Goal: Book appointment/travel/reservation: Book appointment/travel/reservation

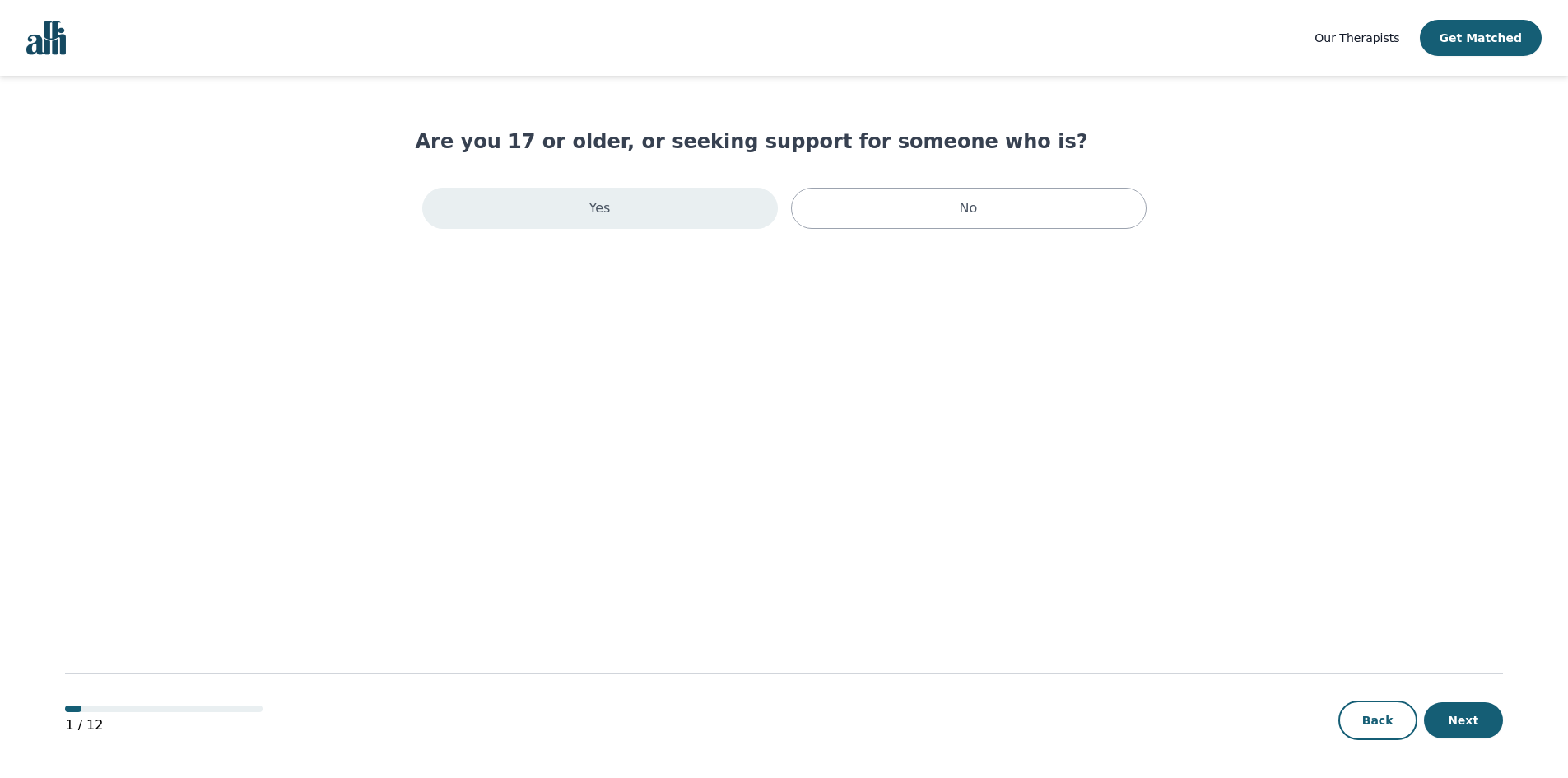
click at [656, 220] on div "Yes" at bounding box center [600, 208] width 356 height 41
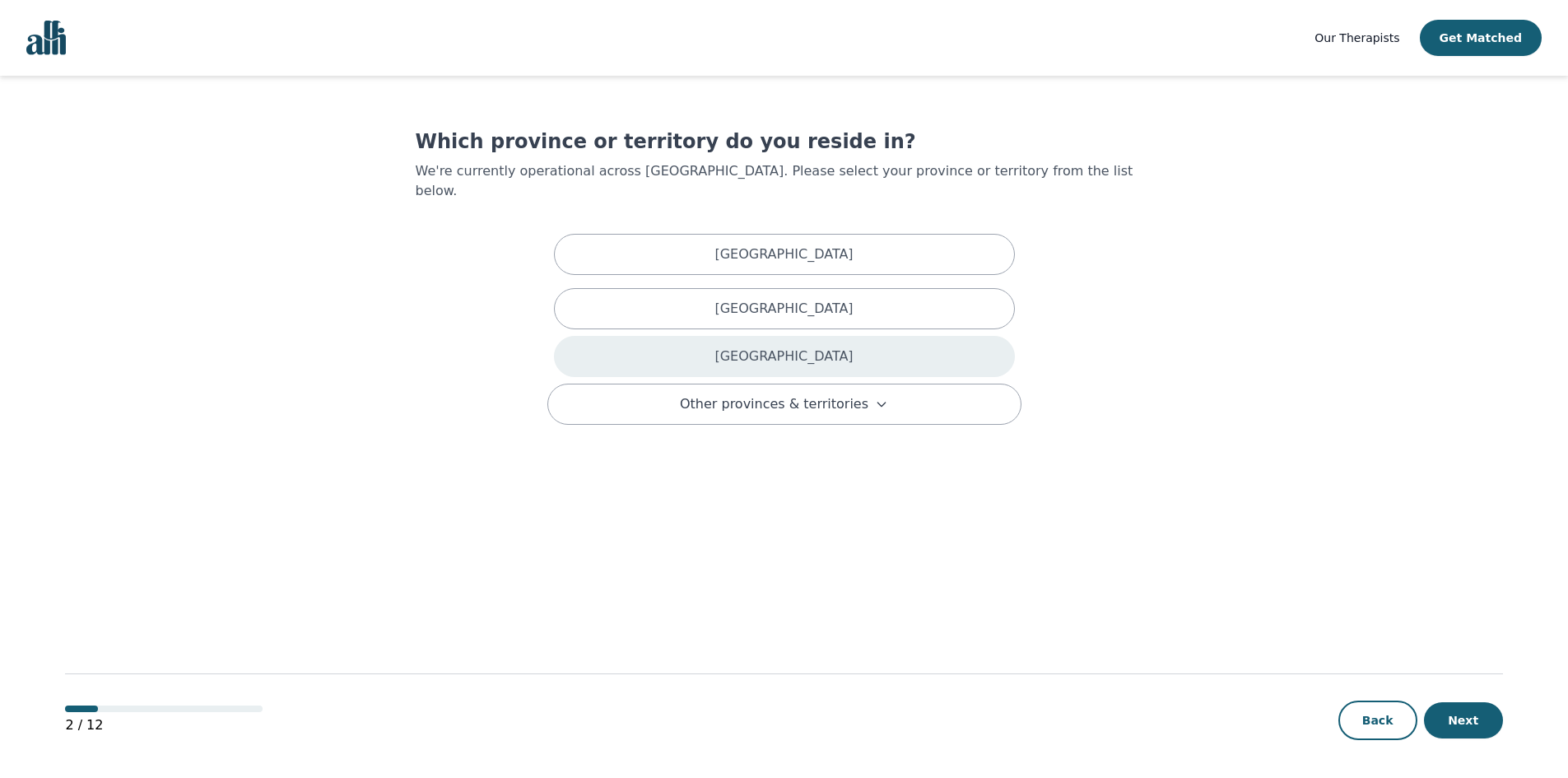
click at [882, 336] on div "Ontario" at bounding box center [785, 357] width 461 height 41
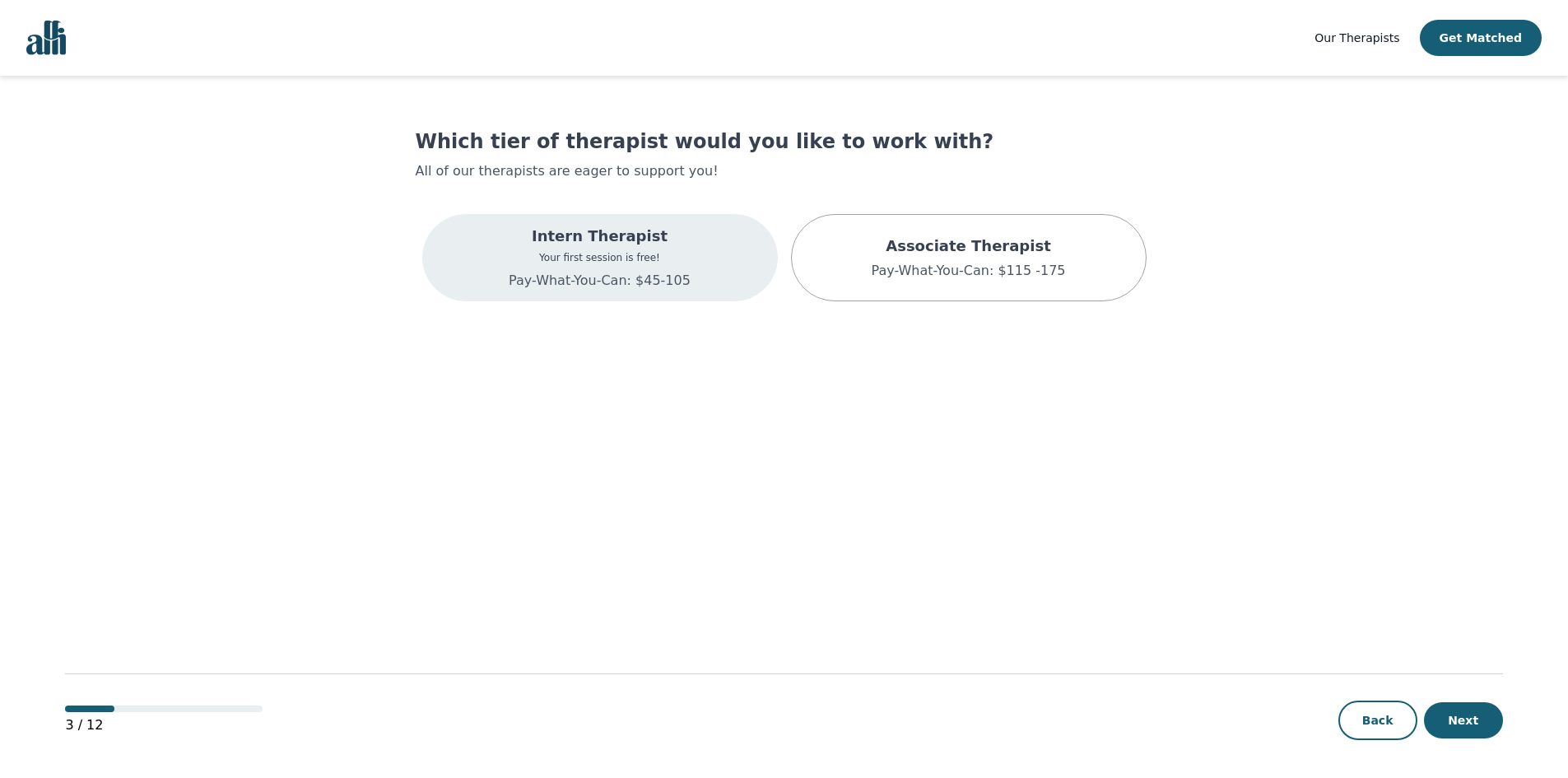
click at [569, 259] on p "Your first session is free!" at bounding box center [600, 257] width 182 height 13
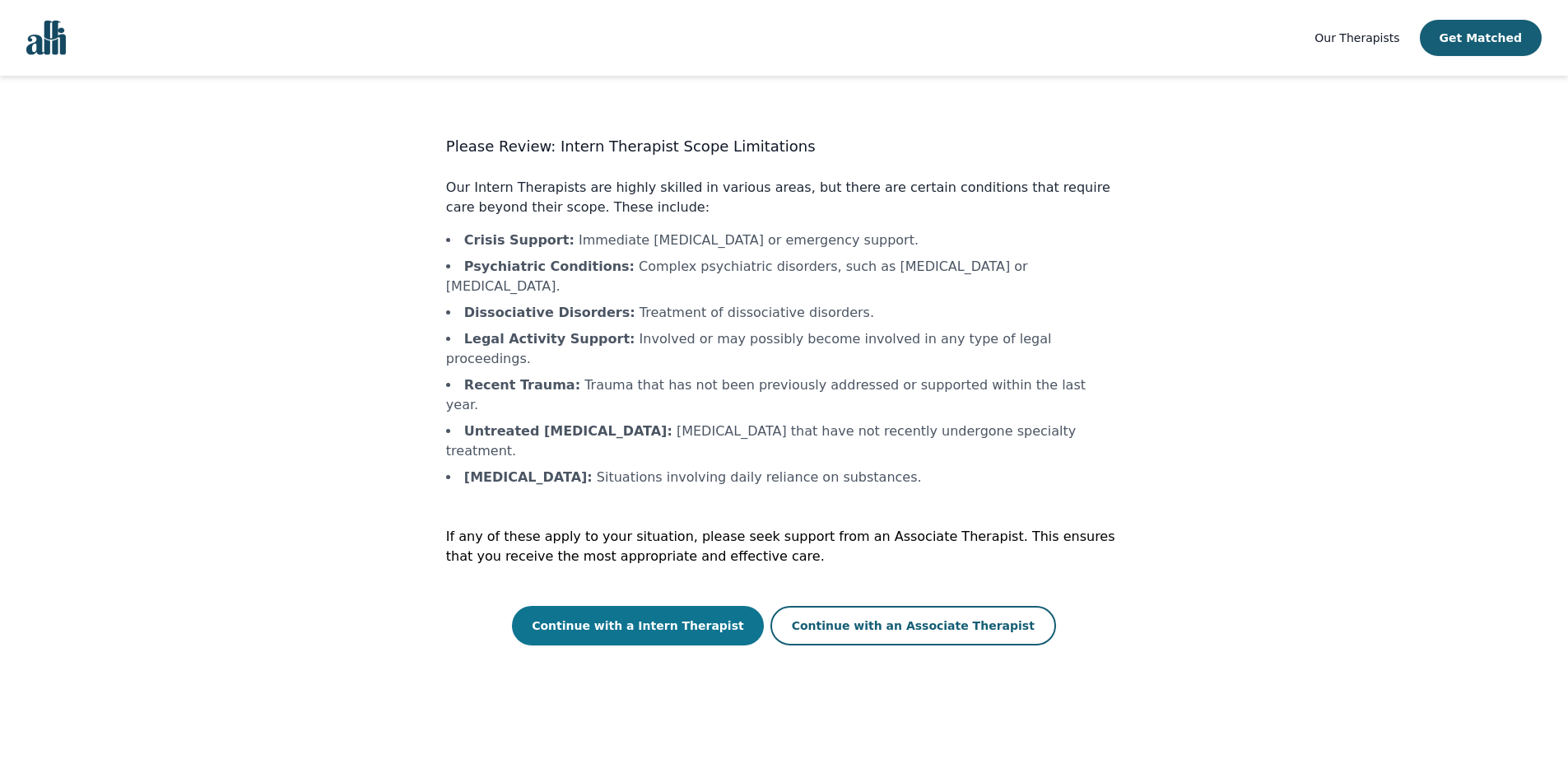
click at [698, 606] on button "Continue with a Intern Therapist" at bounding box center [638, 625] width 252 height 40
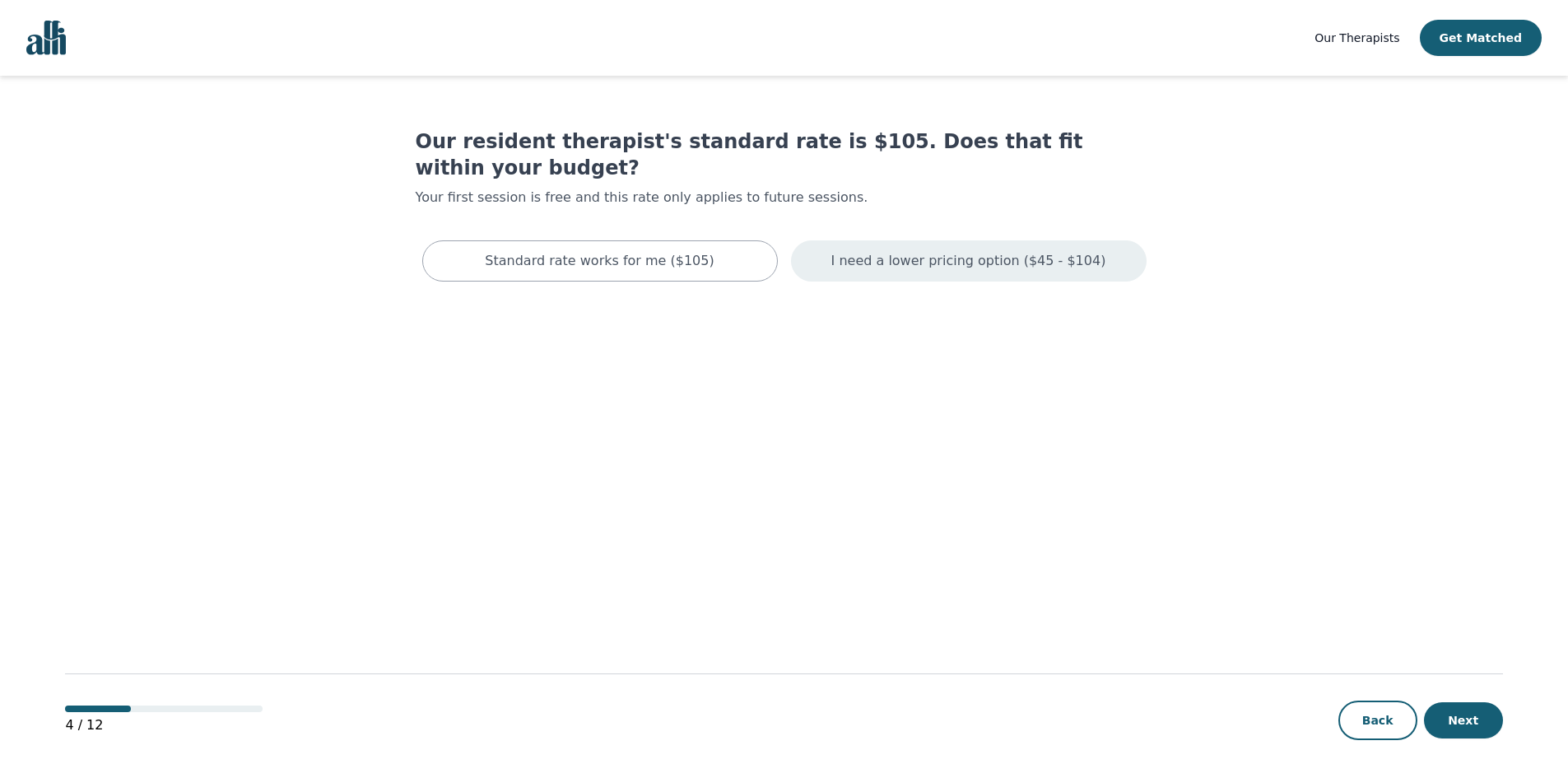
click at [943, 251] on p "I need a lower pricing option ($45 - $104)" at bounding box center [968, 261] width 275 height 20
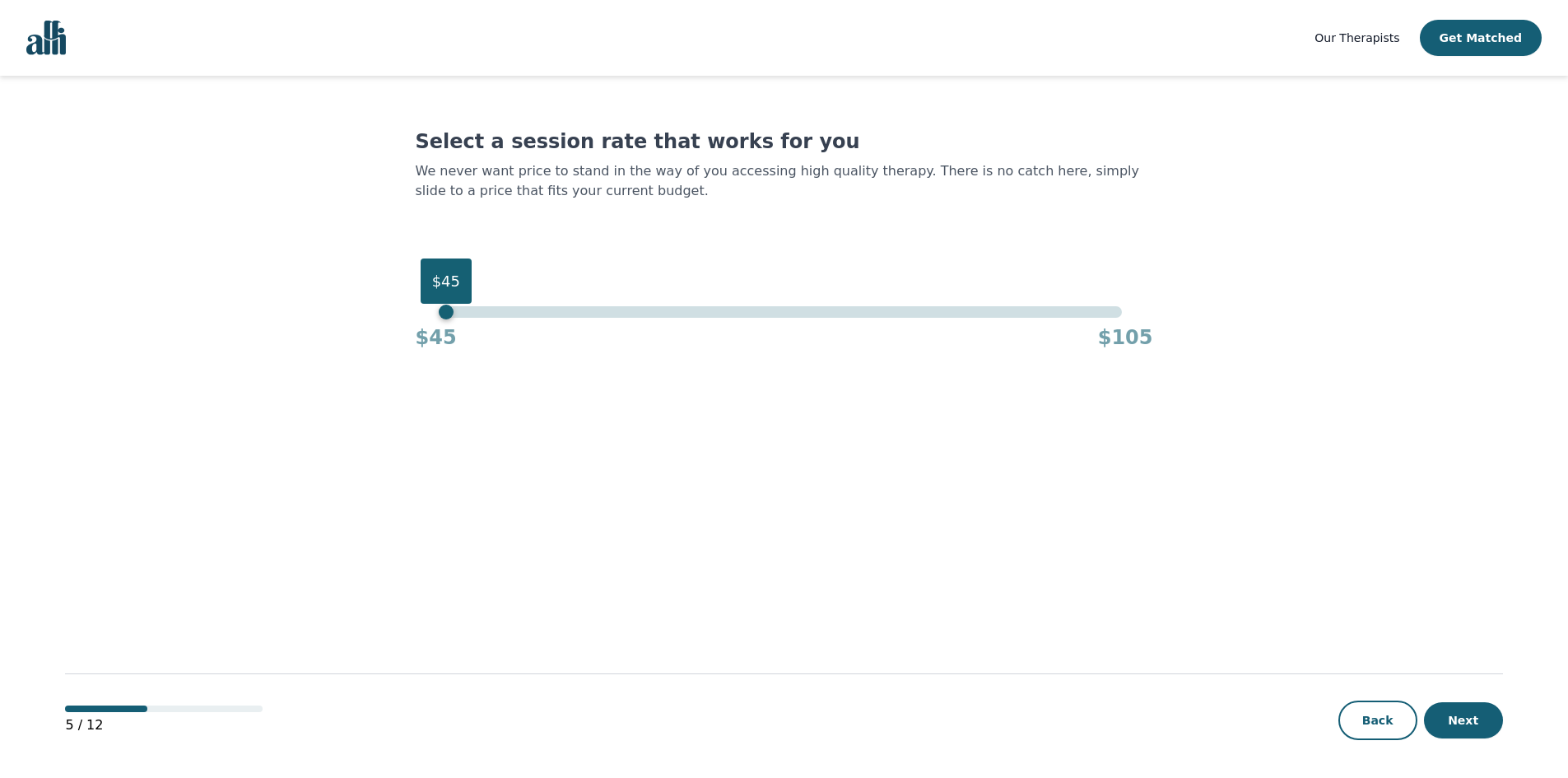
drag, startPoint x: 1123, startPoint y: 282, endPoint x: 443, endPoint y: 295, distance: 680.1
click at [443, 295] on div "$45" at bounding box center [446, 280] width 51 height 45
click at [1484, 715] on button "Next" at bounding box center [1462, 720] width 79 height 36
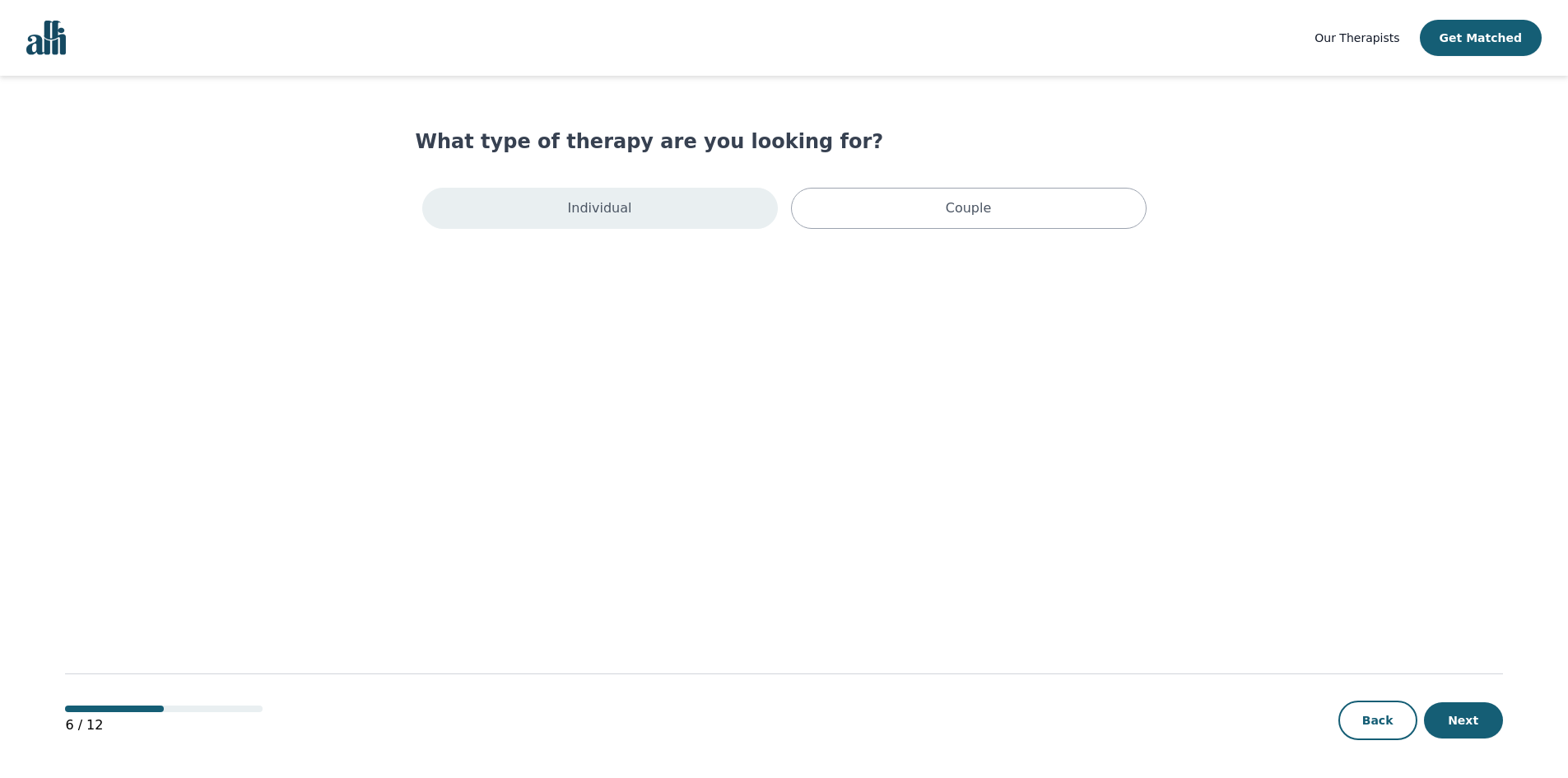
click at [648, 211] on div "Individual" at bounding box center [600, 208] width 356 height 41
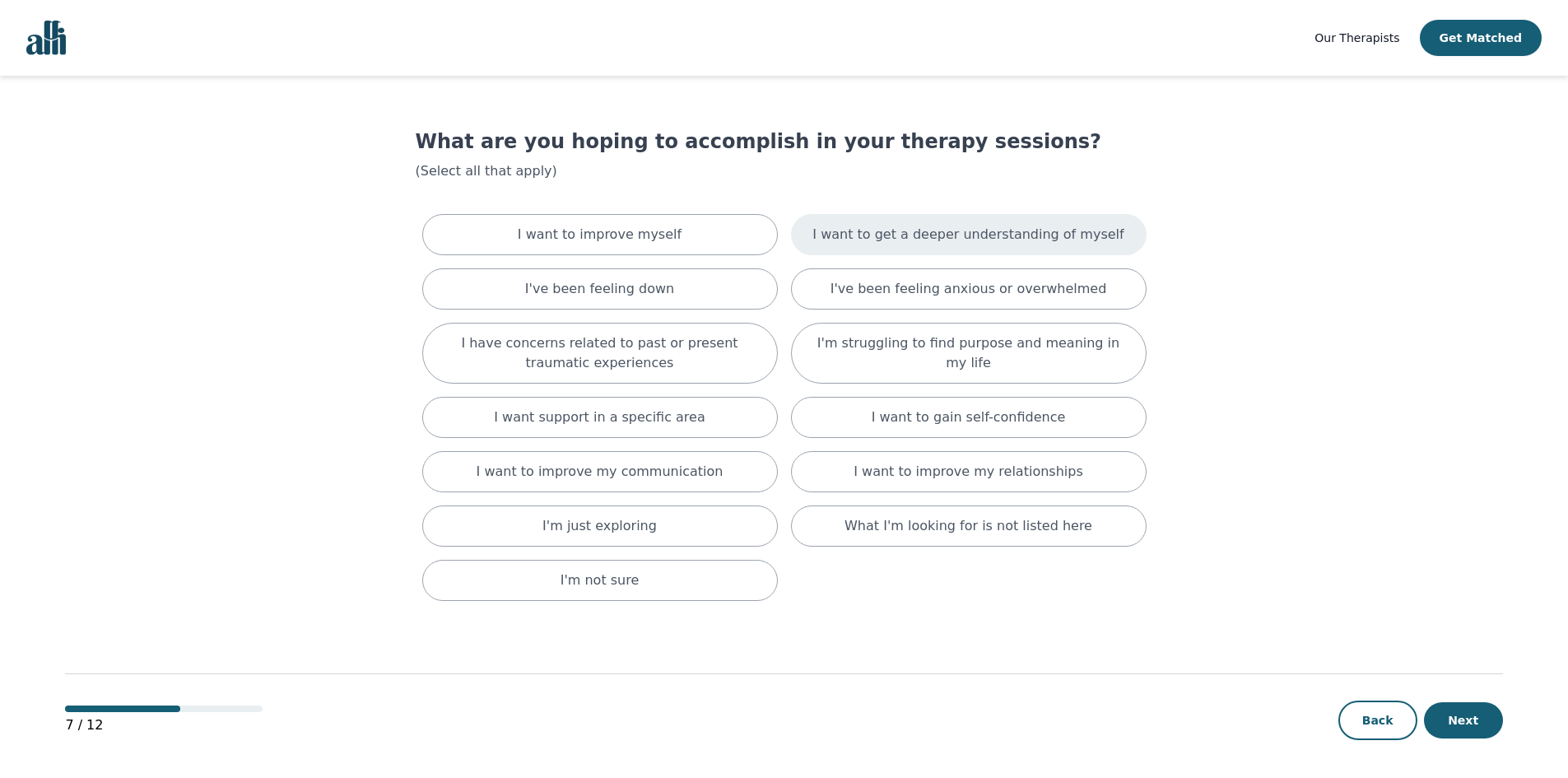
click at [926, 244] on p "I want to get a deeper understanding of myself" at bounding box center [968, 234] width 311 height 20
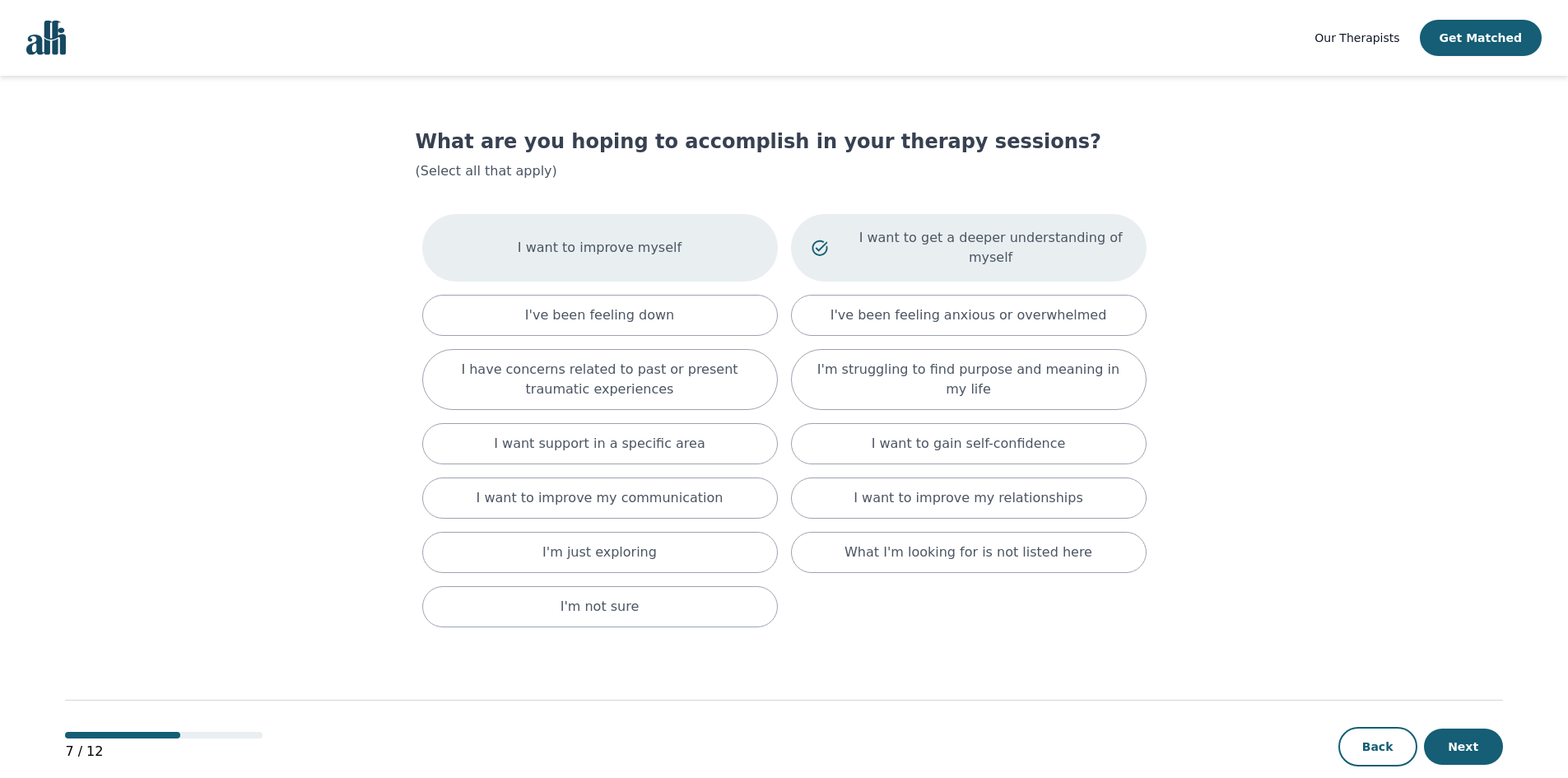
click at [717, 234] on div "I want to improve myself" at bounding box center [600, 248] width 356 height 67
click at [669, 360] on p "I have concerns related to past or present traumatic experiences" at bounding box center [600, 380] width 315 height 40
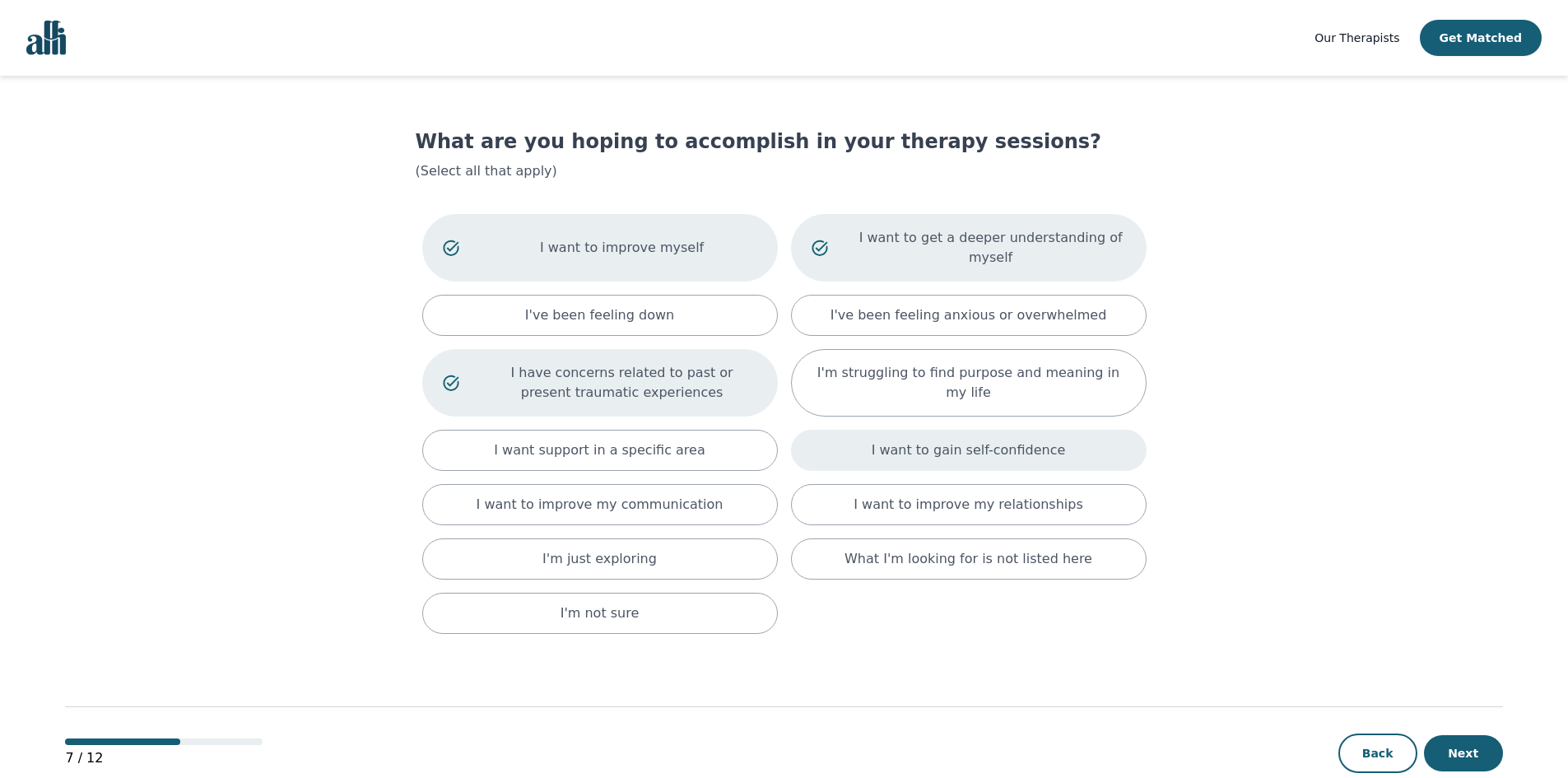
click at [858, 434] on div "I want to gain self-confidence" at bounding box center [968, 450] width 356 height 41
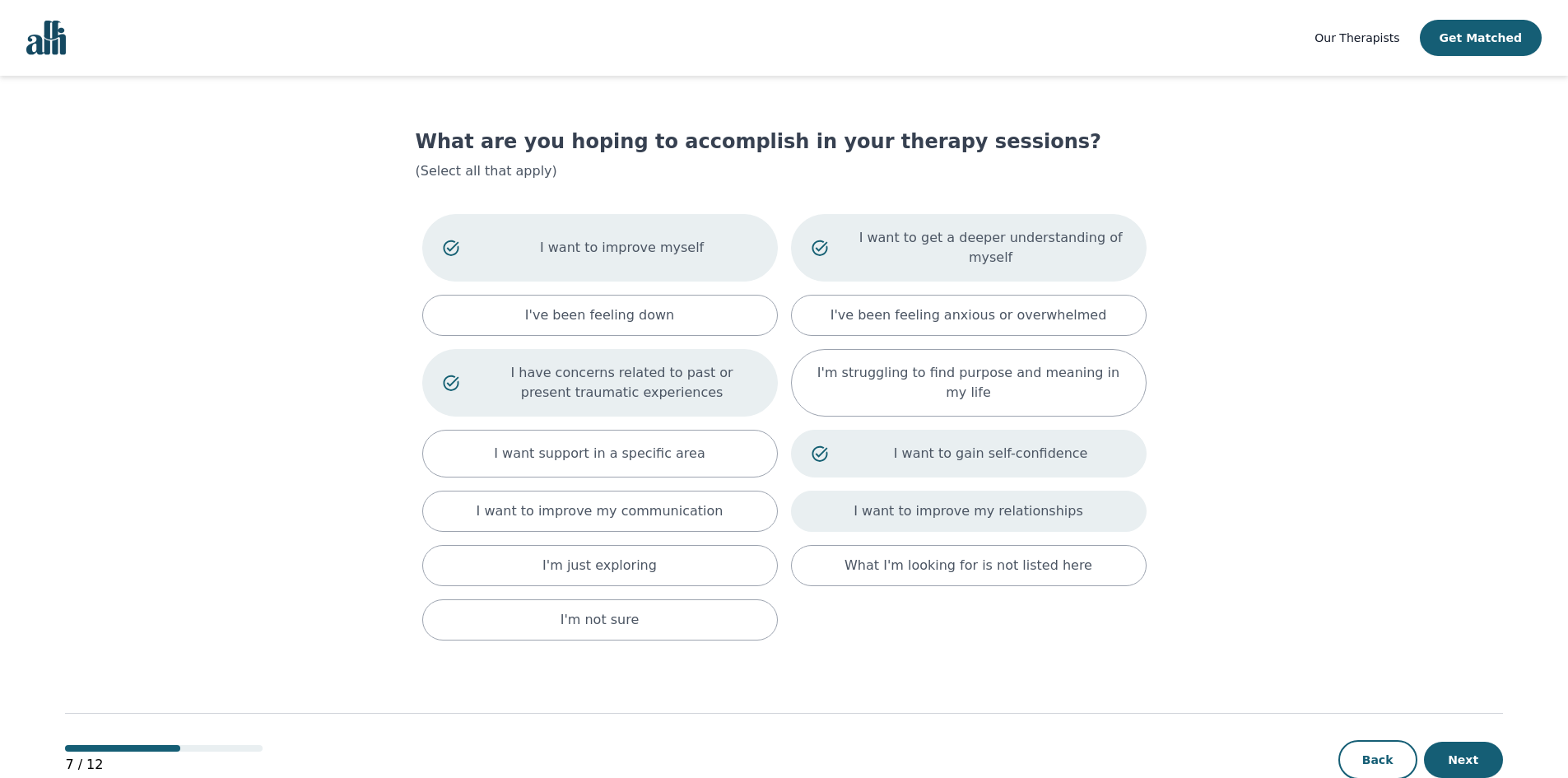
click at [859, 503] on div "I want to improve my relationships" at bounding box center [968, 511] width 356 height 41
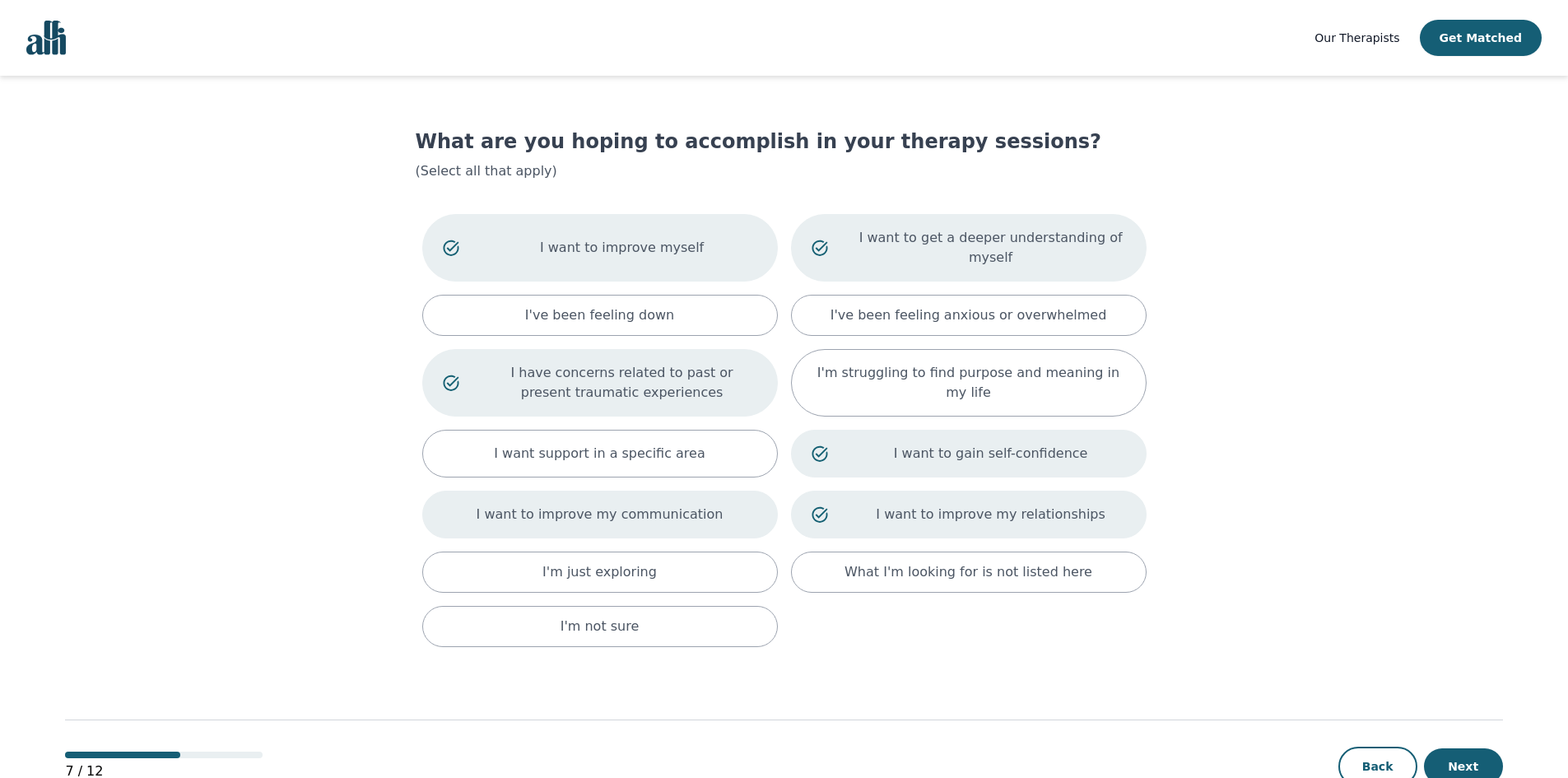
click at [747, 499] on div "I want to improve my communication" at bounding box center [600, 515] width 356 height 48
click at [1482, 749] on button "Next" at bounding box center [1462, 766] width 79 height 36
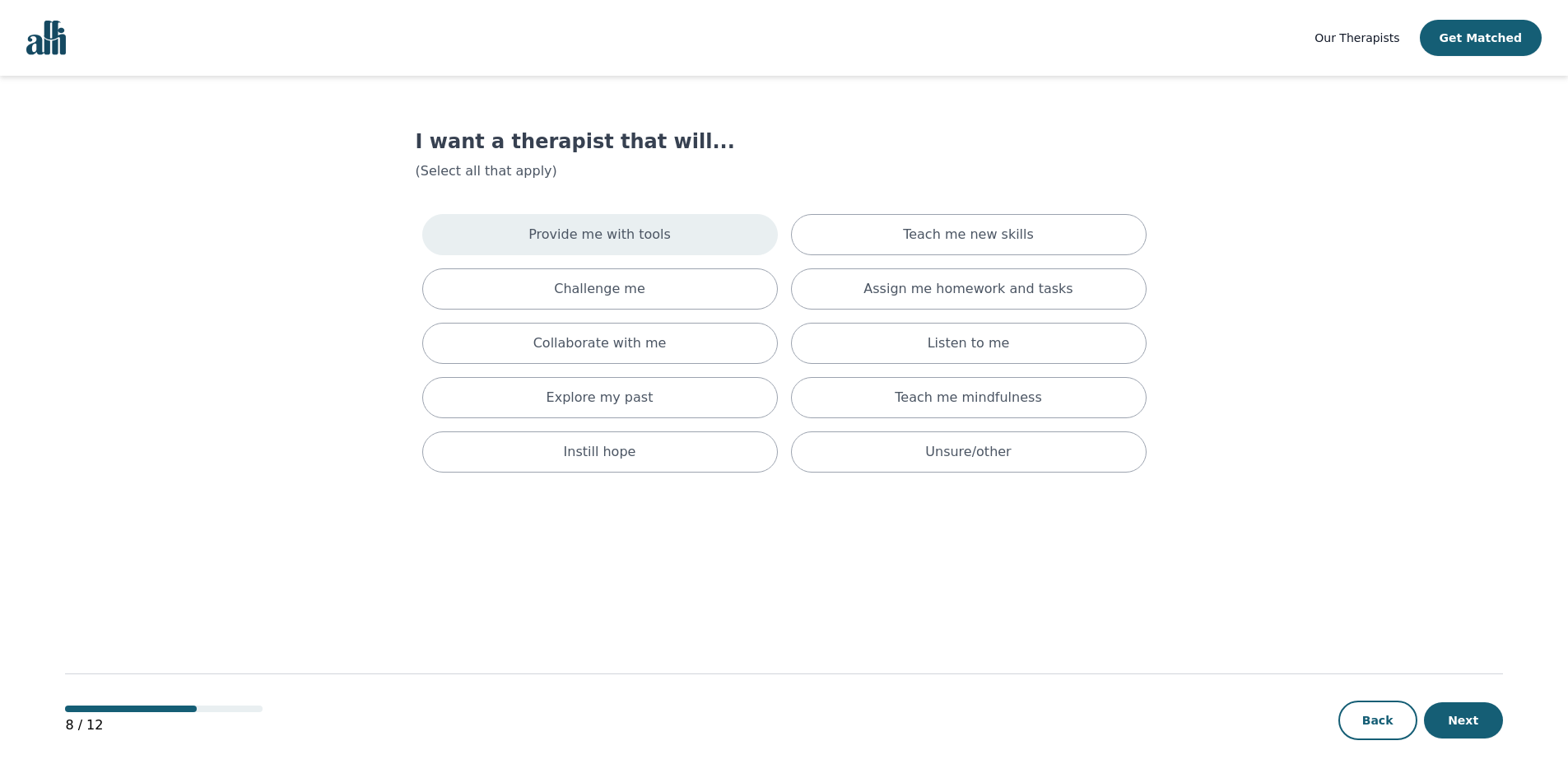
click at [741, 229] on div "Provide me with tools" at bounding box center [600, 234] width 356 height 41
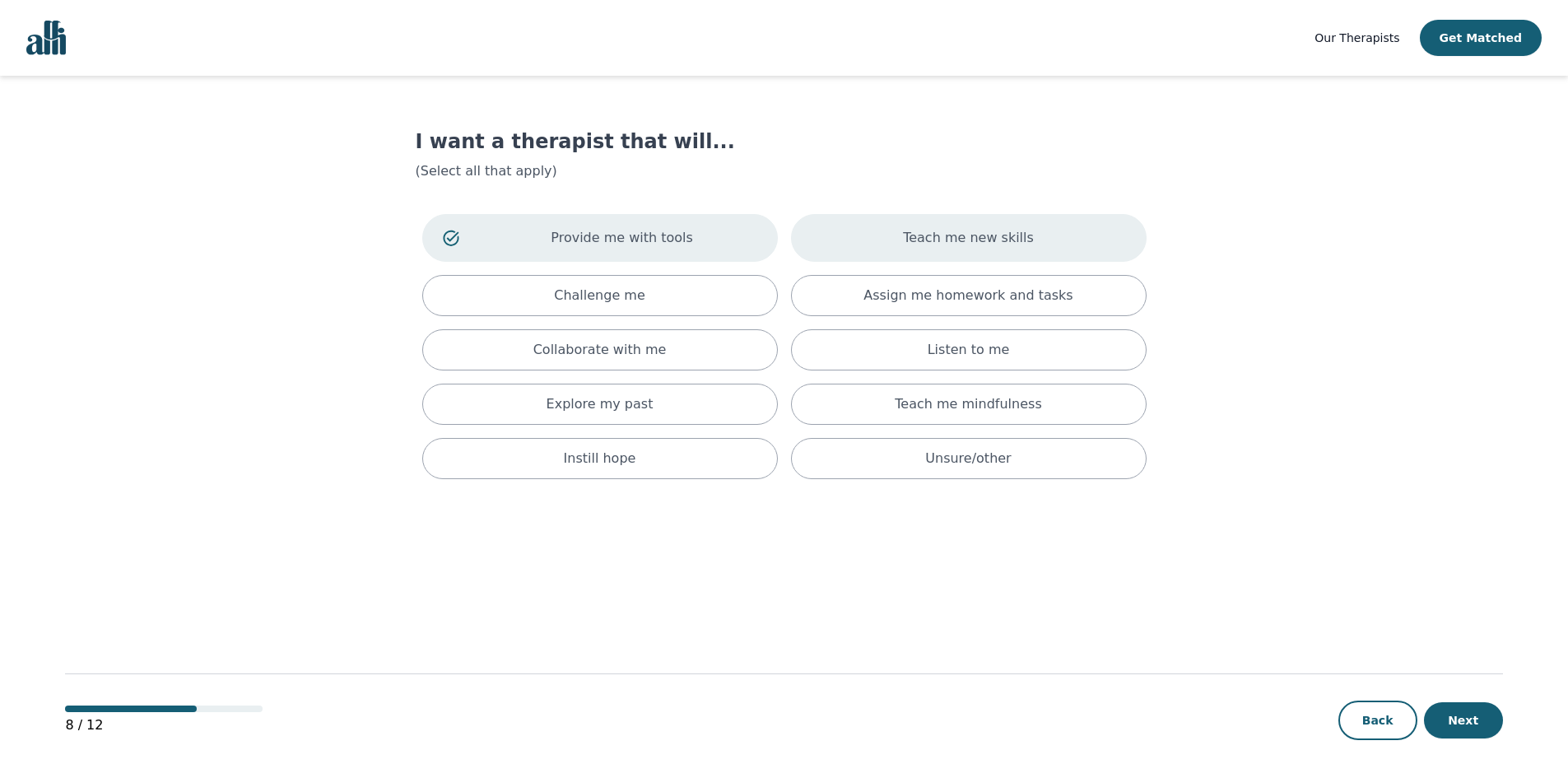
click at [829, 224] on div "Teach me new skills" at bounding box center [968, 238] width 356 height 48
drag, startPoint x: 728, startPoint y: 287, endPoint x: 787, endPoint y: 293, distance: 59.3
click at [728, 286] on div "Challenge me" at bounding box center [600, 295] width 356 height 41
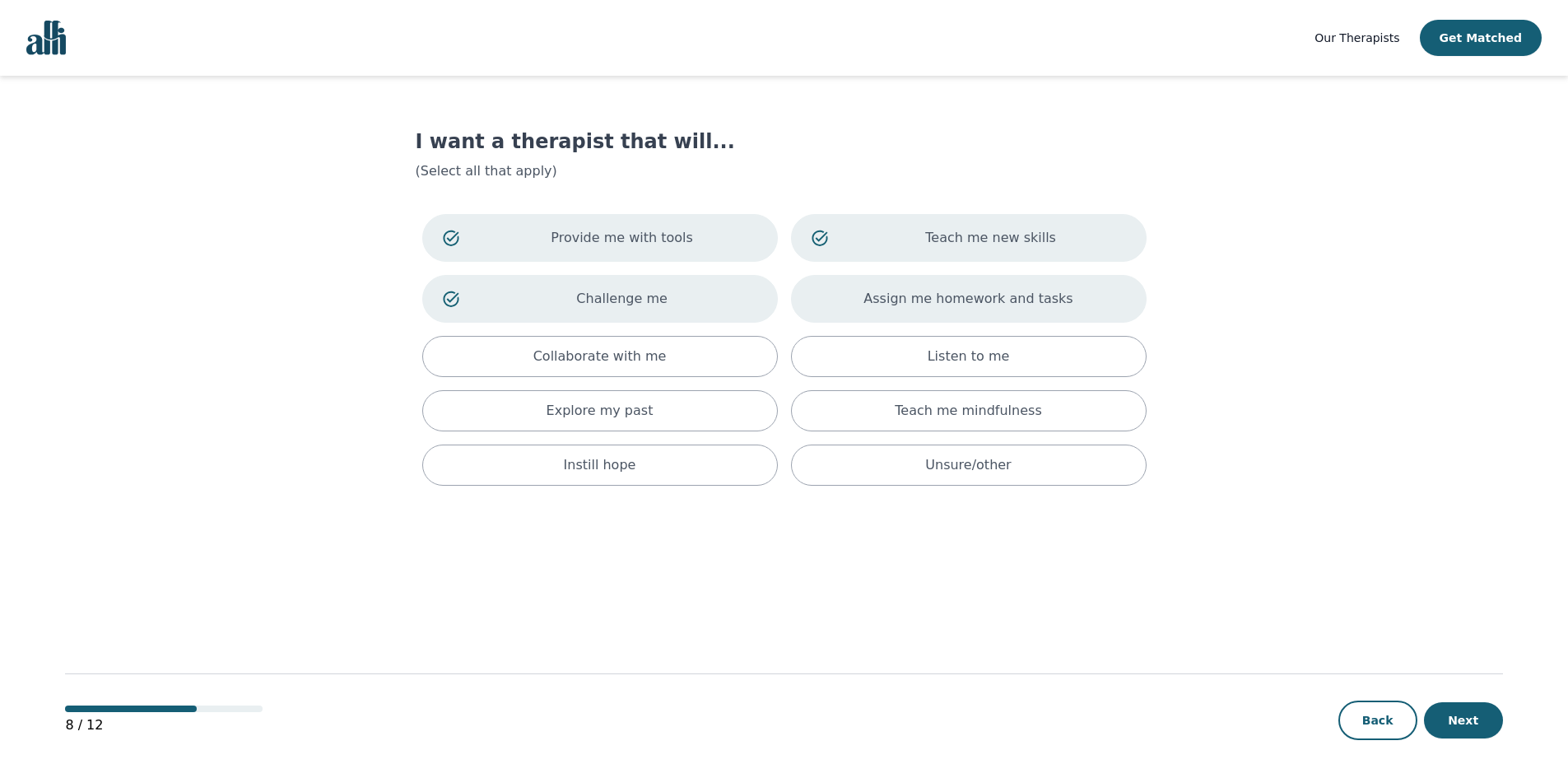
click at [830, 294] on div "Assign me homework and tasks" at bounding box center [968, 299] width 356 height 48
click at [834, 365] on div "Listen to me" at bounding box center [968, 357] width 356 height 41
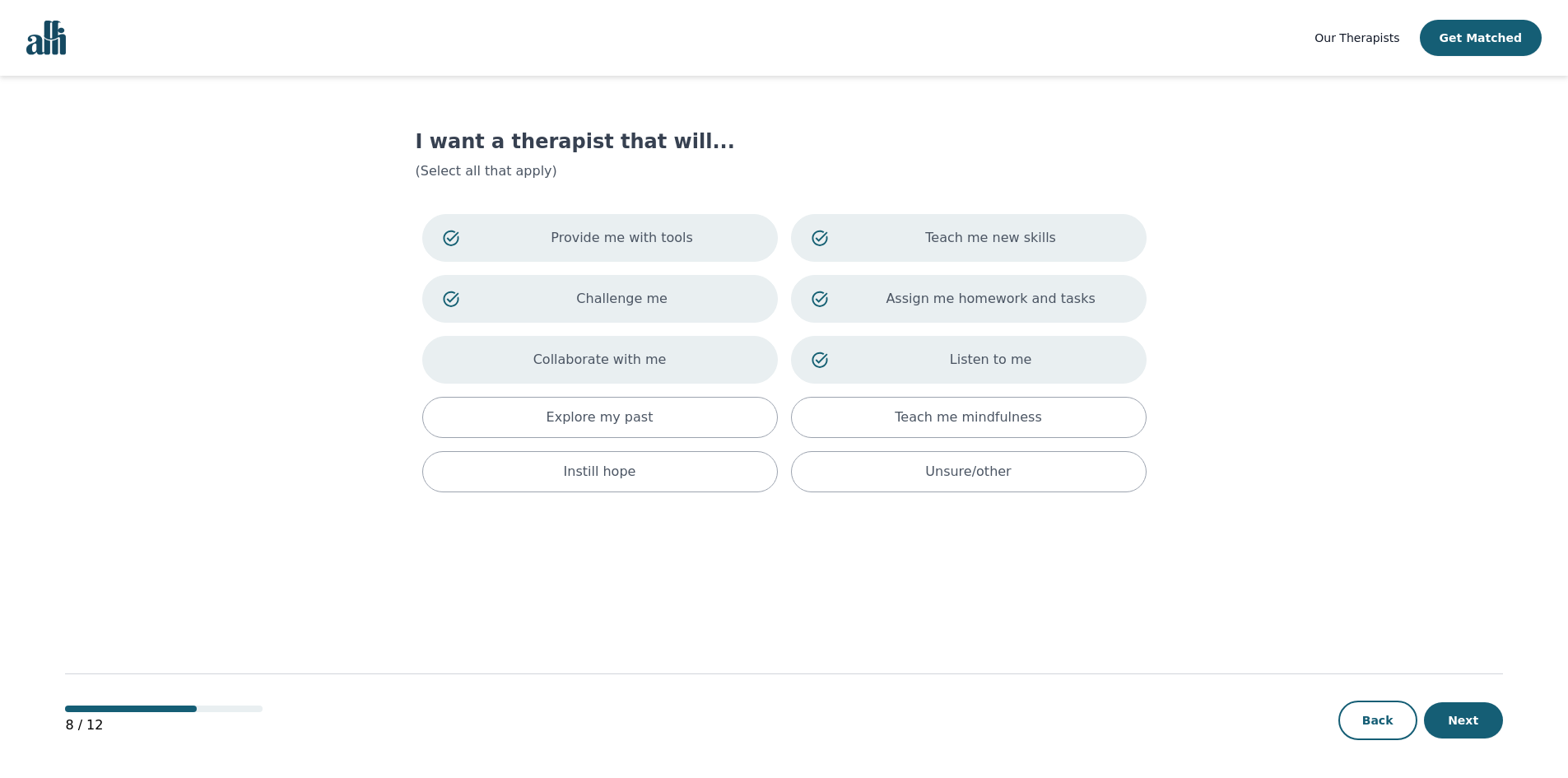
click at [752, 370] on div "Collaborate with me" at bounding box center [600, 360] width 356 height 48
click at [762, 417] on div "Explore my past" at bounding box center [600, 417] width 356 height 41
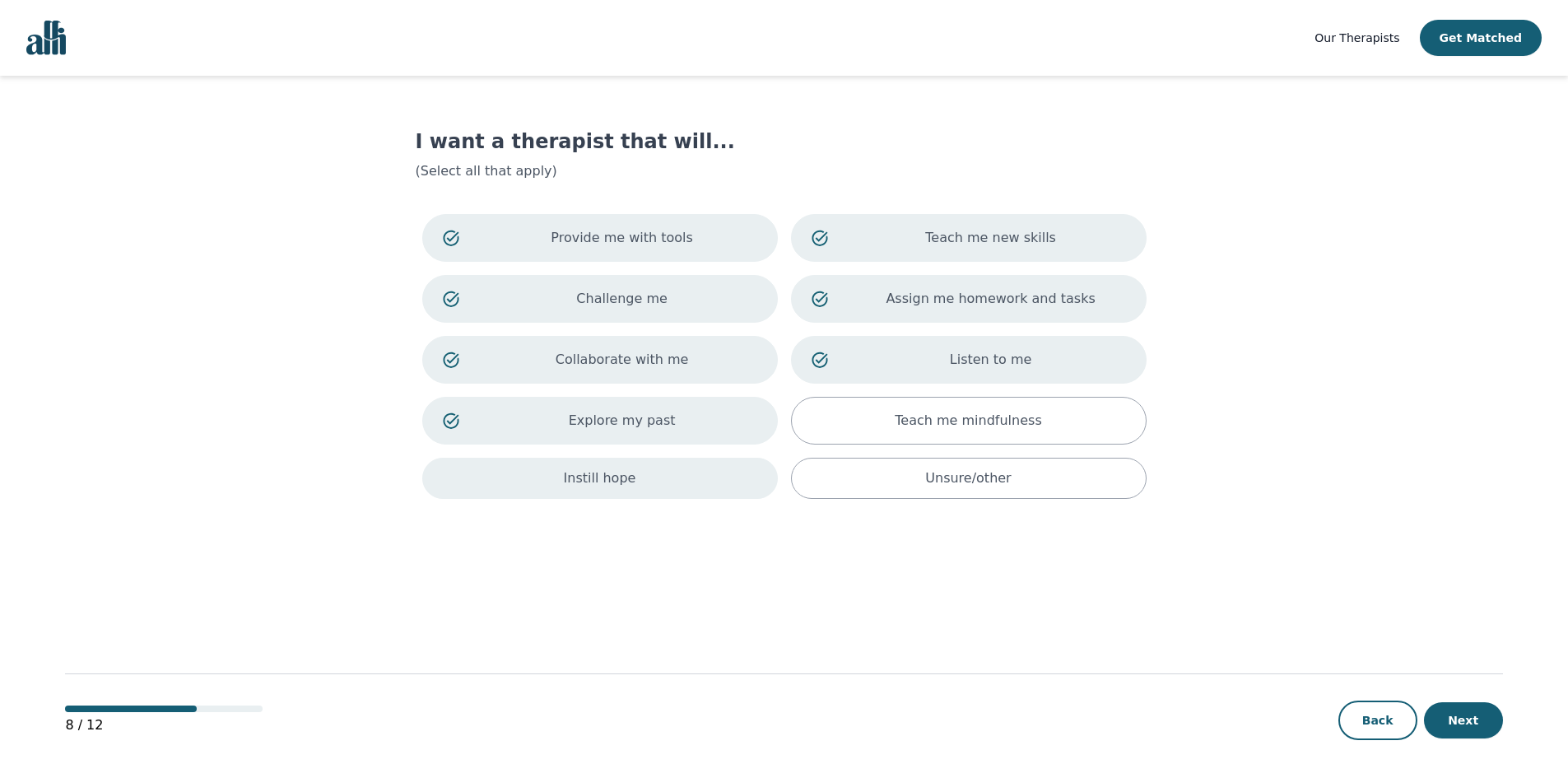
click at [662, 486] on div "Instill hope" at bounding box center [600, 478] width 356 height 41
click at [1478, 725] on button "Next" at bounding box center [1462, 720] width 79 height 36
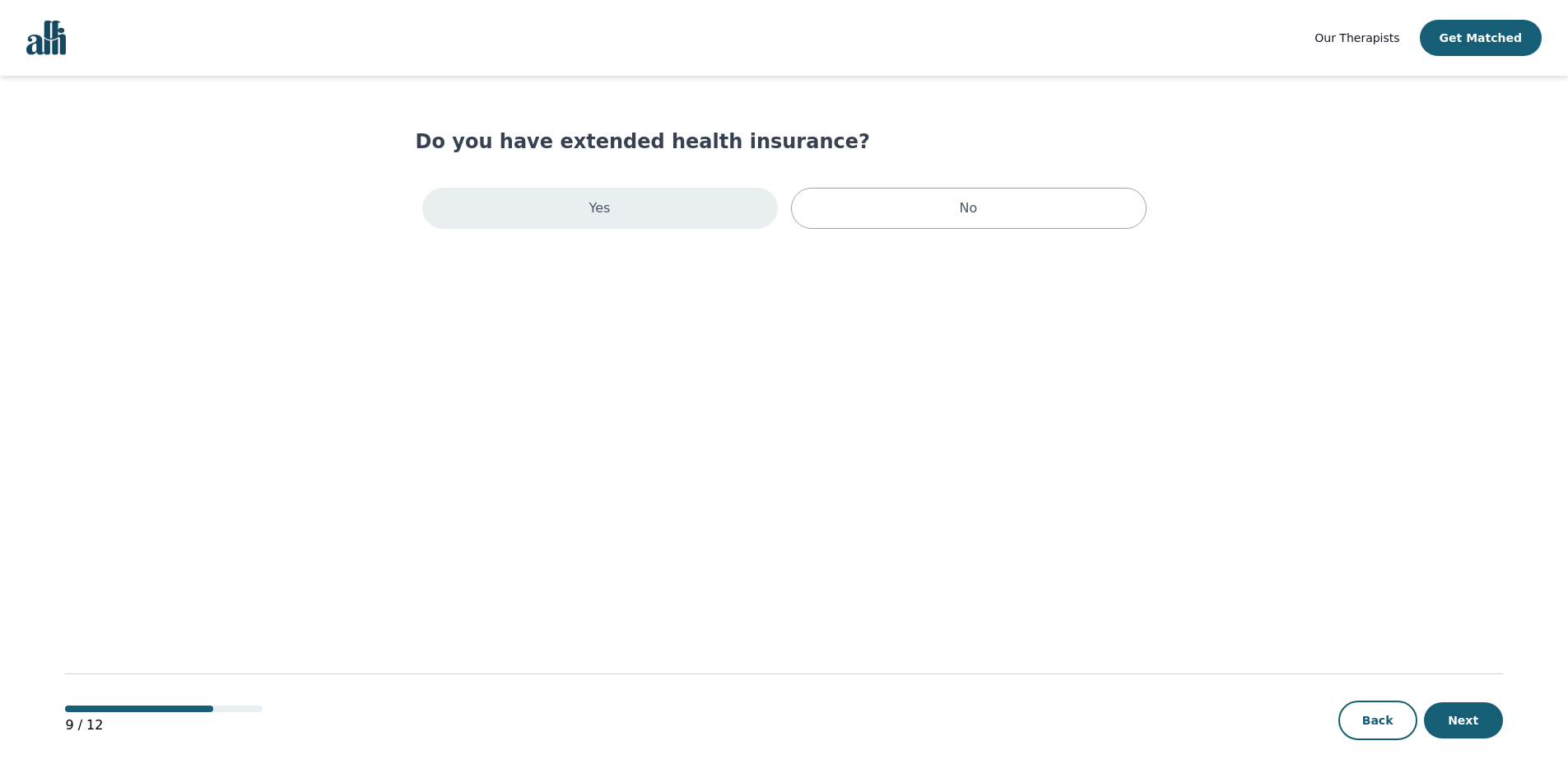
click at [711, 201] on div "Yes" at bounding box center [600, 208] width 356 height 41
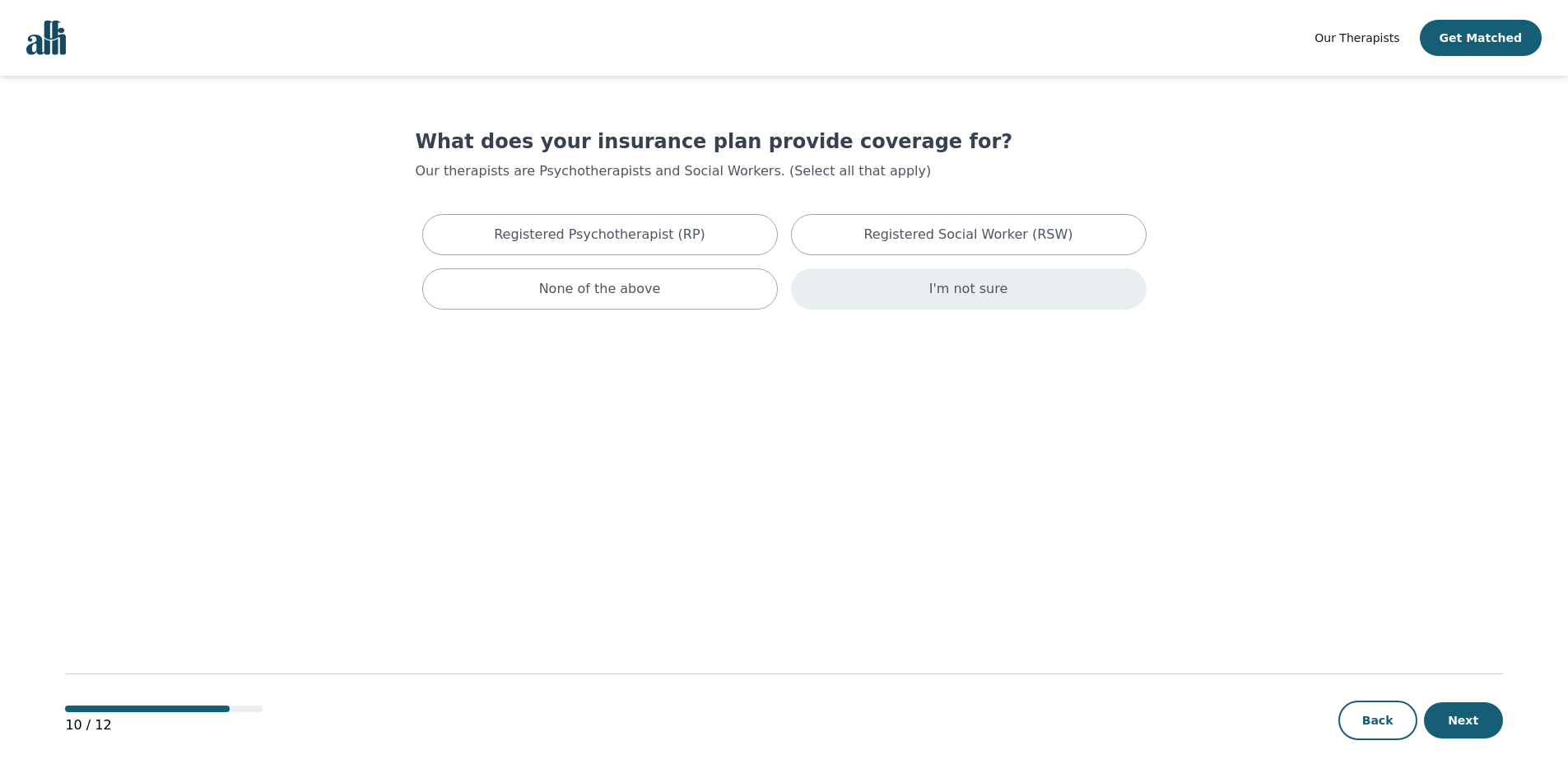
click at [898, 302] on div "I'm not sure" at bounding box center [968, 289] width 356 height 41
click at [1474, 718] on button "Next" at bounding box center [1462, 720] width 79 height 36
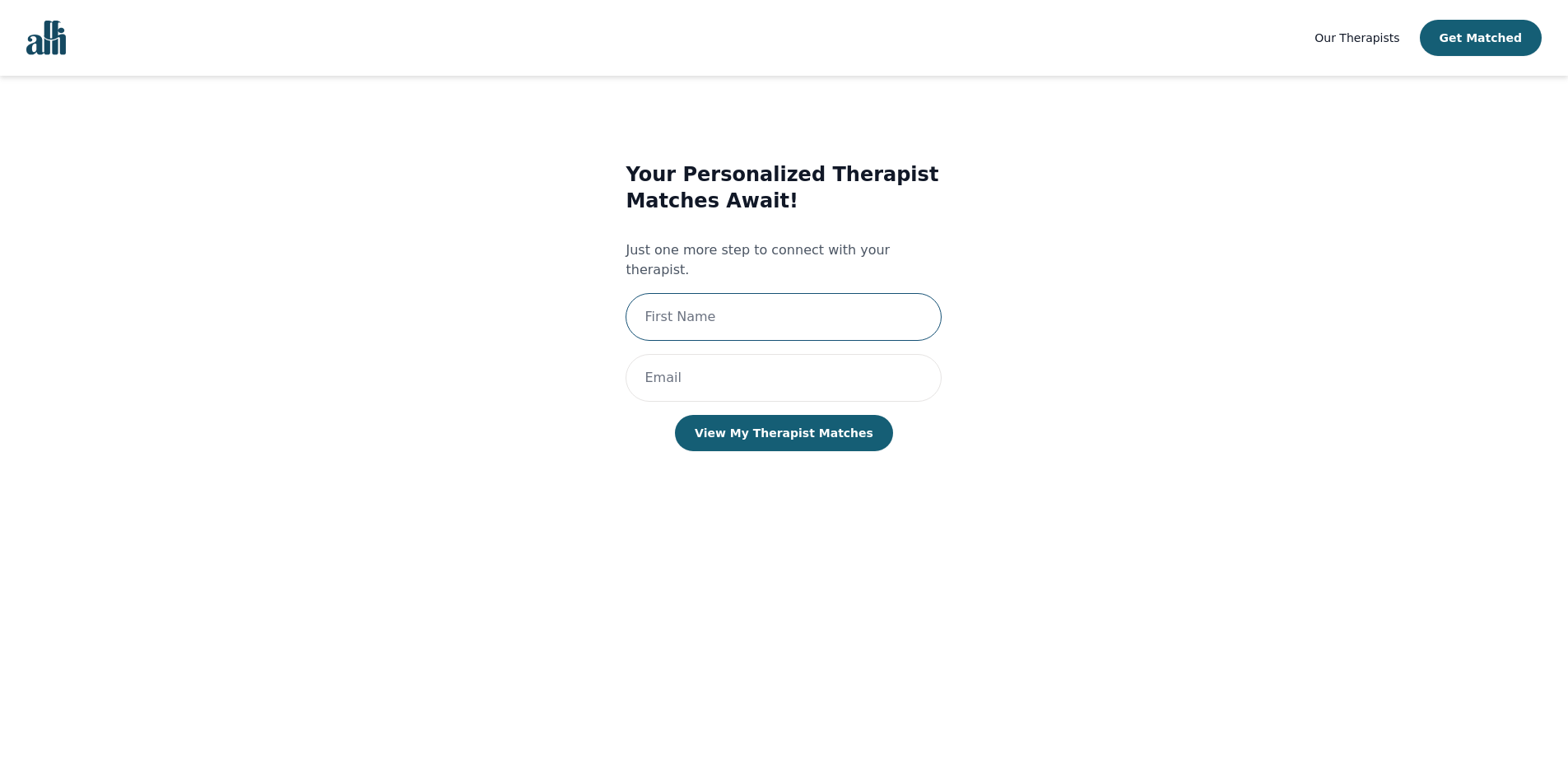
click at [744, 302] on input "text" at bounding box center [783, 317] width 316 height 48
type input "Chantal"
click at [728, 365] on input "email" at bounding box center [783, 378] width 316 height 48
type input "robillardchantal1@gmail.com"
click at [759, 415] on button "View My Therapist Matches" at bounding box center [784, 433] width 218 height 36
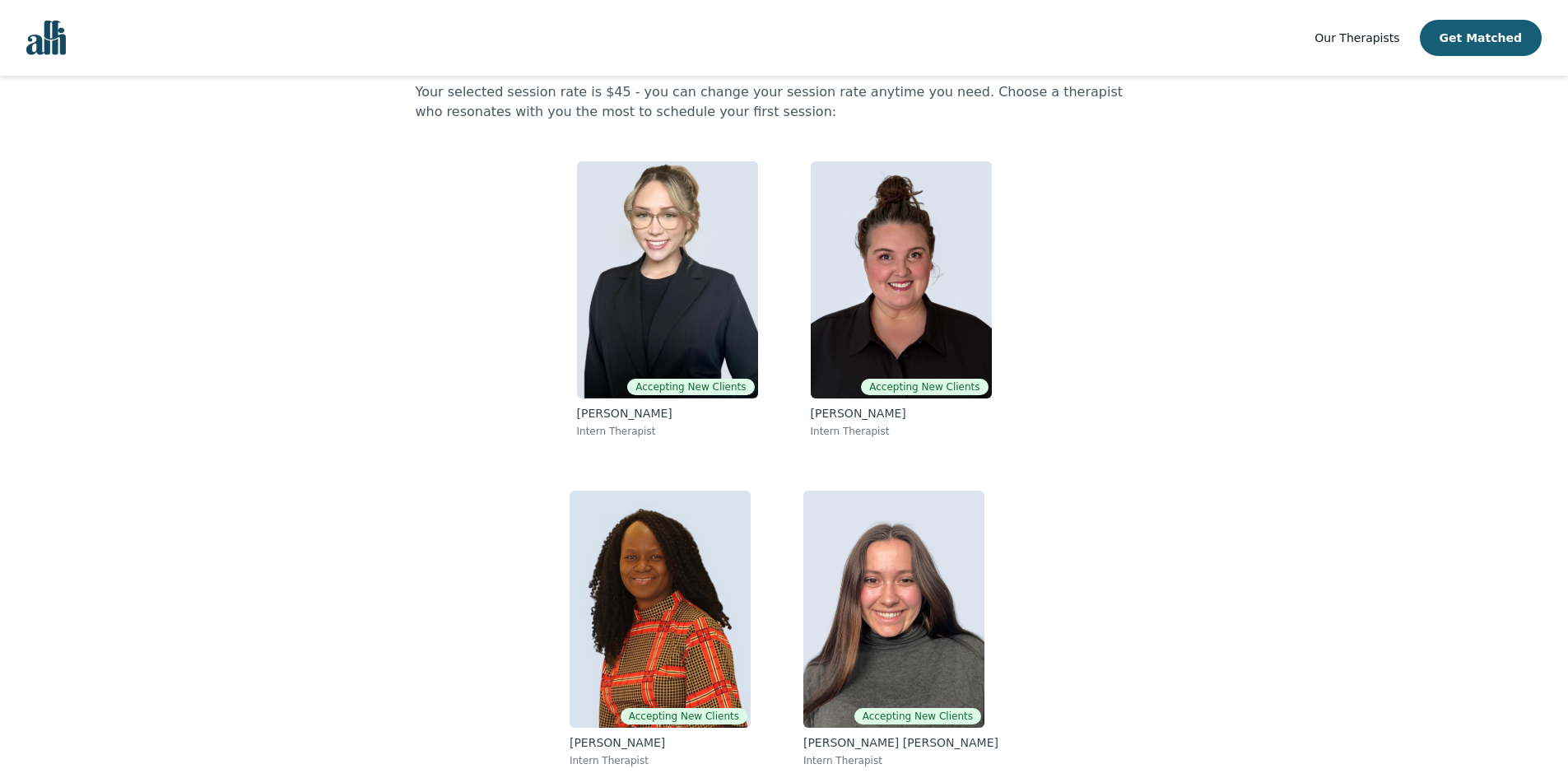
scroll to position [82, 0]
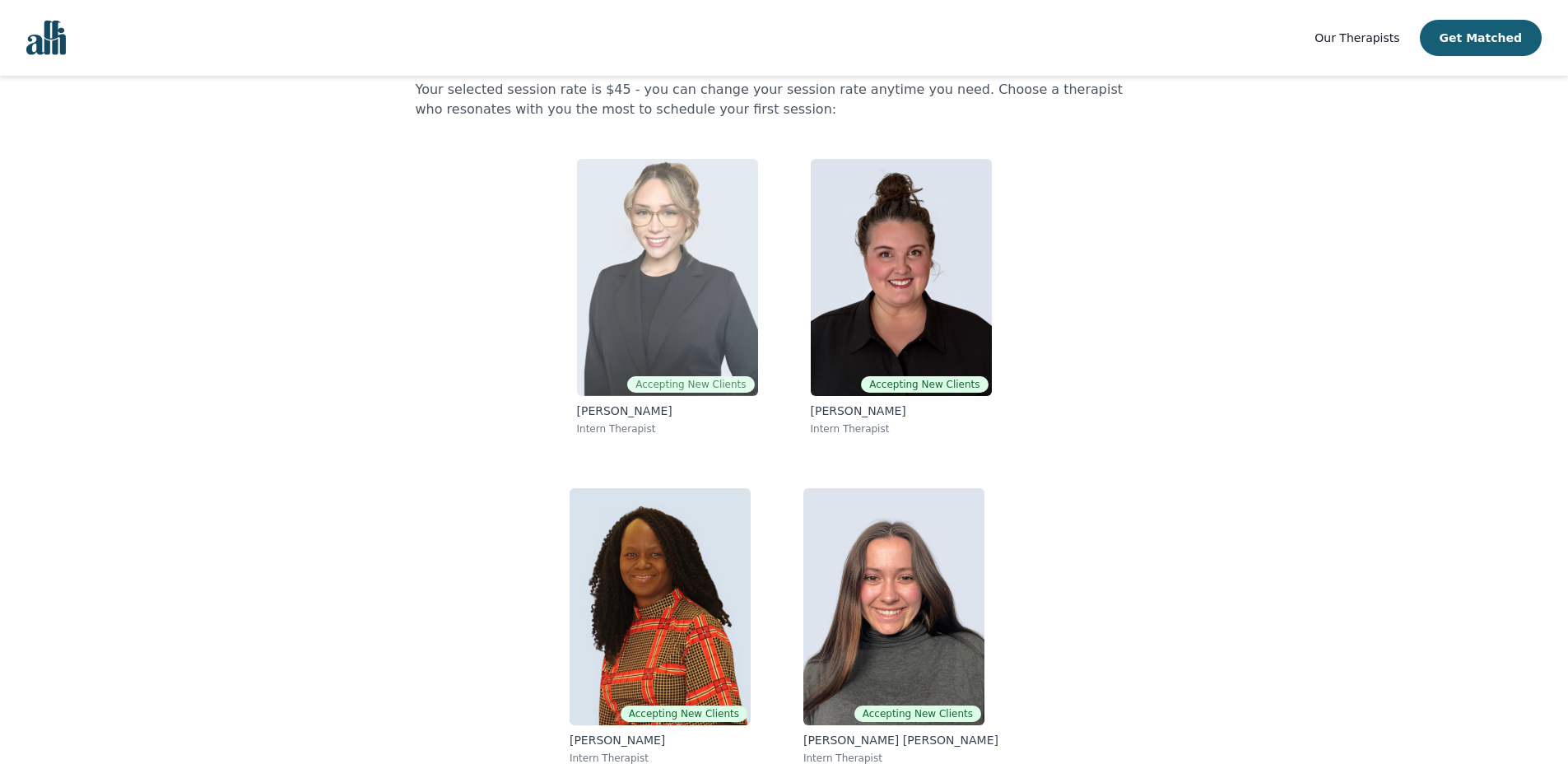
click at [637, 234] on img at bounding box center [668, 277] width 181 height 237
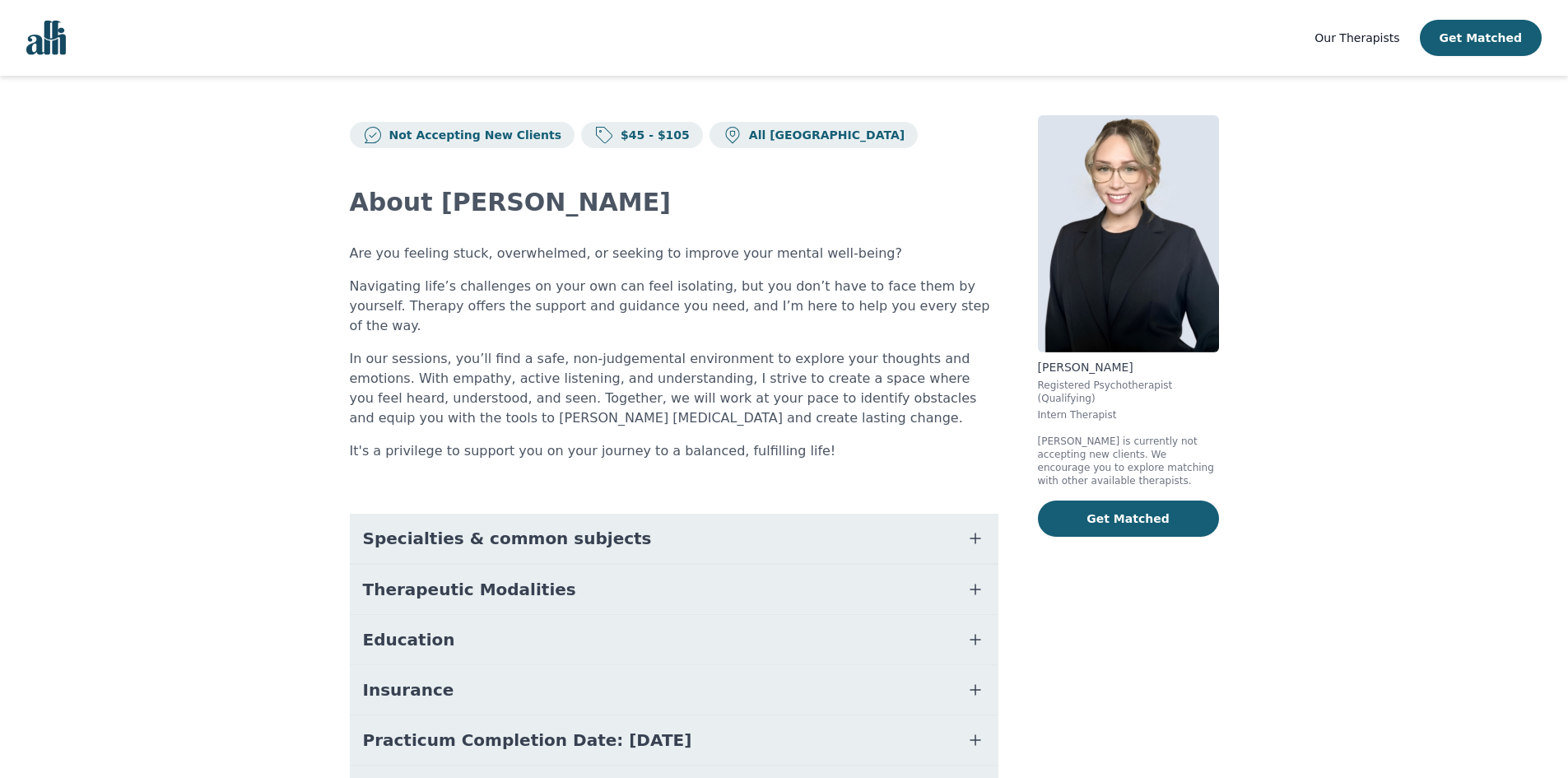
scroll to position [82, 0]
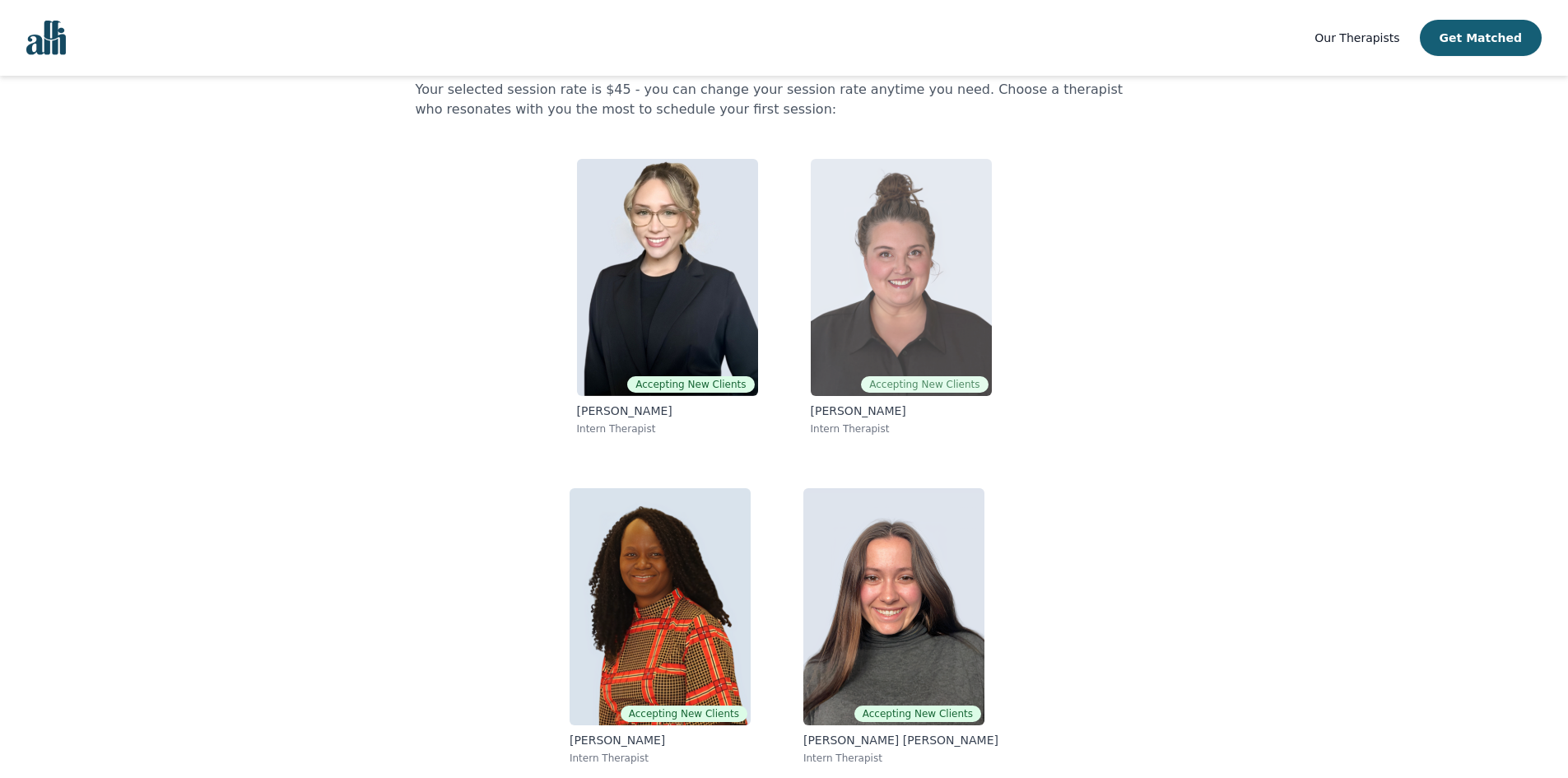
click at [864, 232] on img at bounding box center [901, 277] width 181 height 237
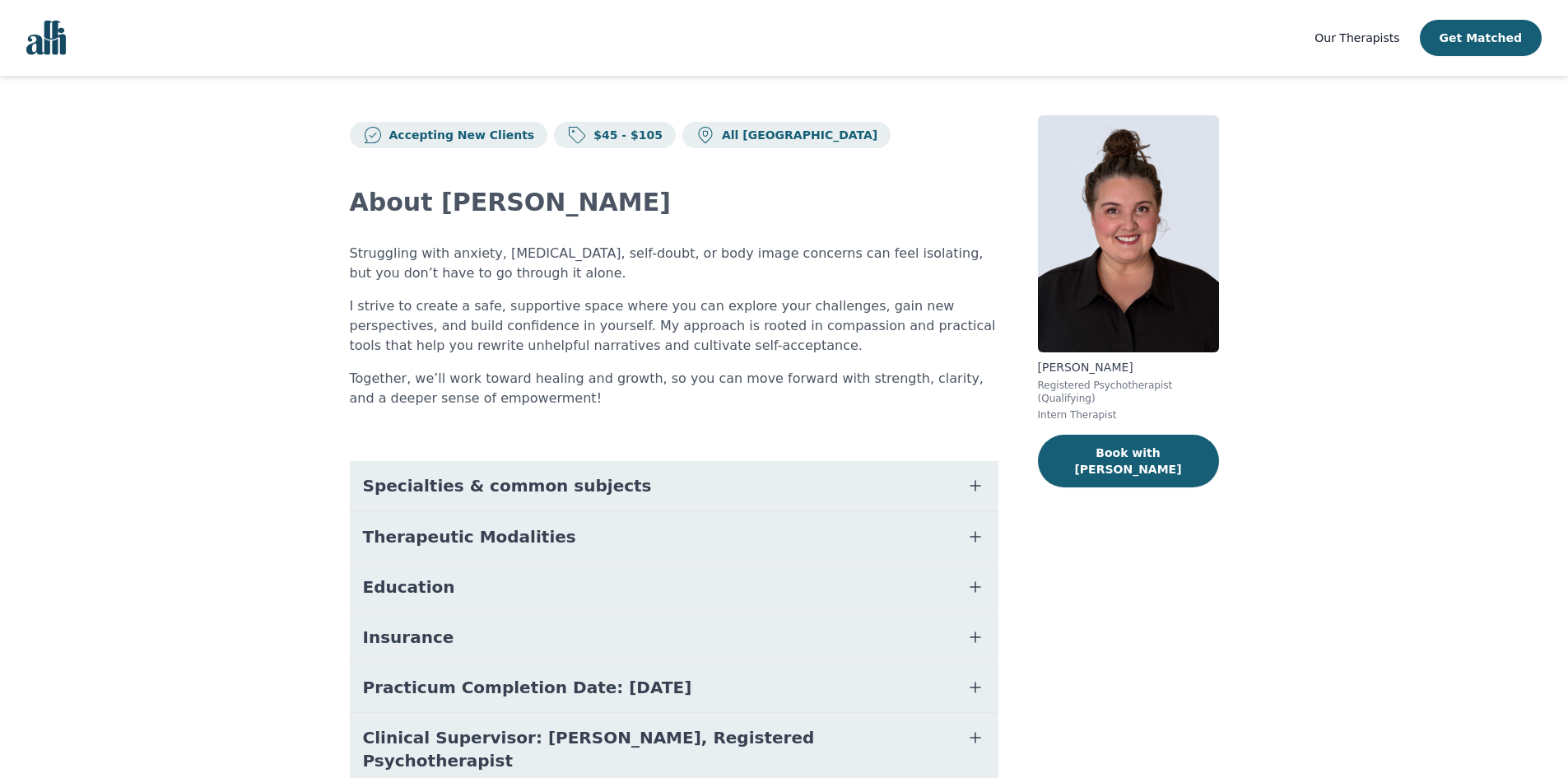
scroll to position [63, 0]
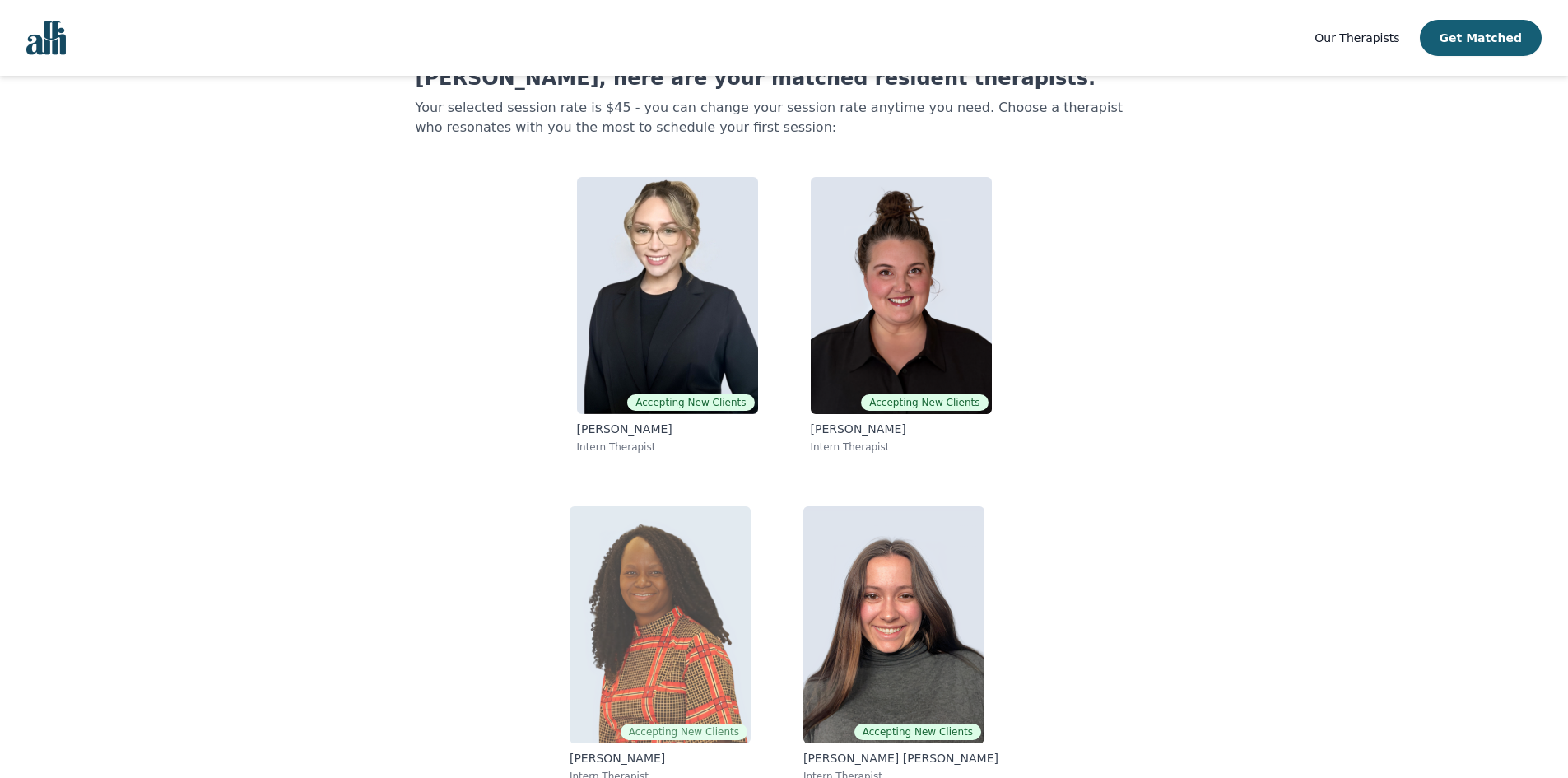
click at [664, 573] on img at bounding box center [660, 625] width 181 height 237
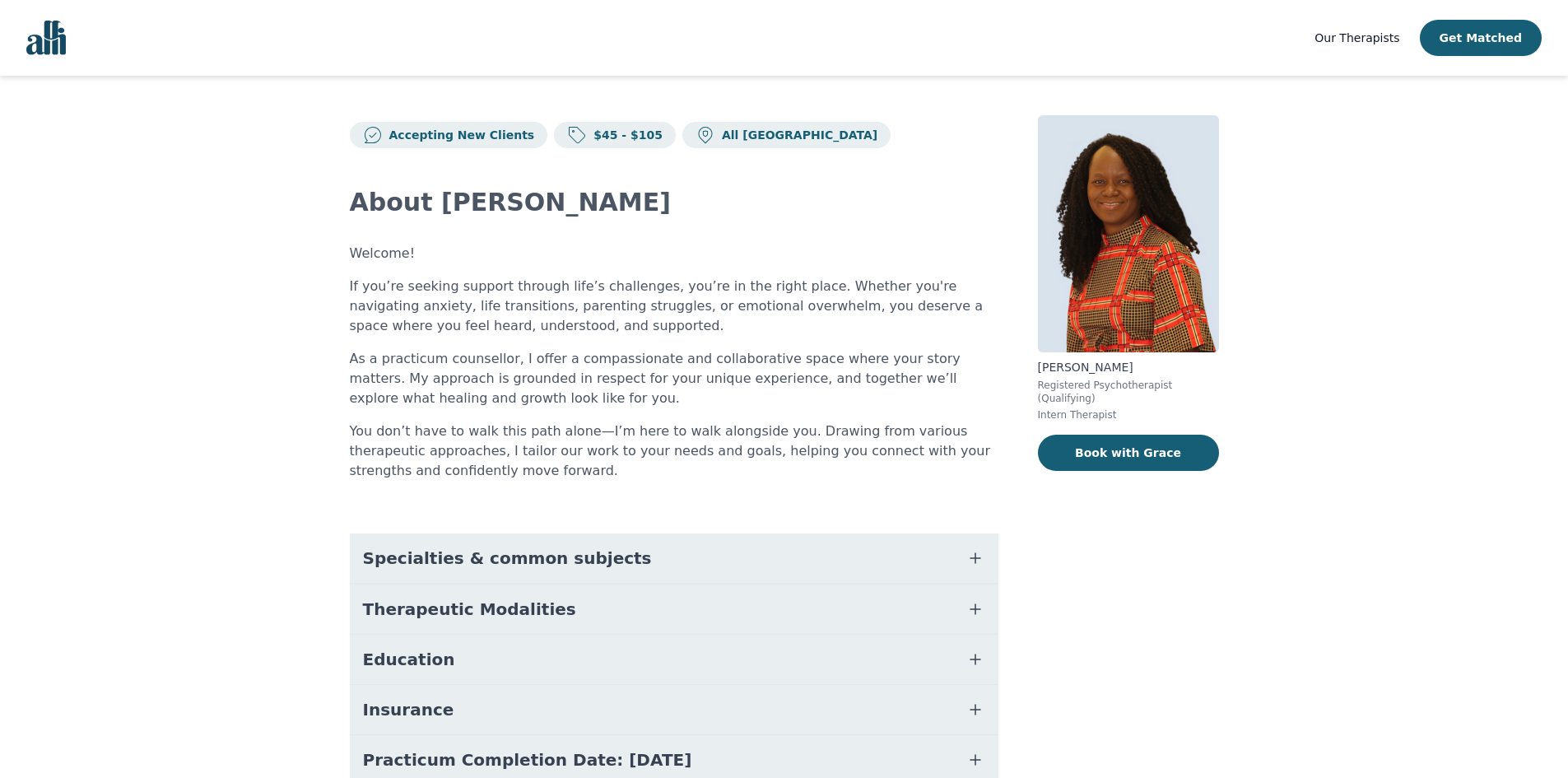
scroll to position [63, 0]
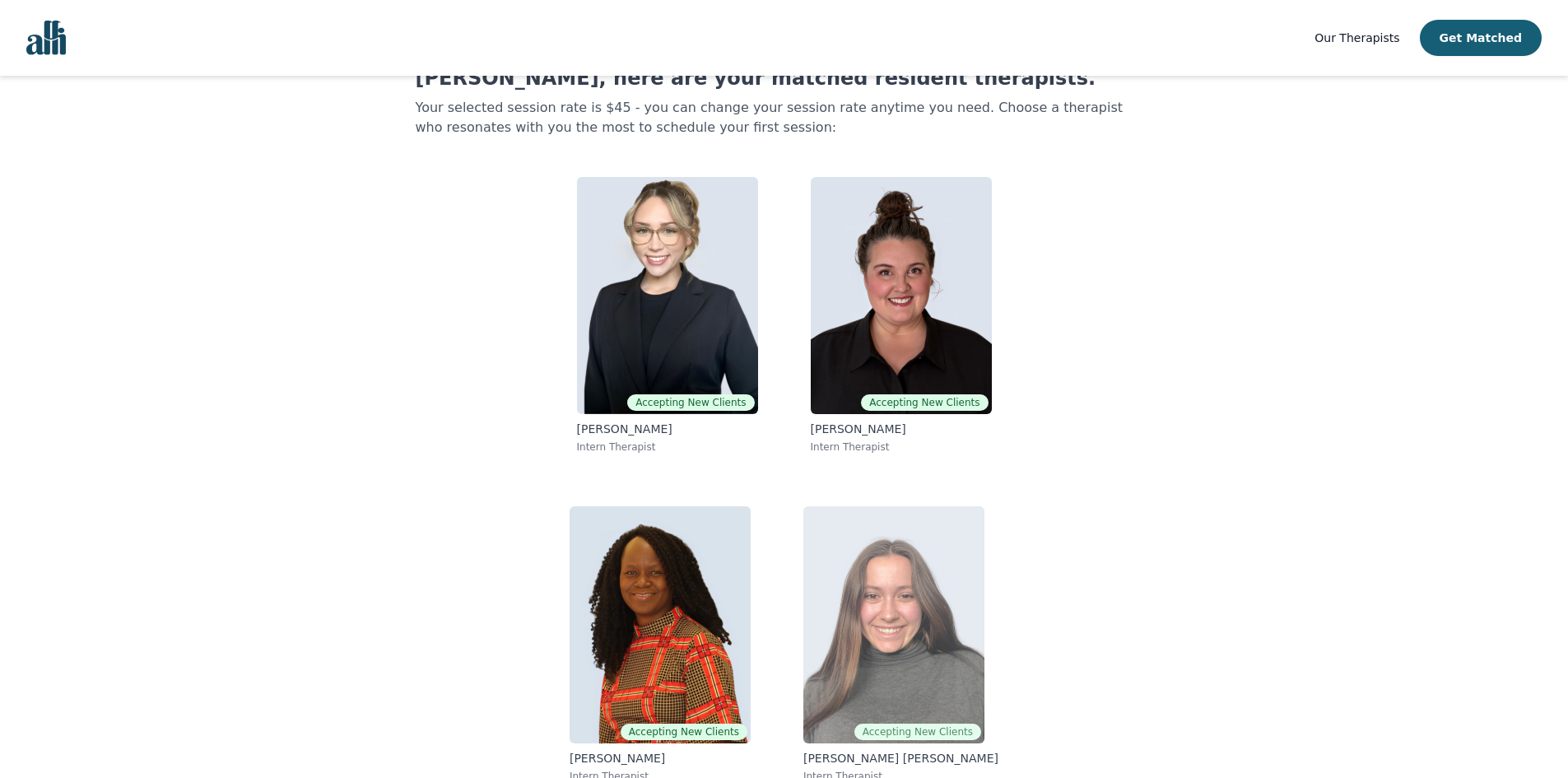
click at [913, 604] on img at bounding box center [894, 625] width 181 height 237
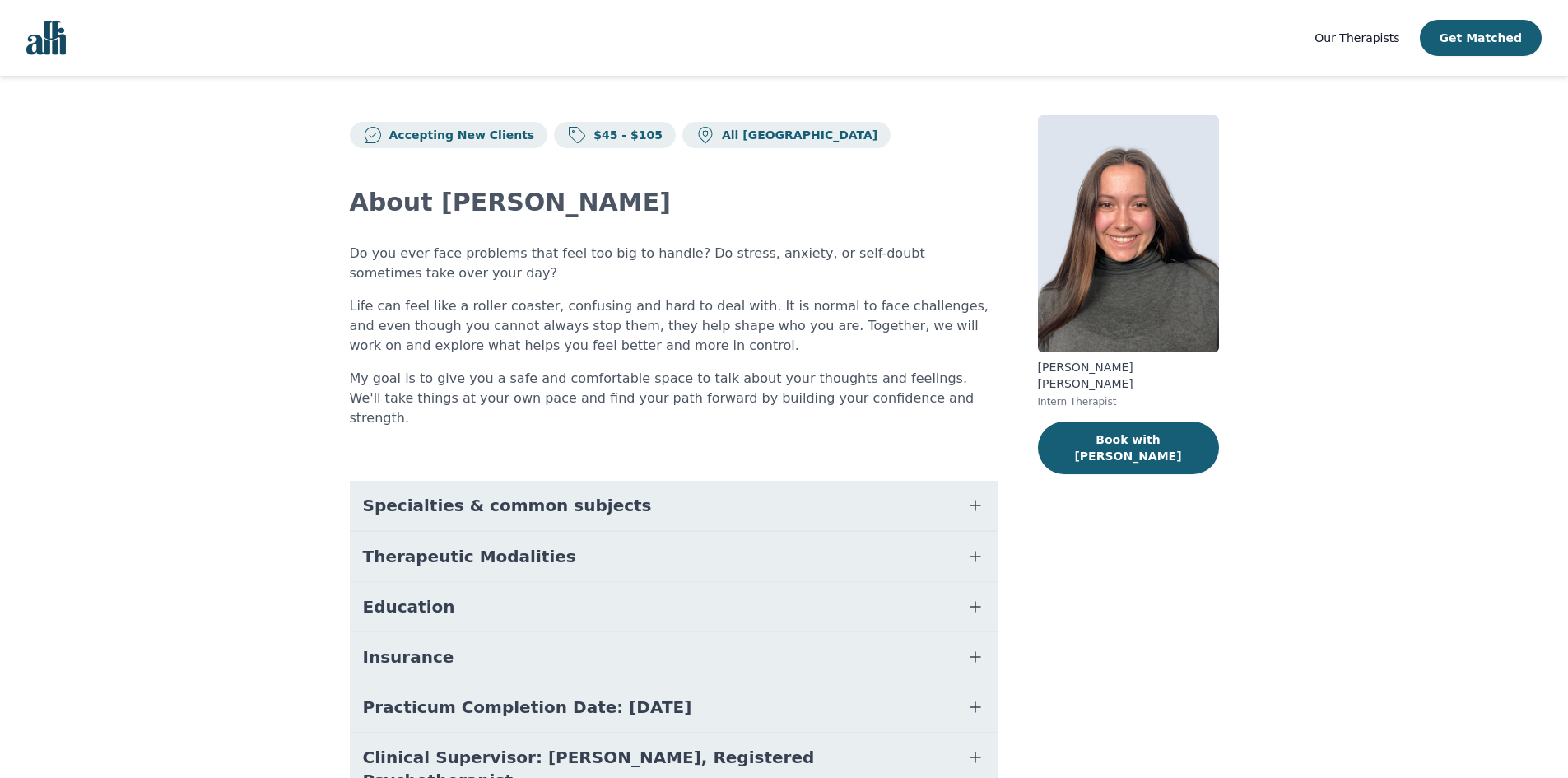
scroll to position [63, 0]
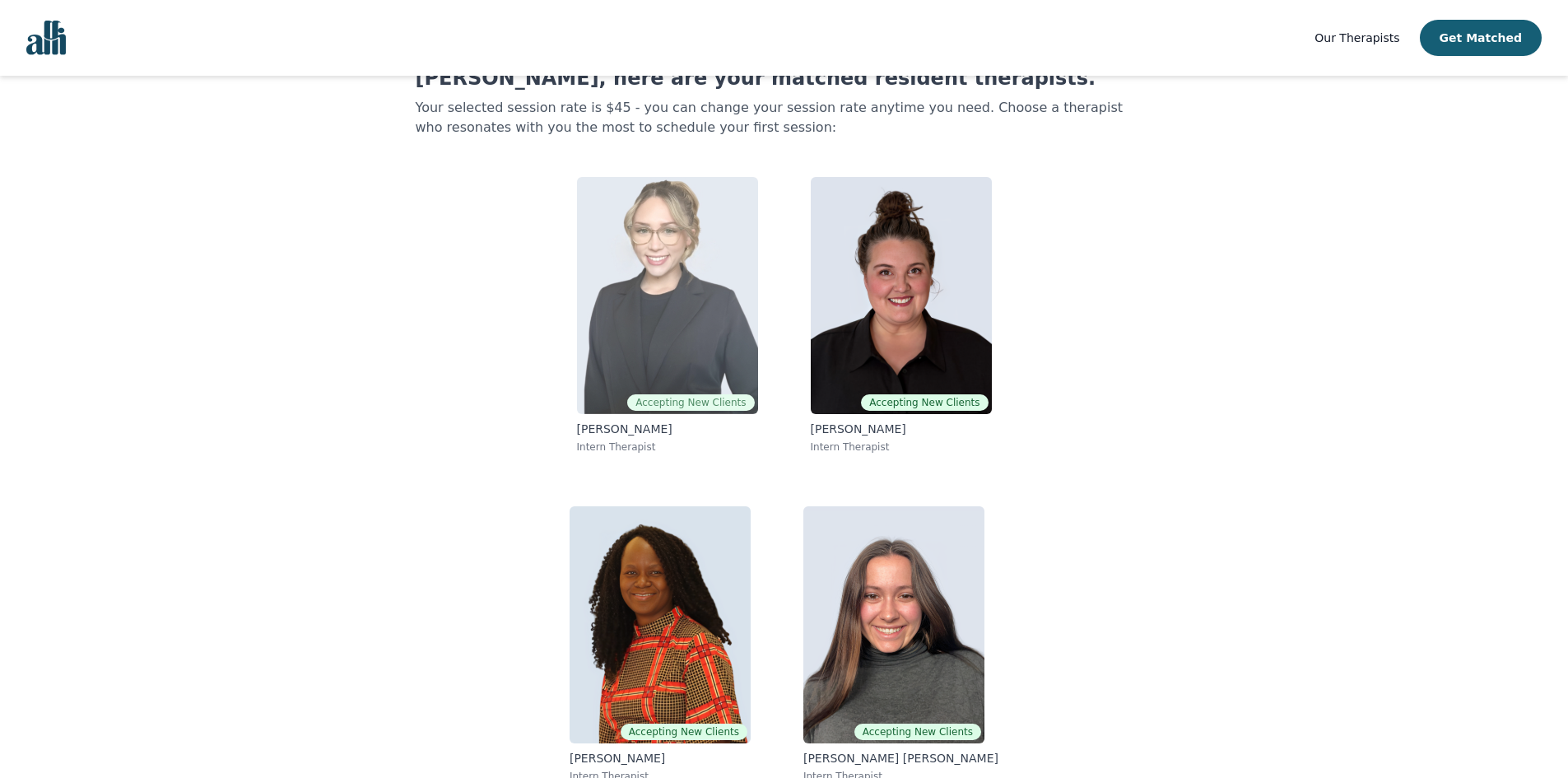
click at [655, 336] on img at bounding box center [668, 295] width 181 height 237
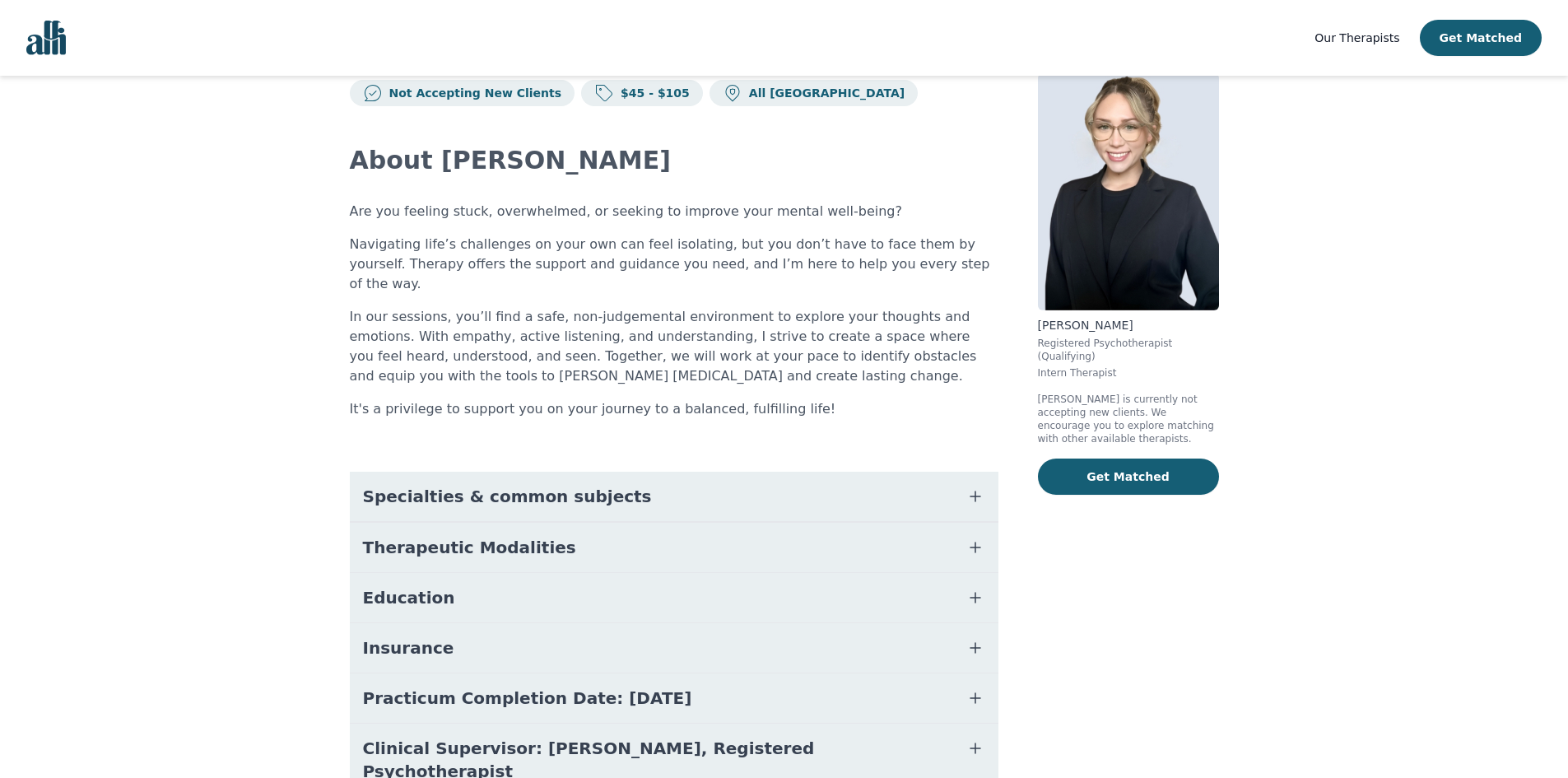
scroll to position [83, 0]
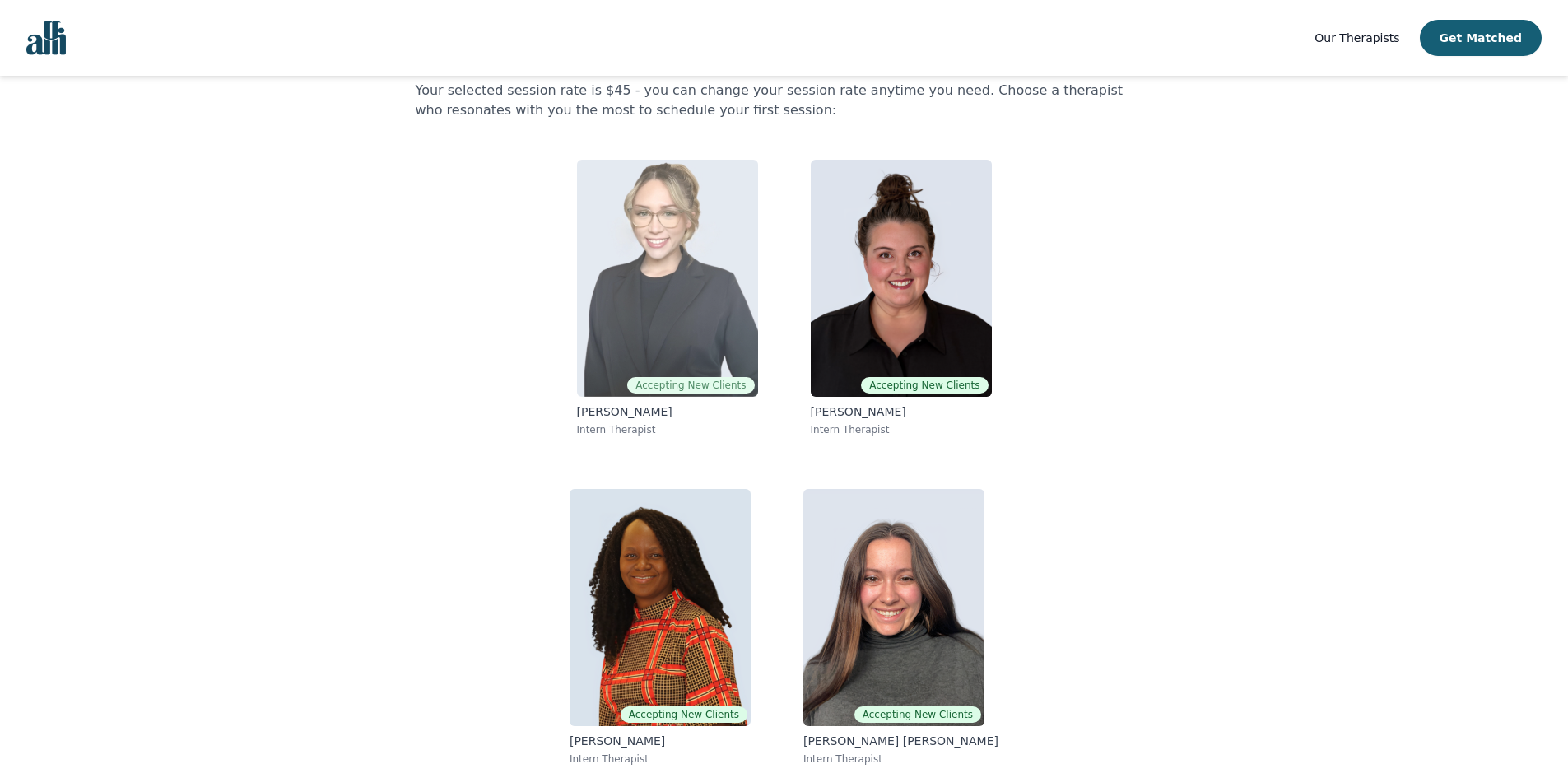
scroll to position [82, 0]
click at [691, 308] on img at bounding box center [668, 277] width 181 height 237
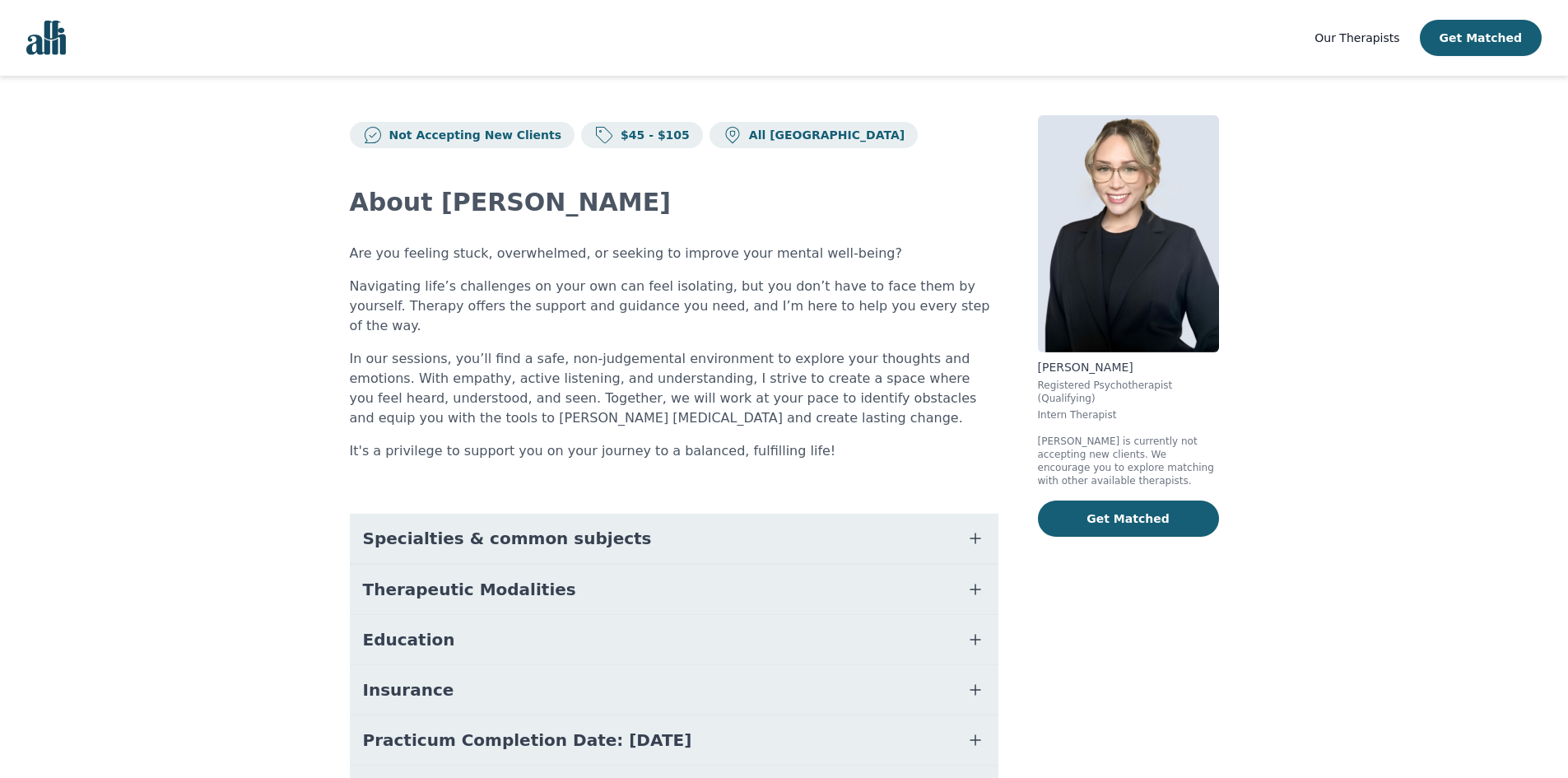
scroll to position [82, 0]
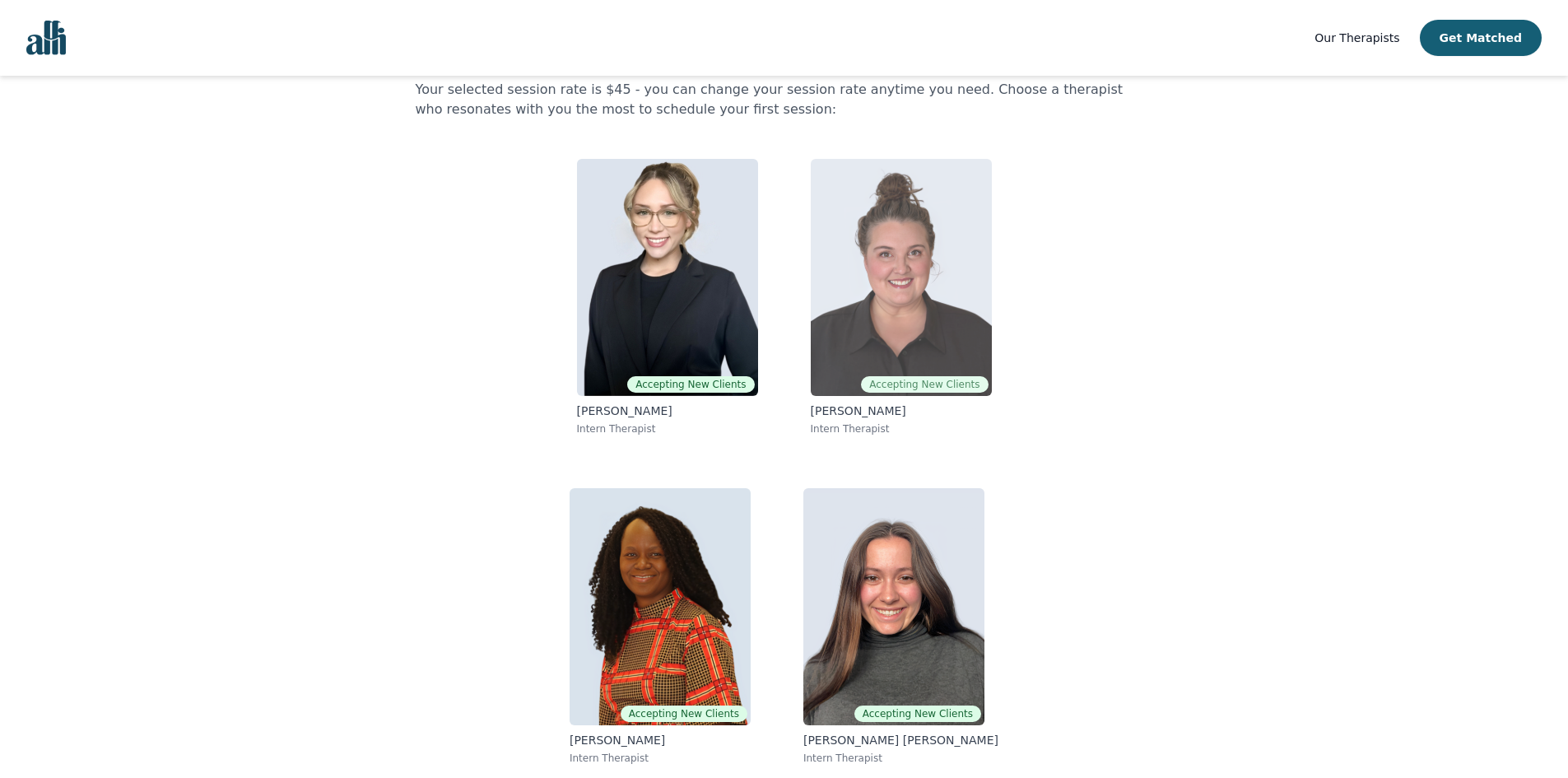
click at [947, 283] on img at bounding box center [901, 277] width 181 height 237
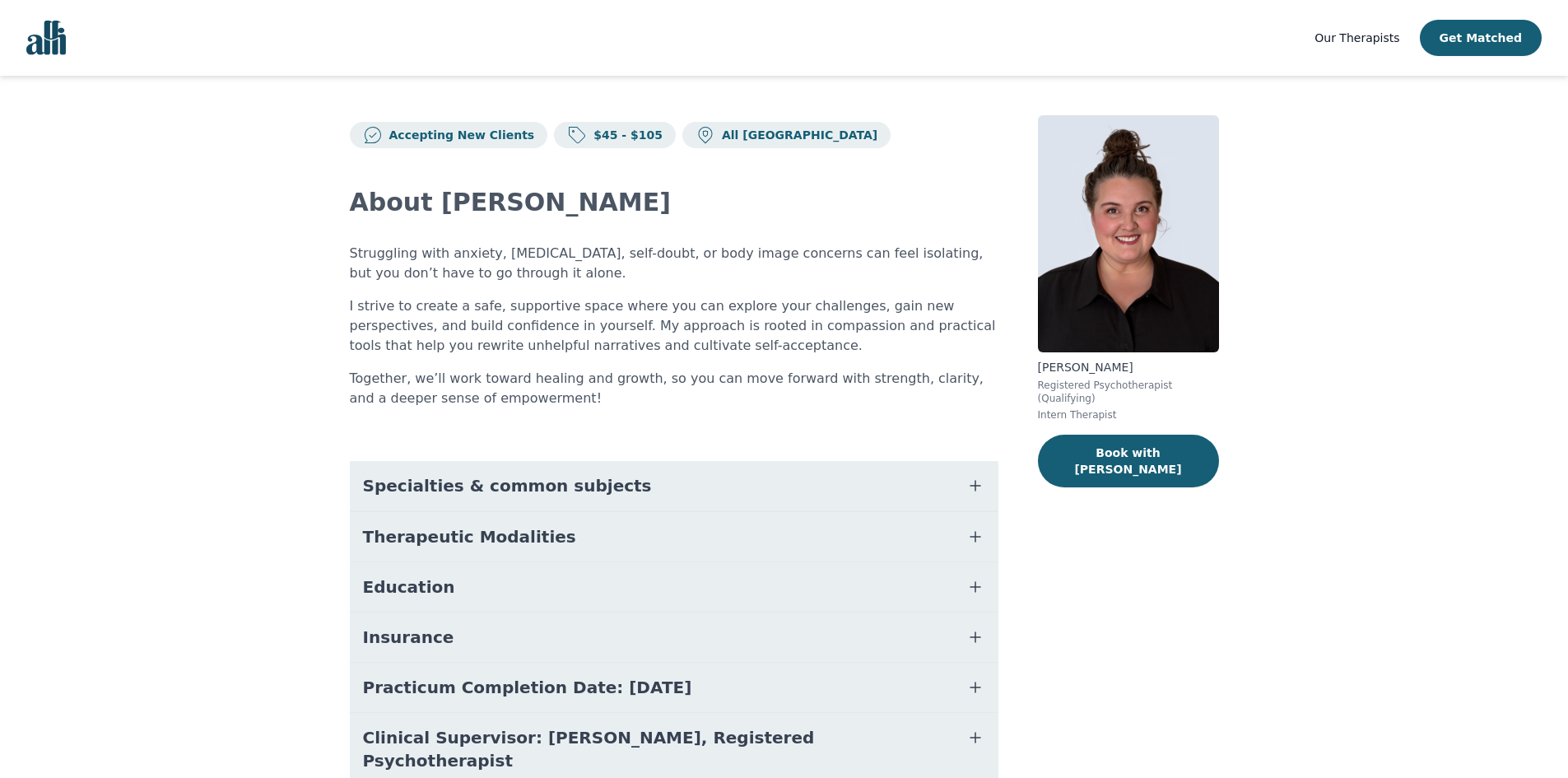
click at [701, 485] on button "Specialties & common subjects" at bounding box center [673, 486] width 648 height 50
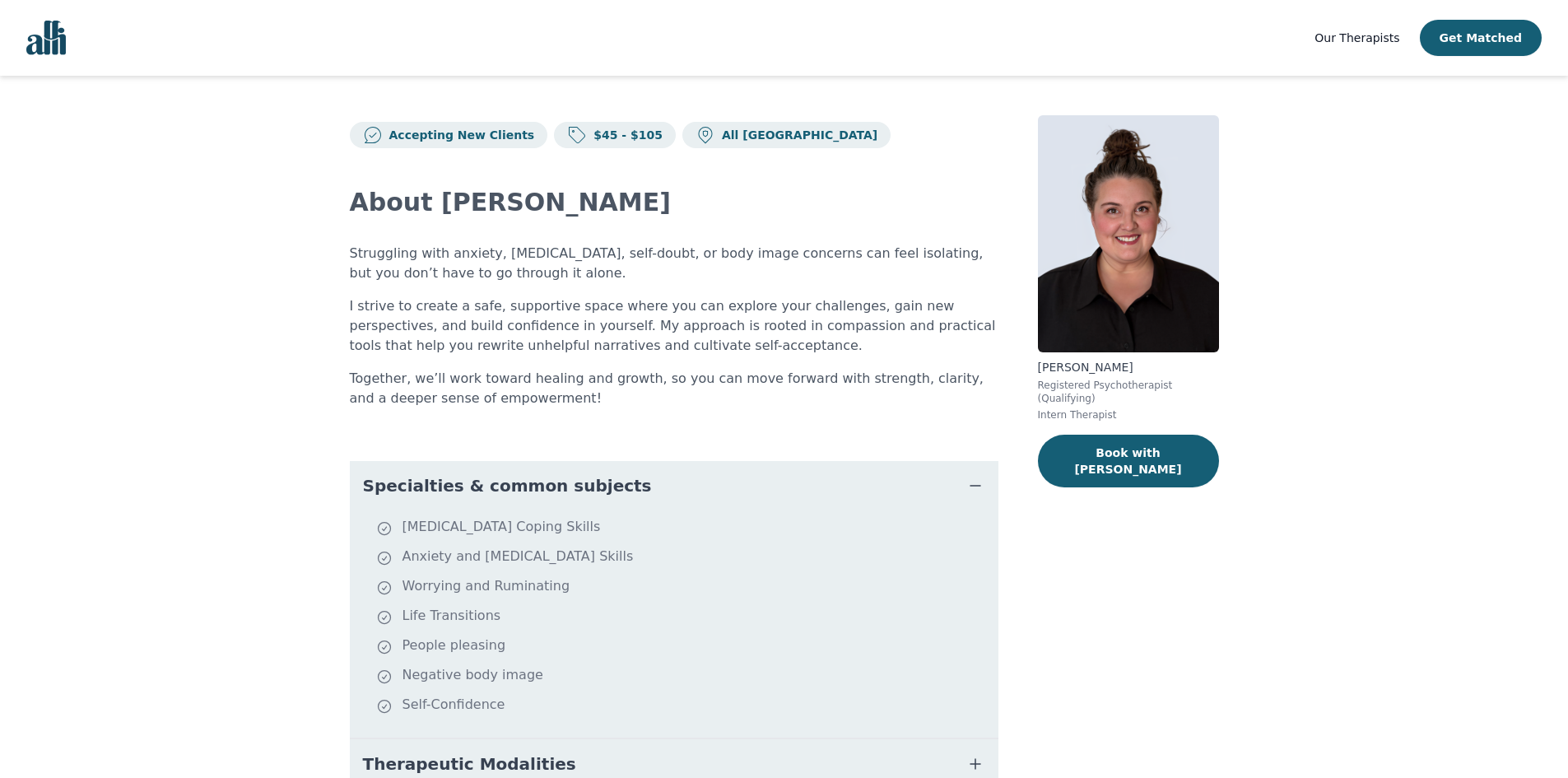
click at [701, 485] on button "Specialties & common subjects" at bounding box center [673, 486] width 648 height 50
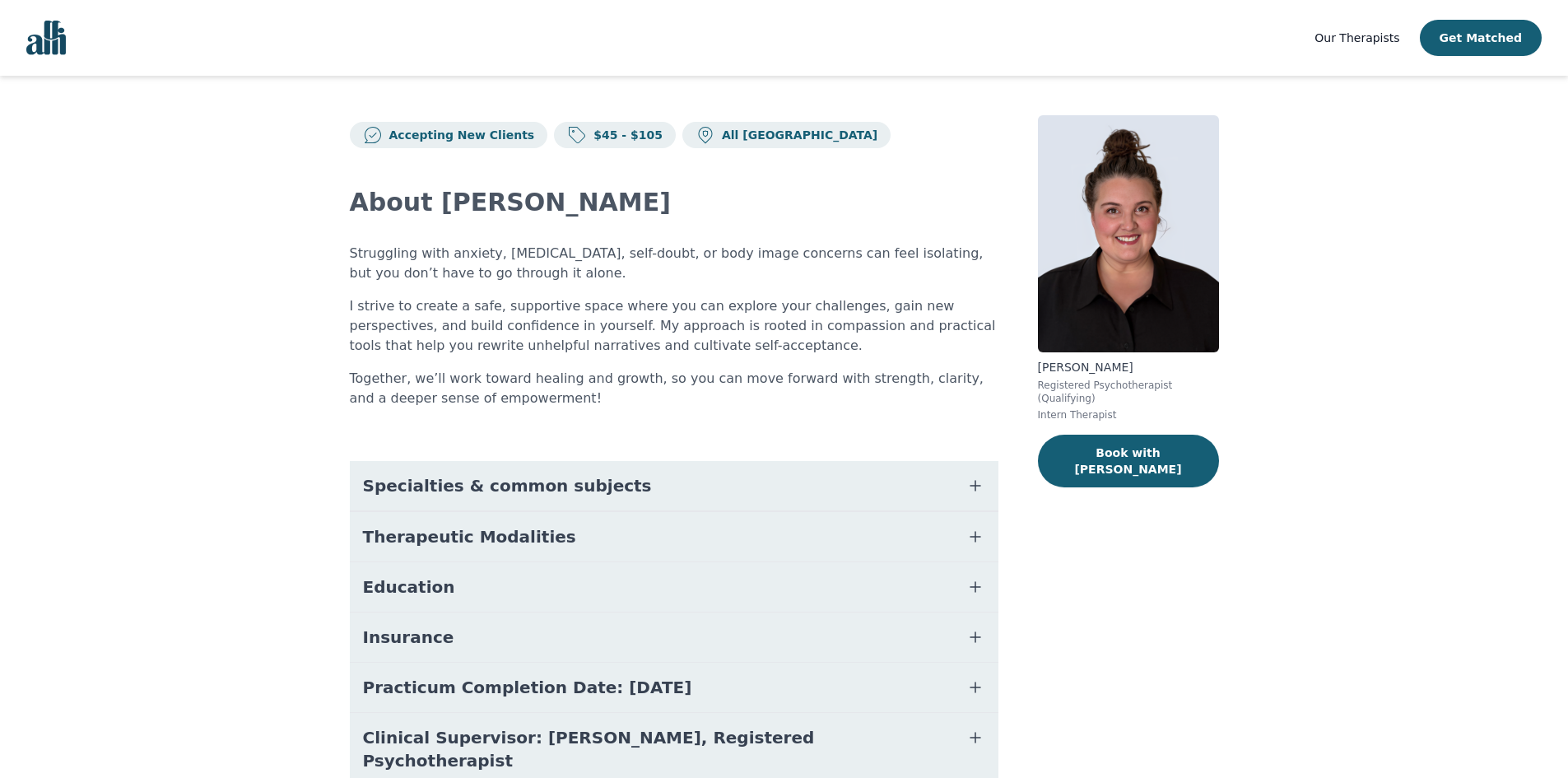
scroll to position [49, 0]
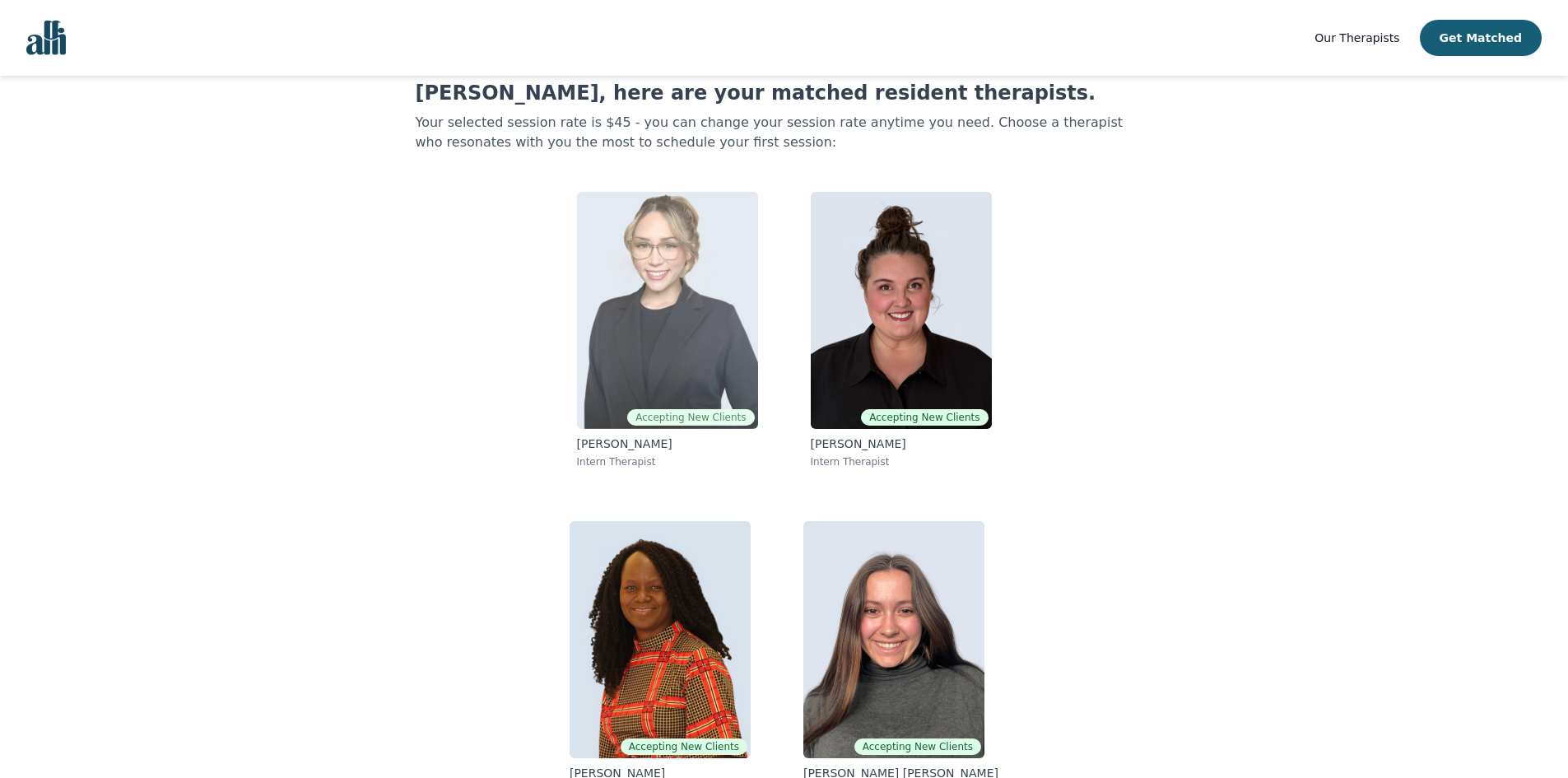
click at [633, 300] on img at bounding box center [668, 310] width 181 height 237
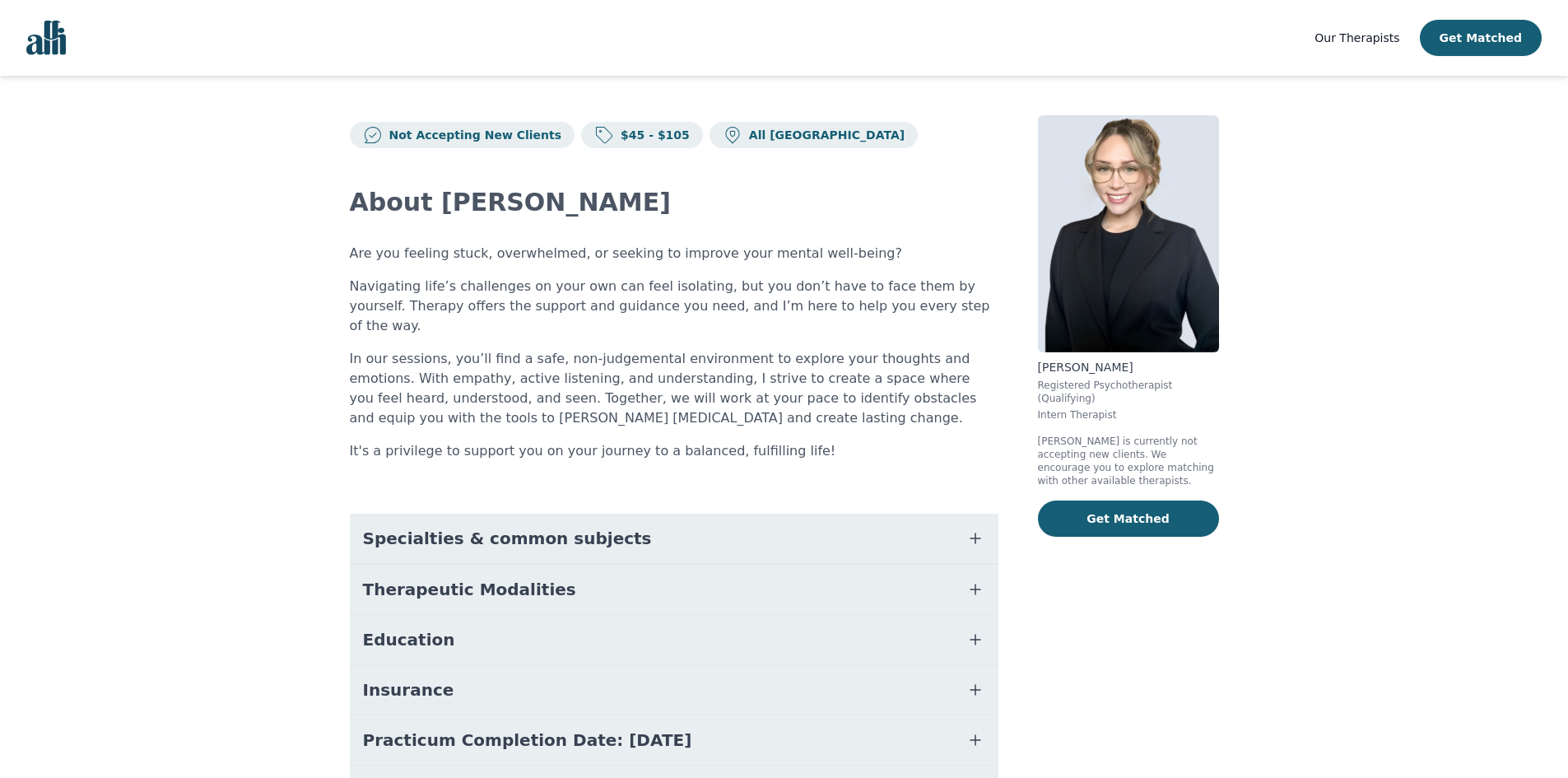
click at [483, 527] on span "Specialties & common subjects" at bounding box center [507, 538] width 289 height 23
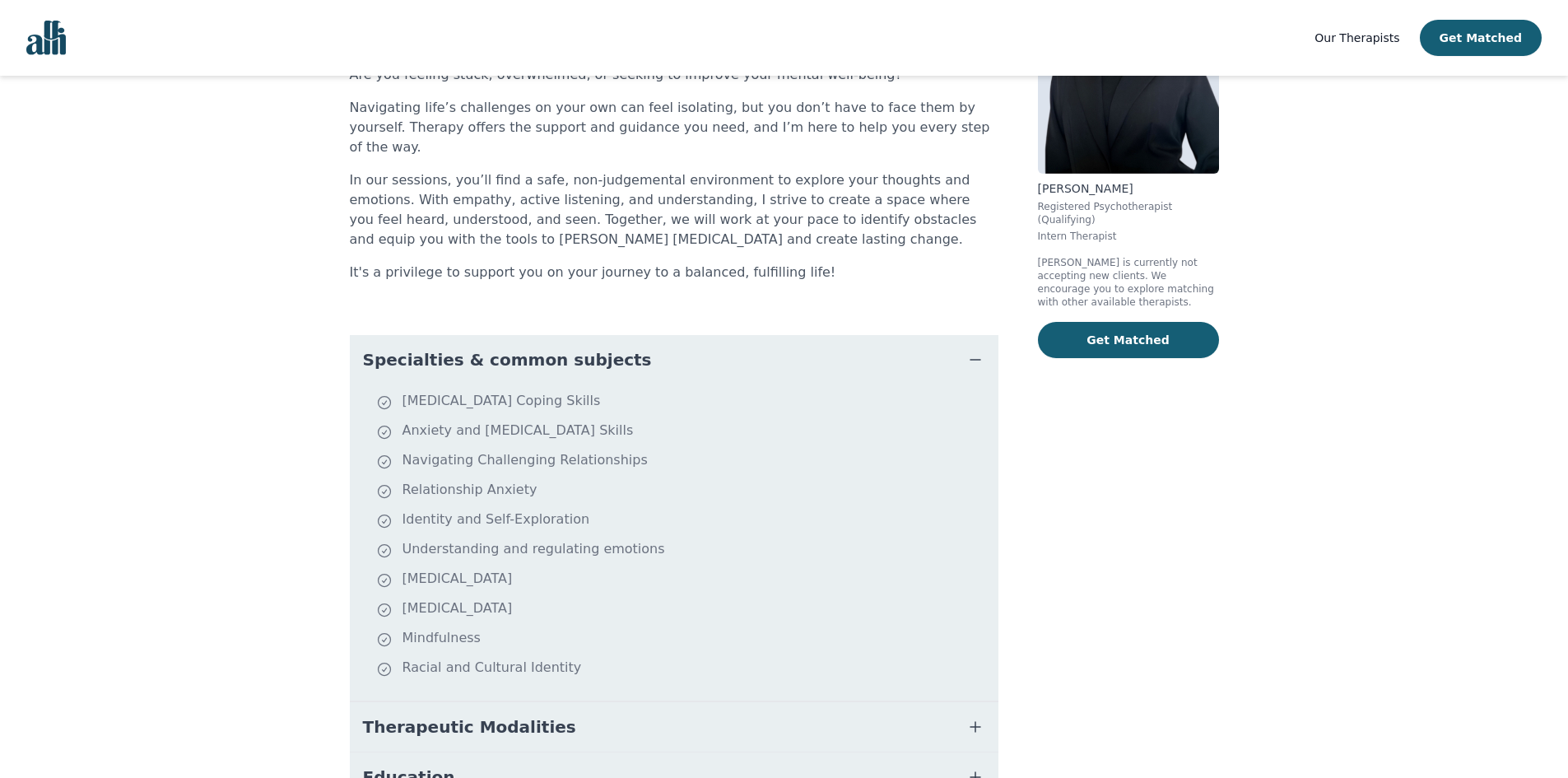
scroll to position [83, 0]
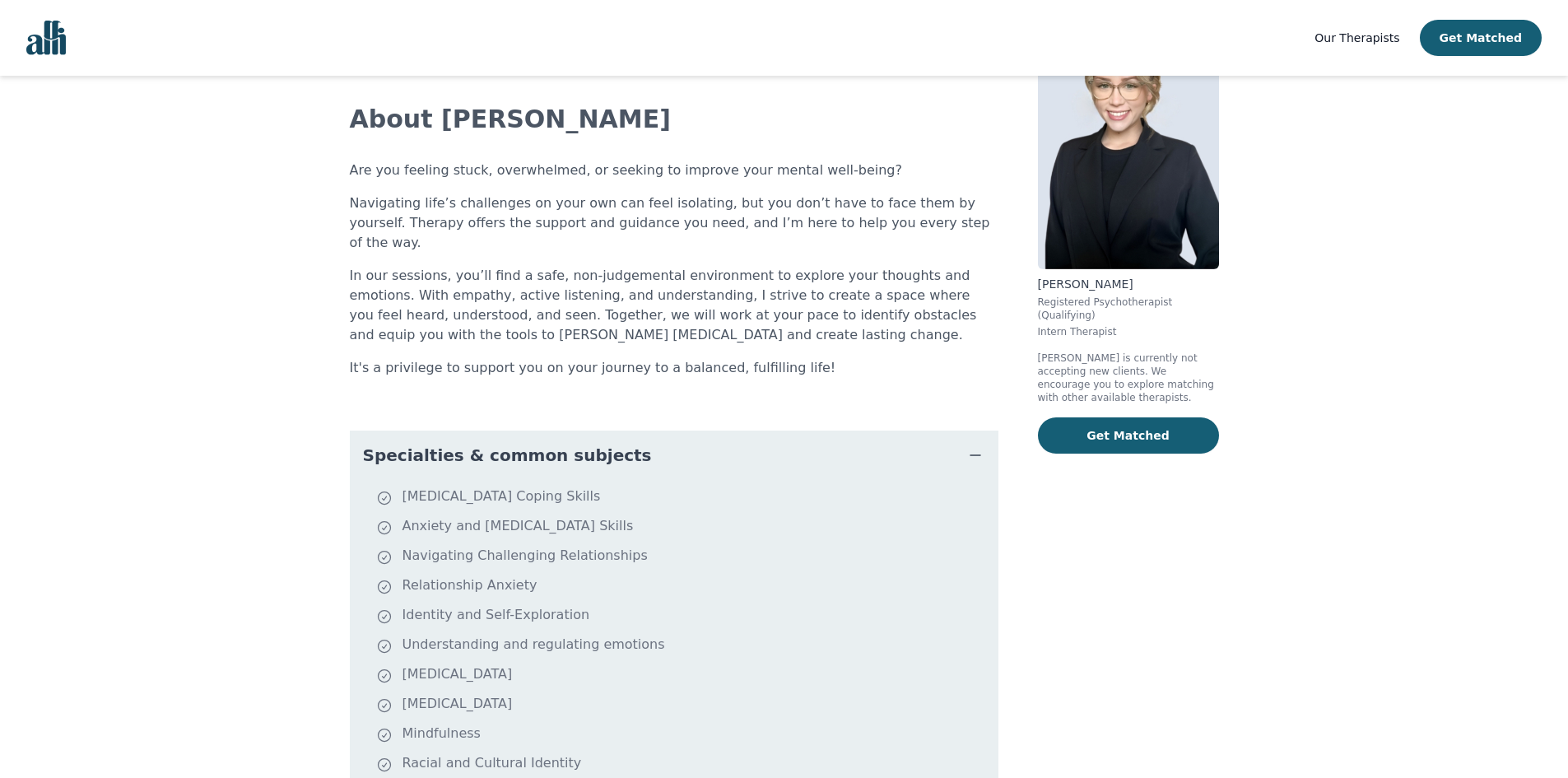
scroll to position [49, 0]
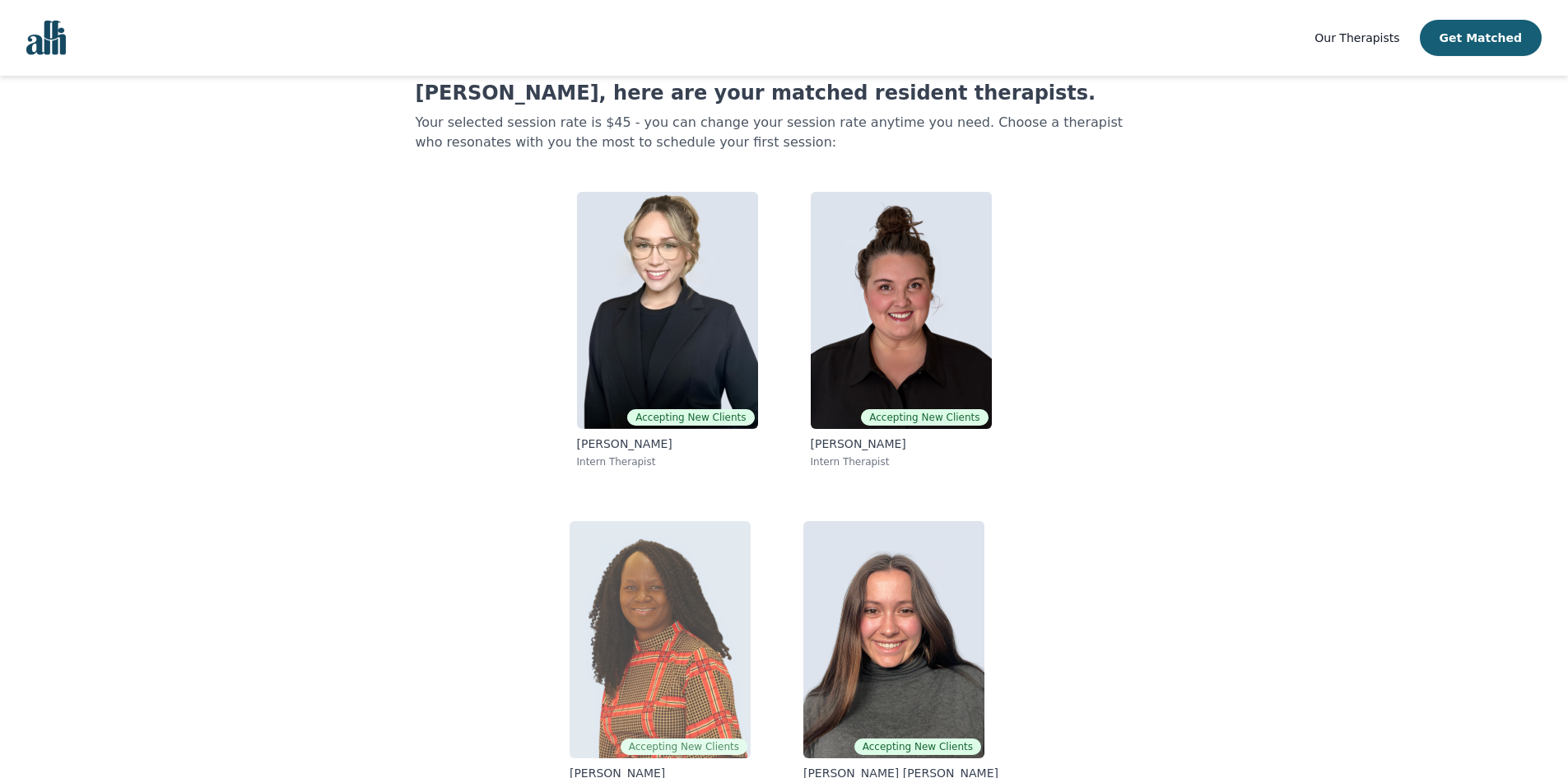
click at [702, 617] on img at bounding box center [660, 639] width 181 height 237
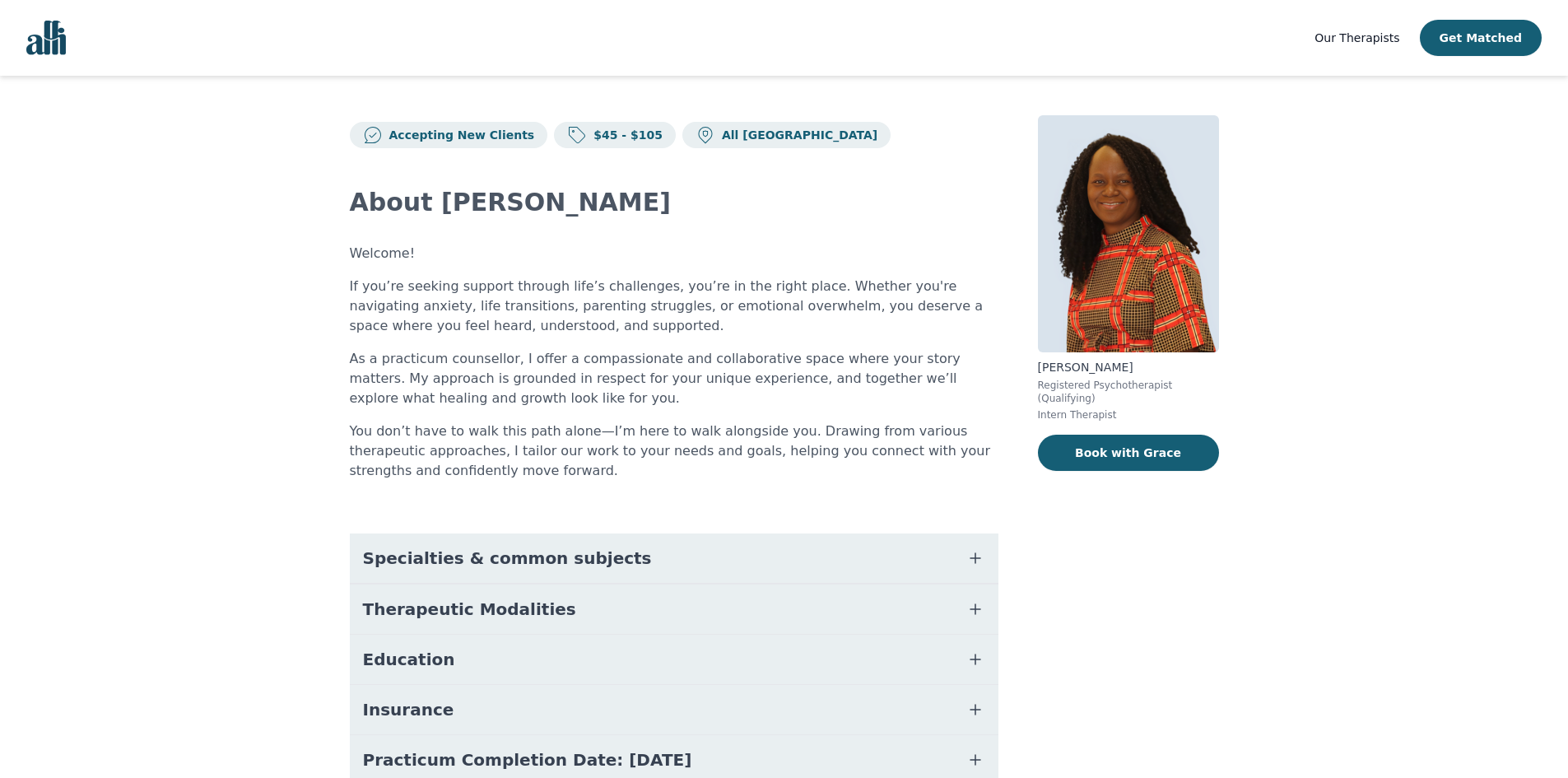
click at [559, 565] on span "Specialties & common subjects" at bounding box center [507, 558] width 289 height 23
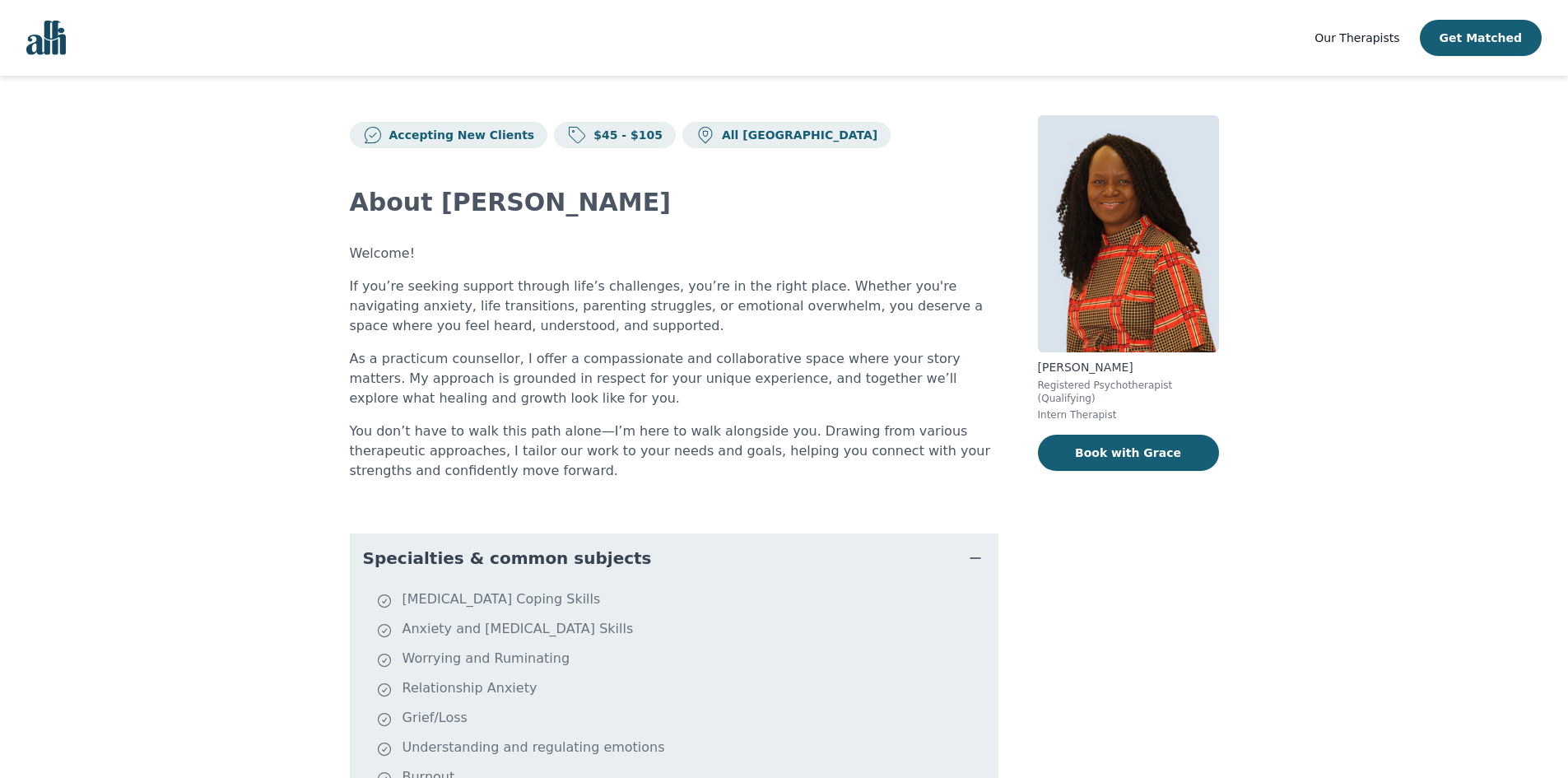
scroll to position [49, 0]
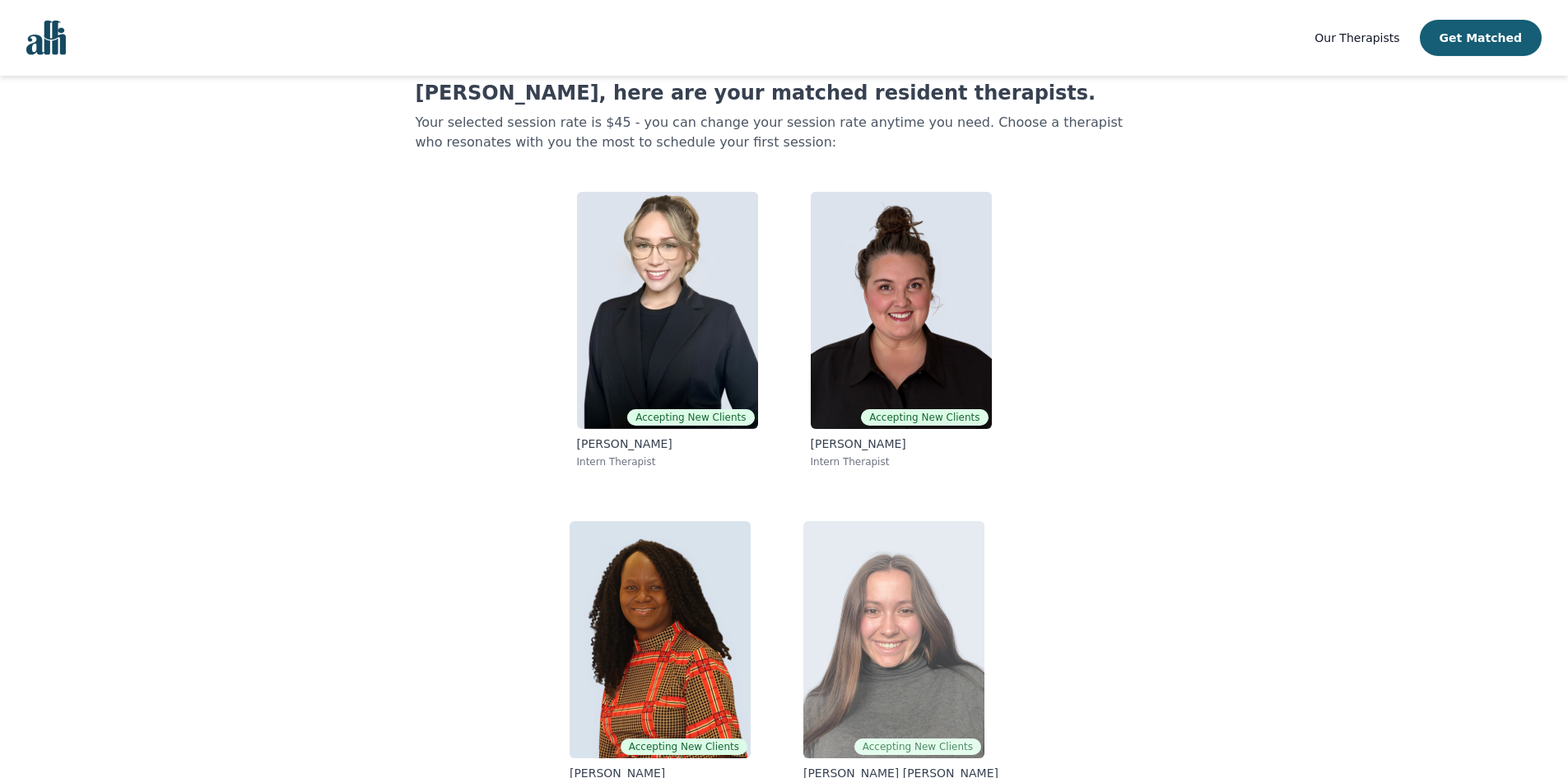
click at [927, 639] on img at bounding box center [894, 639] width 181 height 237
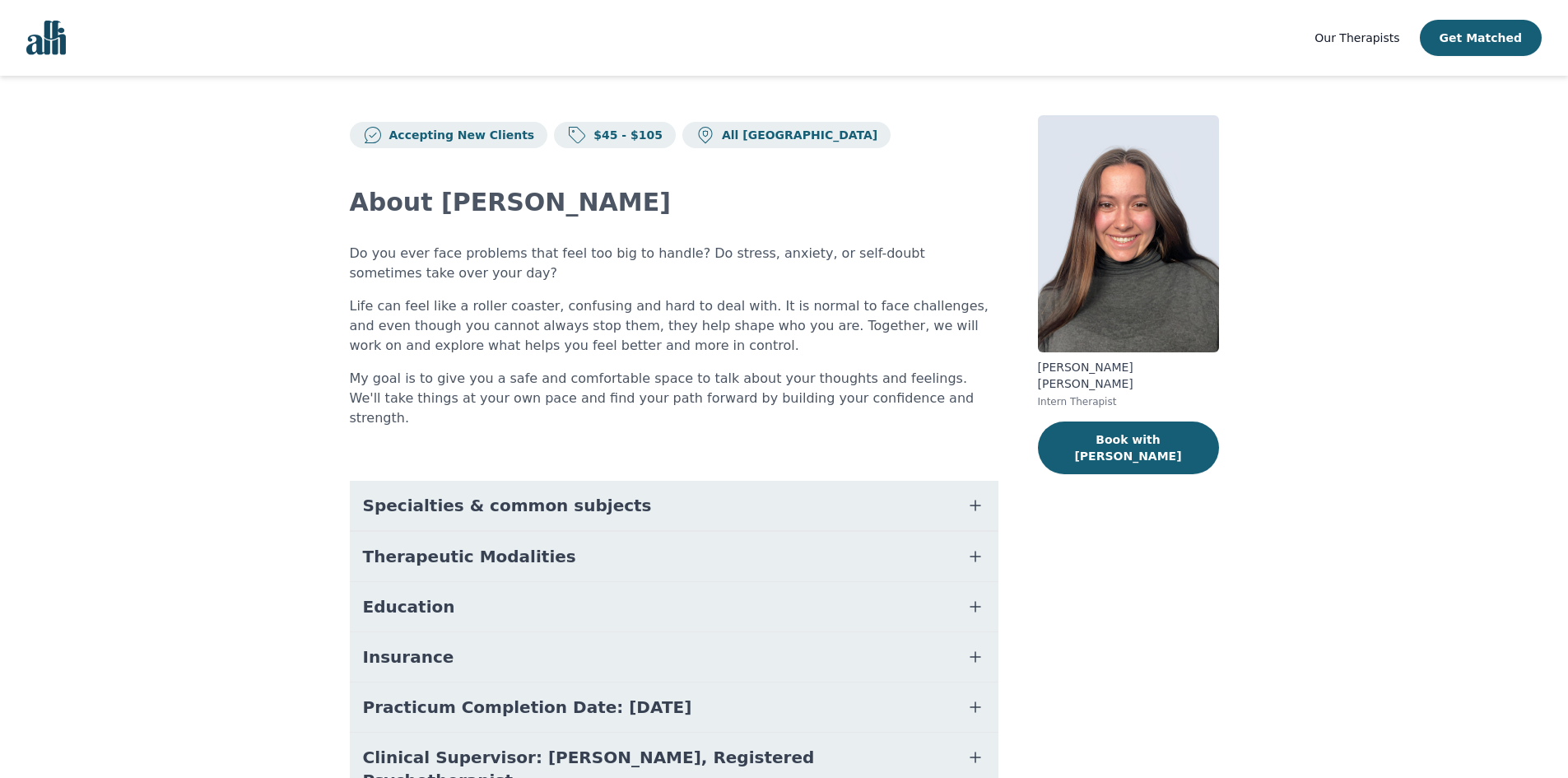
click at [523, 494] on span "Specialties & common subjects" at bounding box center [507, 506] width 289 height 23
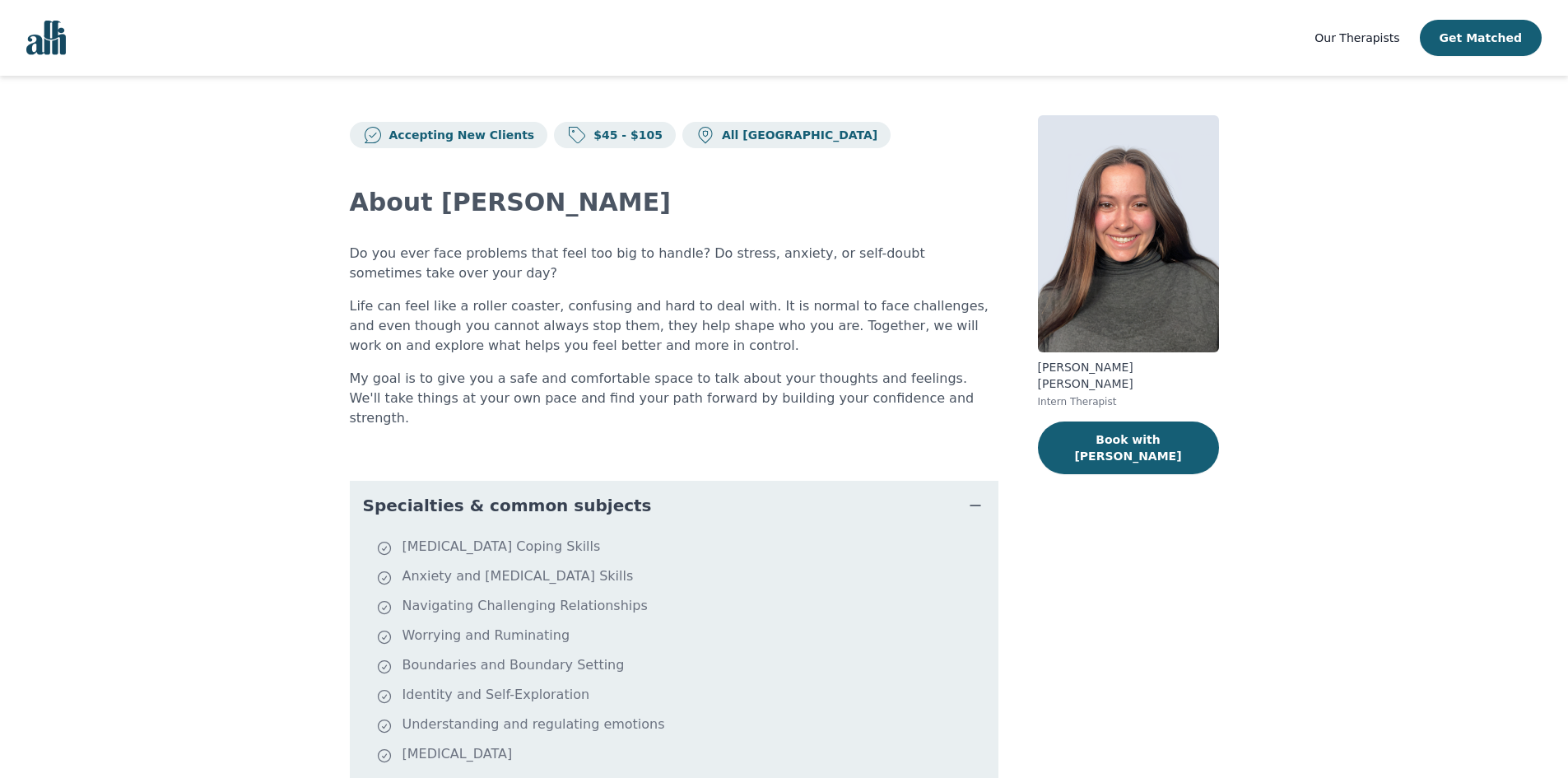
scroll to position [49, 0]
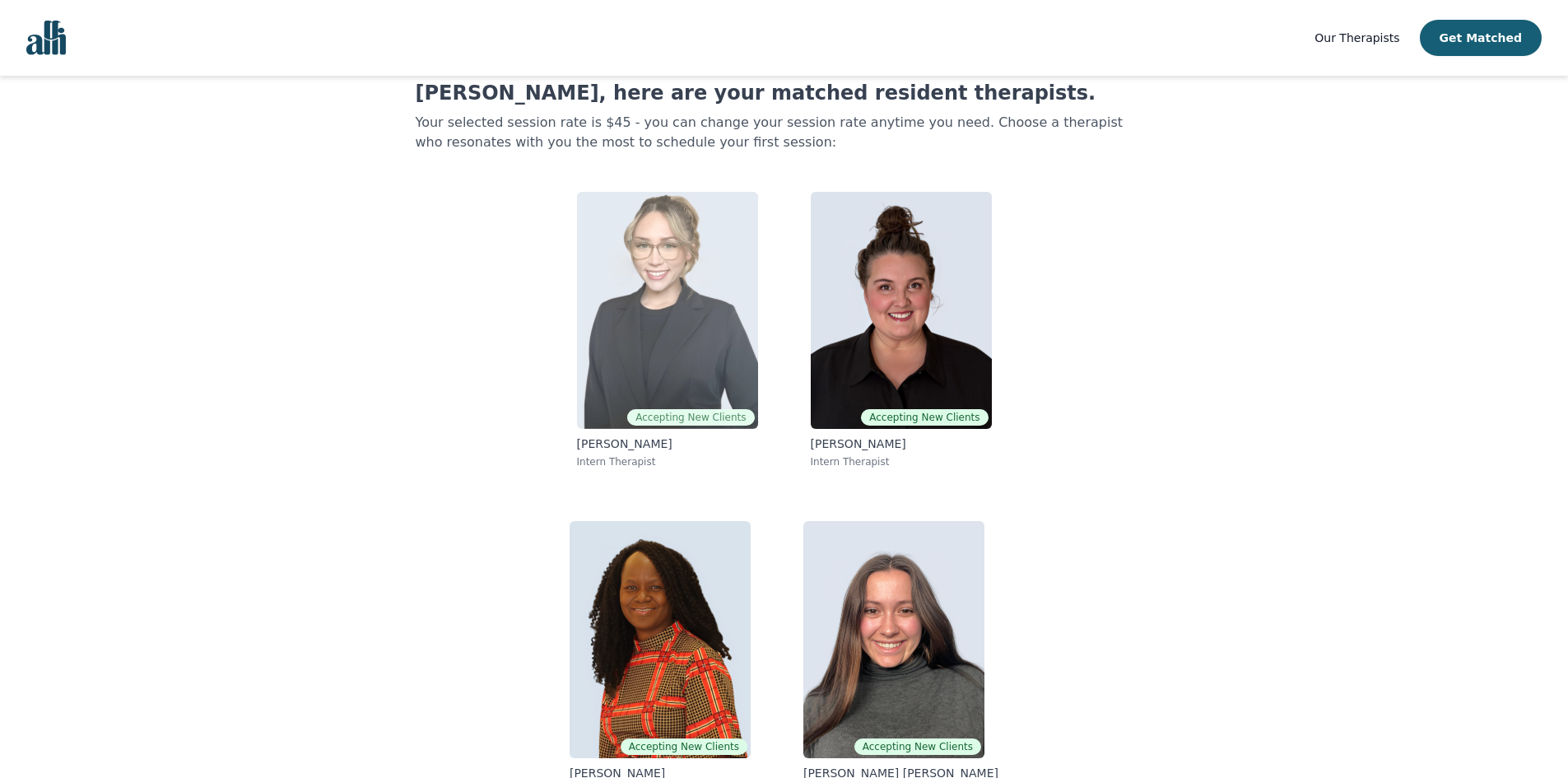
click at [692, 343] on img at bounding box center [668, 310] width 181 height 237
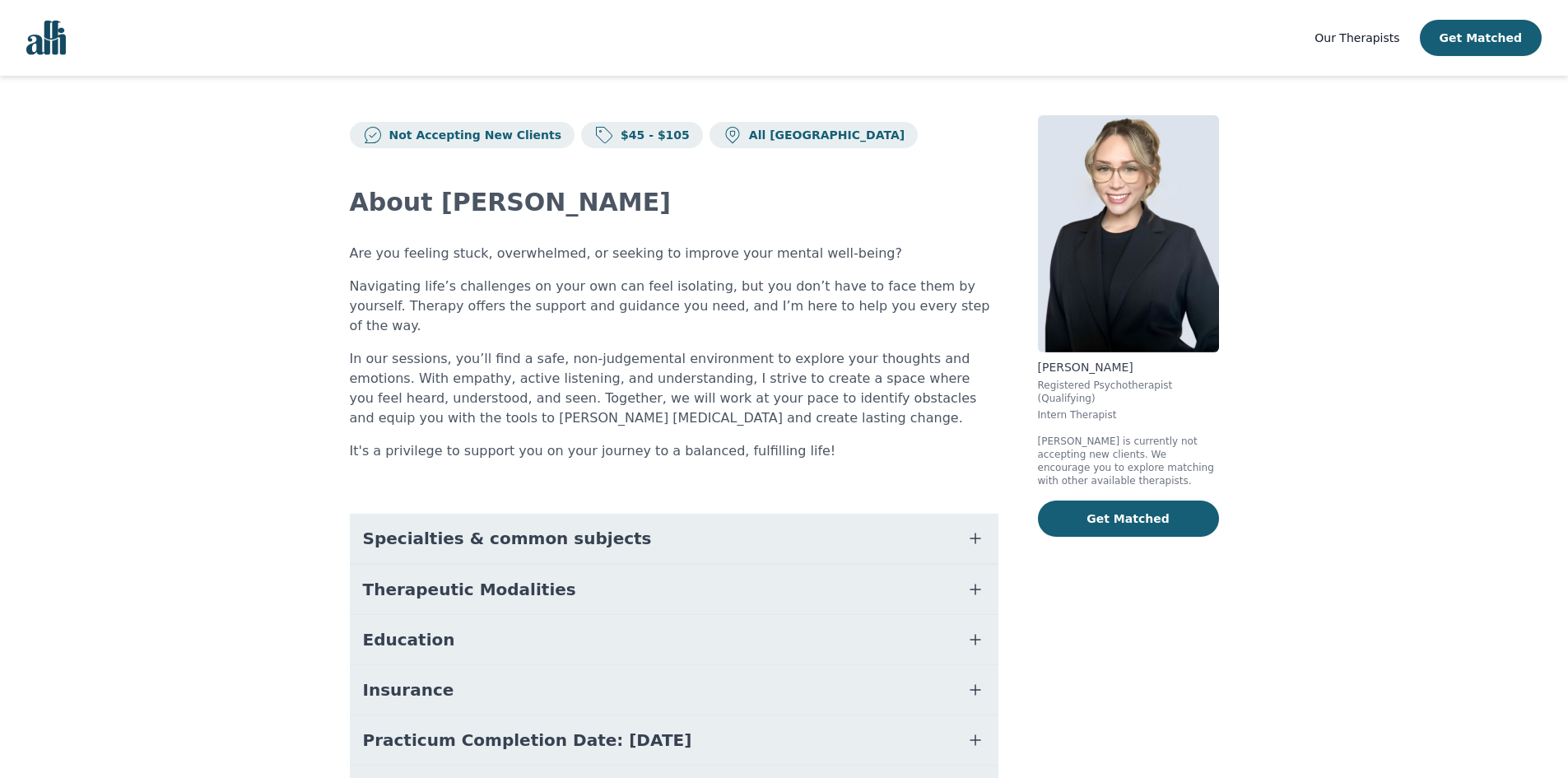
click at [481, 527] on span "Specialties & common subjects" at bounding box center [507, 538] width 289 height 23
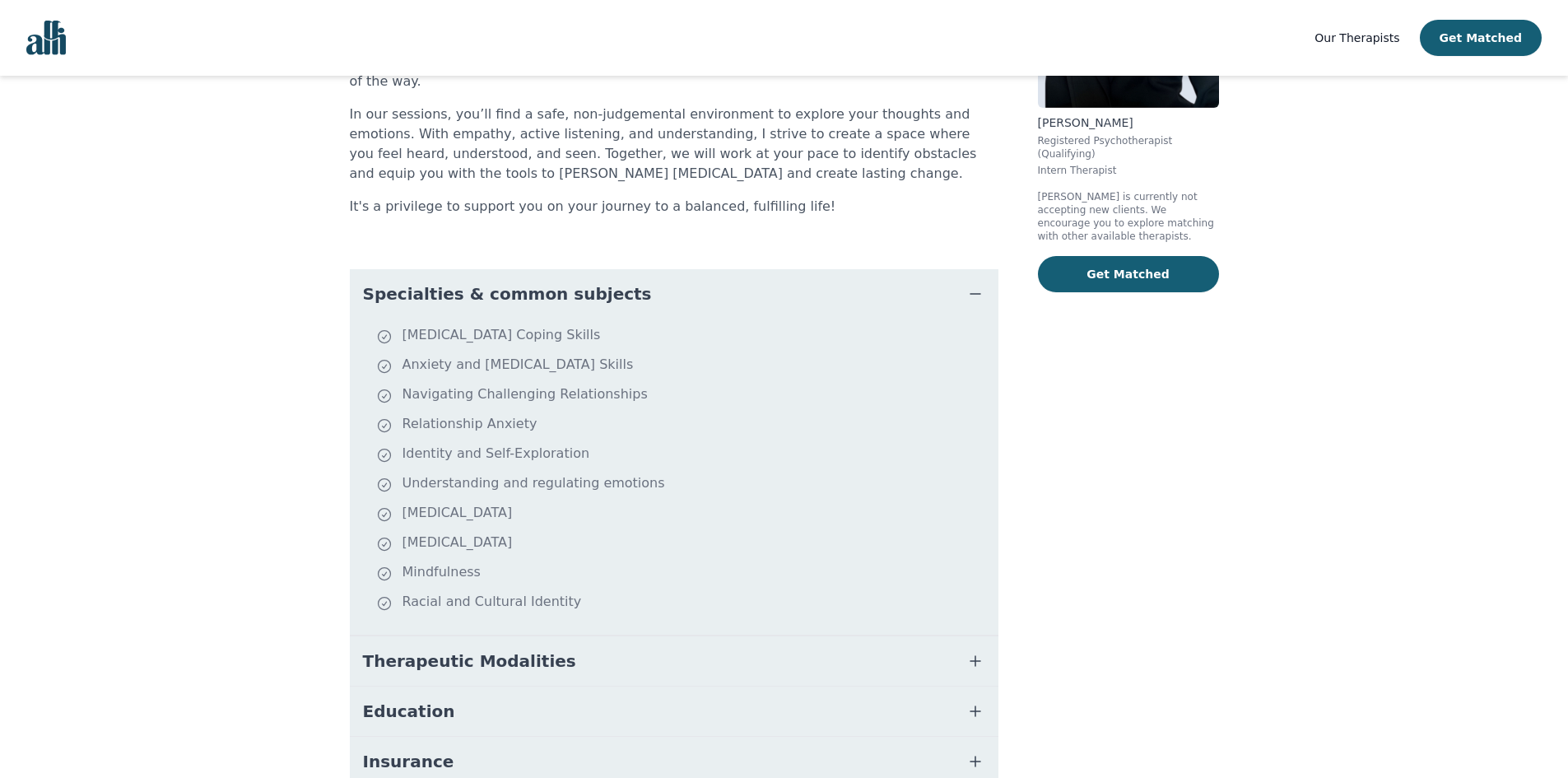
scroll to position [247, 0]
click at [506, 649] on span "Therapeutic Modalities" at bounding box center [469, 658] width 213 height 23
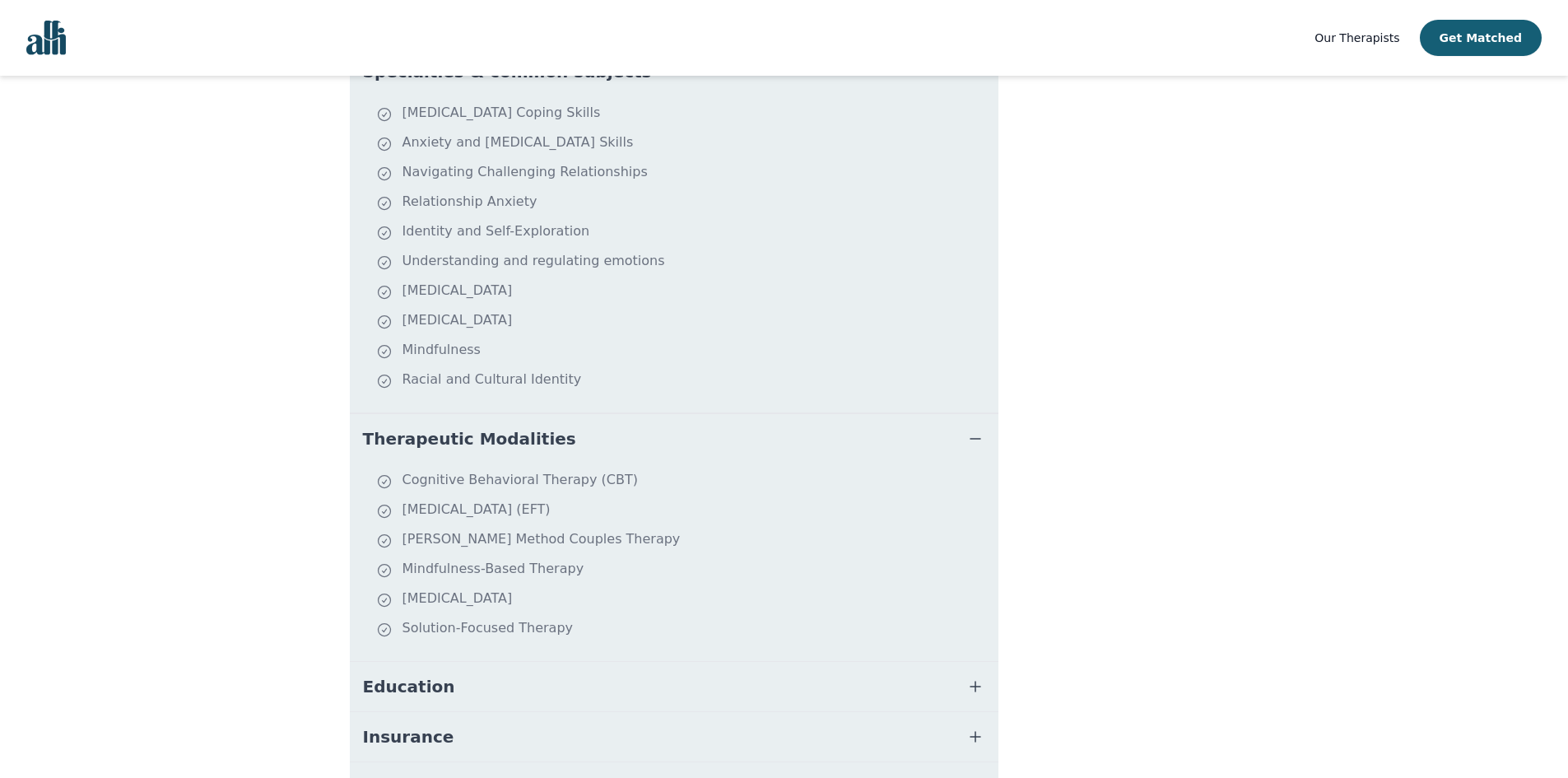
scroll to position [494, 0]
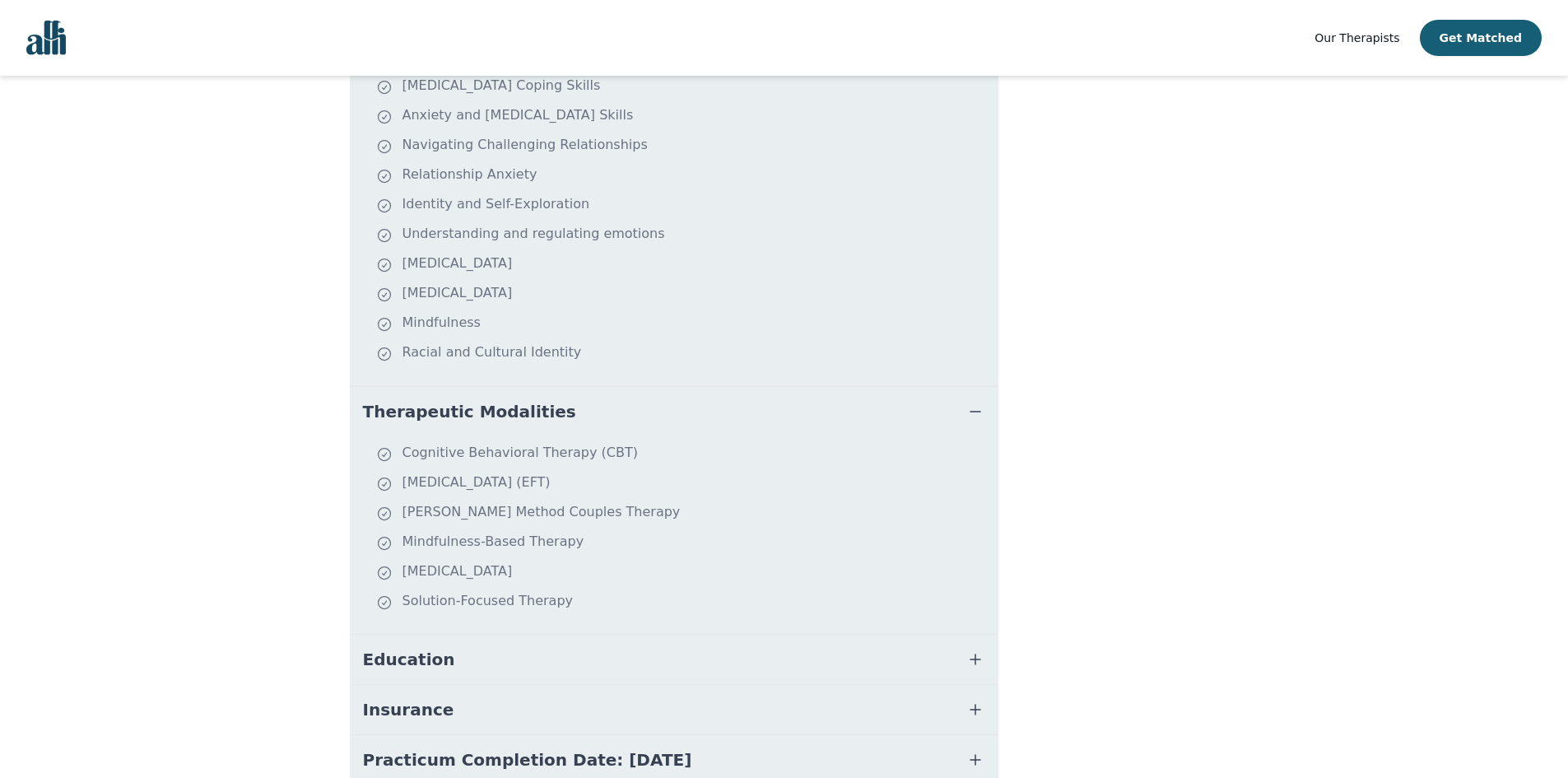
click at [506, 649] on button "Education" at bounding box center [673, 660] width 648 height 50
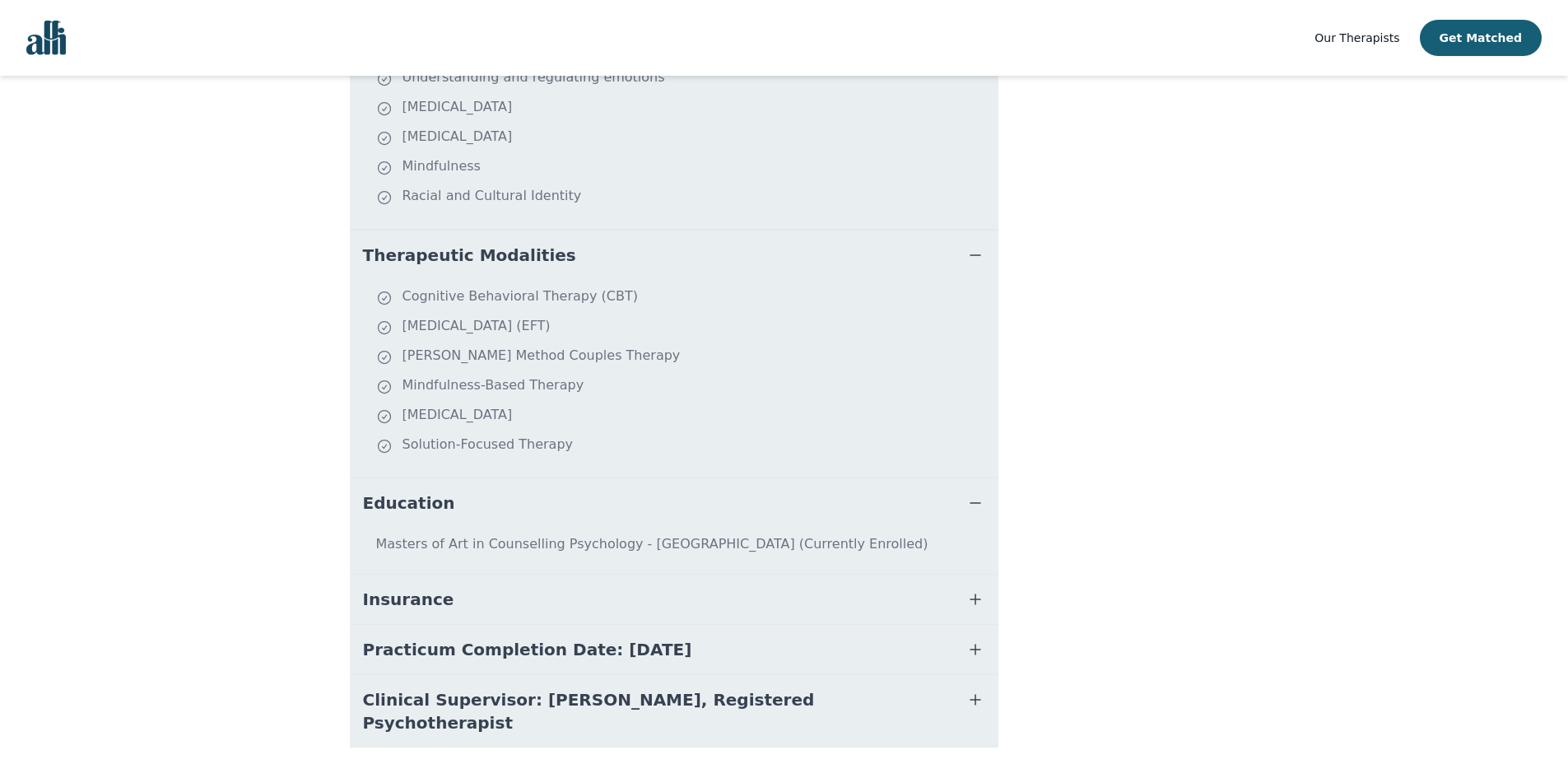
scroll to position [656, 0]
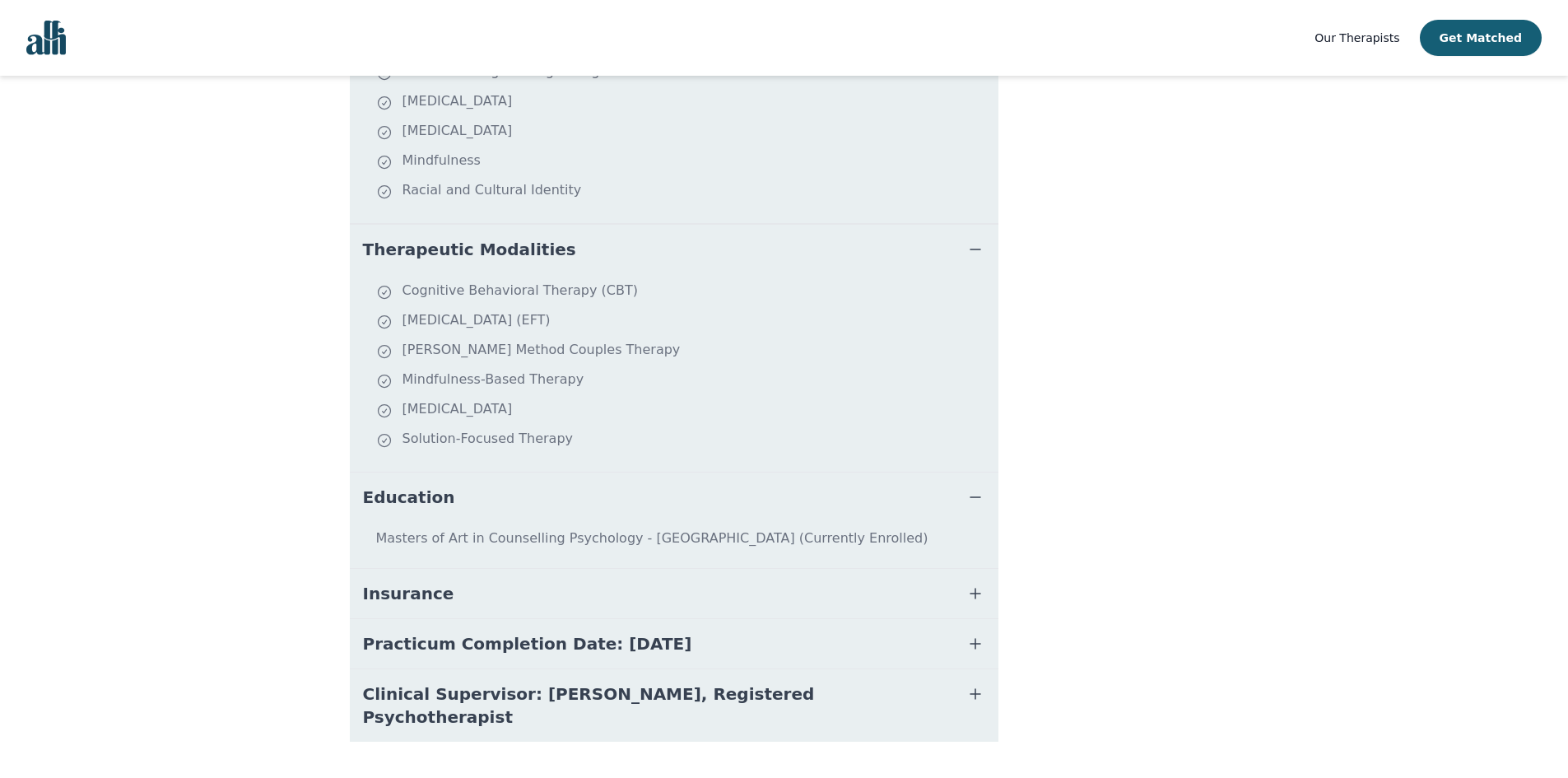
click at [517, 585] on button "Insurance" at bounding box center [673, 593] width 648 height 50
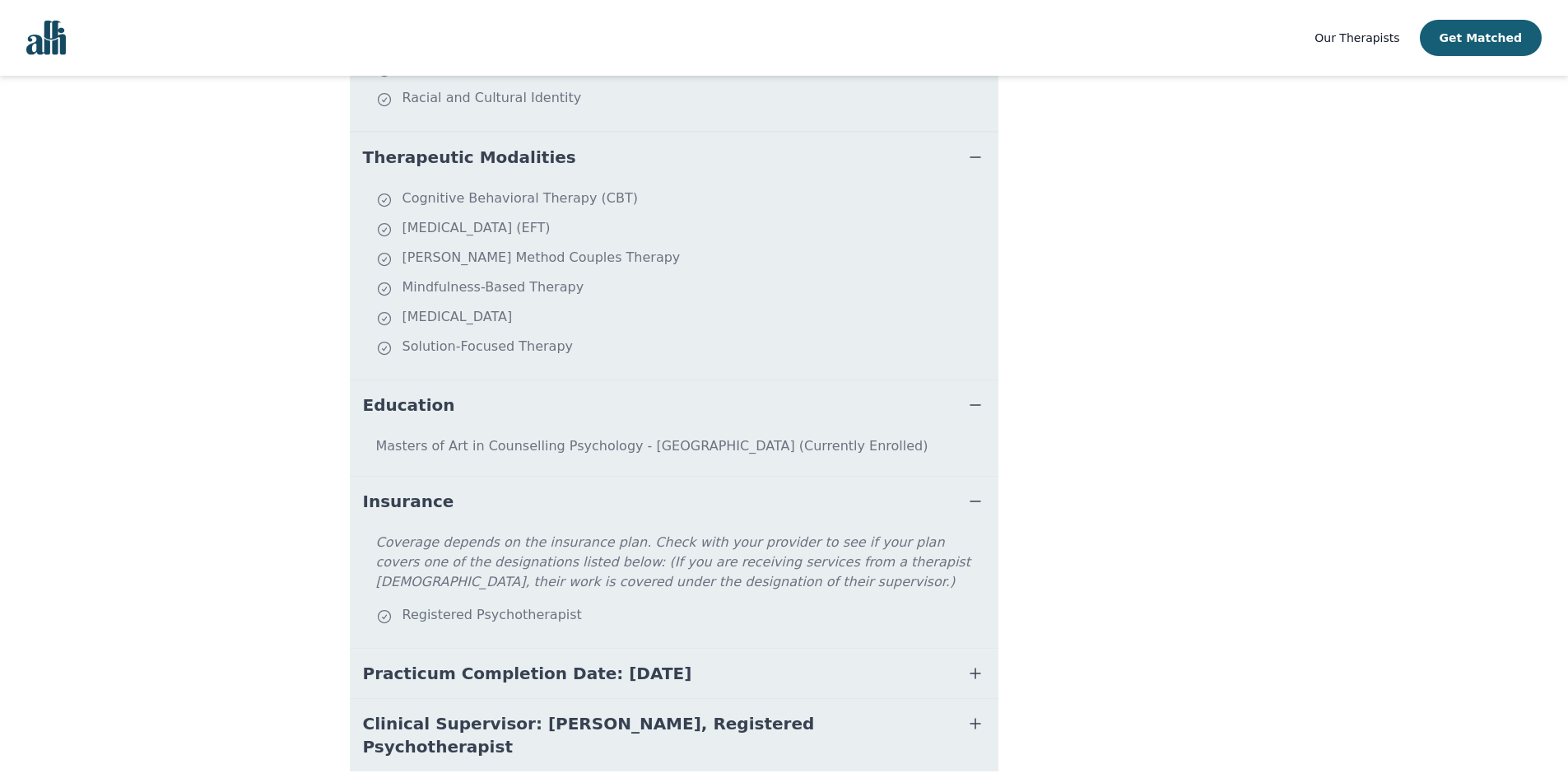
scroll to position [778, 0]
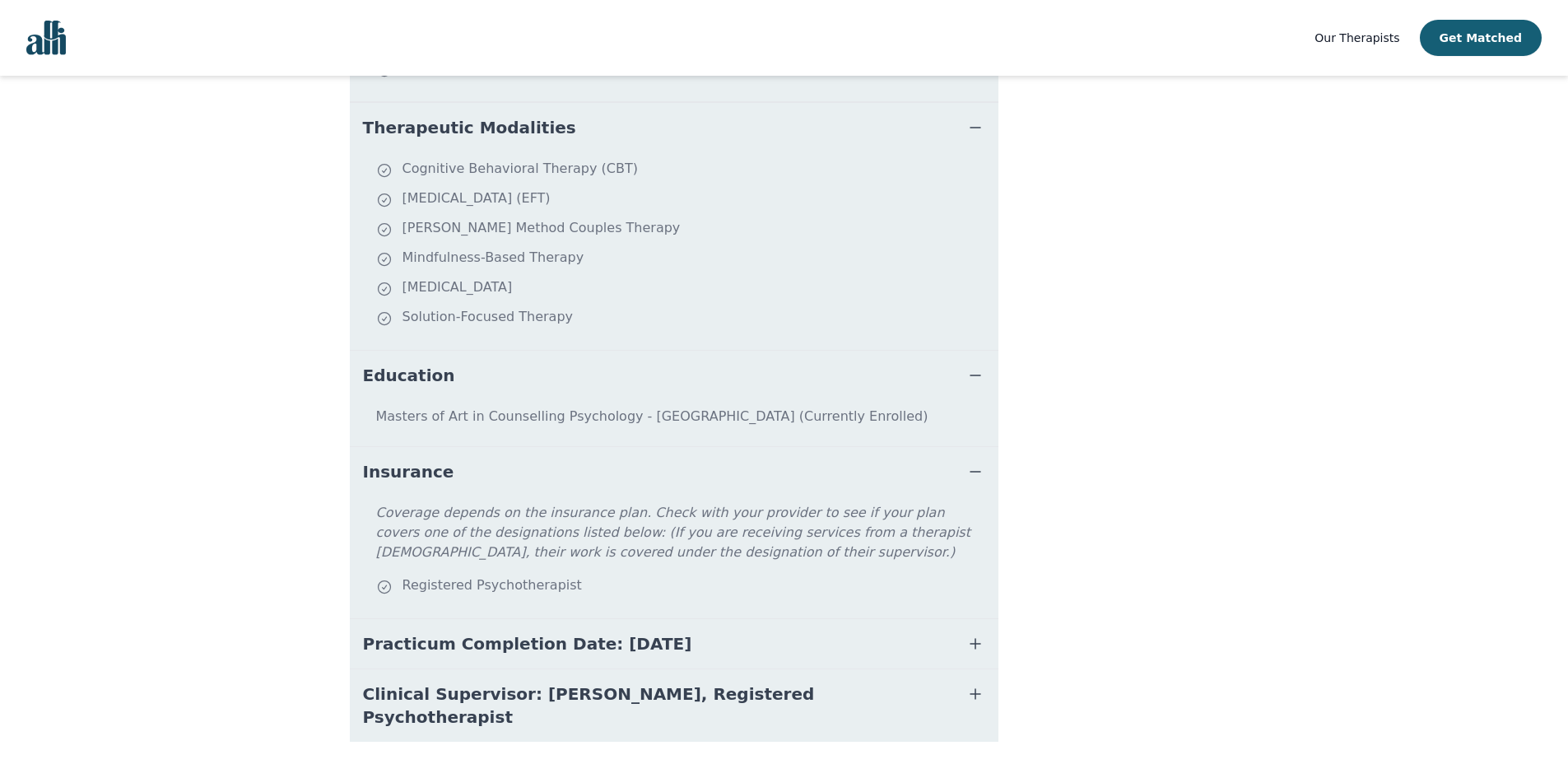
click at [516, 619] on button "Practicum Completion Date: 2025-12-19" at bounding box center [673, 644] width 648 height 50
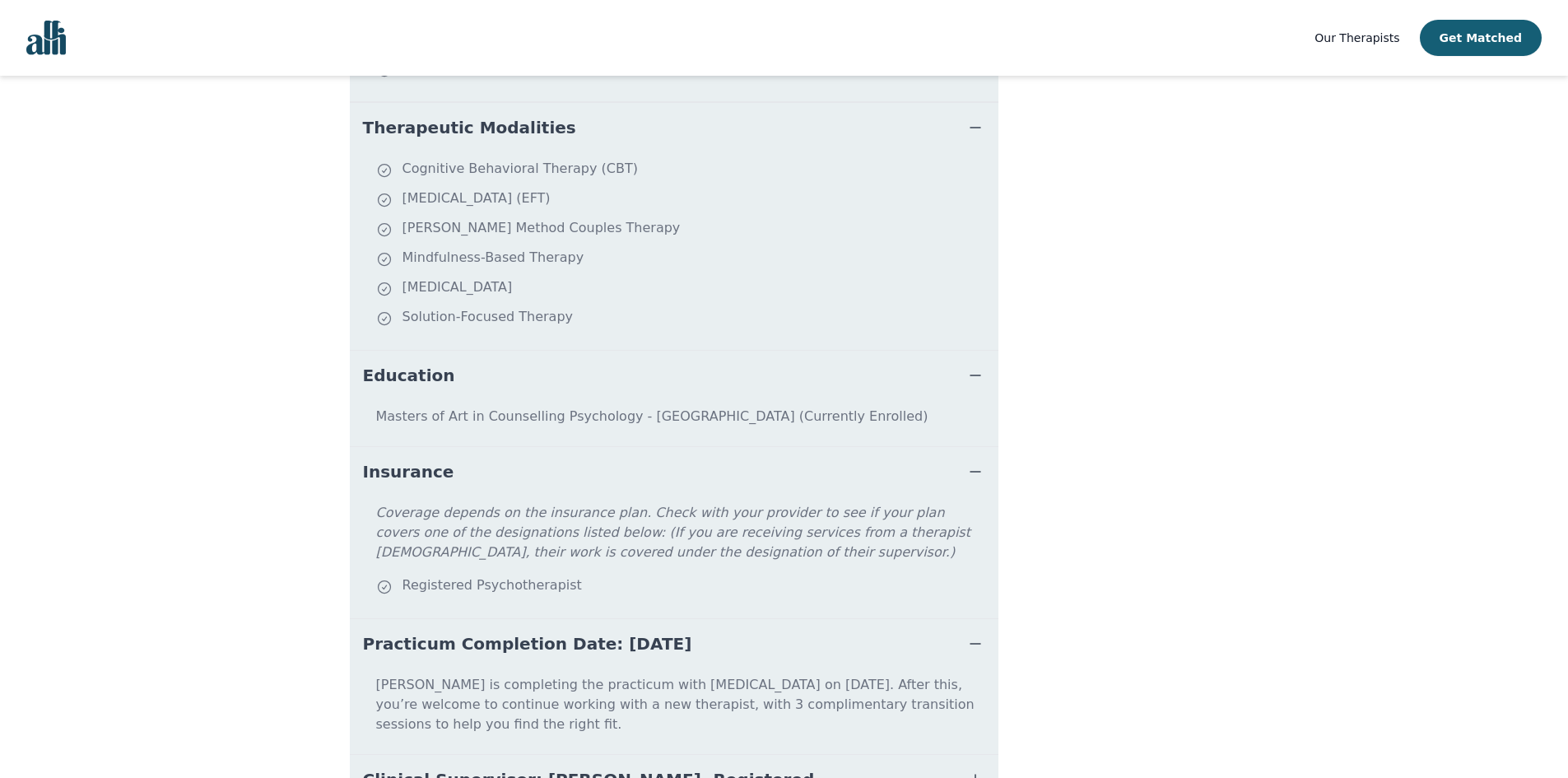
click at [899, 755] on button "Clinical Supervisor: Jennifer Ackford, Registered Psychotherapist" at bounding box center [673, 791] width 648 height 73
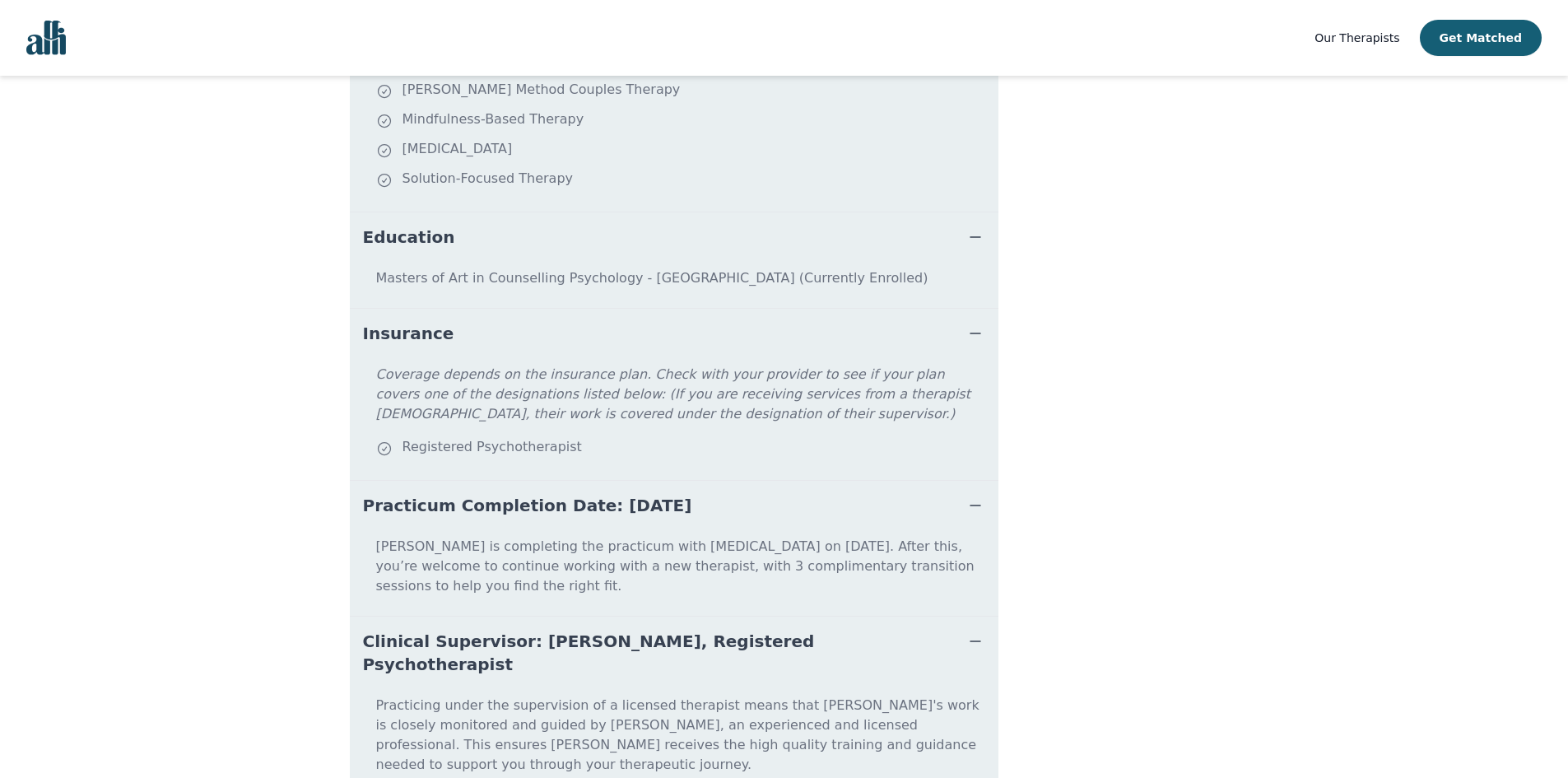
scroll to position [930, 0]
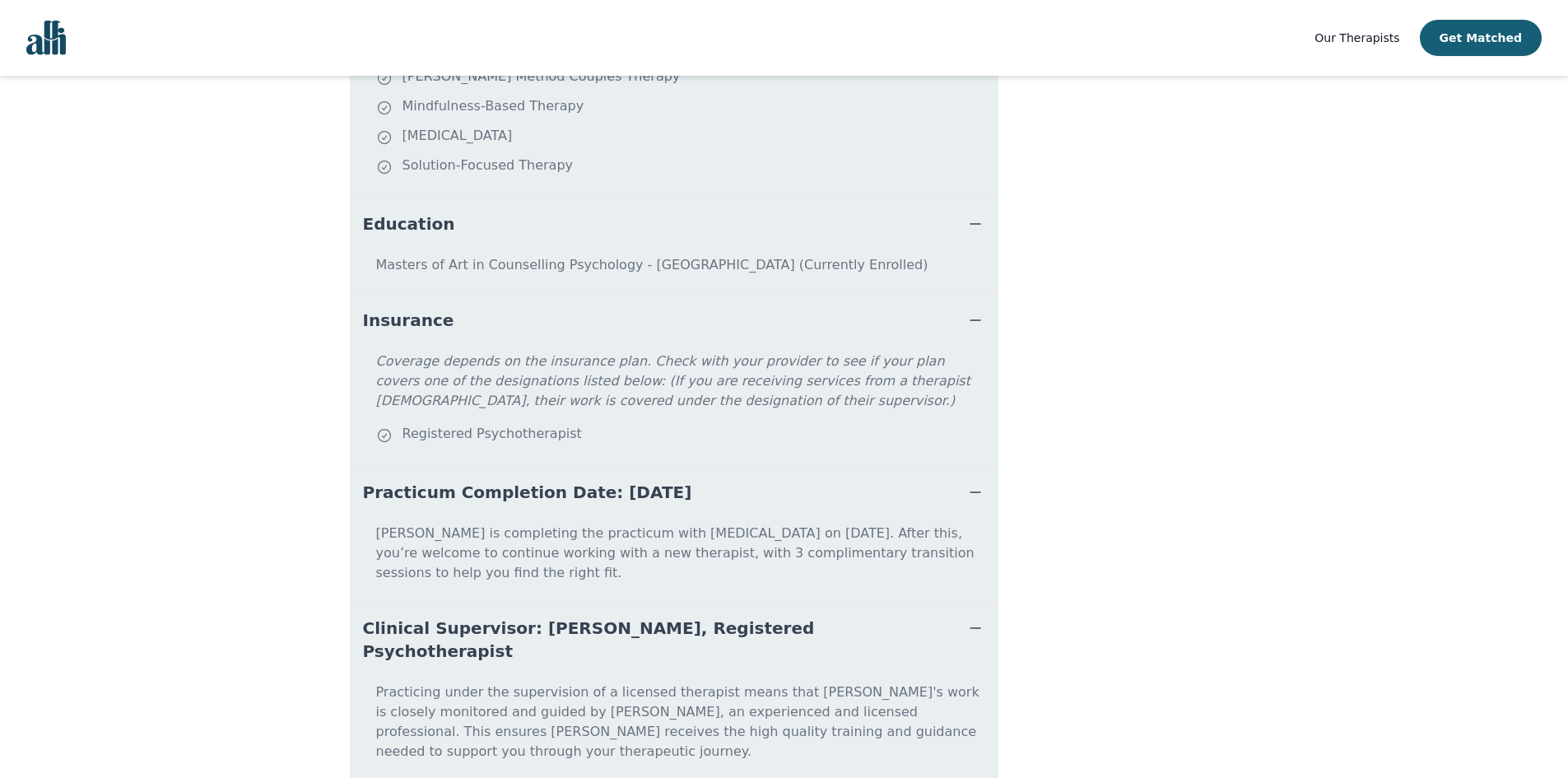
scroll to position [49, 0]
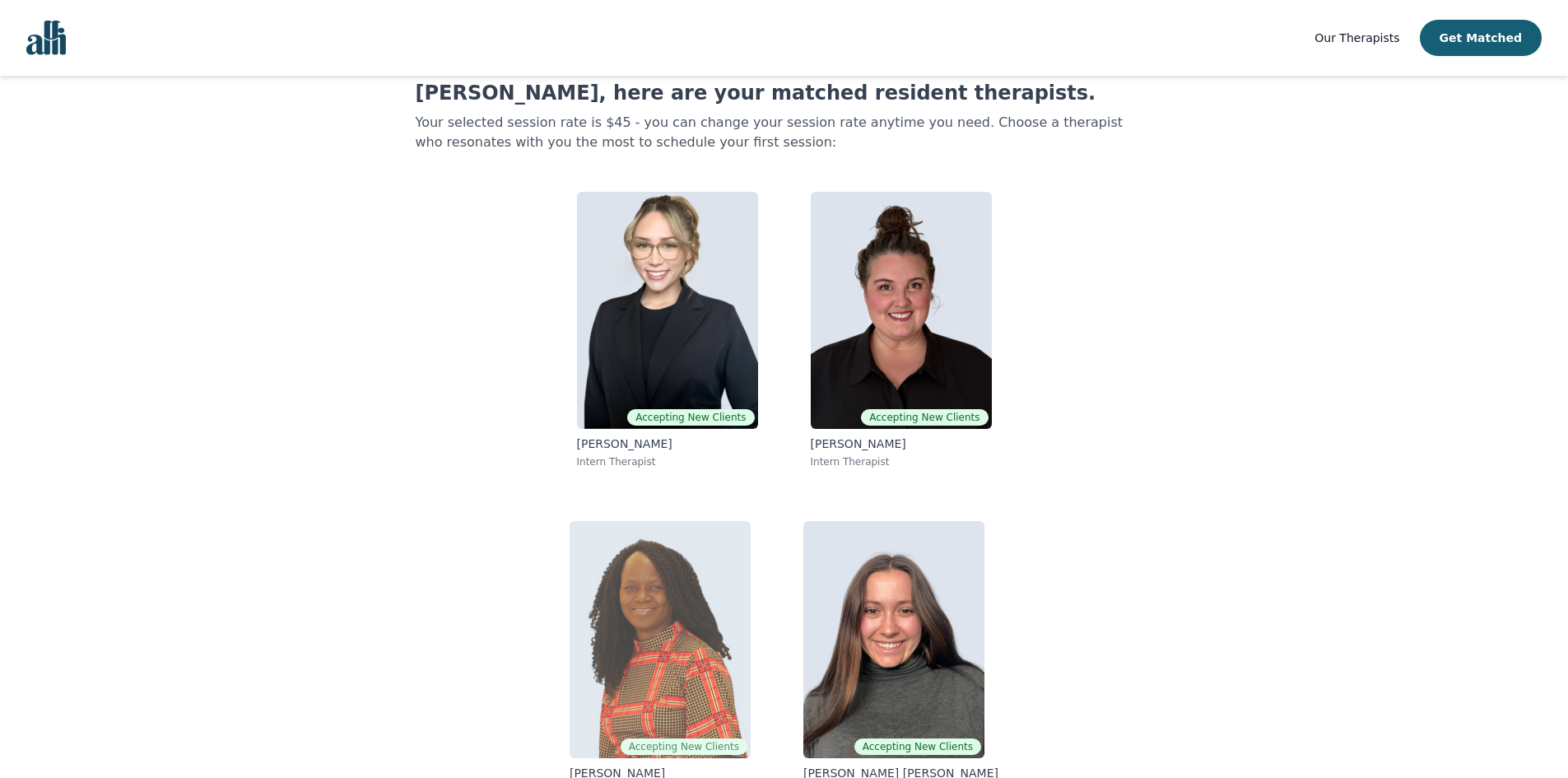
click at [624, 623] on img at bounding box center [660, 639] width 181 height 237
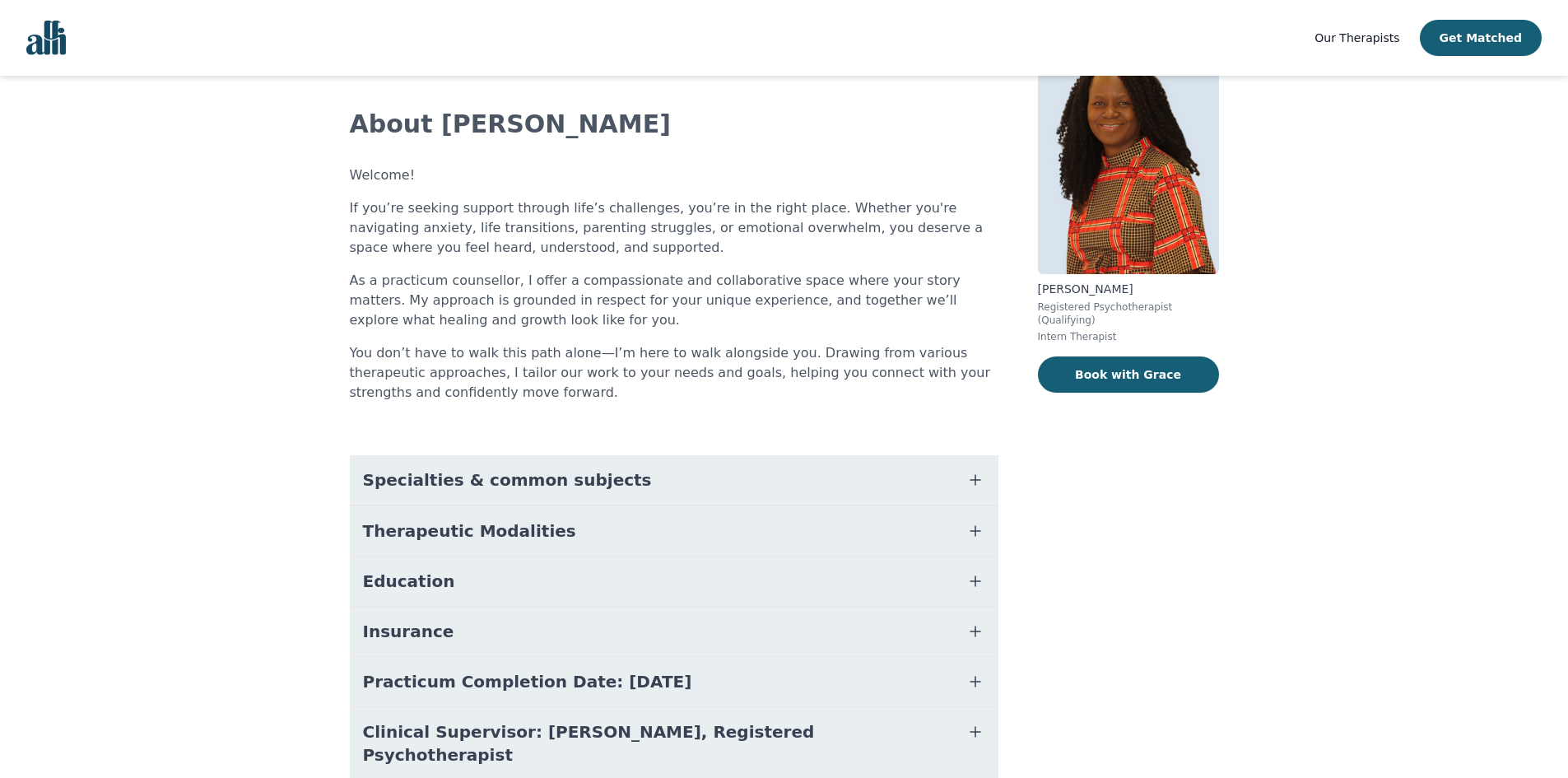
scroll to position [83, 0]
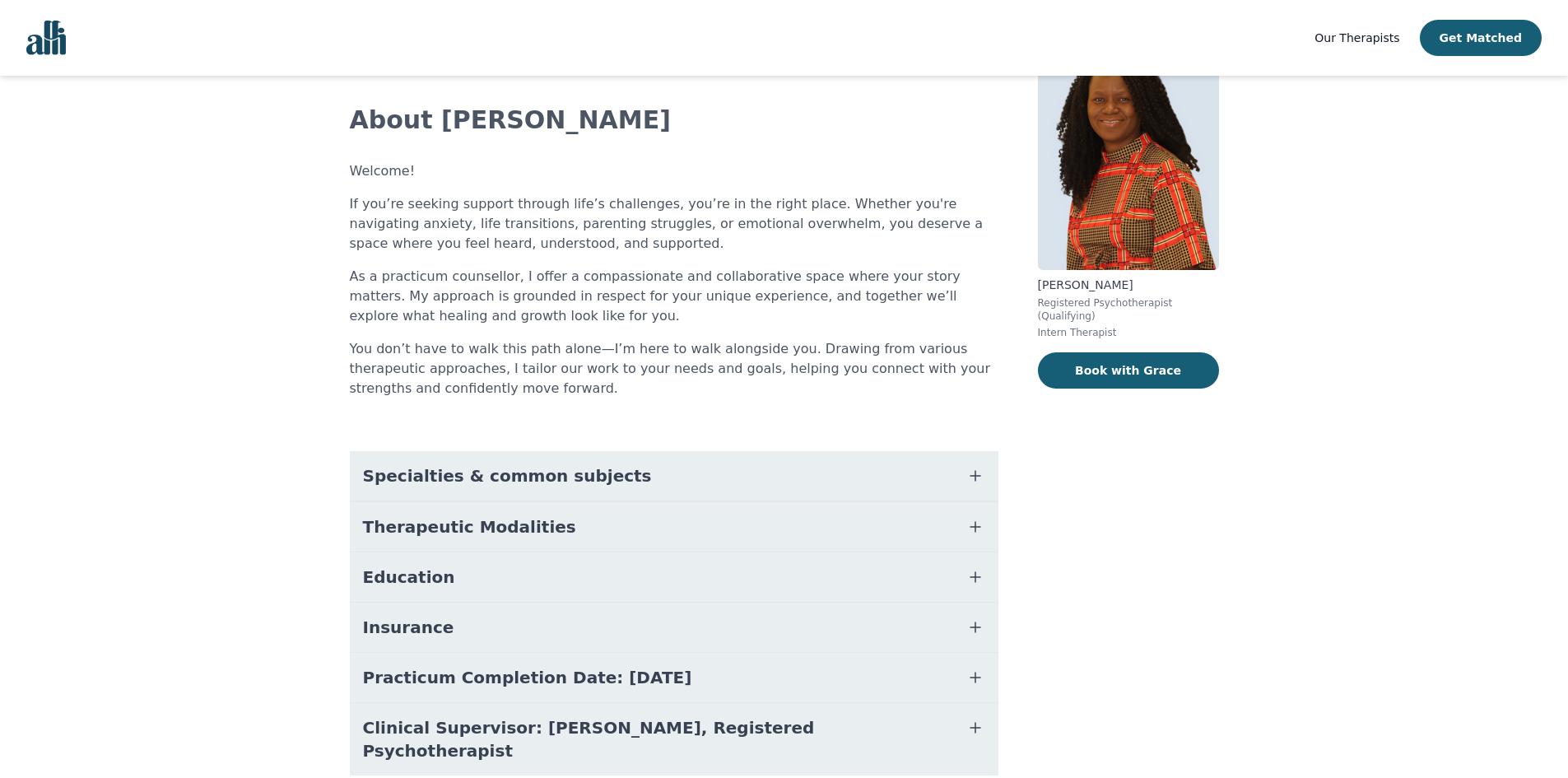
click at [603, 475] on button "Specialties & common subjects" at bounding box center [673, 476] width 648 height 50
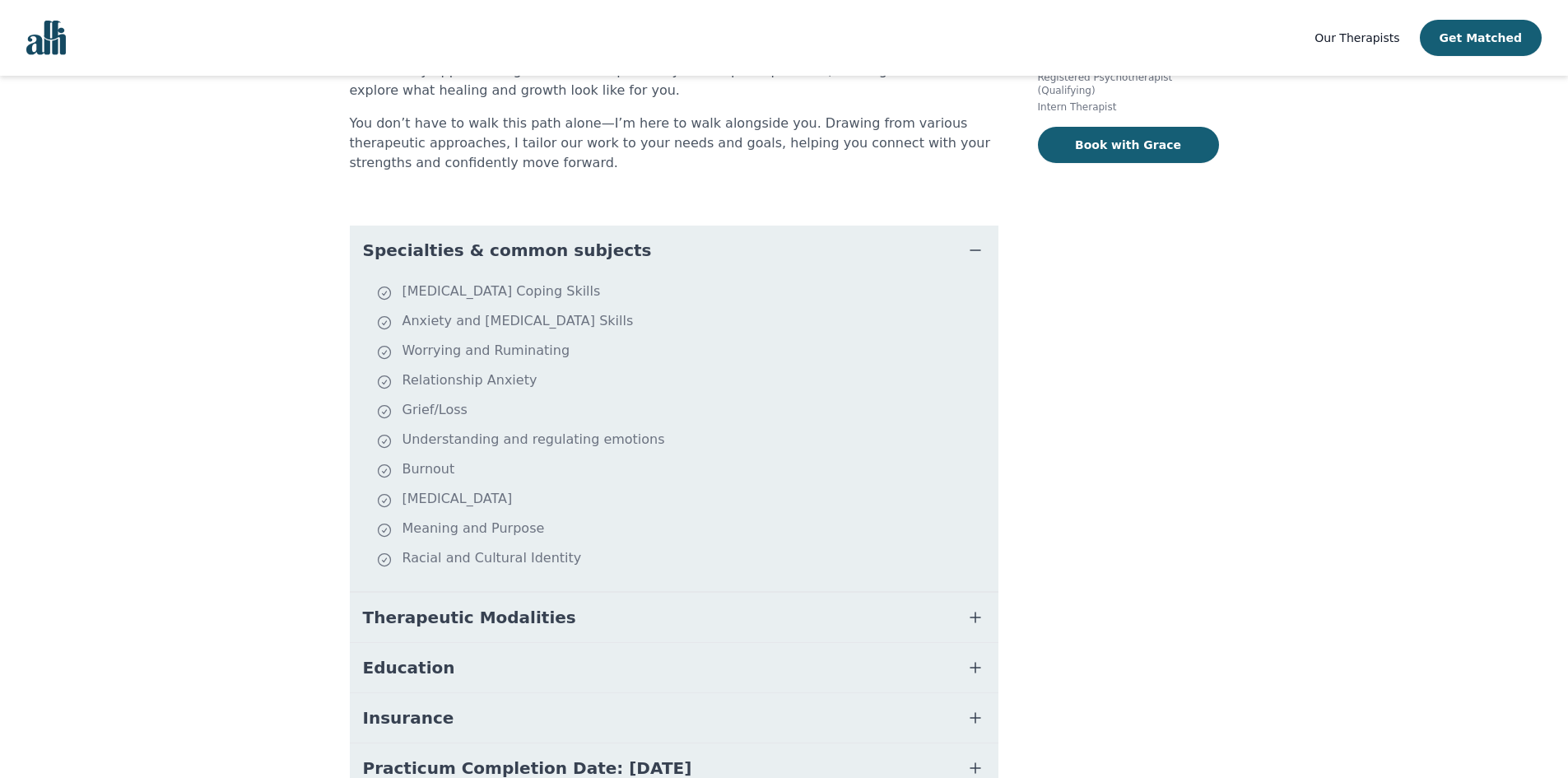
scroll to position [412, 0]
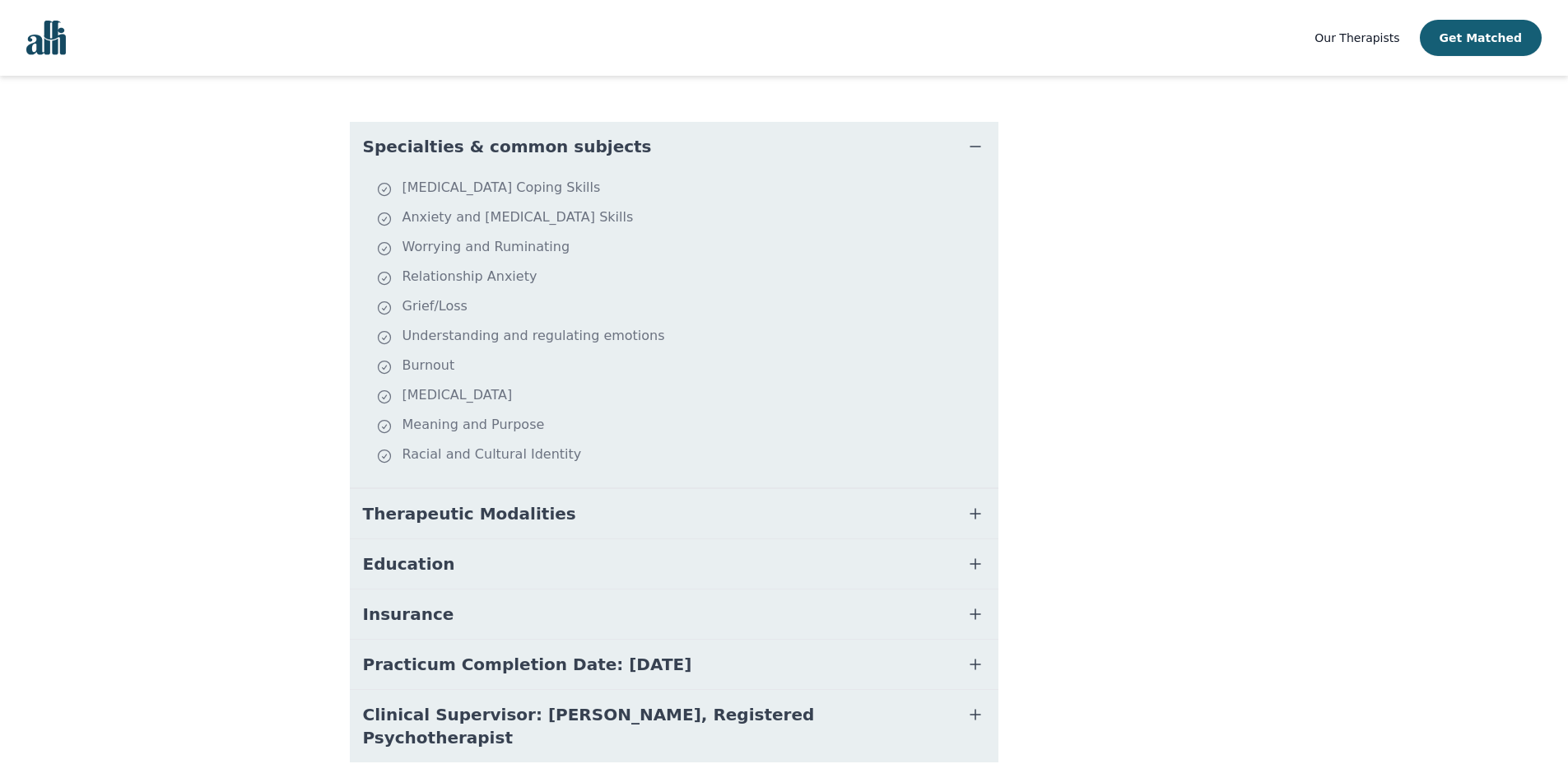
click at [584, 511] on button "Therapeutic Modalities" at bounding box center [673, 514] width 648 height 50
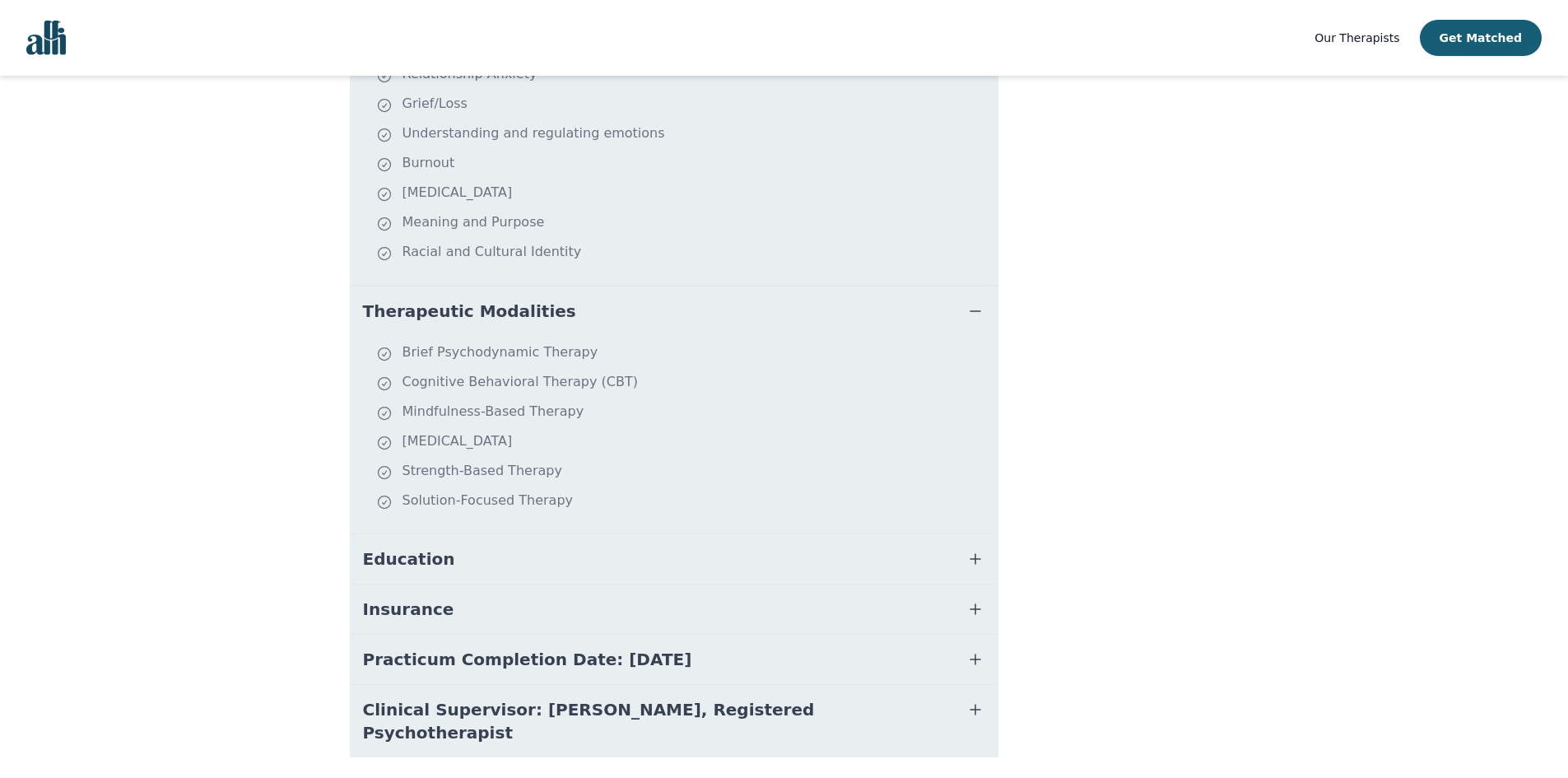
scroll to position [649, 0]
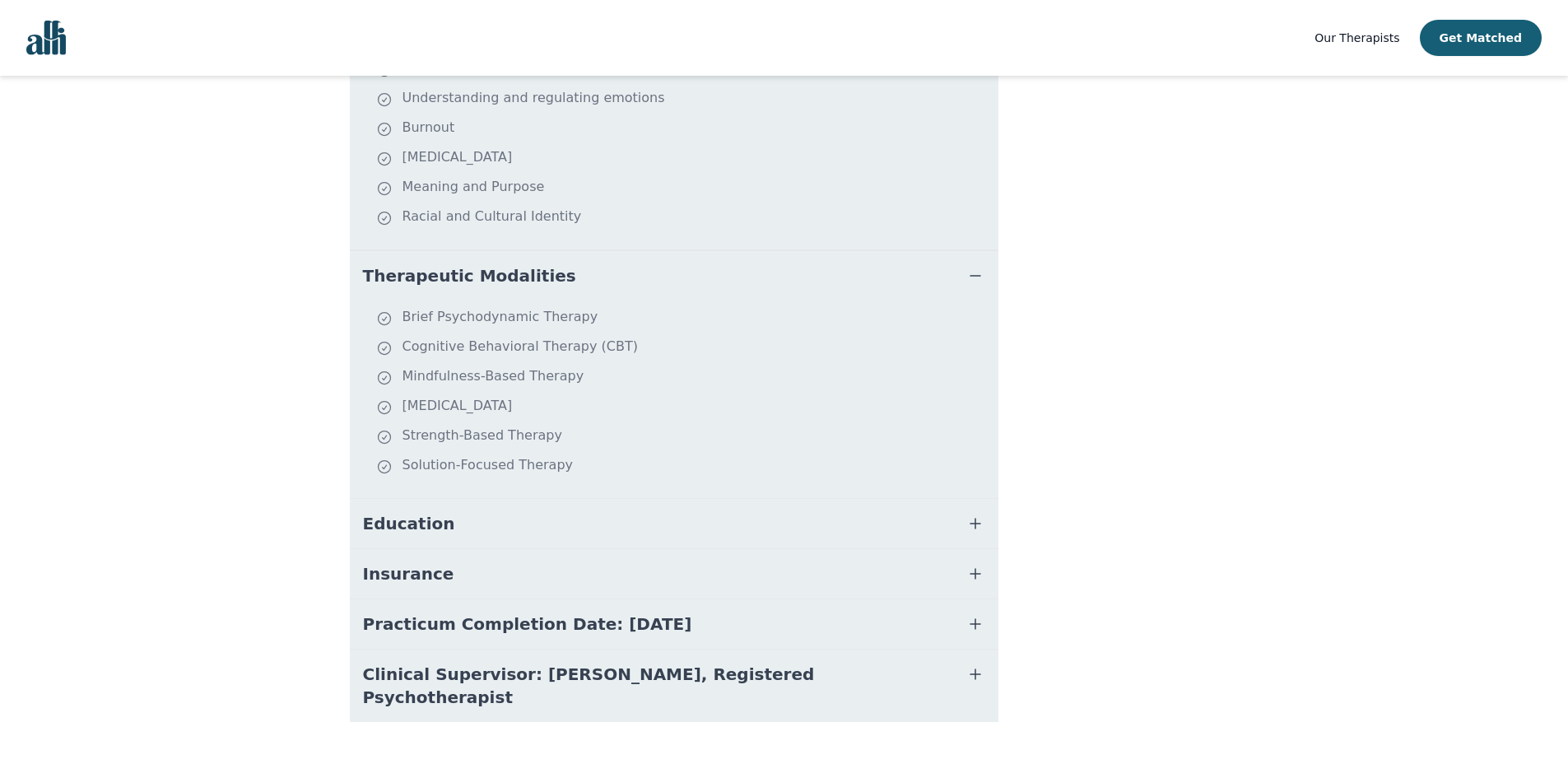
click at [547, 521] on button "Education" at bounding box center [673, 523] width 648 height 50
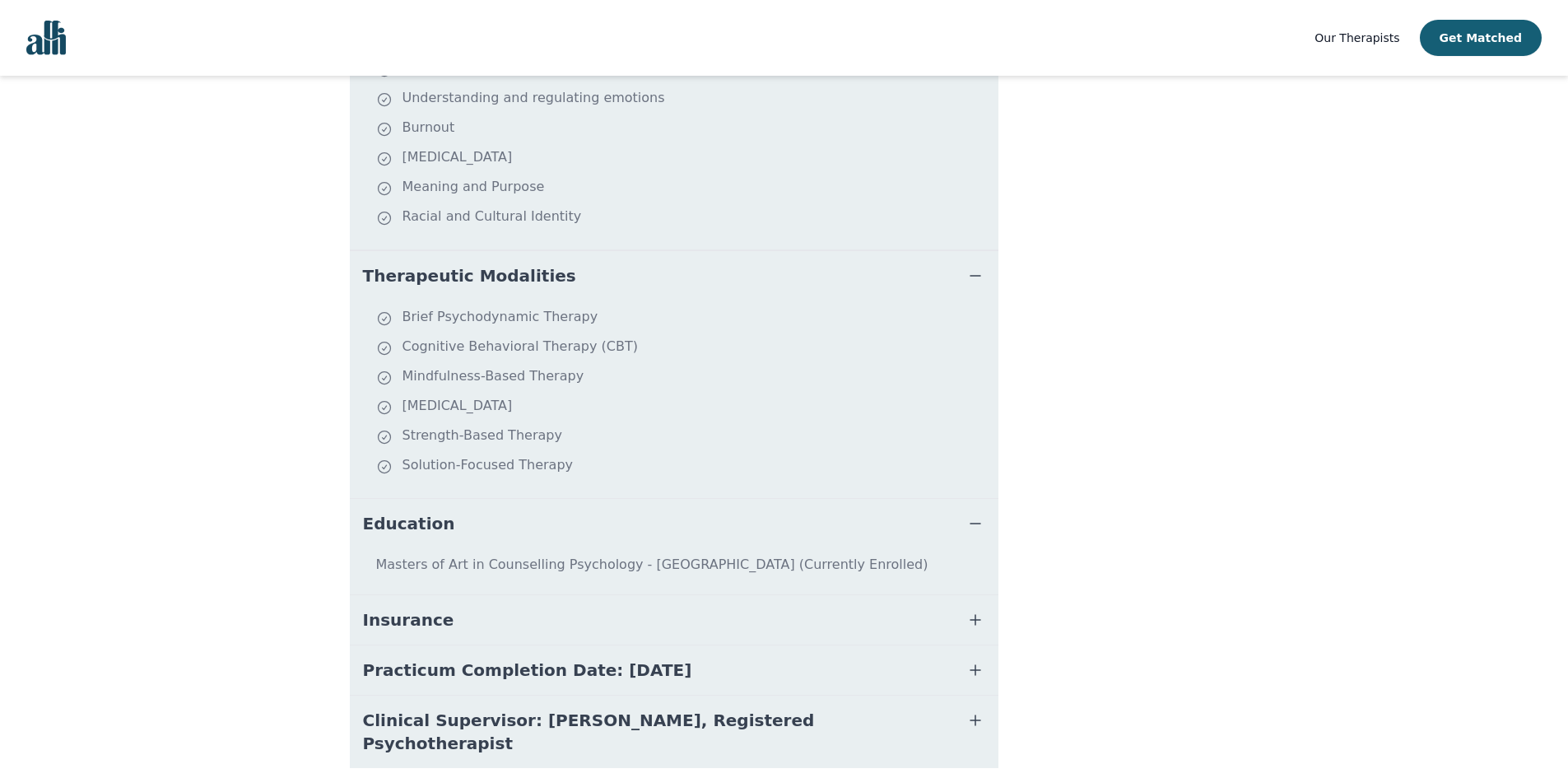
click at [535, 632] on button "Insurance" at bounding box center [673, 620] width 648 height 50
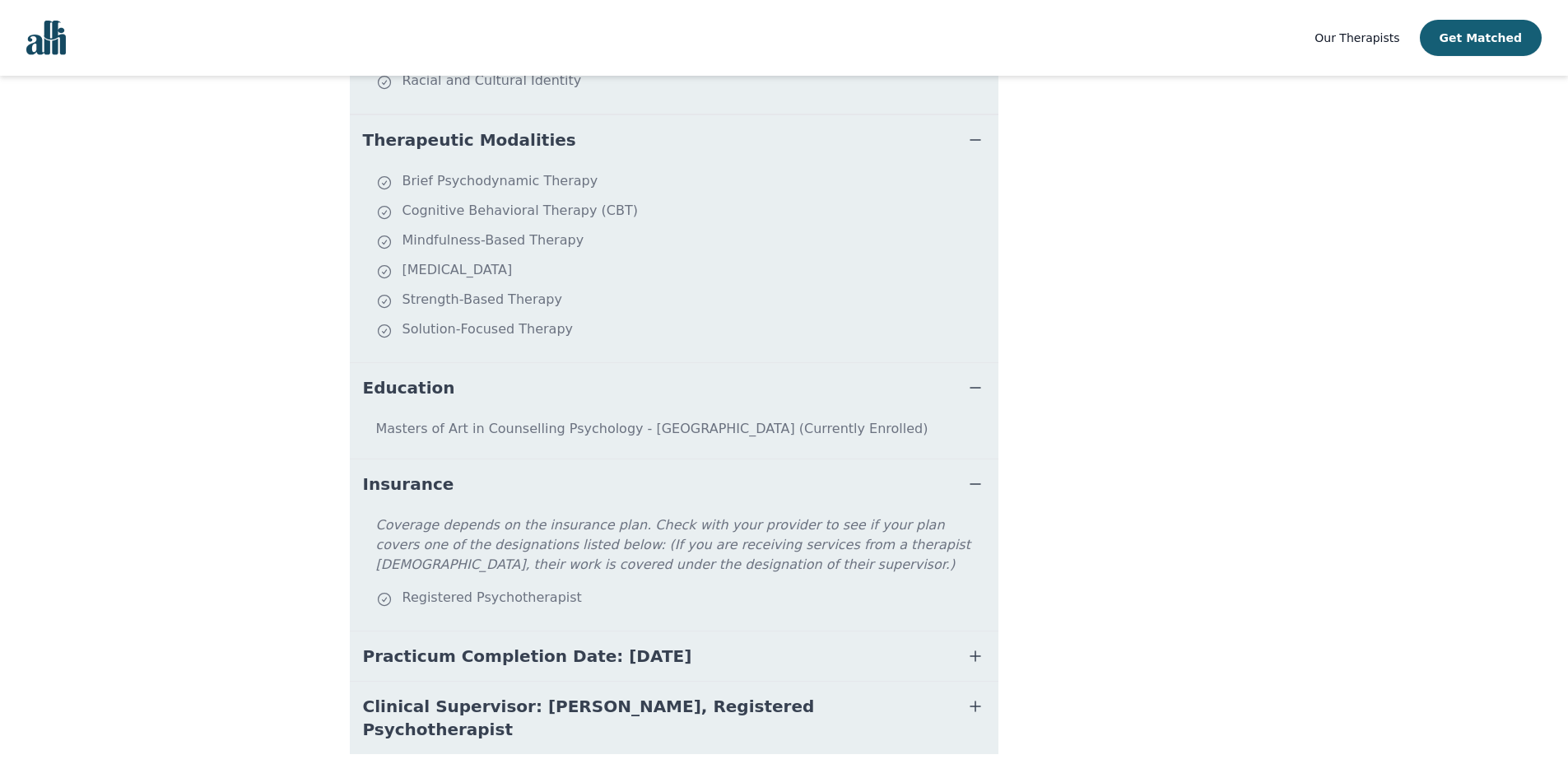
scroll to position [818, 0]
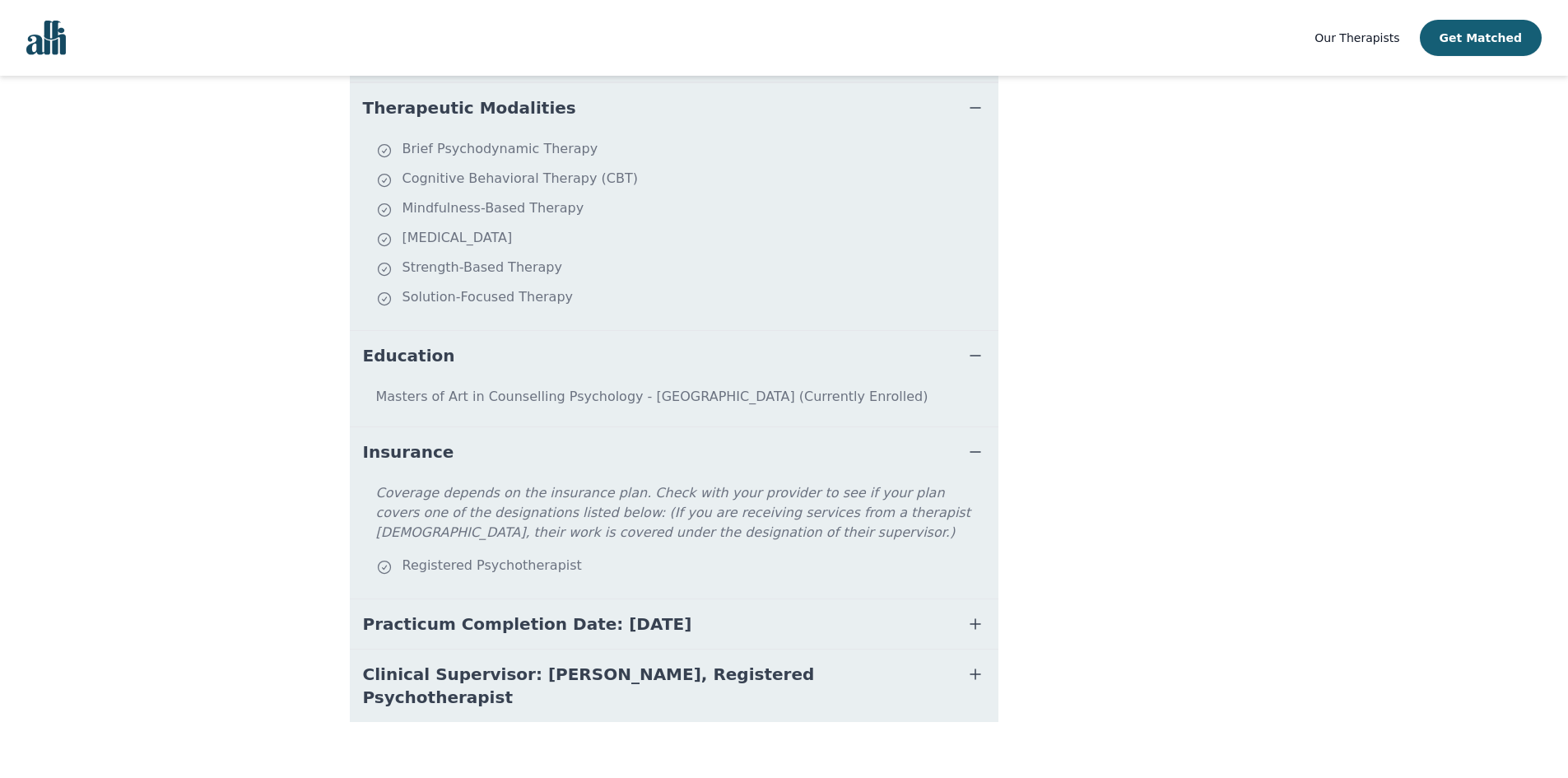
click at [536, 632] on span "Practicum Completion Date: 2025-12-19" at bounding box center [527, 624] width 329 height 23
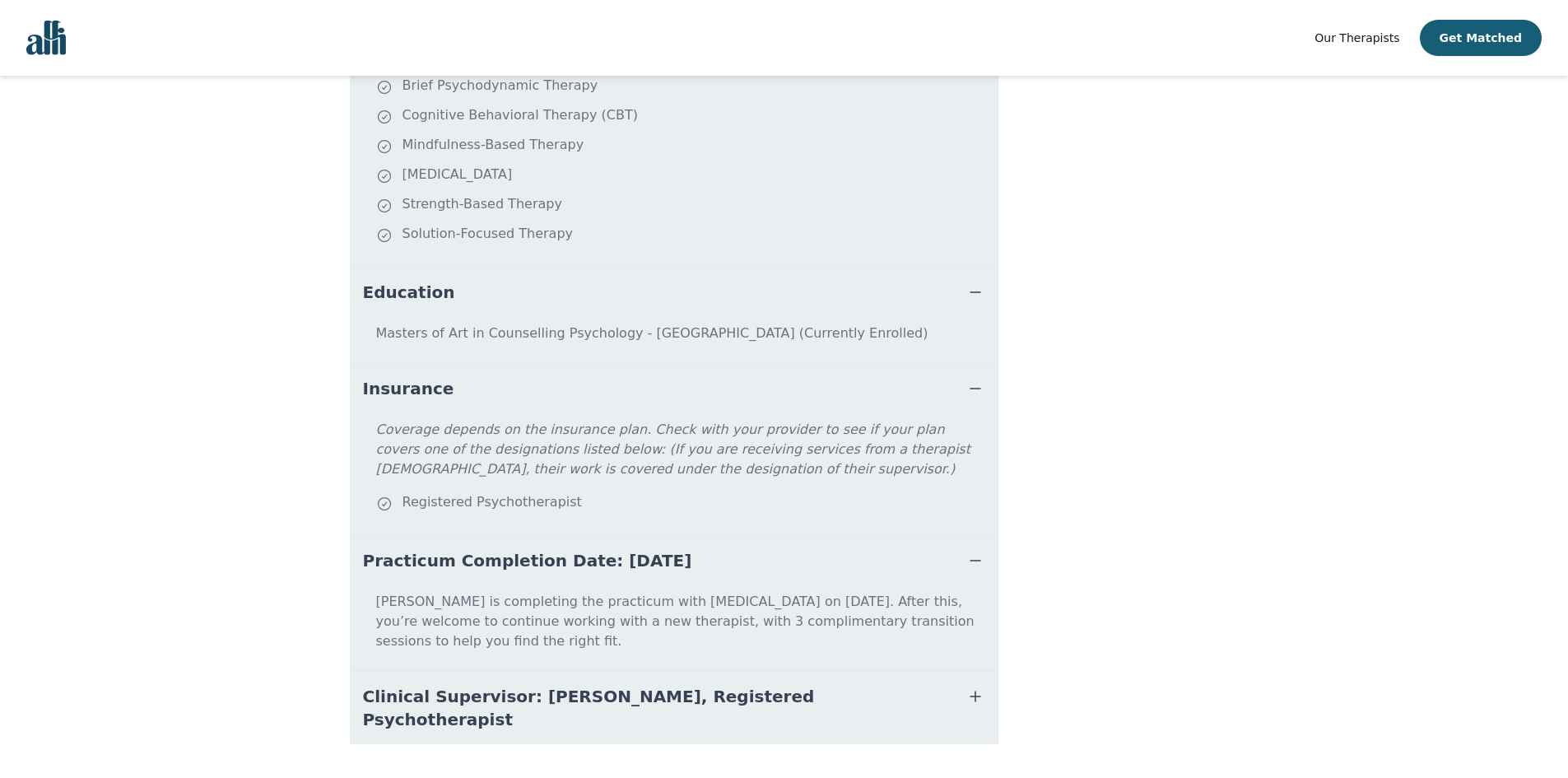
scroll to position [884, 0]
click at [538, 682] on span "Clinical Supervisor: Gillian Inksetter, Registered Psychotherapist" at bounding box center [654, 705] width 583 height 46
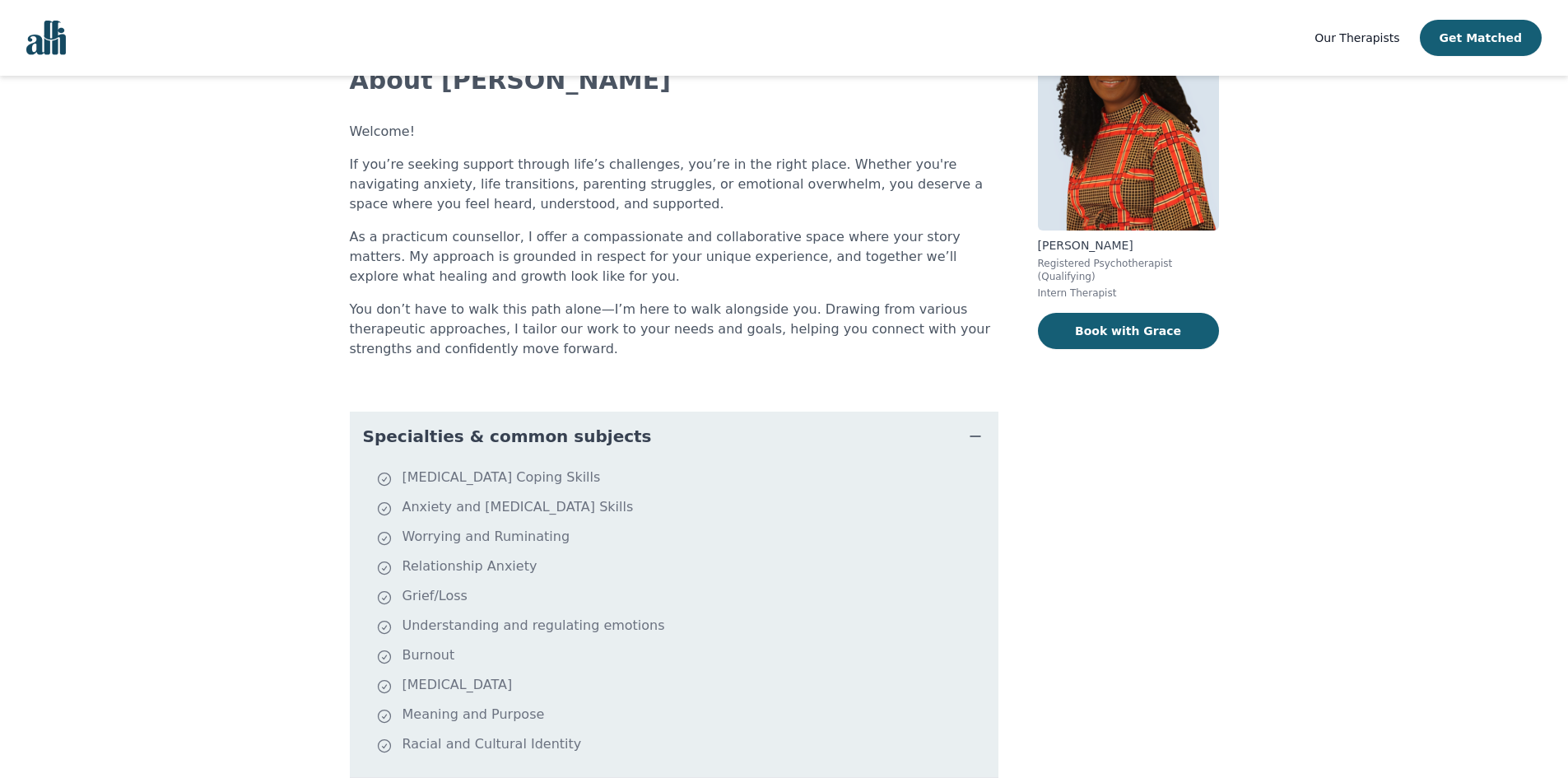
scroll to position [60, 0]
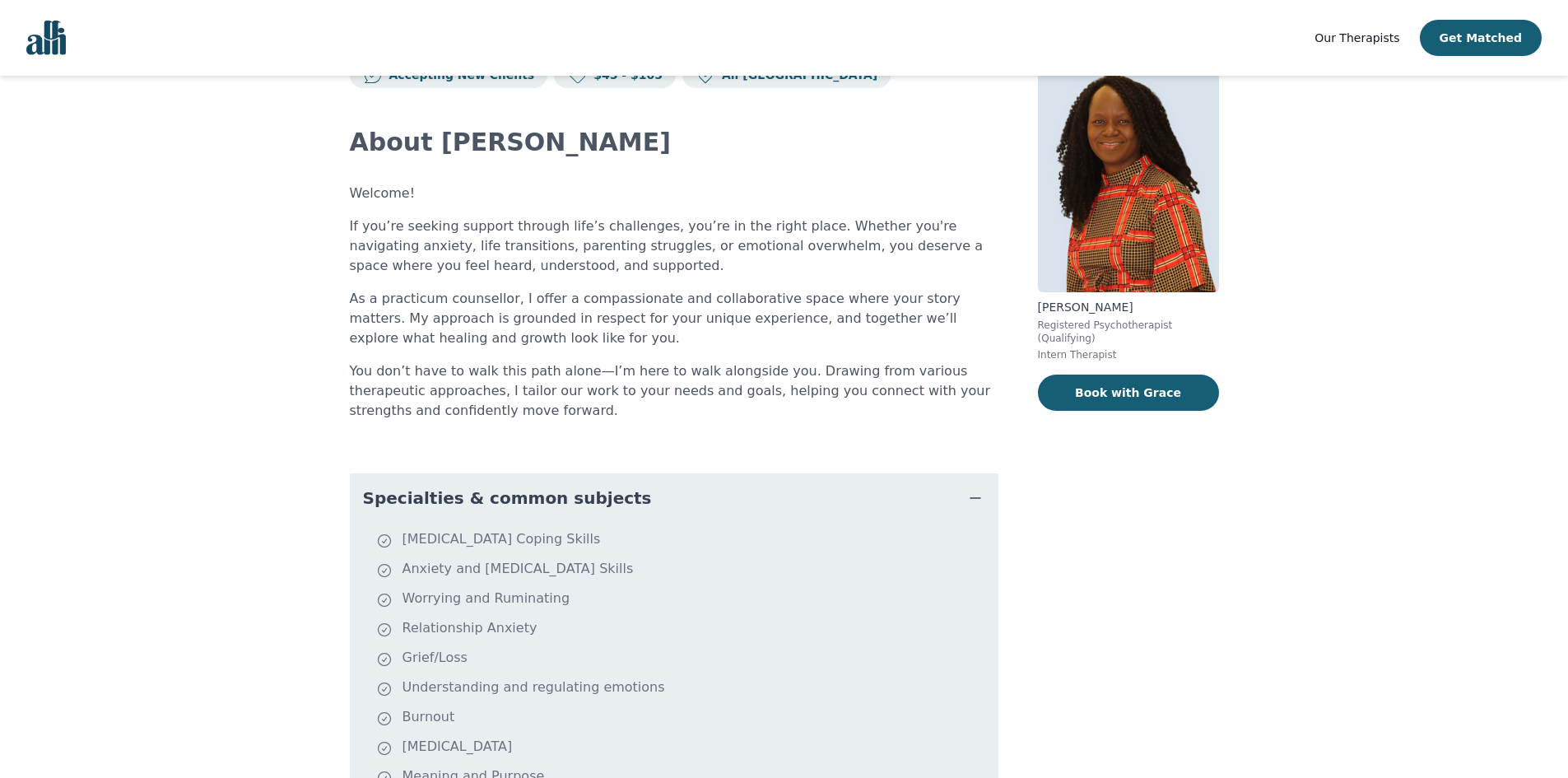
scroll to position [49, 0]
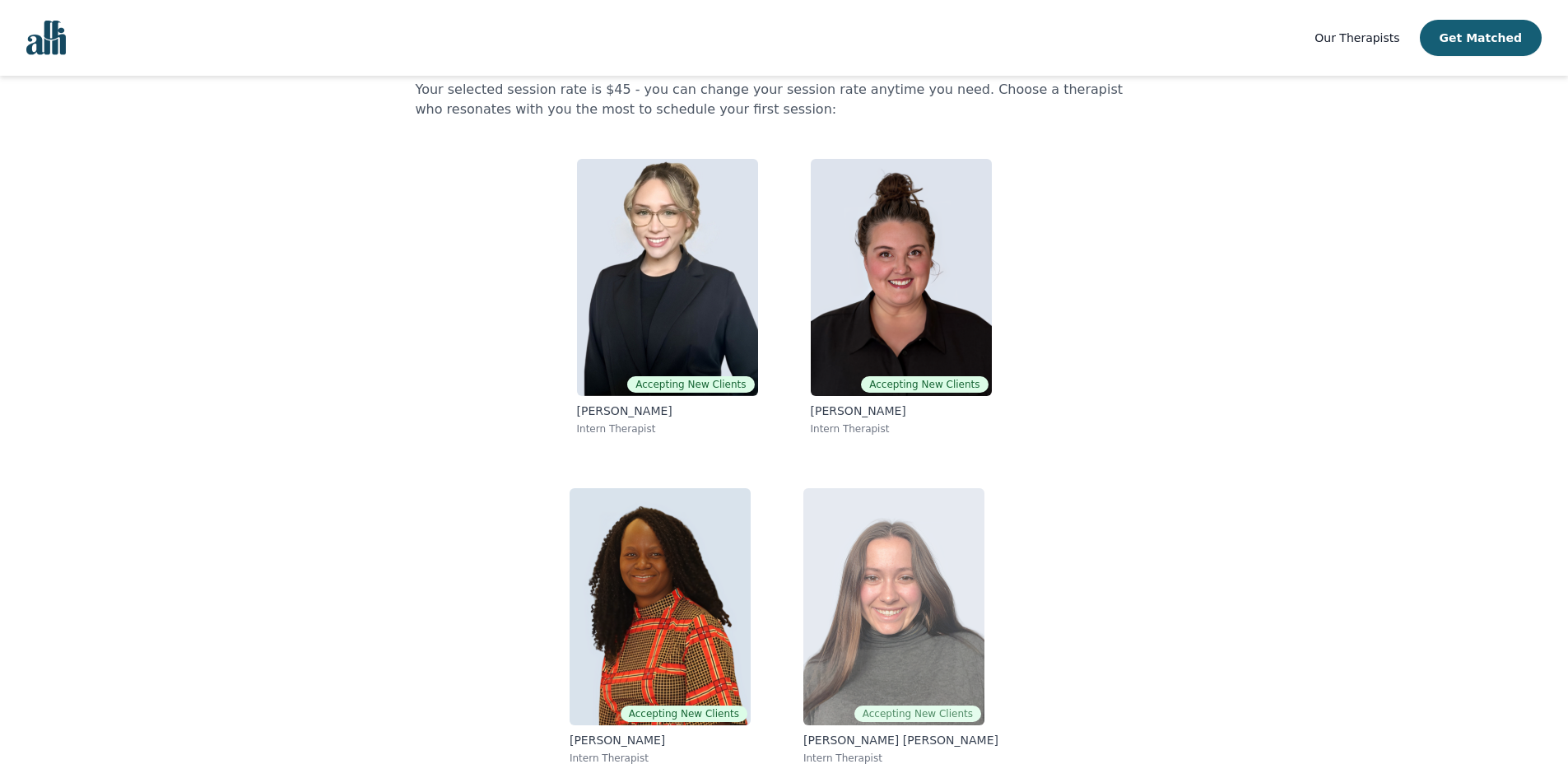
click at [882, 617] on img at bounding box center [894, 606] width 181 height 237
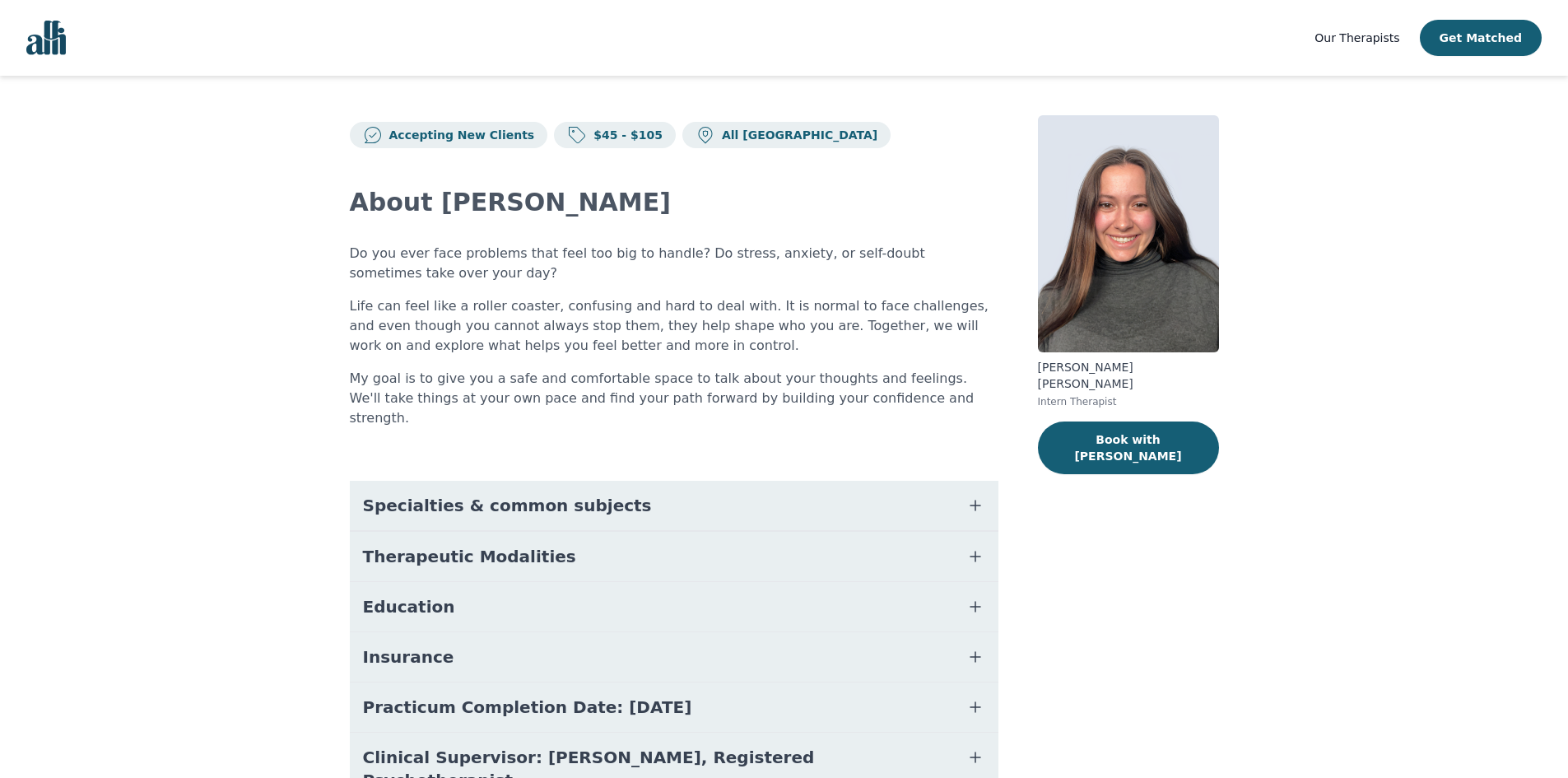
click at [636, 481] on button "Specialties & common subjects" at bounding box center [673, 506] width 648 height 50
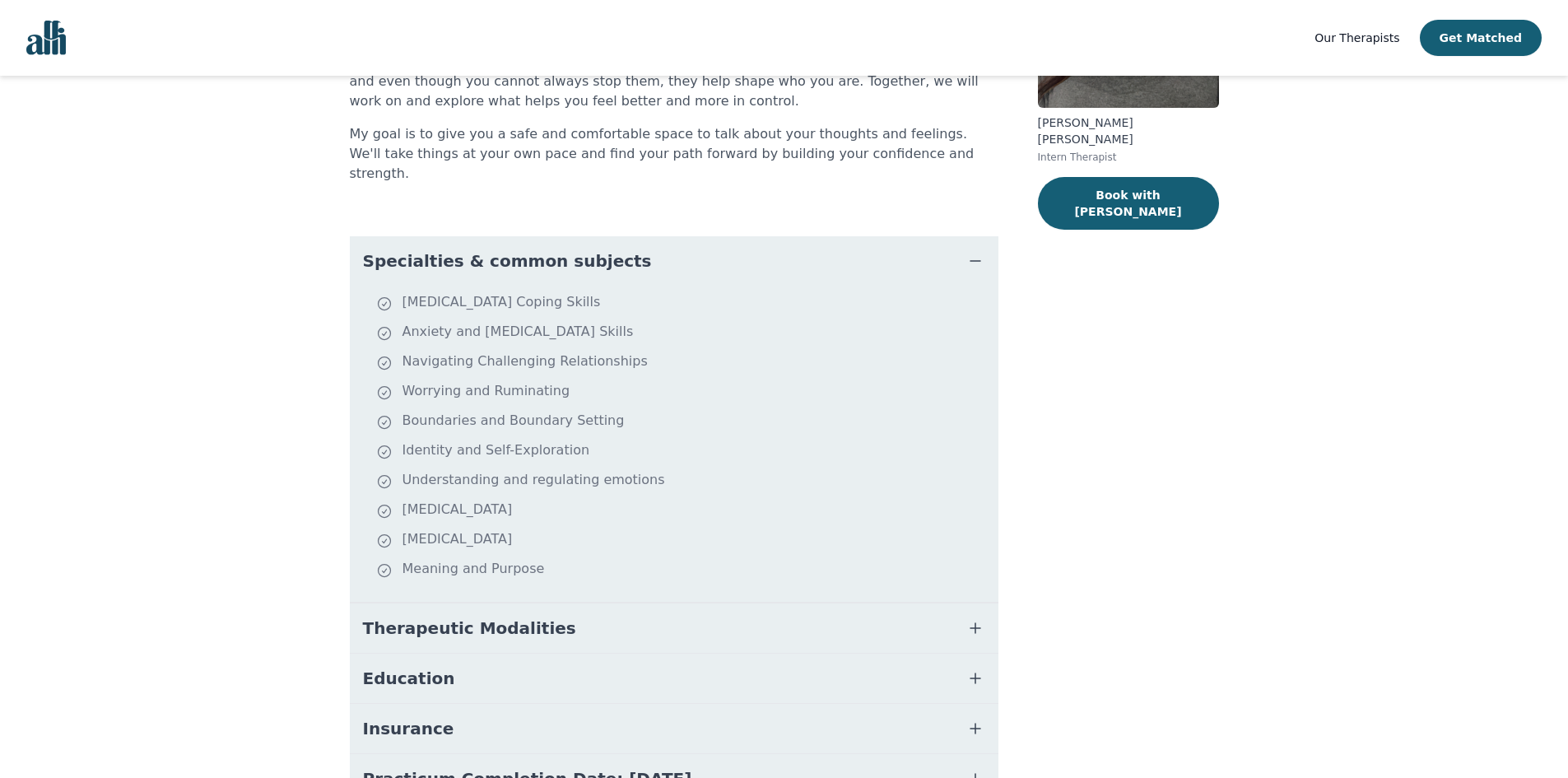
scroll to position [247, 0]
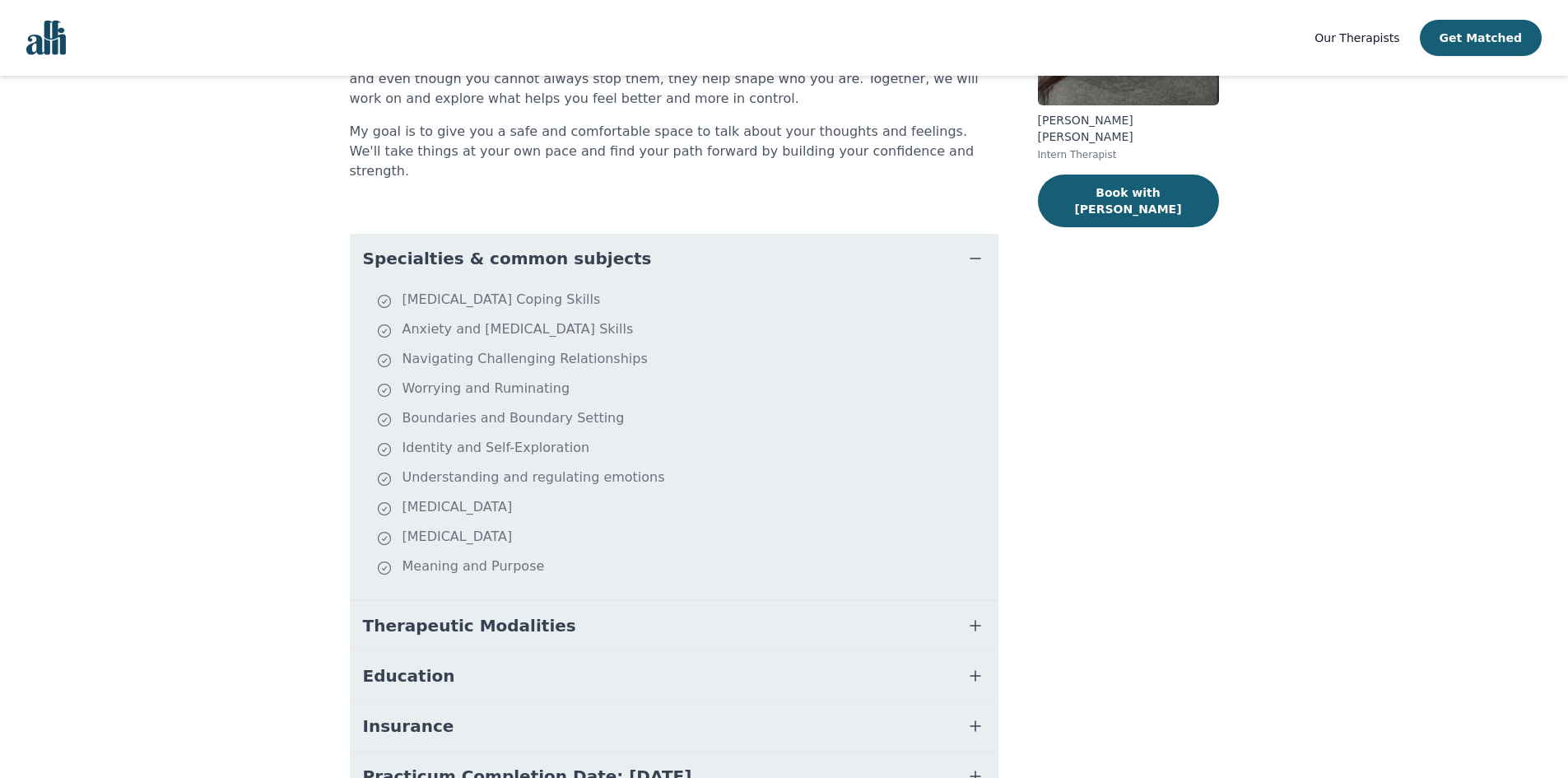
click at [600, 619] on button "Therapeutic Modalities" at bounding box center [673, 625] width 648 height 50
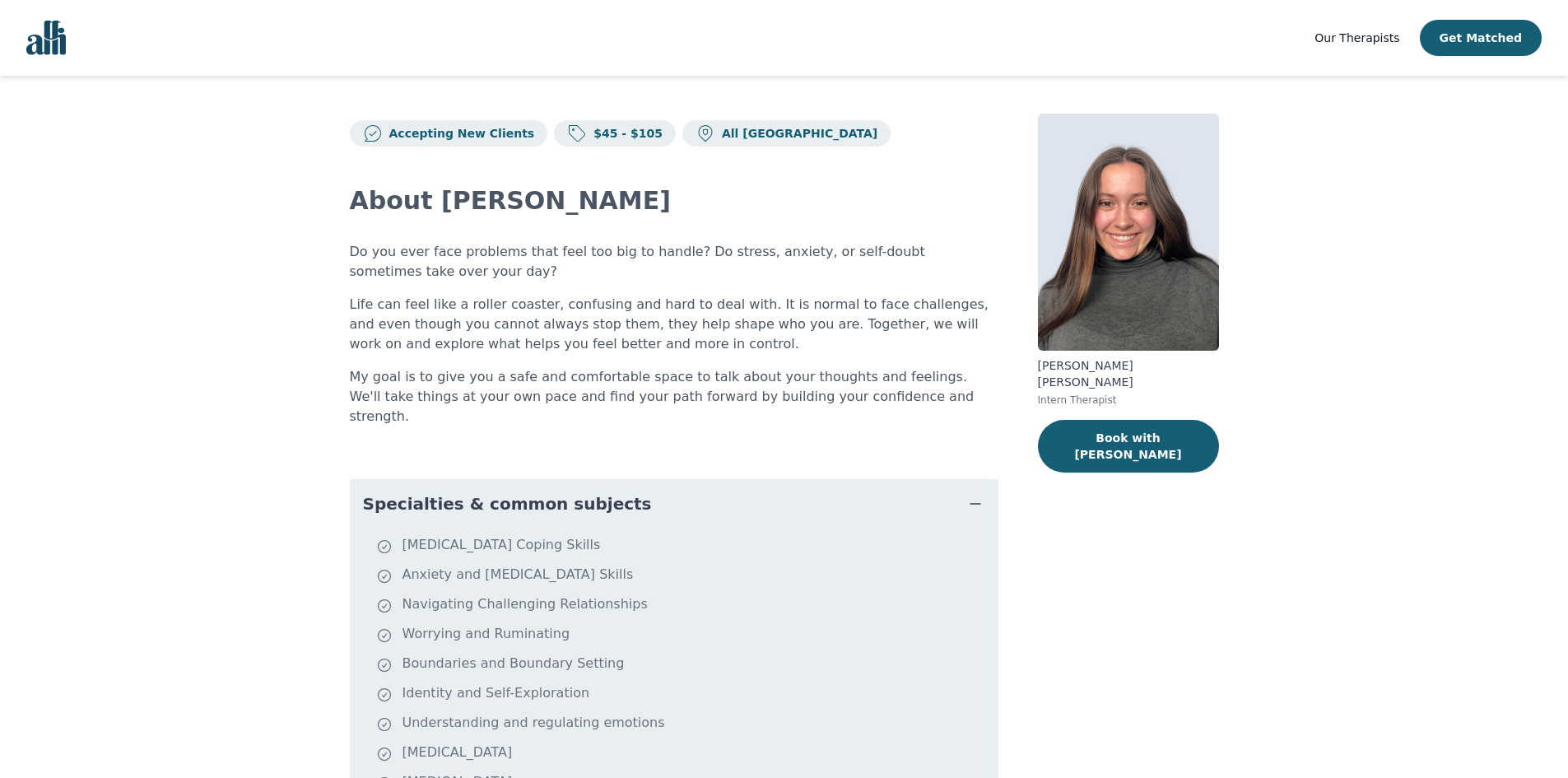
scroll to position [0, 0]
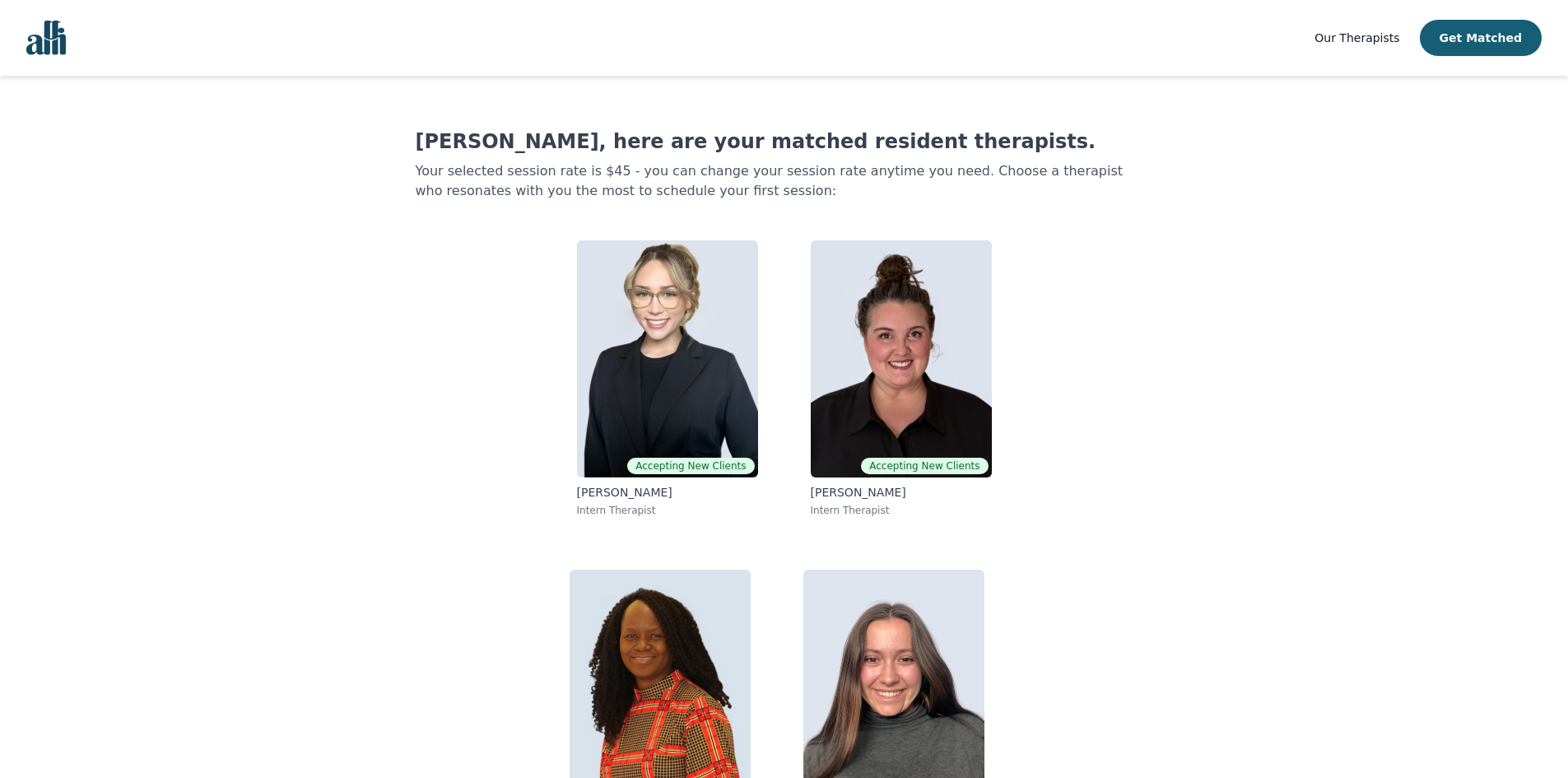
scroll to position [49, 0]
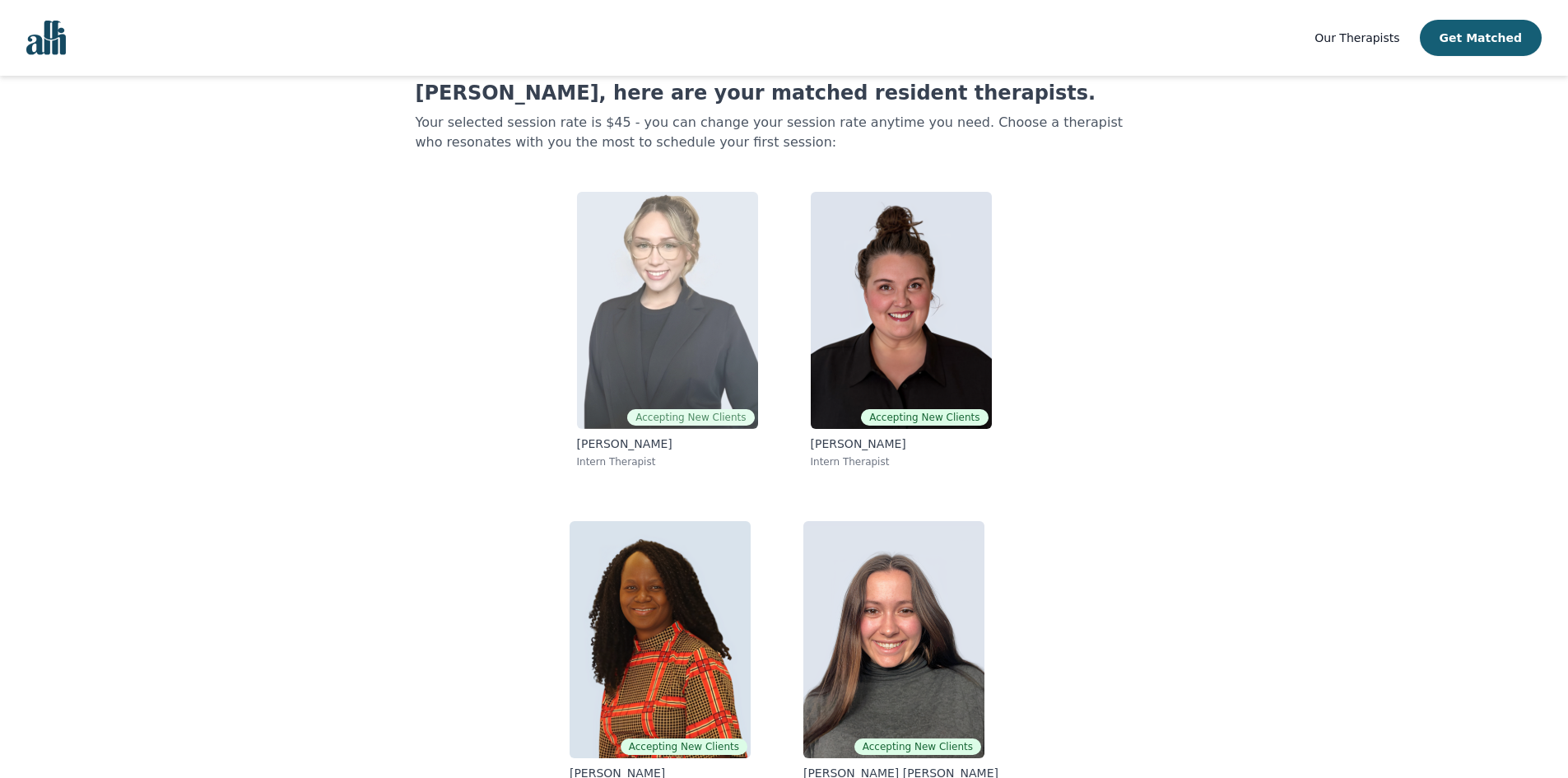
click at [672, 332] on img at bounding box center [668, 310] width 181 height 237
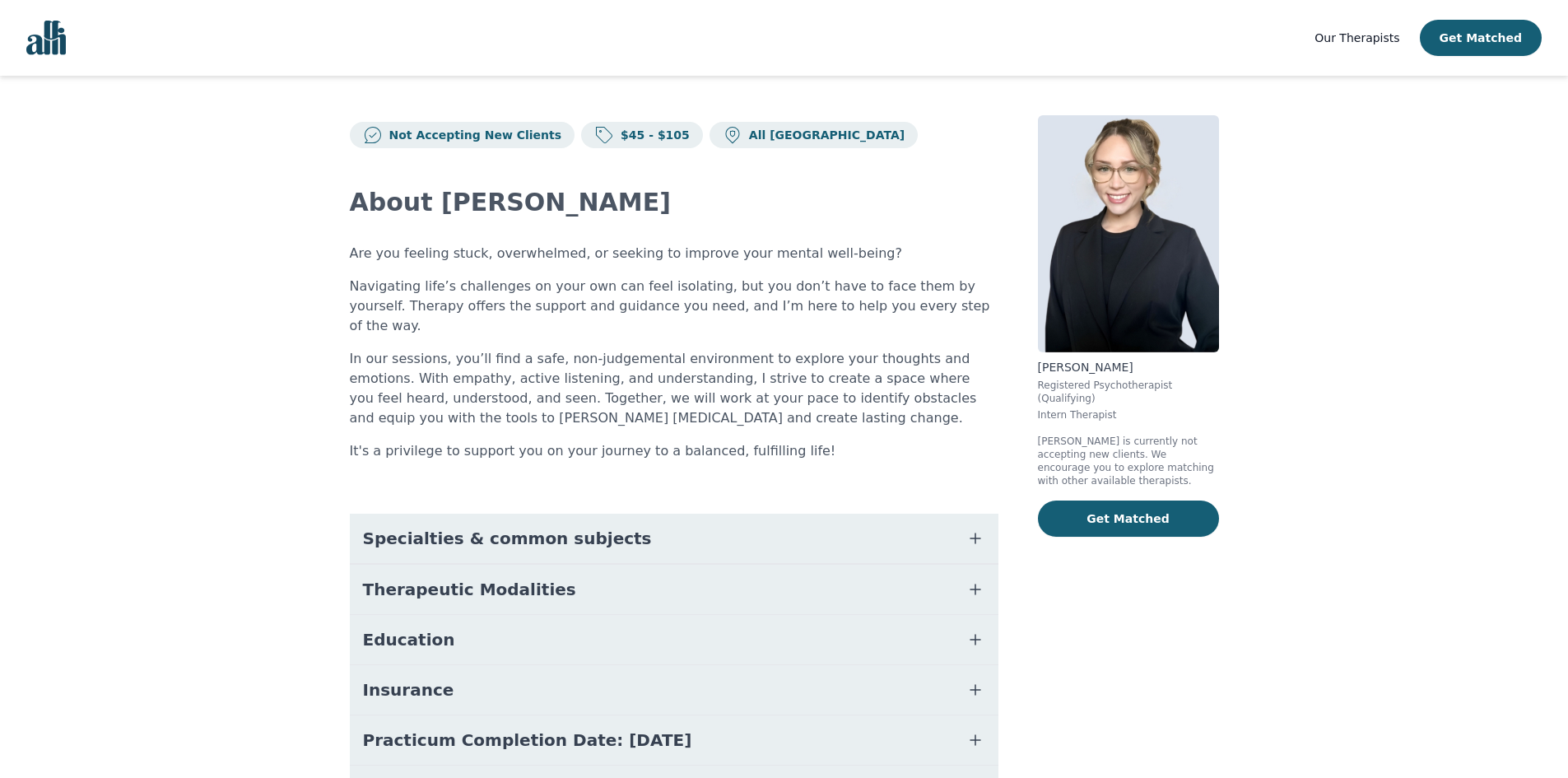
scroll to position [49, 0]
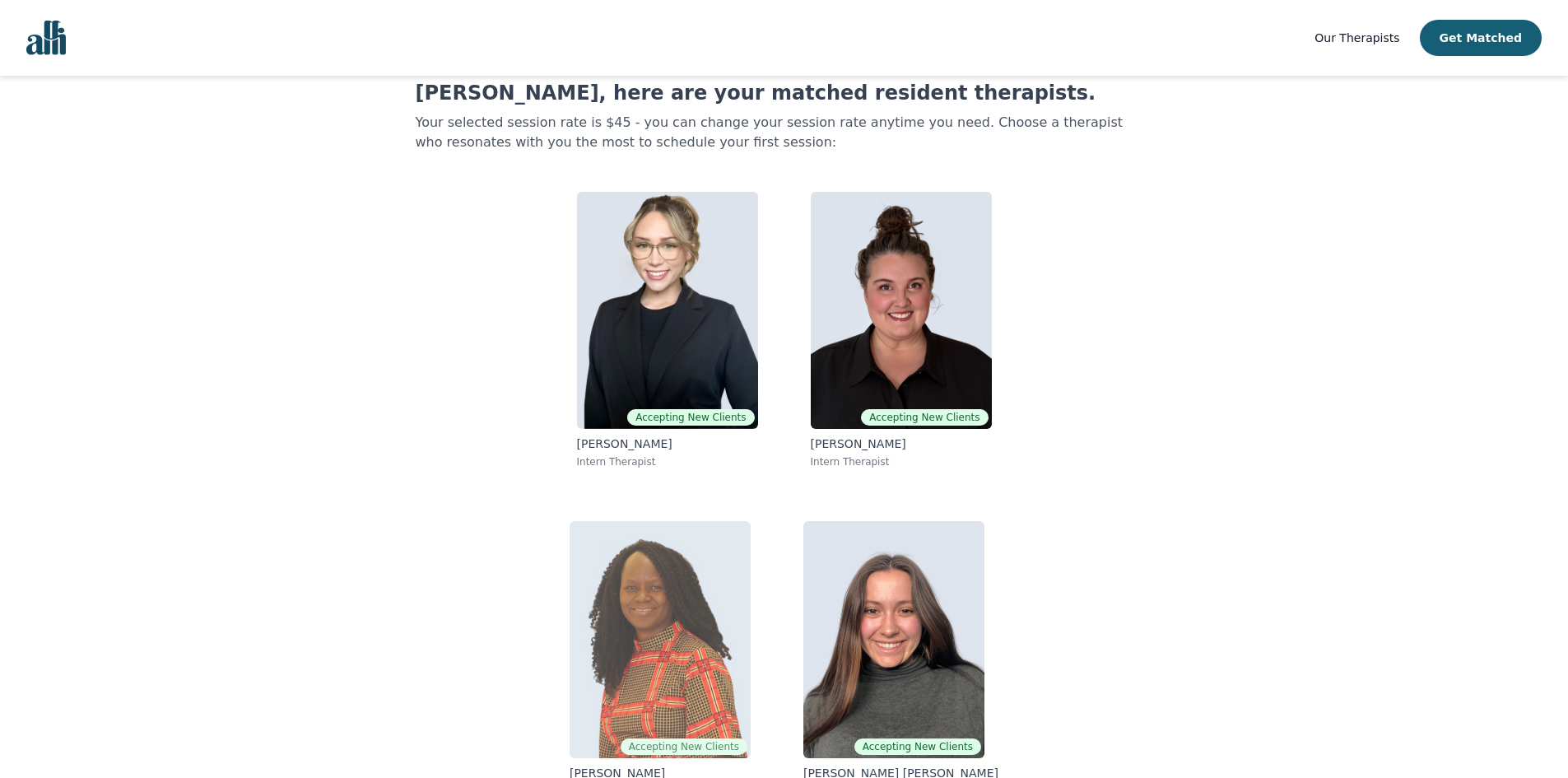
click at [699, 601] on img at bounding box center [660, 639] width 181 height 237
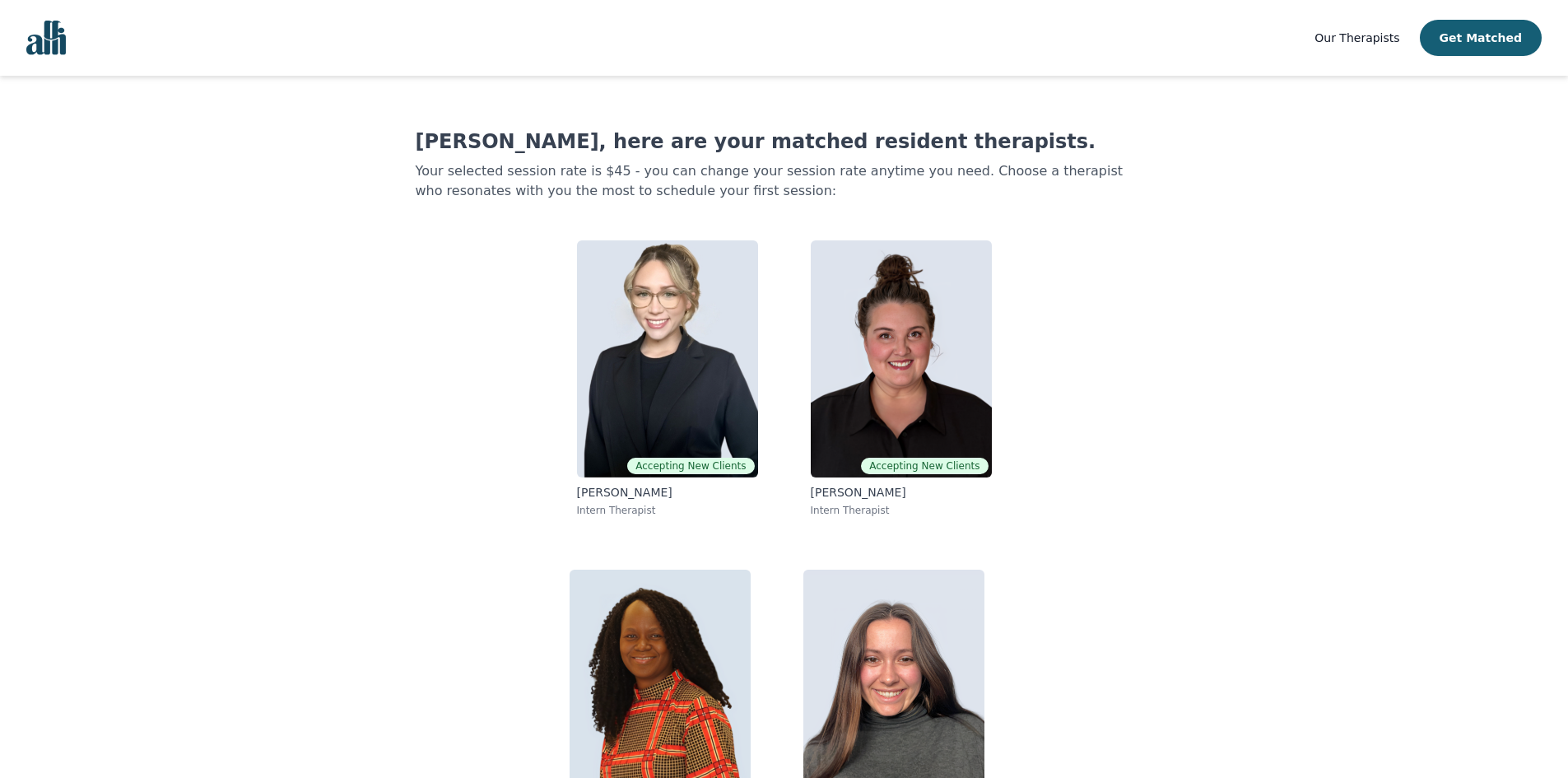
scroll to position [49, 0]
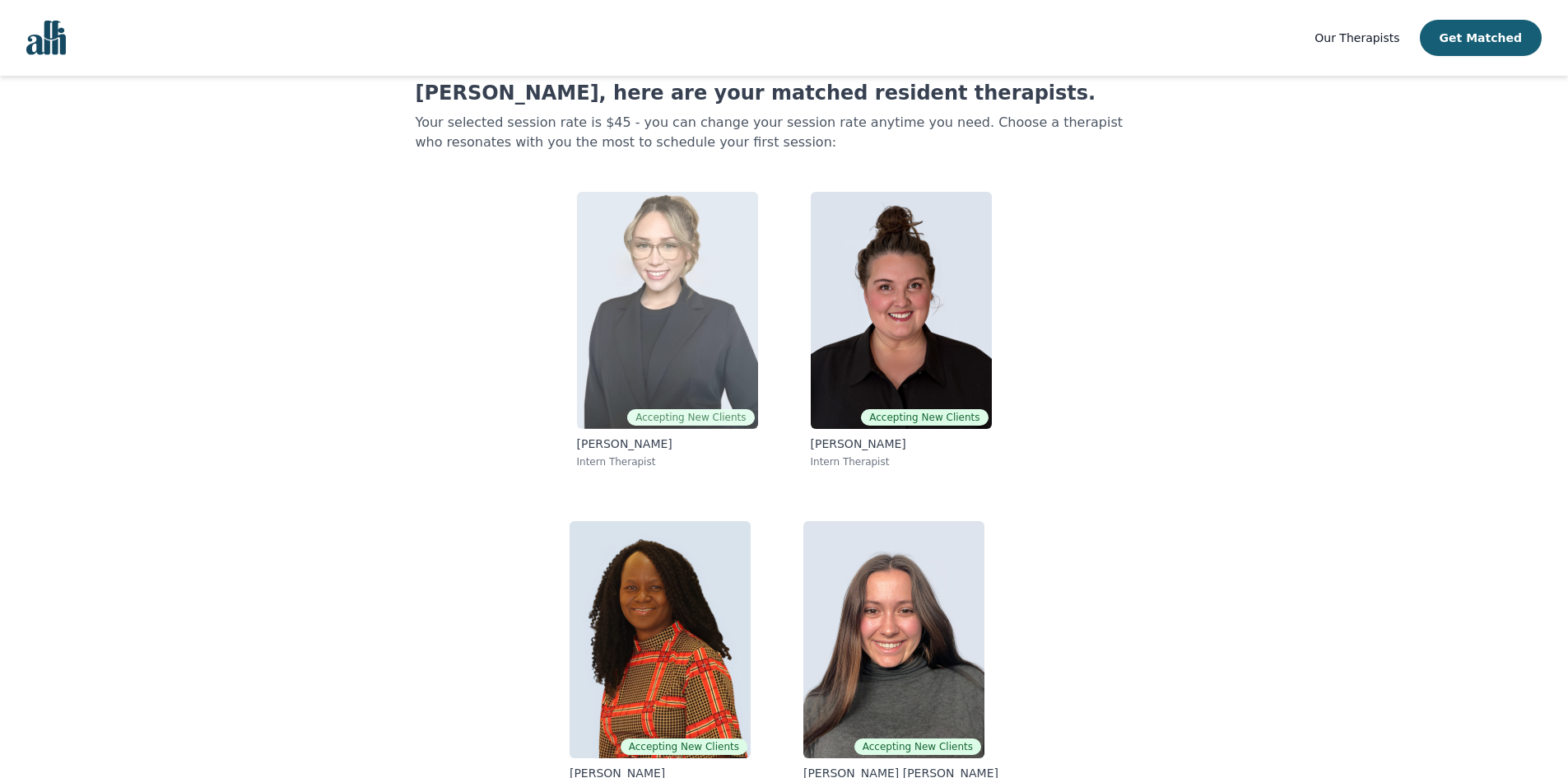
click at [666, 383] on img at bounding box center [668, 310] width 181 height 237
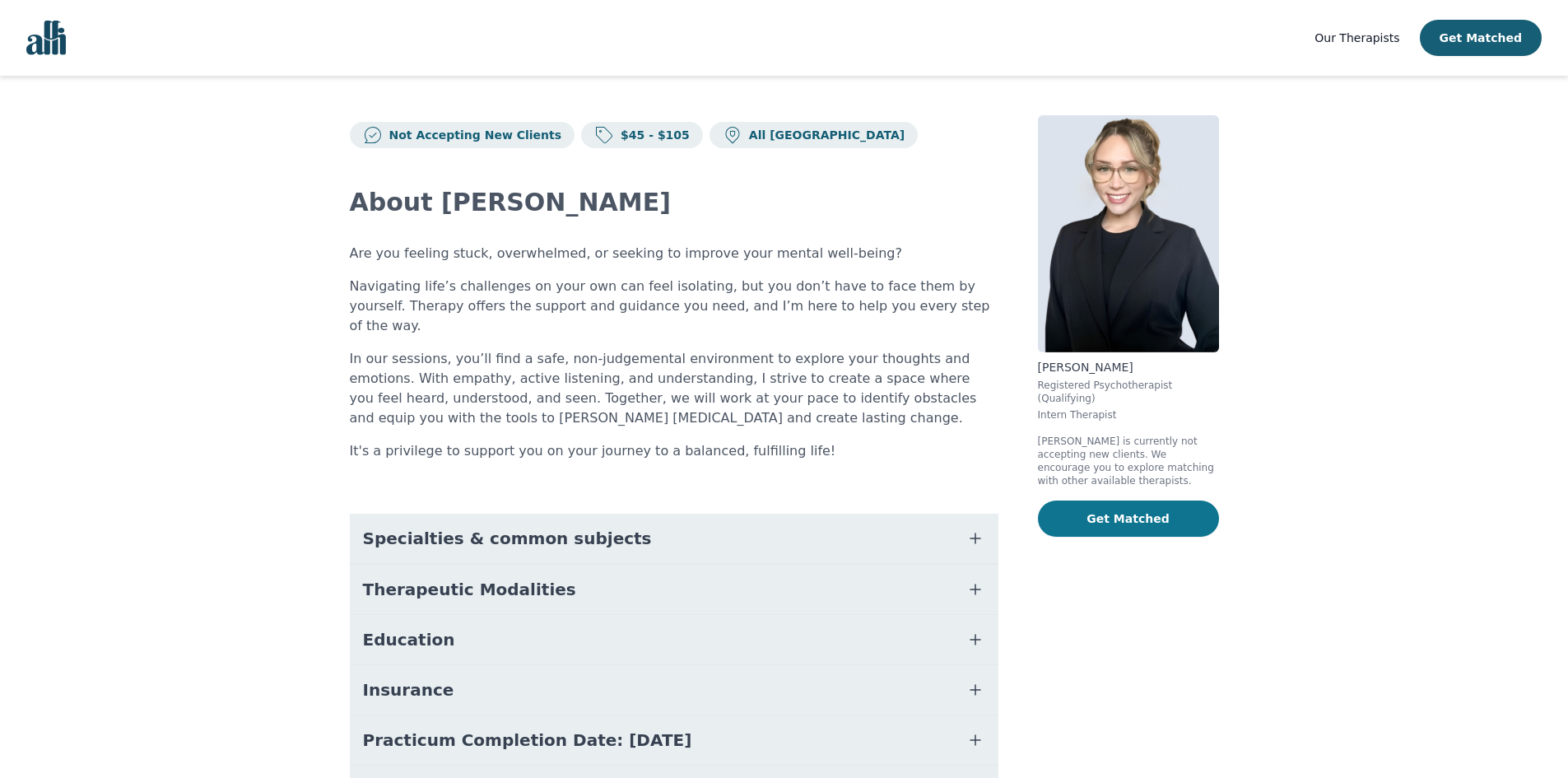
click at [1143, 503] on button "Get Matched" at bounding box center [1128, 518] width 181 height 36
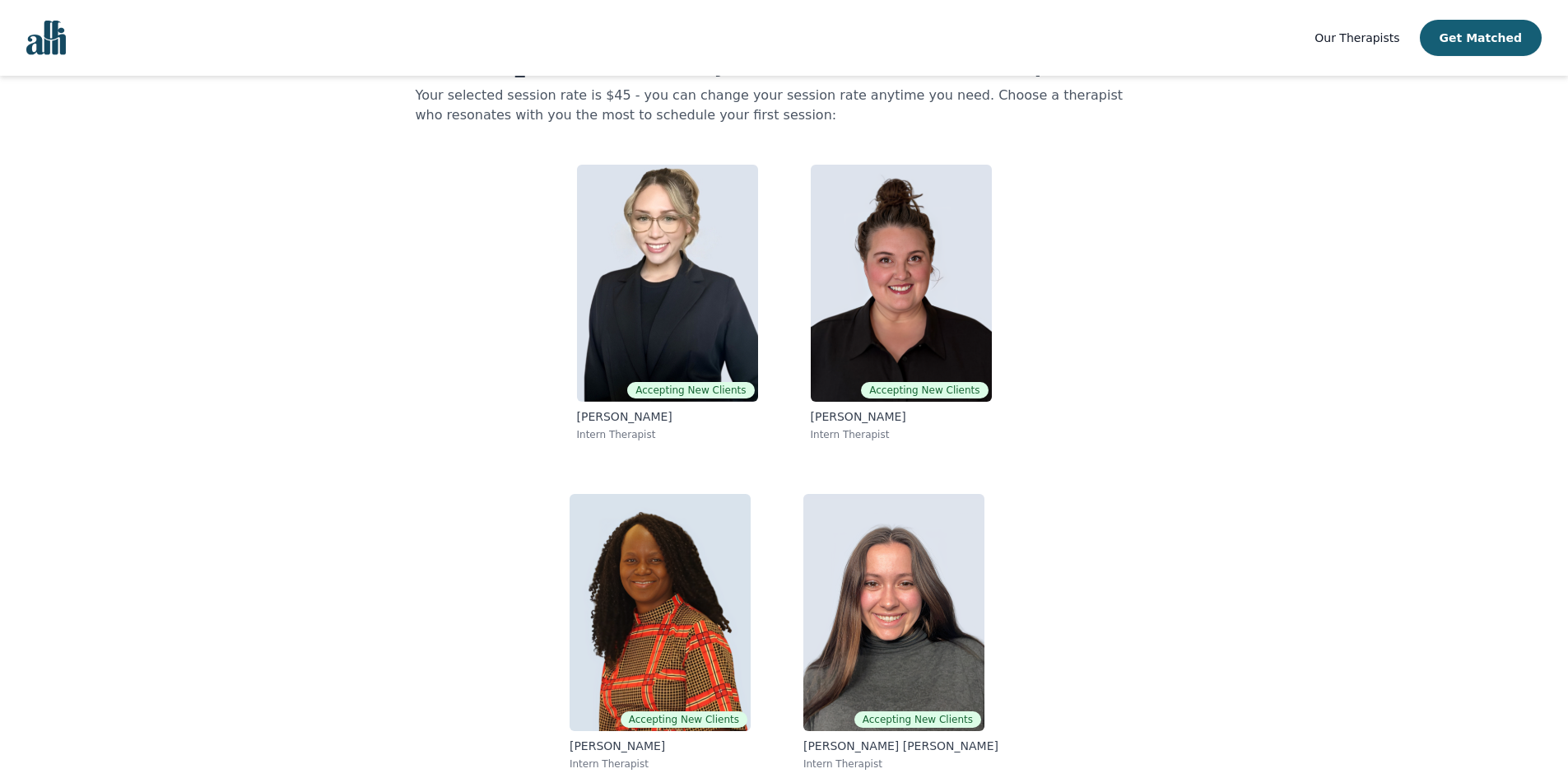
scroll to position [82, 0]
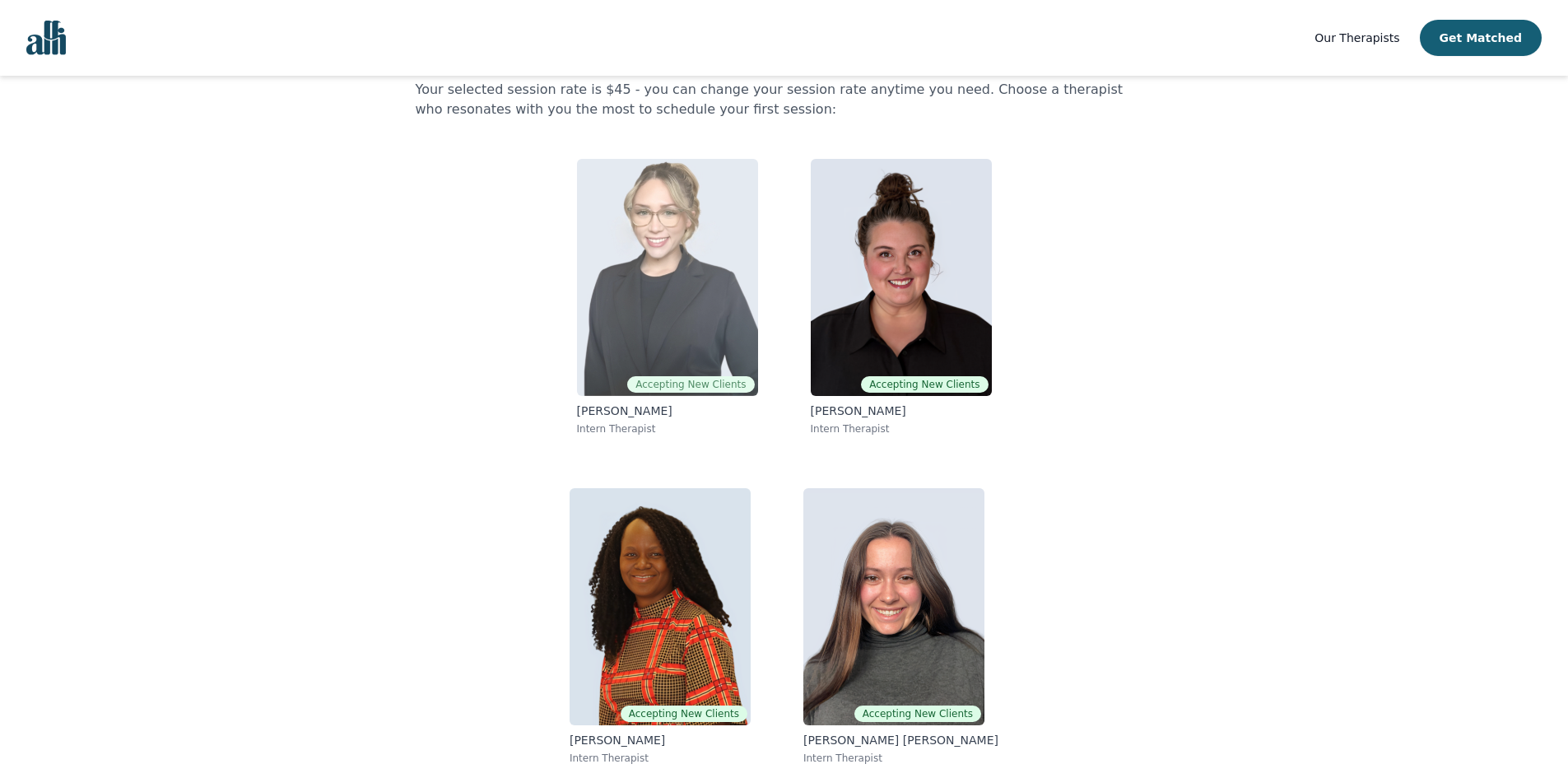
click at [695, 333] on img at bounding box center [668, 277] width 181 height 237
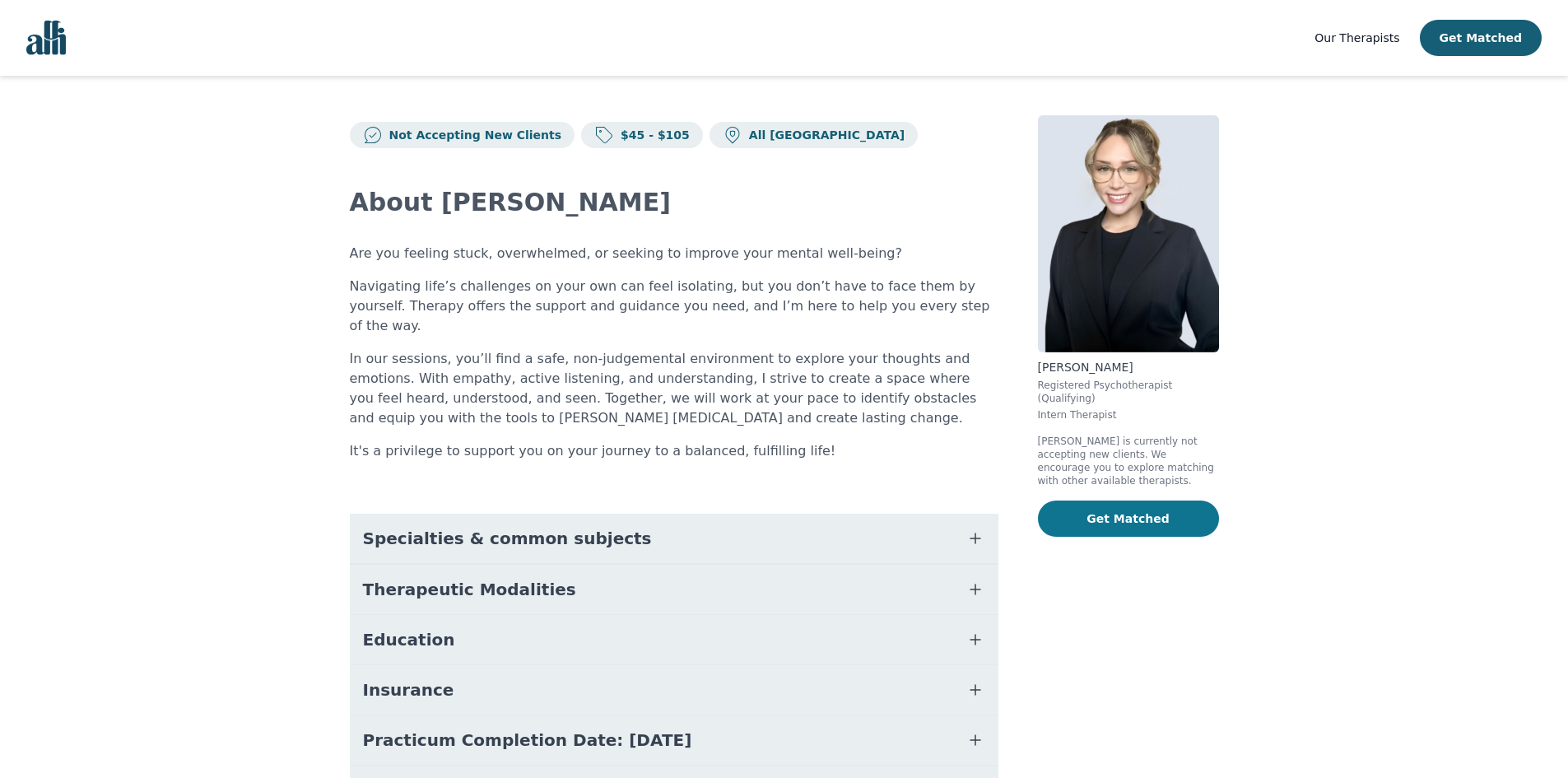
click at [1098, 500] on button "Get Matched" at bounding box center [1128, 518] width 181 height 36
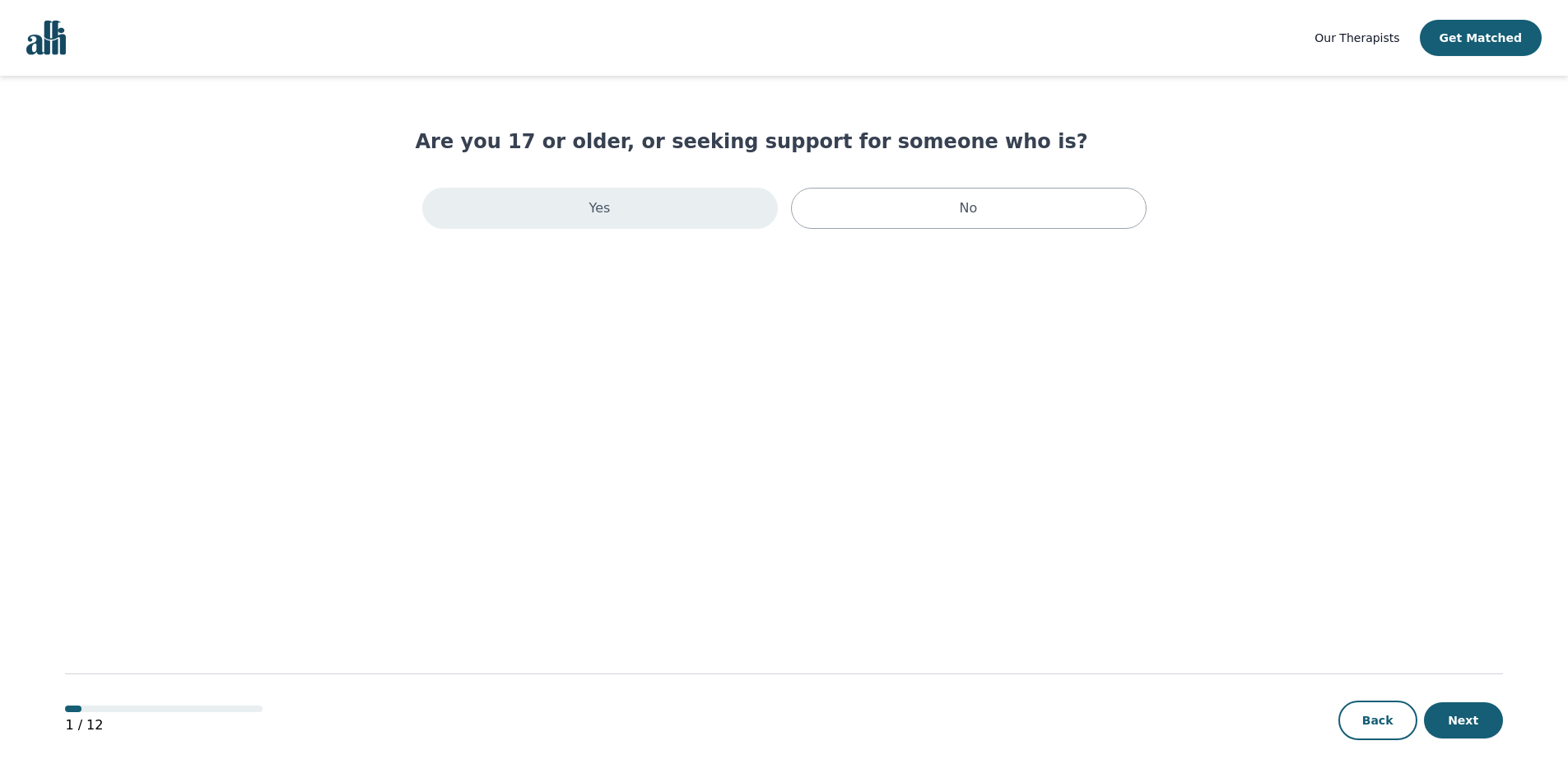
click at [612, 211] on div "Yes" at bounding box center [600, 208] width 356 height 41
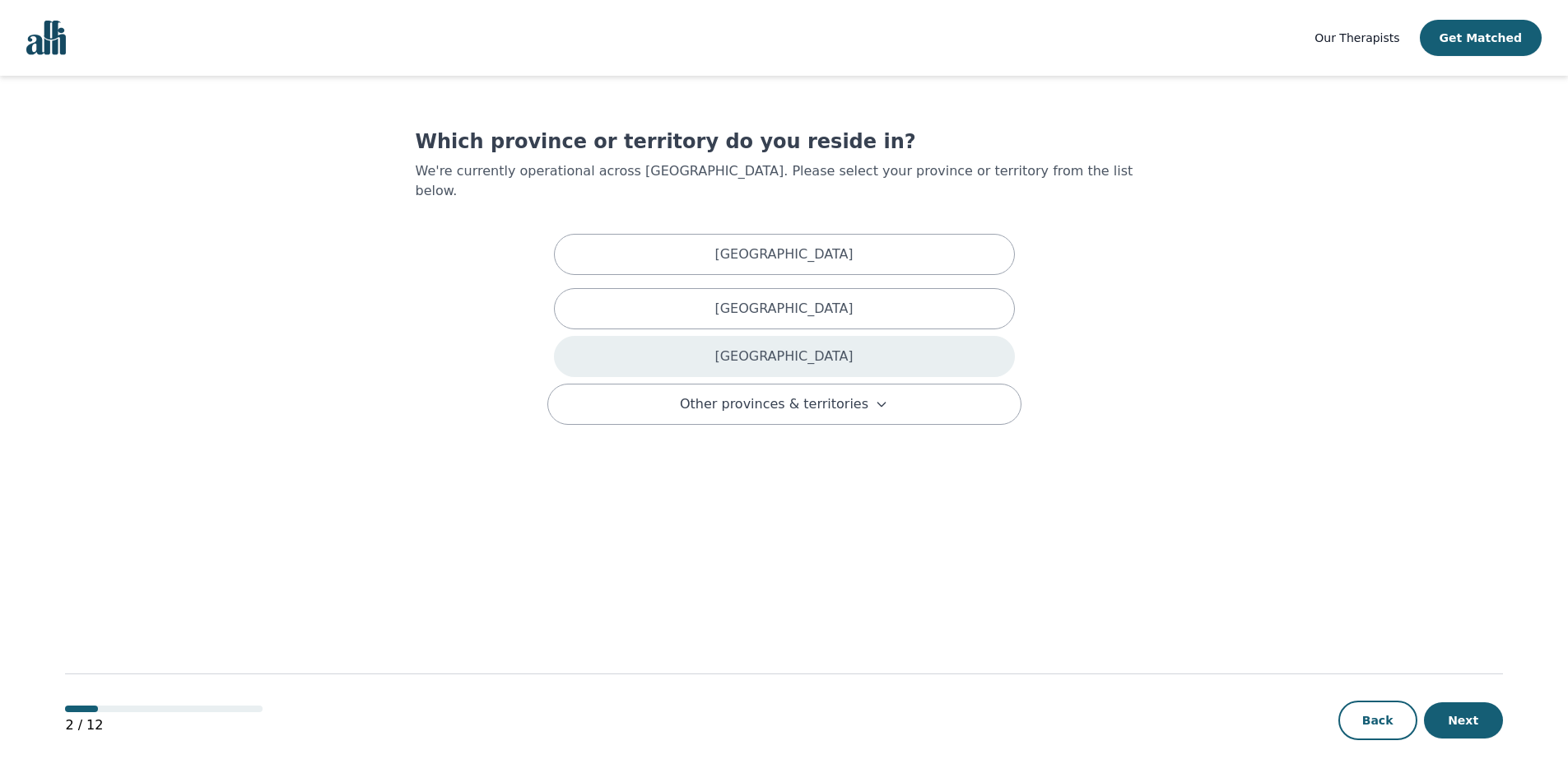
click at [662, 346] on div "Ontario" at bounding box center [785, 357] width 461 height 41
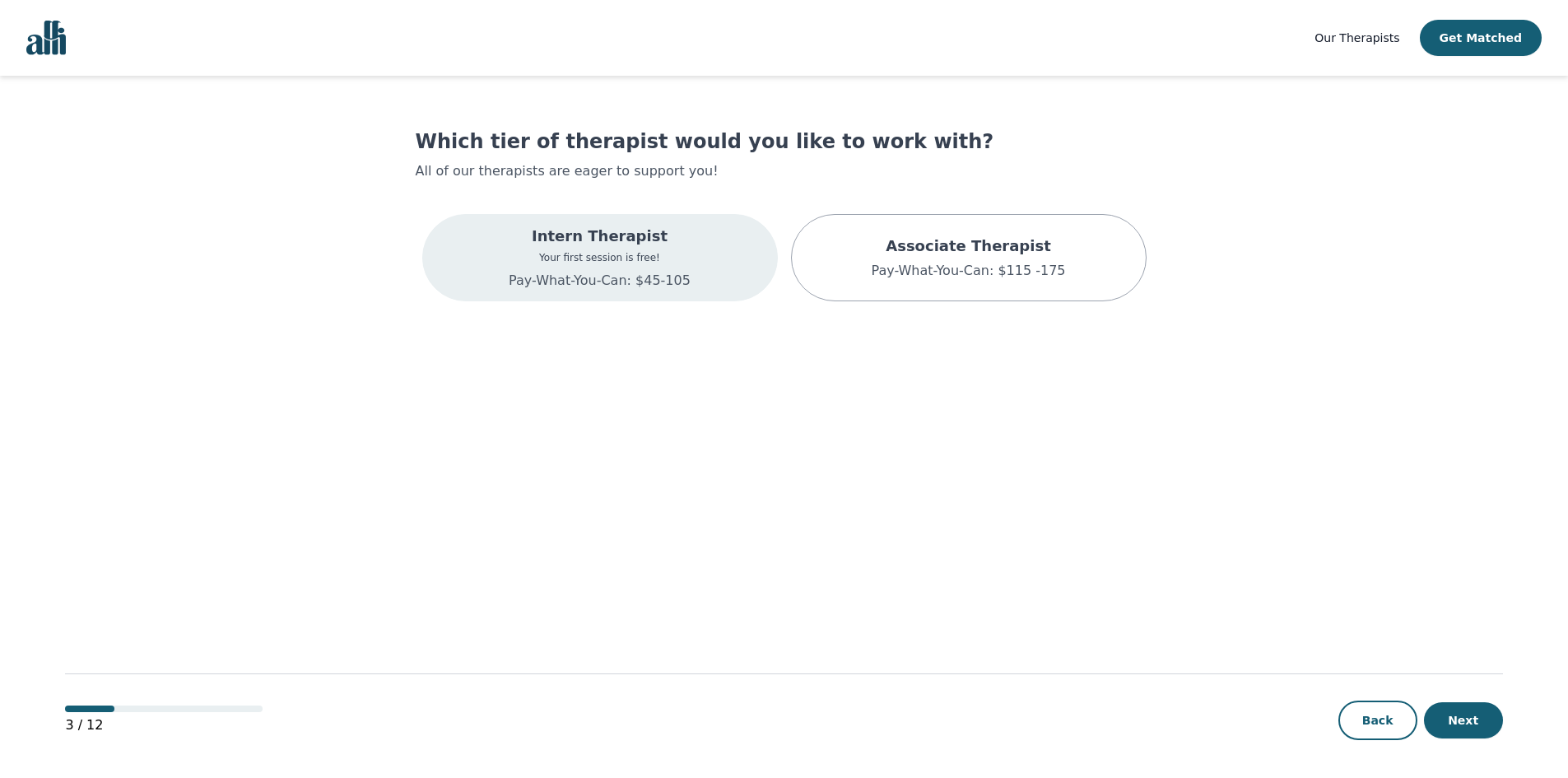
click at [657, 290] on p "Pay-What-You-Can: $45-105" at bounding box center [600, 280] width 182 height 20
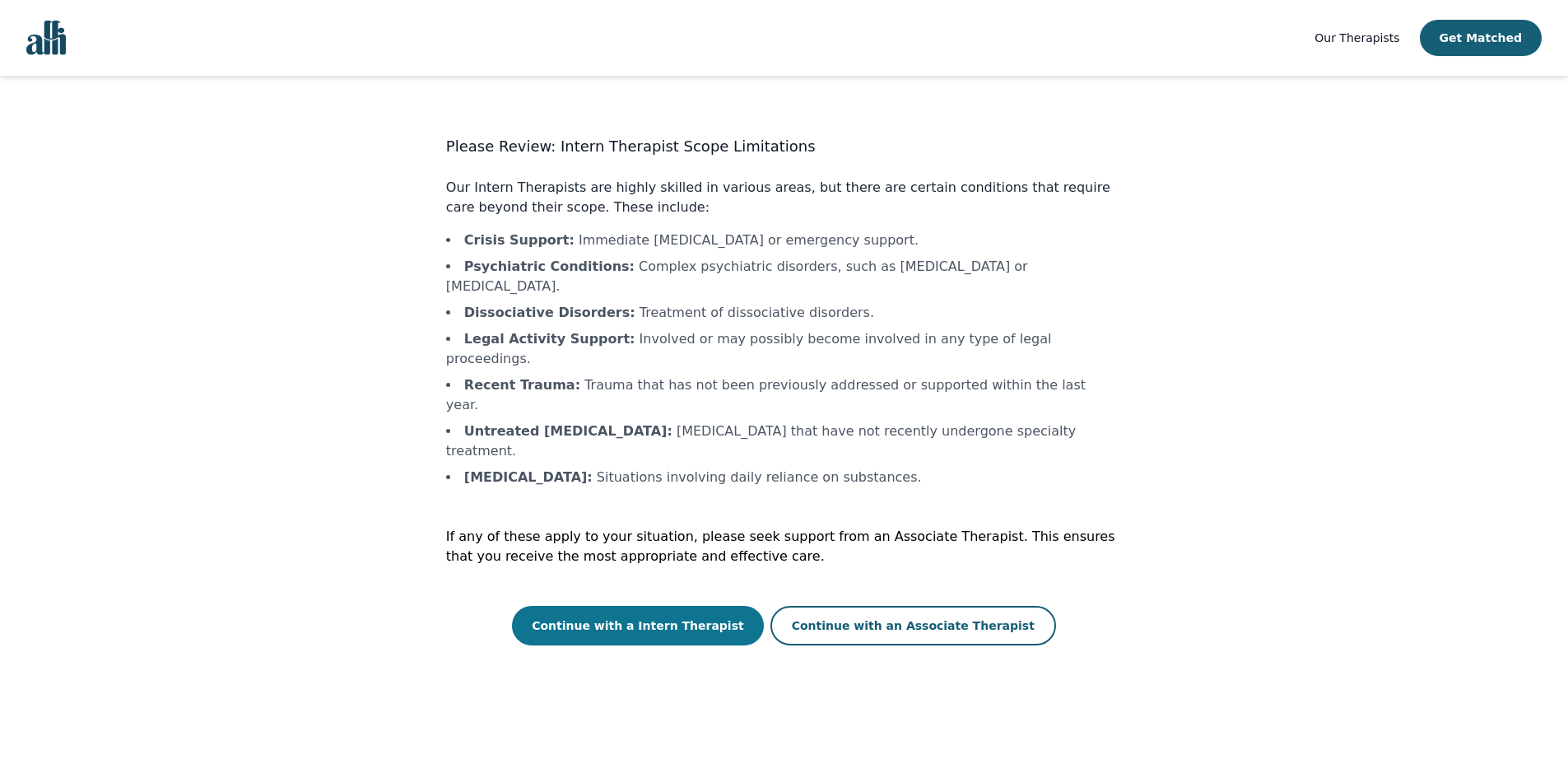
click at [670, 606] on button "Continue with a Intern Therapist" at bounding box center [638, 625] width 252 height 40
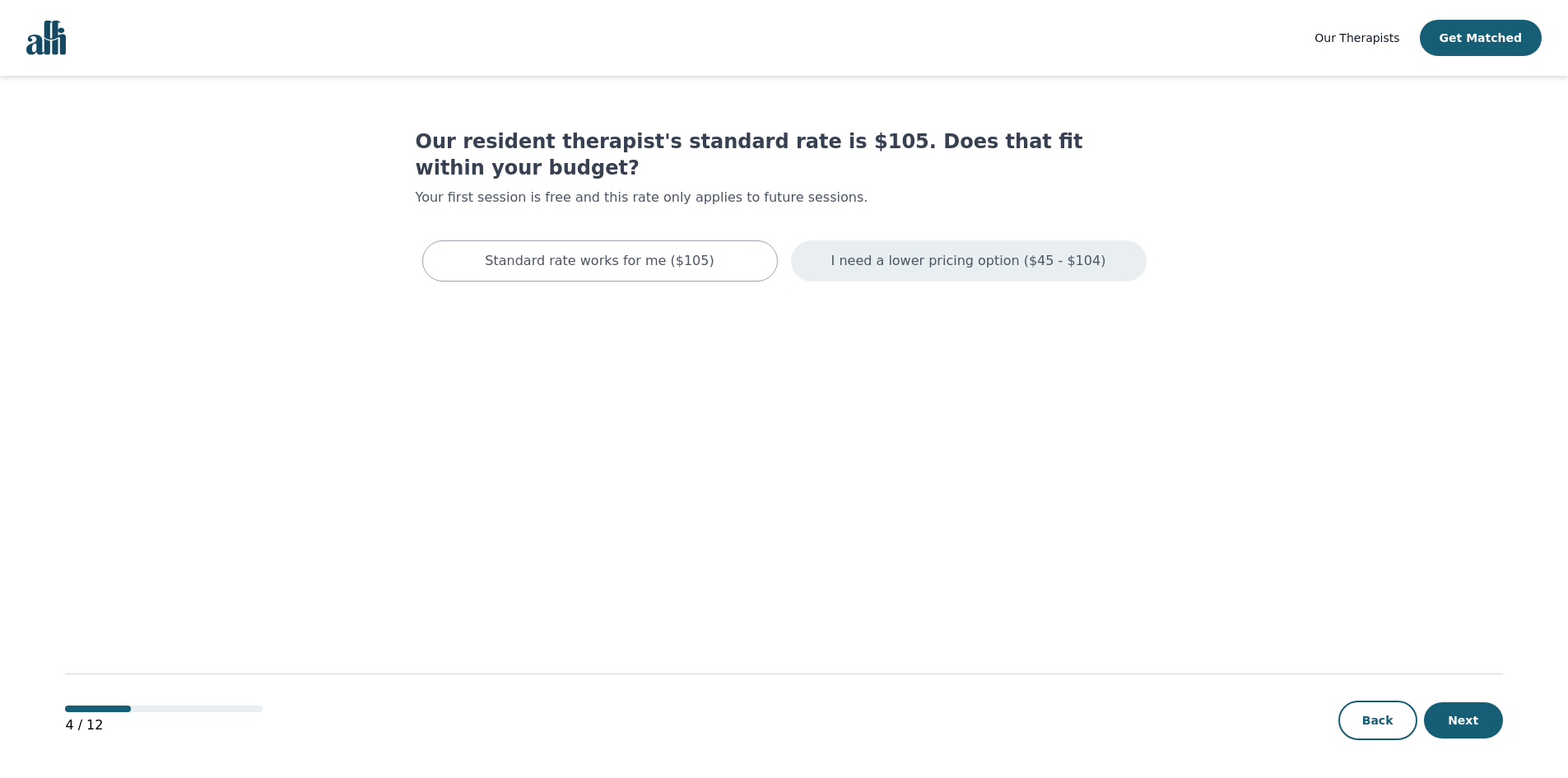
click at [1013, 251] on p "I need a lower pricing option ($45 - $104)" at bounding box center [968, 261] width 275 height 20
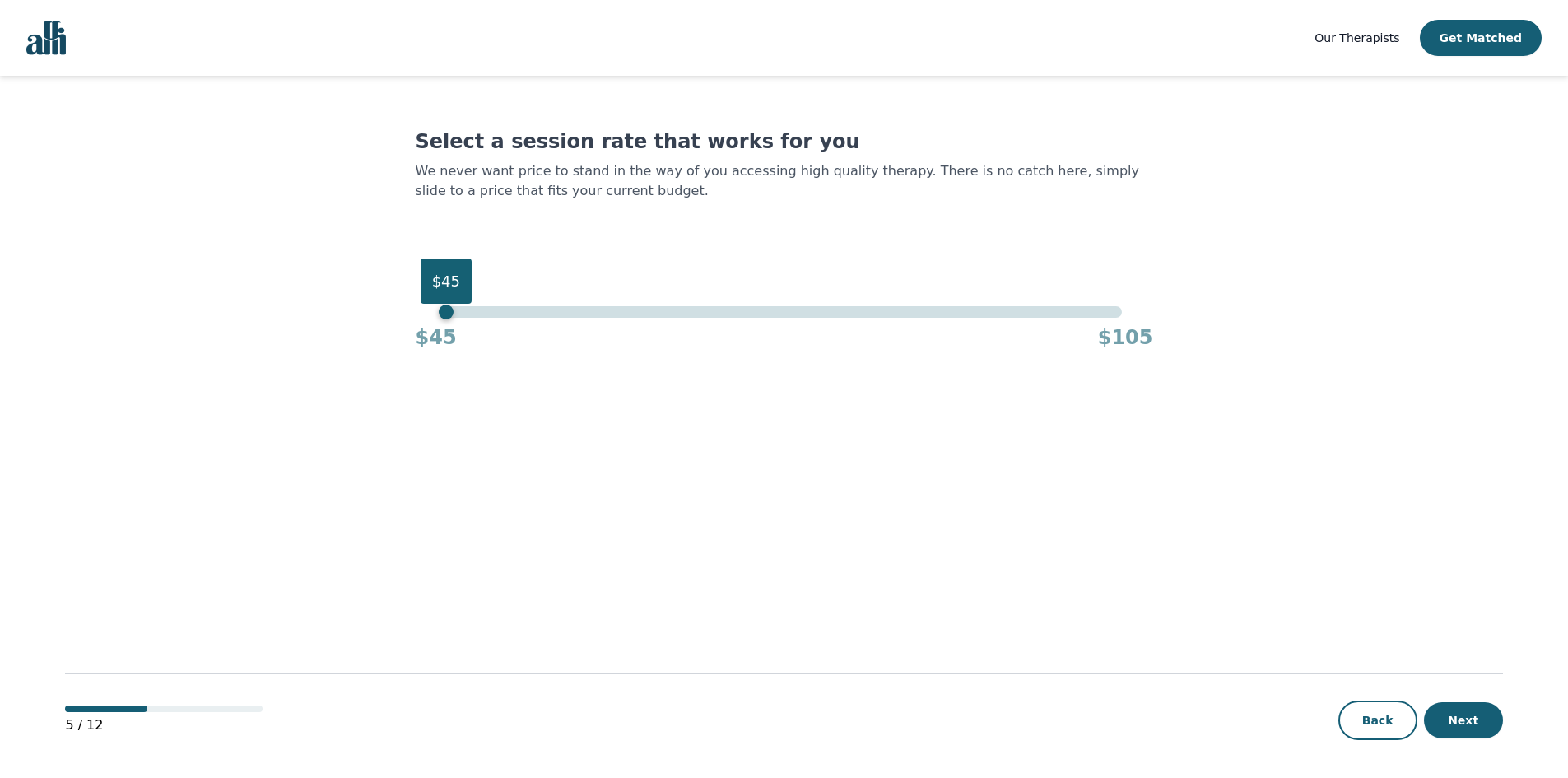
drag, startPoint x: 1128, startPoint y: 292, endPoint x: 396, endPoint y: 297, distance: 732.0
click at [396, 297] on main "Select a session rate that works for you We never want price to stand in the wa…" at bounding box center [783, 427] width 1437 height 703
click at [1476, 724] on button "Next" at bounding box center [1462, 720] width 79 height 36
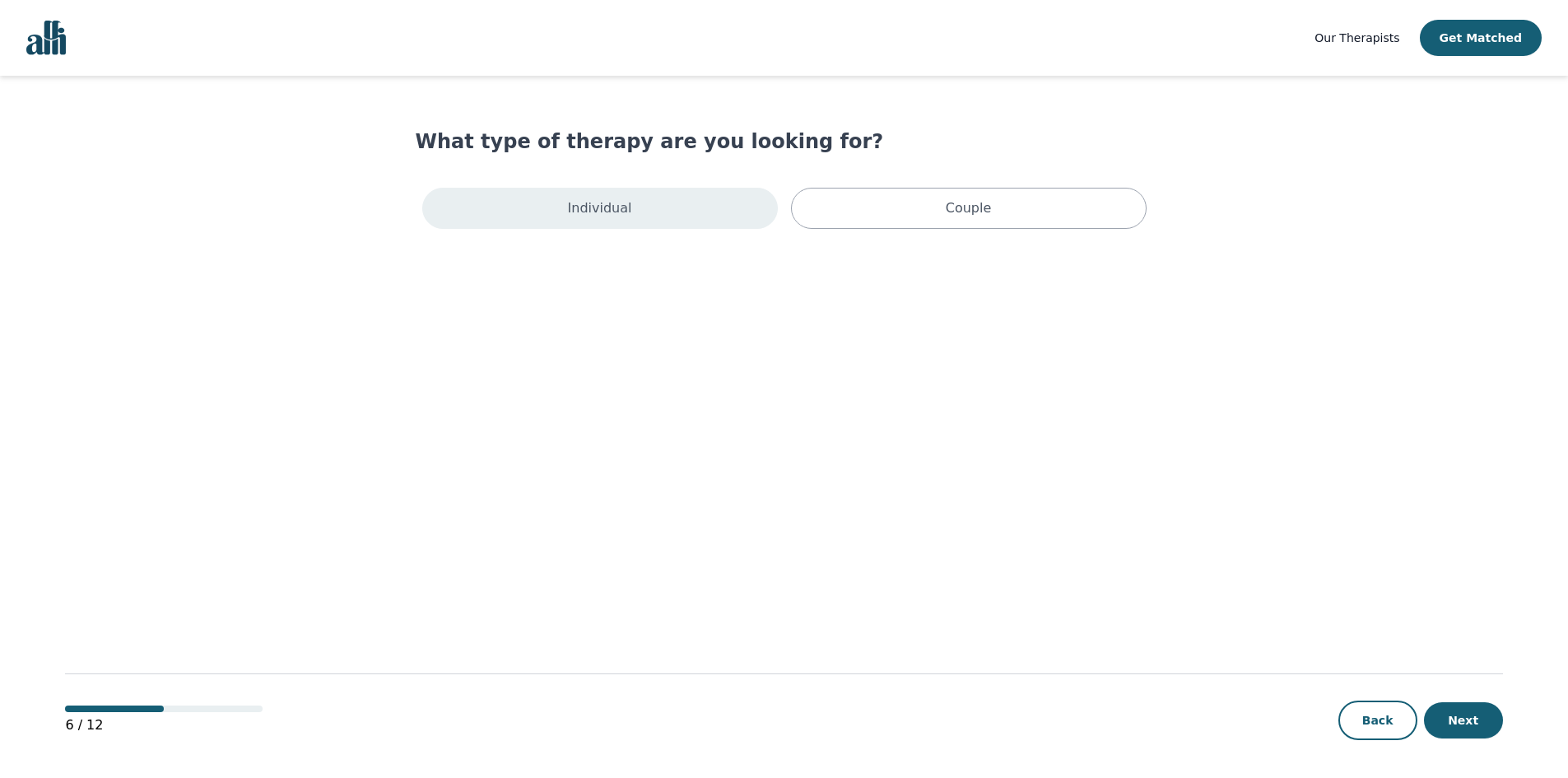
click at [702, 223] on div "Individual" at bounding box center [600, 208] width 356 height 41
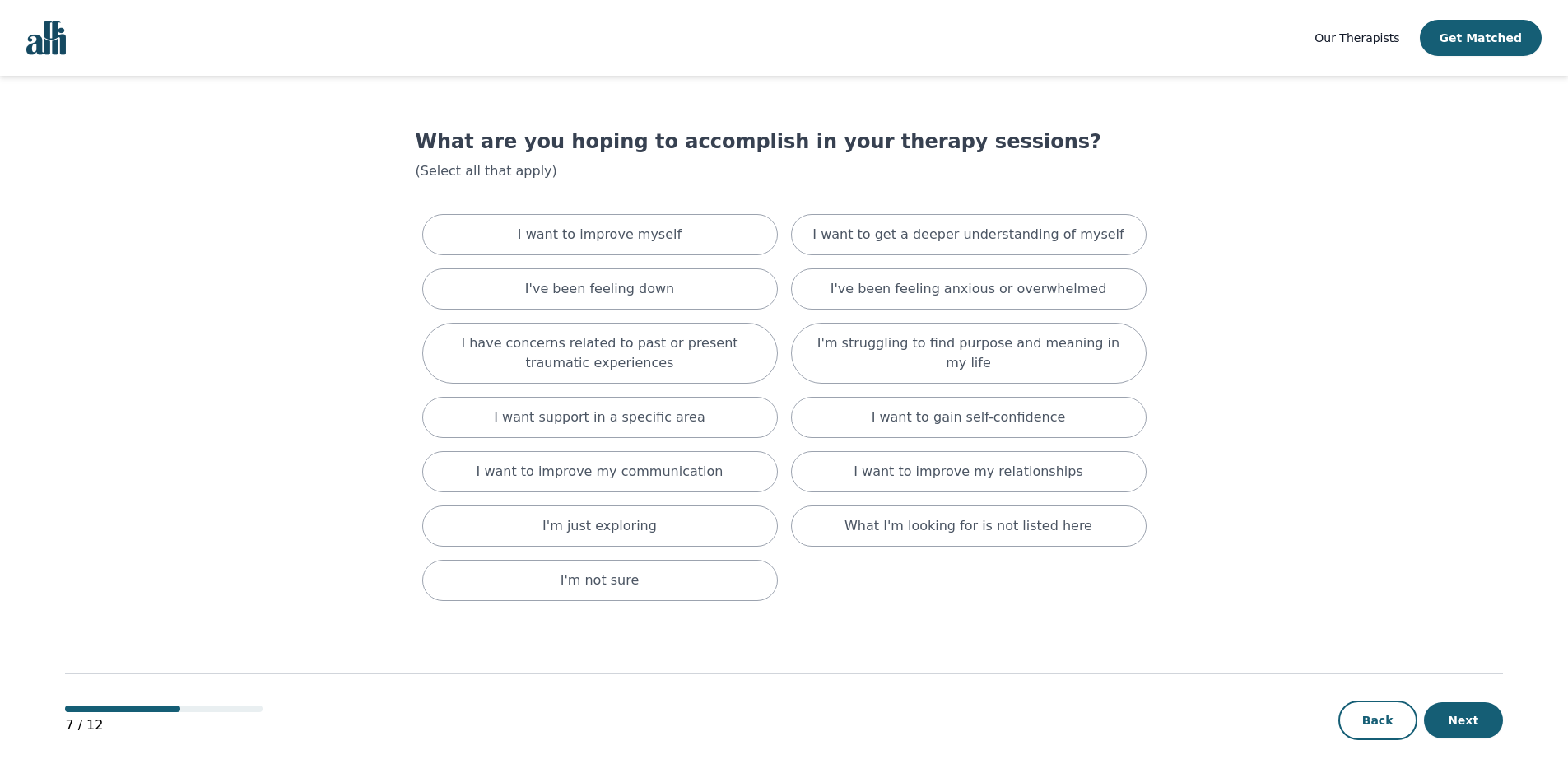
click at [702, 223] on div "I want to improve myself" at bounding box center [600, 234] width 356 height 41
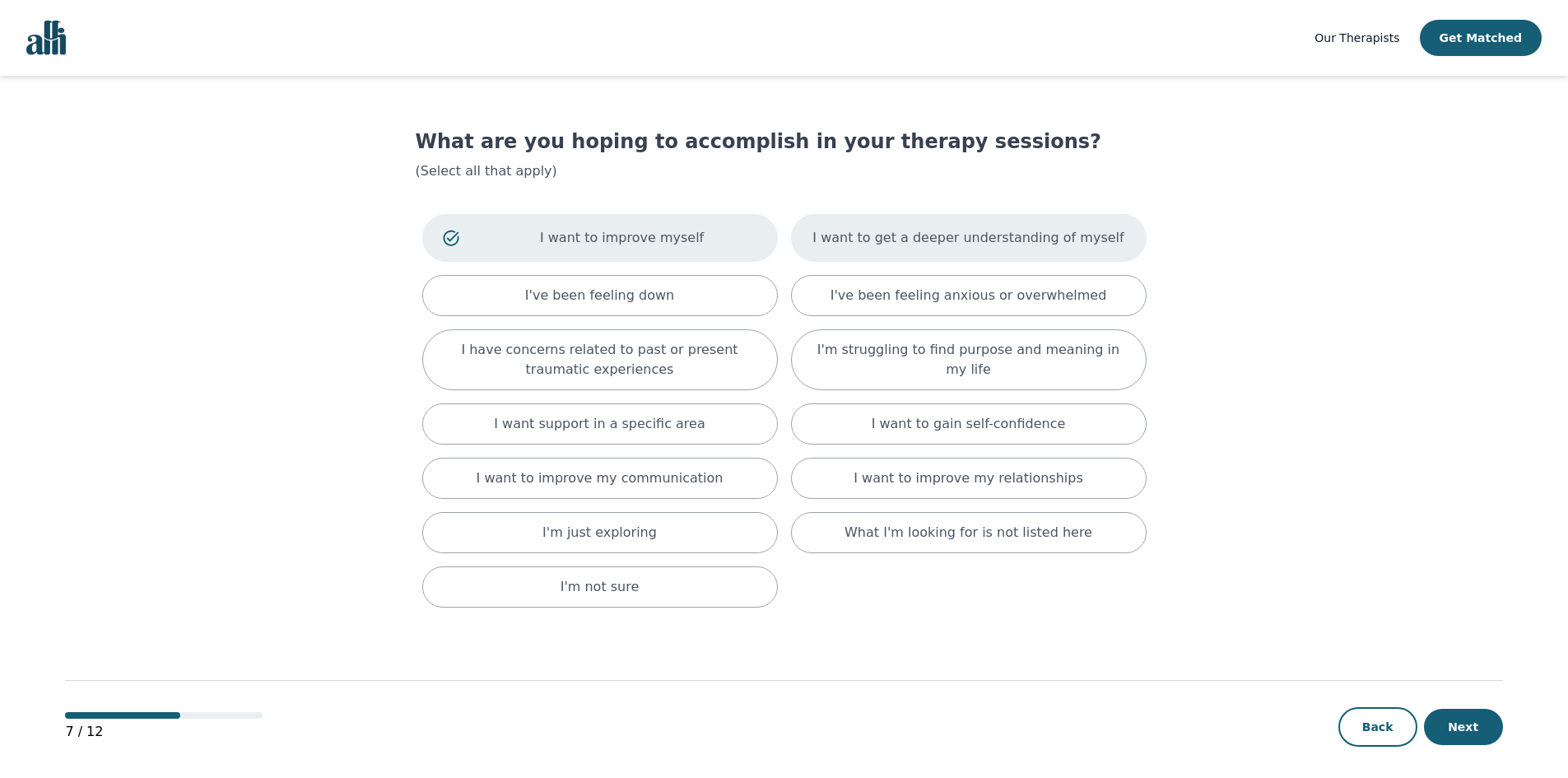
click at [894, 232] on p "I want to get a deeper understanding of myself" at bounding box center [968, 238] width 311 height 20
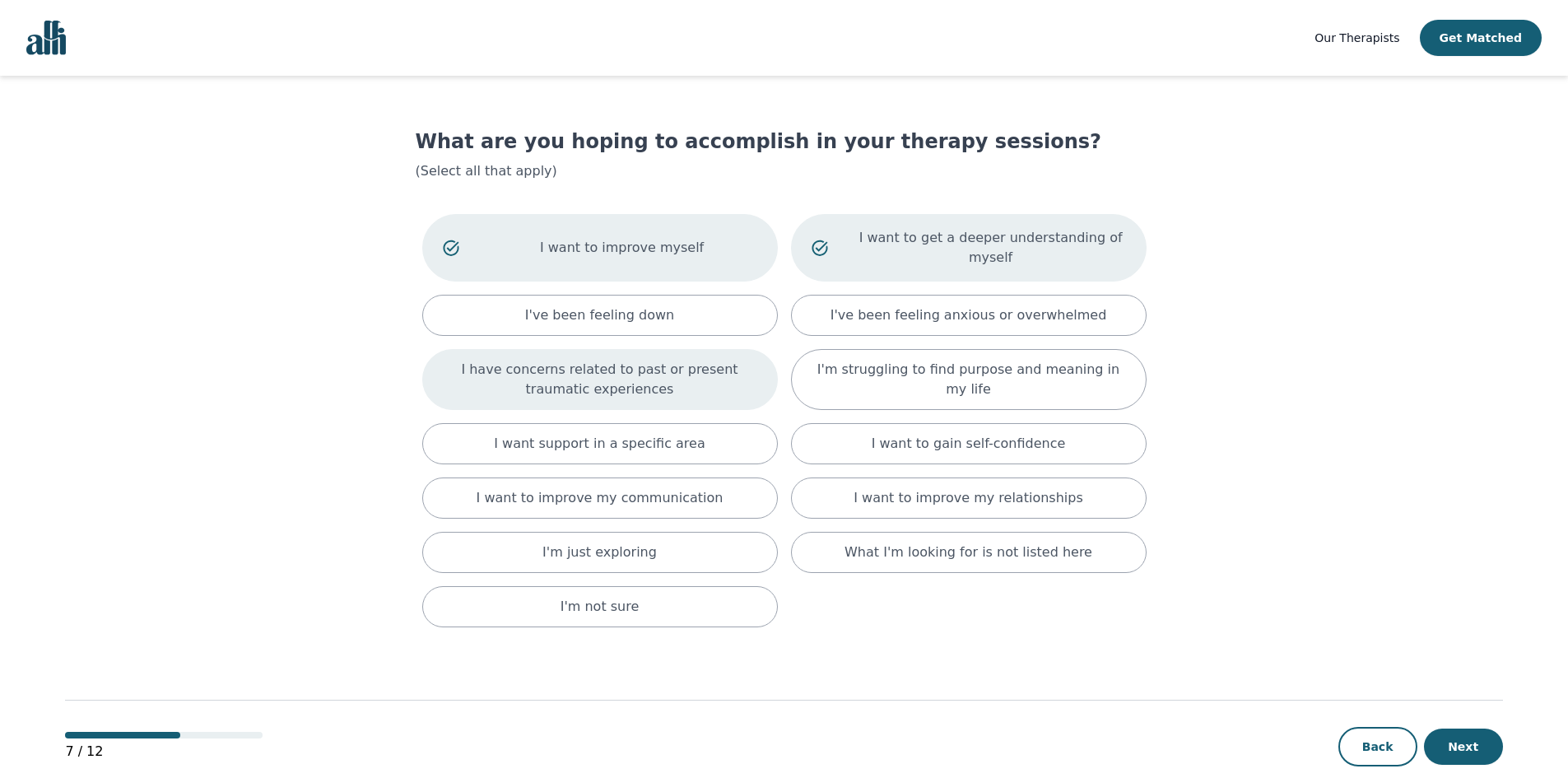
click at [642, 371] on p "I have concerns related to past or present traumatic experiences" at bounding box center [600, 380] width 315 height 40
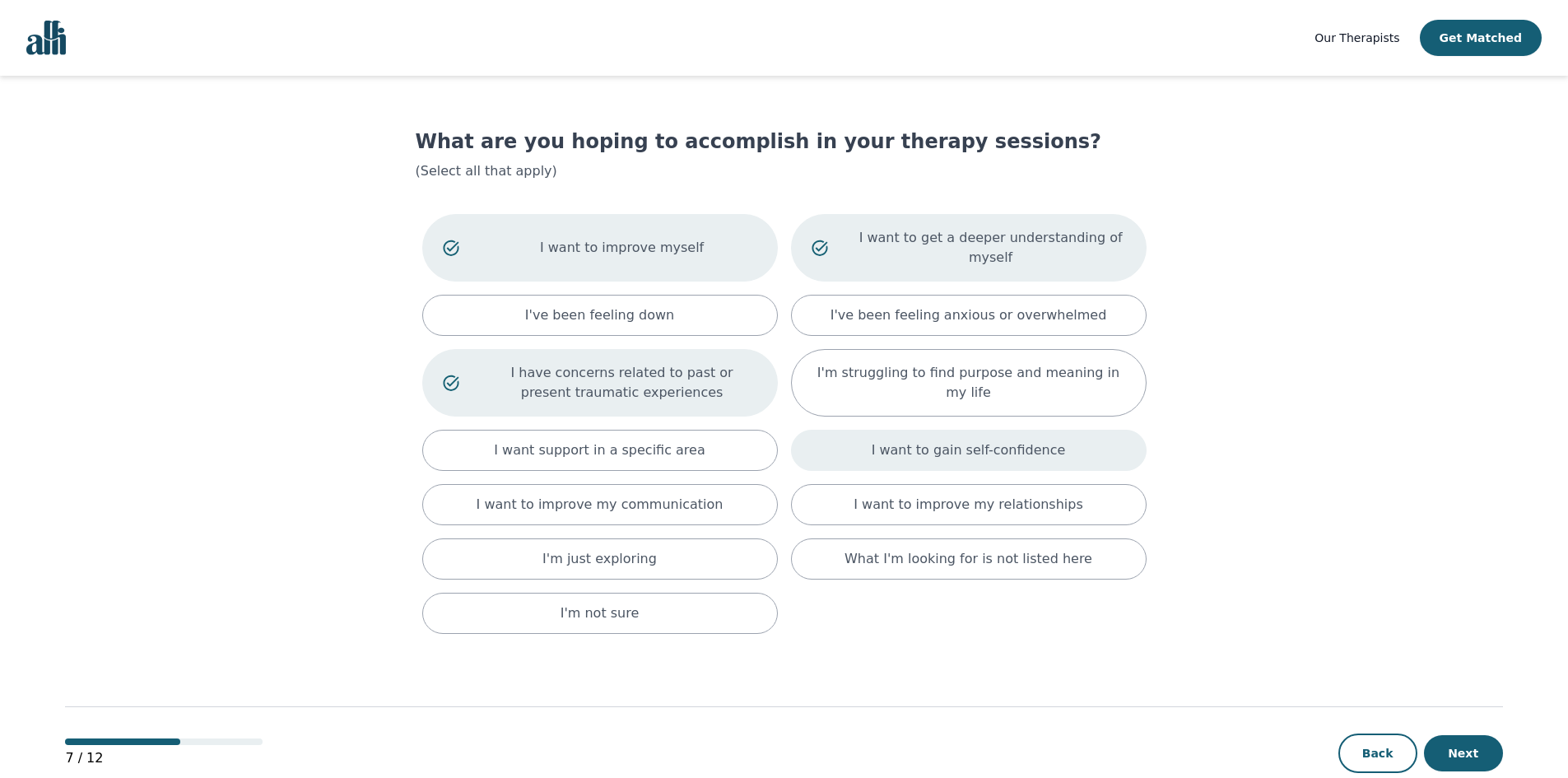
click at [989, 440] on p "I want to gain self-confidence" at bounding box center [968, 450] width 194 height 20
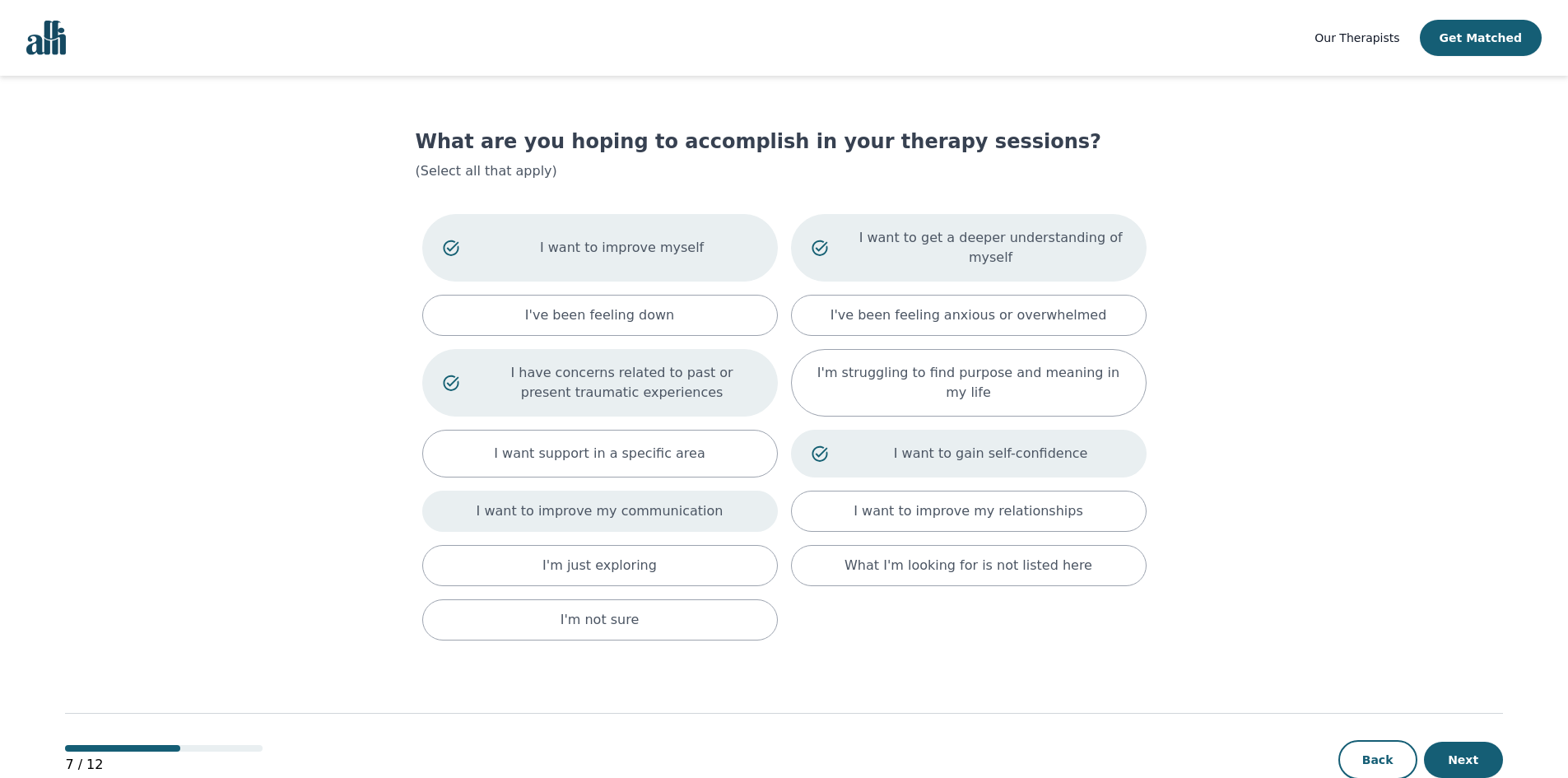
click at [613, 501] on p "I want to improve my communication" at bounding box center [600, 511] width 247 height 20
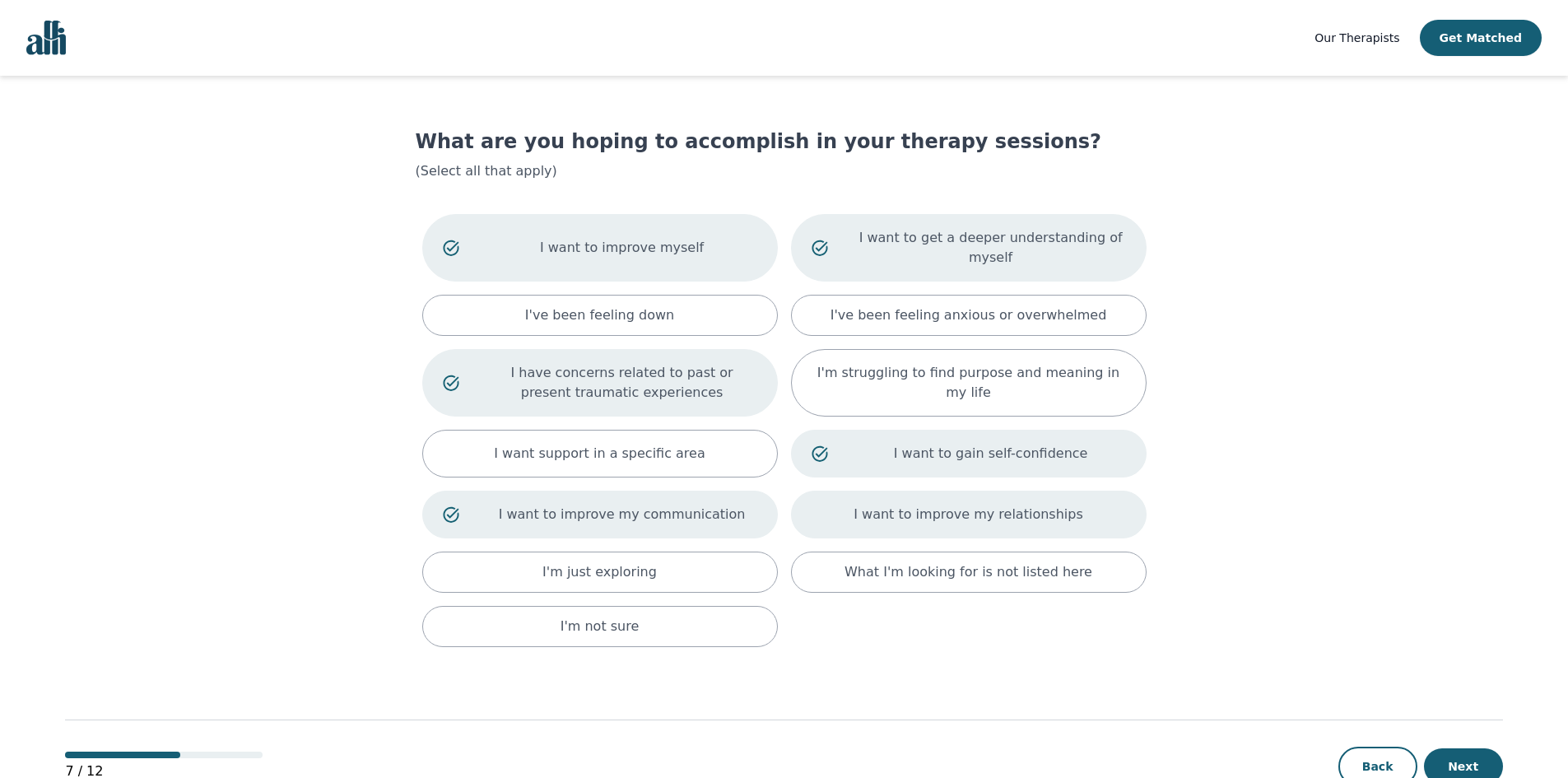
click at [825, 498] on div "I want to improve my relationships" at bounding box center [968, 515] width 356 height 48
click at [1493, 750] on button "Next" at bounding box center [1462, 766] width 79 height 36
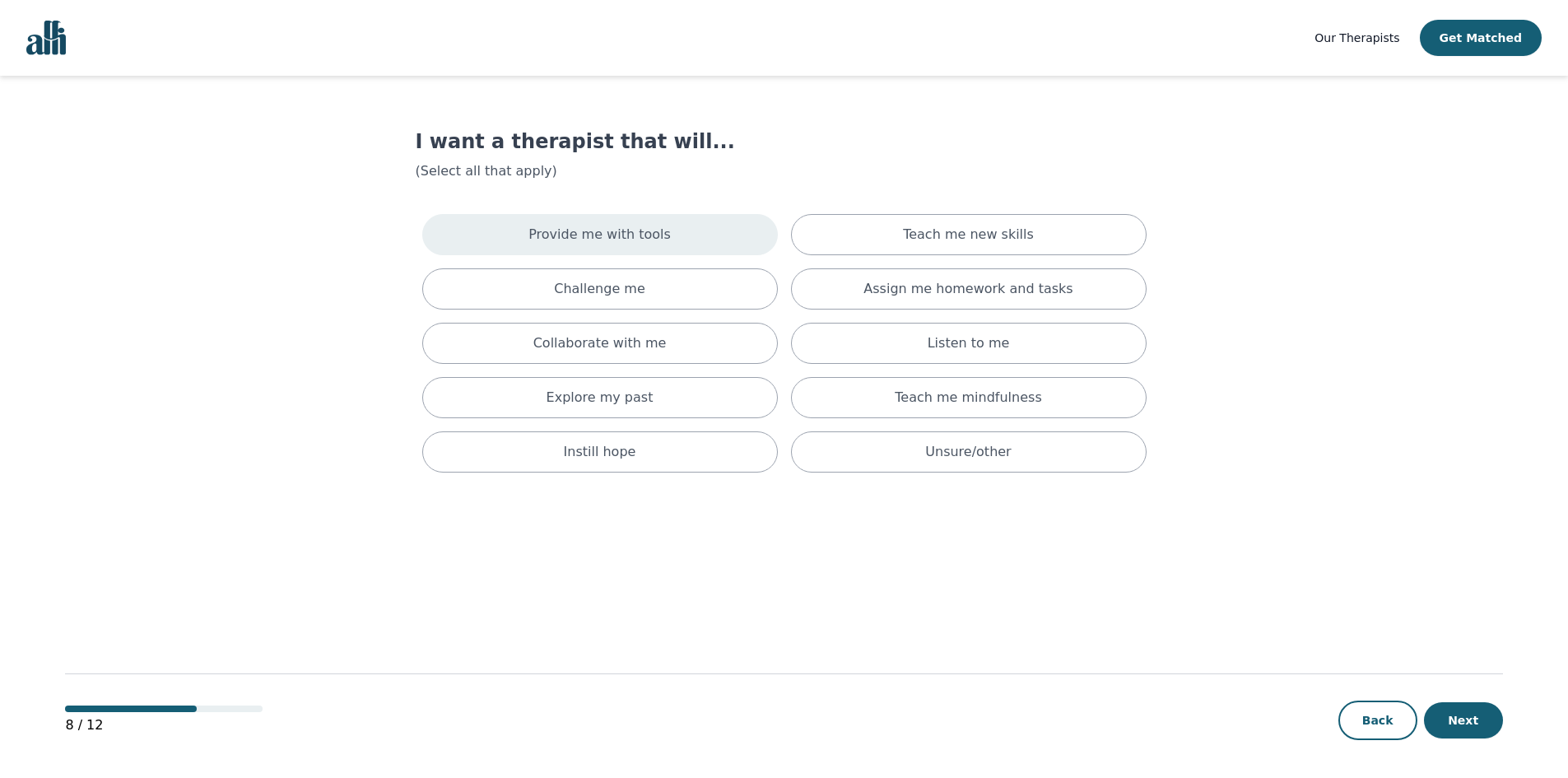
click at [680, 223] on div "Provide me with tools" at bounding box center [600, 234] width 356 height 41
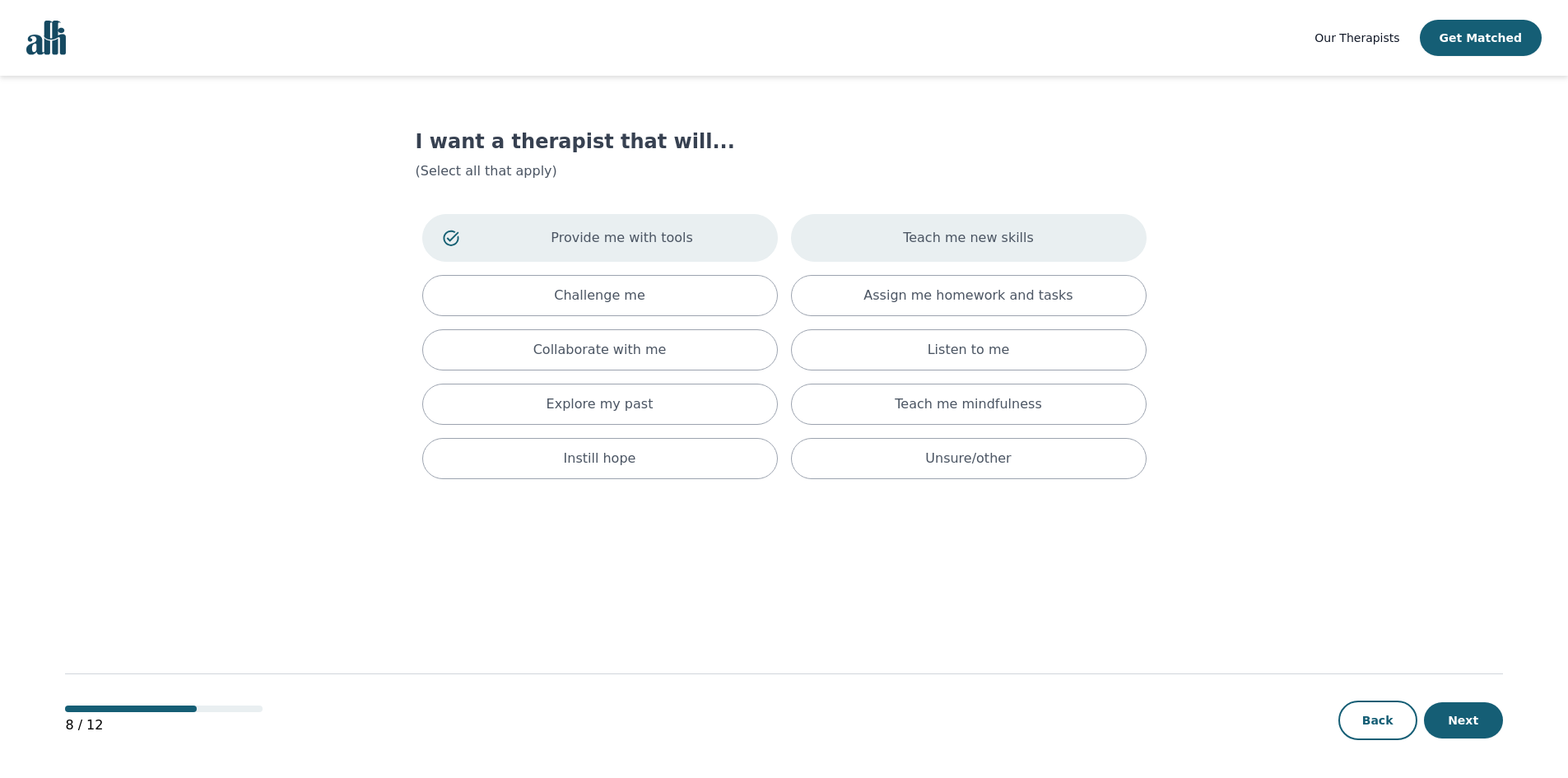
click at [838, 229] on div "Teach me new skills" at bounding box center [968, 238] width 356 height 48
click at [695, 287] on div "Challenge me" at bounding box center [600, 295] width 356 height 41
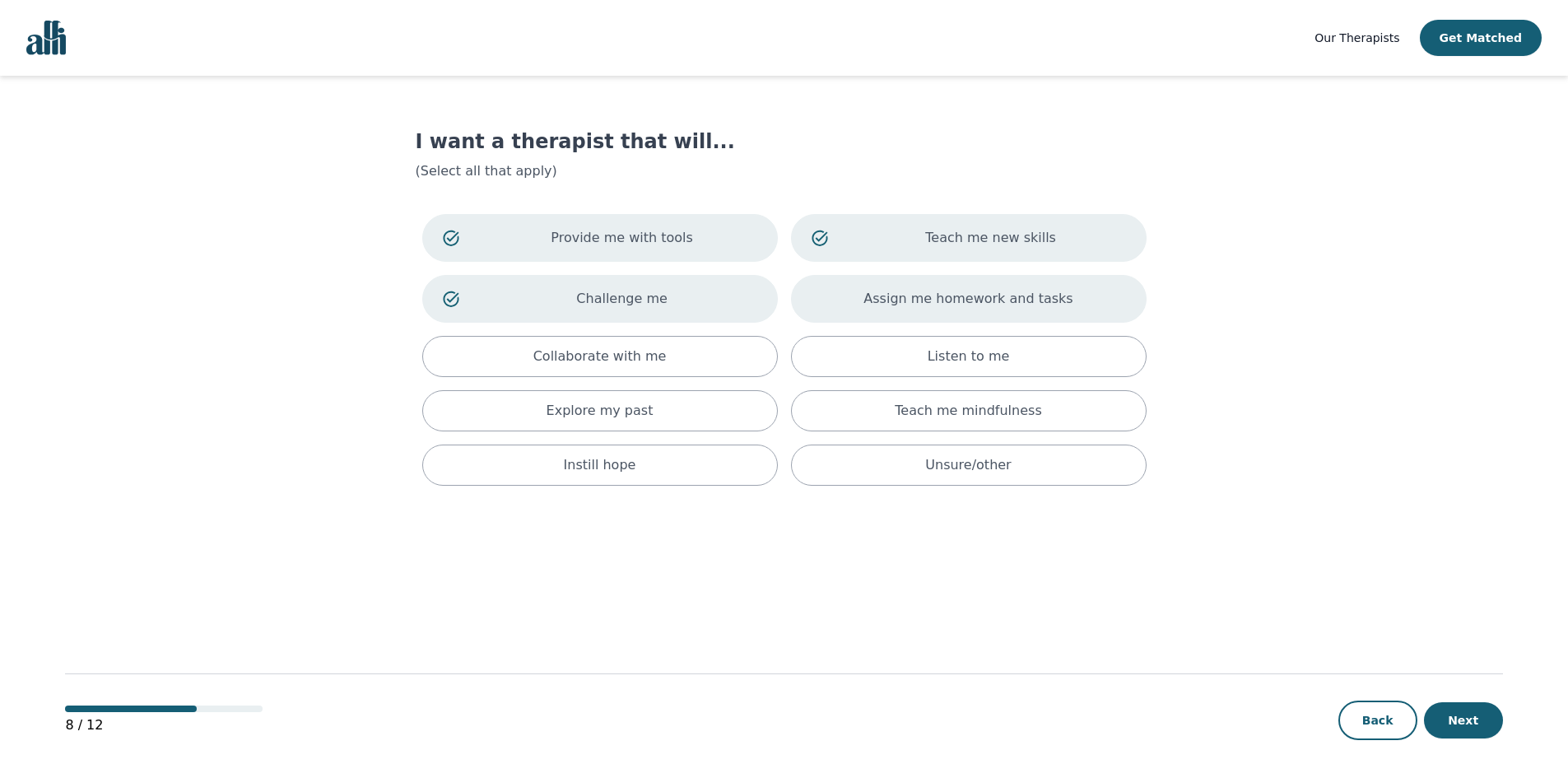
click at [878, 292] on div "Assign me homework and tasks" at bounding box center [968, 299] width 356 height 48
click at [889, 356] on div "Listen to me" at bounding box center [968, 357] width 356 height 41
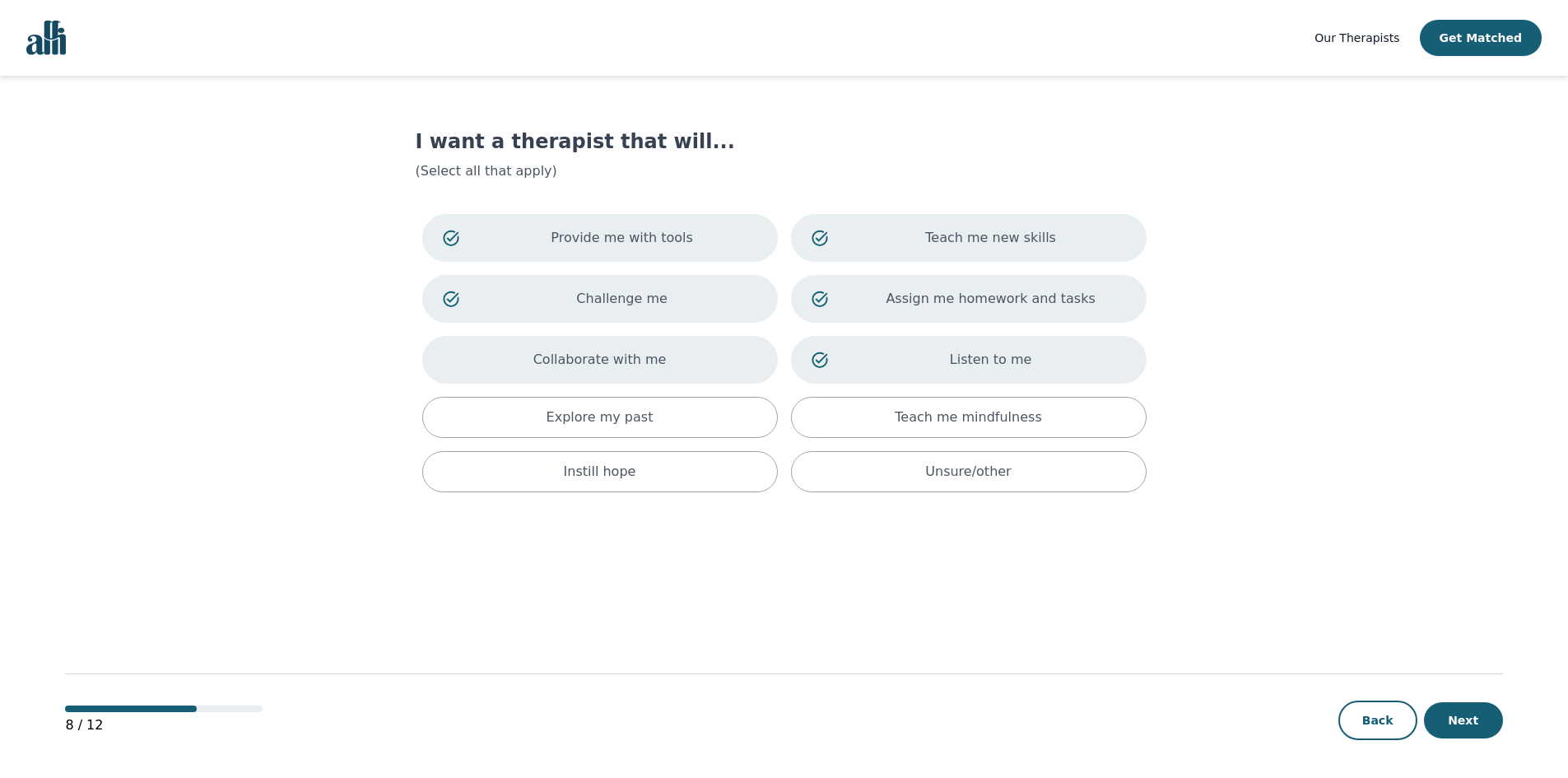
click at [691, 372] on div "Collaborate with me" at bounding box center [600, 360] width 356 height 48
click at [692, 427] on div "Explore my past" at bounding box center [600, 417] width 356 height 41
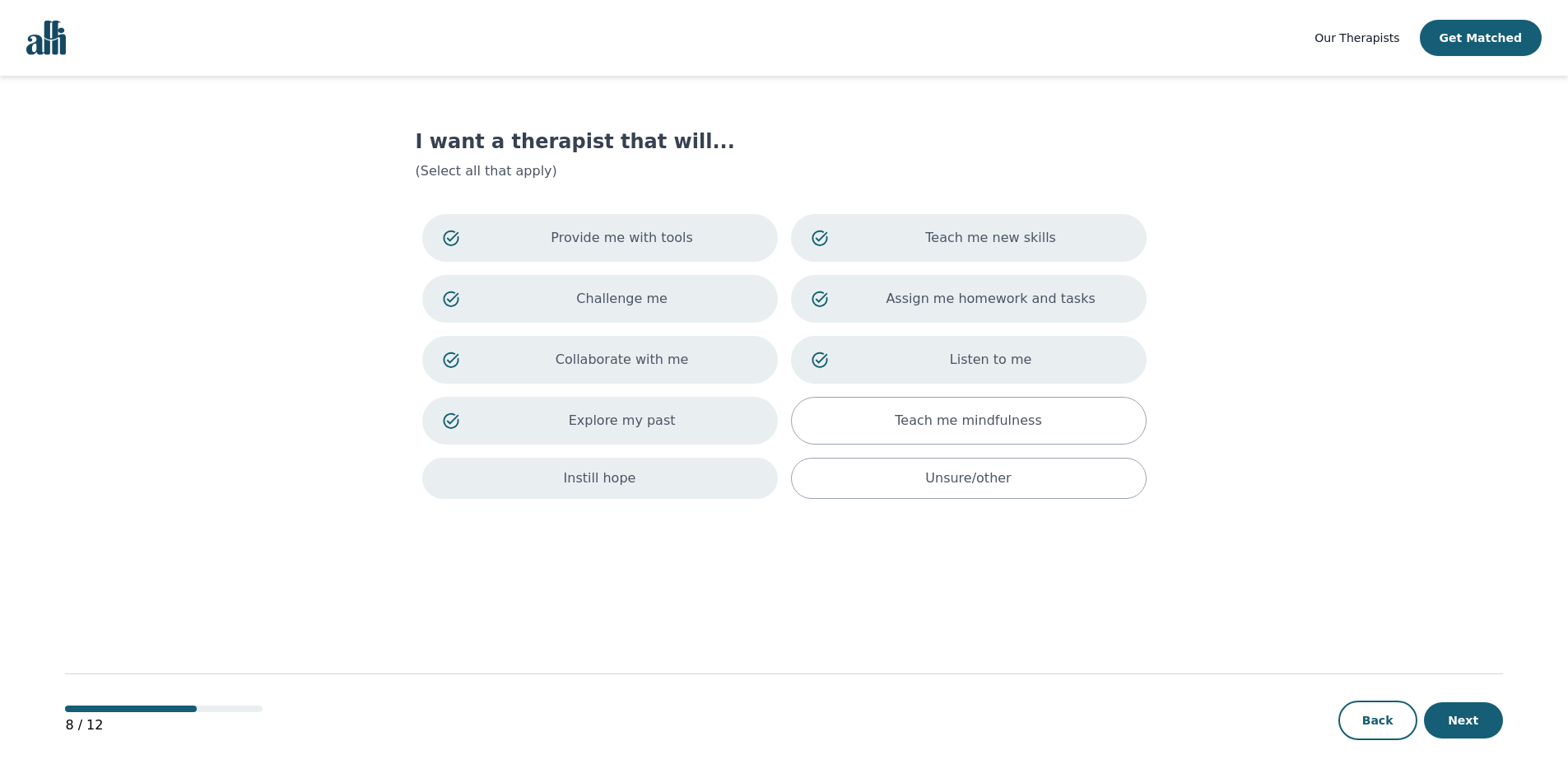
click at [702, 491] on div "Instill hope" at bounding box center [600, 478] width 356 height 41
click at [1473, 727] on button "Next" at bounding box center [1462, 720] width 79 height 36
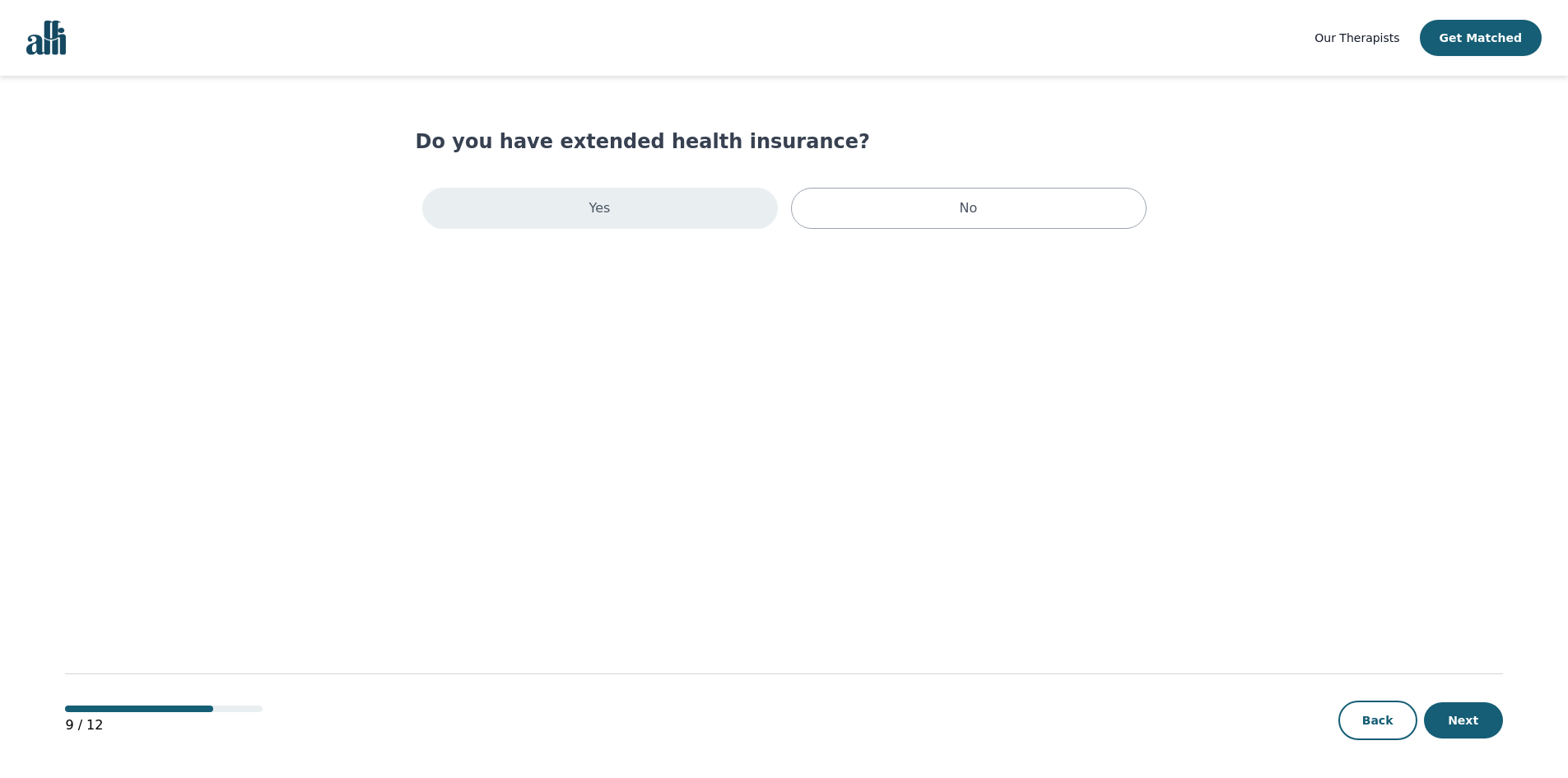
click at [619, 212] on div "Yes" at bounding box center [600, 208] width 356 height 41
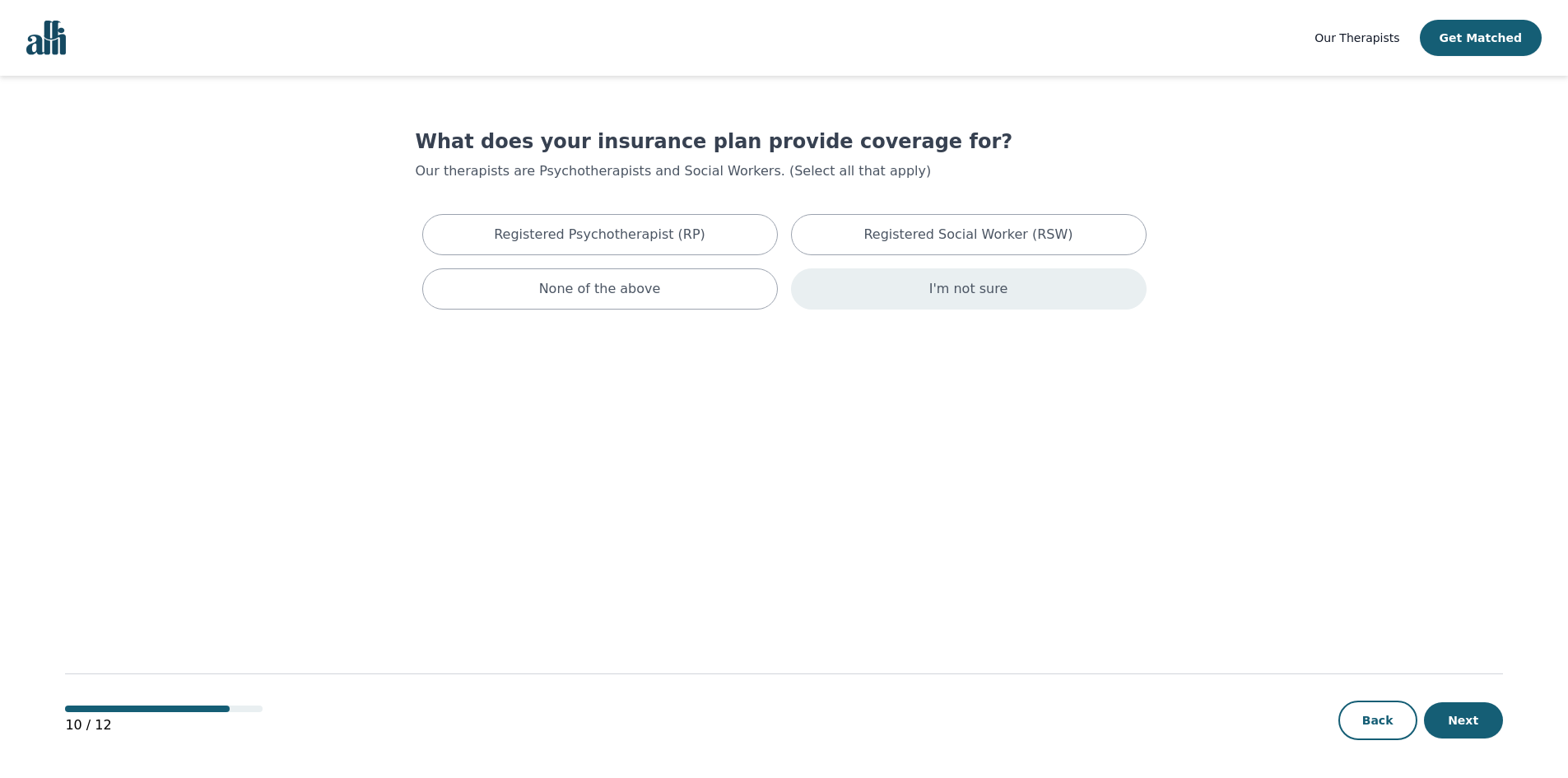
click at [1023, 293] on div "I'm not sure" at bounding box center [968, 289] width 356 height 41
click at [1449, 719] on button "Next" at bounding box center [1462, 720] width 79 height 36
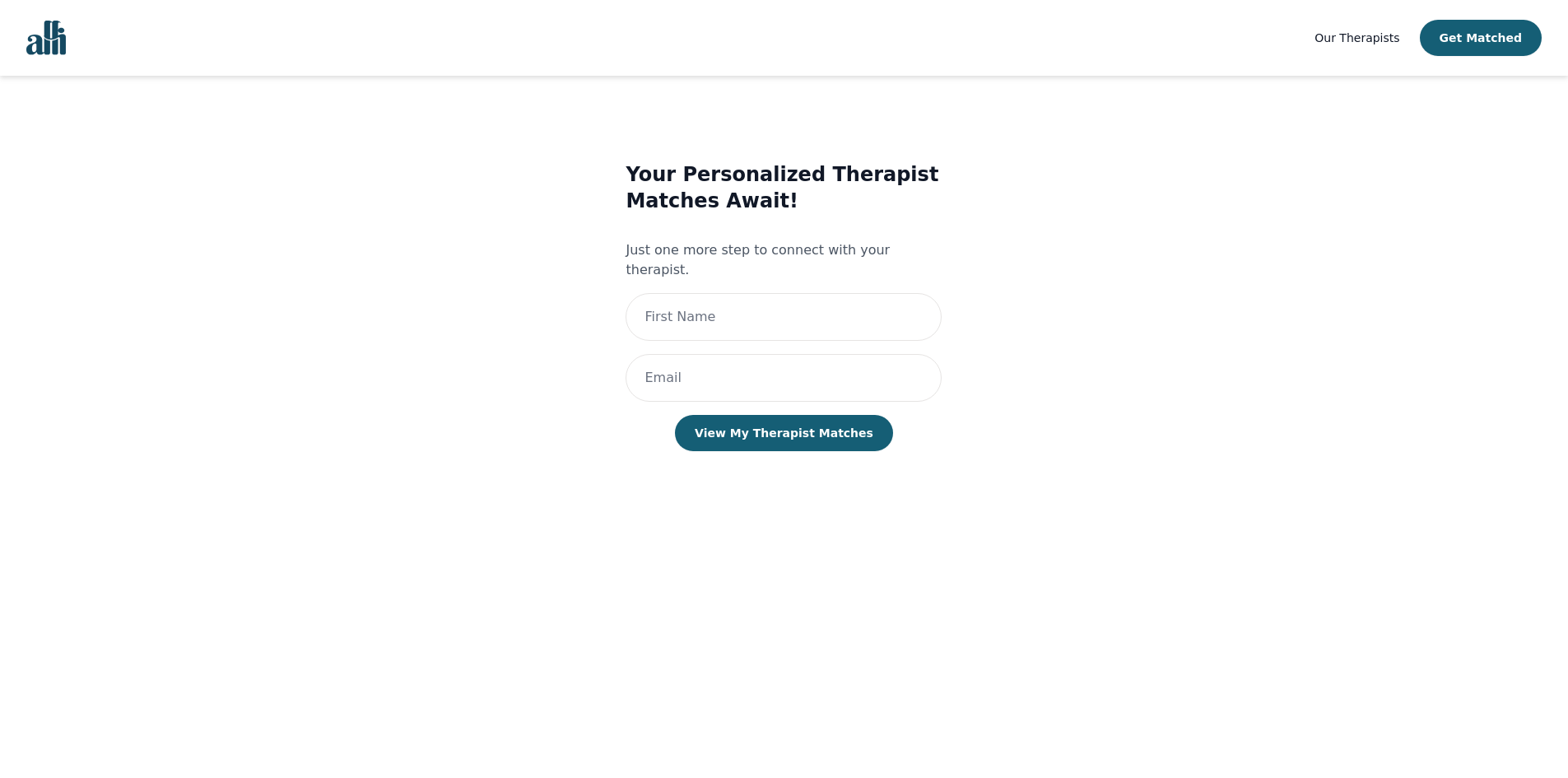
scroll to position [2, 0]
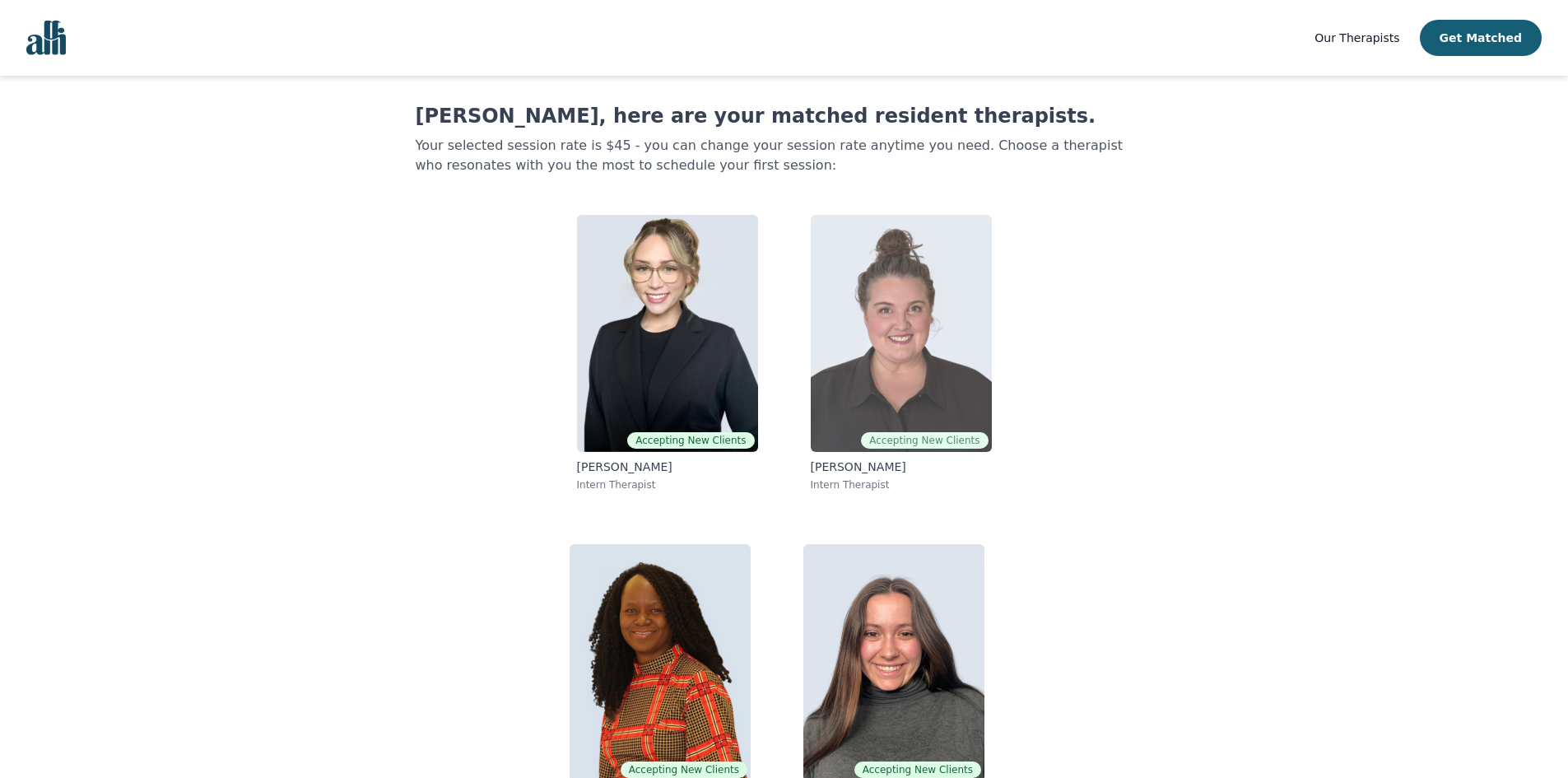
scroll to position [82, 0]
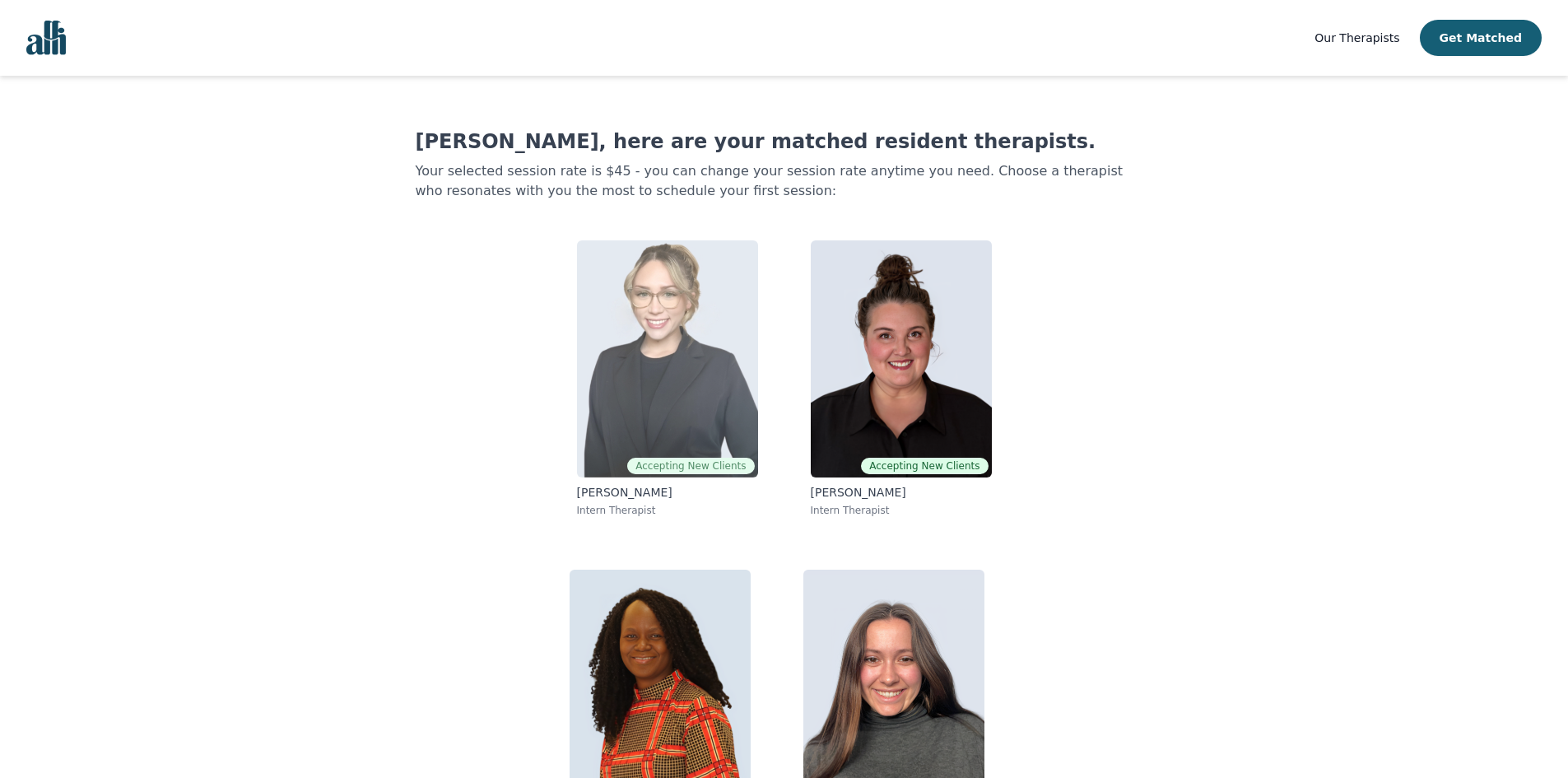
click at [705, 337] on img at bounding box center [668, 358] width 181 height 237
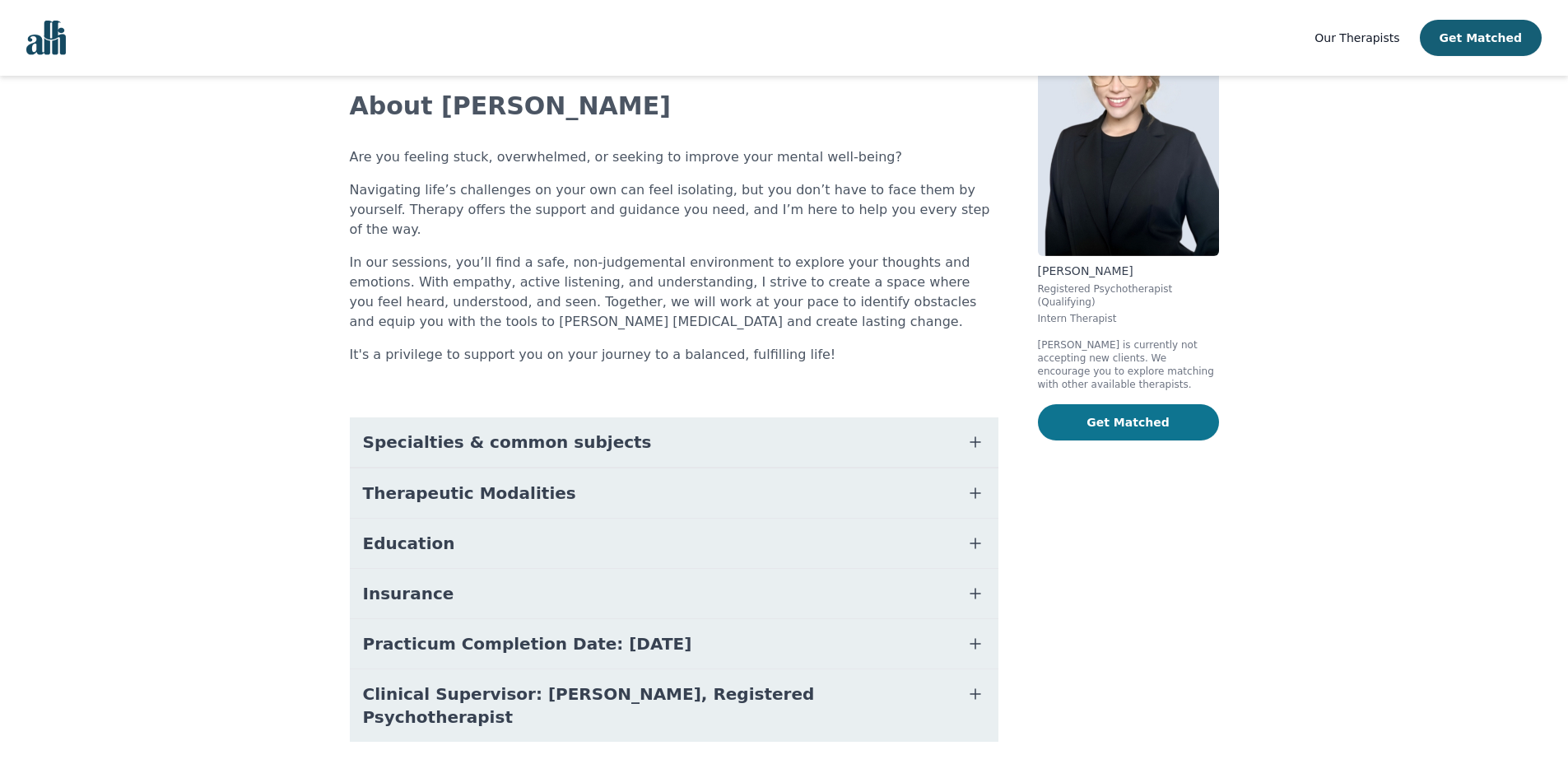
click at [1137, 408] on button "Get Matched" at bounding box center [1128, 422] width 181 height 36
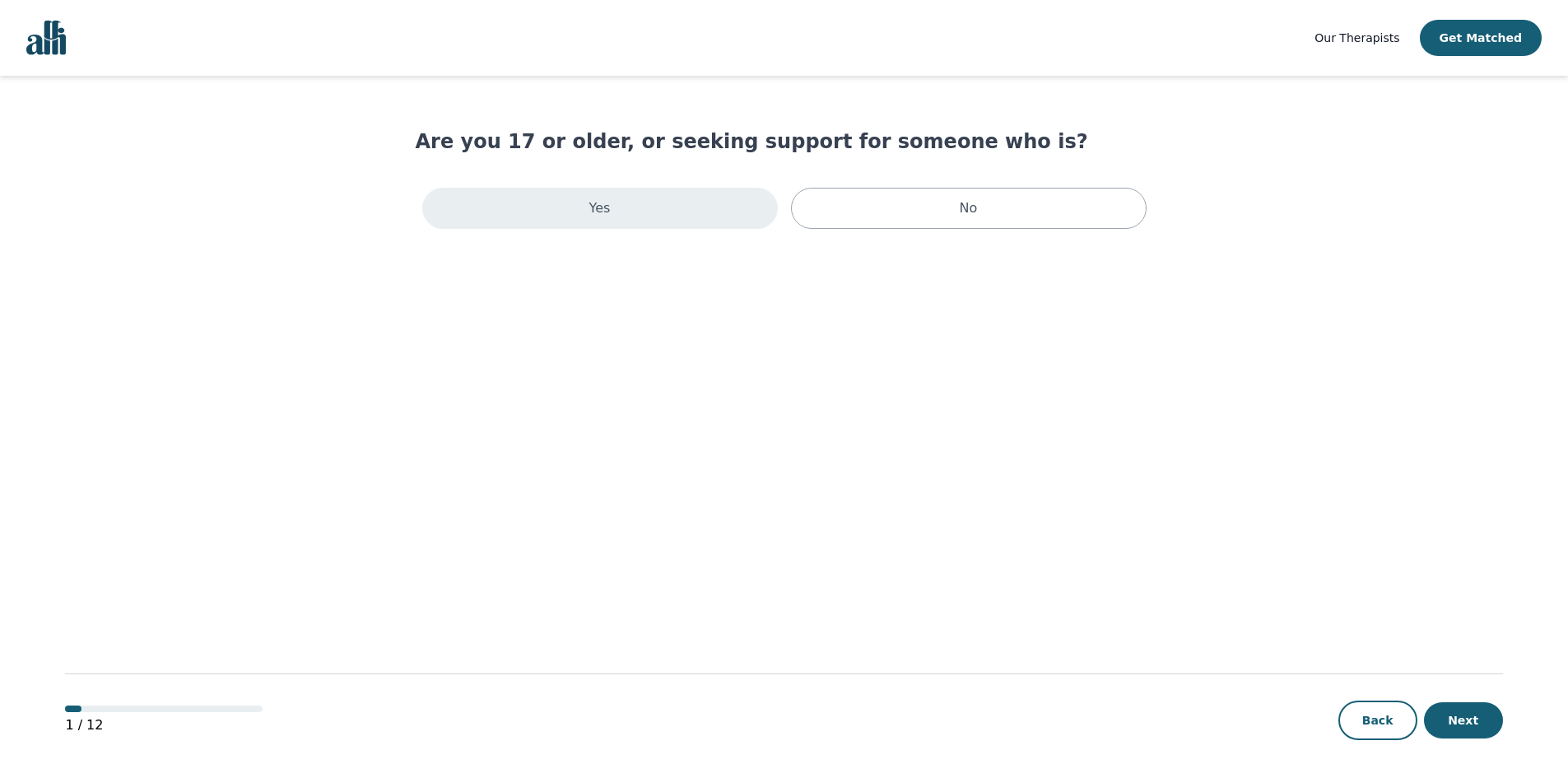
click at [721, 211] on div "Yes" at bounding box center [600, 208] width 356 height 41
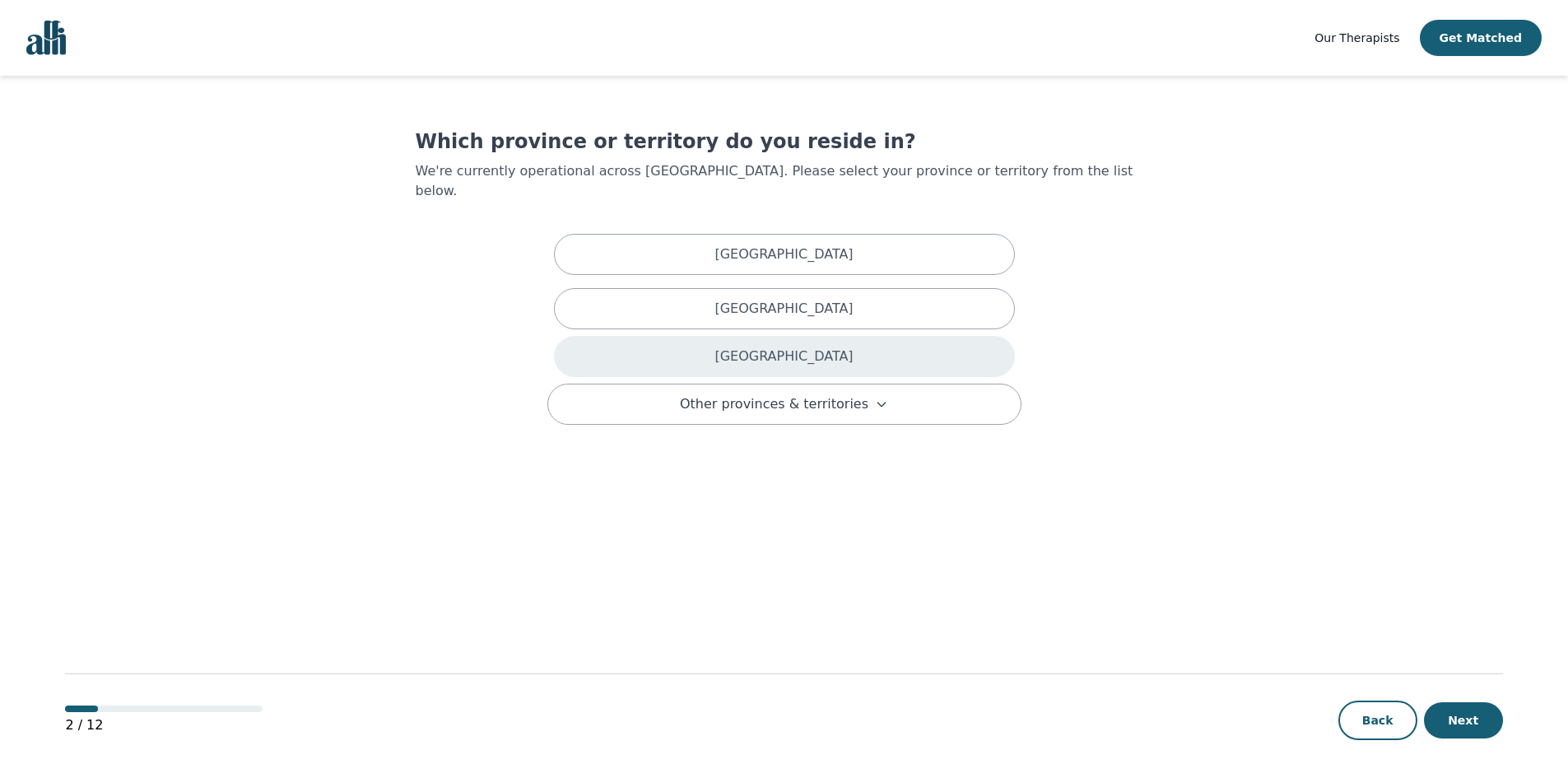
click at [763, 351] on div "Ontario" at bounding box center [785, 357] width 461 height 41
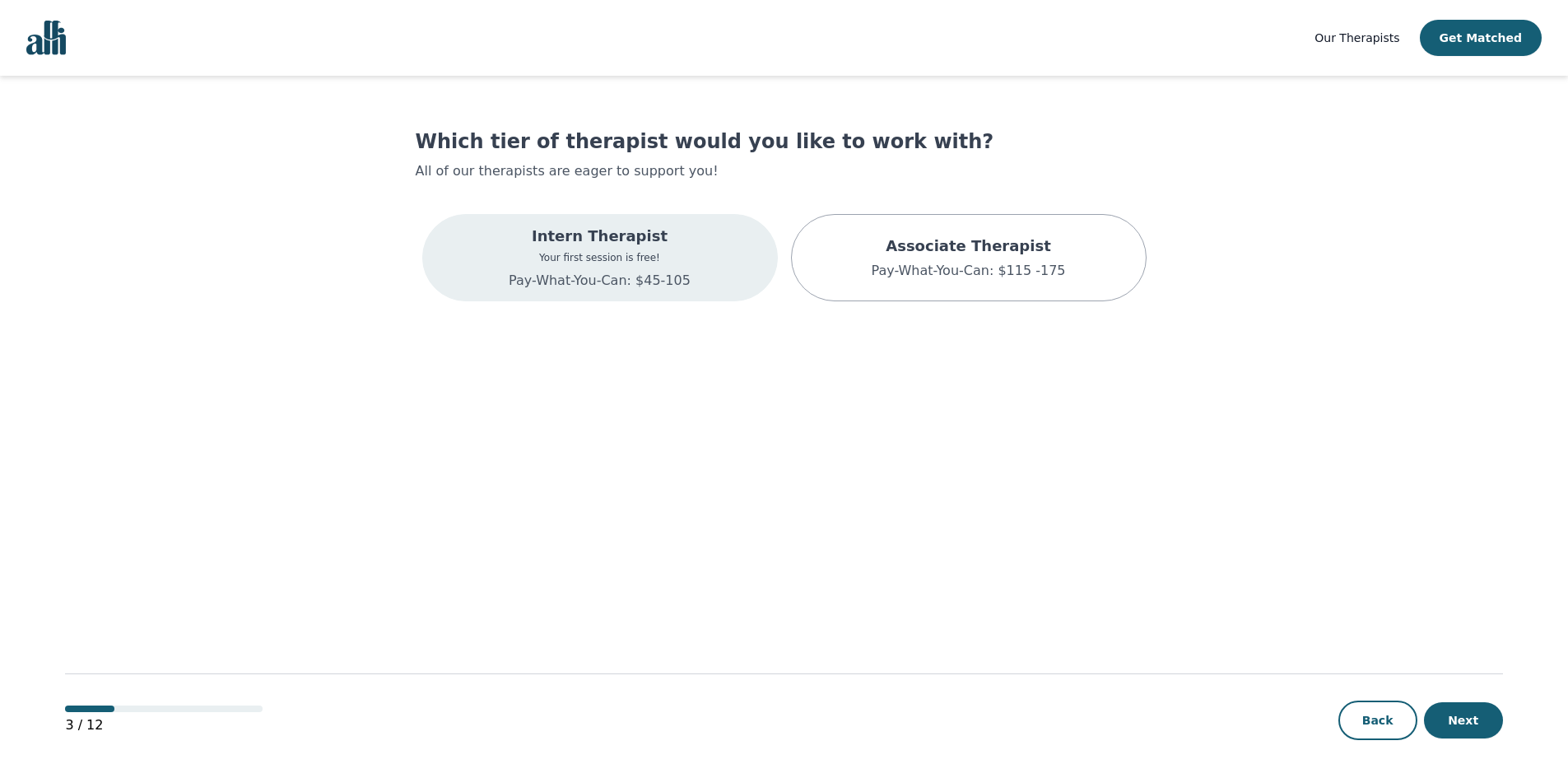
click at [695, 270] on div "Intern Therapist Your first session is free! Pay-What-You-Can: $45-105" at bounding box center [600, 257] width 356 height 87
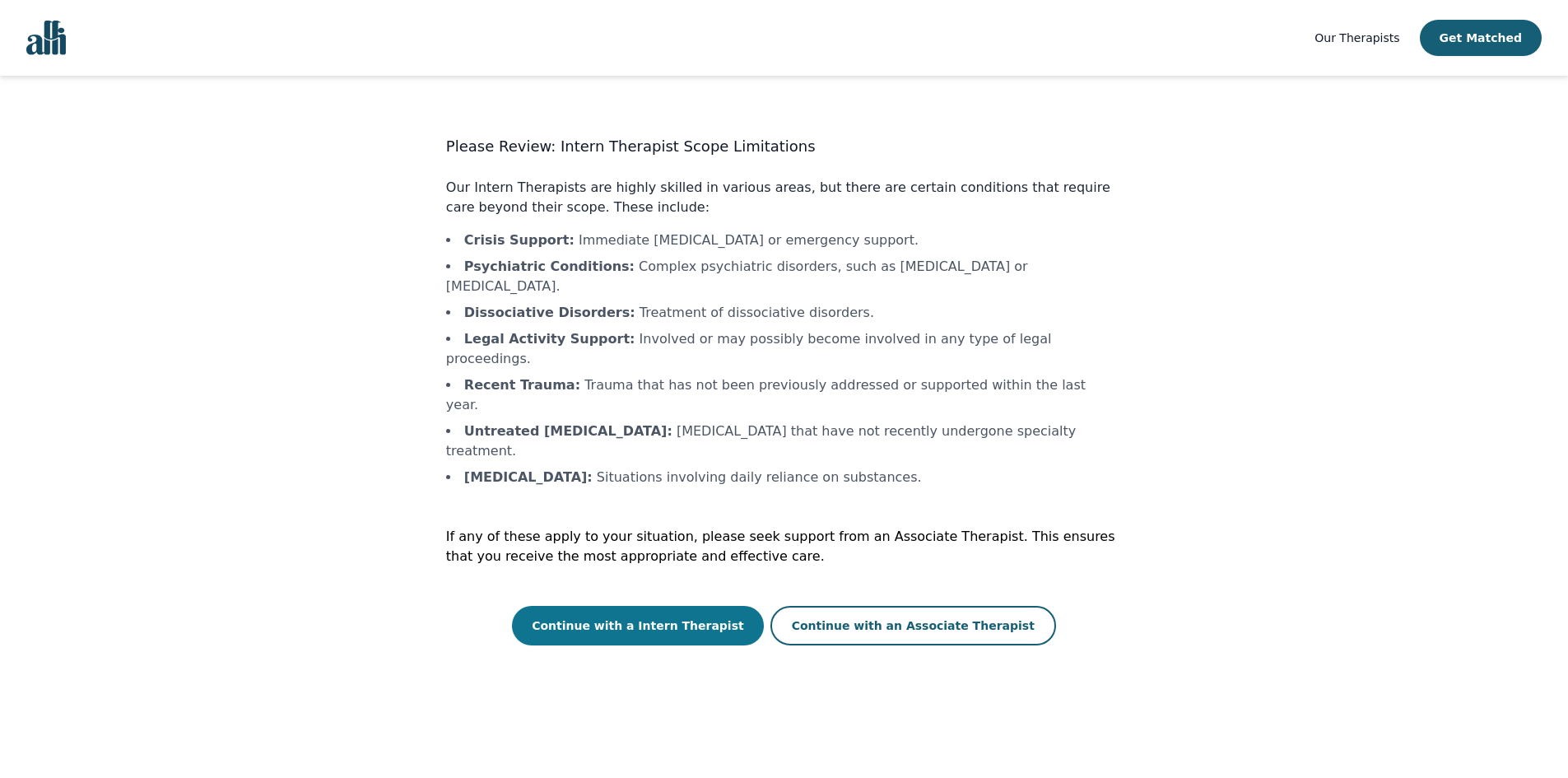
click at [709, 606] on button "Continue with a Intern Therapist" at bounding box center [638, 625] width 252 height 40
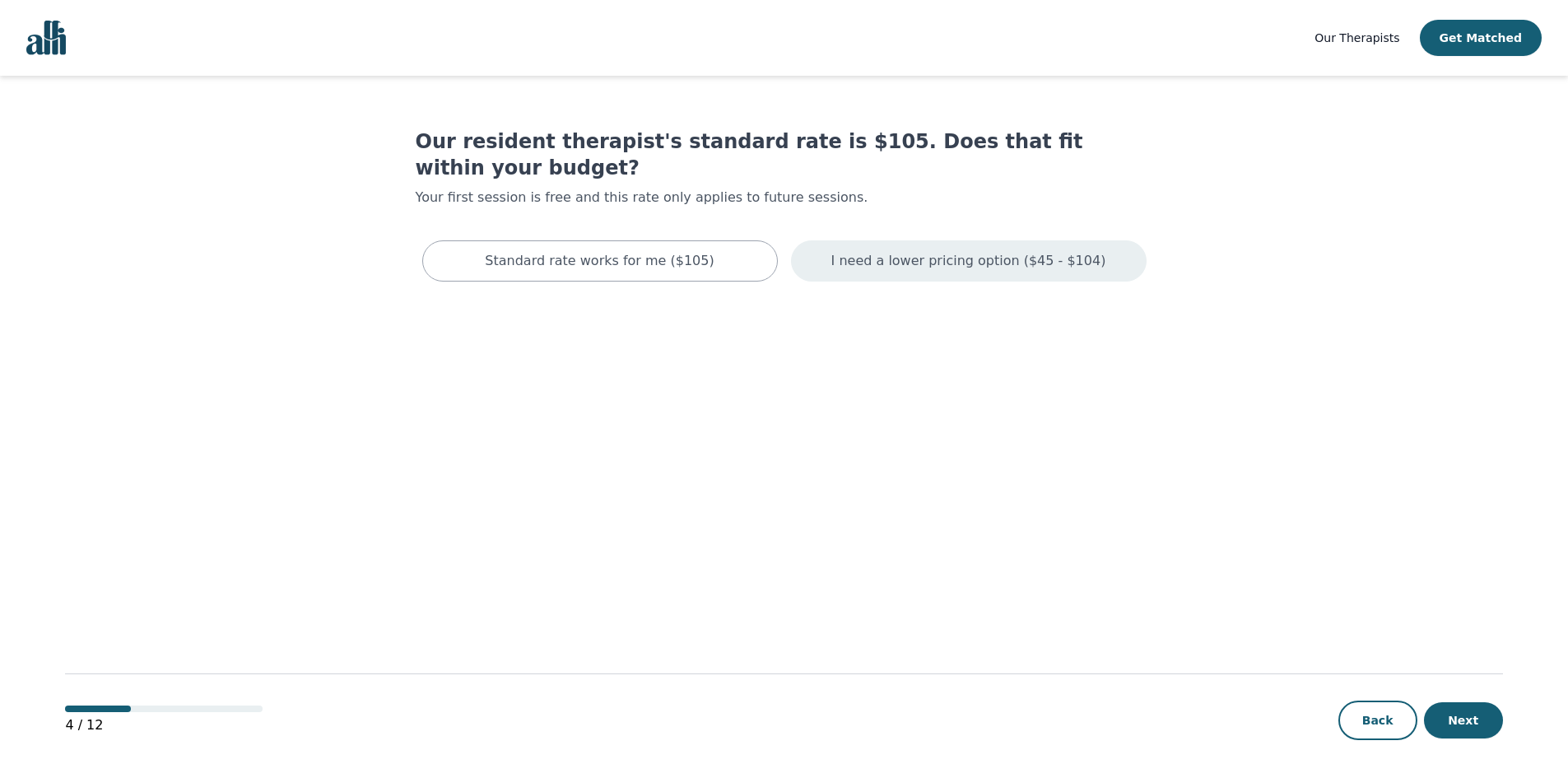
click at [828, 240] on div "I need a lower pricing option ($45 - $104)" at bounding box center [968, 261] width 356 height 41
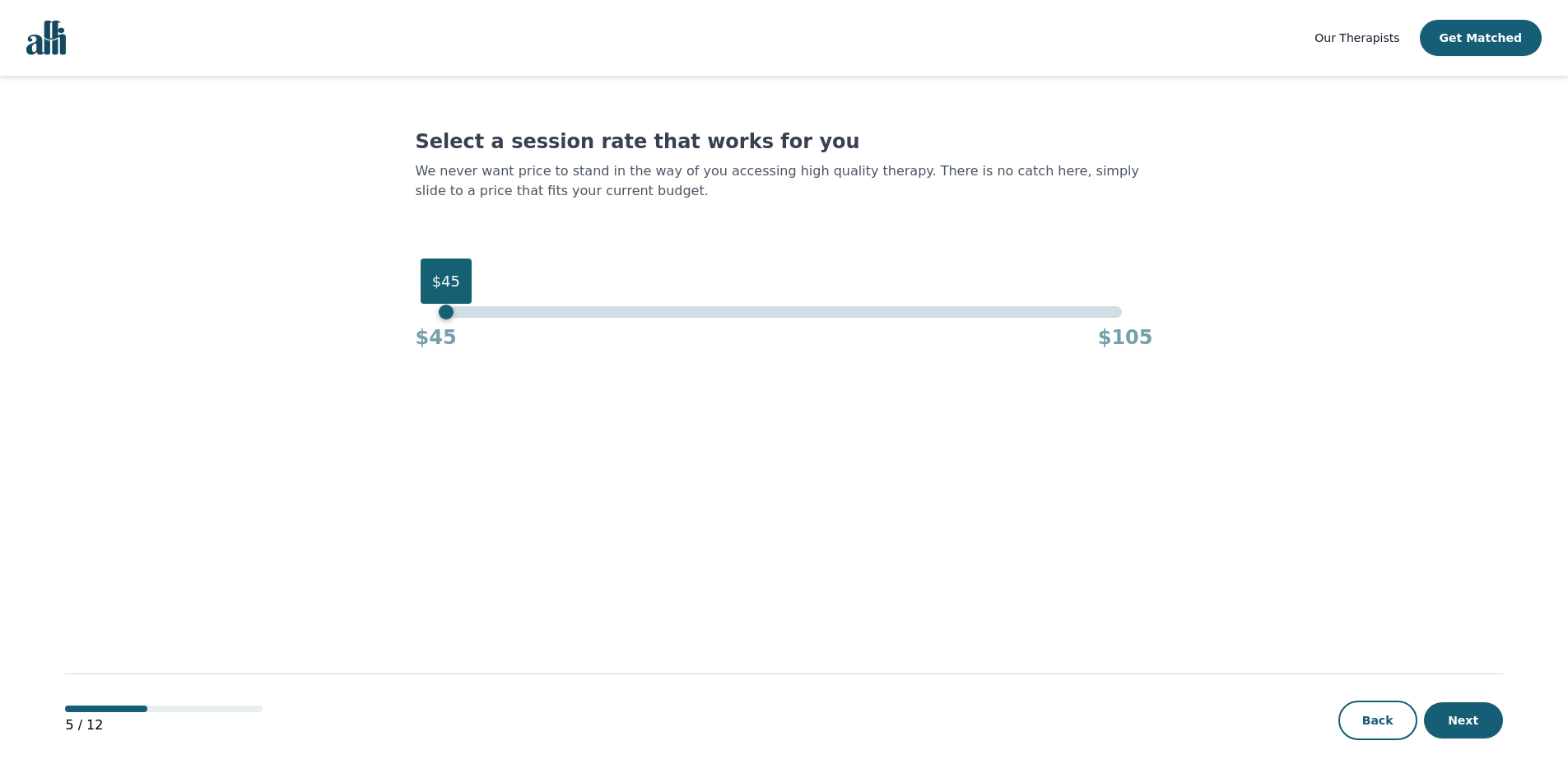
drag, startPoint x: 1130, startPoint y: 282, endPoint x: 437, endPoint y: 293, distance: 693.1
click at [437, 290] on div "$45" at bounding box center [446, 280] width 51 height 45
click at [1470, 729] on button "Next" at bounding box center [1462, 720] width 79 height 36
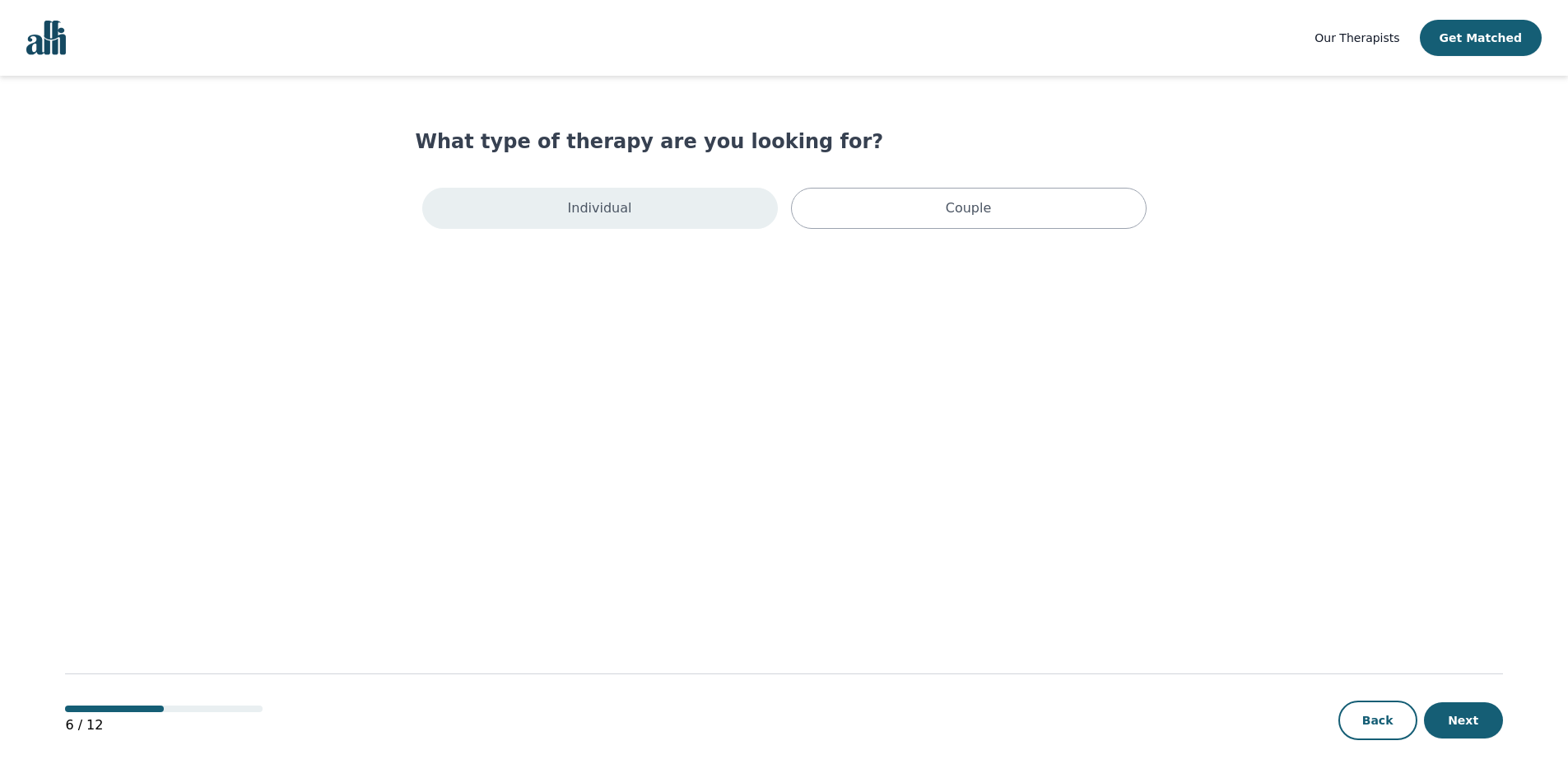
click at [745, 201] on div "Individual" at bounding box center [600, 208] width 356 height 41
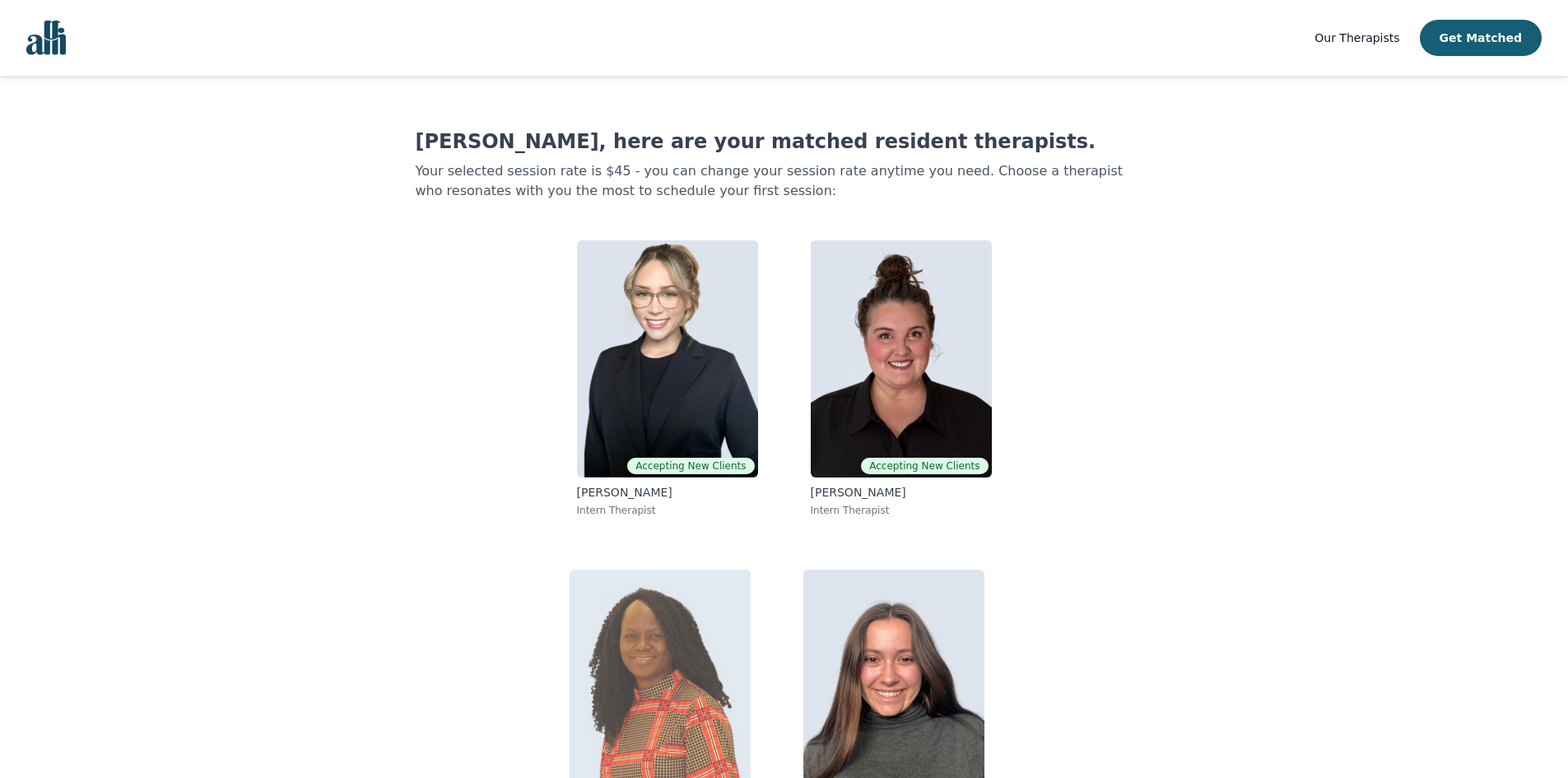
click at [668, 687] on img at bounding box center [660, 688] width 181 height 237
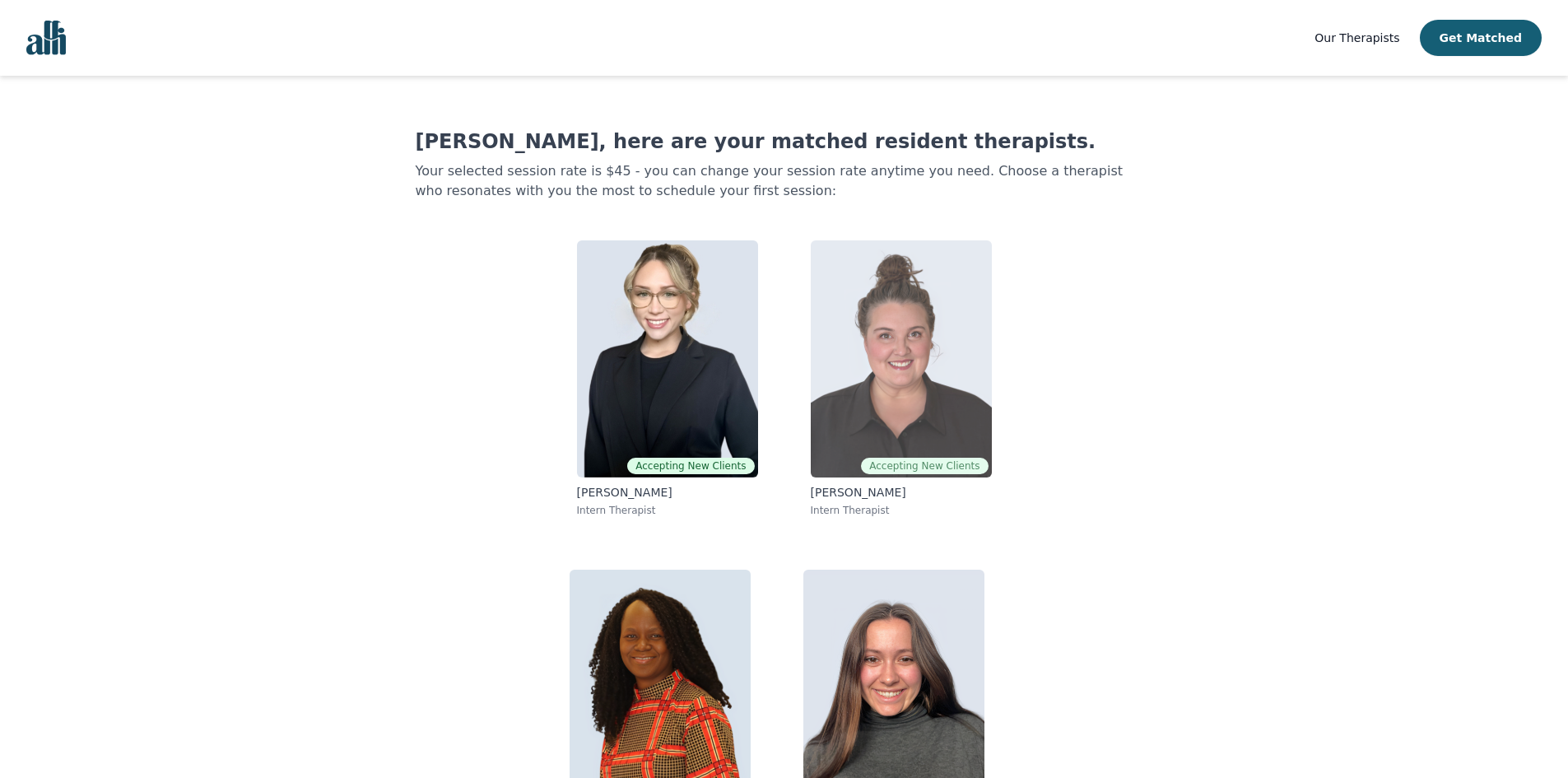
click at [906, 290] on img at bounding box center [901, 358] width 181 height 237
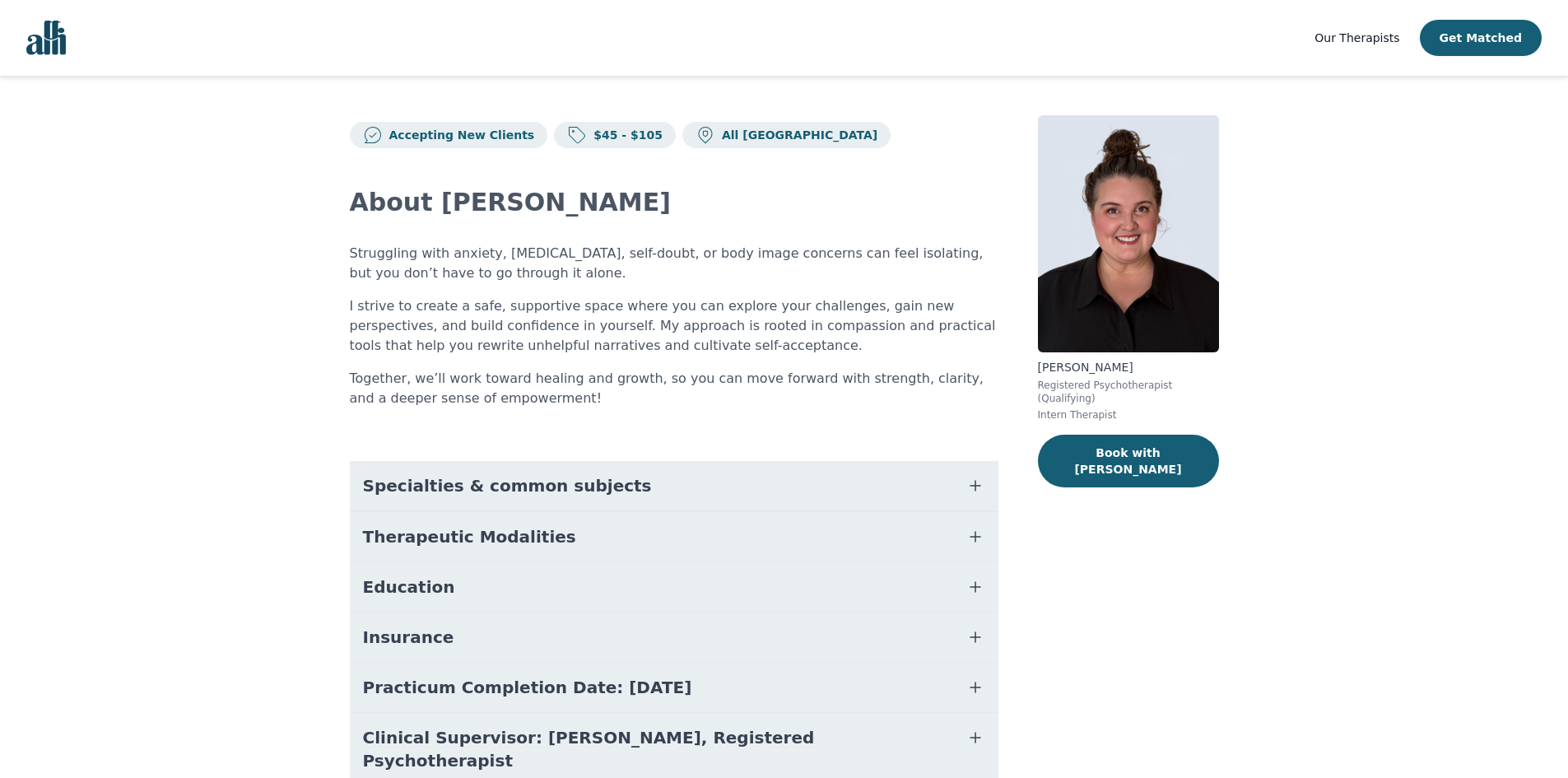
click at [544, 497] on span "Specialties & common subjects" at bounding box center [507, 486] width 289 height 23
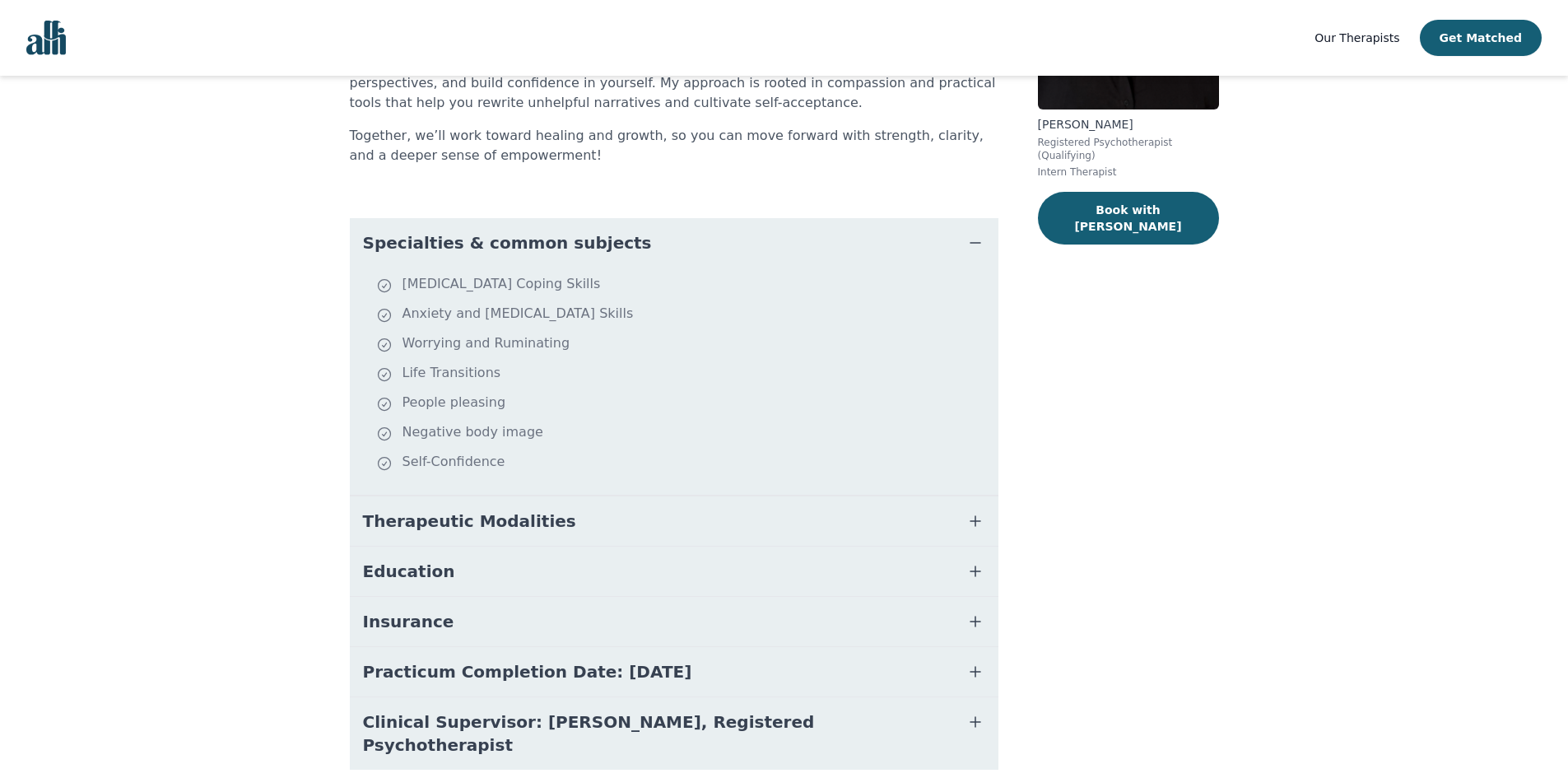
scroll to position [247, 0]
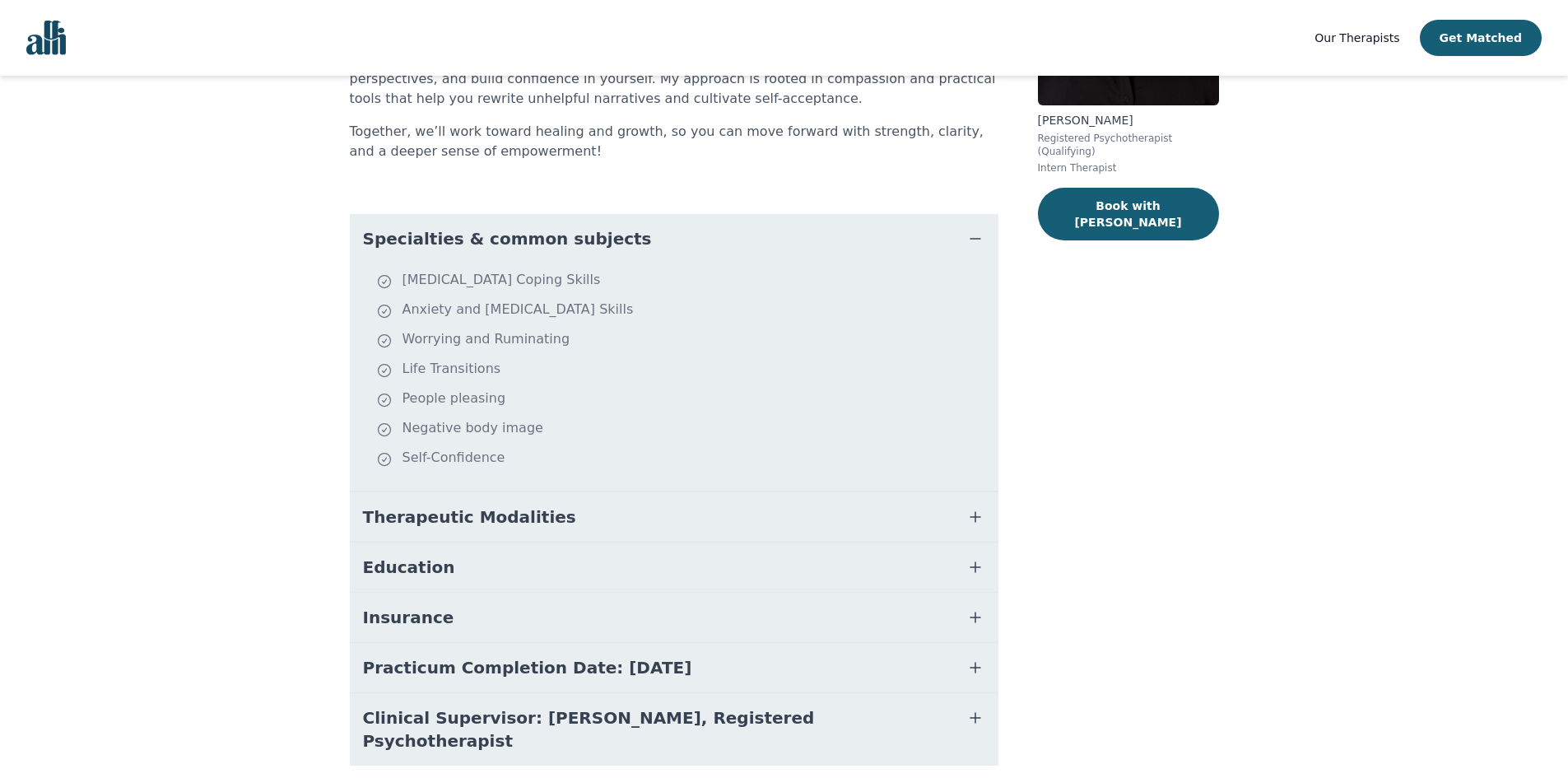
click at [640, 509] on button "Therapeutic Modalities" at bounding box center [673, 517] width 648 height 50
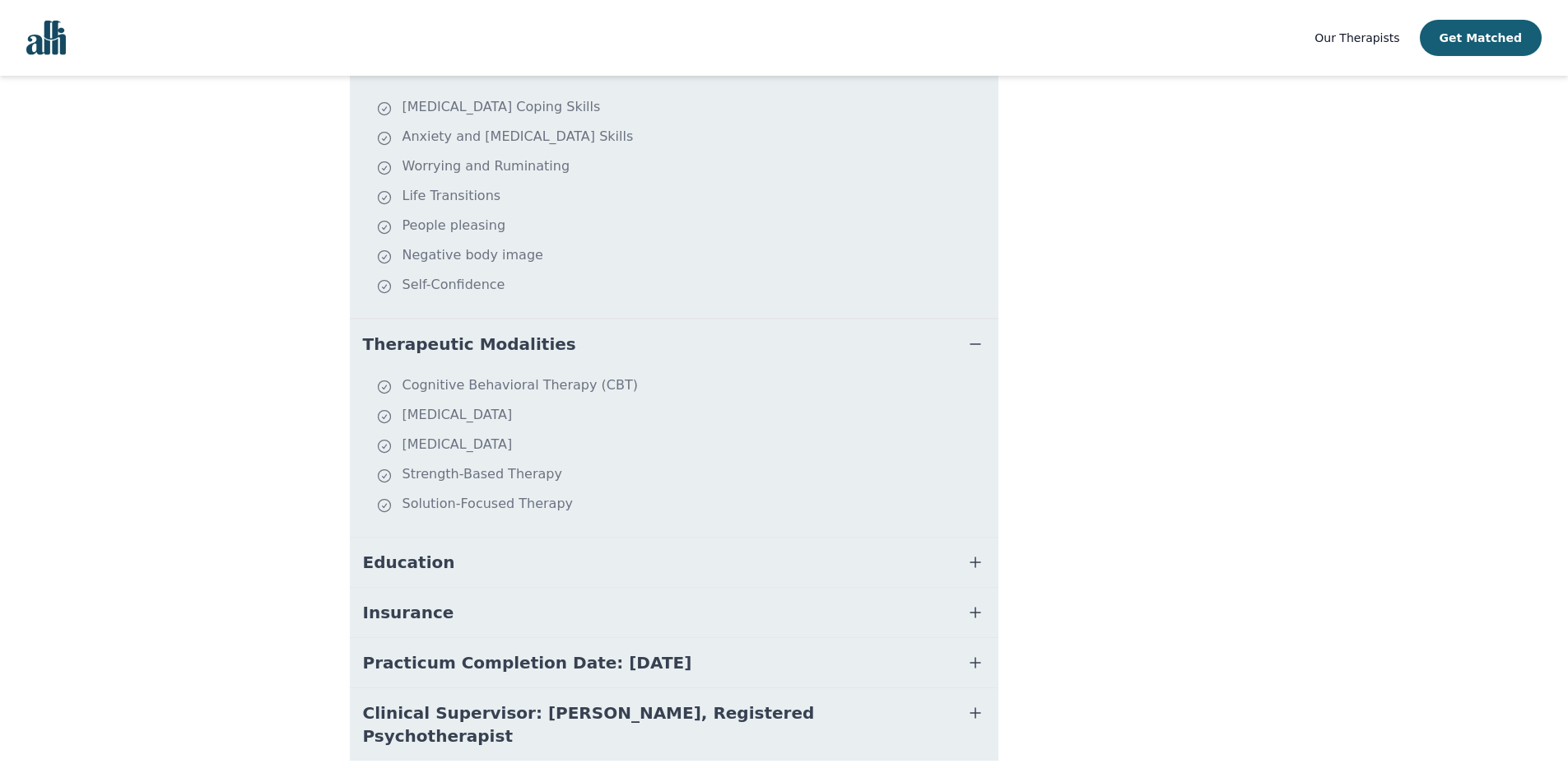
scroll to position [459, 0]
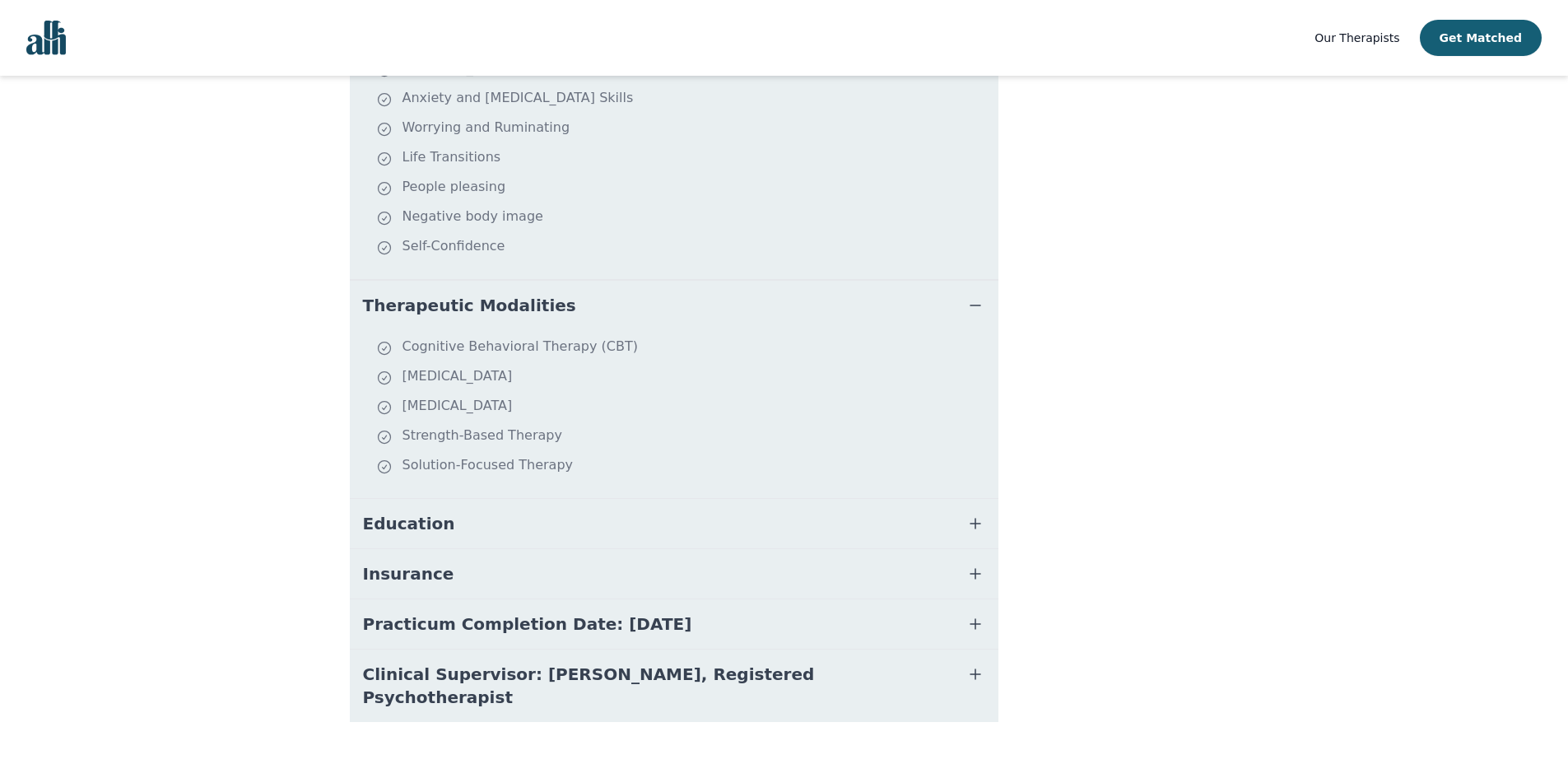
click at [620, 555] on button "Insurance" at bounding box center [673, 574] width 648 height 50
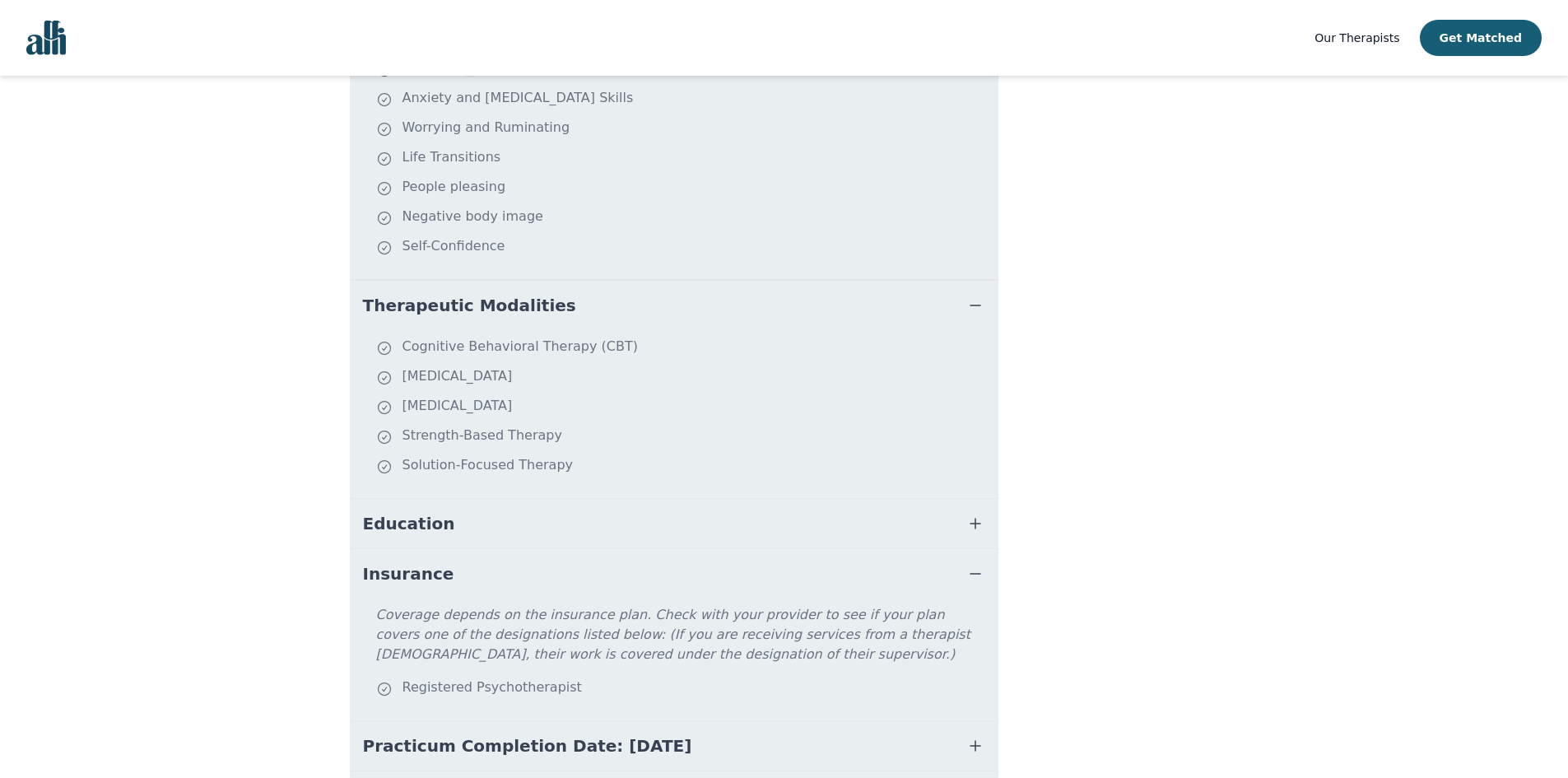
click at [634, 537] on button "Education" at bounding box center [673, 523] width 648 height 50
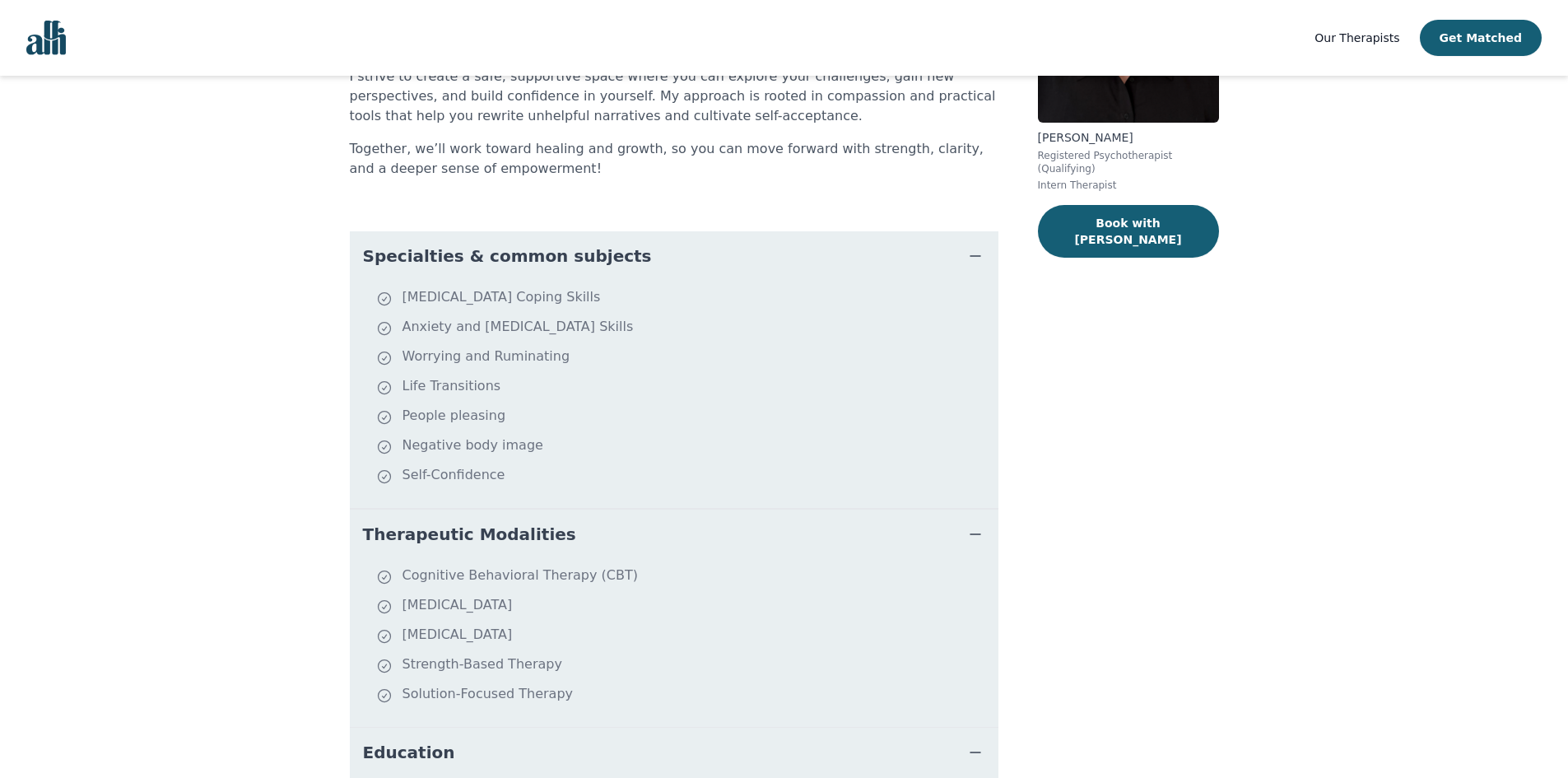
scroll to position [215, 0]
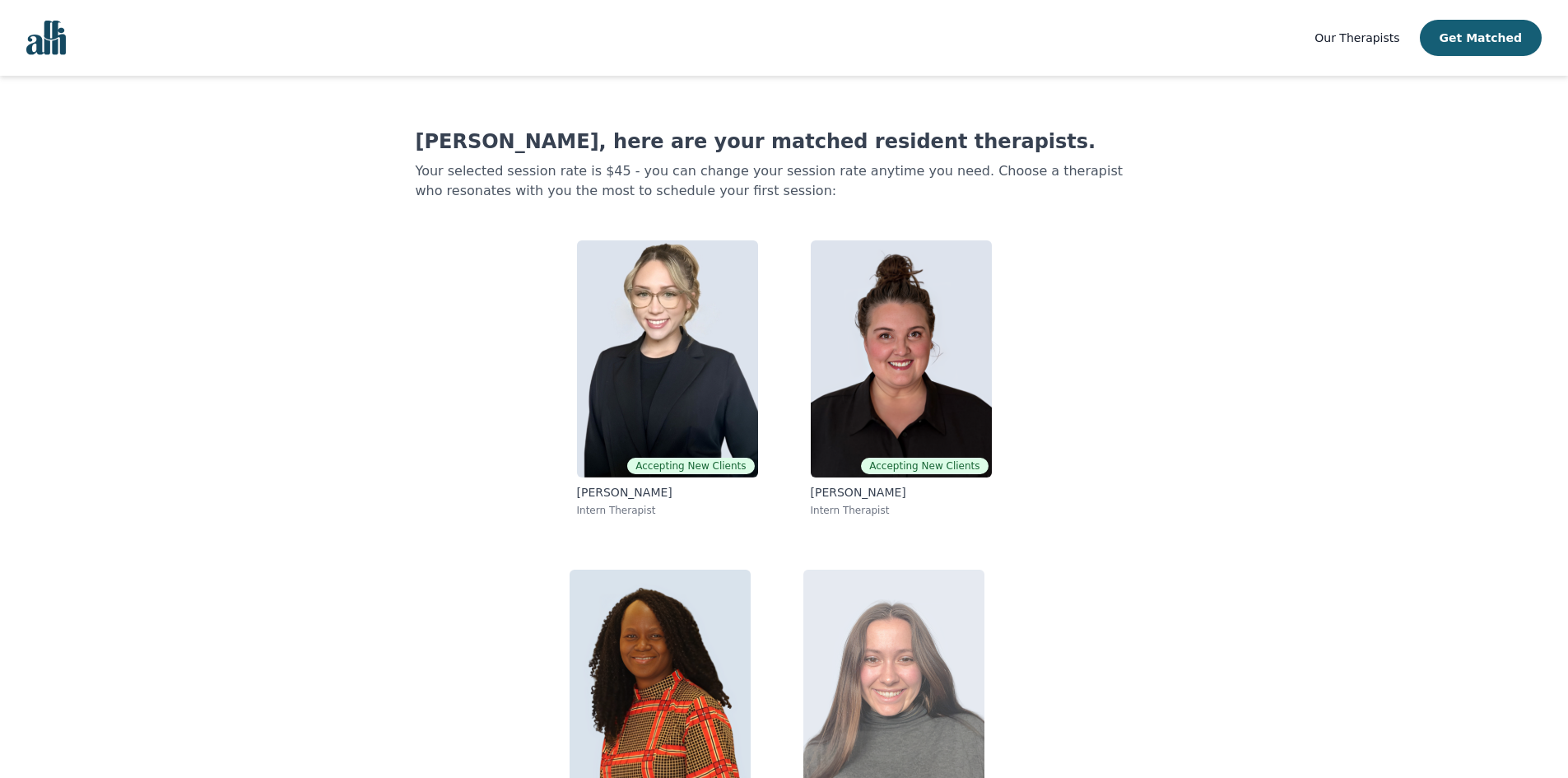
click at [940, 624] on img at bounding box center [894, 688] width 181 height 237
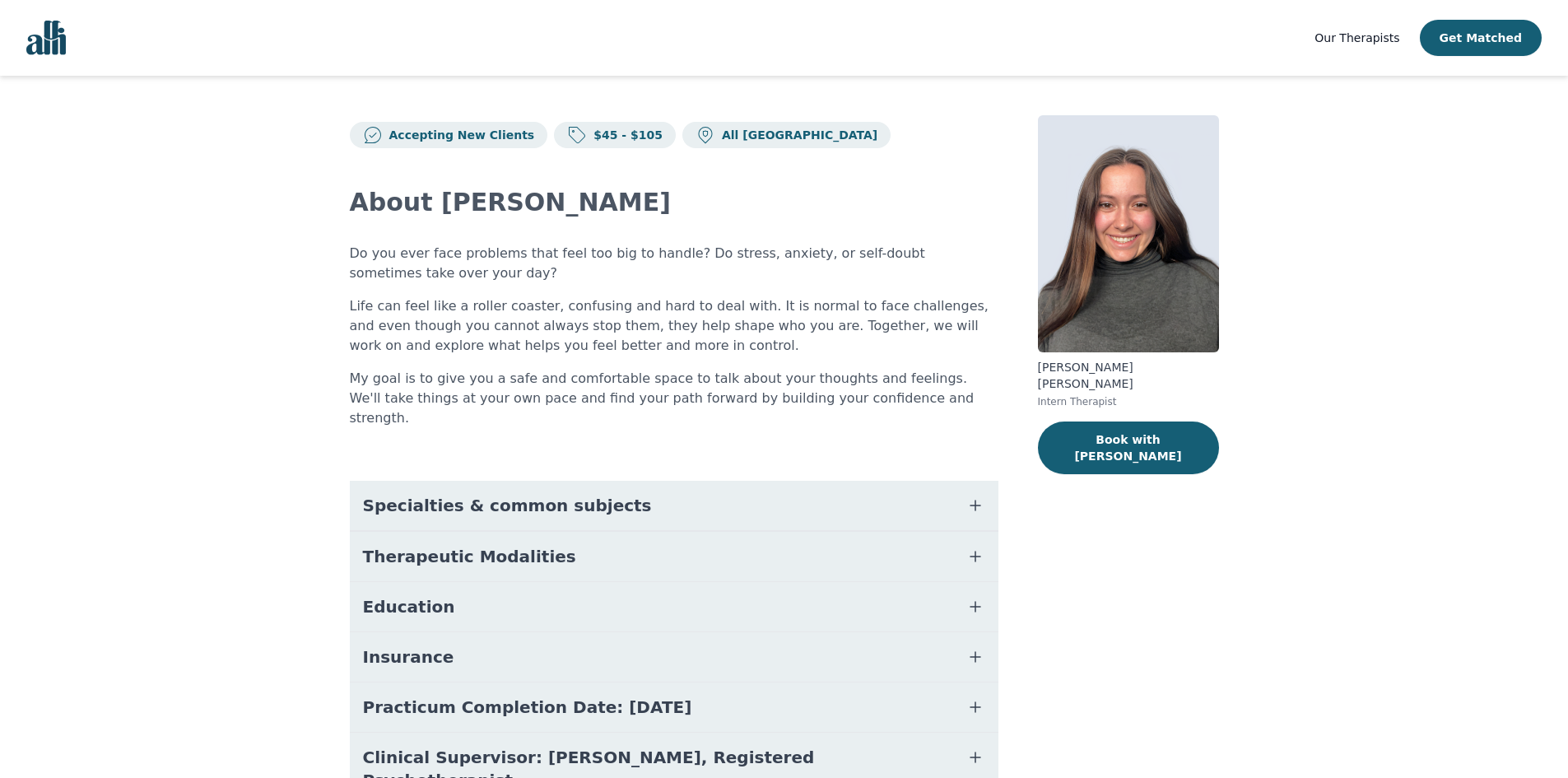
click at [572, 494] on span "Specialties & common subjects" at bounding box center [507, 506] width 289 height 23
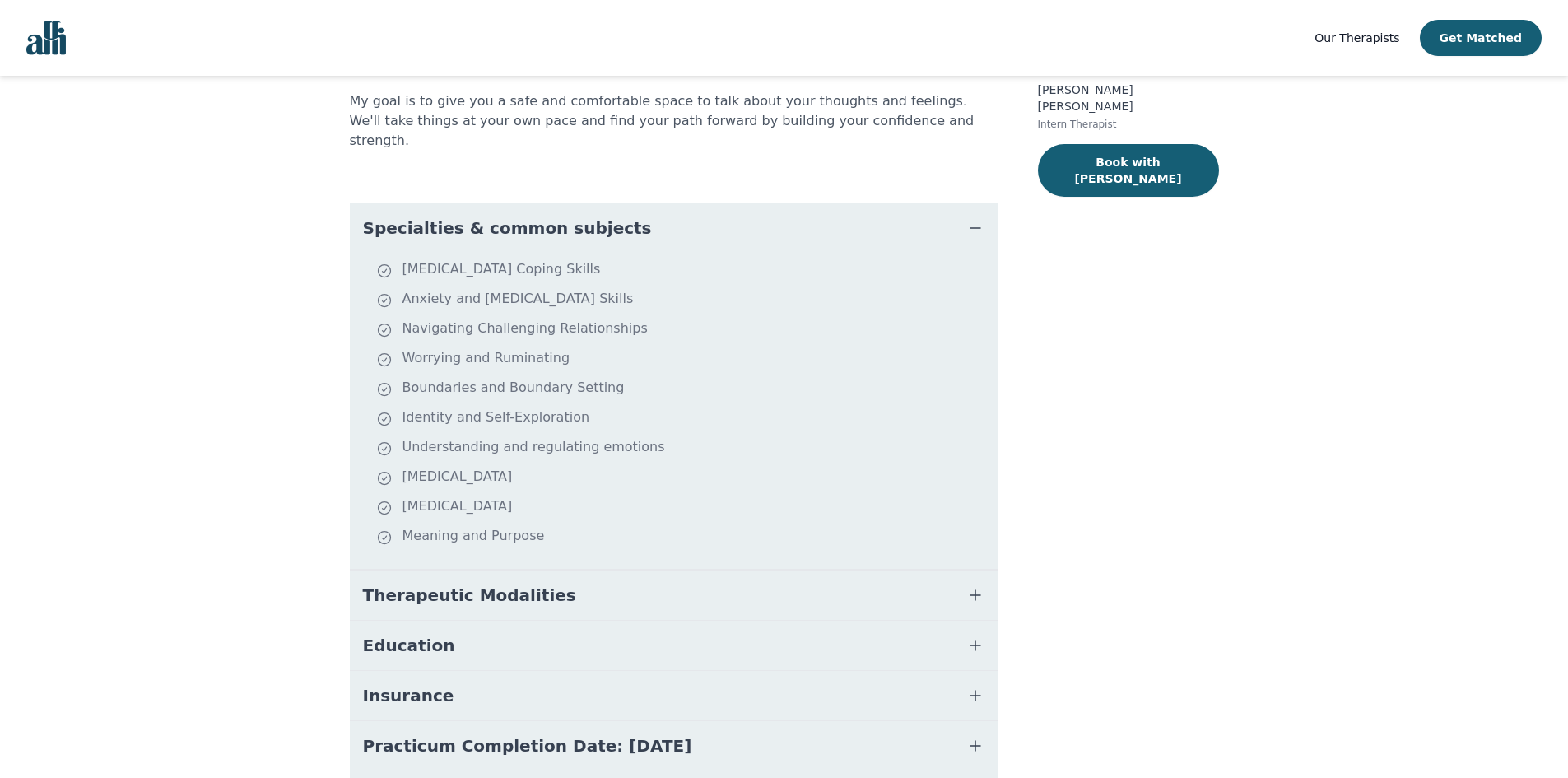
scroll to position [380, 0]
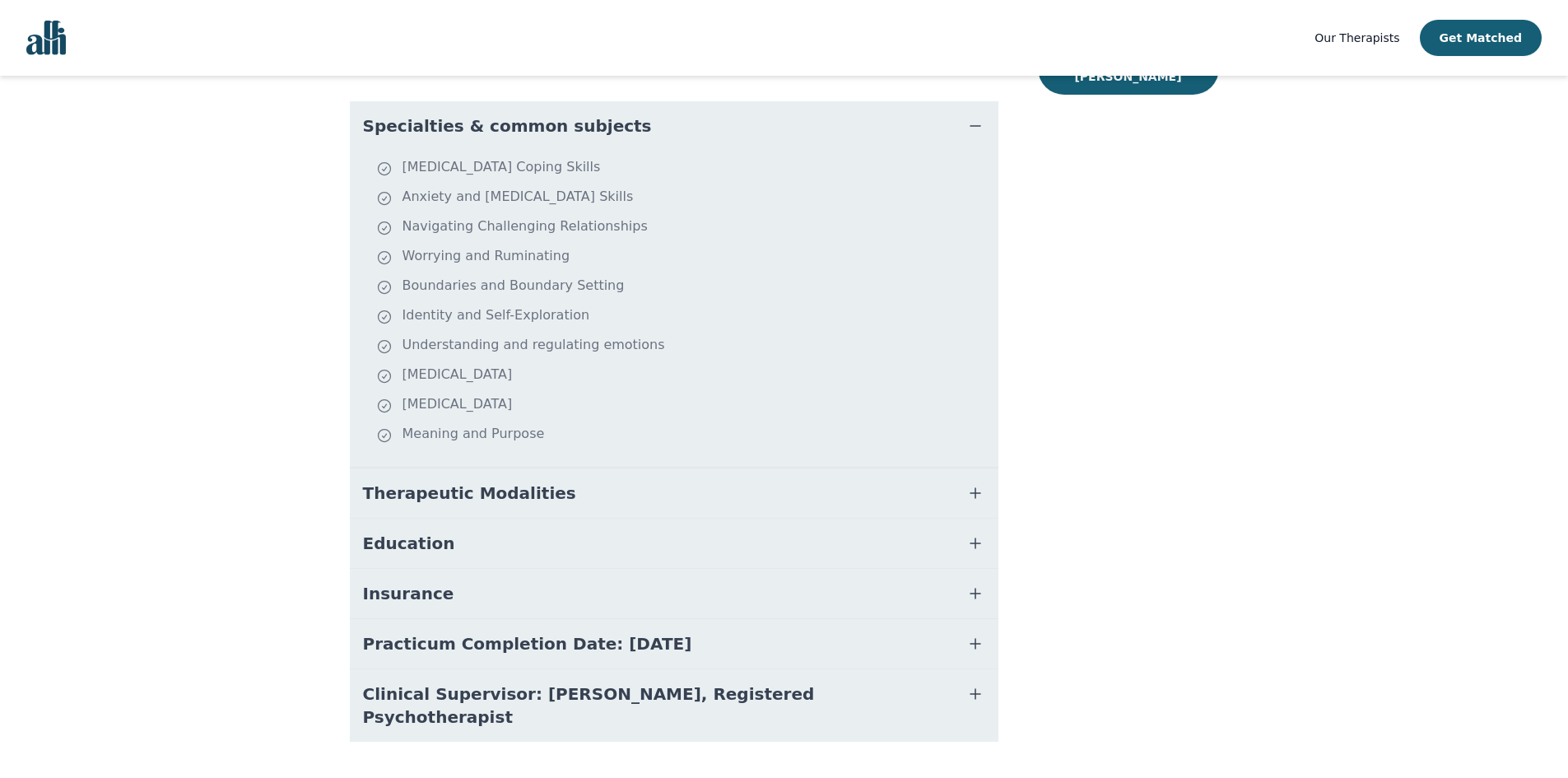
click at [605, 468] on button "Therapeutic Modalities" at bounding box center [673, 493] width 648 height 50
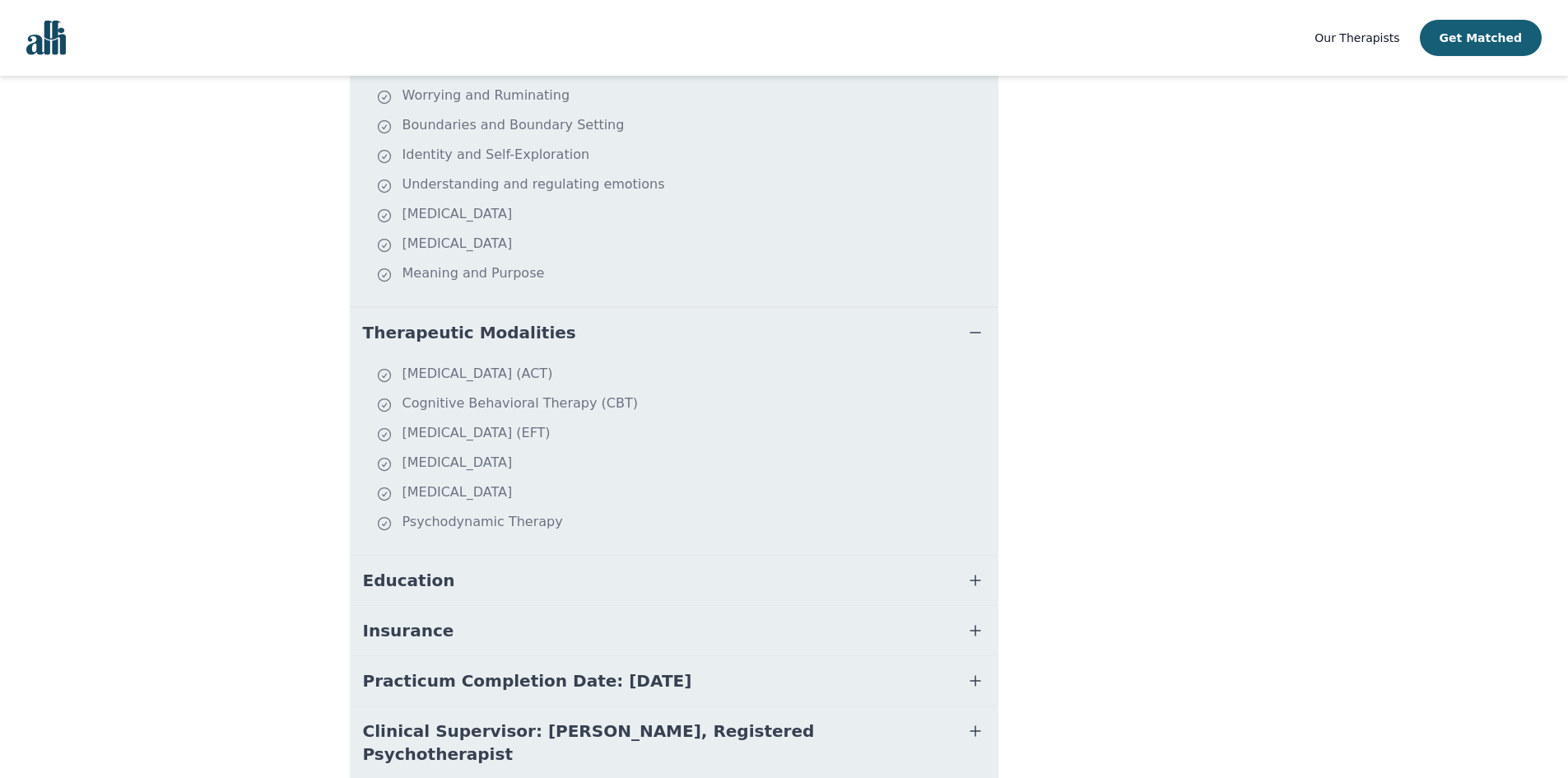
scroll to position [578, 0]
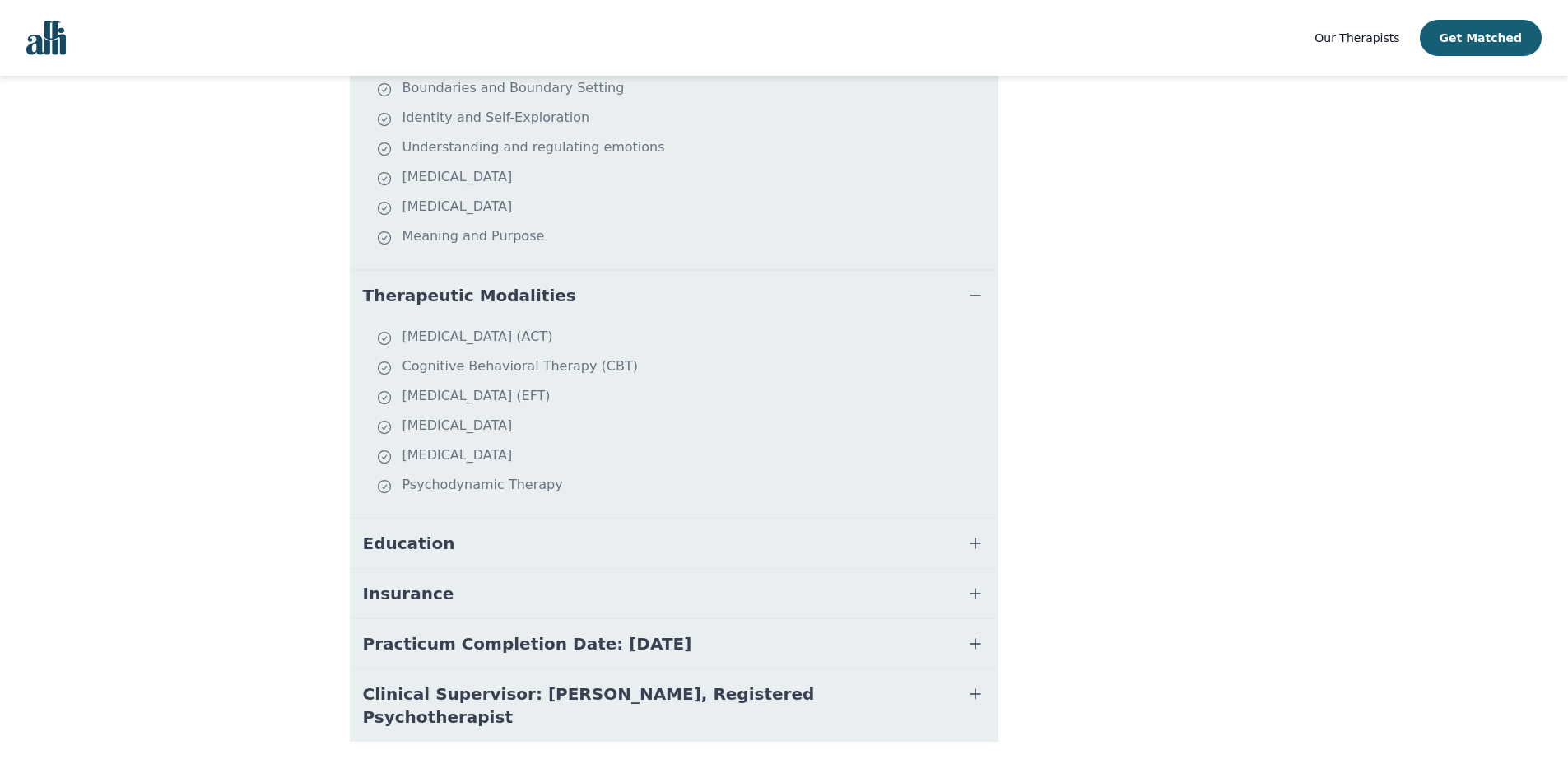
click at [582, 519] on button "Education" at bounding box center [673, 544] width 648 height 50
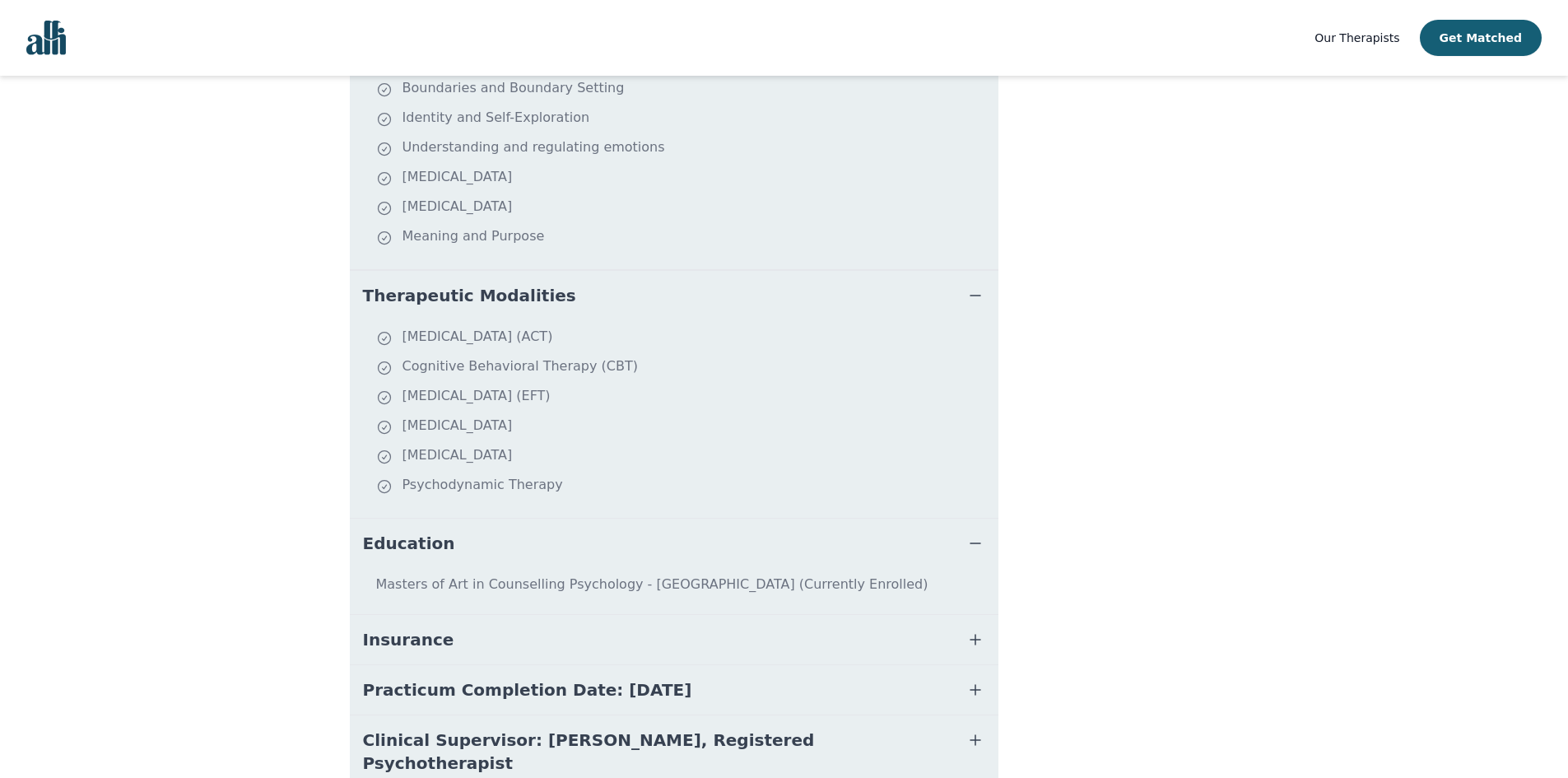
click at [532, 615] on button "Insurance" at bounding box center [673, 640] width 648 height 50
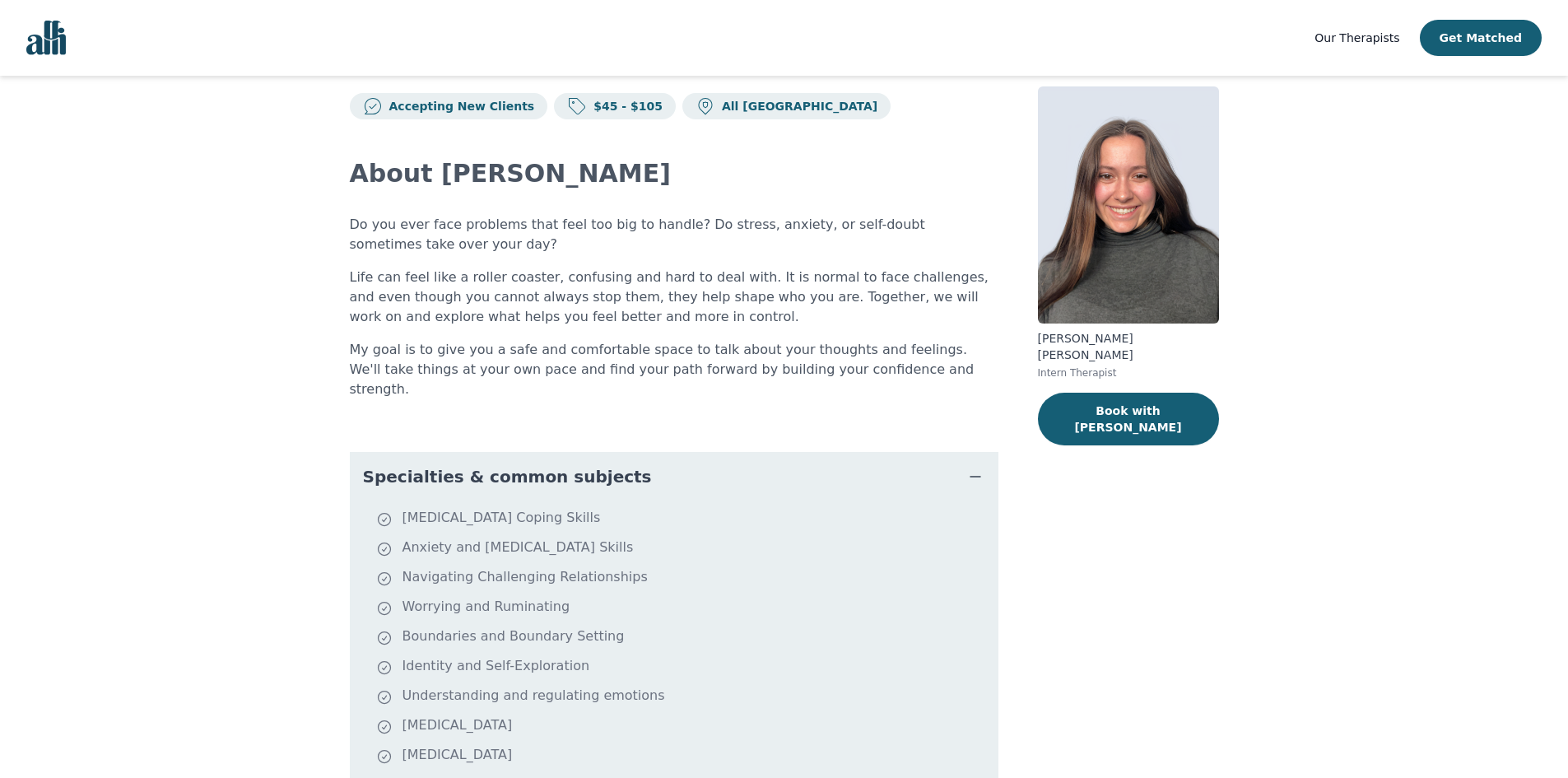
scroll to position [0, 0]
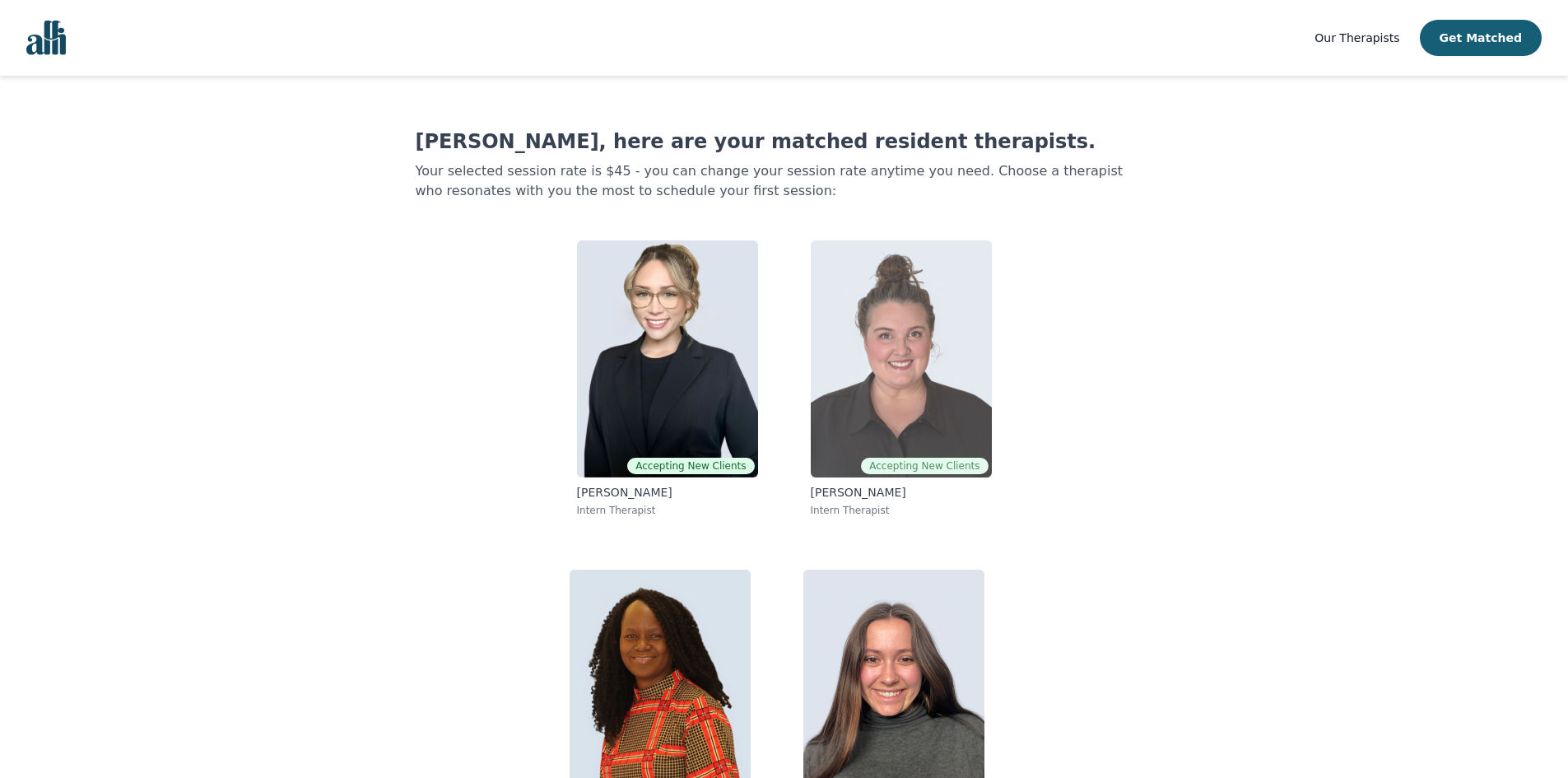
click at [852, 372] on img at bounding box center [901, 358] width 181 height 237
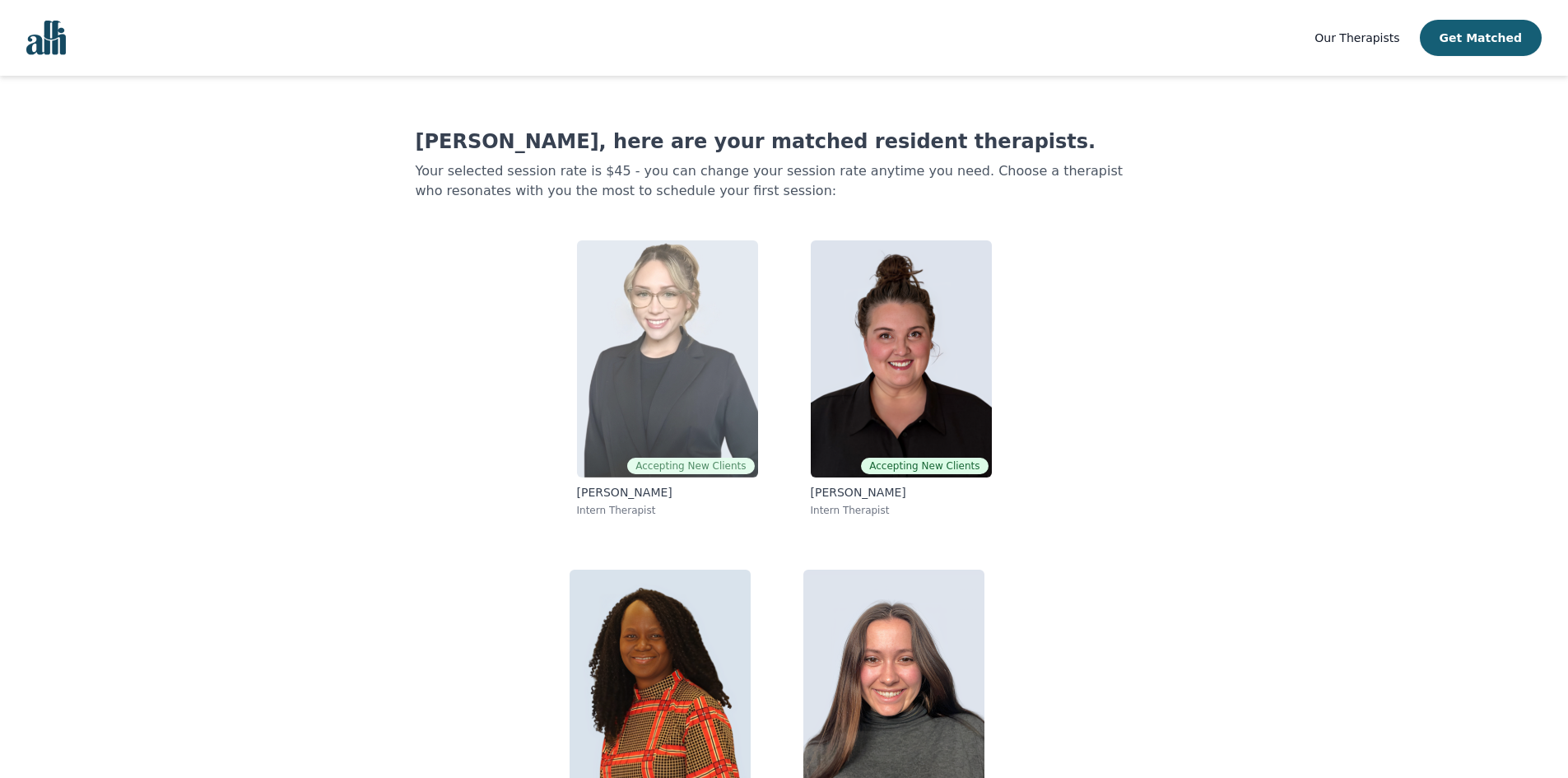
click at [635, 399] on img at bounding box center [668, 358] width 181 height 237
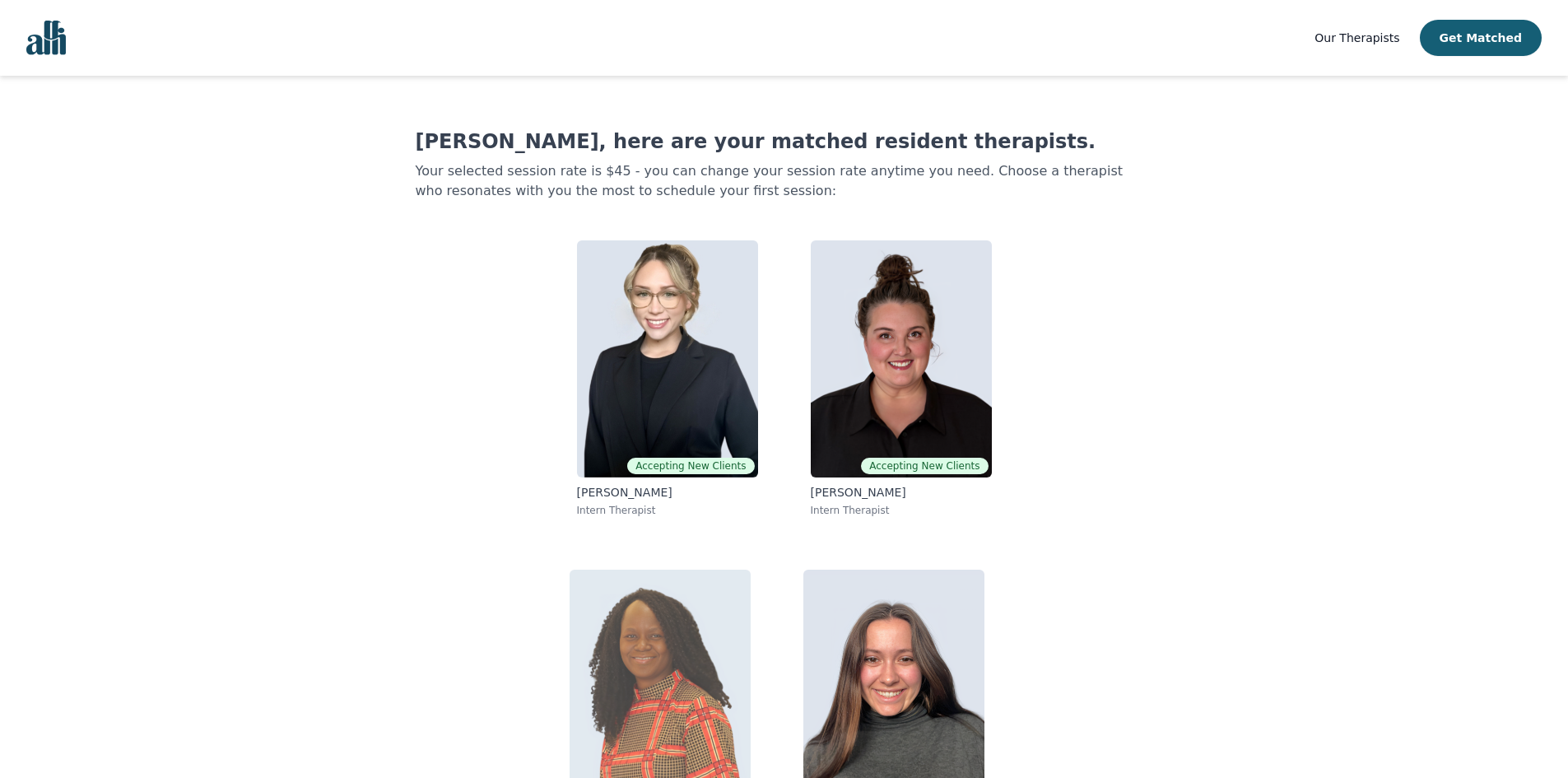
click at [694, 658] on img at bounding box center [660, 688] width 181 height 237
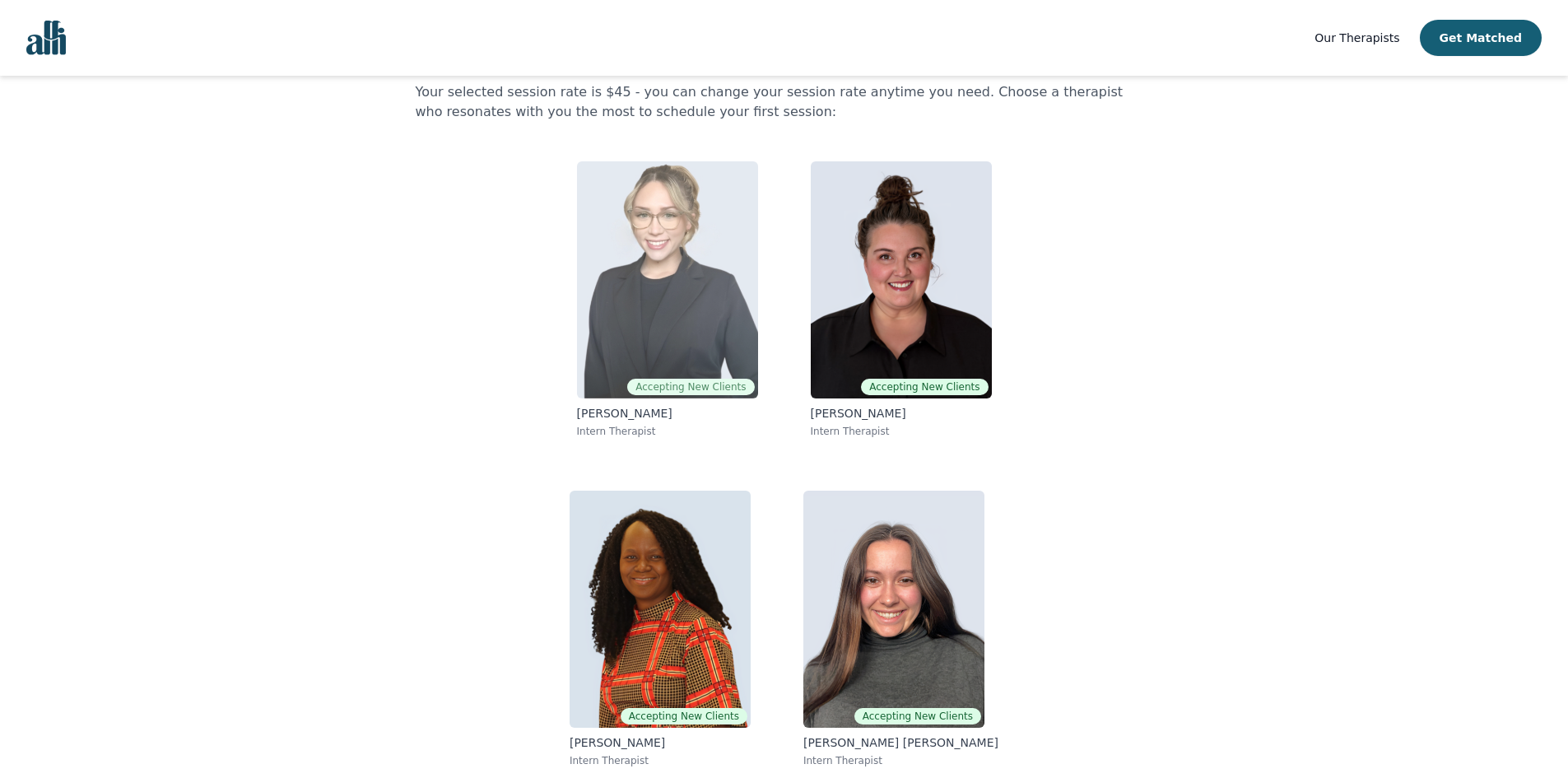
scroll to position [82, 0]
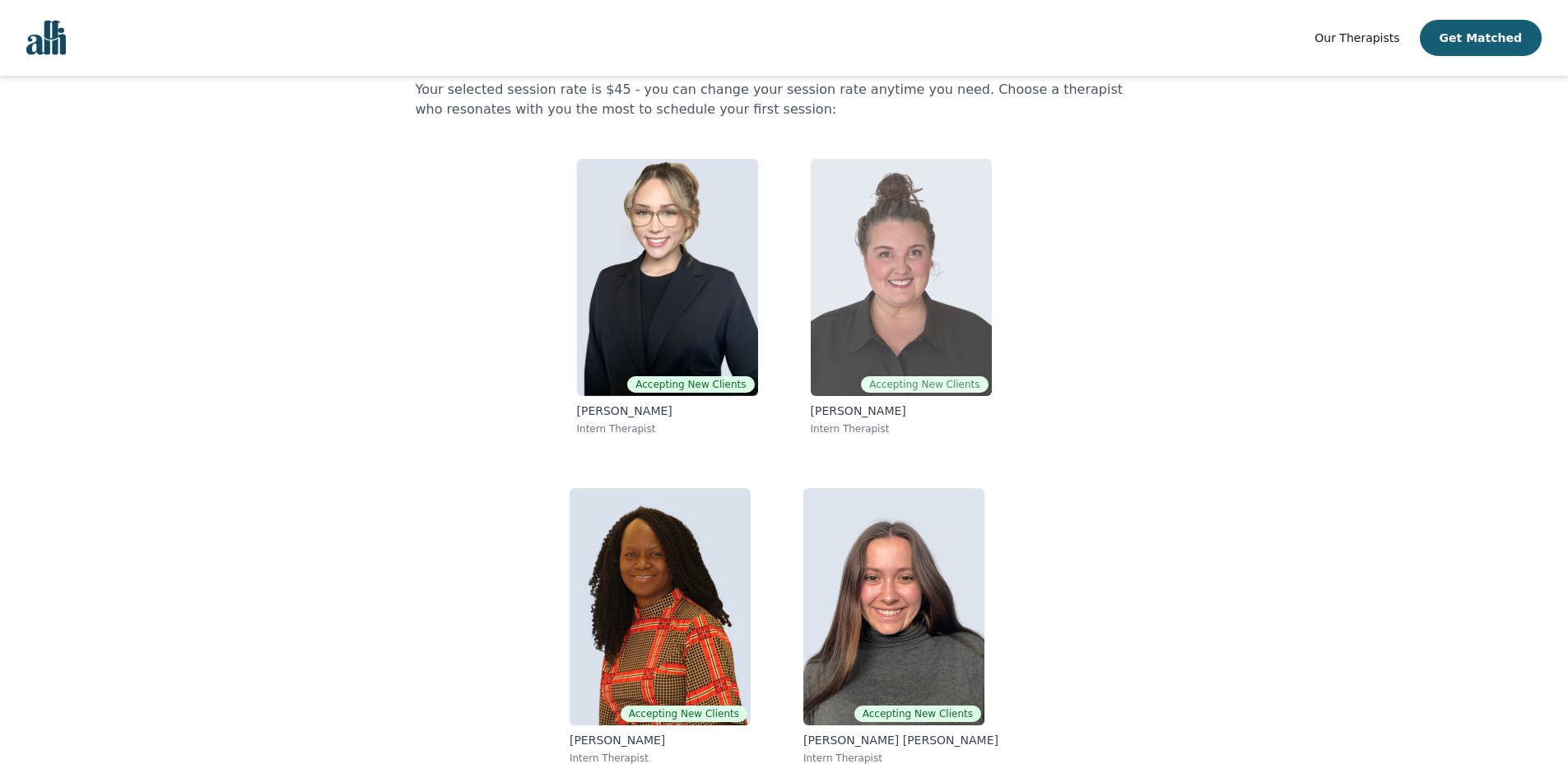
click at [827, 322] on img at bounding box center [901, 277] width 181 height 237
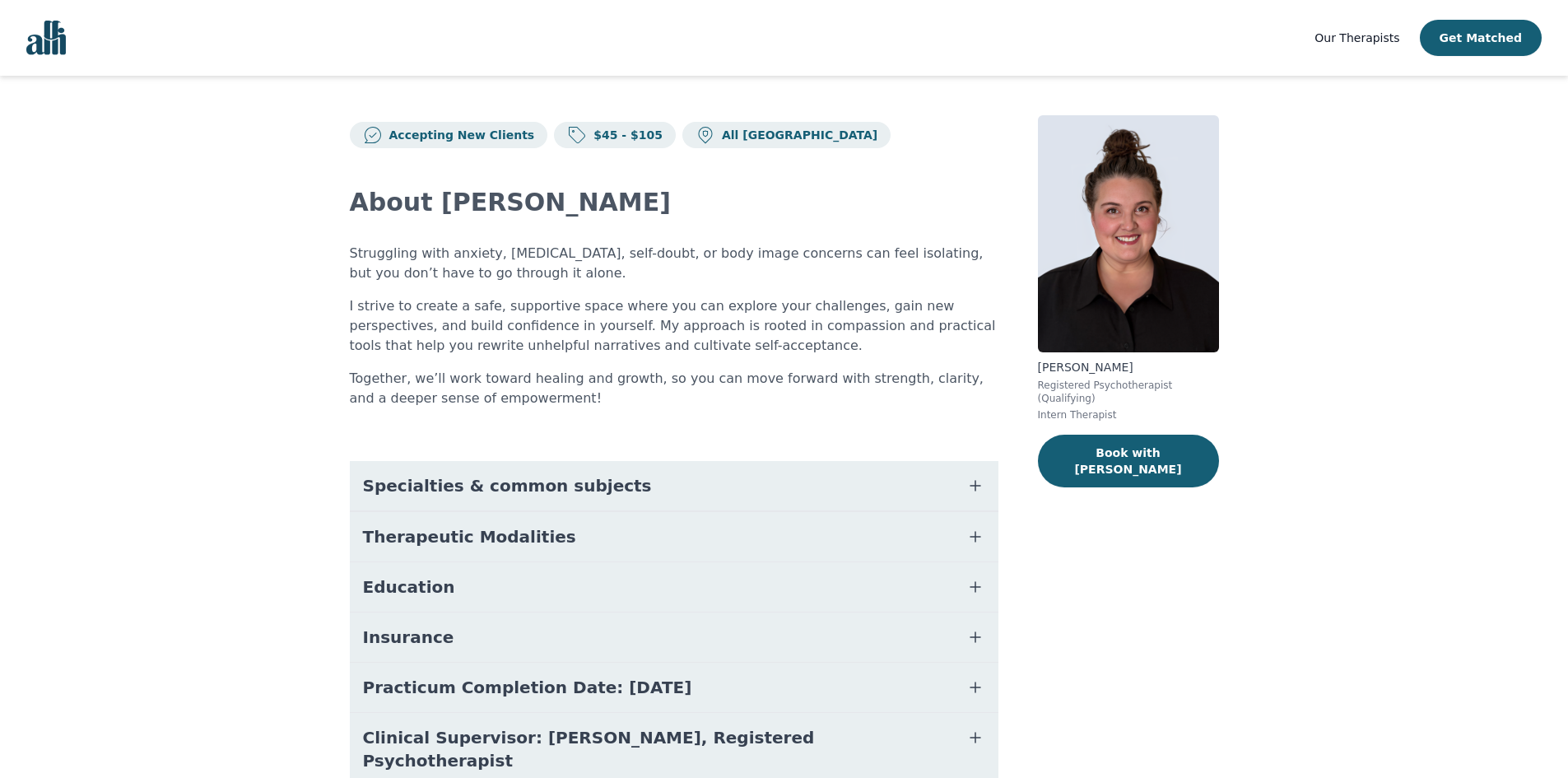
click at [576, 475] on span "Specialties & common subjects" at bounding box center [507, 486] width 289 height 23
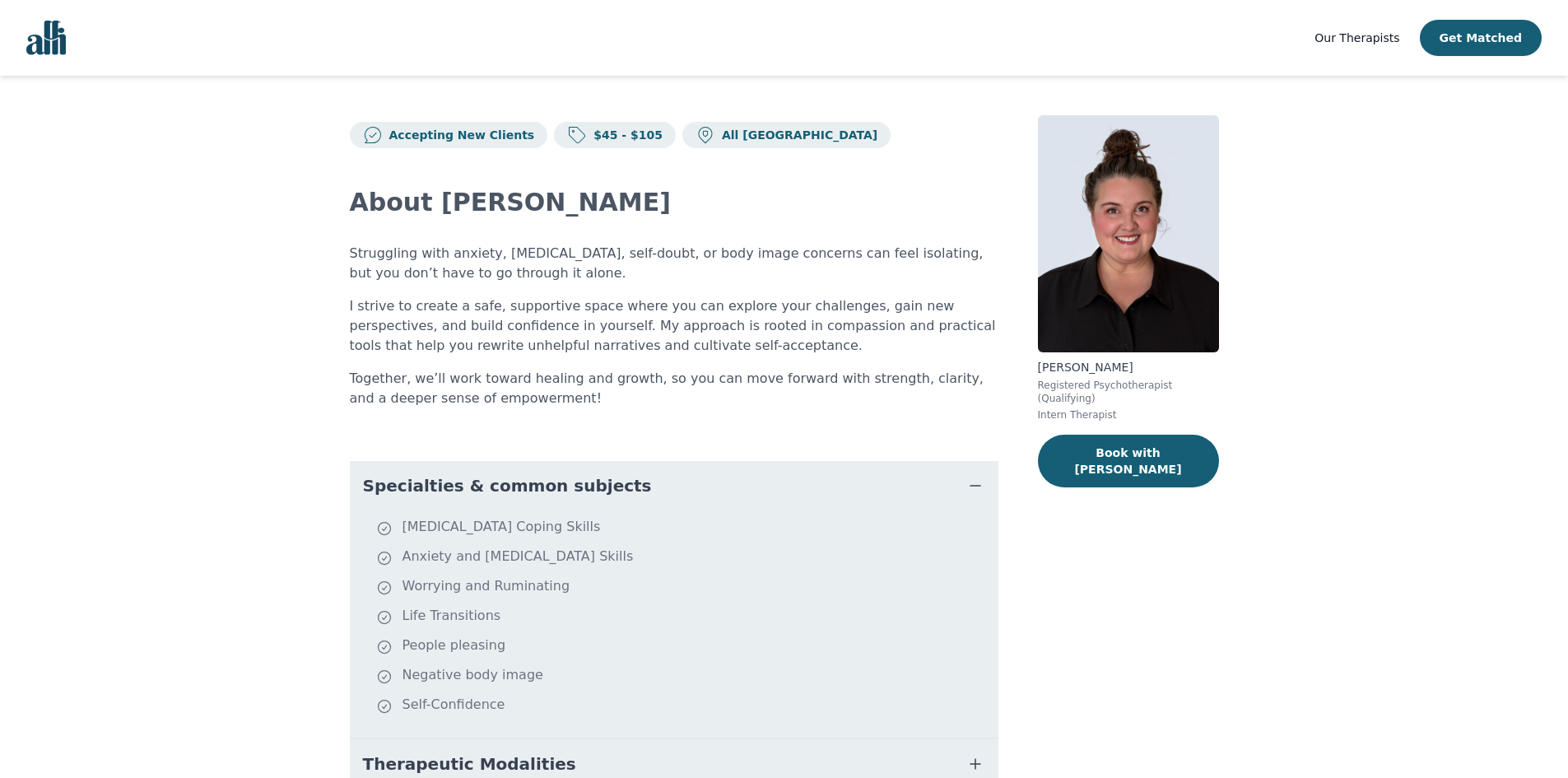
click at [576, 475] on span "Specialties & common subjects" at bounding box center [507, 486] width 289 height 23
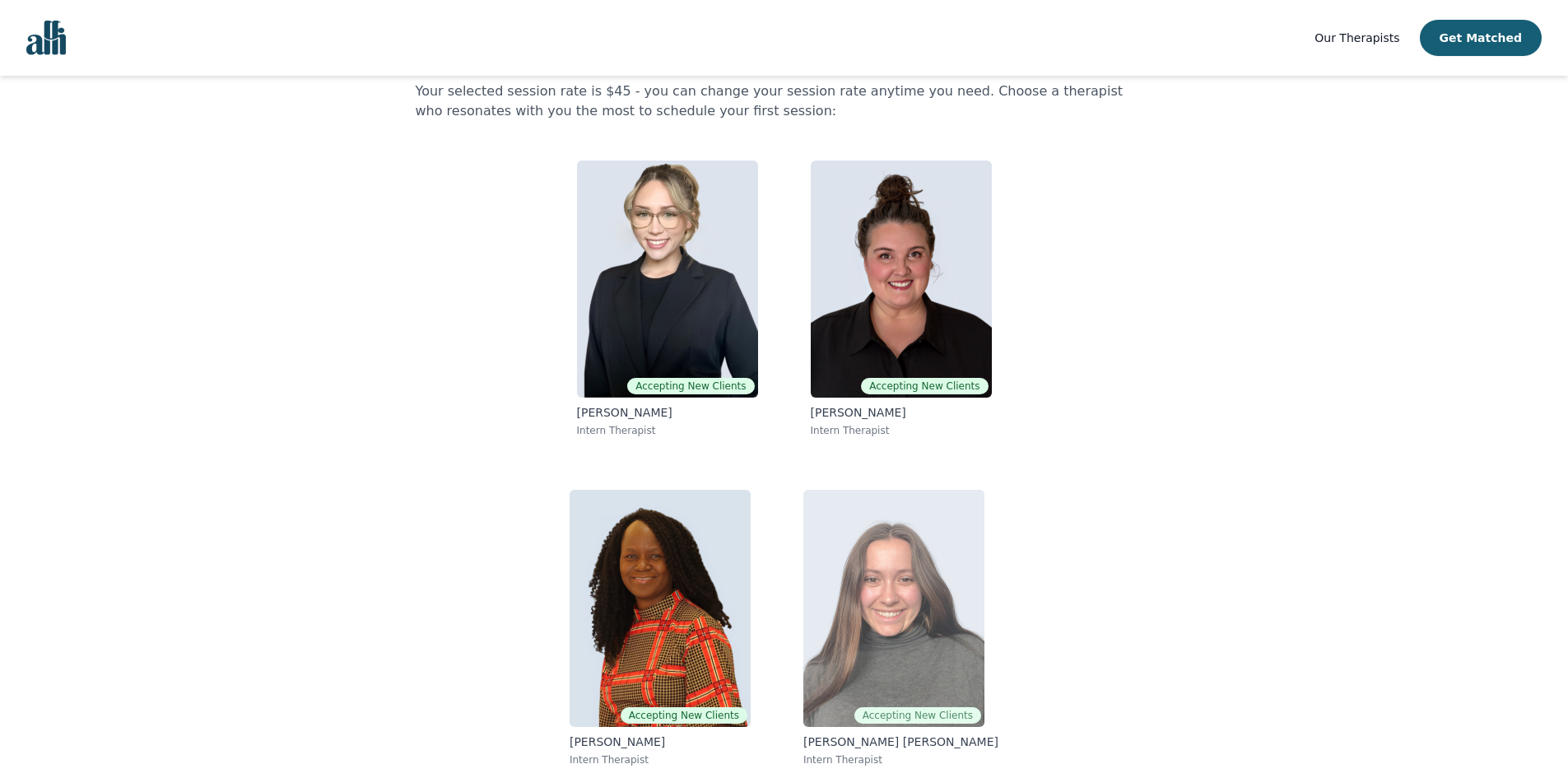
scroll to position [82, 0]
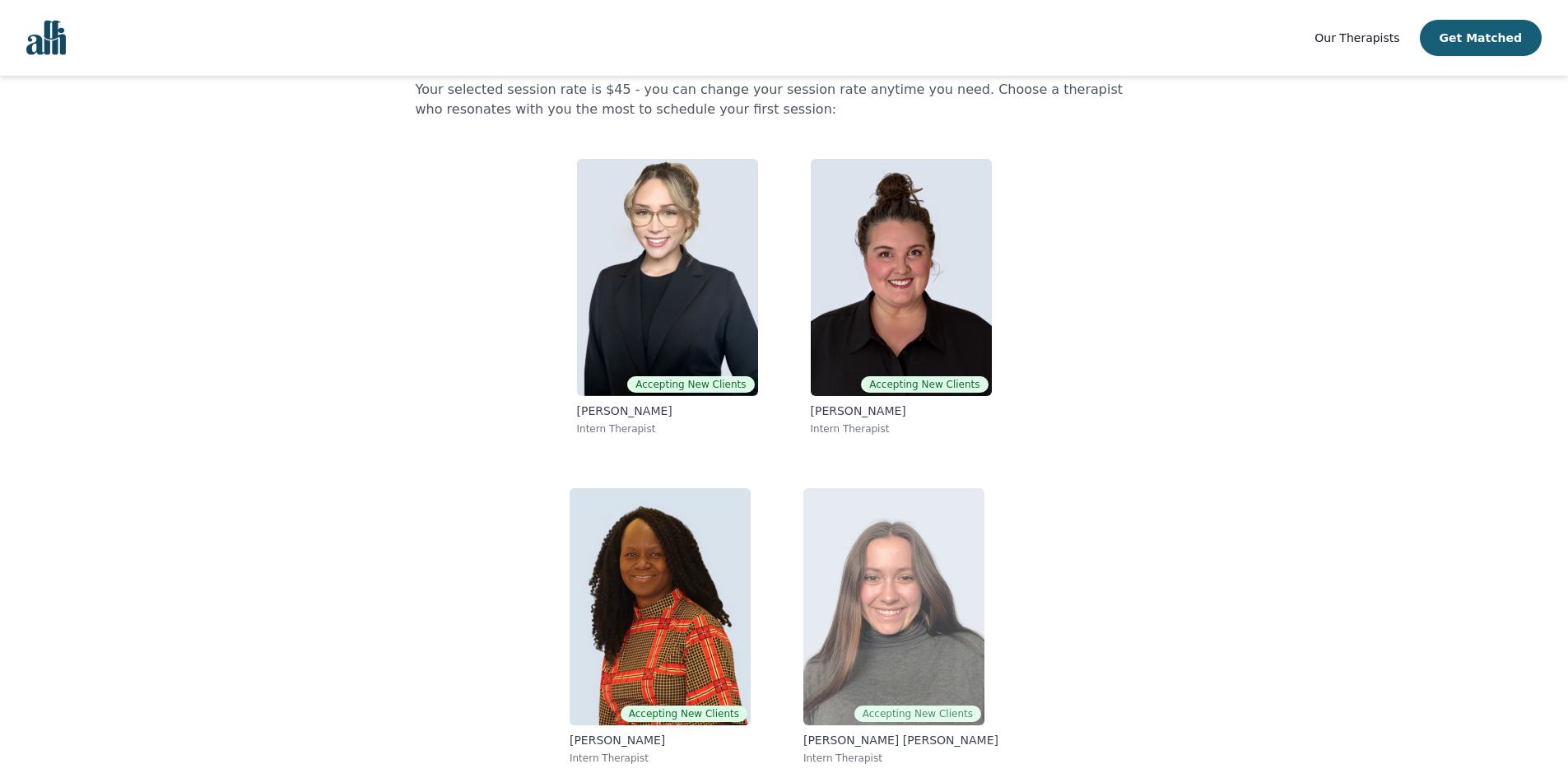
click at [917, 618] on img at bounding box center [894, 606] width 181 height 237
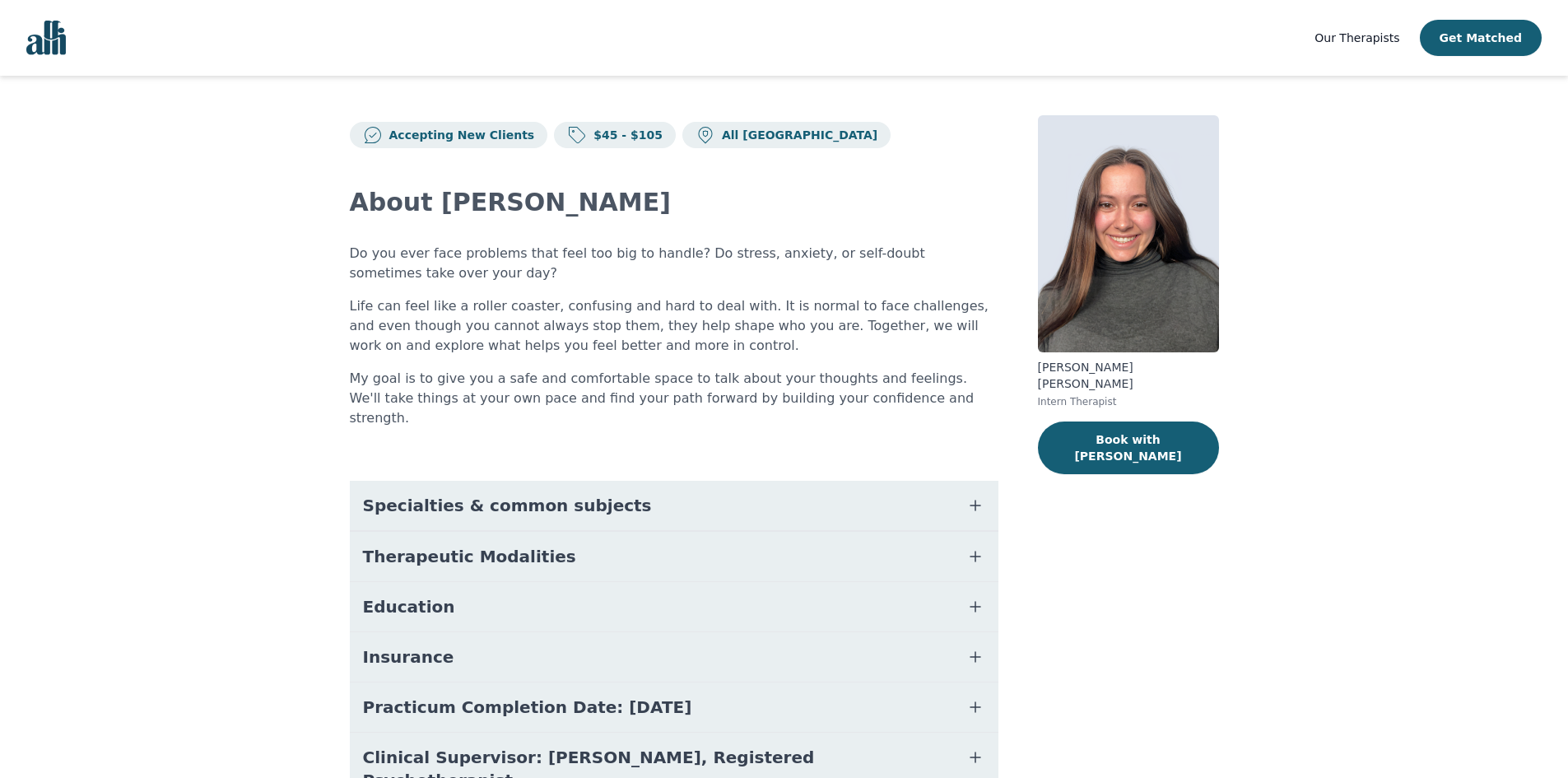
click at [637, 483] on button "Specialties & common subjects" at bounding box center [673, 506] width 648 height 50
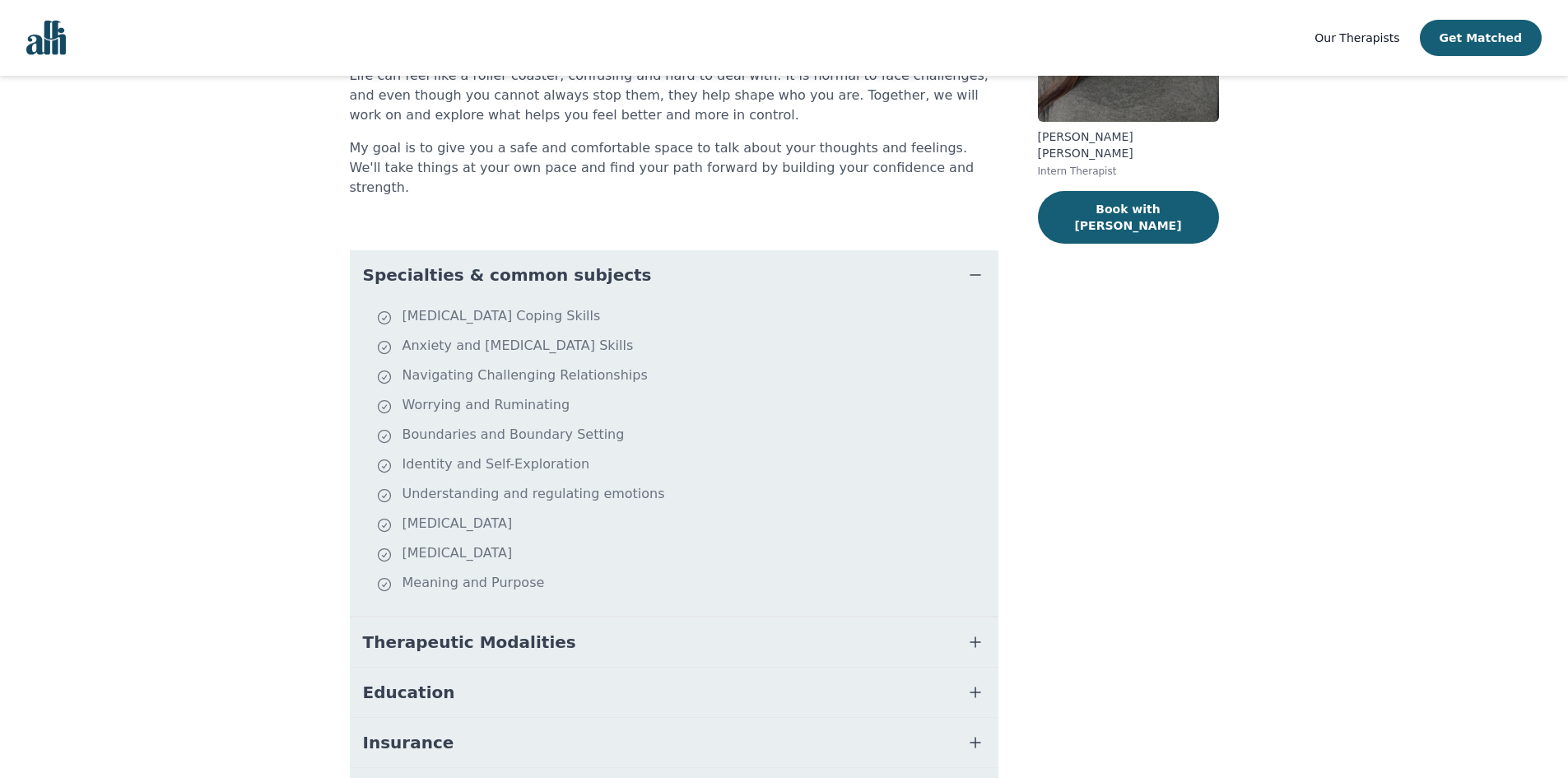
scroll to position [247, 0]
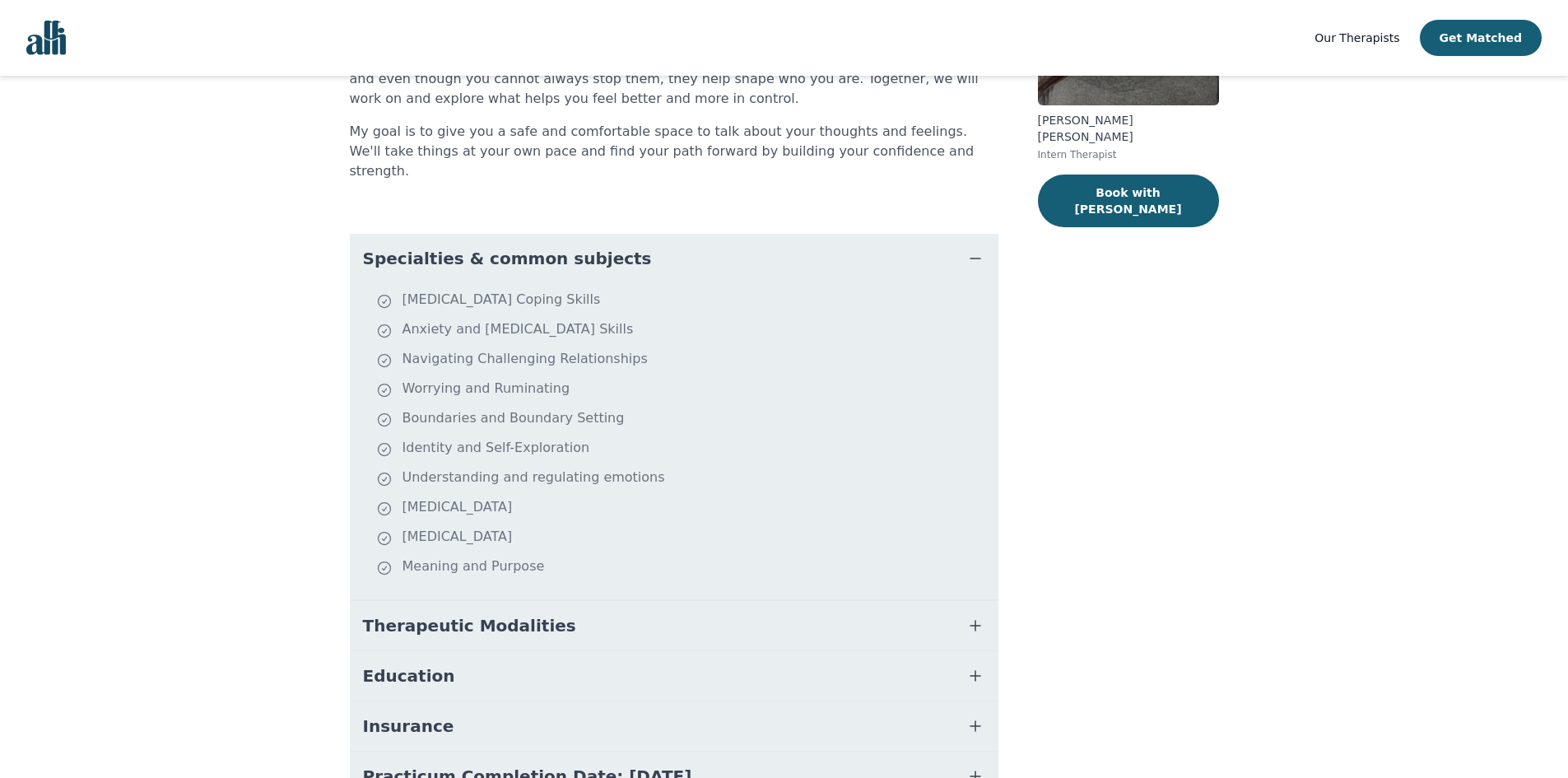
click at [655, 601] on button "Therapeutic Modalities" at bounding box center [673, 625] width 648 height 50
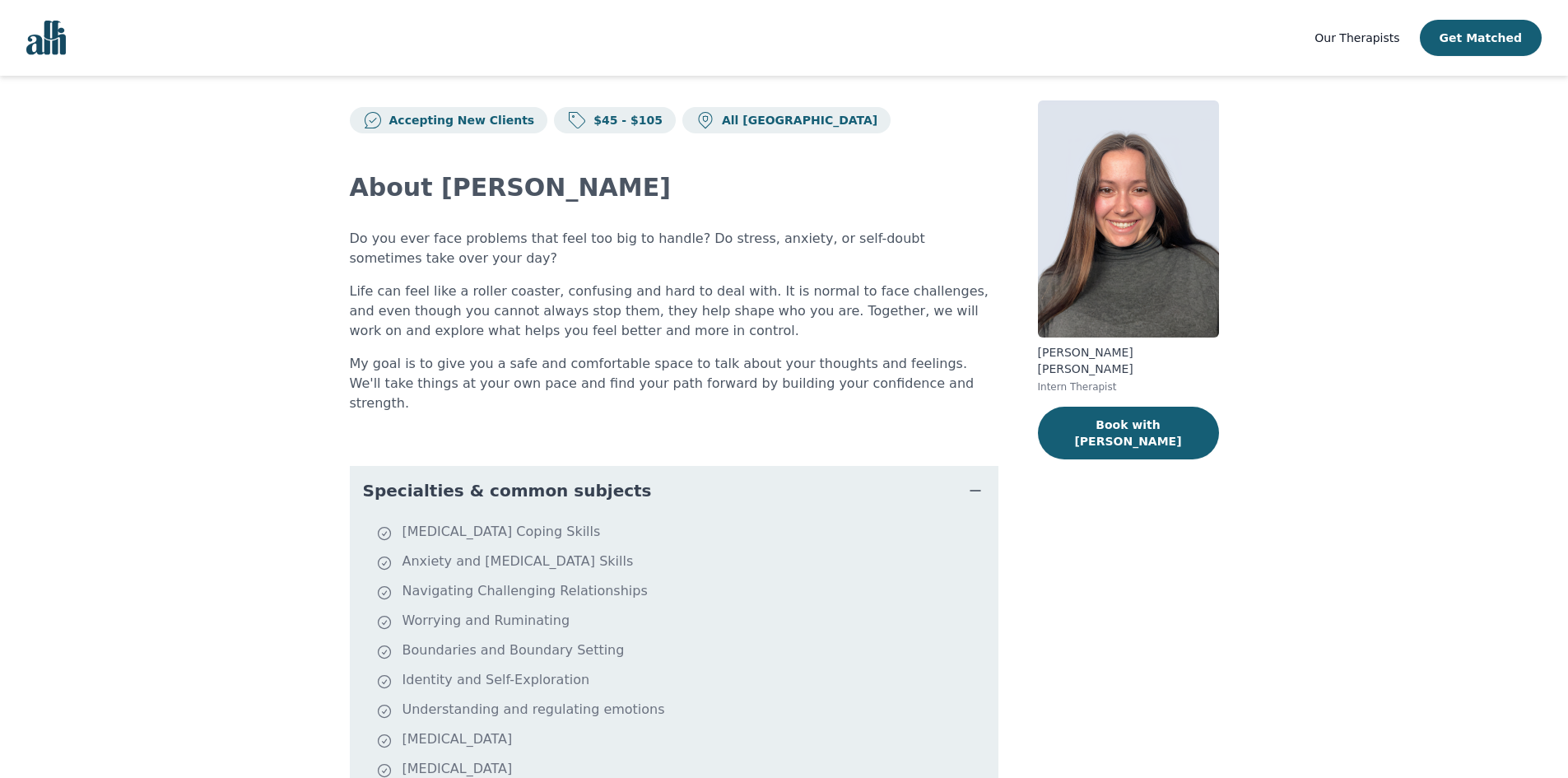
scroll to position [1, 0]
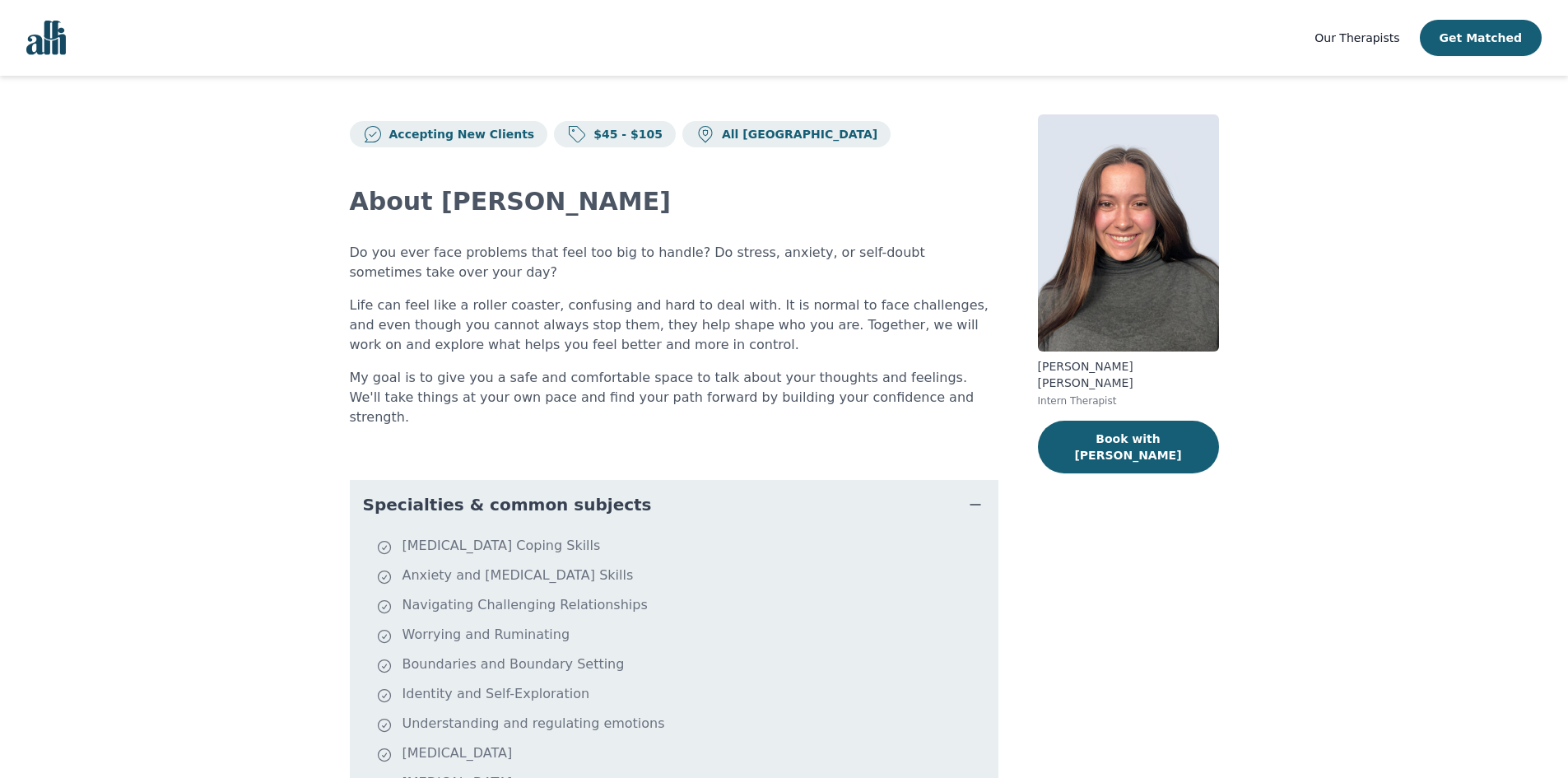
scroll to position [49, 0]
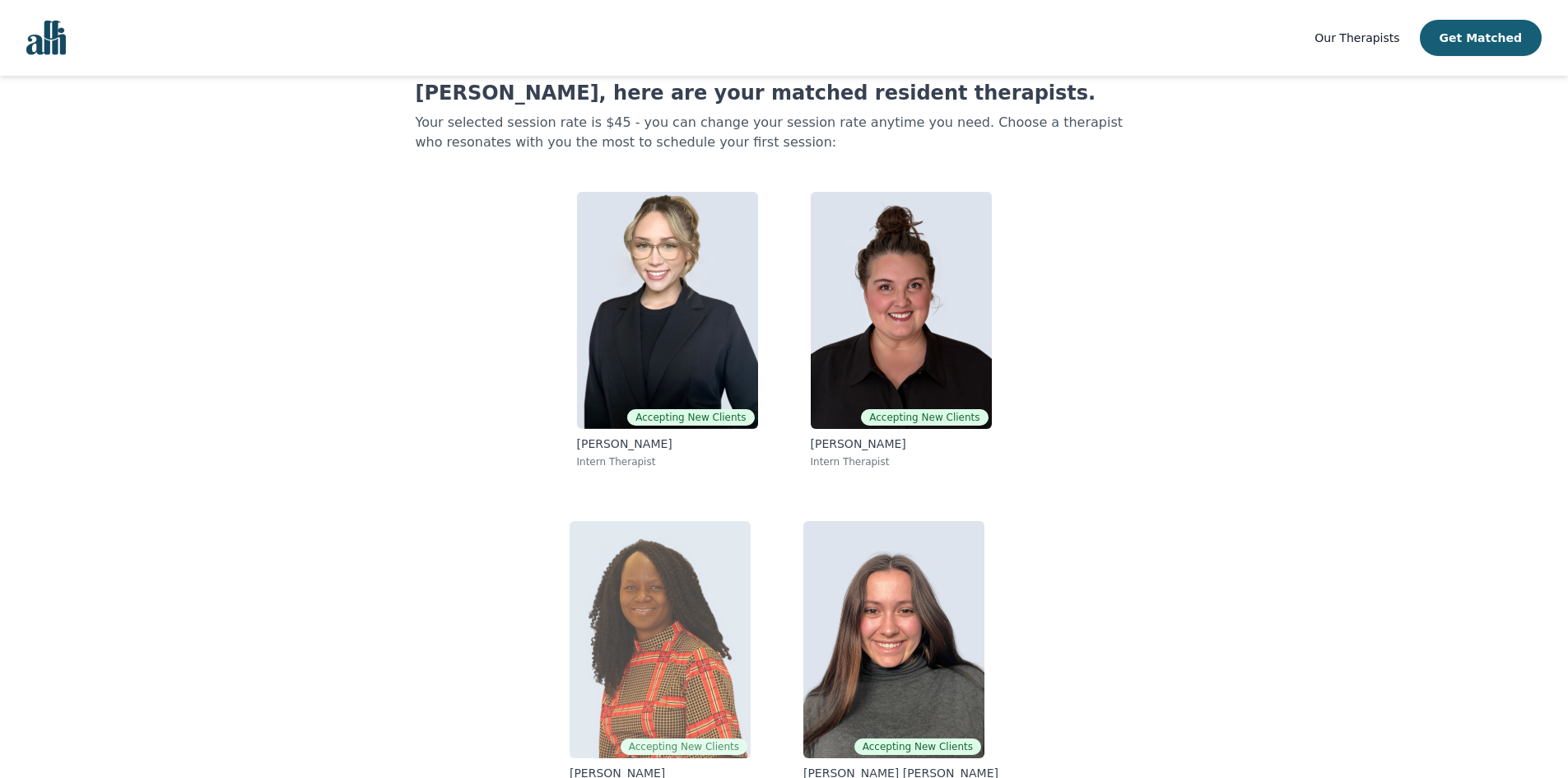
click at [652, 582] on img at bounding box center [660, 639] width 181 height 237
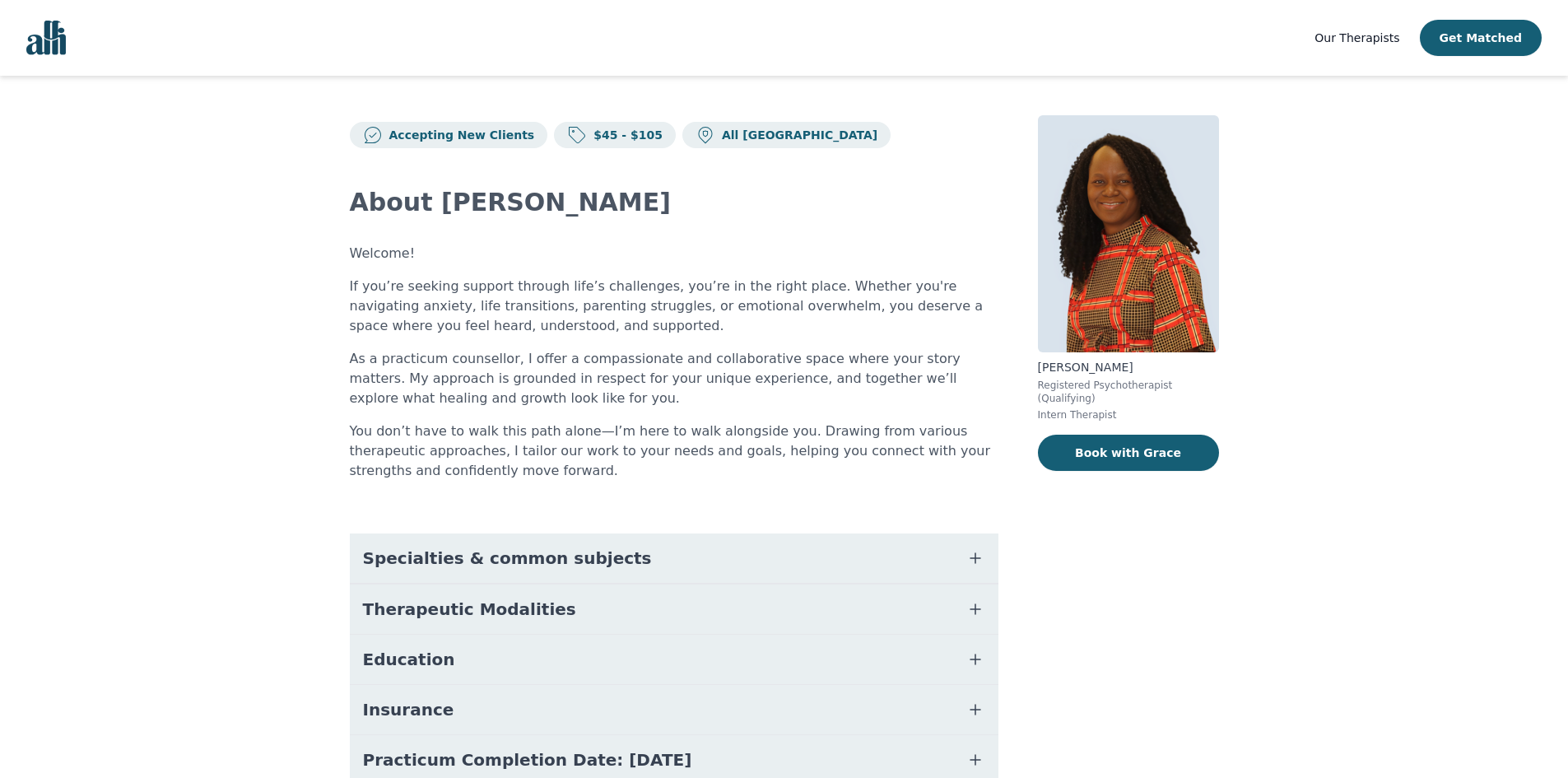
click at [599, 560] on button "Specialties & common subjects" at bounding box center [673, 558] width 648 height 50
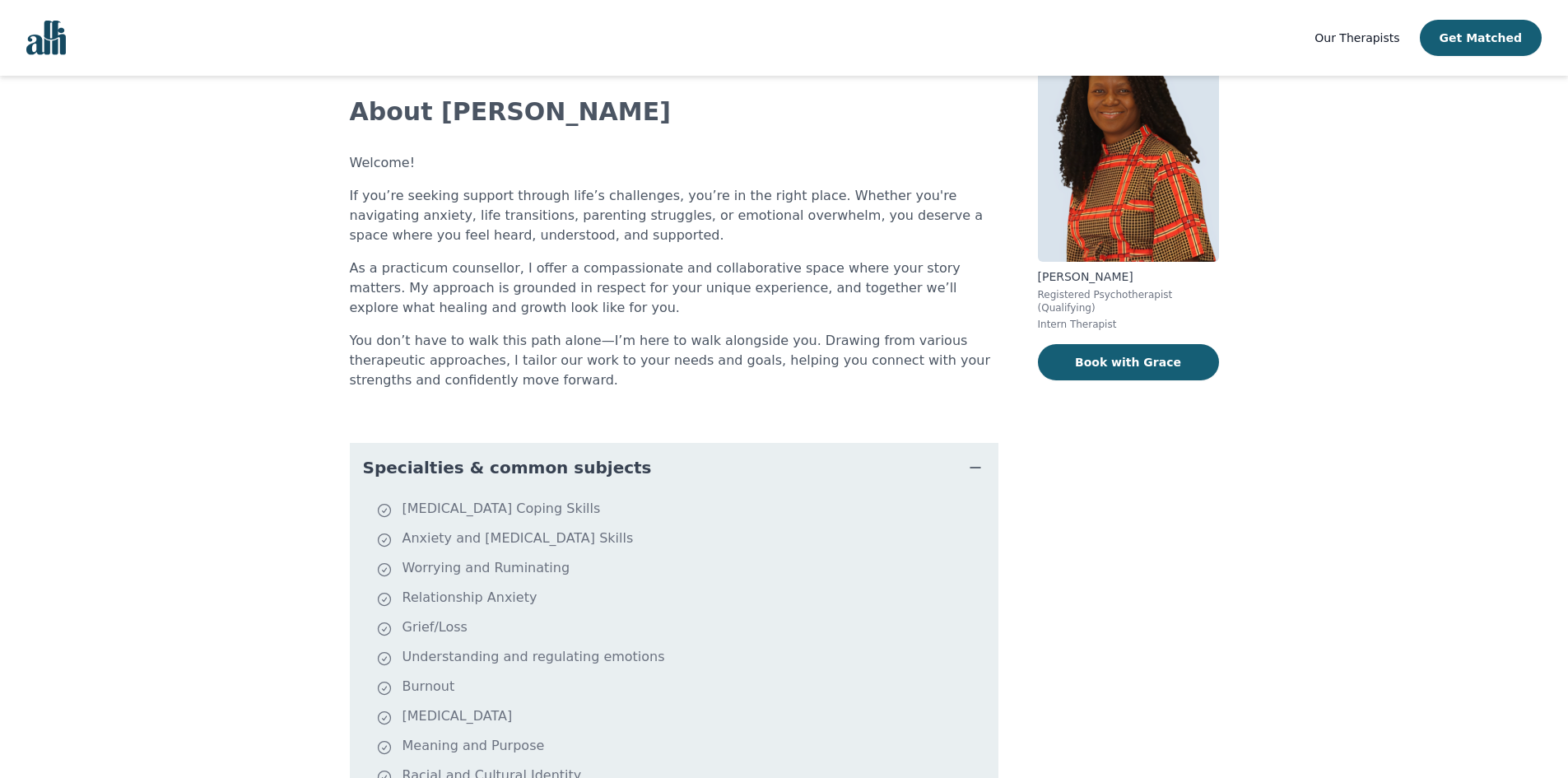
scroll to position [165, 0]
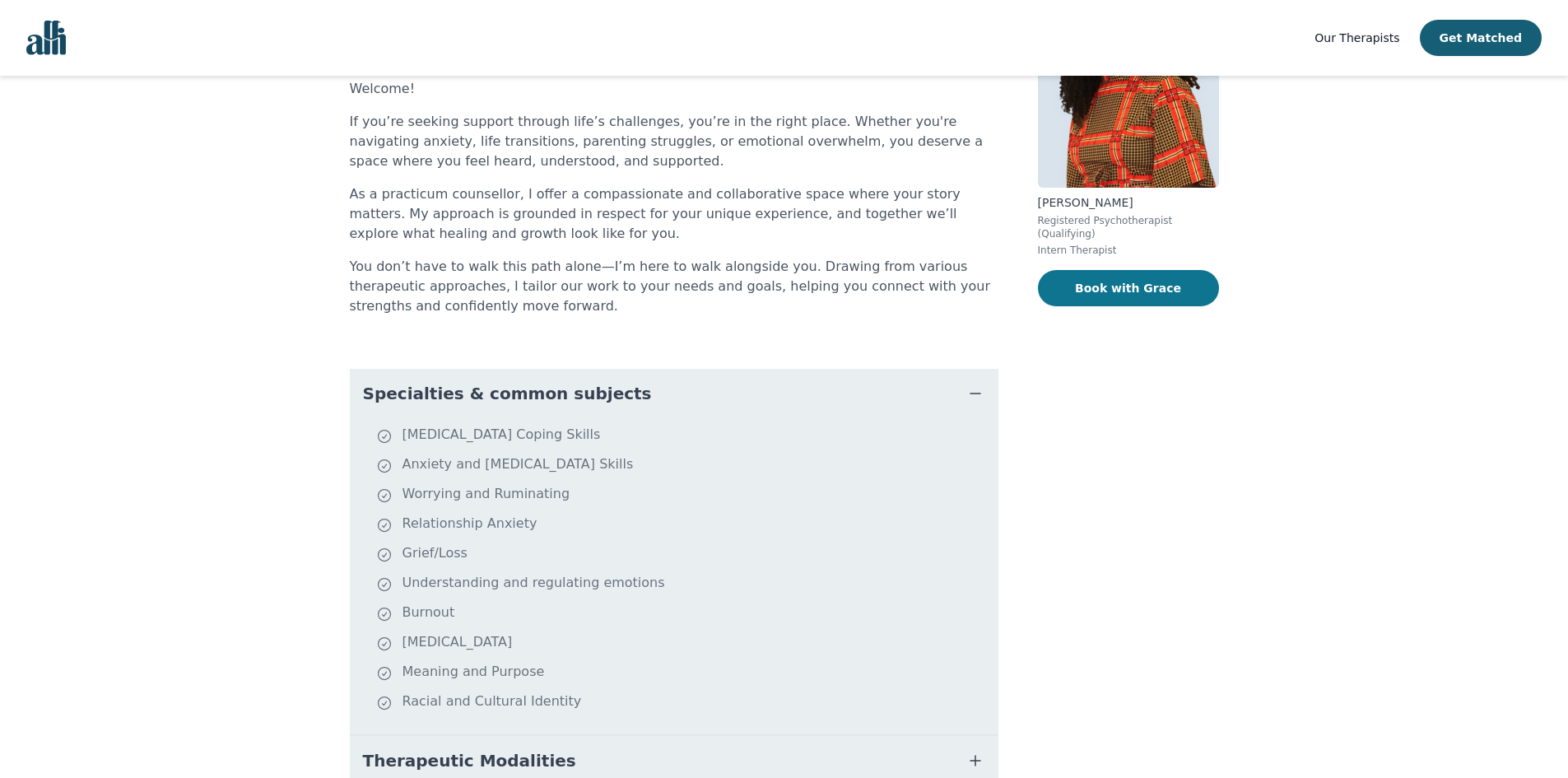
click at [1117, 280] on button "Book with Grace" at bounding box center [1128, 287] width 181 height 36
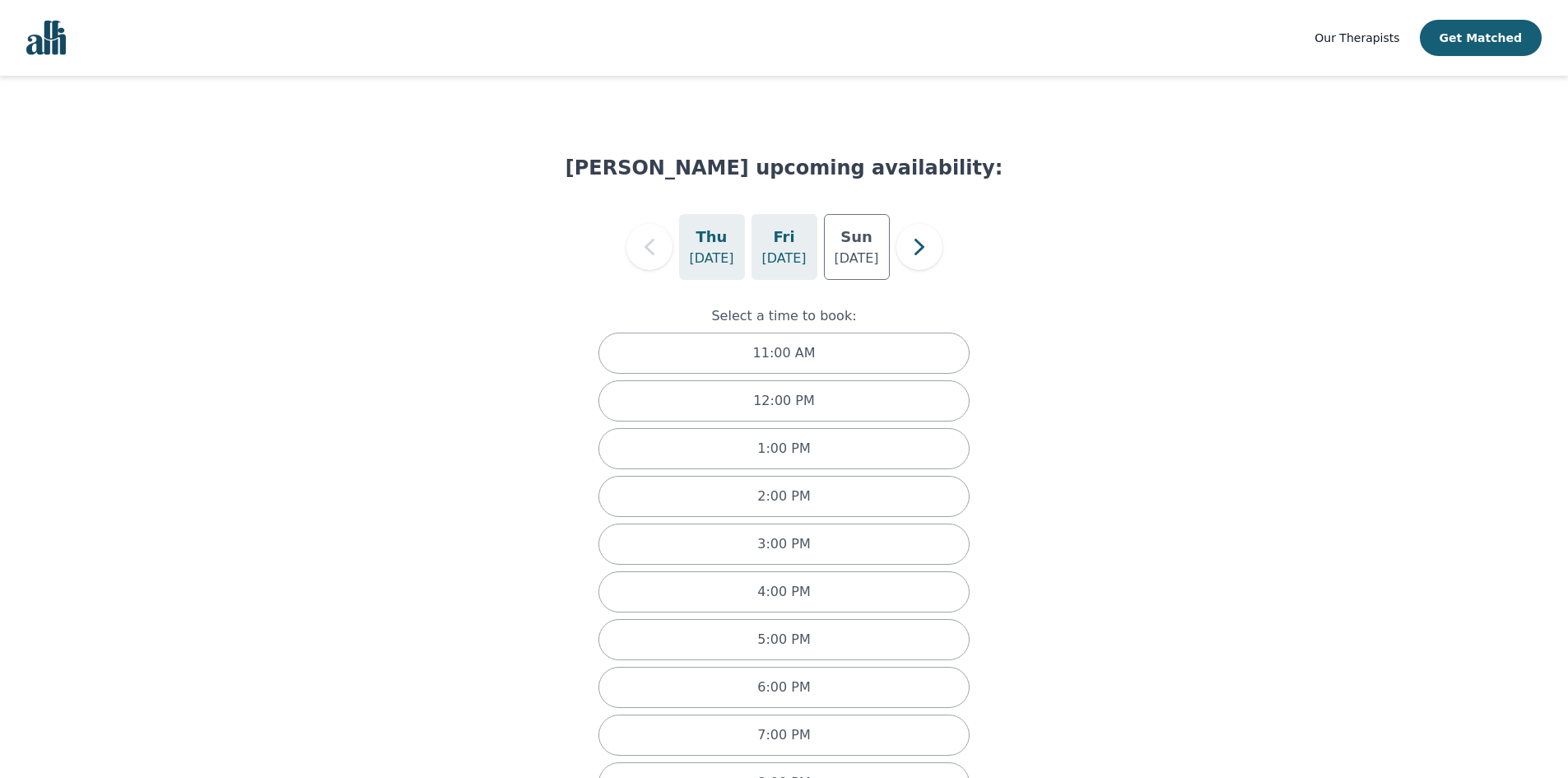
click at [789, 252] on p "Aug 15" at bounding box center [783, 258] width 44 height 20
click at [768, 245] on div "Fri Aug 15" at bounding box center [784, 247] width 66 height 66
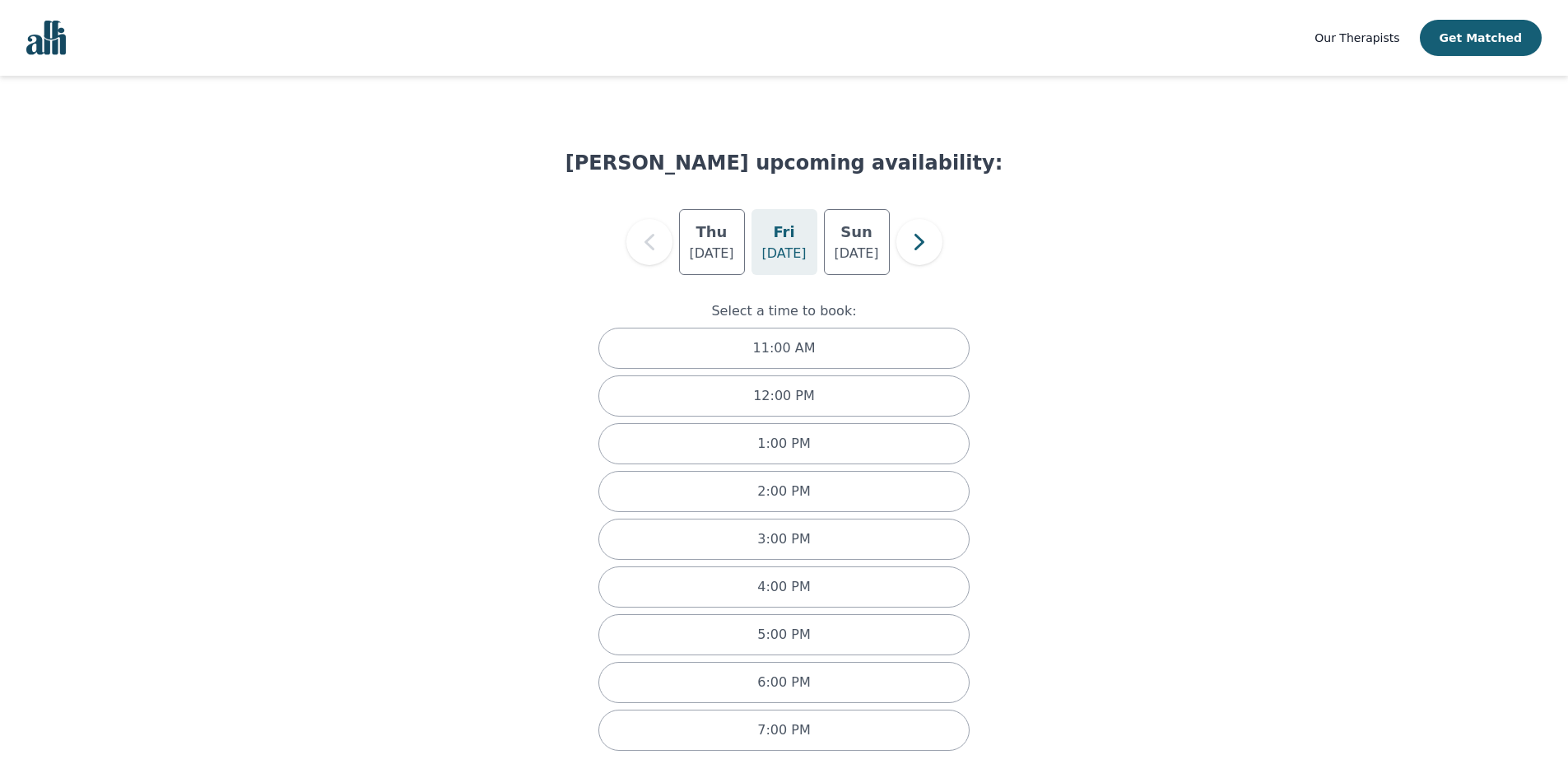
scroll to position [11, 0]
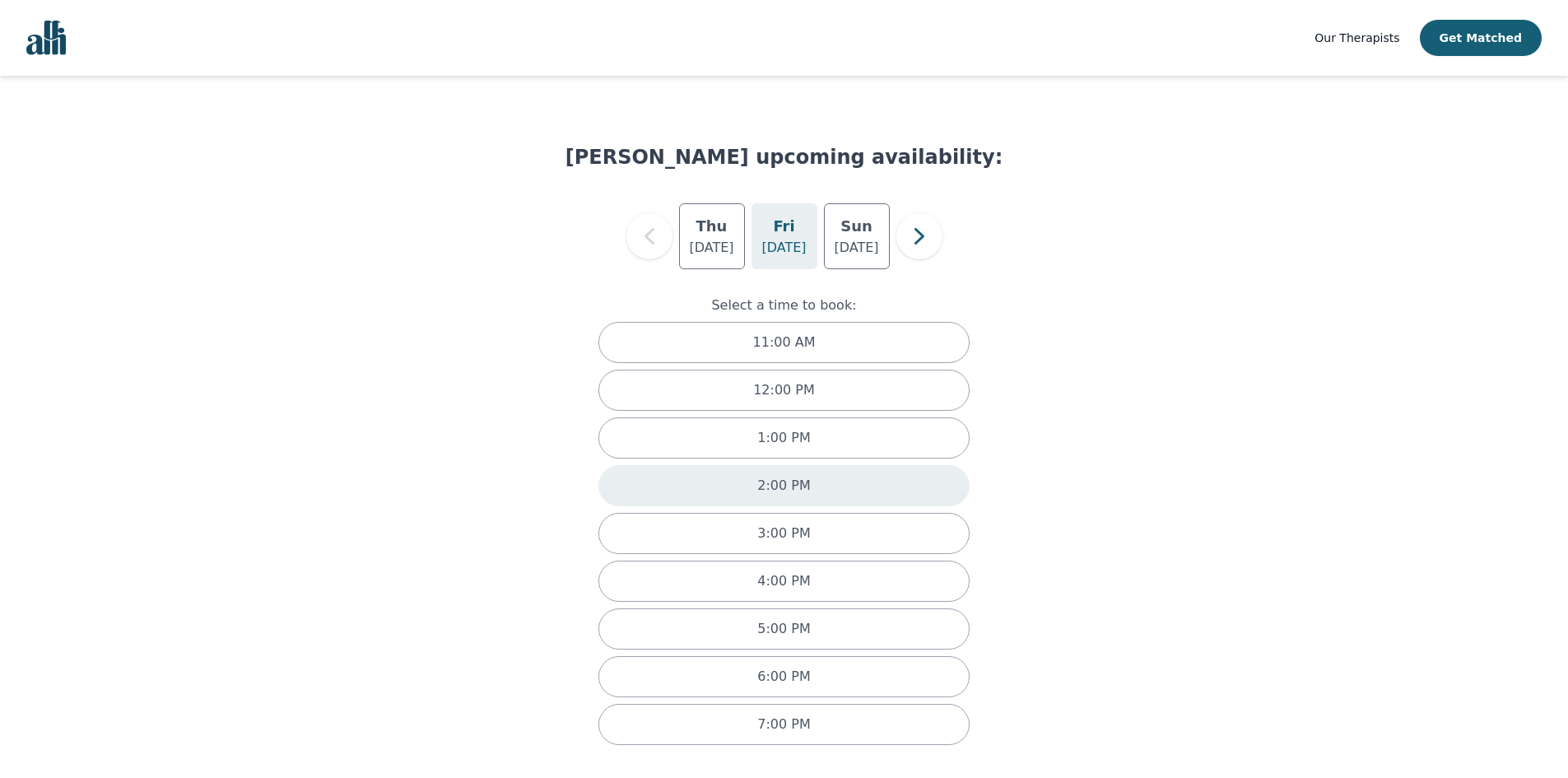
click at [837, 476] on div "2:00 PM" at bounding box center [784, 485] width 372 height 41
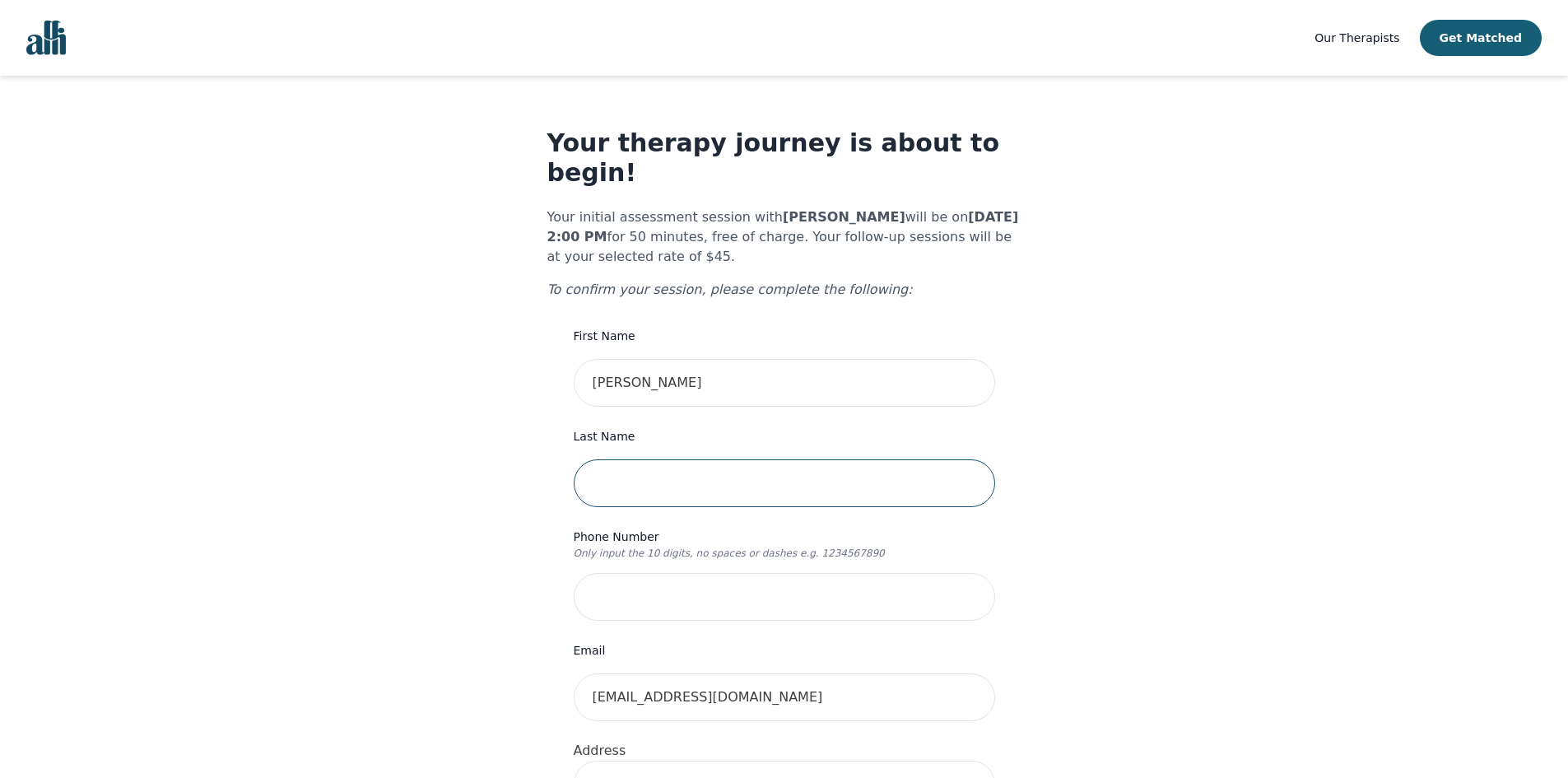
click at [700, 460] on input "text" at bounding box center [784, 483] width 421 height 48
type input "Robillard"
type input "304-1025 Canadian Shield Ave"
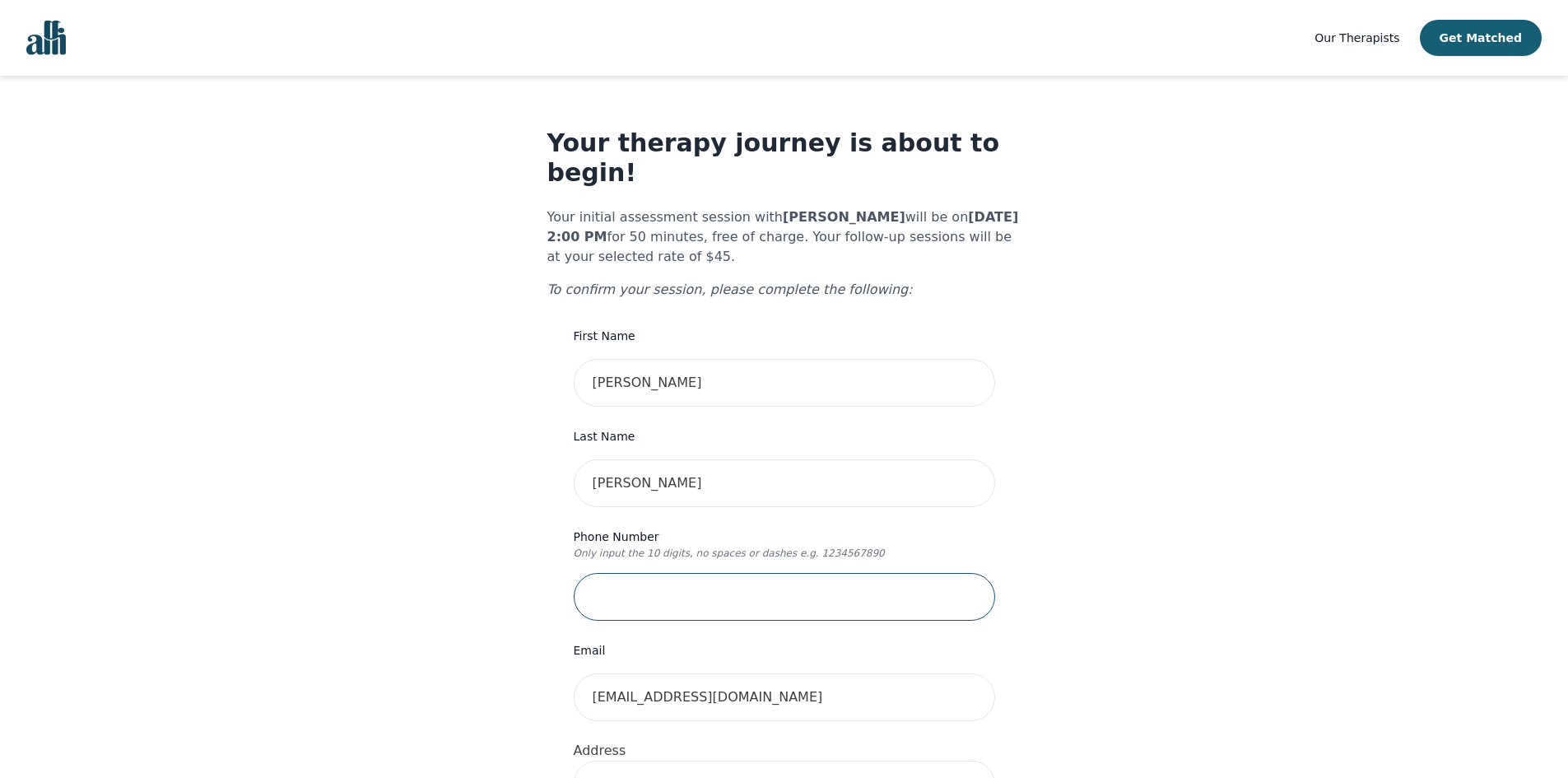
click at [717, 573] on input "tel" at bounding box center [784, 597] width 421 height 48
type input "6133026302"
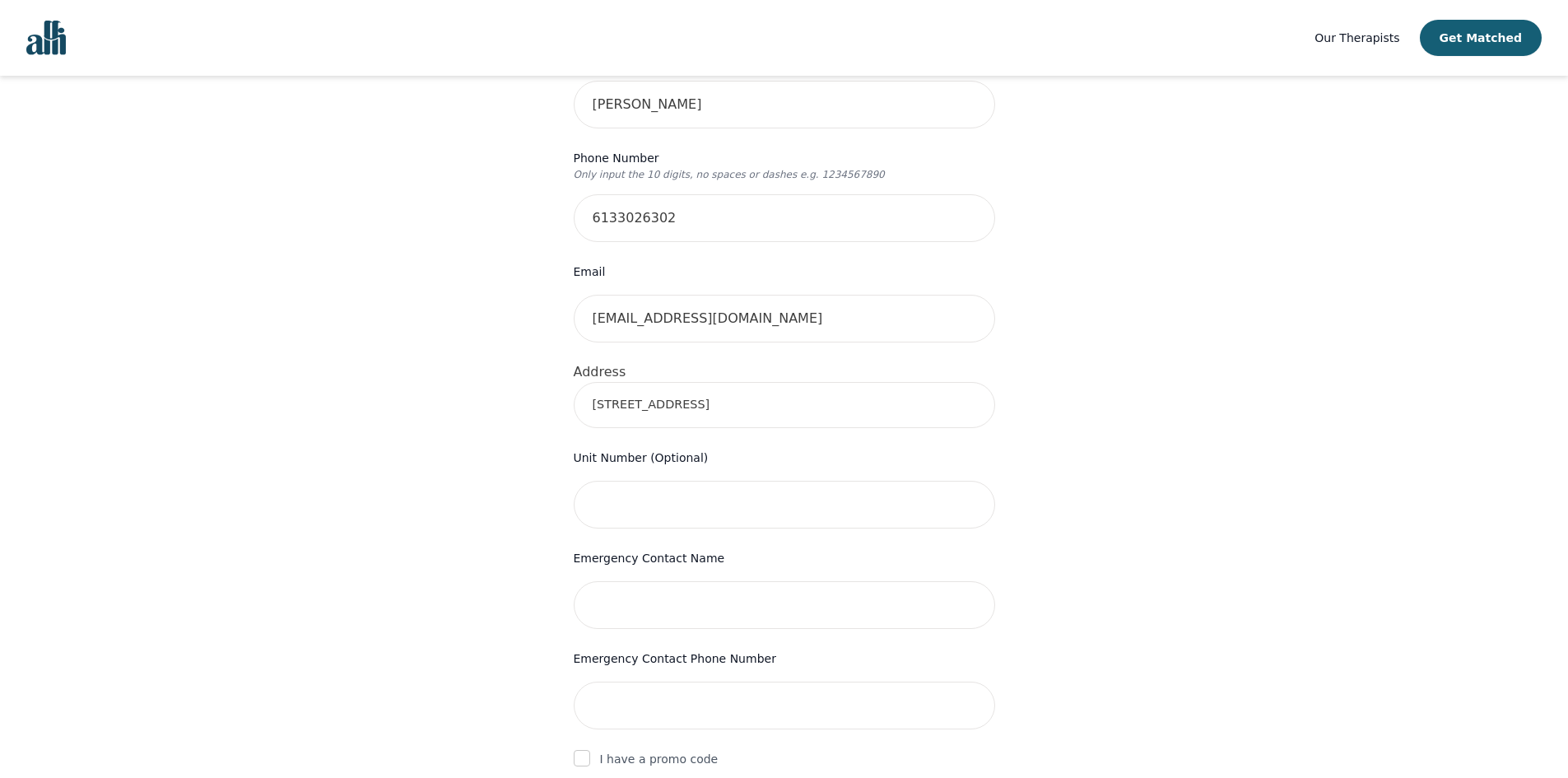
scroll to position [412, 0]
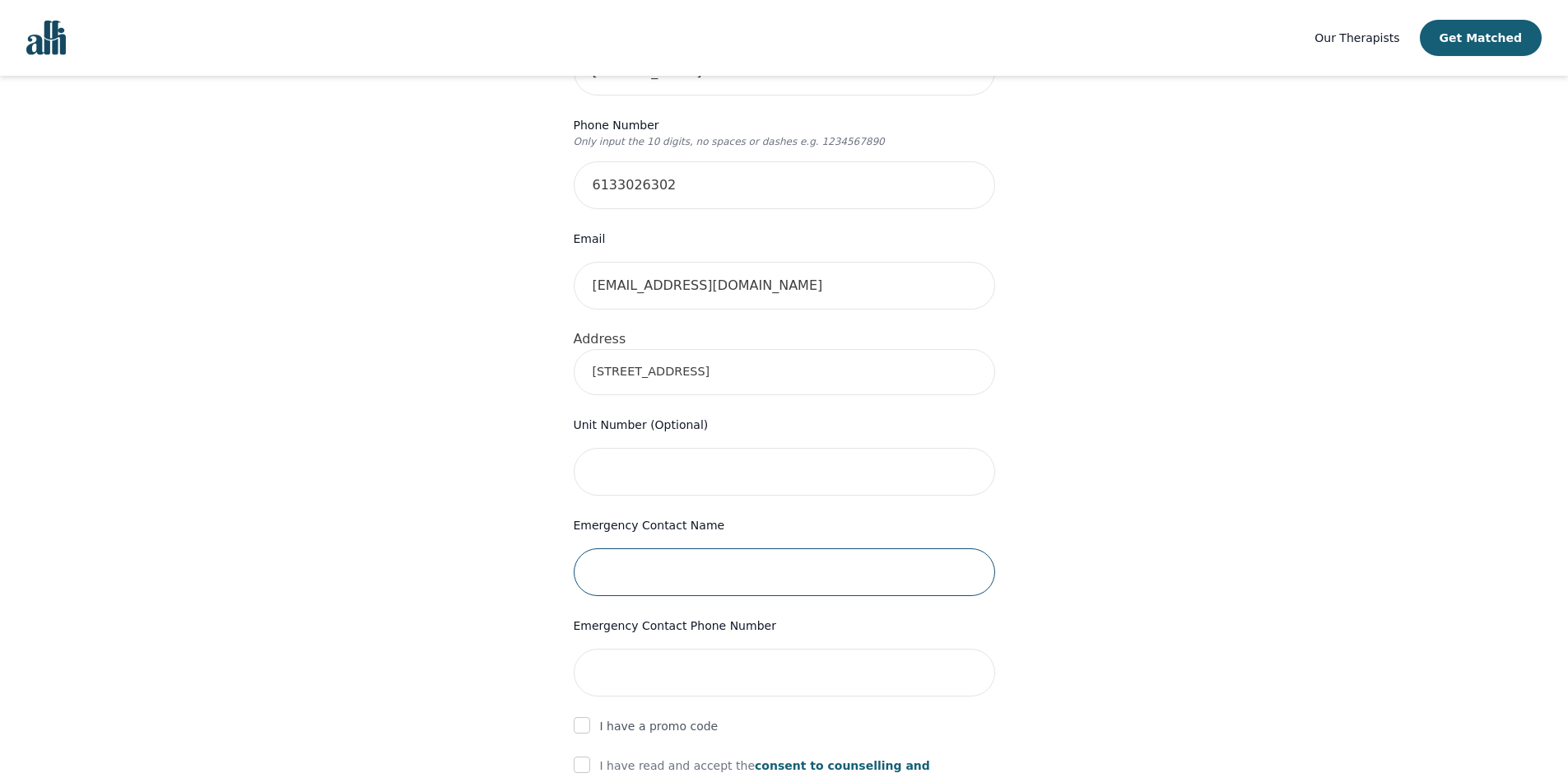
click at [660, 548] on input "text" at bounding box center [784, 572] width 421 height 48
type input "Jeff Robillard"
click at [717, 648] on input "tel" at bounding box center [784, 672] width 421 height 48
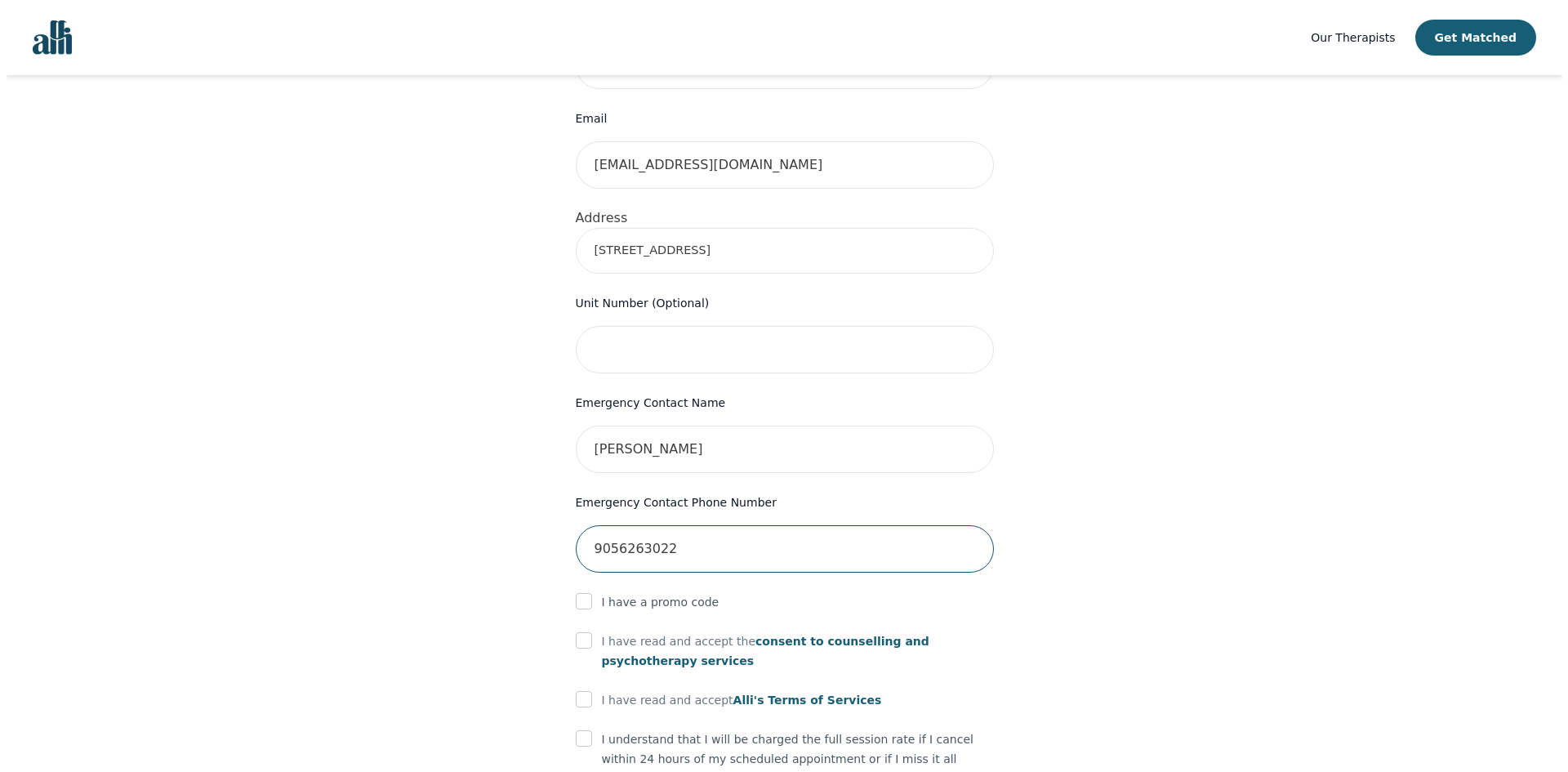
scroll to position [572, 0]
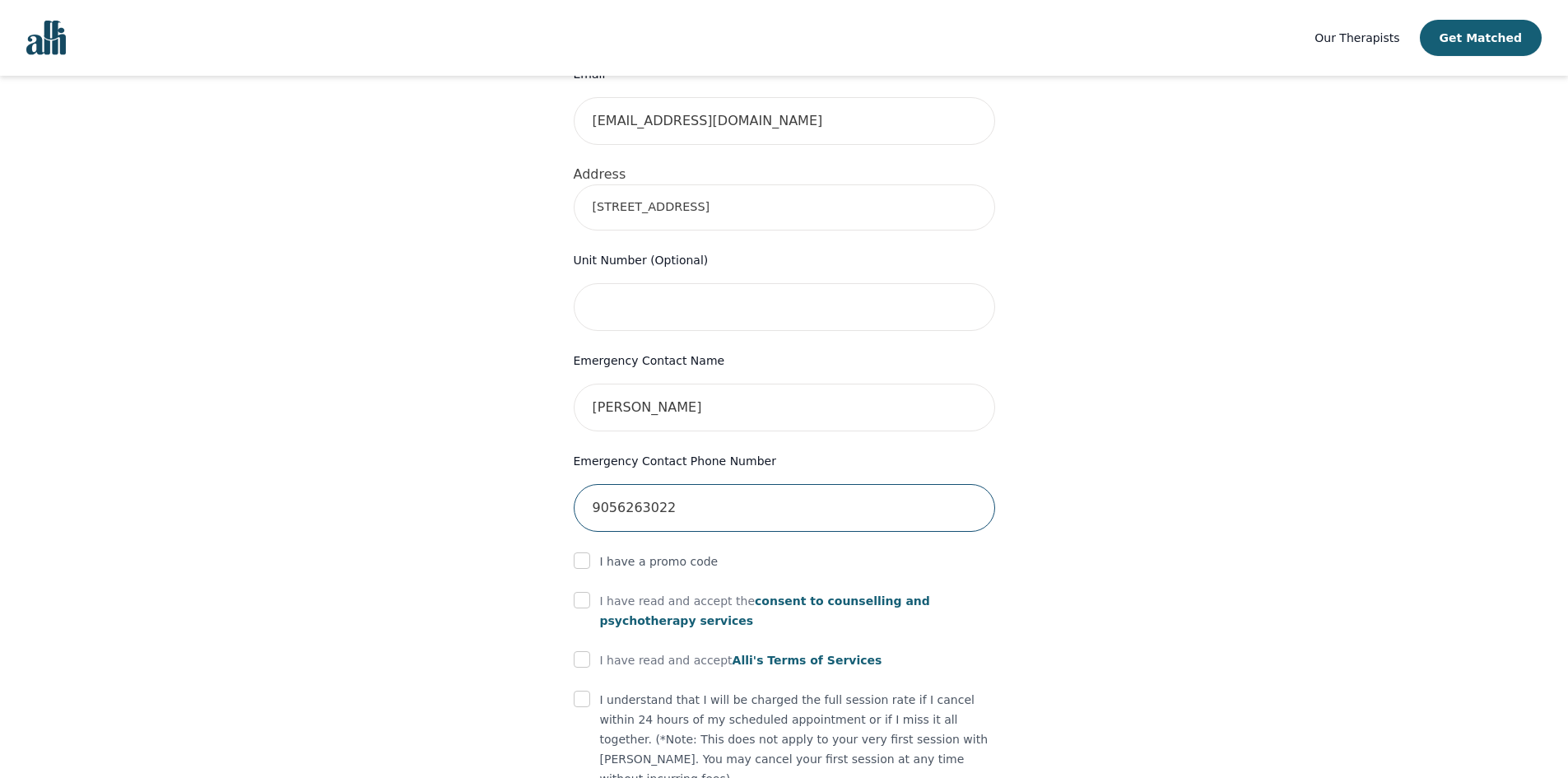
type input "9056263022"
click at [829, 594] on span "consent to counselling and psychotherapy services" at bounding box center [765, 610] width 330 height 33
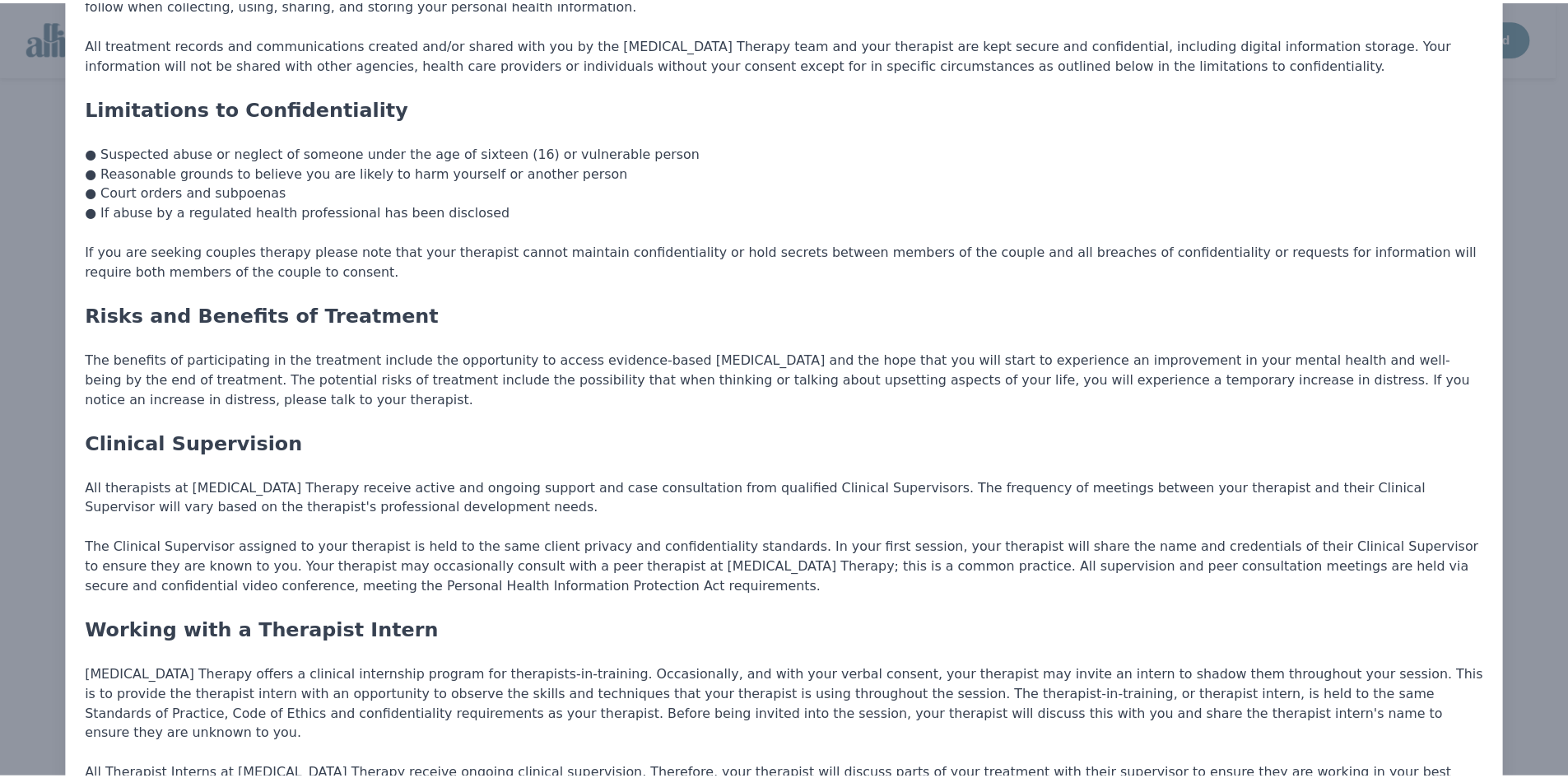
scroll to position [0, 0]
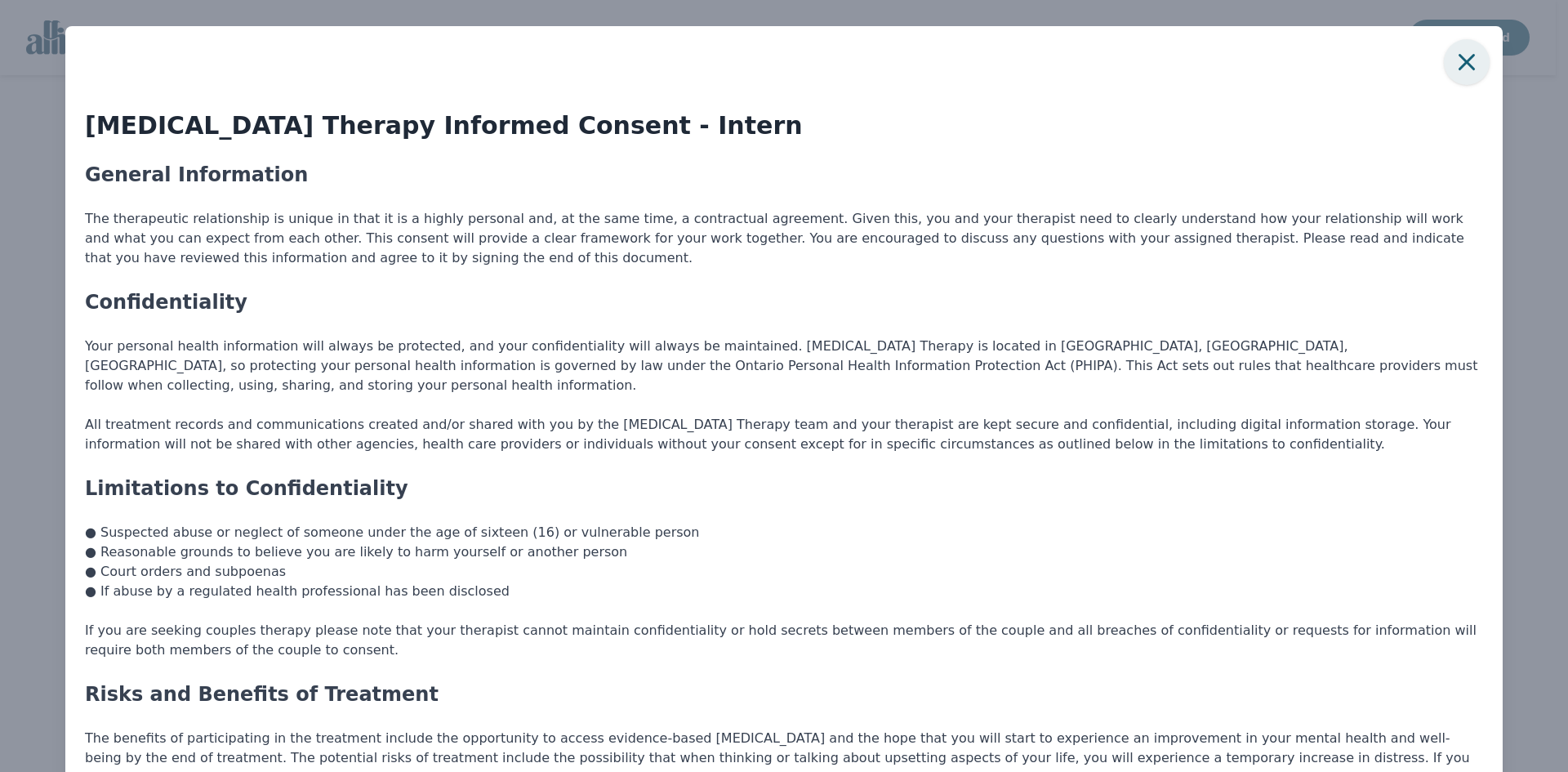
click at [1458, 59] on icon "button" at bounding box center [1466, 62] width 17 height 17
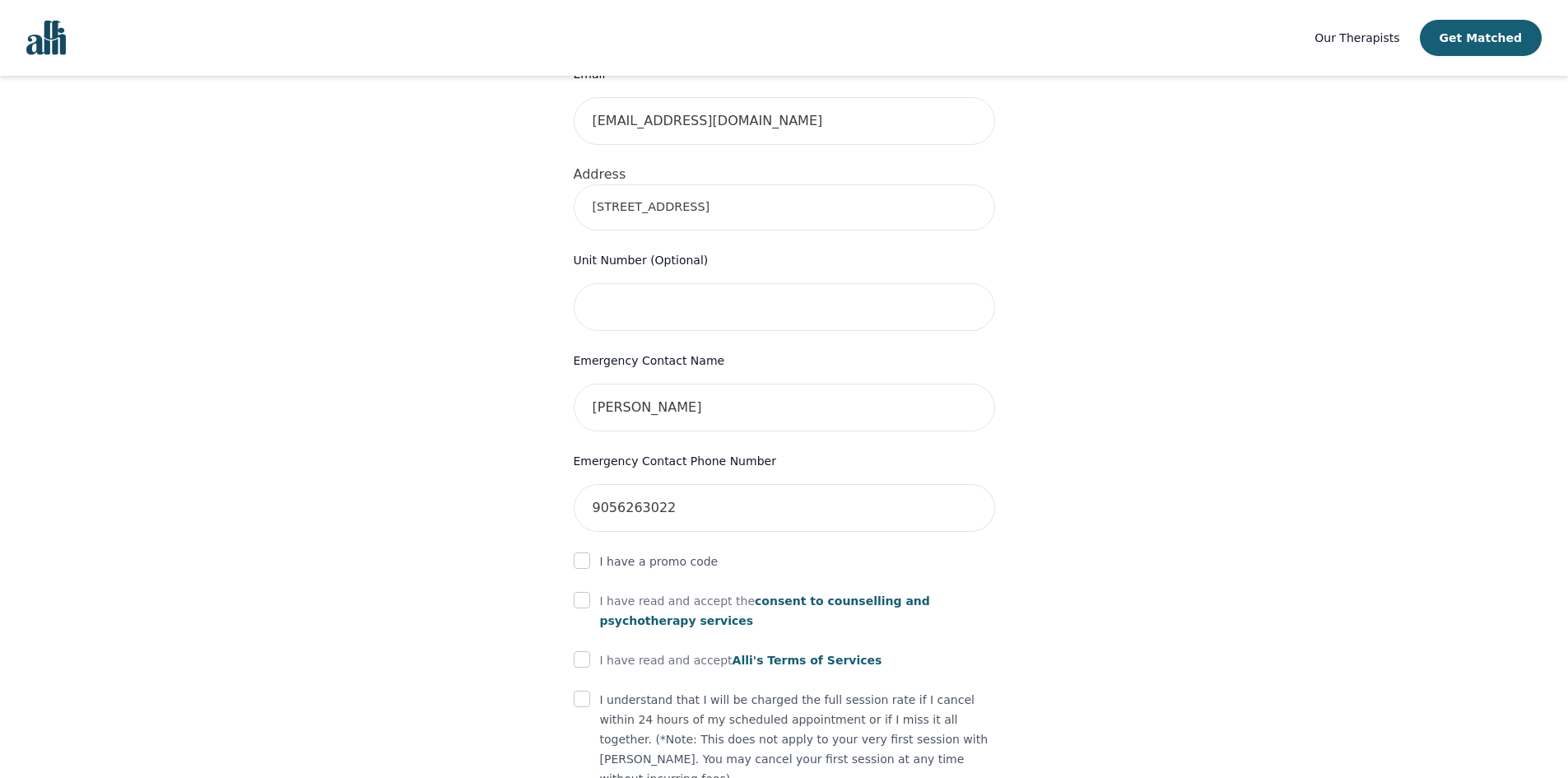
click at [587, 591] on div at bounding box center [582, 601] width 17 height 20
click at [586, 592] on input "checkbox" at bounding box center [582, 600] width 17 height 17
checkbox input "true"
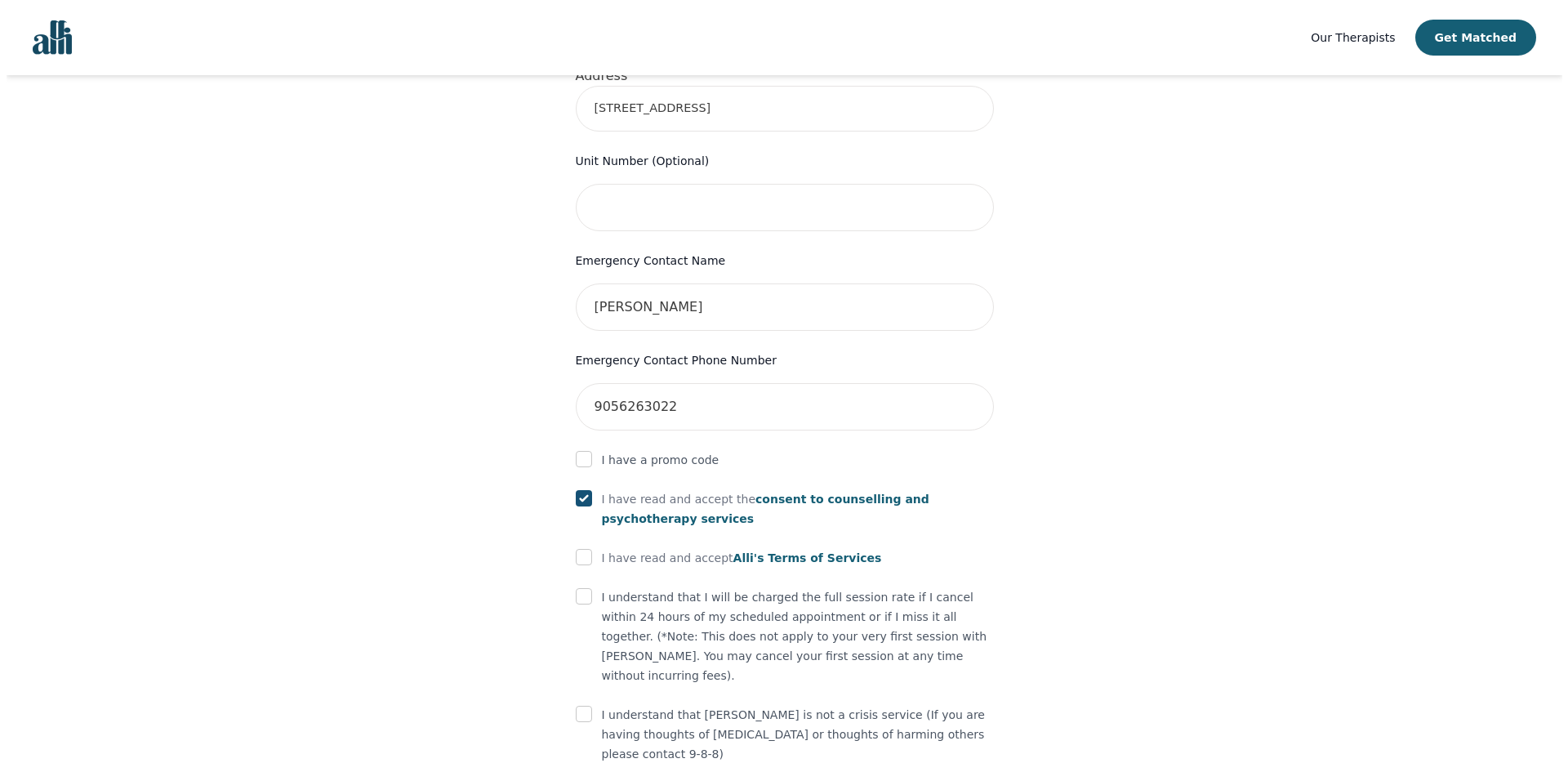
scroll to position [700, 0]
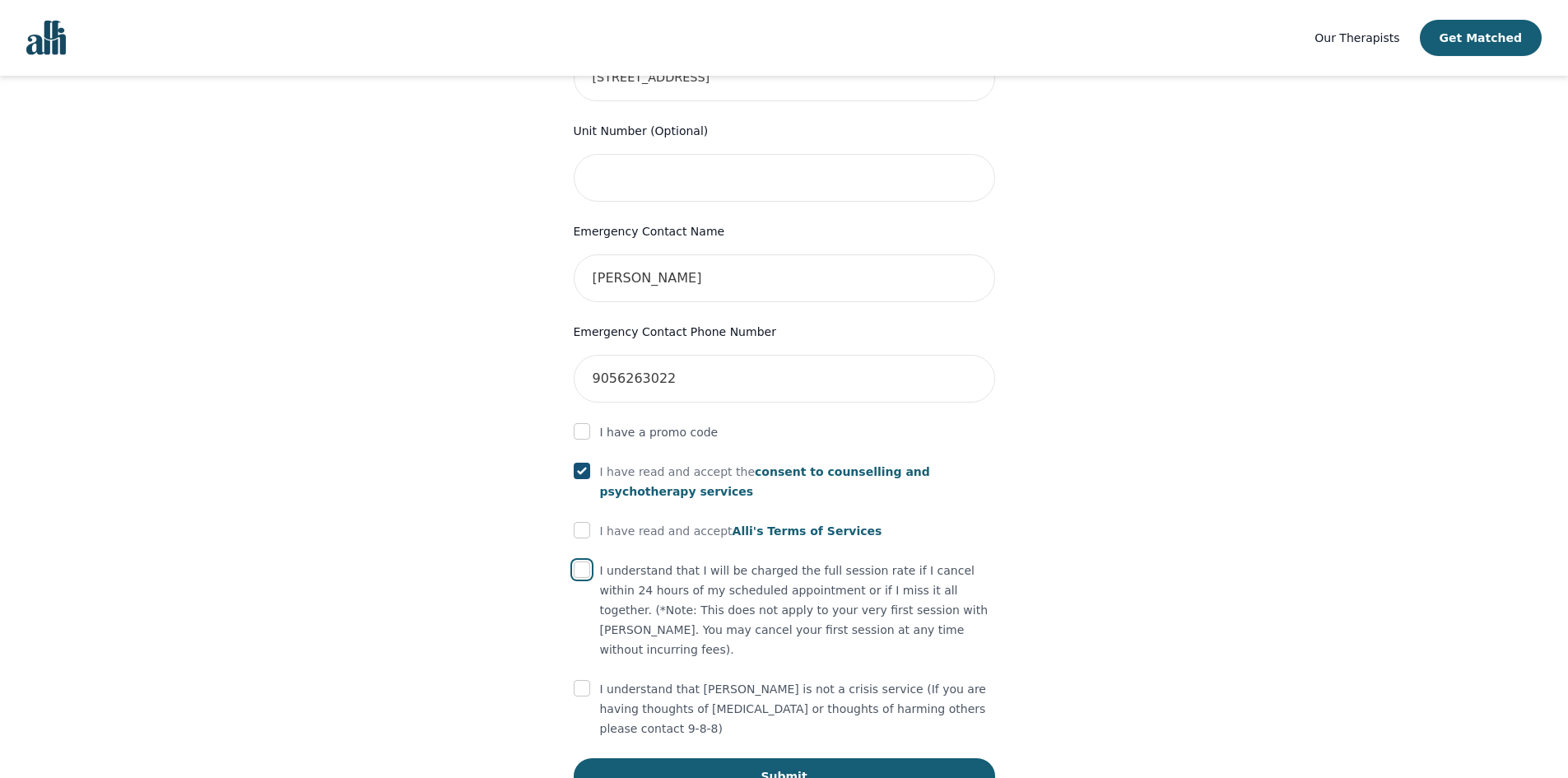
click at [584, 562] on input "checkbox" at bounding box center [582, 570] width 17 height 17
checkbox input "true"
click at [578, 680] on input "checkbox" at bounding box center [582, 688] width 17 height 17
checkbox input "true"
click at [733, 524] on span "Alli's Terms of Services" at bounding box center [807, 530] width 150 height 13
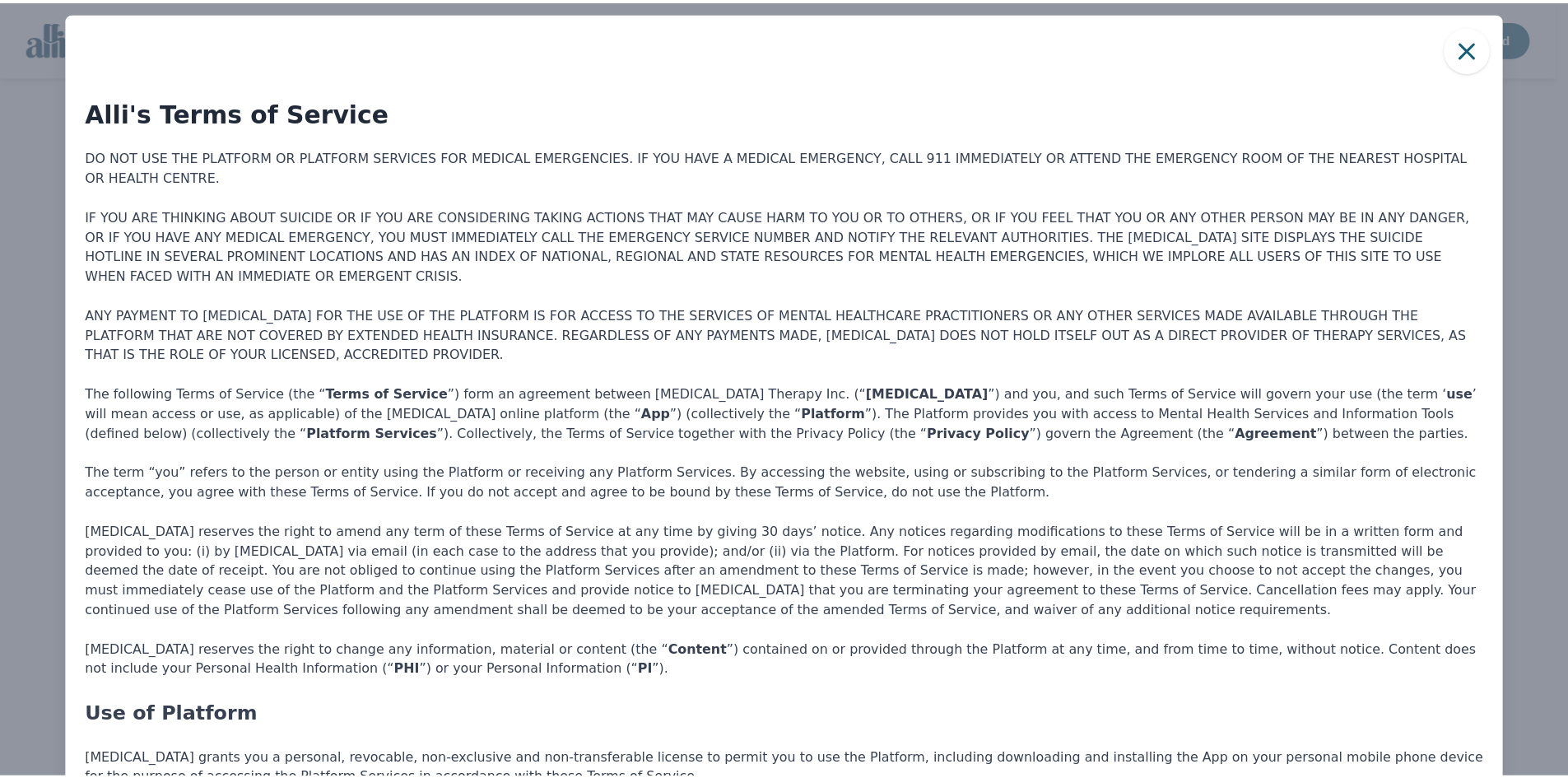
scroll to position [0, 0]
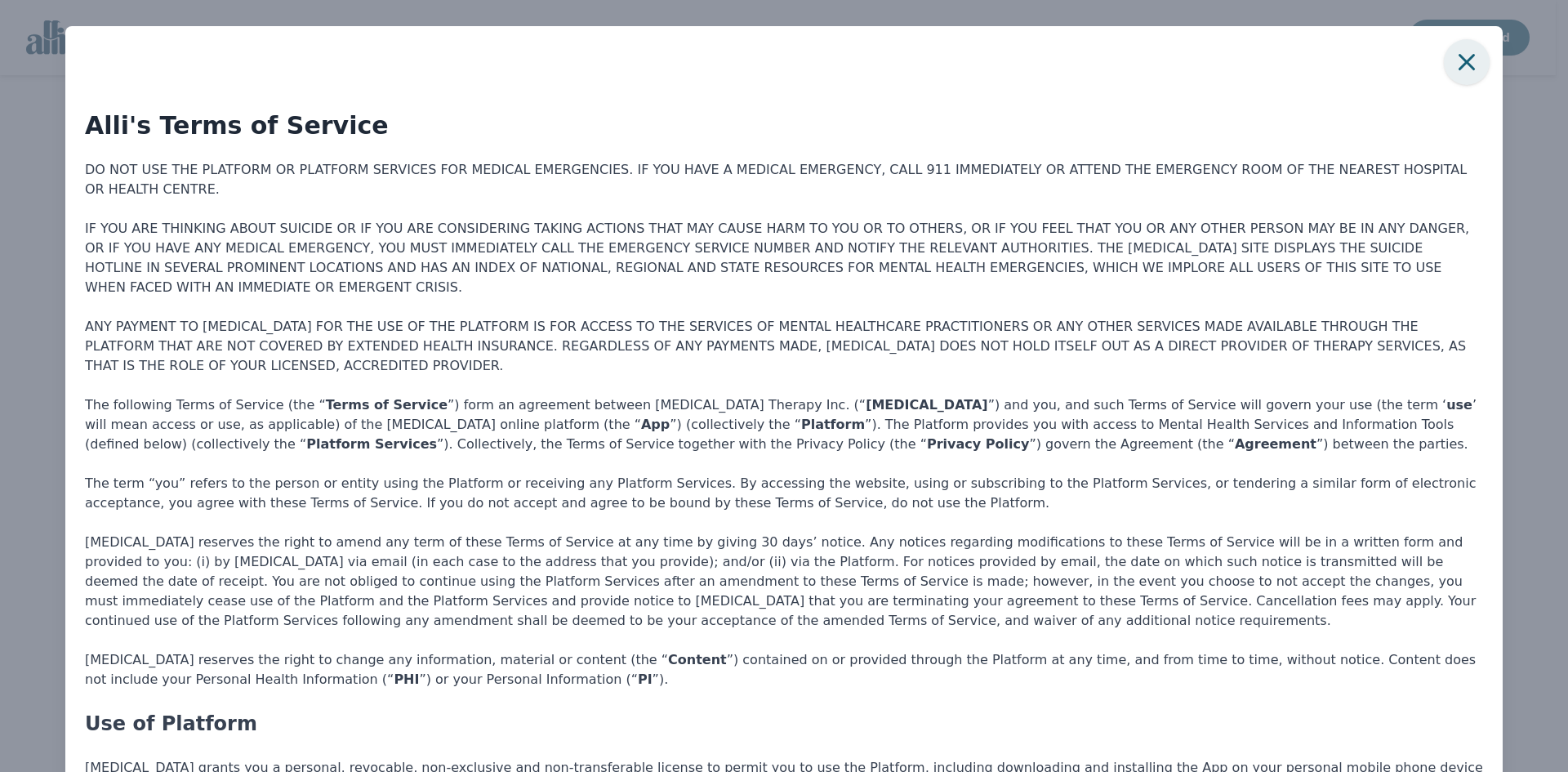
click at [1469, 65] on icon "button" at bounding box center [1466, 62] width 33 height 33
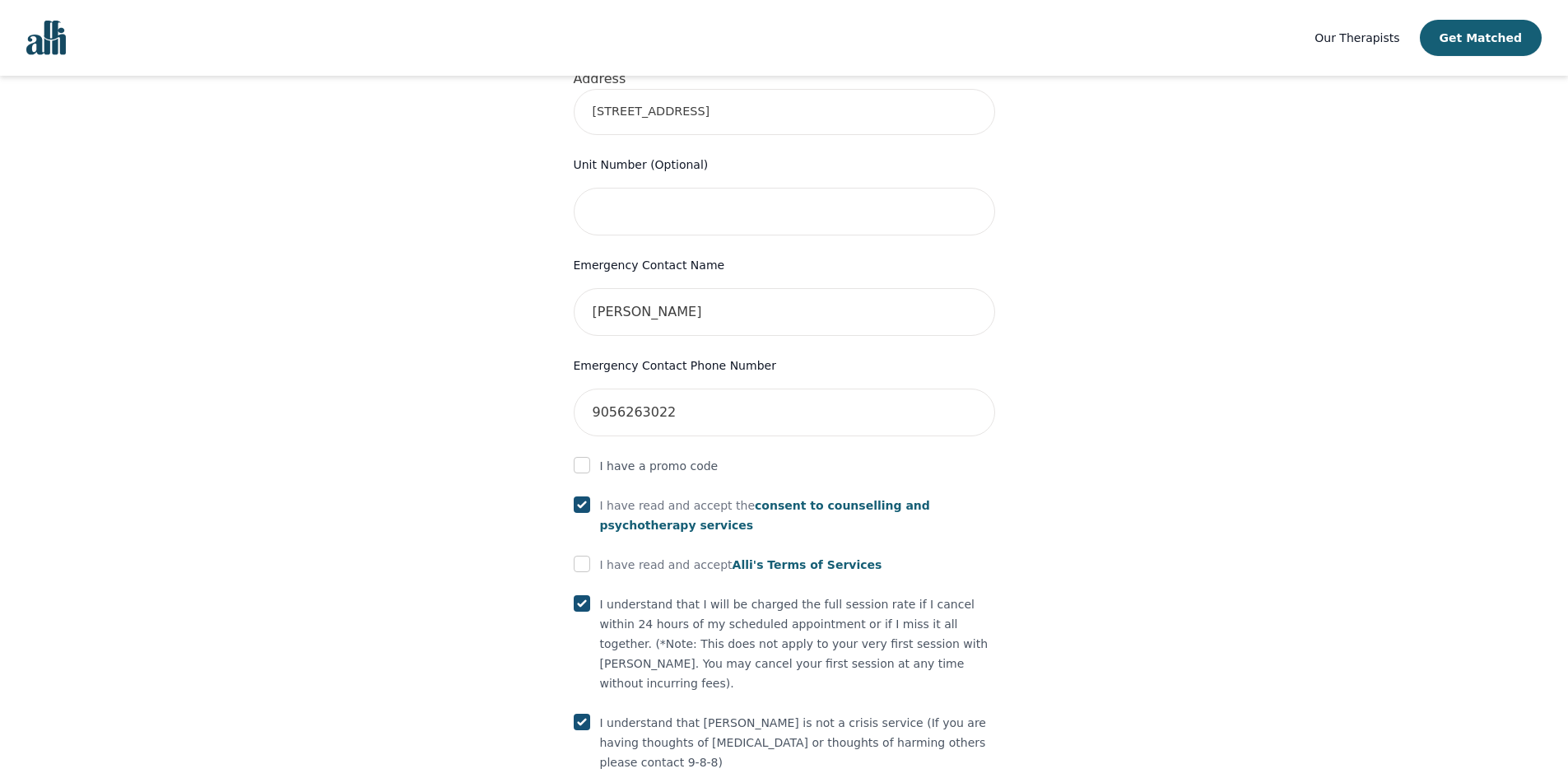
scroll to position [705, 0]
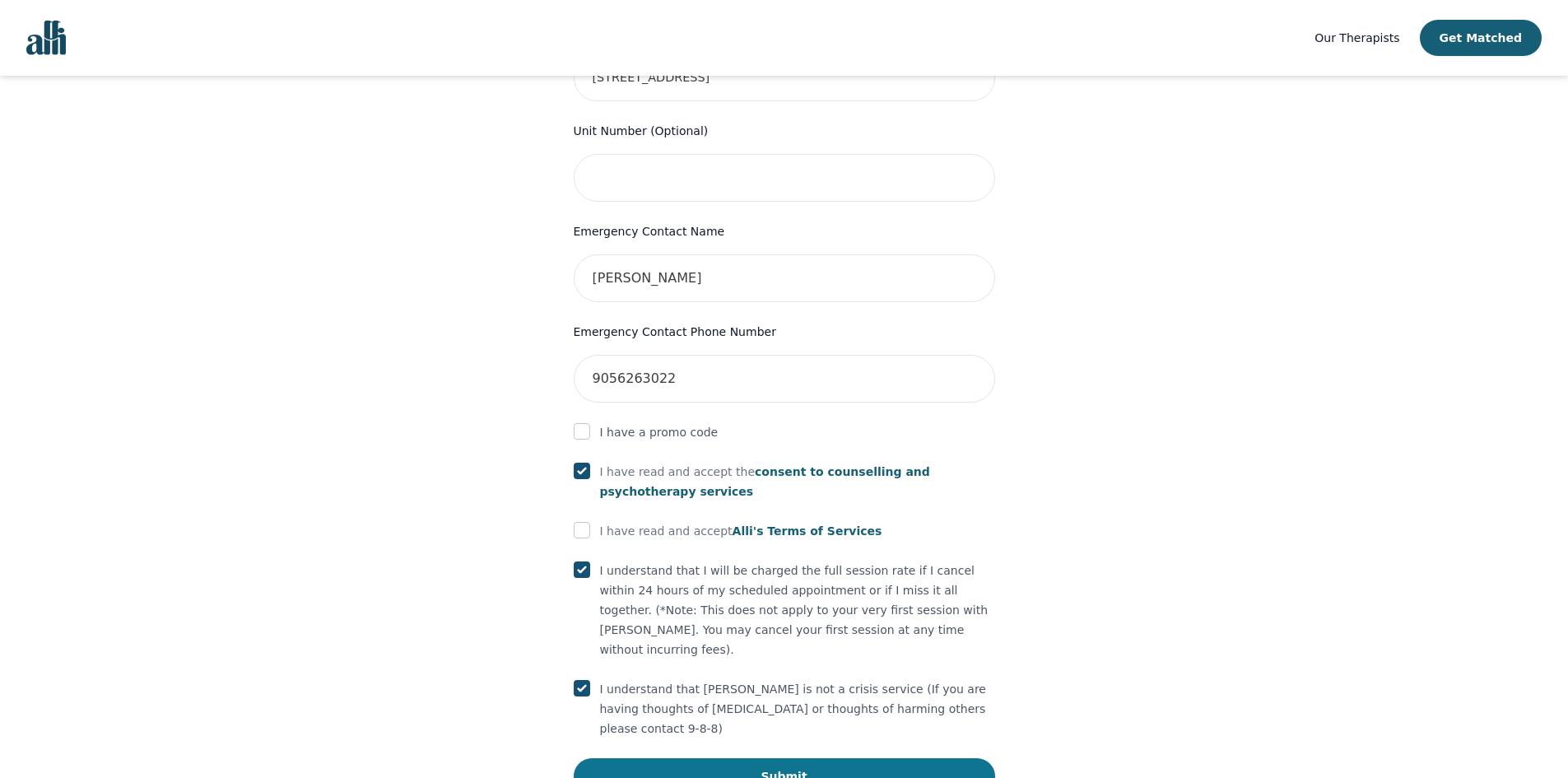
click at [735, 758] on button "Submit" at bounding box center [784, 776] width 421 height 36
click at [581, 522] on input "checkbox" at bounding box center [582, 530] width 17 height 17
checkbox input "true"
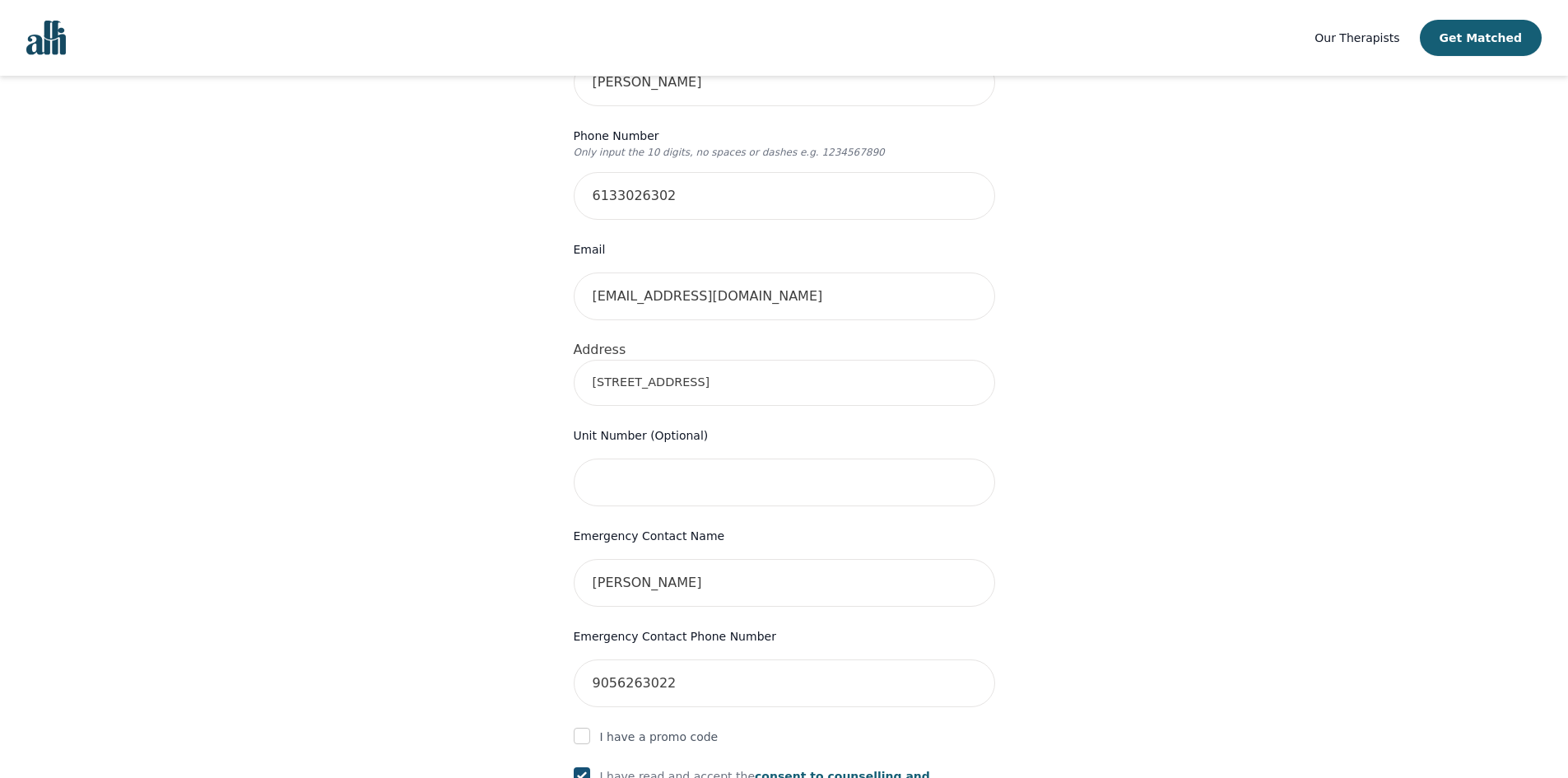
scroll to position [412, 0]
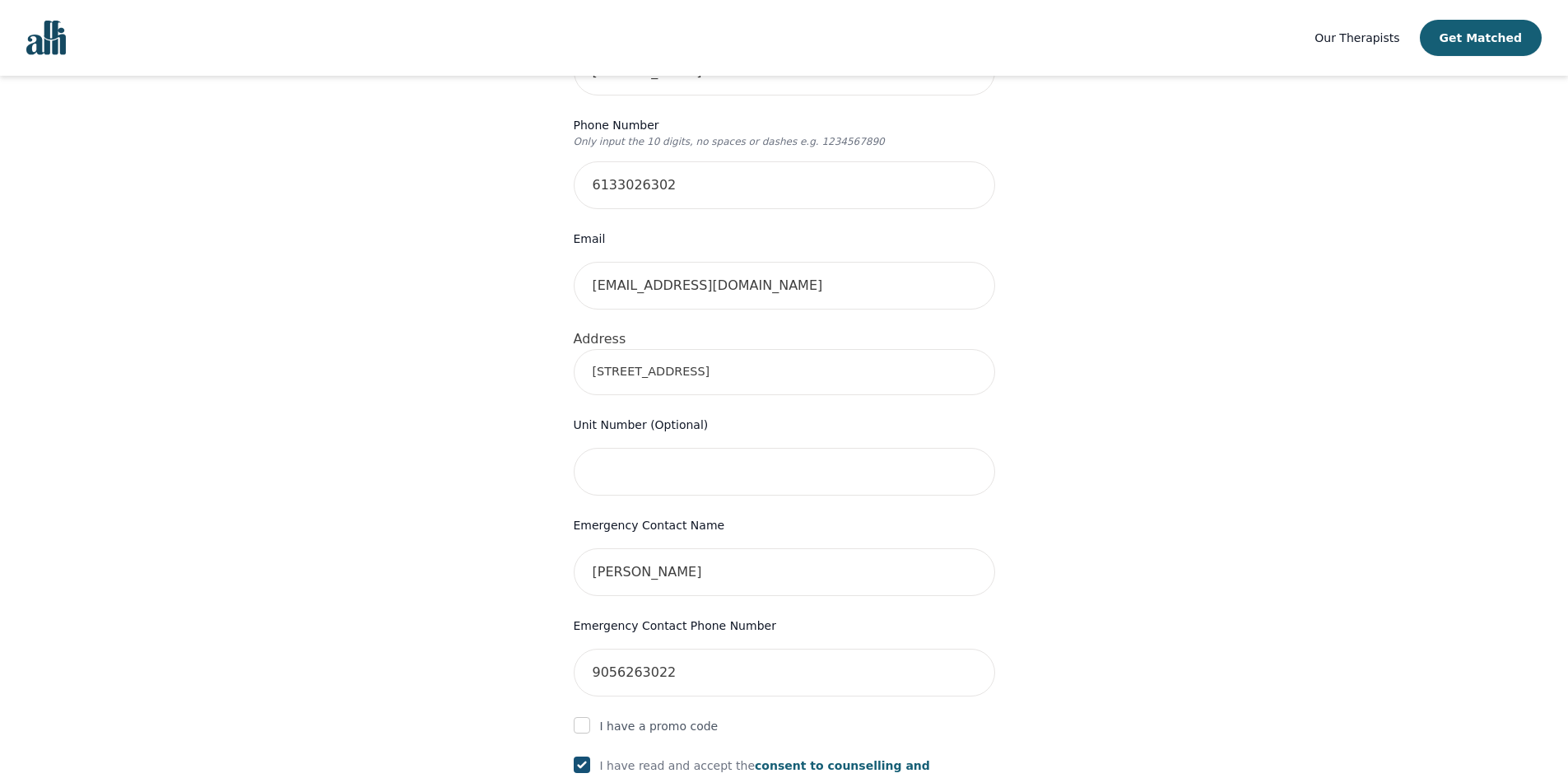
click at [838, 350] on input "304-1025 Canadian Shield Ave" at bounding box center [784, 372] width 421 height 46
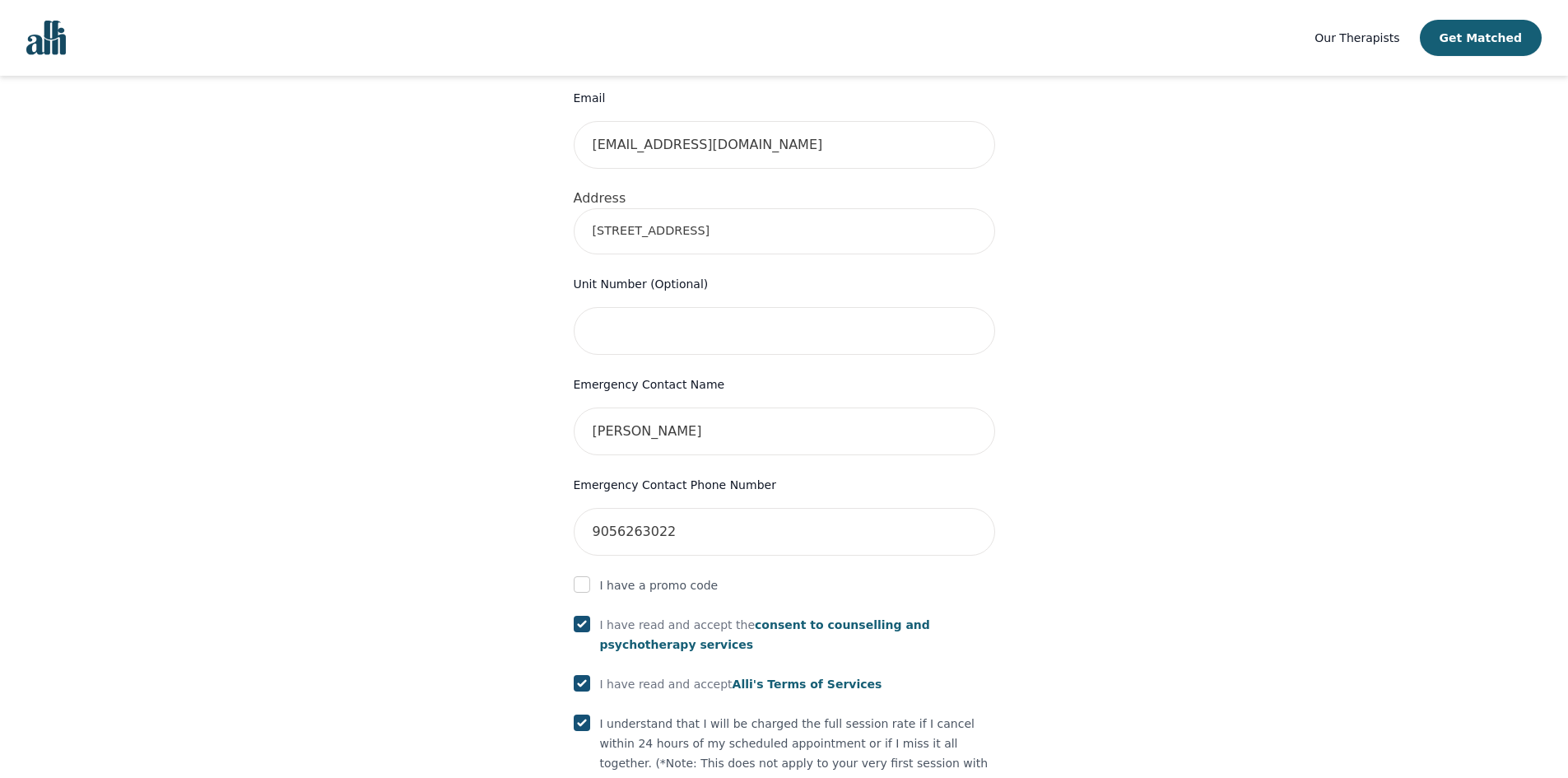
scroll to position [439, 0]
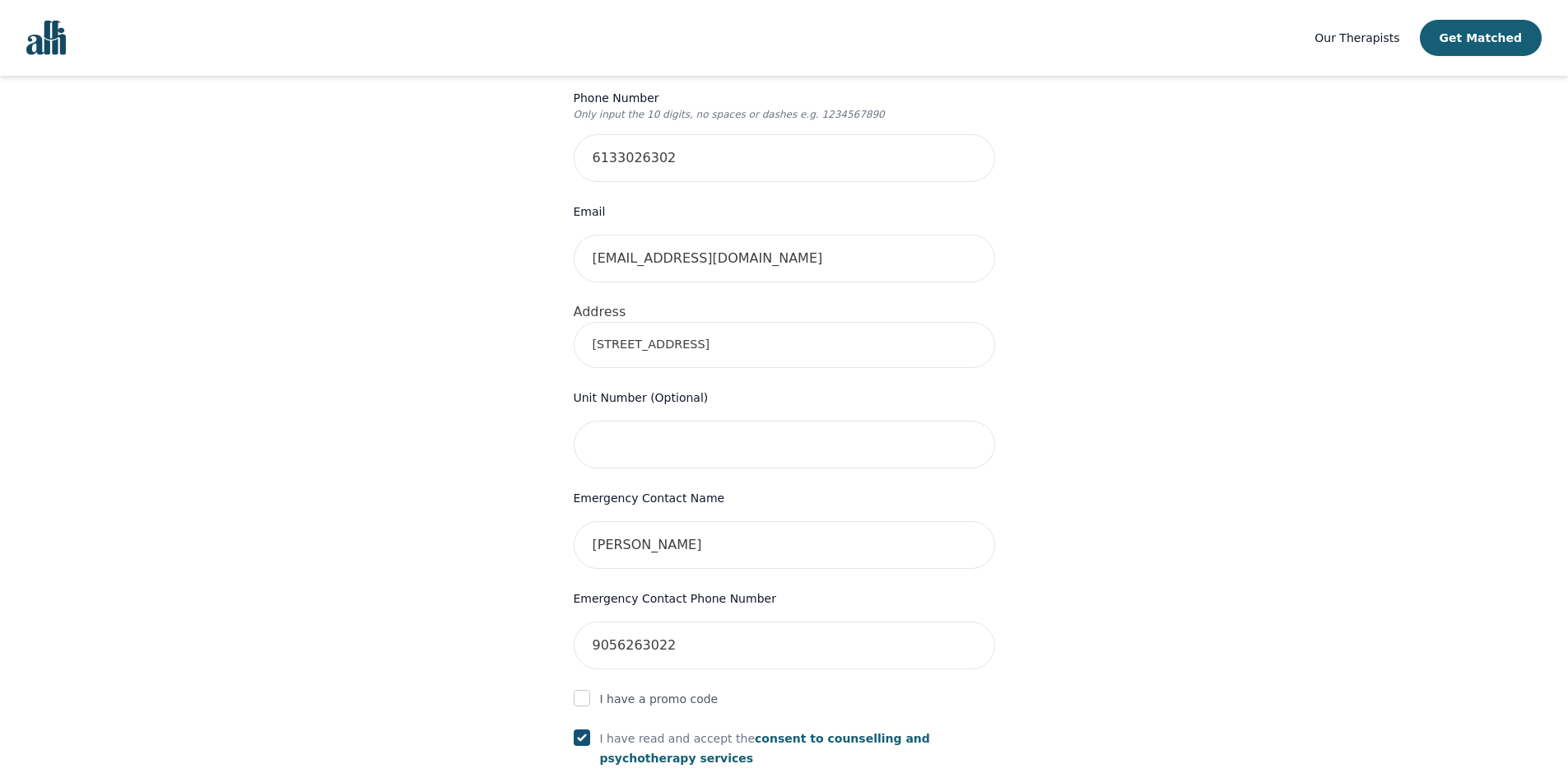
click at [735, 322] on input "304-1025 Canadian Shield Ave" at bounding box center [784, 345] width 421 height 46
drag, startPoint x: 618, startPoint y: 317, endPoint x: 527, endPoint y: 319, distance: 91.0
click at [527, 319] on div "Your therapy journey is about to begin! Your initial assessment session with Gr…" at bounding box center [783, 406] width 1528 height 1539
type input "1025 Canadian Shield Ave, Ottawa, ON K2K 0H3, Canada"
click at [716, 420] on input "text" at bounding box center [784, 444] width 421 height 48
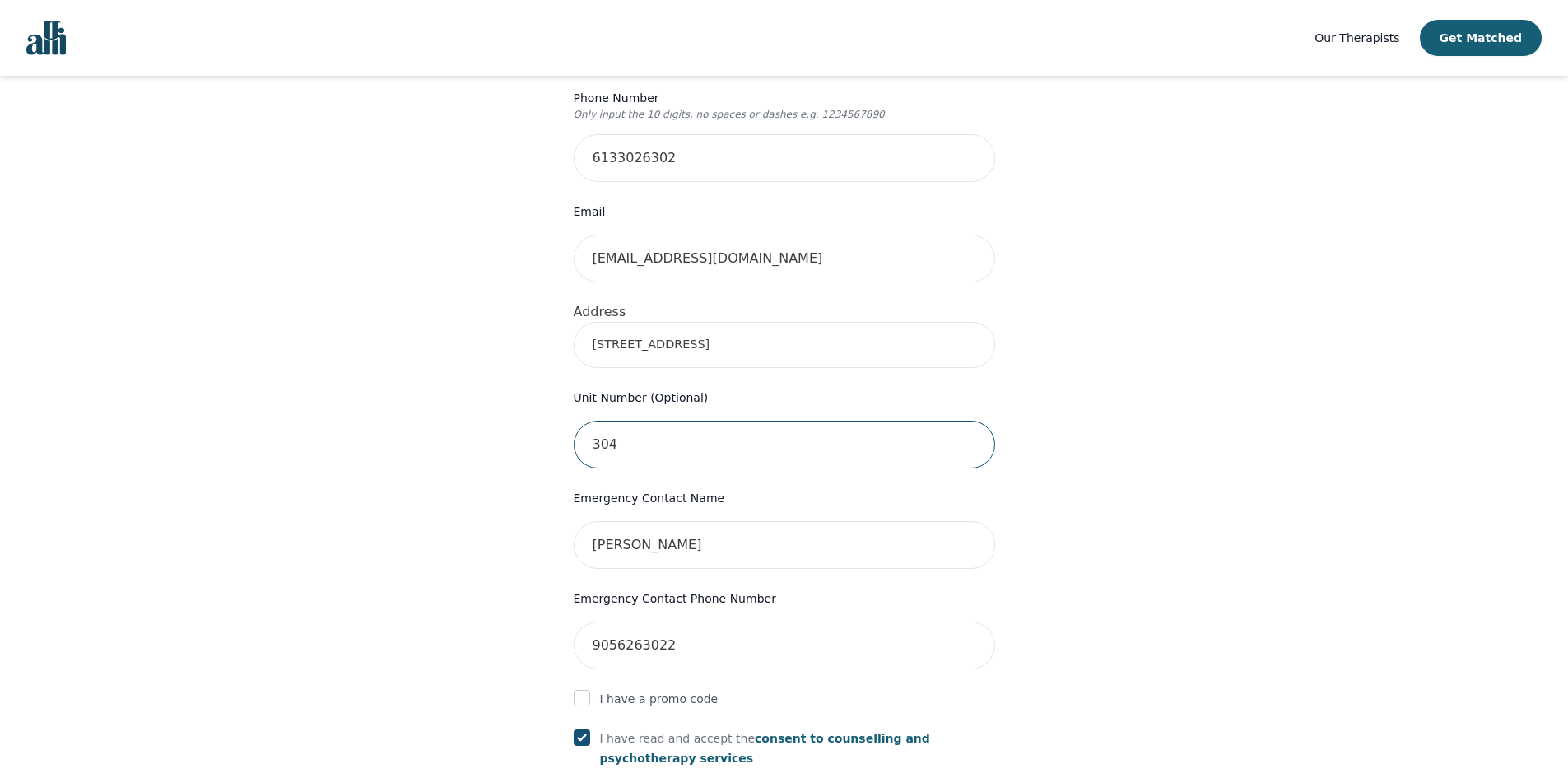
type input "304"
click at [1063, 358] on div "Your therapy journey is about to begin! Your initial assessment session with Gr…" at bounding box center [783, 406] width 1528 height 1539
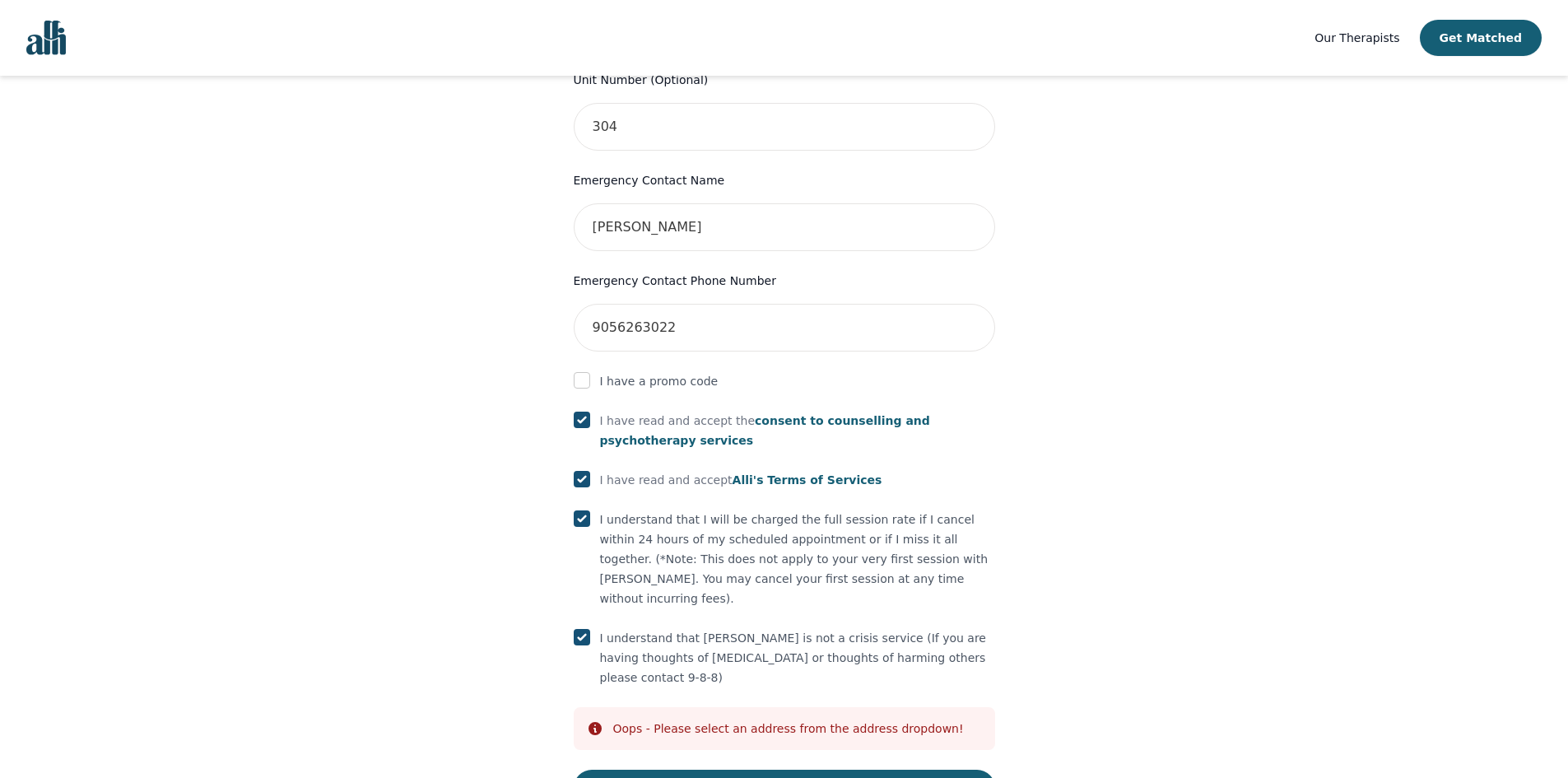
scroll to position [768, 0]
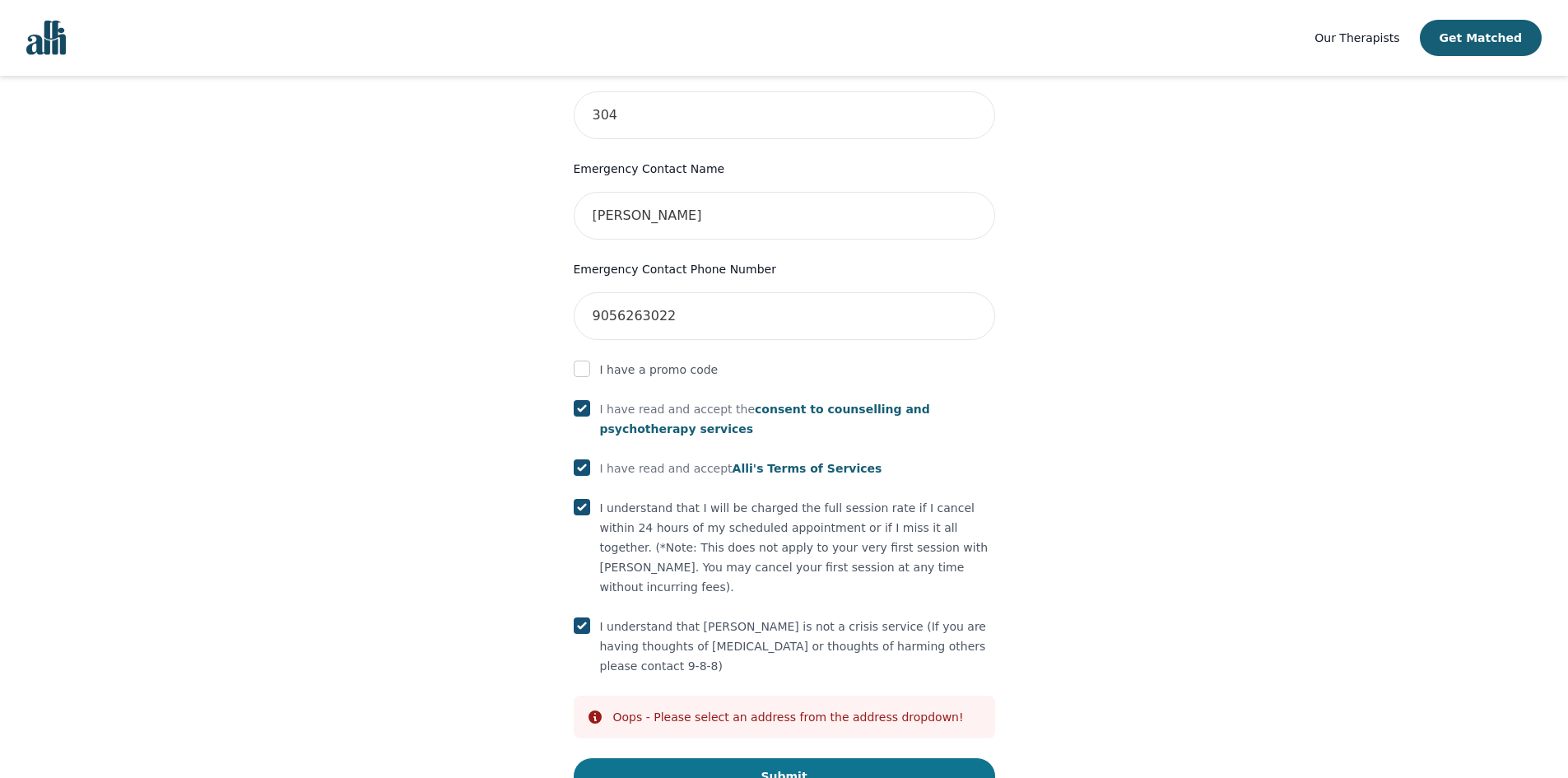
click at [792, 758] on button "Submit" at bounding box center [784, 776] width 421 height 36
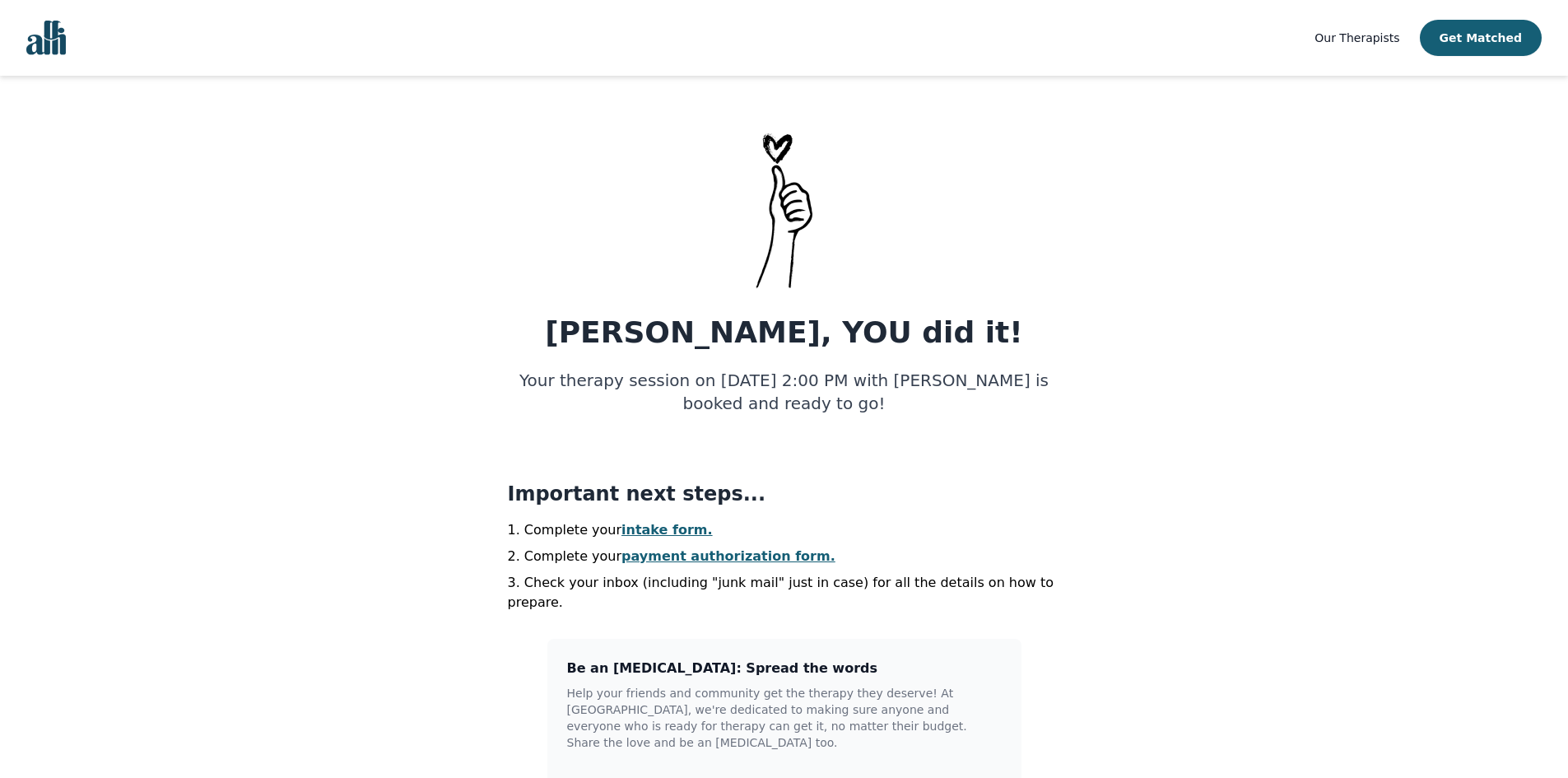
click at [660, 532] on link "intake form." at bounding box center [667, 530] width 91 height 16
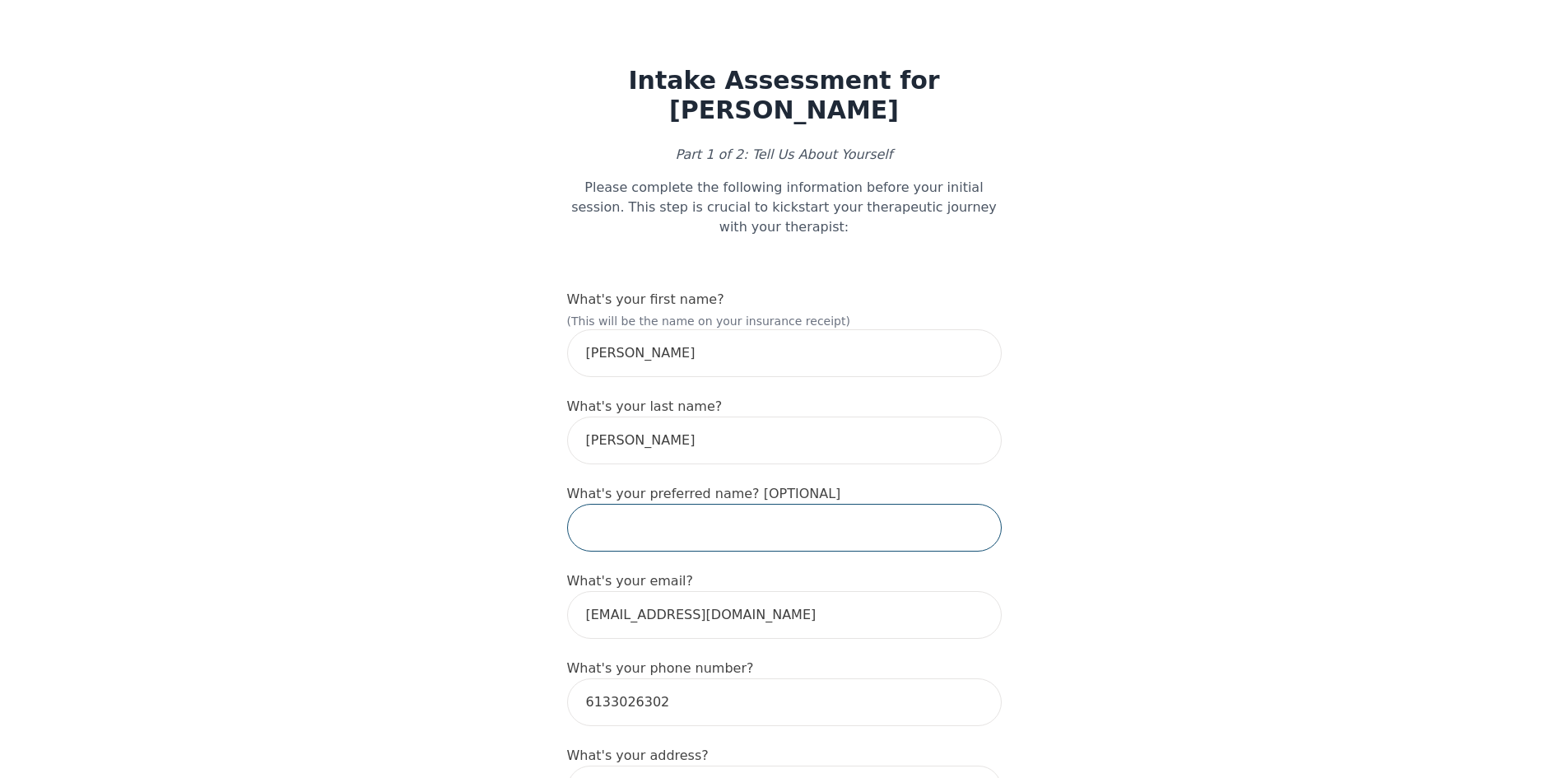
click at [667, 523] on input "text" at bounding box center [784, 528] width 435 height 48
type input "Chantal"
type input "380 Mackay Street"
click at [692, 524] on input "Chantal" at bounding box center [784, 528] width 435 height 48
click at [705, 514] on input "text" at bounding box center [784, 528] width 435 height 48
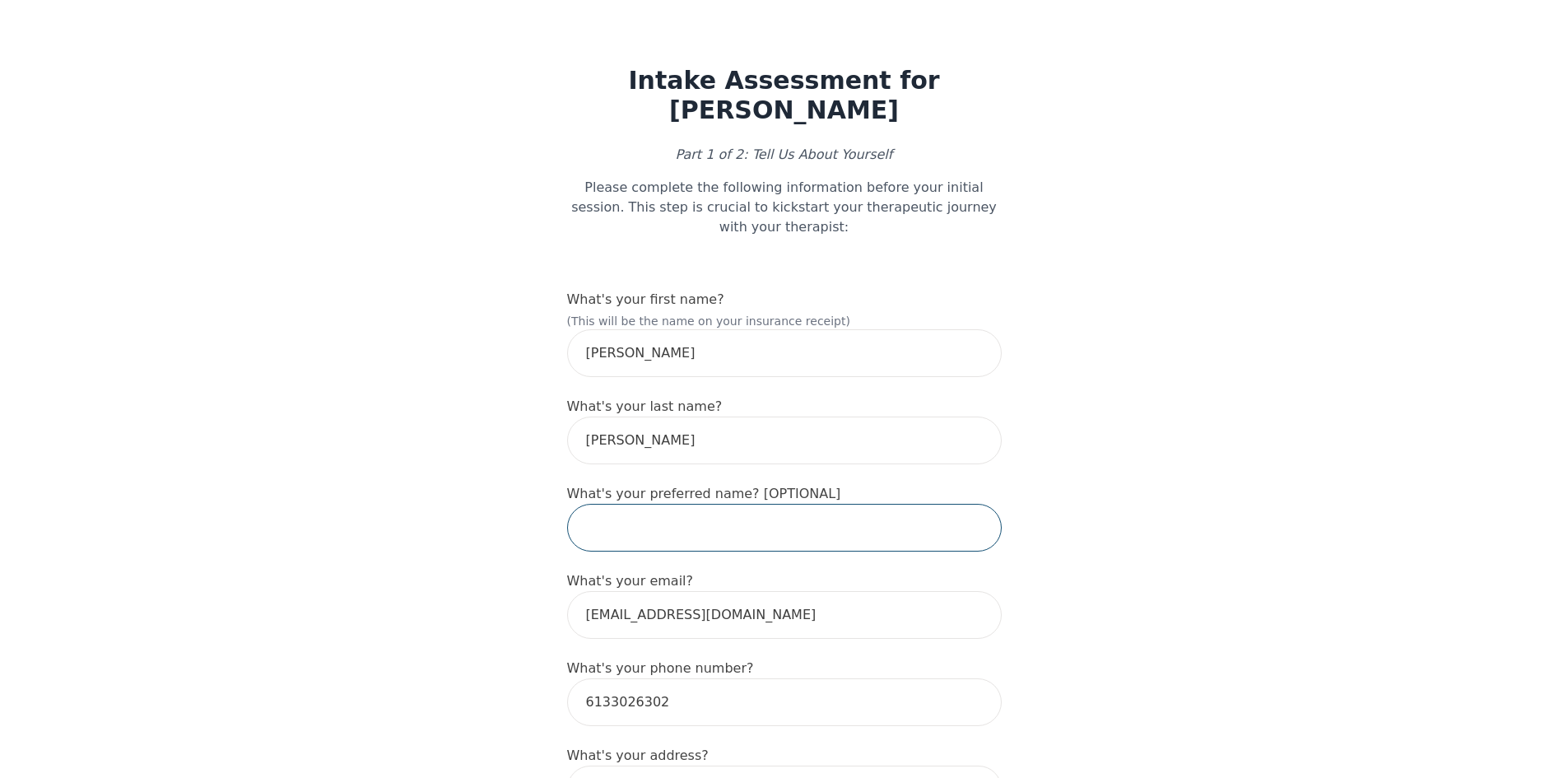
type input "Chantal"
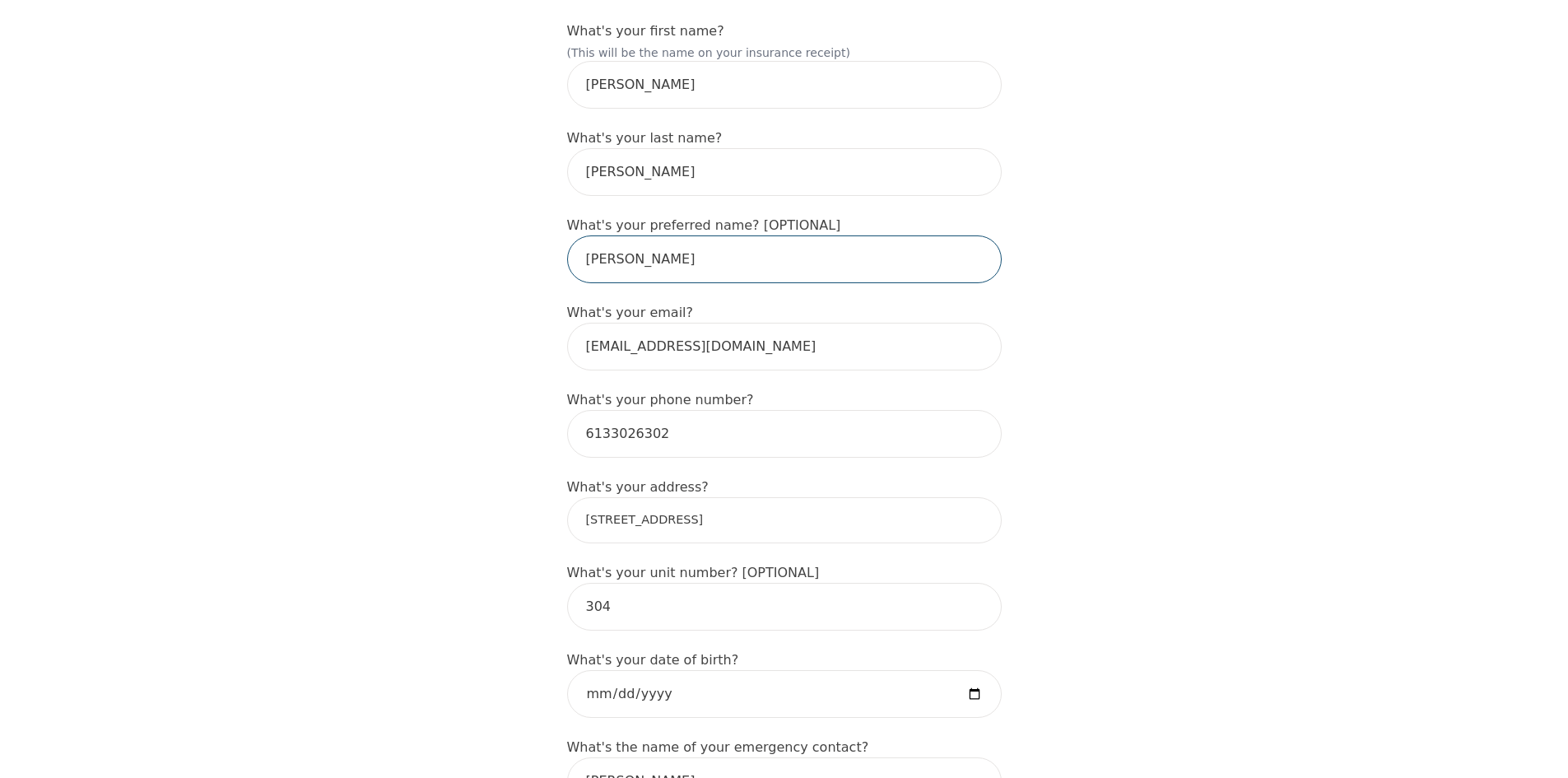
scroll to position [329, 0]
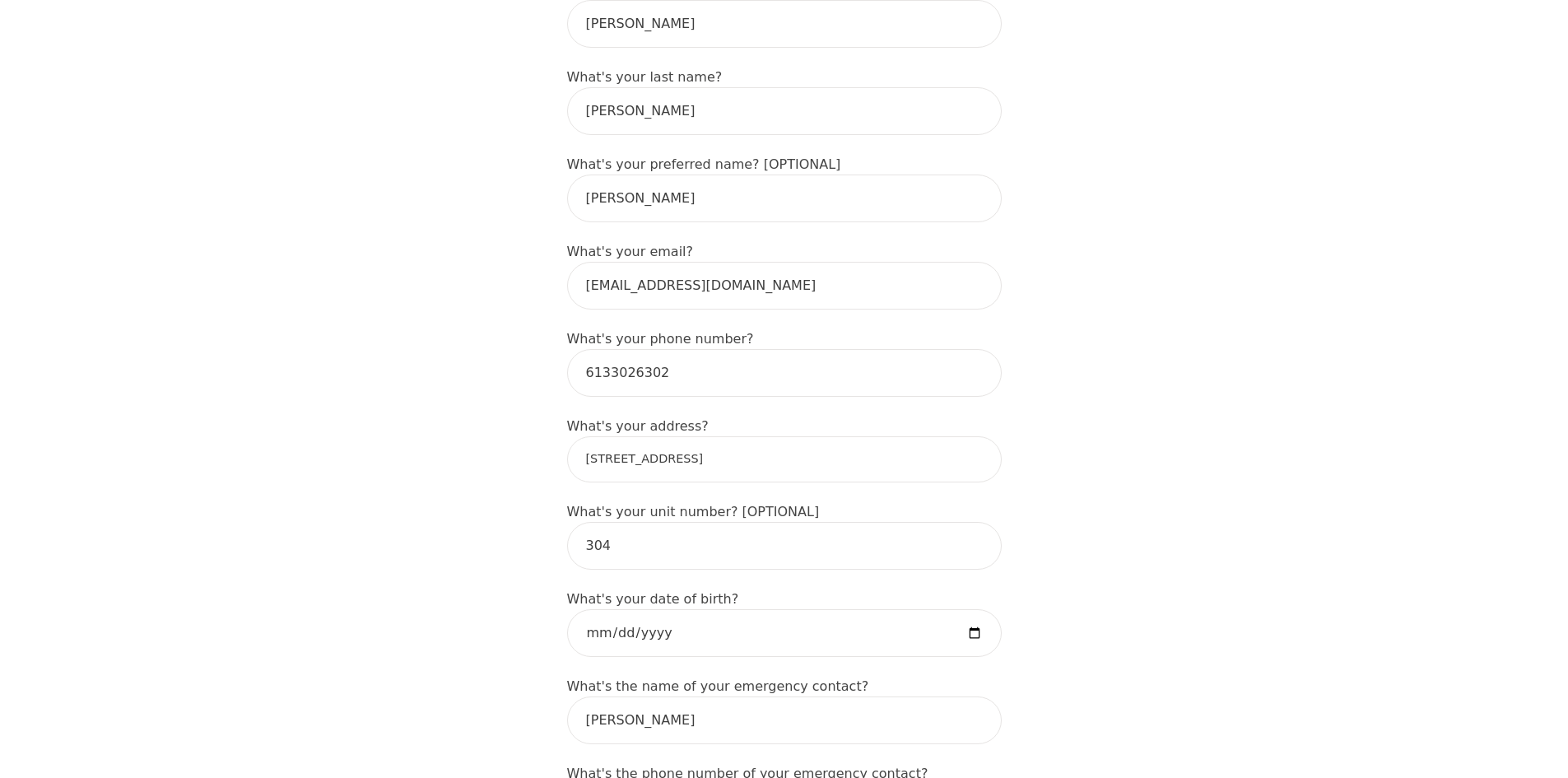
drag, startPoint x: 612, startPoint y: 440, endPoint x: 537, endPoint y: 440, distance: 75.0
type input "1025 Canadian Shield Ave, Ottawa, ON K2K 0H3, Canada"
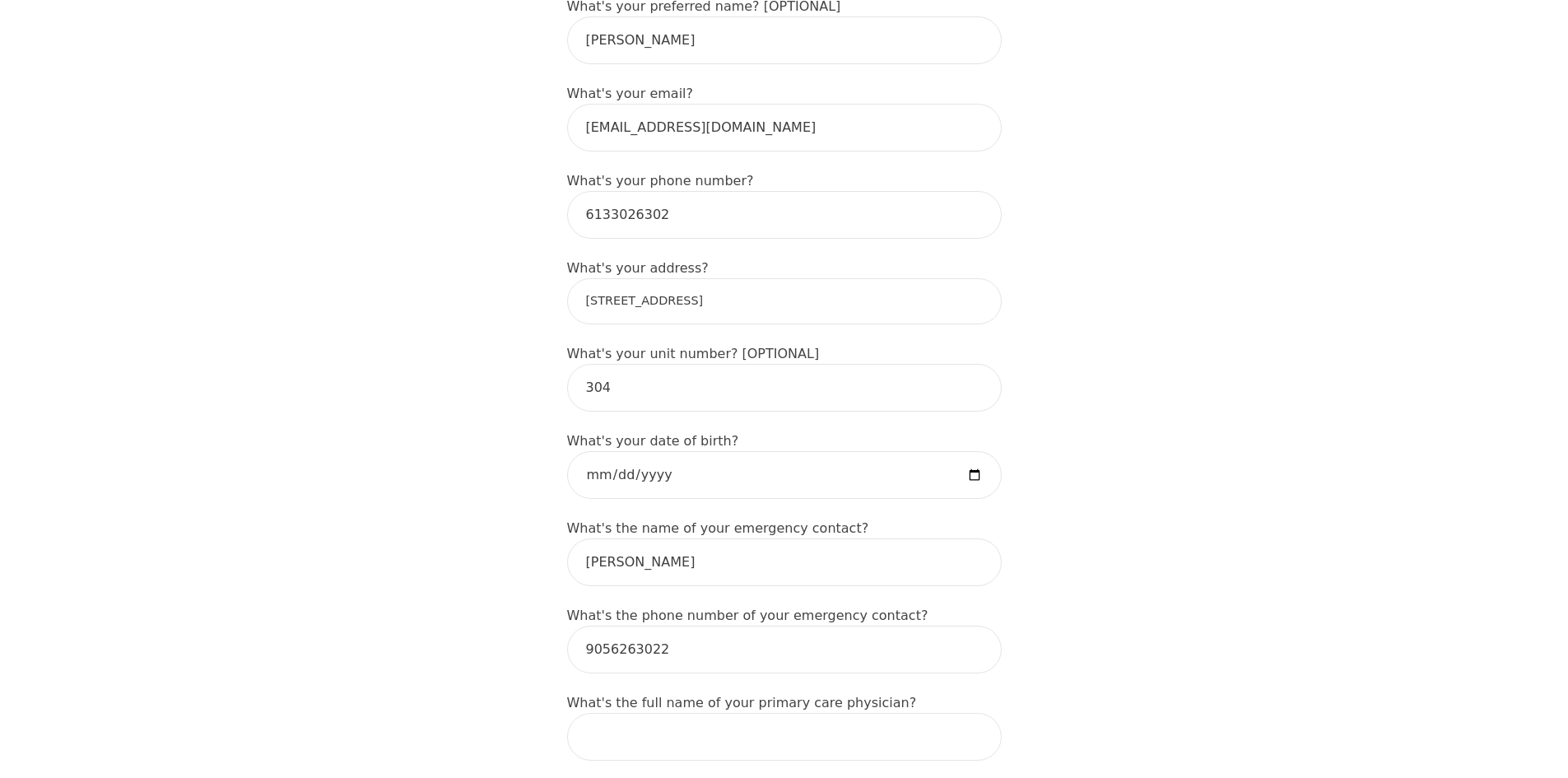
scroll to position [494, 0]
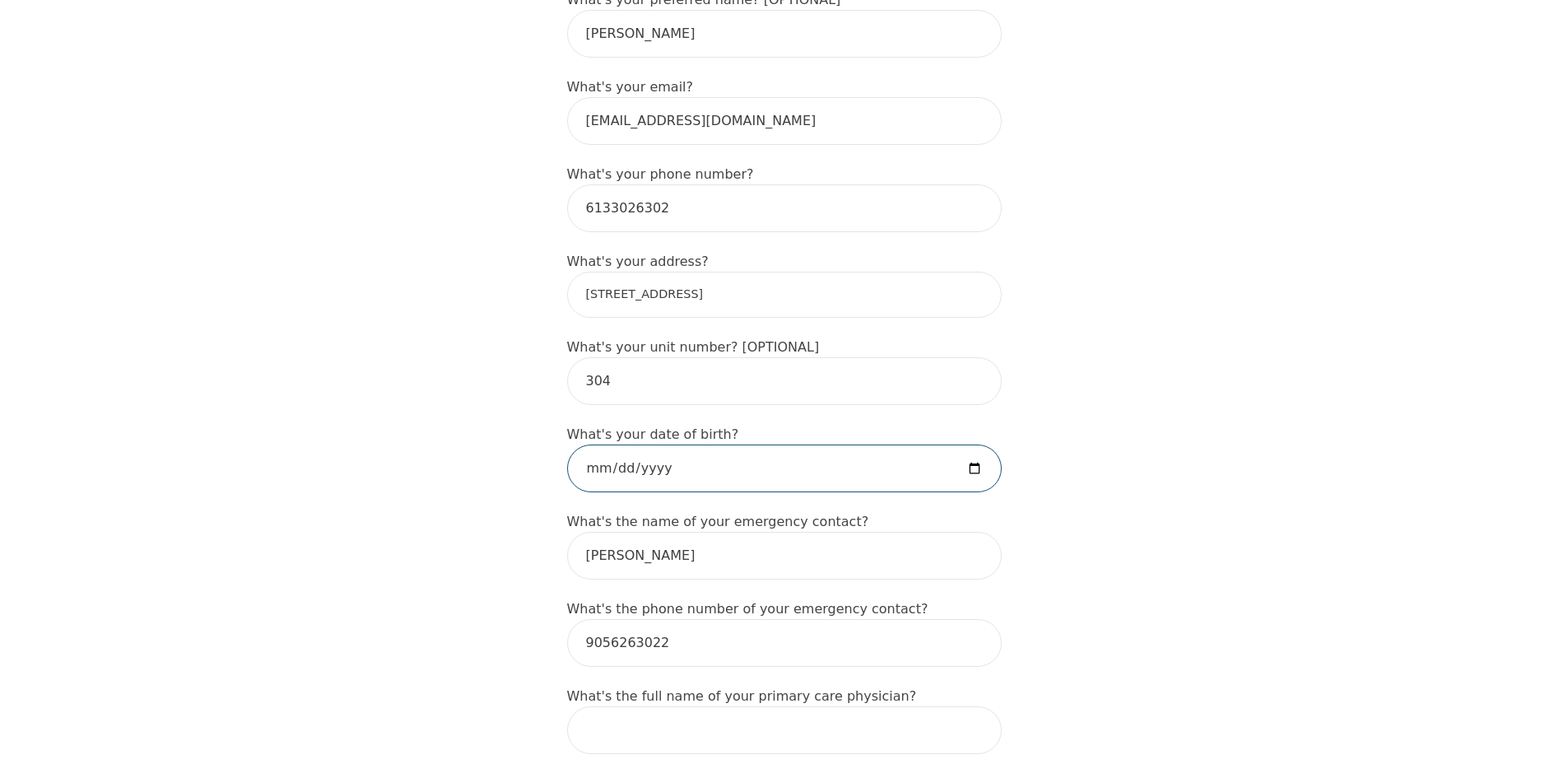
click at [972, 444] on input "date" at bounding box center [784, 468] width 435 height 48
drag, startPoint x: 697, startPoint y: 446, endPoint x: 474, endPoint y: 450, distance: 223.0
type input "1985-05-02"
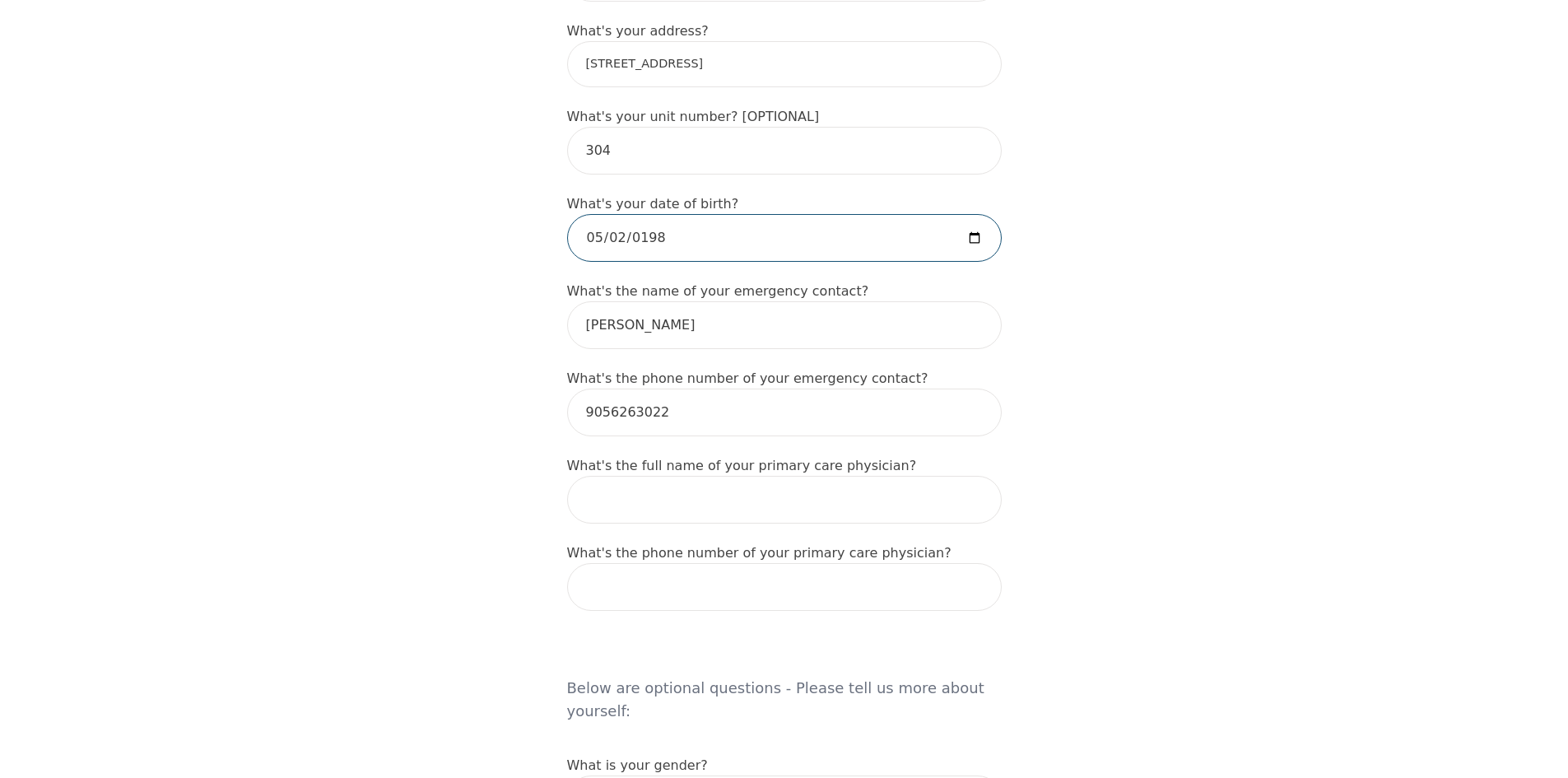
scroll to position [741, 0]
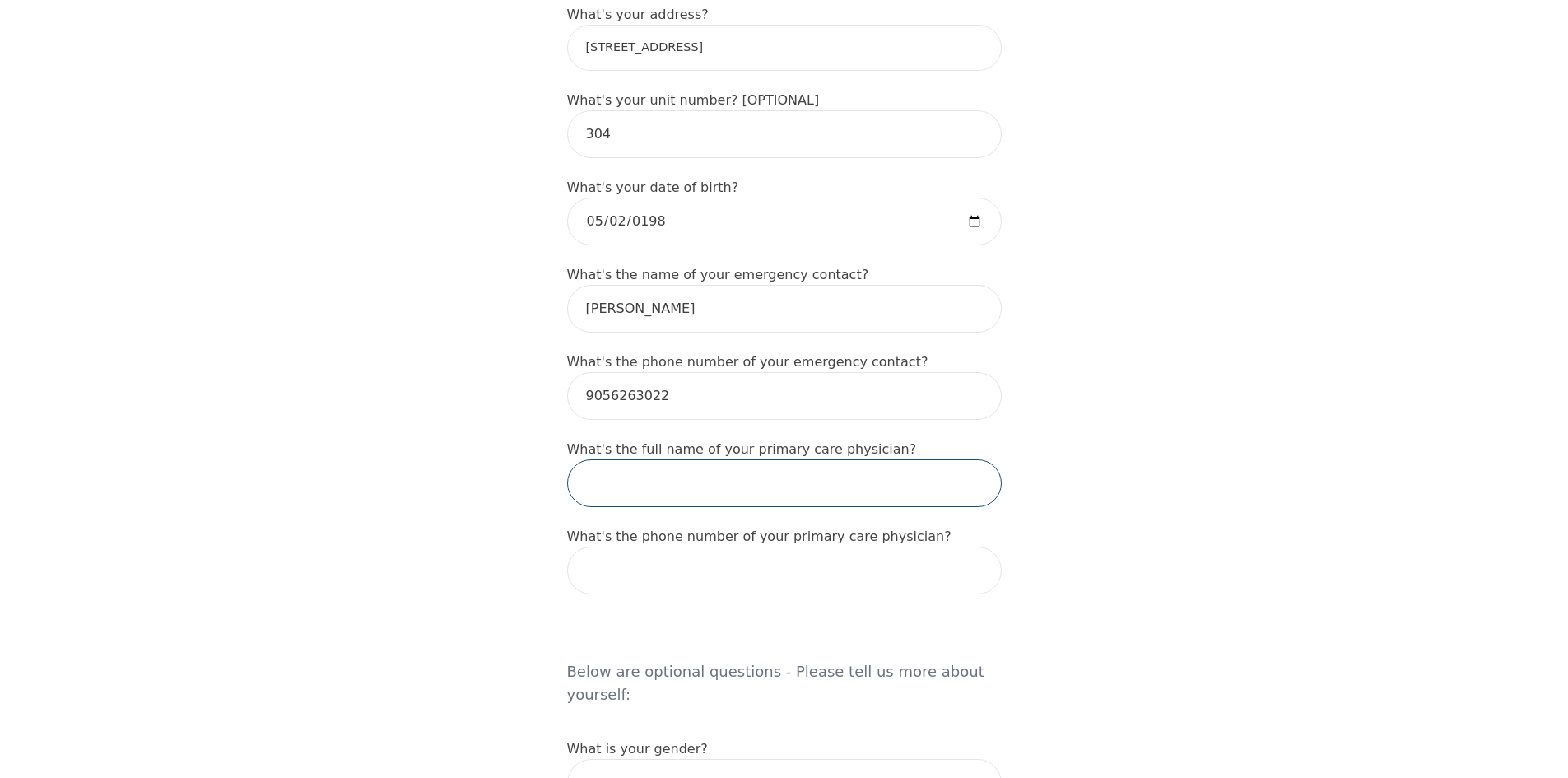
click at [841, 461] on input "text" at bounding box center [784, 483] width 435 height 48
drag, startPoint x: 692, startPoint y: 468, endPoint x: 533, endPoint y: 447, distance: 160.4
click at [533, 447] on div "Intake Assessment for Chantal Robillard Part 1 of 2: Tell Us About Yourself Ple…" at bounding box center [784, 567] width 1568 height 2485
paste input "Dr. Robert Stecher, MBBCh, CCFP"
drag, startPoint x: 691, startPoint y: 464, endPoint x: 838, endPoint y: 467, distance: 147.0
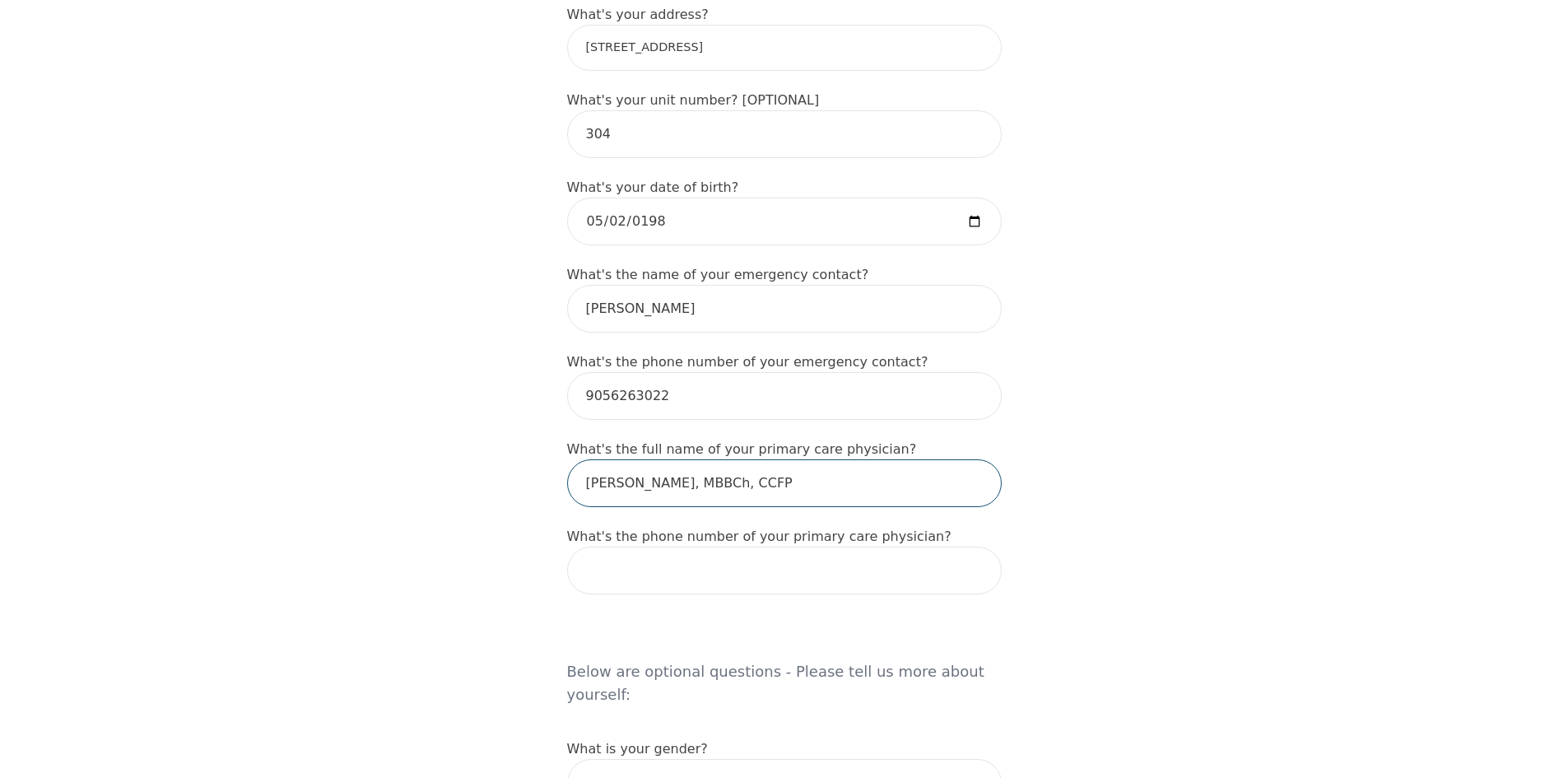
click at [838, 467] on input "Dr. Robert Stecher, MBBCh, CCFP" at bounding box center [784, 483] width 435 height 48
type input "Dr. Robert Stecher"
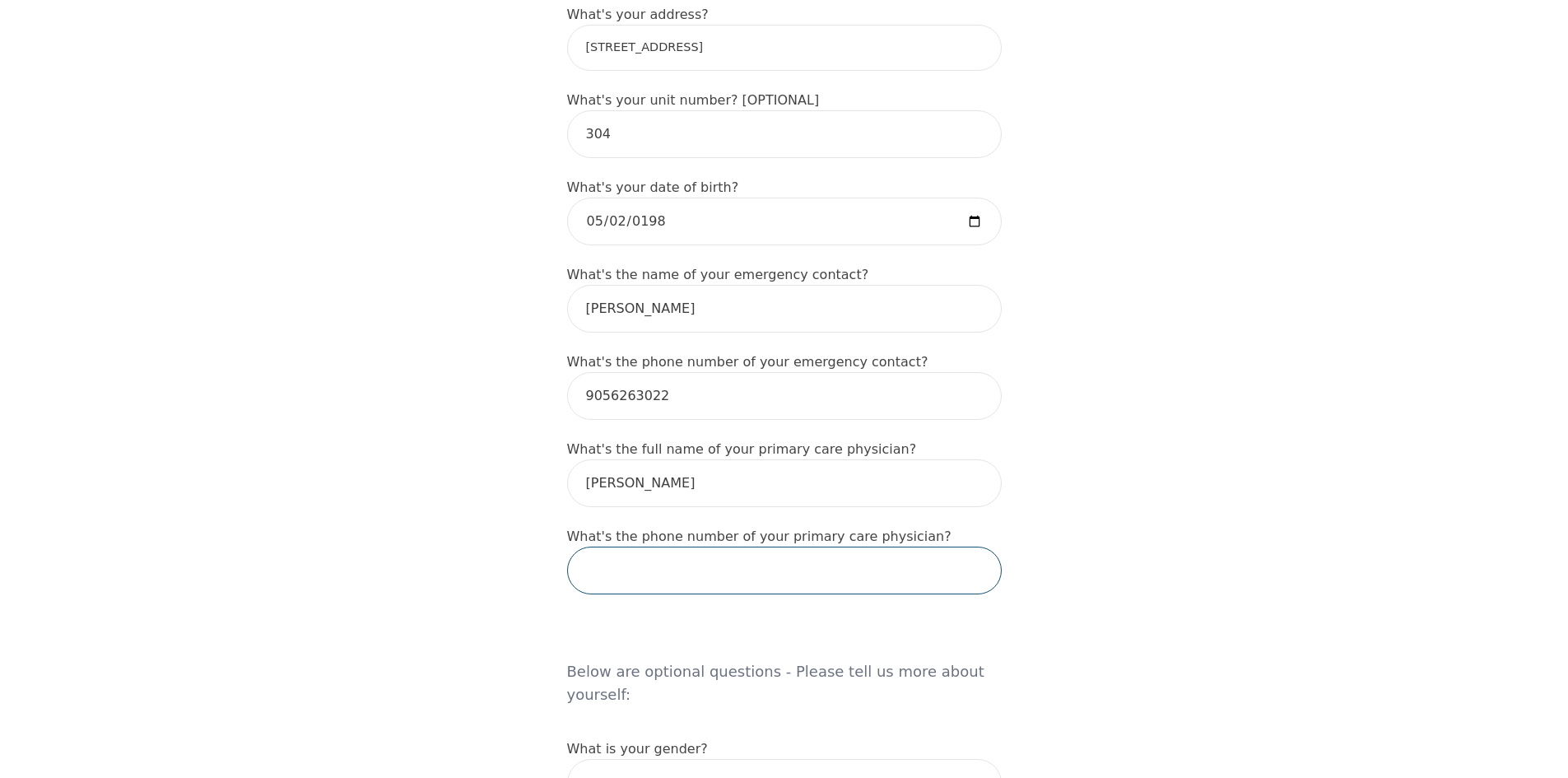
click at [677, 552] on input "tel" at bounding box center [784, 570] width 435 height 48
type input "6138393271"
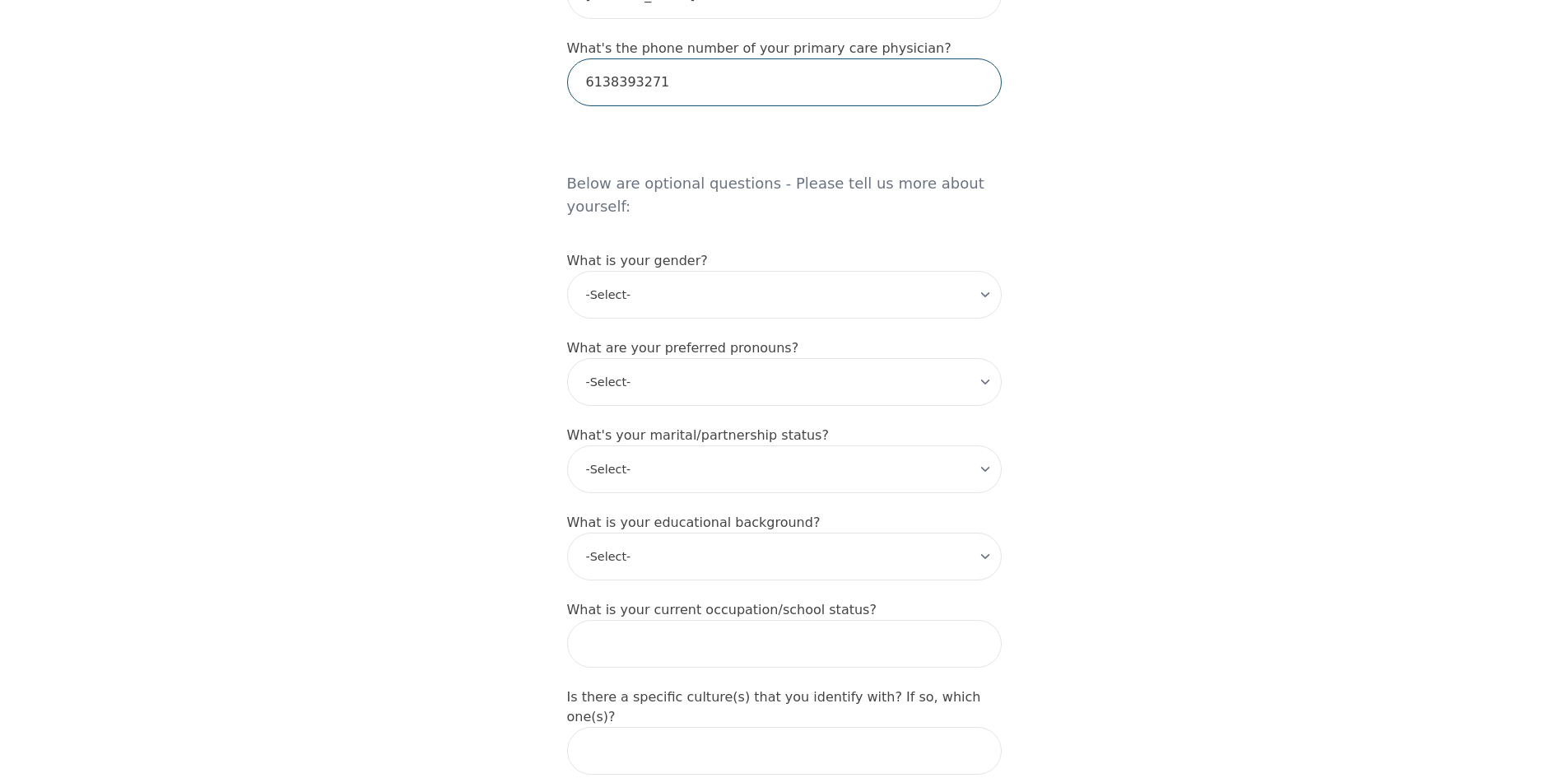
scroll to position [1235, 0]
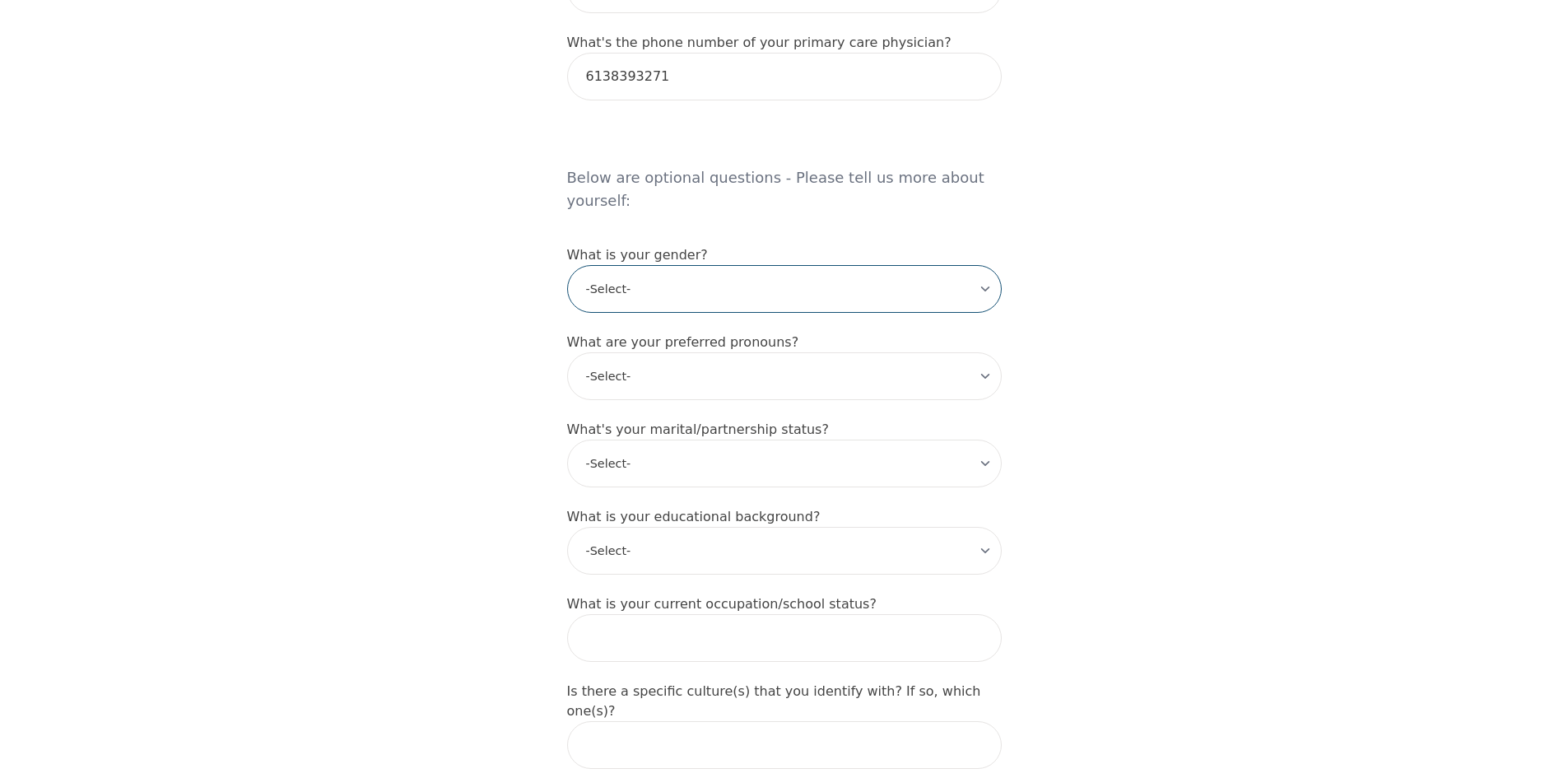
click at [726, 265] on select "-Select- male female non-binary transgender intersex prefer_not_to_say" at bounding box center [784, 289] width 435 height 48
select select "female"
click at [567, 265] on select "-Select- male female non-binary transgender intersex prefer_not_to_say" at bounding box center [784, 289] width 435 height 48
click at [663, 352] on select "-Select- he/him she/her they/them ze/zir xe/xem ey/em ve/ver tey/ter e/e per/pe…" at bounding box center [784, 376] width 435 height 48
select select "she/her"
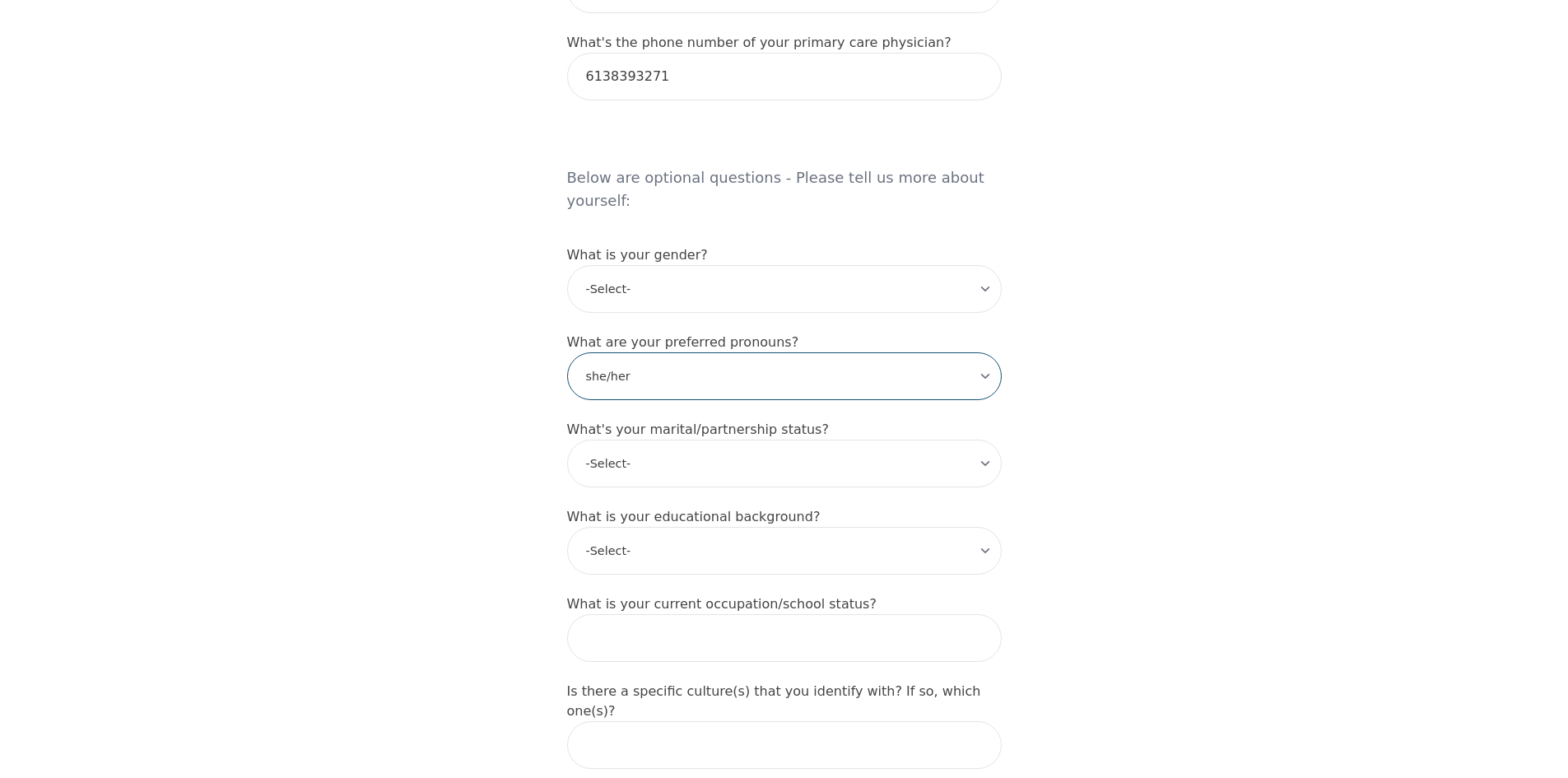
click at [567, 352] on select "-Select- he/him she/her they/them ze/zir xe/xem ey/em ve/ver tey/ter e/e per/pe…" at bounding box center [784, 376] width 435 height 48
click at [729, 440] on select "-Select- Single Partnered Married Common Law Widowed Separated Divorced" at bounding box center [784, 464] width 435 height 48
select select "Single"
click at [567, 440] on select "-Select- Single Partnered Married Common Law Widowed Separated Divorced" at bounding box center [784, 464] width 435 height 48
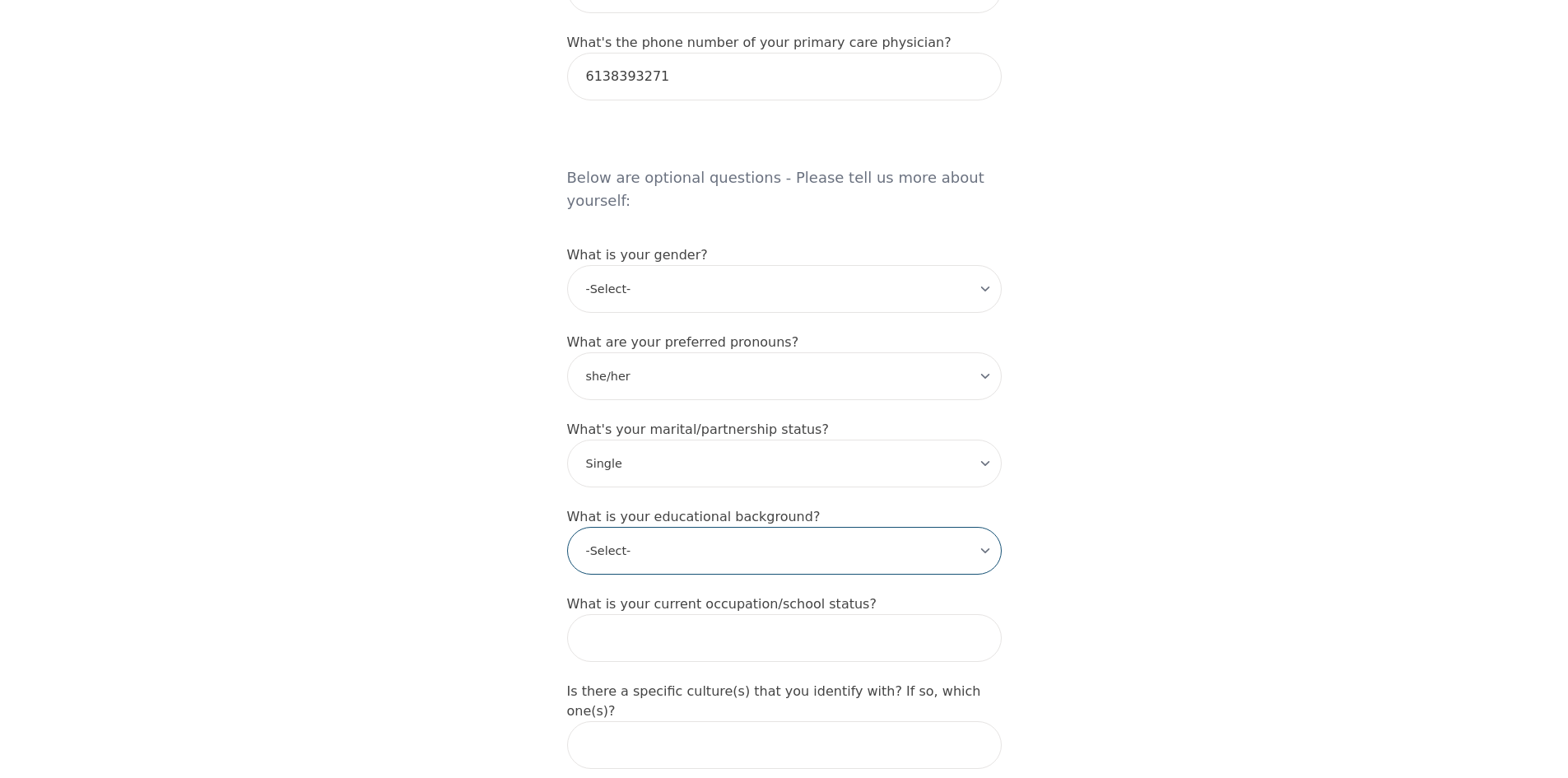
click at [635, 527] on select "-Select- Less than high school High school Associate degree Bachelor degree Mas…" at bounding box center [784, 551] width 435 height 48
click at [567, 527] on select "-Select- Less than high school High school Associate degree Bachelor degree Mas…" at bounding box center [784, 551] width 435 height 48
click at [829, 614] on input "text" at bounding box center [784, 638] width 435 height 48
type input "Billing and Receivables Lead"
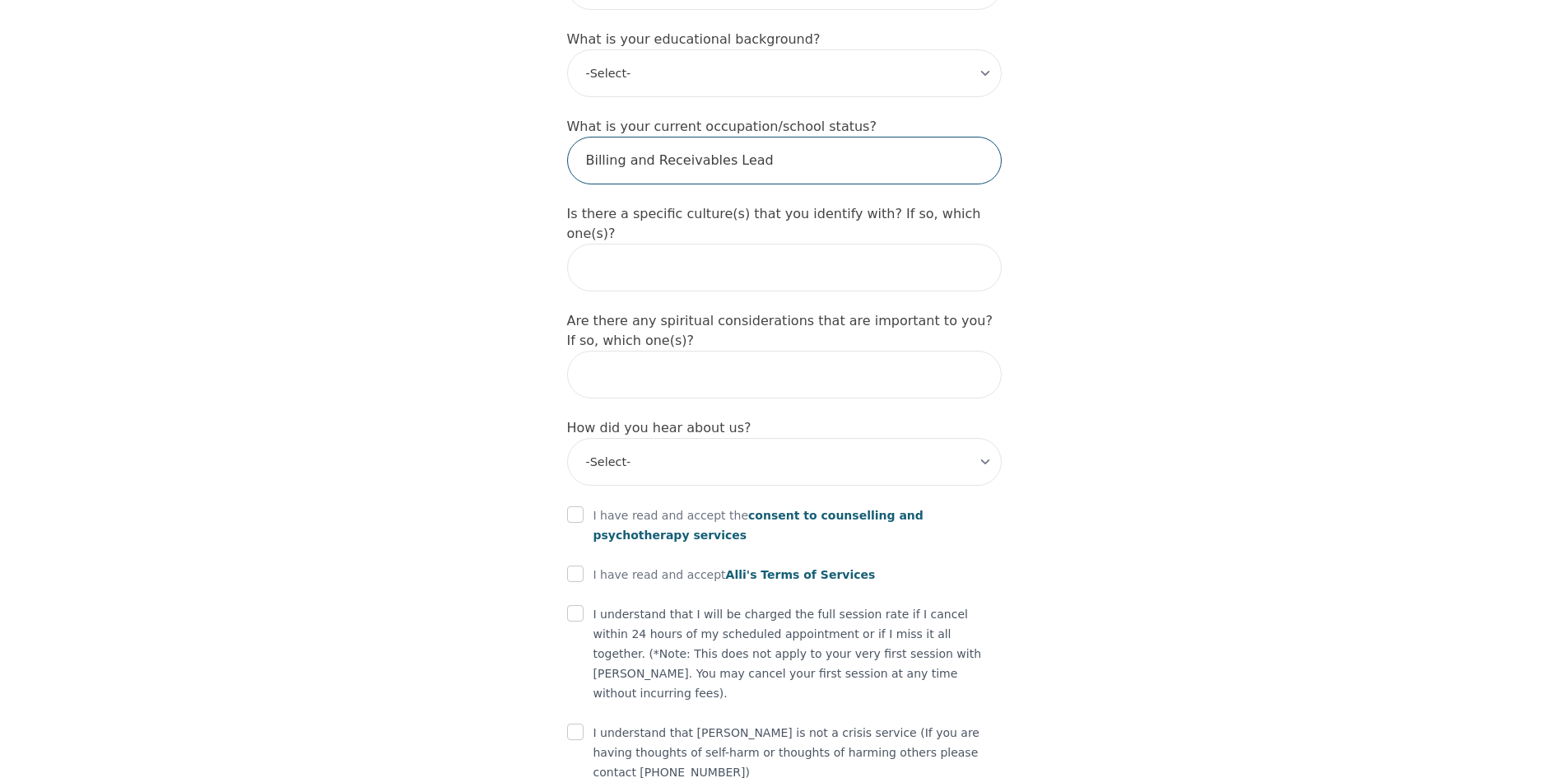
scroll to position [1717, 0]
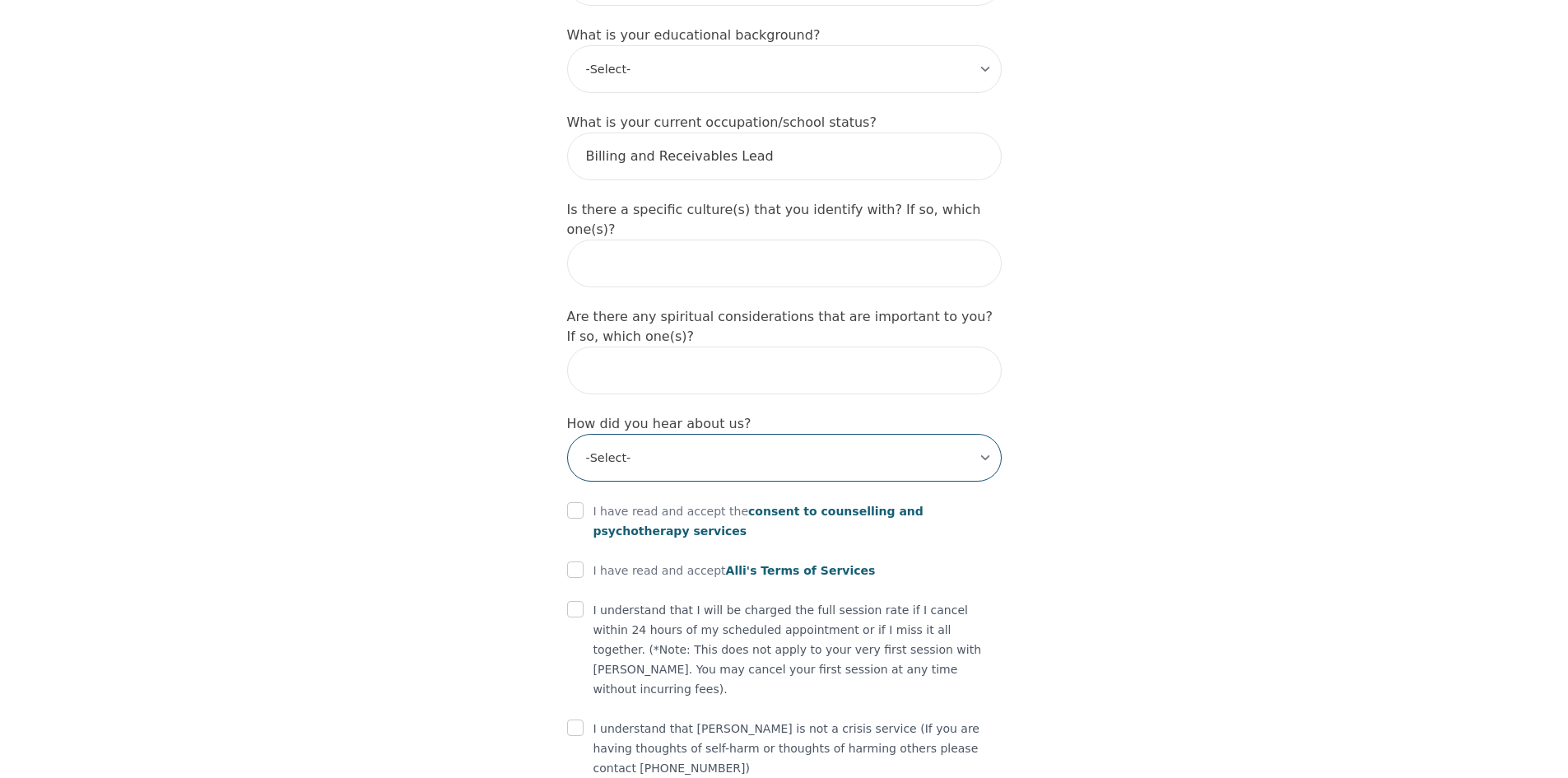
click at [828, 434] on select "-Select- Physician/Specialist Friend Facebook Instagram Google Search Google Ad…" at bounding box center [784, 458] width 435 height 48
select select "Friend"
click at [567, 434] on select "-Select- Physician/Specialist Friend Facebook Instagram Google Search Google Ad…" at bounding box center [784, 458] width 435 height 48
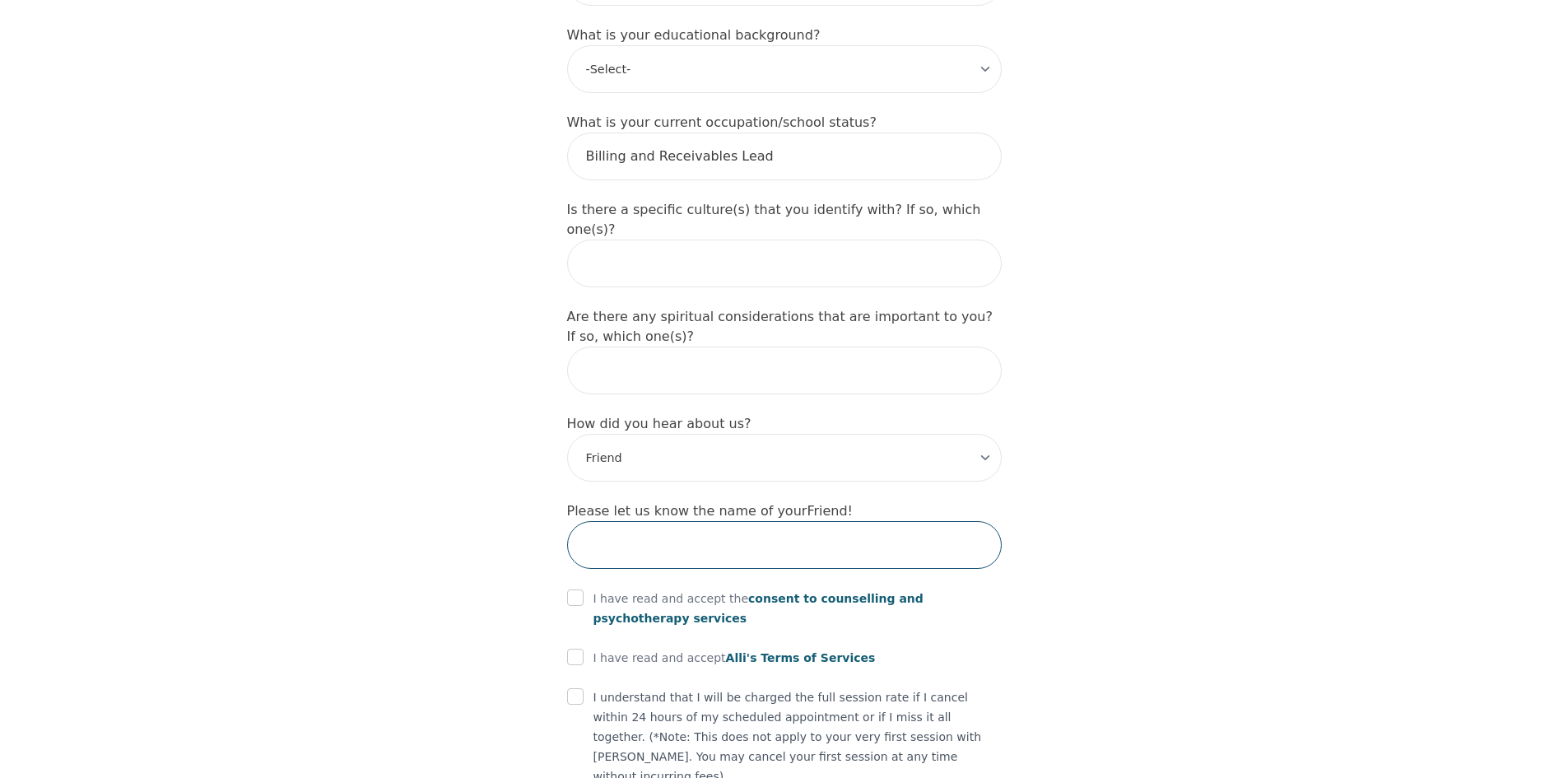
click at [589, 521] on input "text" at bounding box center [784, 545] width 435 height 48
type input "Sara Wallen"
click at [572, 589] on input "checkbox" at bounding box center [575, 597] width 17 height 17
checkbox input "true"
click at [568, 648] on input "checkbox" at bounding box center [575, 656] width 17 height 17
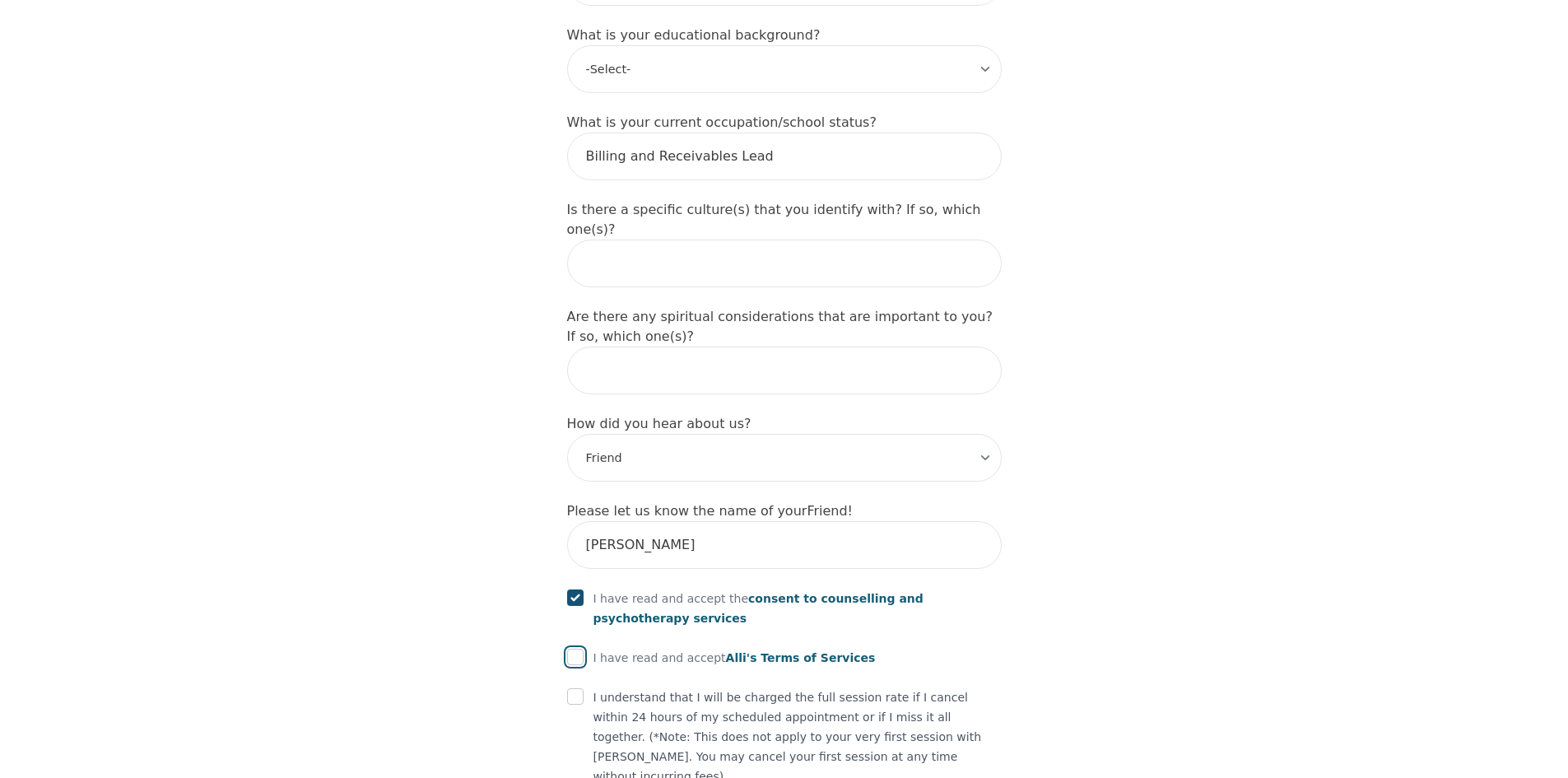
checkbox input "true"
click at [582, 688] on input "checkbox" at bounding box center [575, 696] width 17 height 17
checkbox input "true"
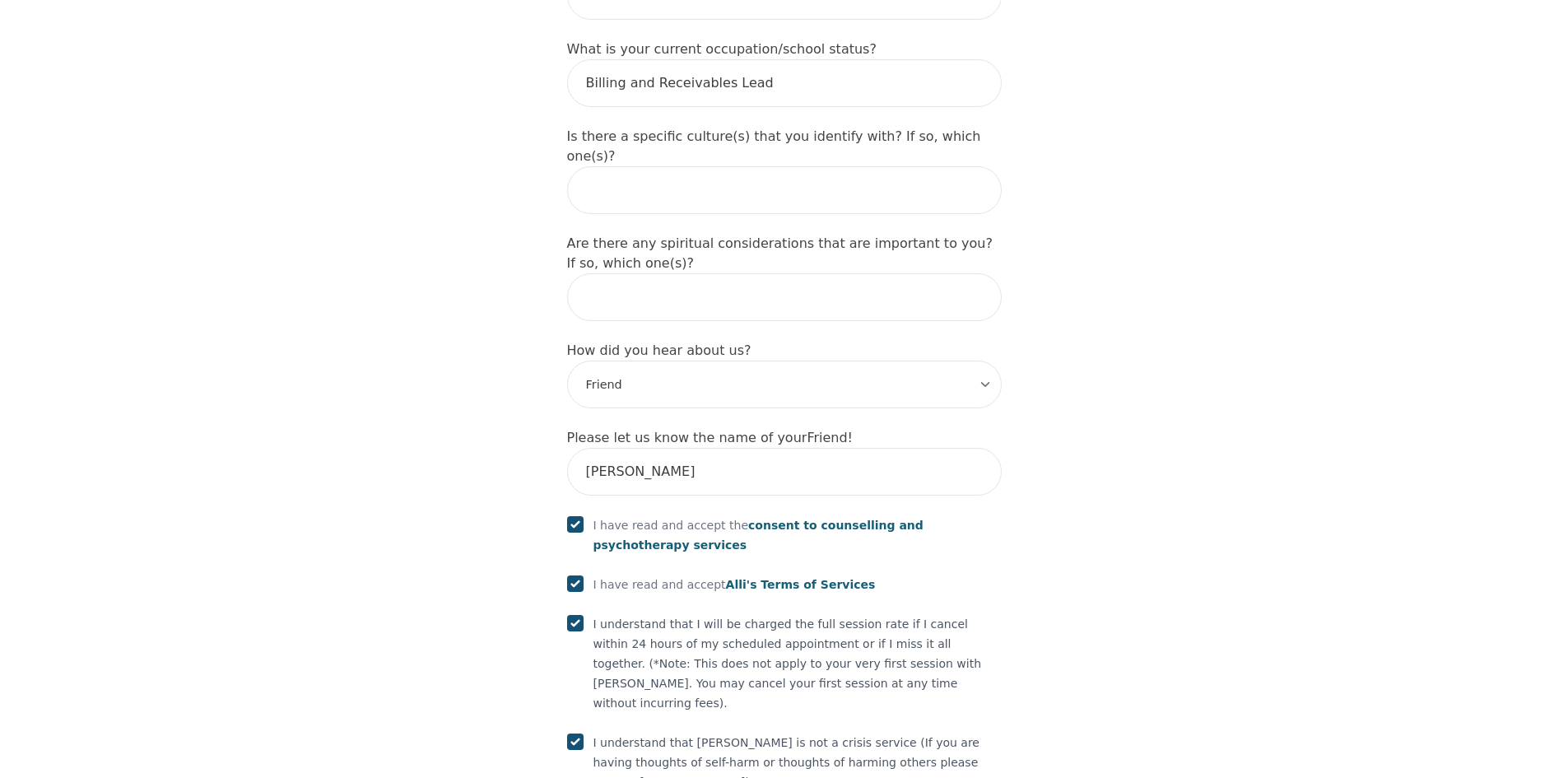
scroll to position [1804, 0]
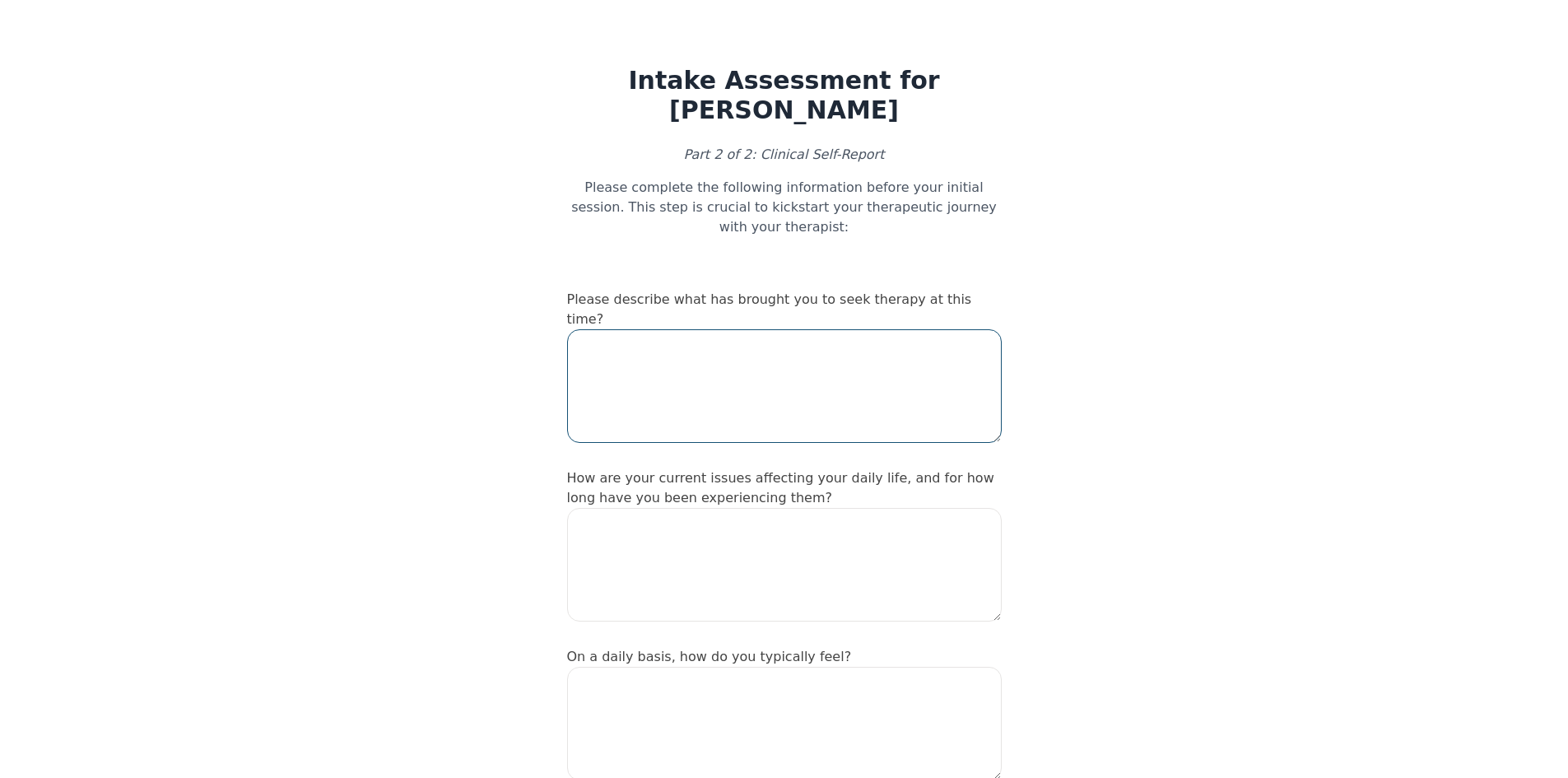
click at [670, 367] on textarea at bounding box center [784, 386] width 435 height 114
click at [719, 332] on textarea "Looking to get help to work through past trauma that I feel is affecting curren…" at bounding box center [784, 386] width 435 height 114
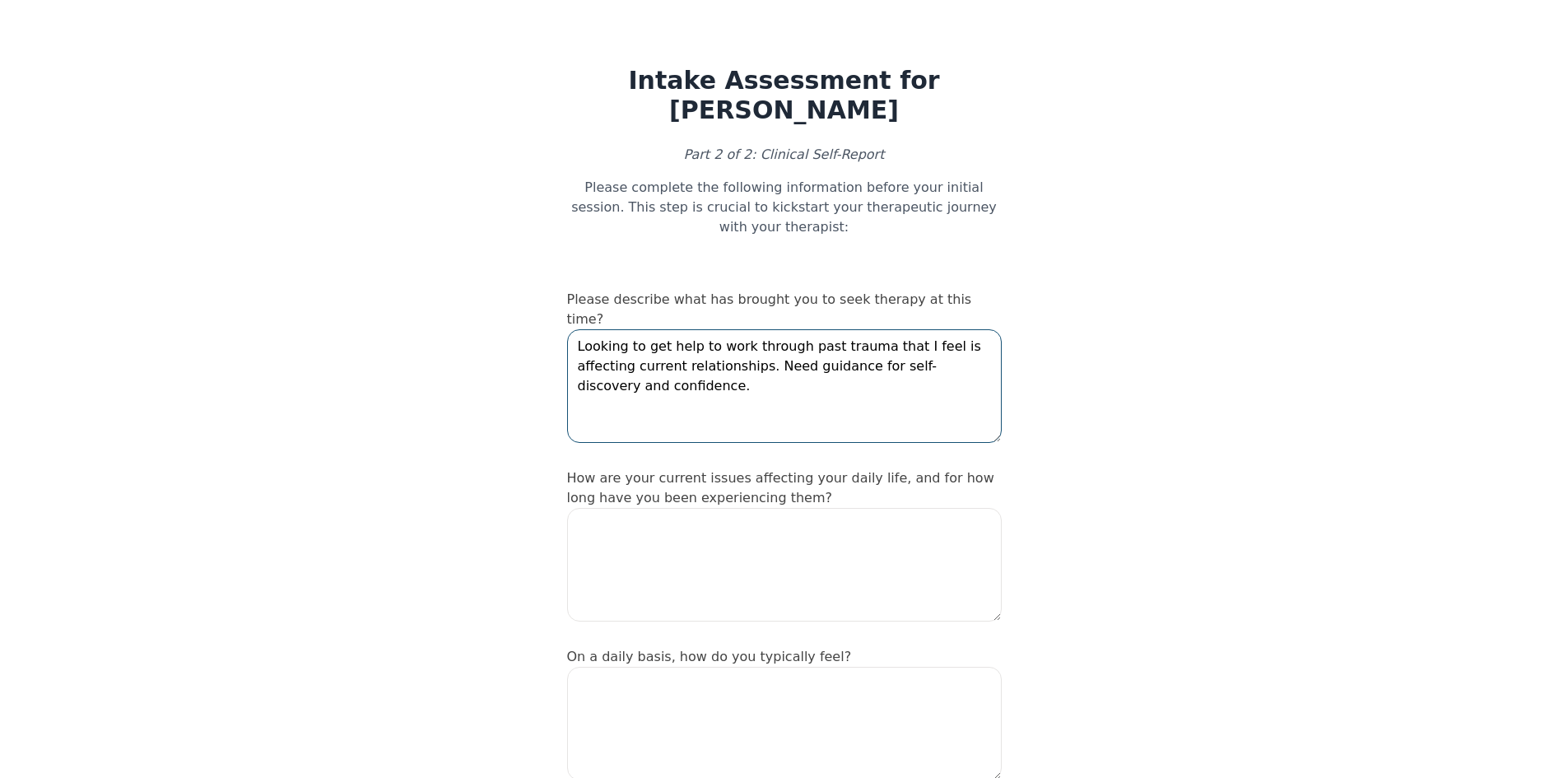
type textarea "Looking to get help to work through past trauma that I feel is affecting curren…"
click at [857, 534] on textarea at bounding box center [784, 565] width 435 height 114
click at [796, 516] on textarea at bounding box center [784, 565] width 435 height 114
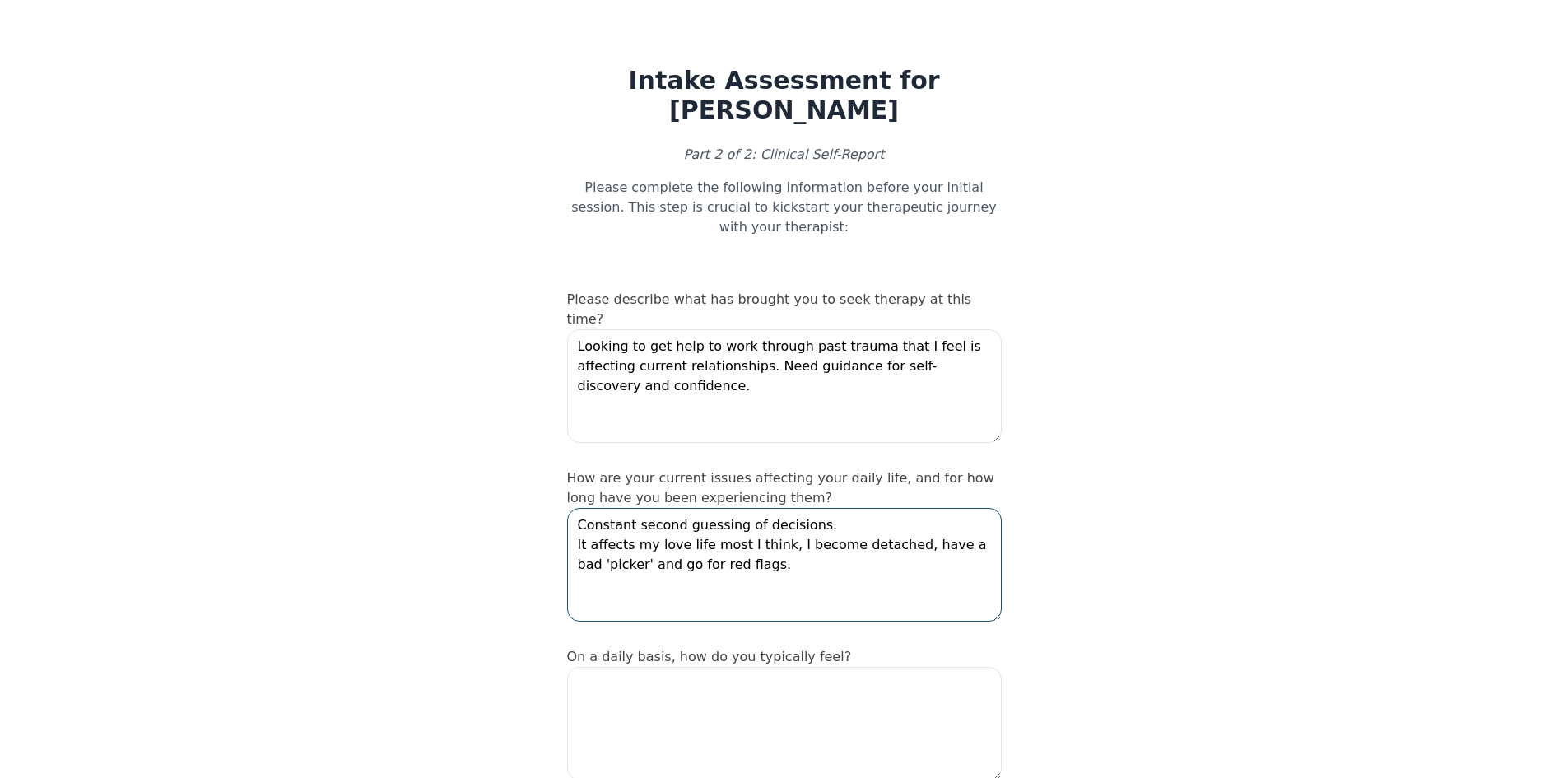
drag, startPoint x: 650, startPoint y: 529, endPoint x: 680, endPoint y: 525, distance: 30.3
click at [680, 525] on textarea "Constant second guessing of decisions. It affects my love life most I think, I …" at bounding box center [784, 565] width 435 height 114
type textarea "Constant second guessing of decisions. It affects my love life most I think, I …"
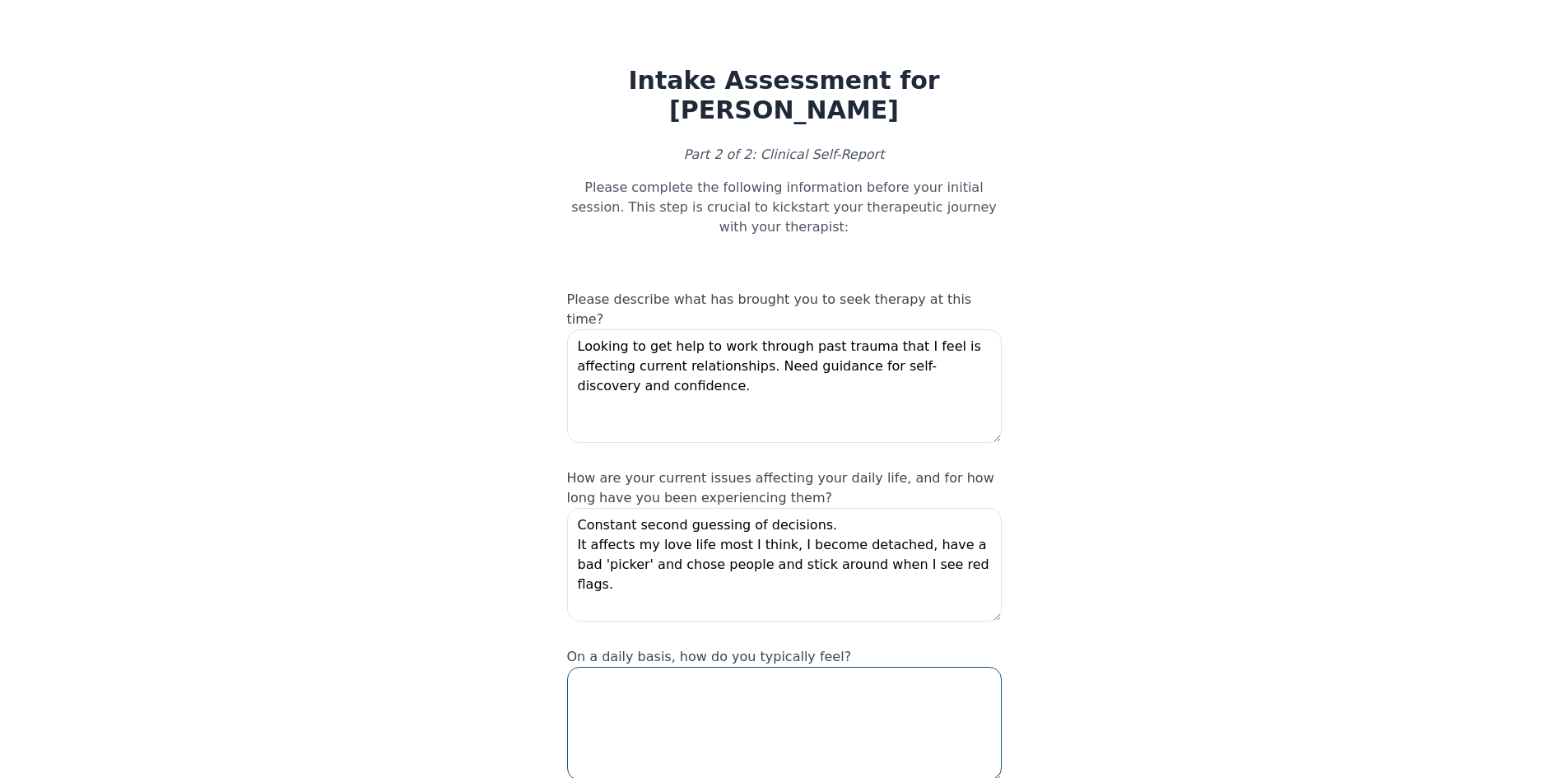
click at [753, 667] on textarea at bounding box center [784, 724] width 435 height 114
click at [715, 671] on textarea at bounding box center [784, 724] width 435 height 114
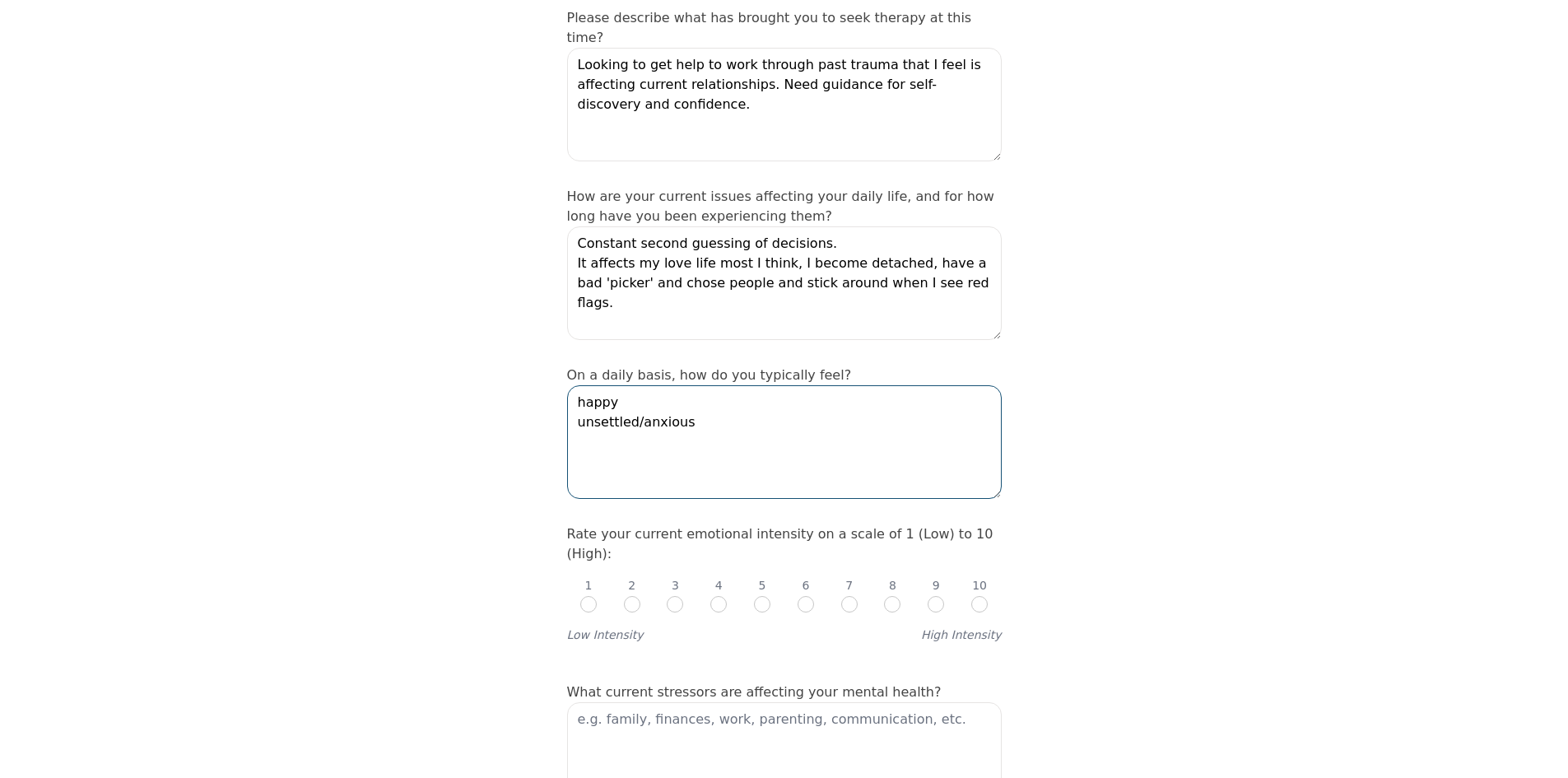
scroll to position [329, 0]
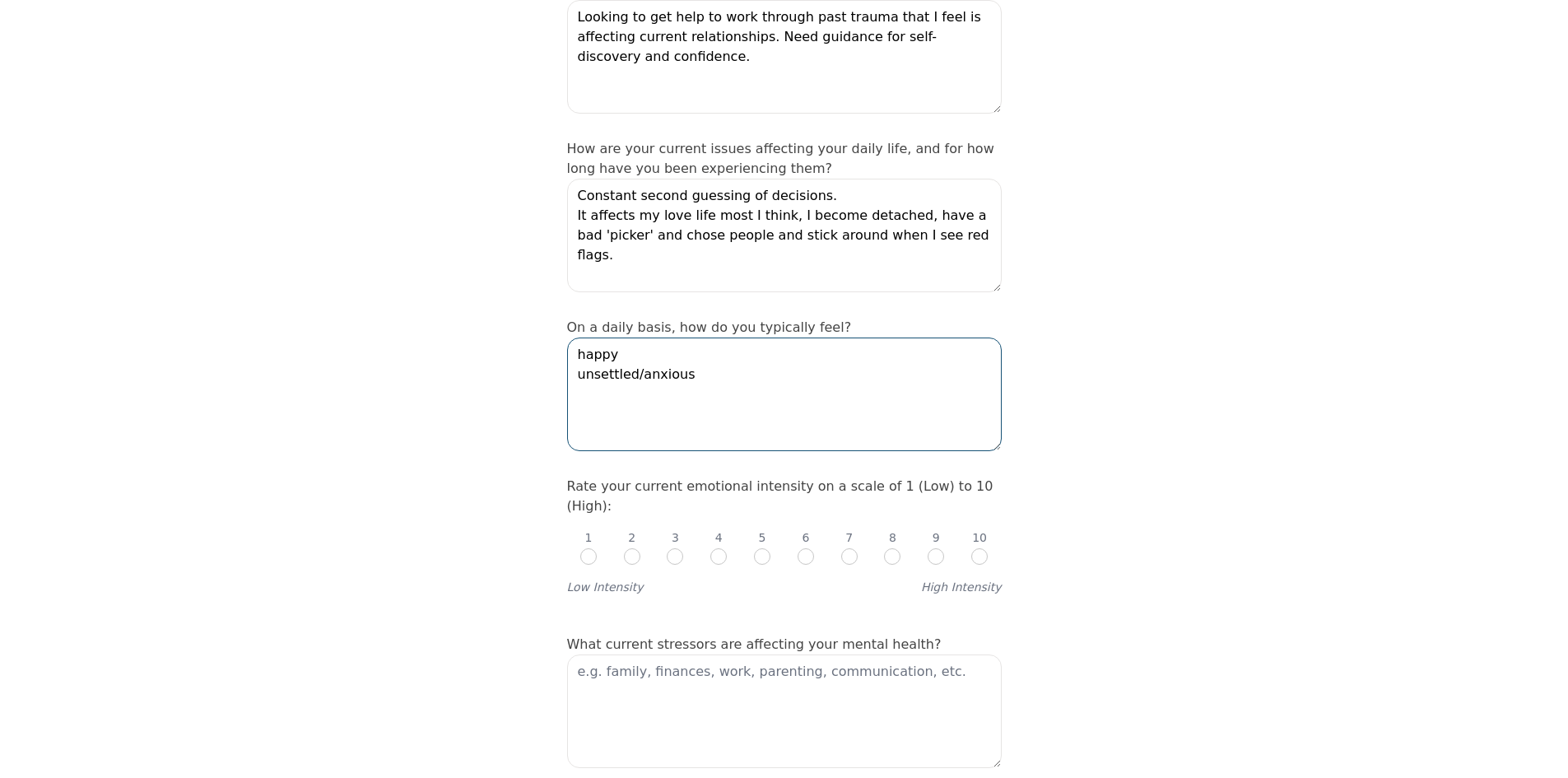
type textarea "happy unsettled/anxious"
drag, startPoint x: 674, startPoint y: 444, endPoint x: 781, endPoint y: 446, distance: 107.0
click at [781, 478] on label "Rate your current emotional intensity on a scale of 1 (Low) to 10 (High):" at bounding box center [780, 496] width 427 height 35
copy label "emotional intensity"
click at [761, 548] on input "radio" at bounding box center [762, 556] width 17 height 17
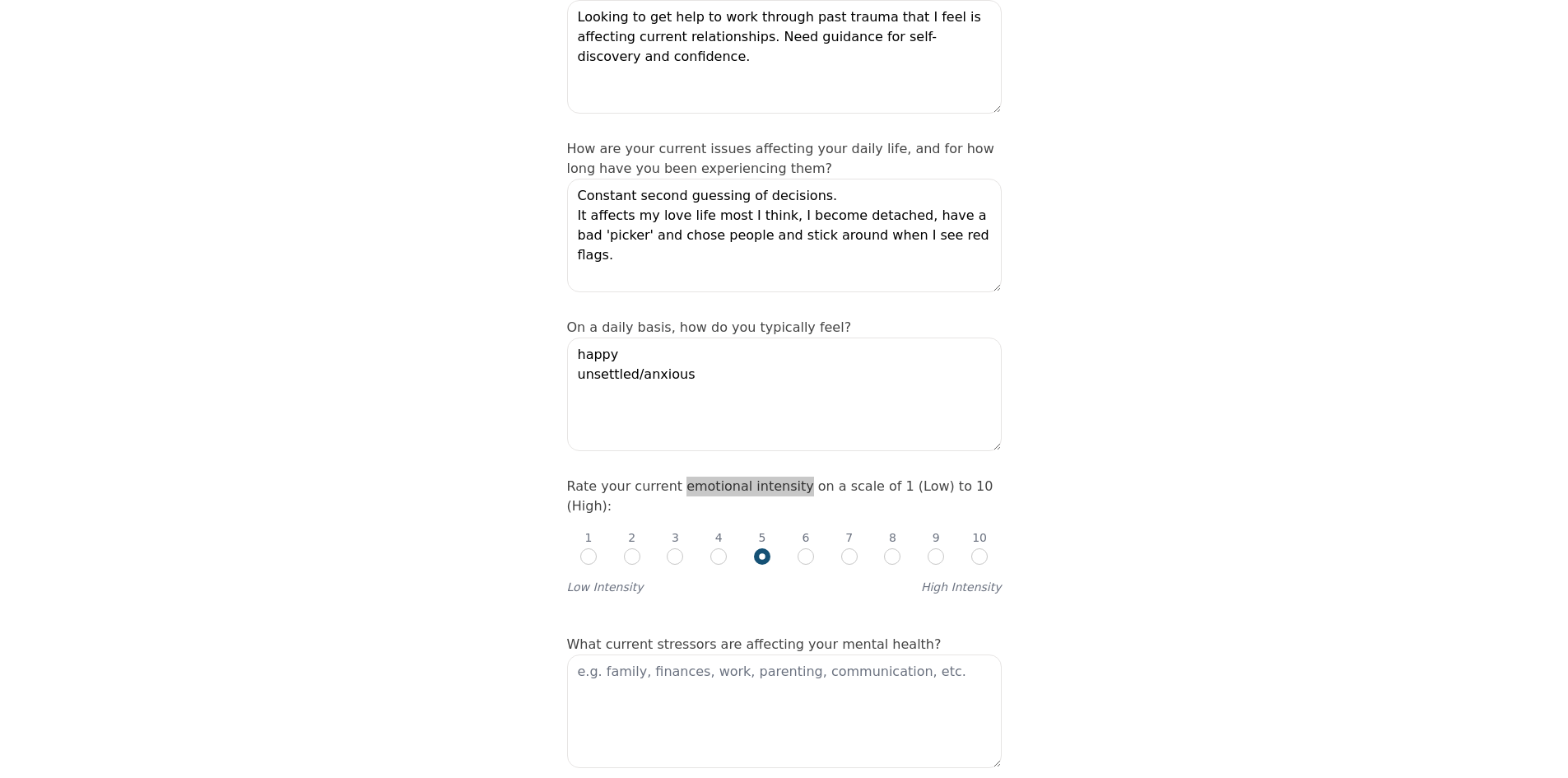
radio input "true"
click at [809, 548] on input "radio" at bounding box center [805, 556] width 17 height 17
radio input "true"
radio input "false"
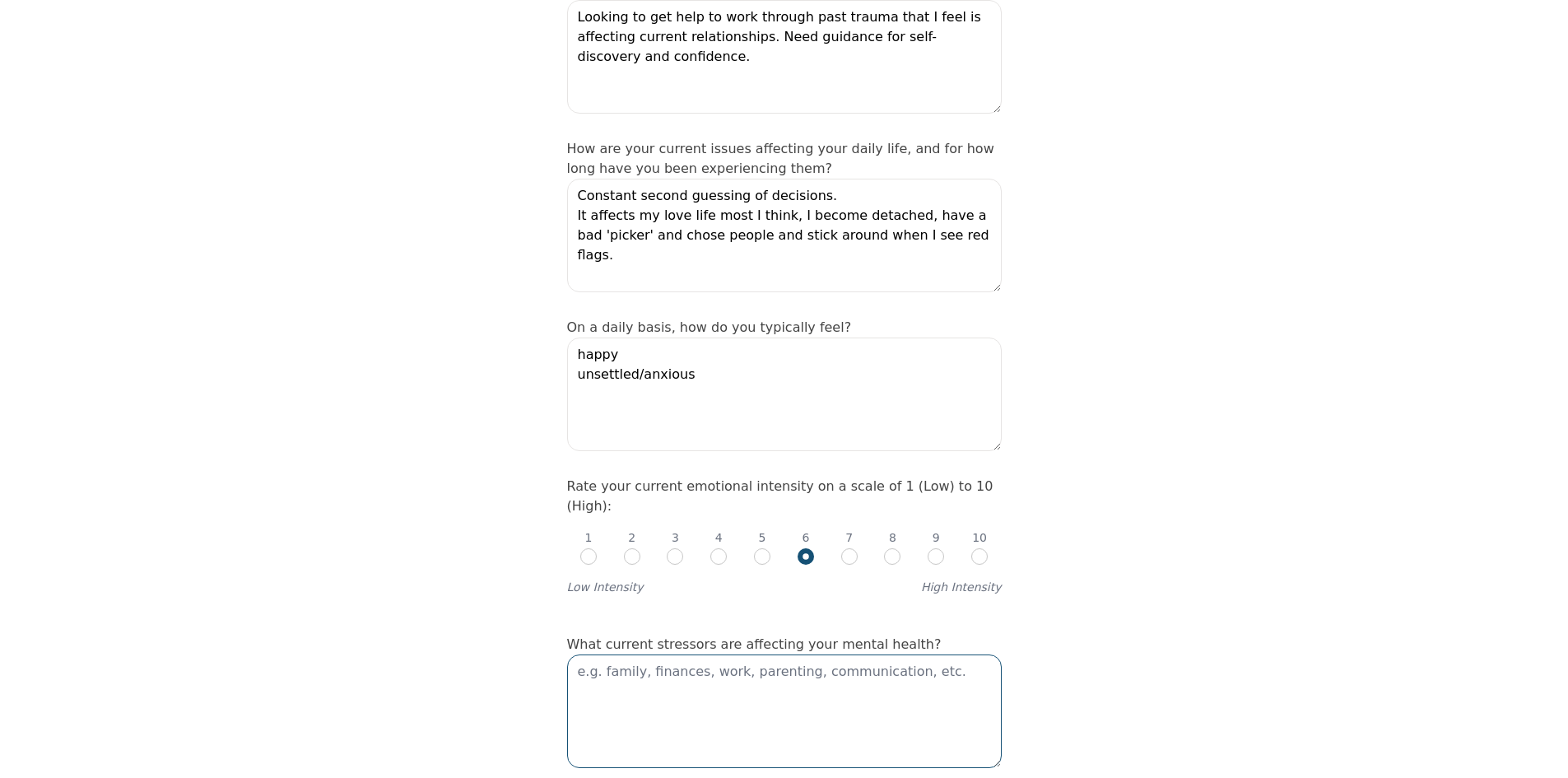
click at [745, 655] on textarea at bounding box center [784, 711] width 435 height 114
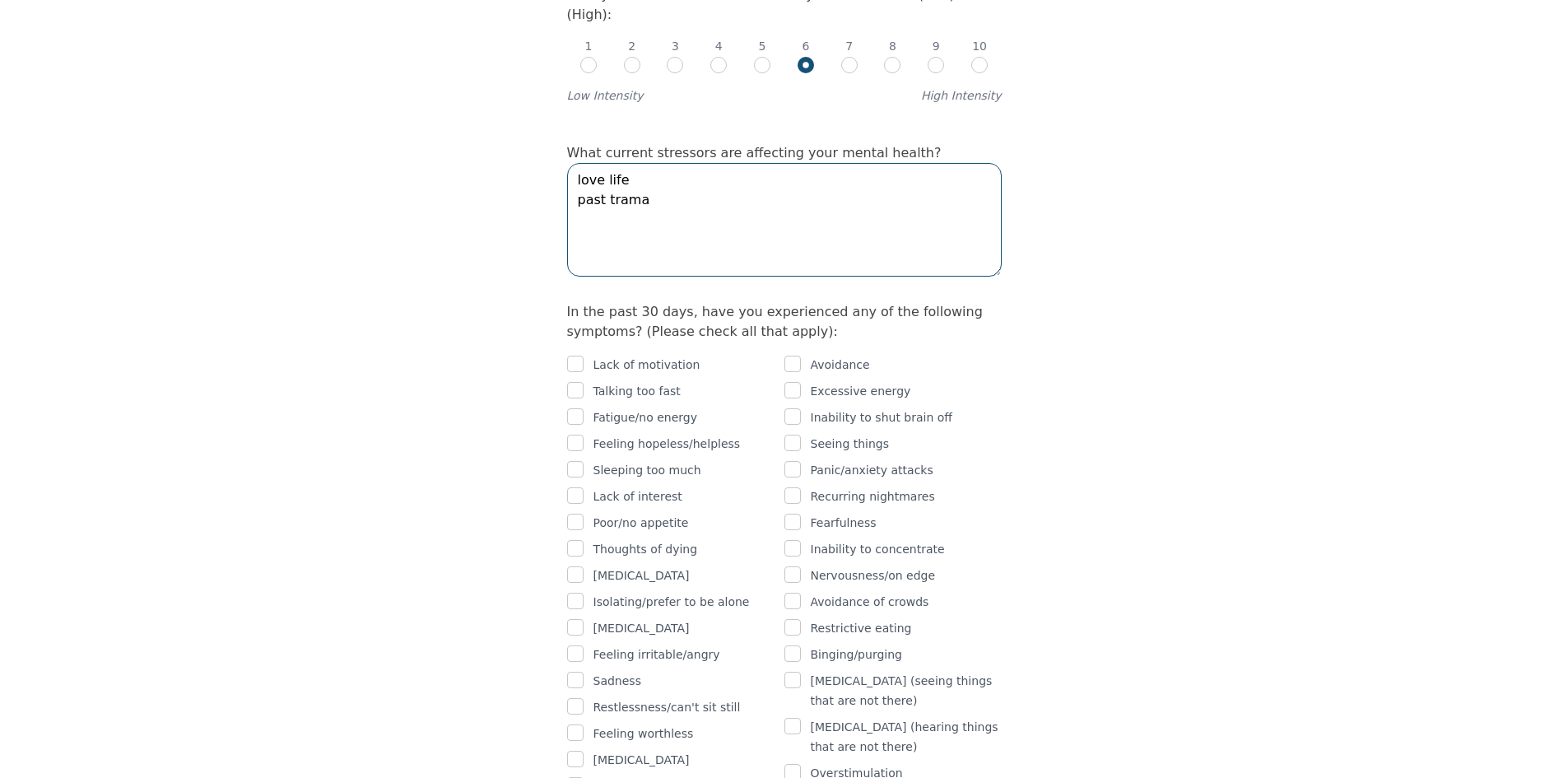
scroll to position [823, 0]
type textarea "love life past trama"
click at [791, 353] on input "checkbox" at bounding box center [792, 361] width 17 height 17
checkbox input "true"
click at [579, 406] on input "checkbox" at bounding box center [575, 414] width 17 height 17
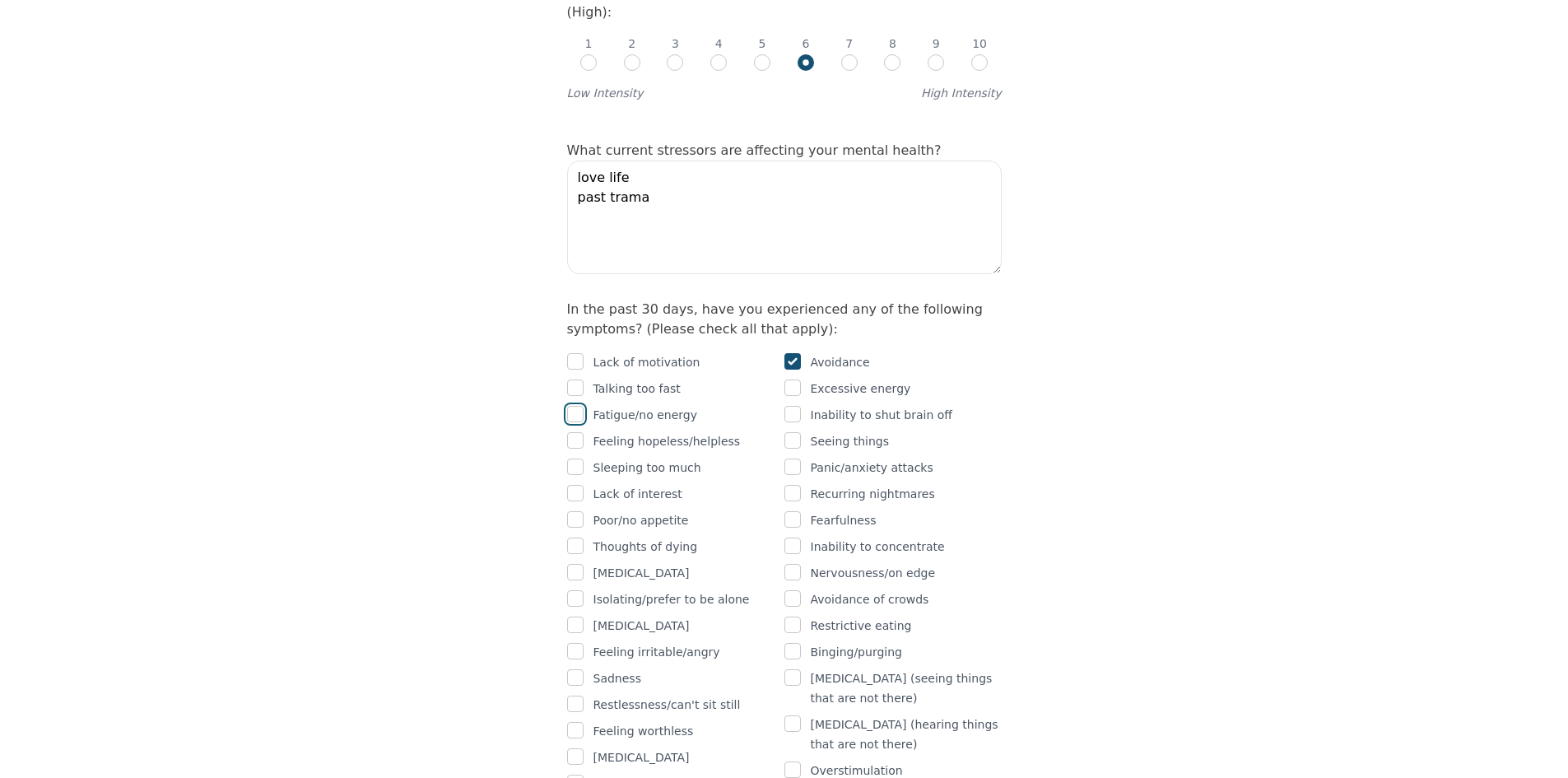
checkbox input "true"
click at [577, 485] on input "checkbox" at bounding box center [575, 493] width 17 height 17
checkbox input "true"
click at [574, 511] on input "checkbox" at bounding box center [575, 519] width 17 height 17
checkbox input "true"
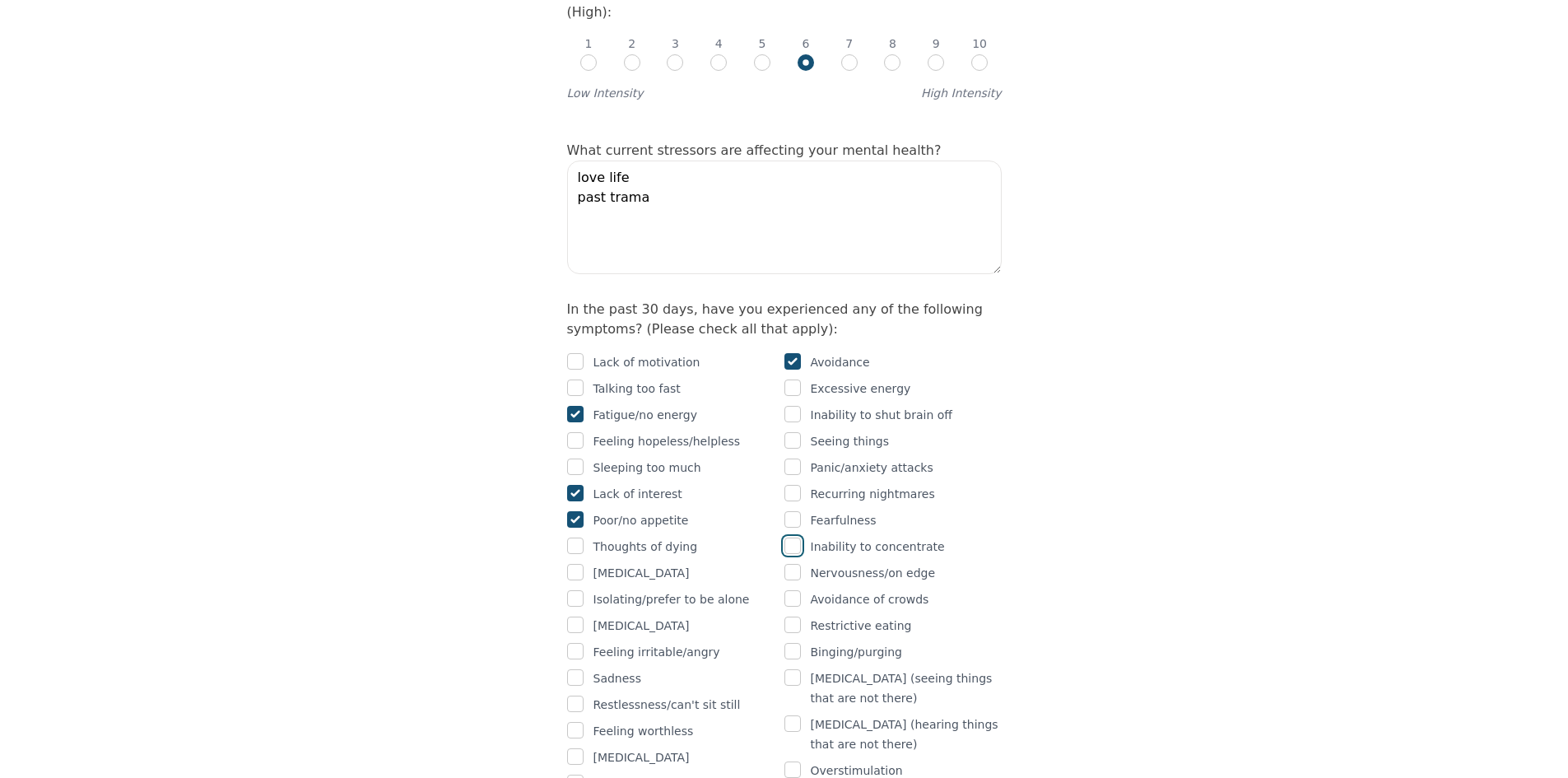
click at [795, 538] on input "checkbox" at bounding box center [792, 546] width 17 height 17
checkbox input "true"
click at [583, 643] on input "checkbox" at bounding box center [575, 651] width 17 height 17
checkbox input "true"
click at [578, 669] on input "checkbox" at bounding box center [575, 677] width 17 height 17
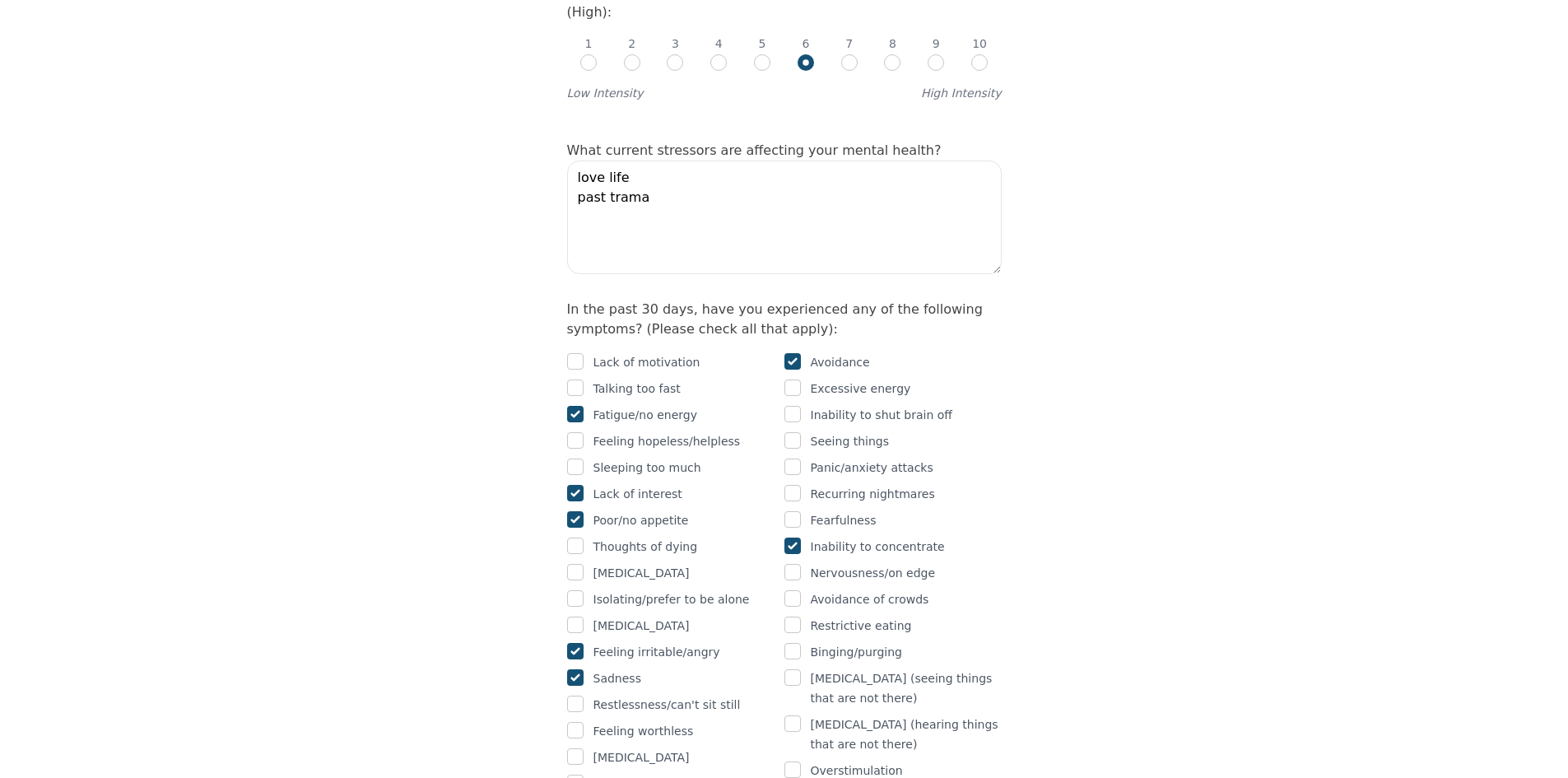
checkbox input "true"
click at [576, 749] on input "checkbox" at bounding box center [575, 757] width 17 height 17
checkbox input "true"
click at [576, 774] on input "checkbox" at bounding box center [575, 782] width 17 height 17
checkbox input "true"
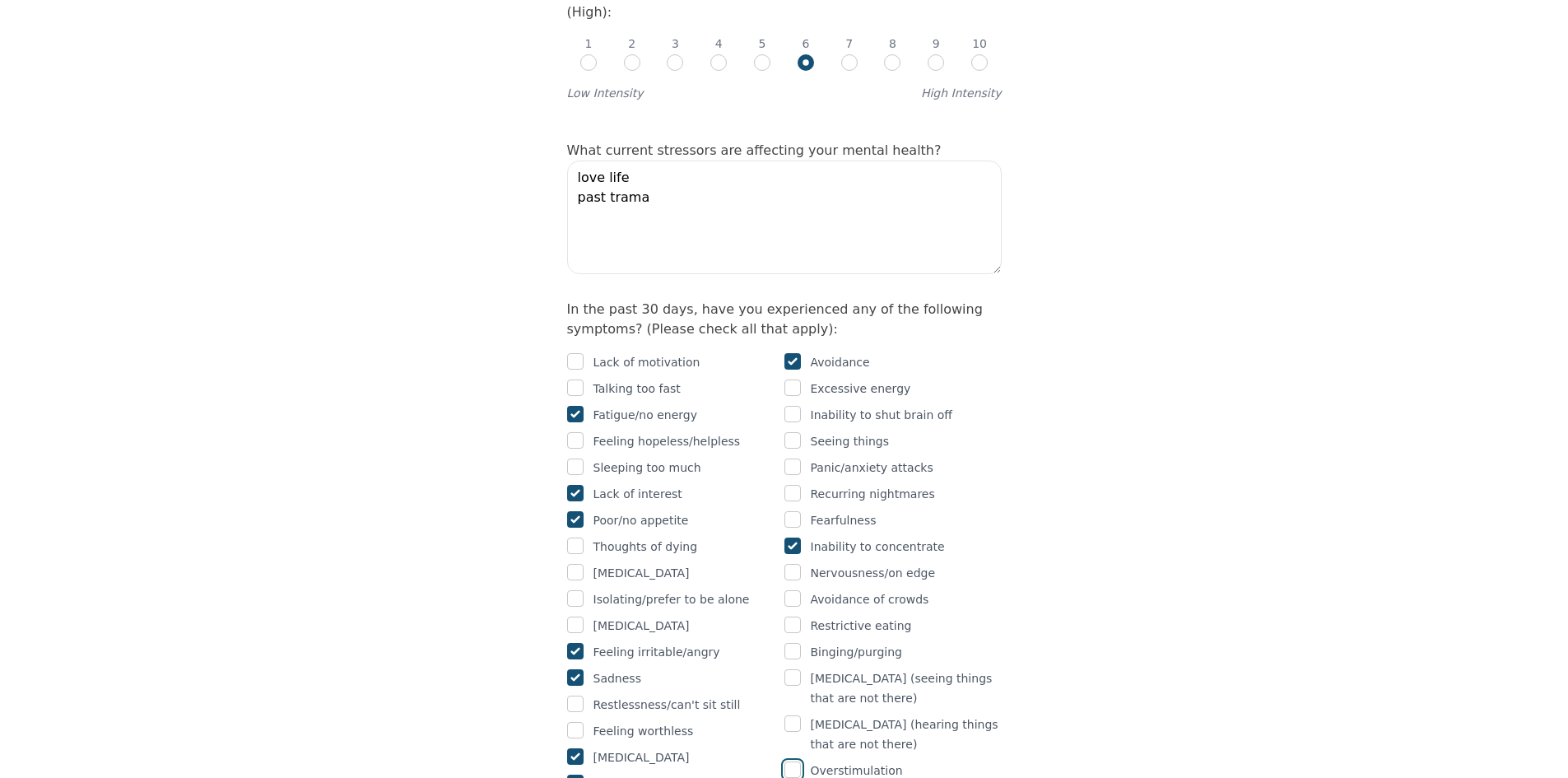
click at [797, 761] on input "checkbox" at bounding box center [792, 769] width 17 height 17
checkbox input "true"
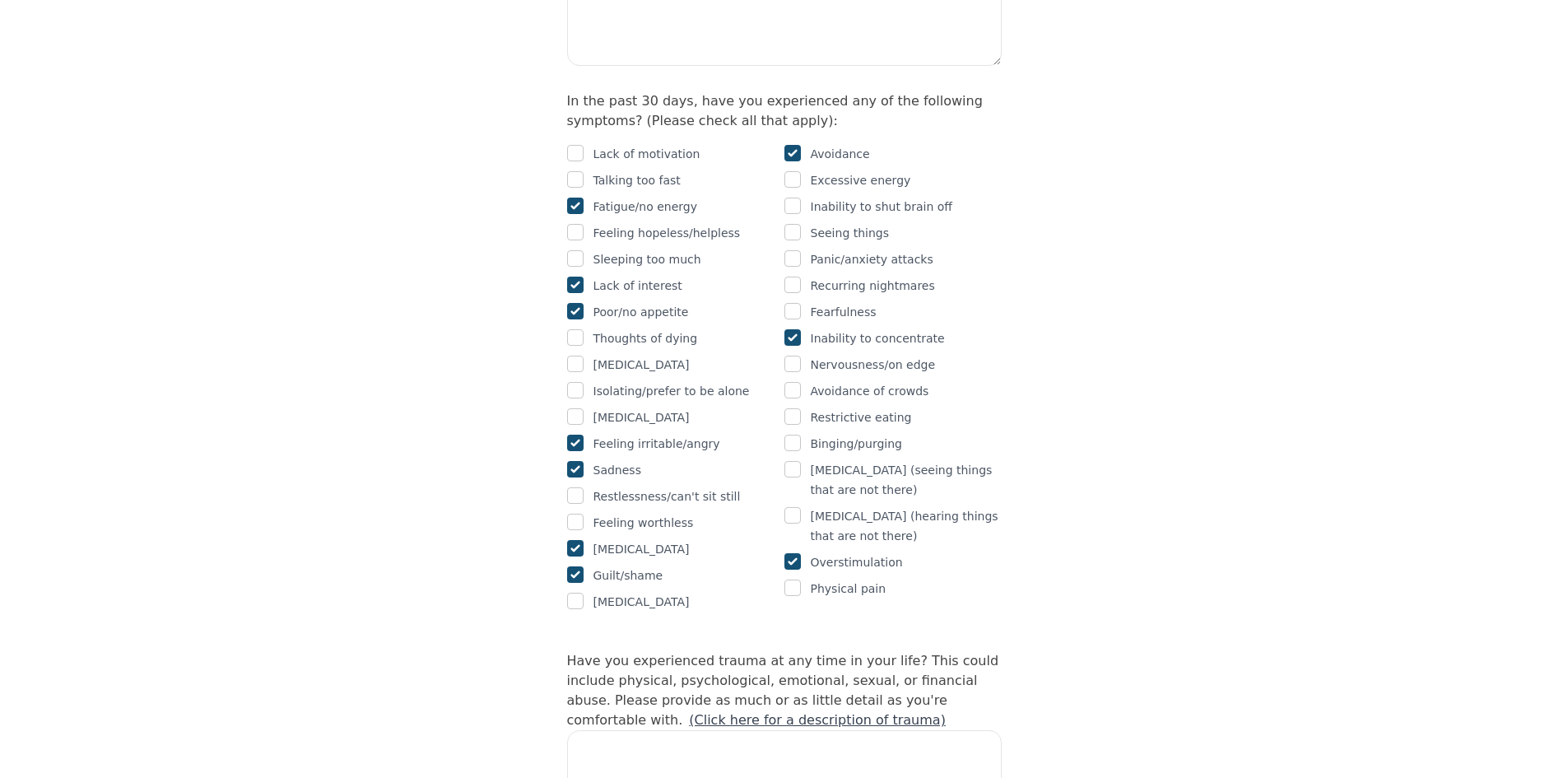
scroll to position [1170, 0]
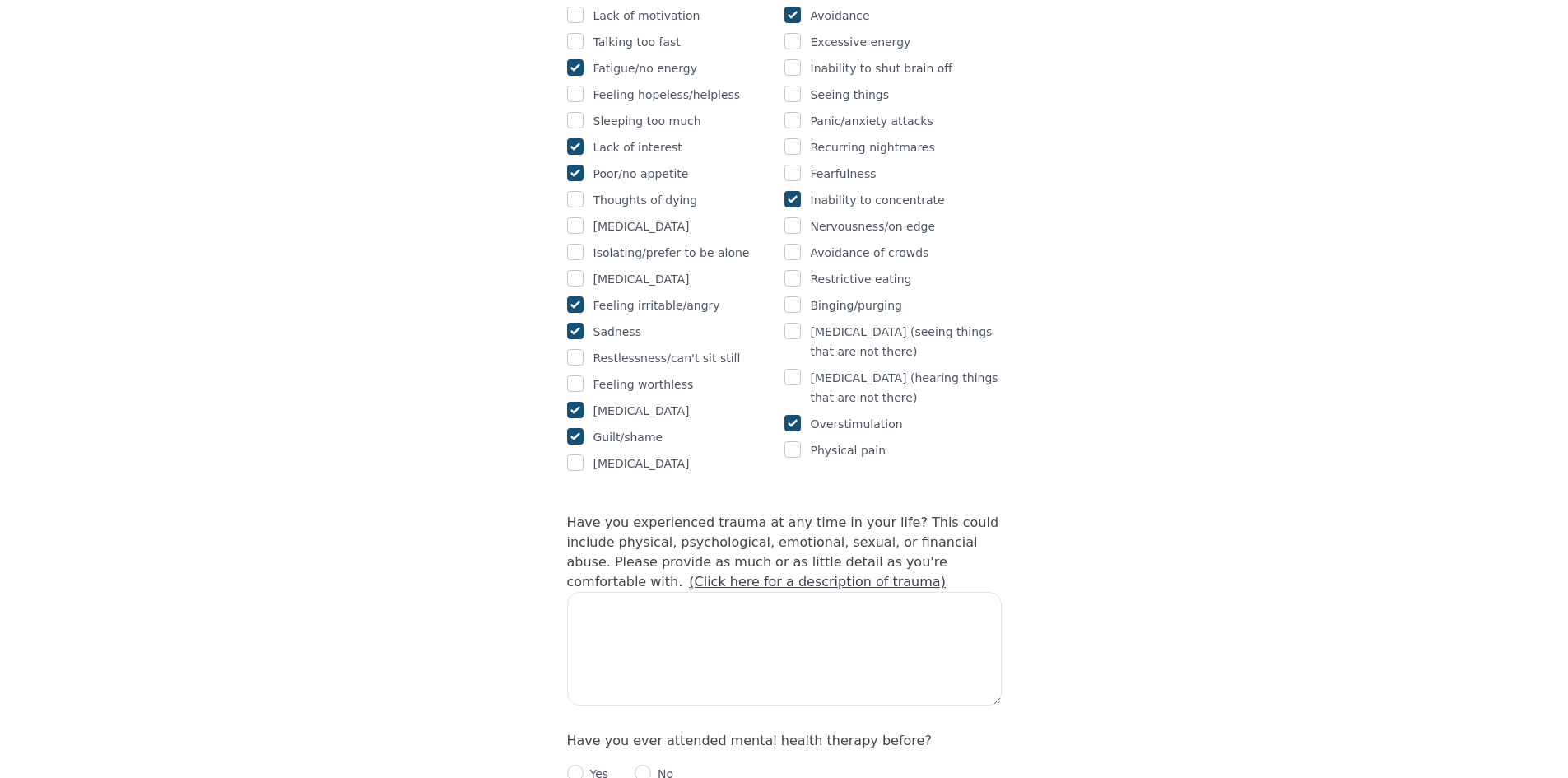
click at [945, 574] on link "(Click here for a description of trauma)" at bounding box center [818, 582] width 257 height 16
click at [636, 592] on textarea at bounding box center [784, 648] width 435 height 114
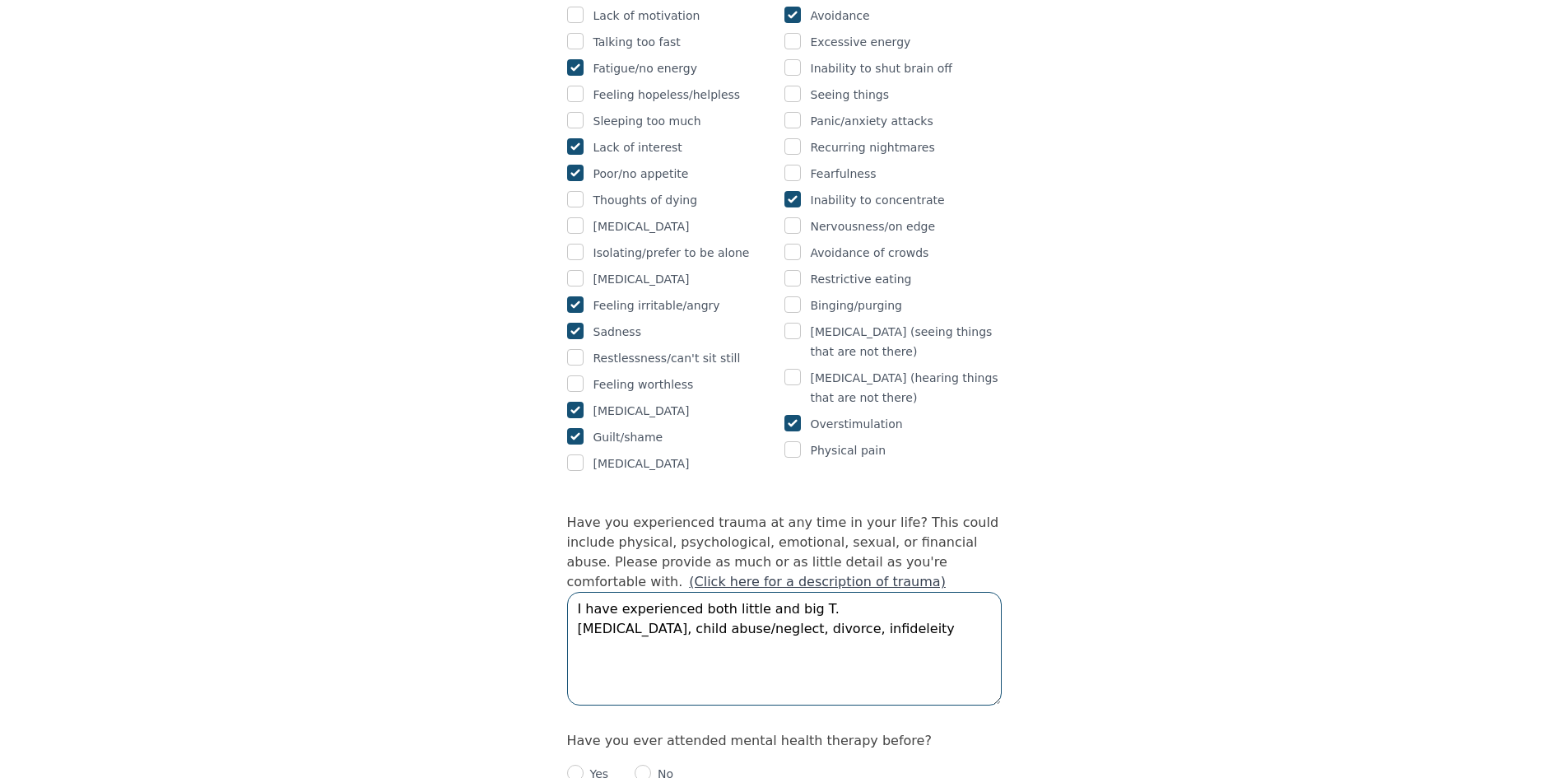
click at [651, 592] on textarea "I have experienced both little and big T. Sexual abuse, child abuse/neglect, di…" at bounding box center [784, 648] width 435 height 114
click at [850, 592] on textarea "I have experienced both little and big T. Sexual abuse (by a cousin), child abu…" at bounding box center [784, 648] width 435 height 114
click at [974, 592] on textarea "I have experienced both little and big T. Sexual abuse (by a cousin), child abu…" at bounding box center [784, 648] width 435 height 114
click at [639, 593] on textarea "I have experienced both little and big T. Sexual abuse (by a cousin), child abu…" at bounding box center [784, 648] width 435 height 114
click at [759, 592] on textarea "I have experienced both little and big T. Sexual abuse (by a cousin), child abu…" at bounding box center [784, 648] width 435 height 114
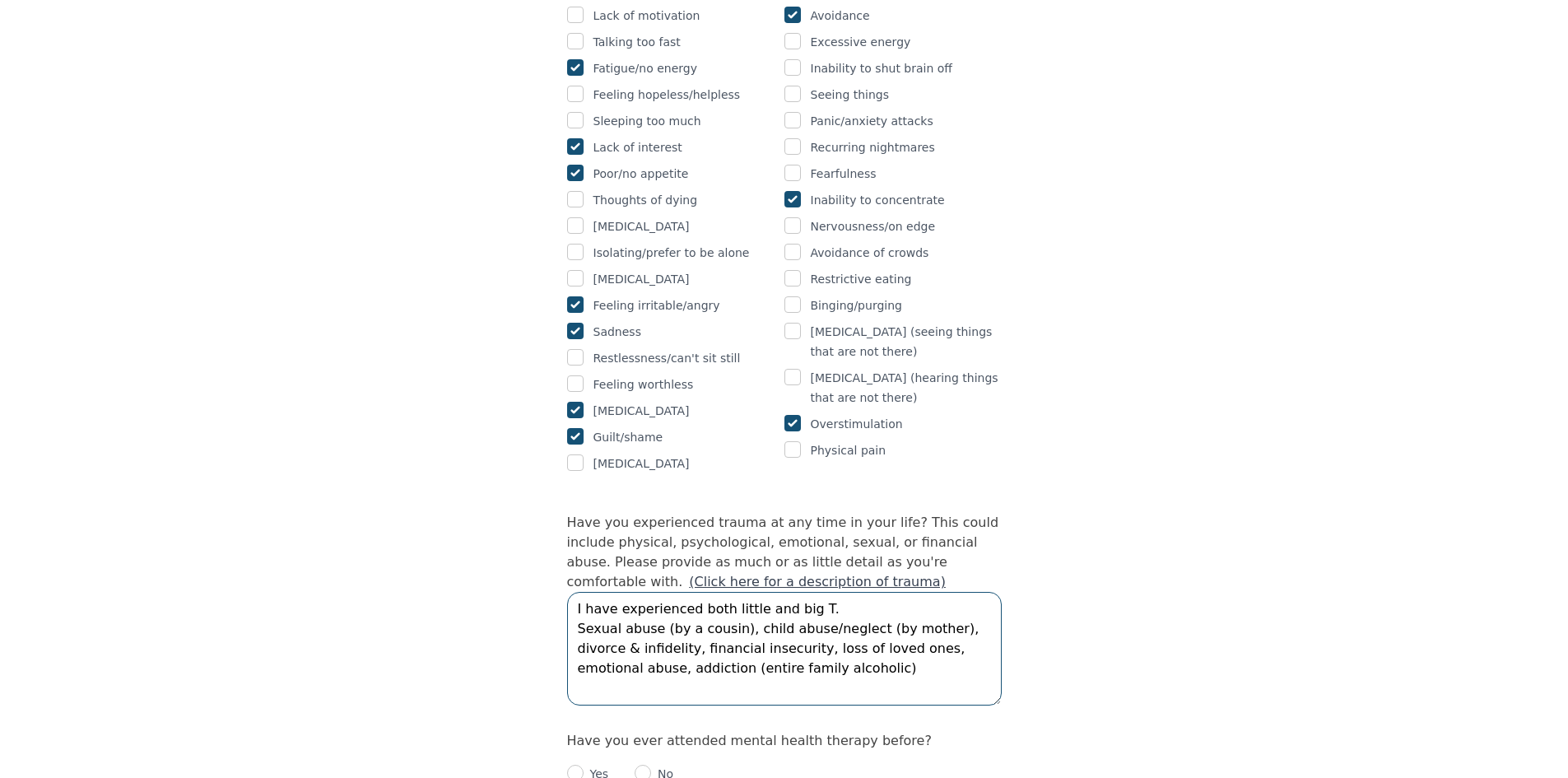
click at [840, 603] on textarea "I have experienced both little and big T. Sexual abuse (by a cousin), child abu…" at bounding box center [784, 648] width 435 height 114
type textarea "I have experienced both little and big T. Sexual abuse (by a cousin), child abu…"
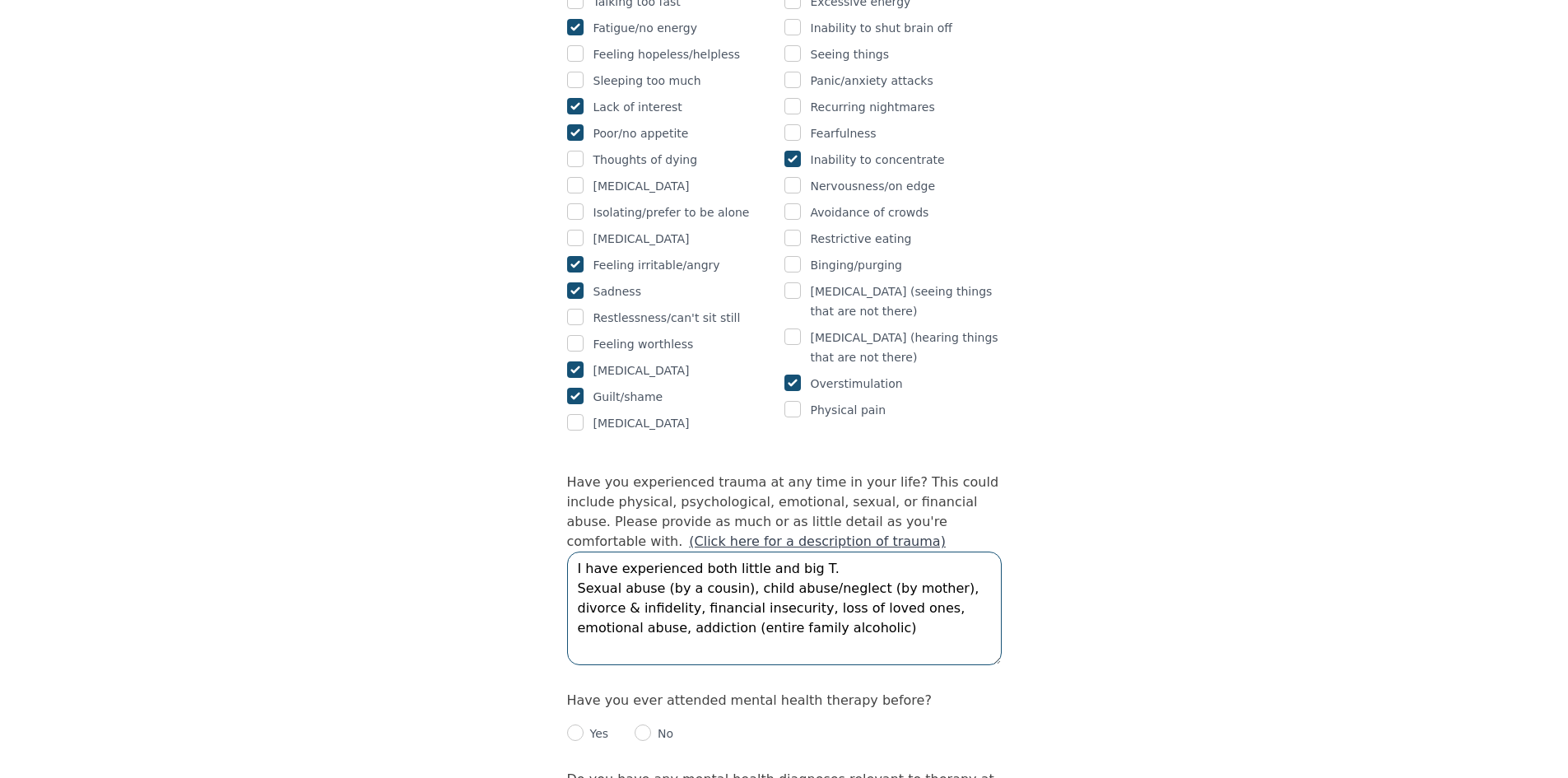
scroll to position [1417, 0]
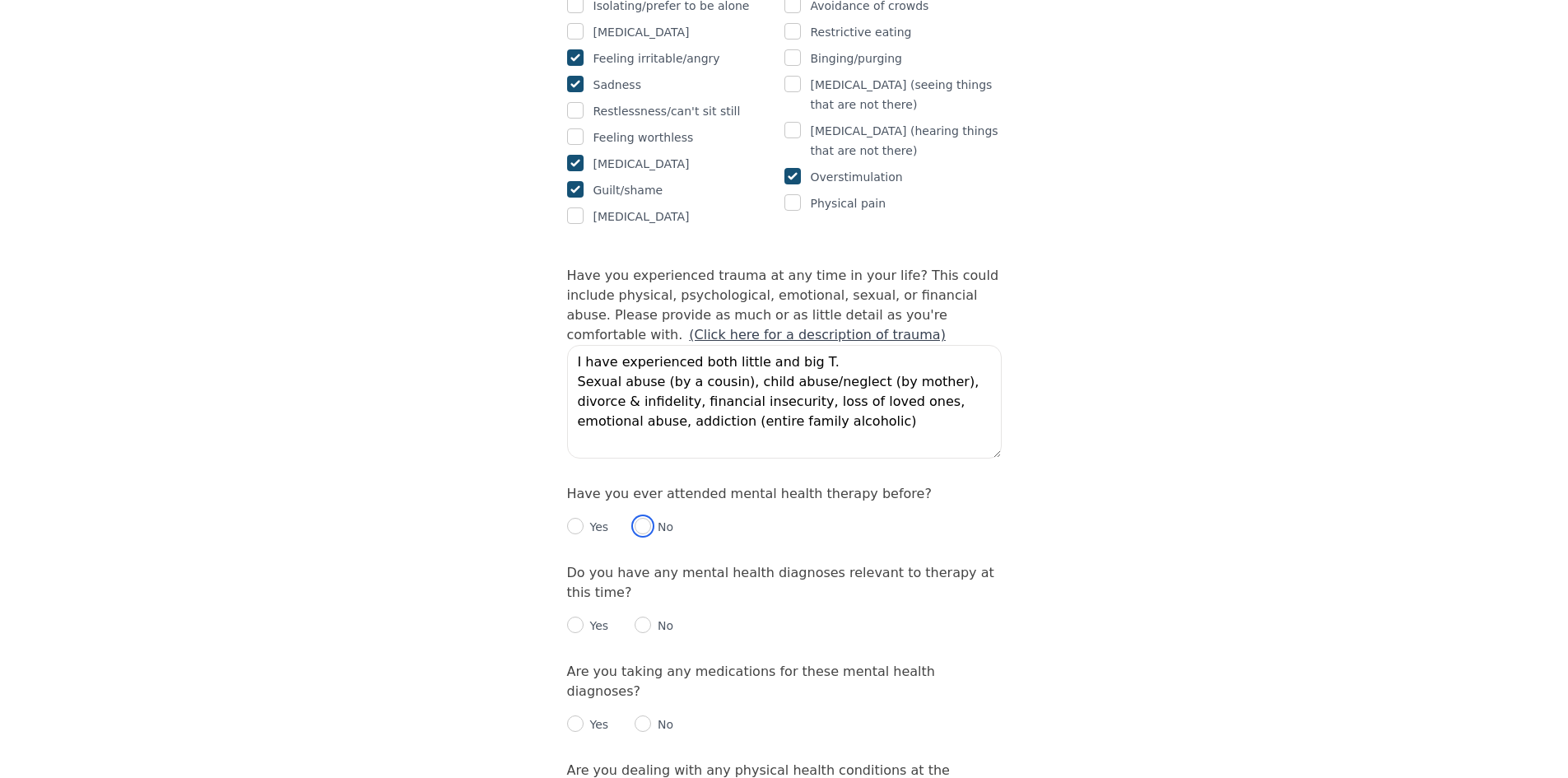
click at [638, 518] on input "radio" at bounding box center [643, 526] width 17 height 17
radio input "true"
click at [640, 617] on input "radio" at bounding box center [643, 625] width 17 height 17
radio input "true"
click at [644, 715] on input "radio" at bounding box center [643, 723] width 17 height 17
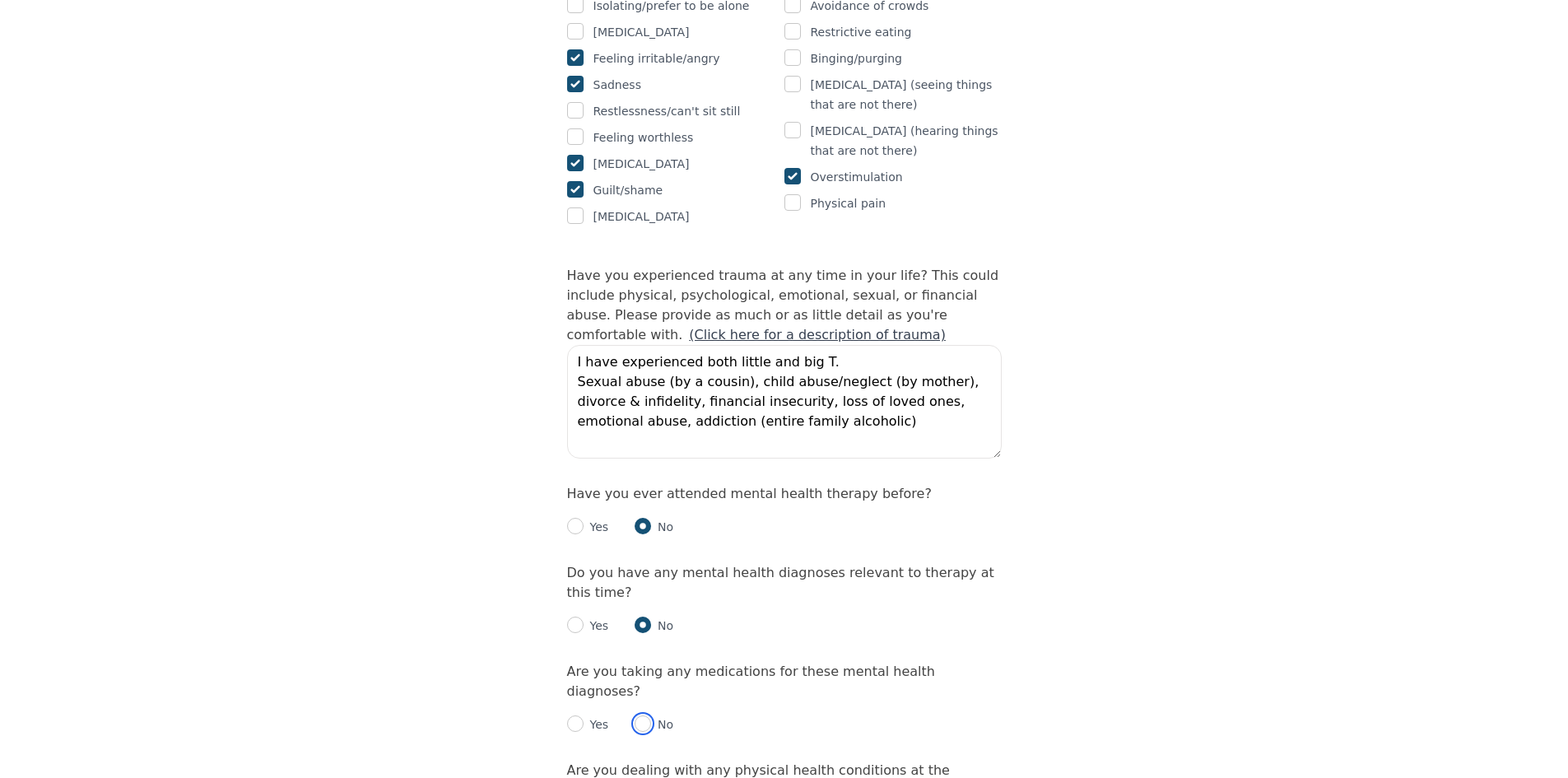
radio input "true"
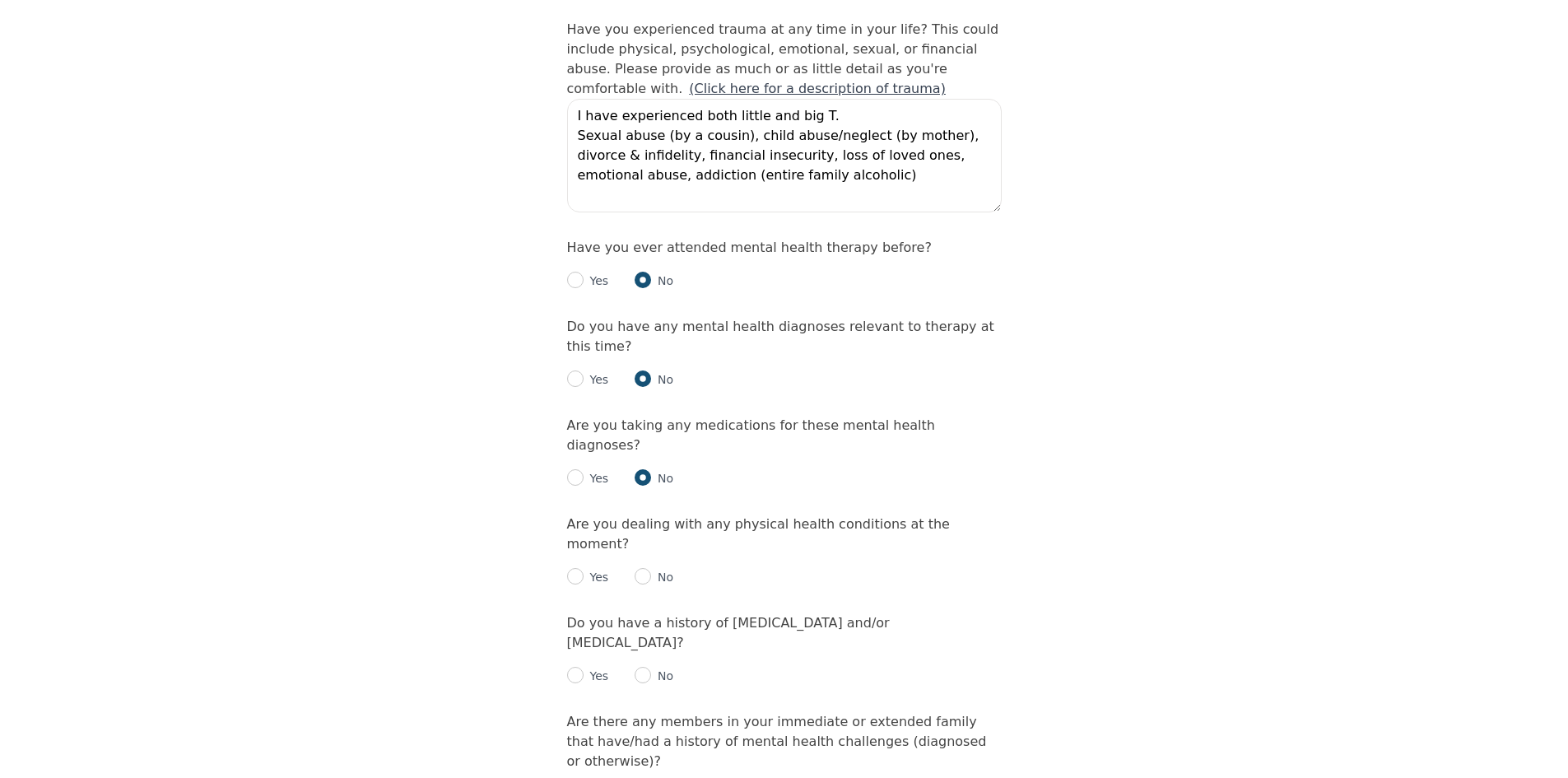
scroll to position [1664, 0]
click at [635, 567] on input "radio" at bounding box center [643, 575] width 17 height 17
radio input "true"
click at [644, 666] on input "radio" at bounding box center [643, 674] width 17 height 17
radio input "true"
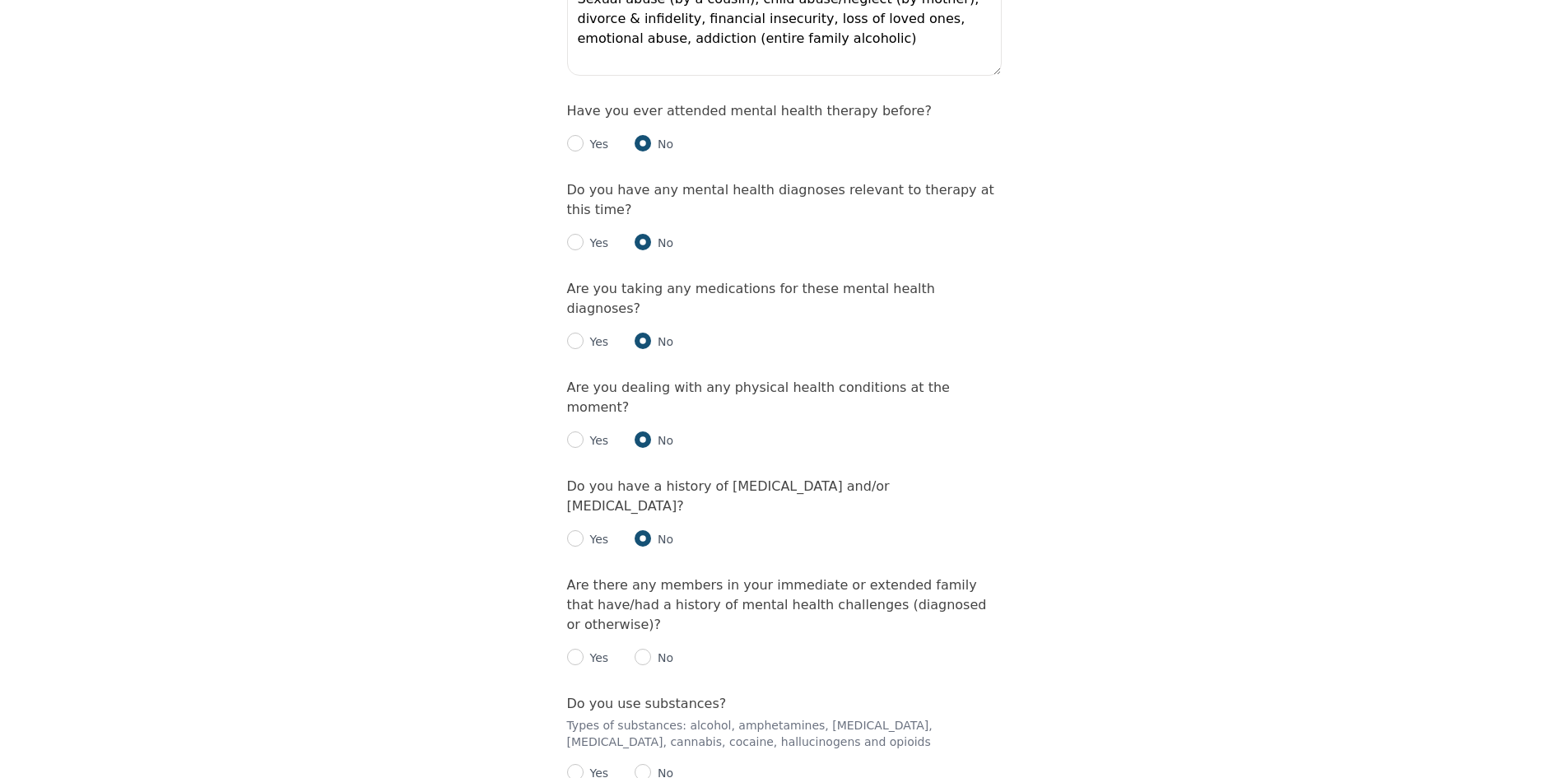
scroll to position [1828, 0]
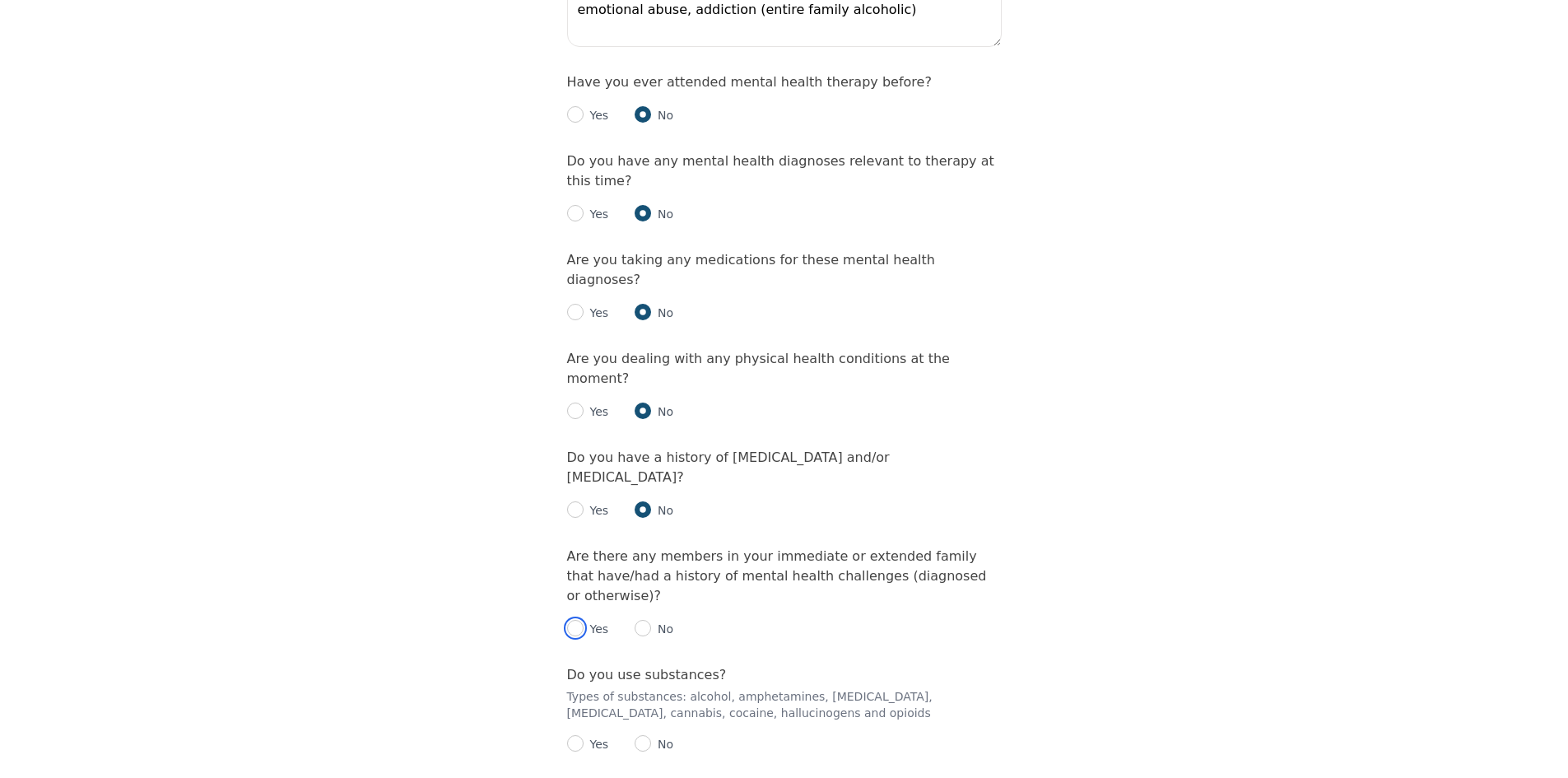
click at [571, 620] on input "radio" at bounding box center [575, 628] width 17 height 17
radio input "true"
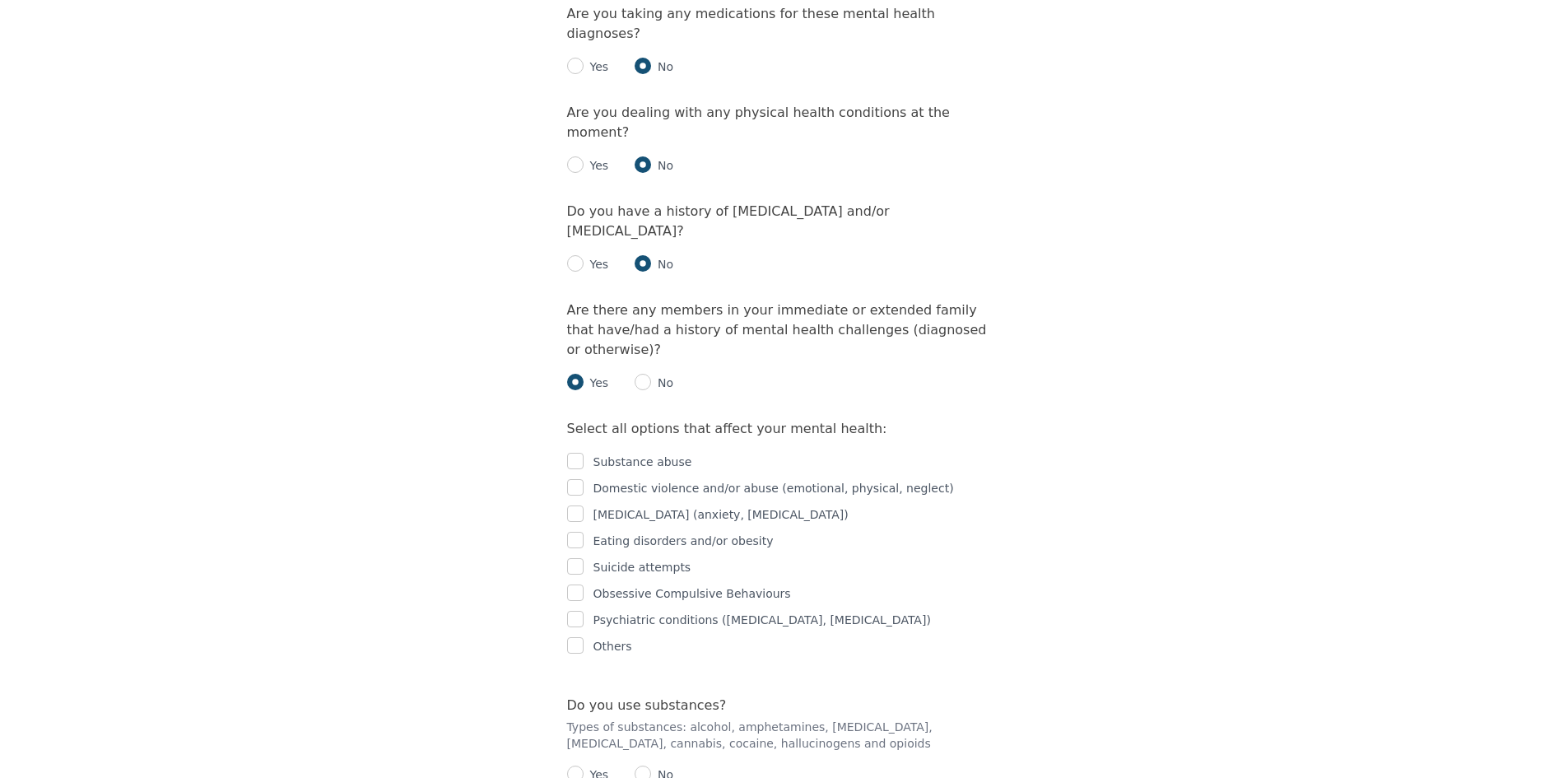
scroll to position [2076, 0]
click at [571, 452] on input "checkbox" at bounding box center [575, 460] width 17 height 17
checkbox input "true"
click at [569, 478] on input "checkbox" at bounding box center [575, 486] width 17 height 17
checkbox input "true"
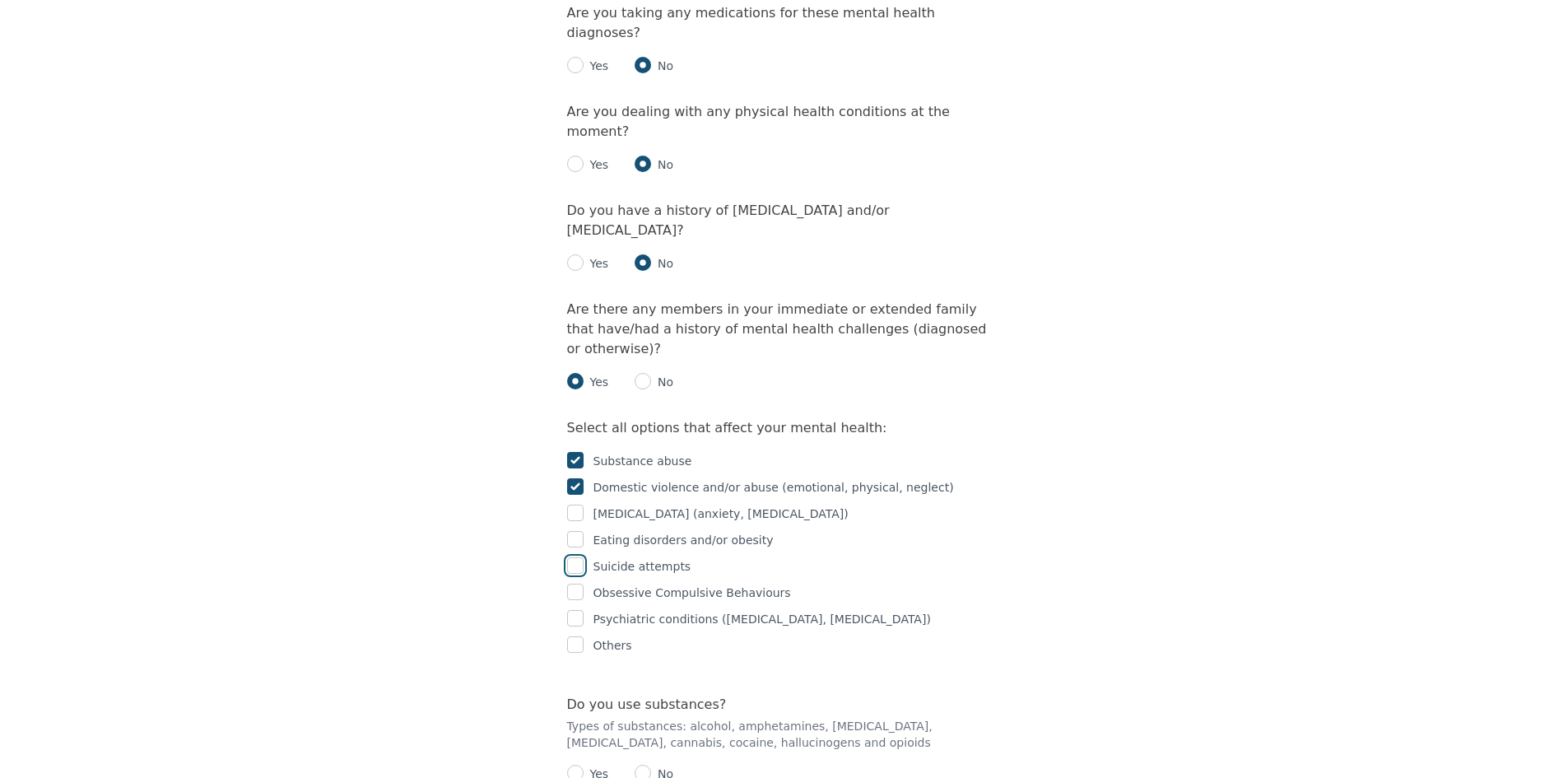
click at [573, 557] on input "checkbox" at bounding box center [575, 565] width 17 height 17
checkbox input "true"
click at [572, 505] on input "checkbox" at bounding box center [575, 513] width 17 height 17
checkbox input "true"
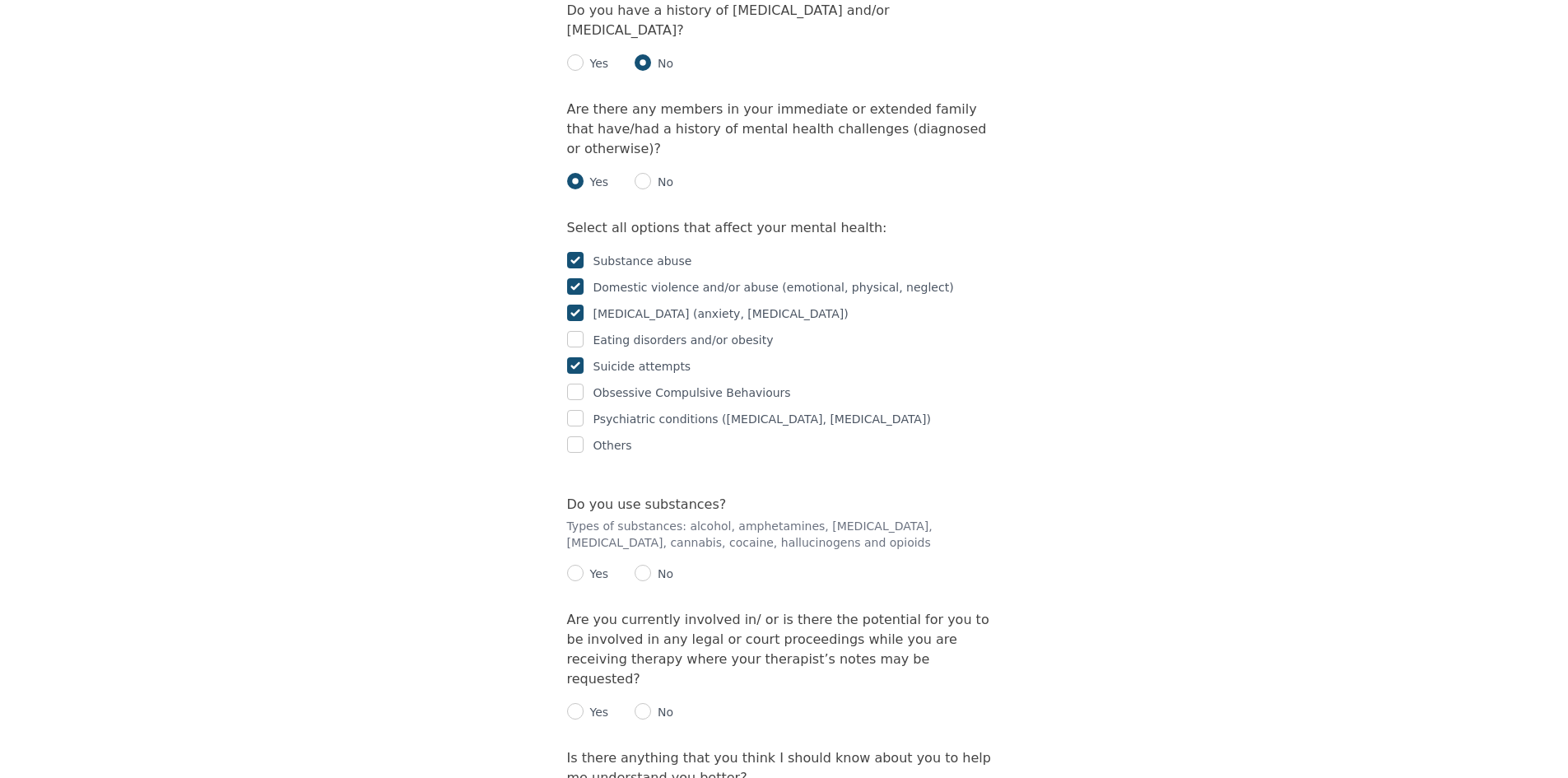
scroll to position [2405, 0]
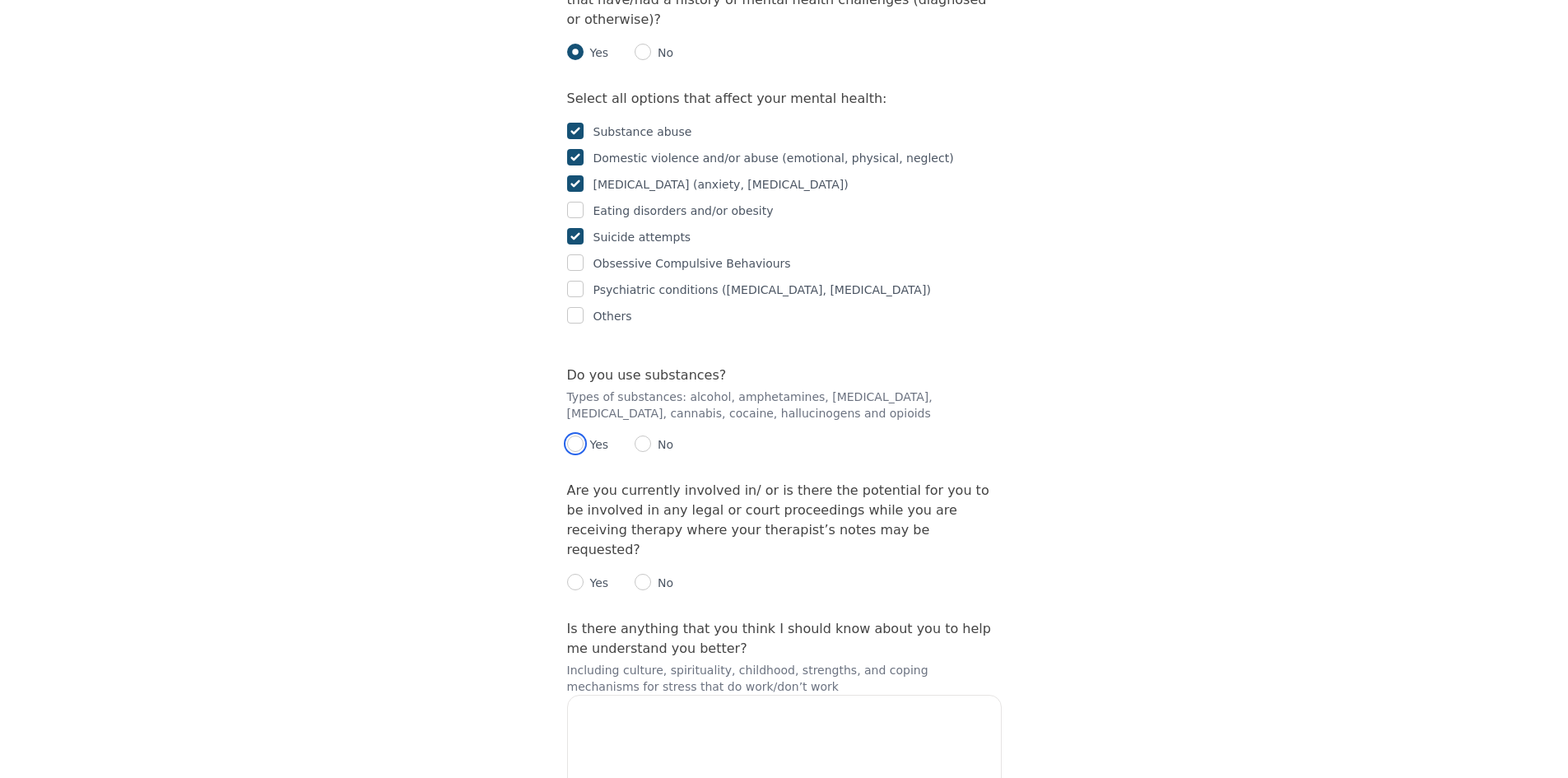
click at [576, 436] on input "radio" at bounding box center [575, 444] width 17 height 17
radio input "true"
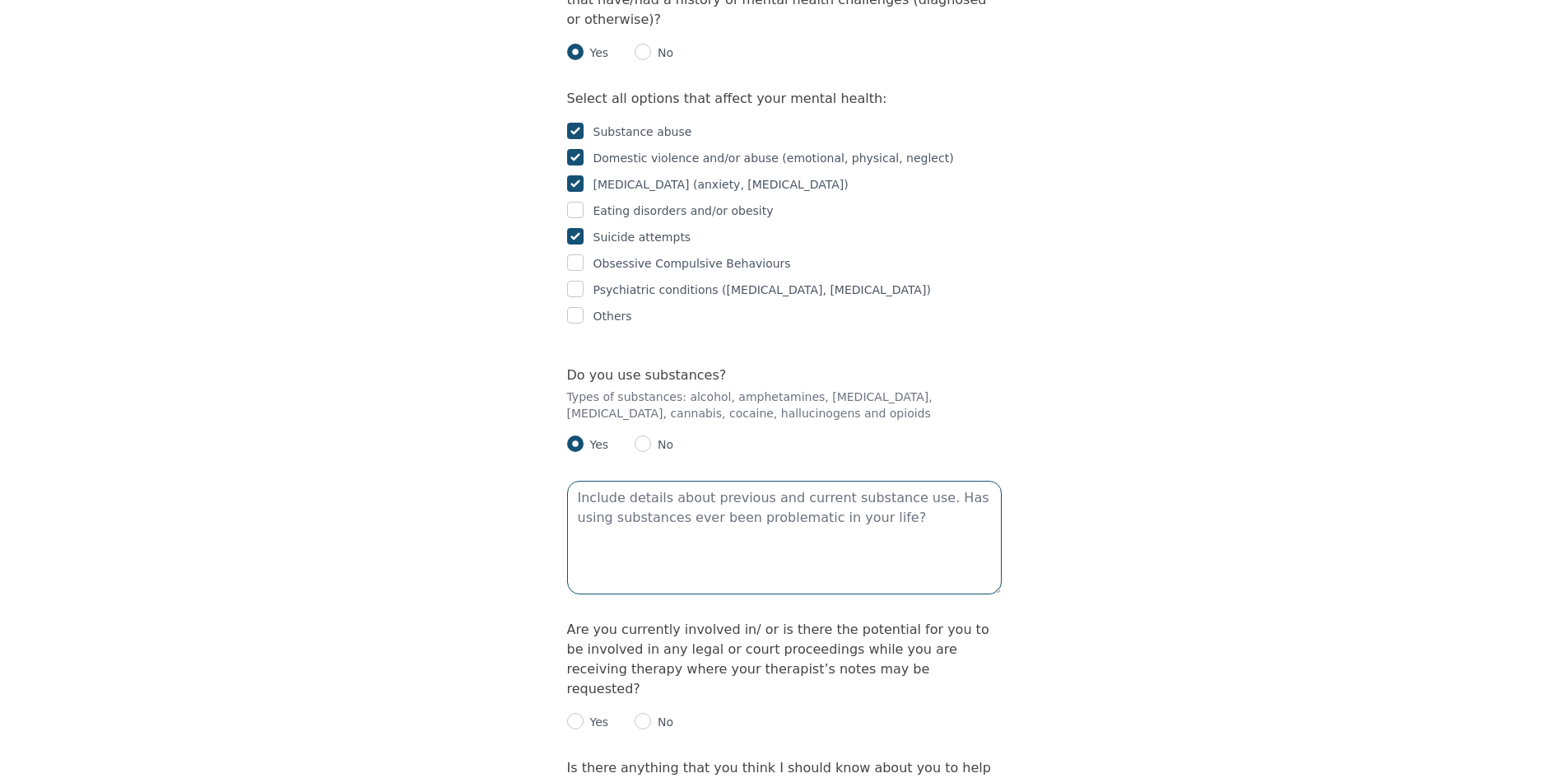
click at [646, 481] on textarea at bounding box center [784, 538] width 435 height 114
type textarea "cannabis, daily use since I was a teen but I can stop and start anytime without…"
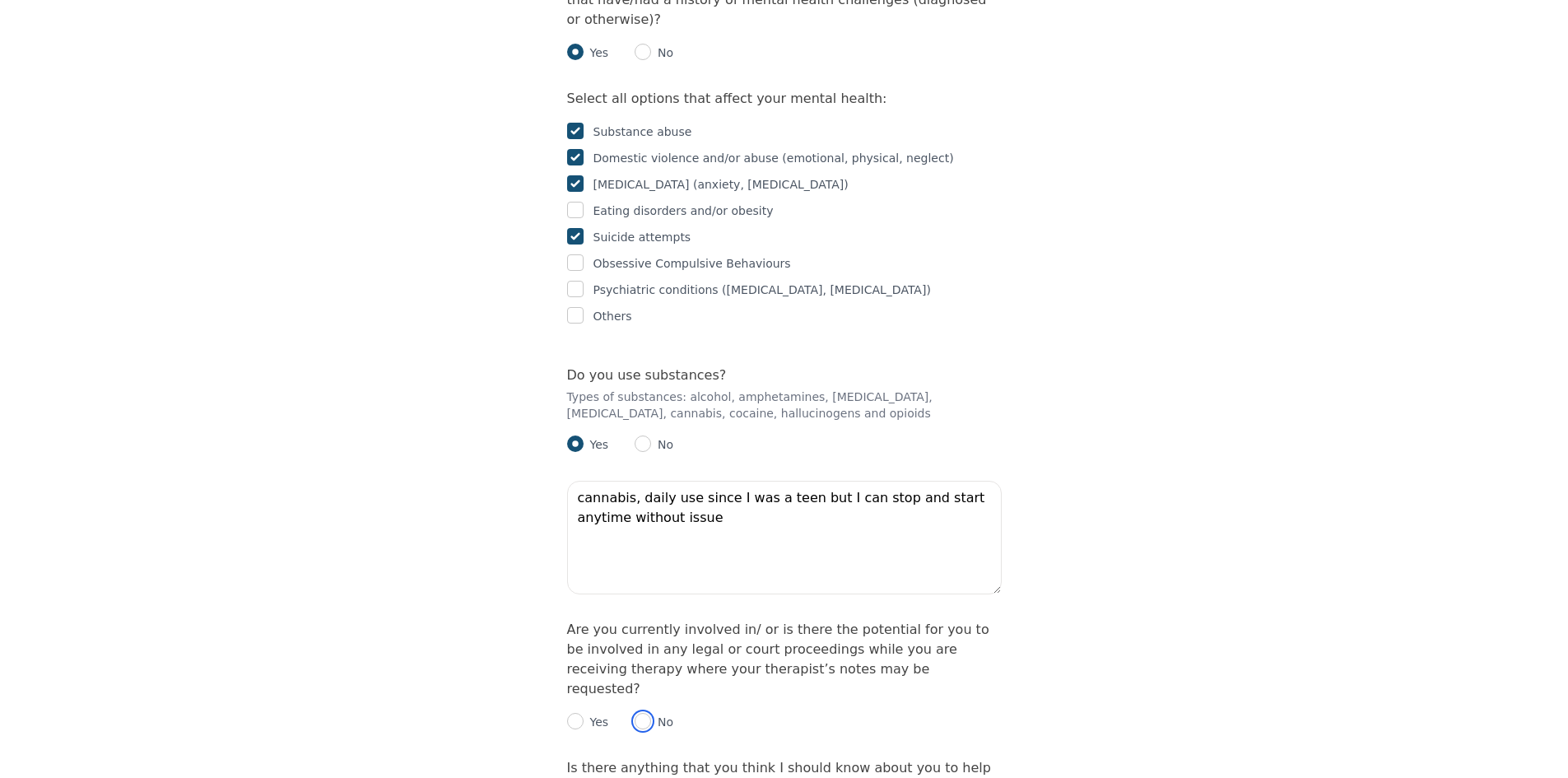
click at [642, 713] on input "radio" at bounding box center [643, 721] width 17 height 17
radio input "true"
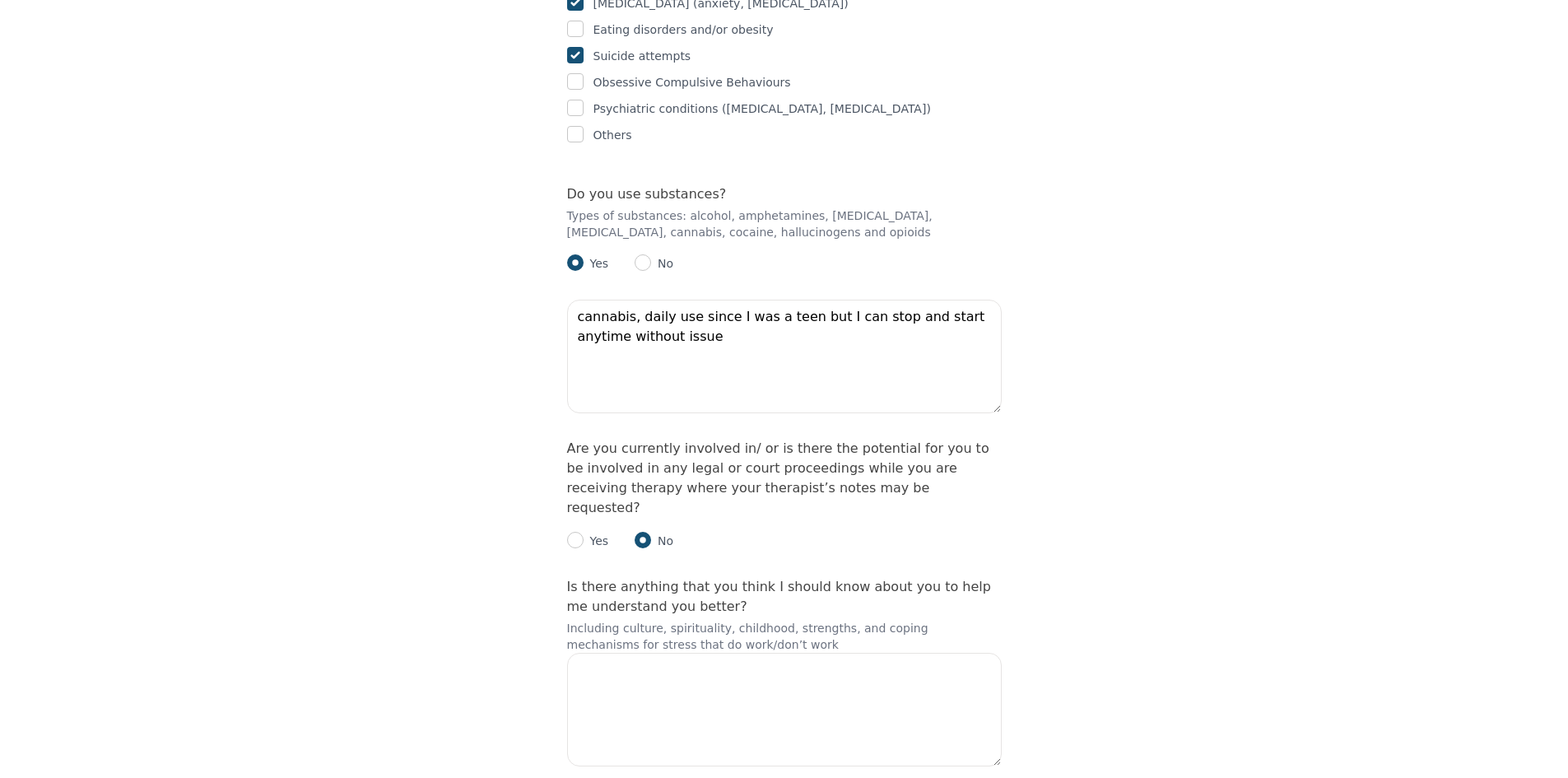
scroll to position [2637, 0]
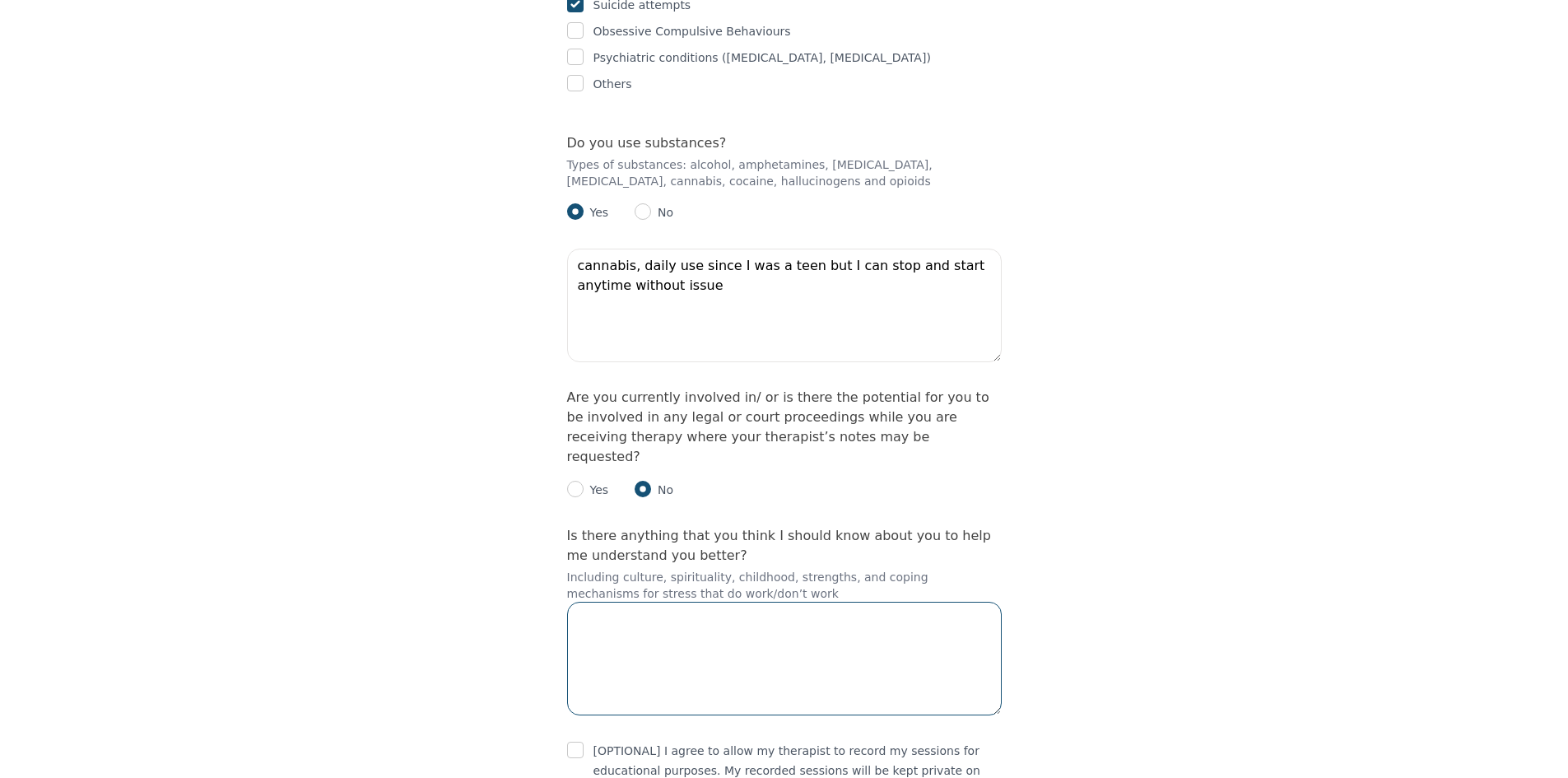
click at [780, 601] on textarea at bounding box center [784, 658] width 435 height 114
type textarea "O"
drag, startPoint x: 929, startPoint y: 438, endPoint x: 958, endPoint y: 444, distance: 29.6
click at [958, 601] on textarea "I'm an only child, my parents split when I was 1, there was a nasty custody bat…" at bounding box center [784, 658] width 435 height 114
click at [701, 601] on textarea "I'm an only child, my parents split when I was 1, there was a long custody batt…" at bounding box center [784, 658] width 435 height 114
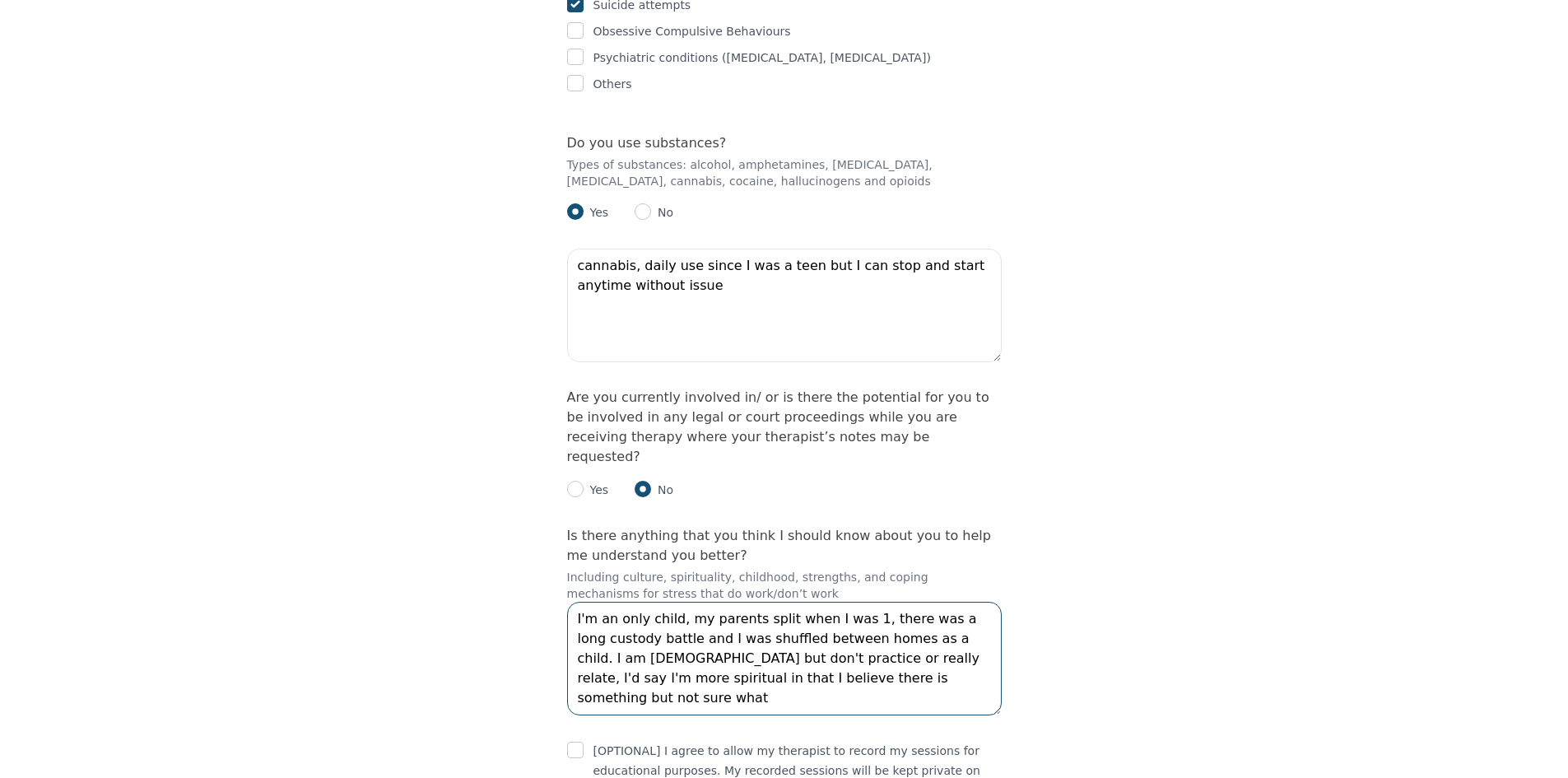
click at [772, 601] on textarea "I'm an only child, my parents split when I was 1, there was a long custody batt…" at bounding box center [784, 658] width 435 height 114
click at [989, 601] on textarea "I'm an only child, my parents split when I was 1, there was a long custody batt…" at bounding box center [784, 658] width 435 height 114
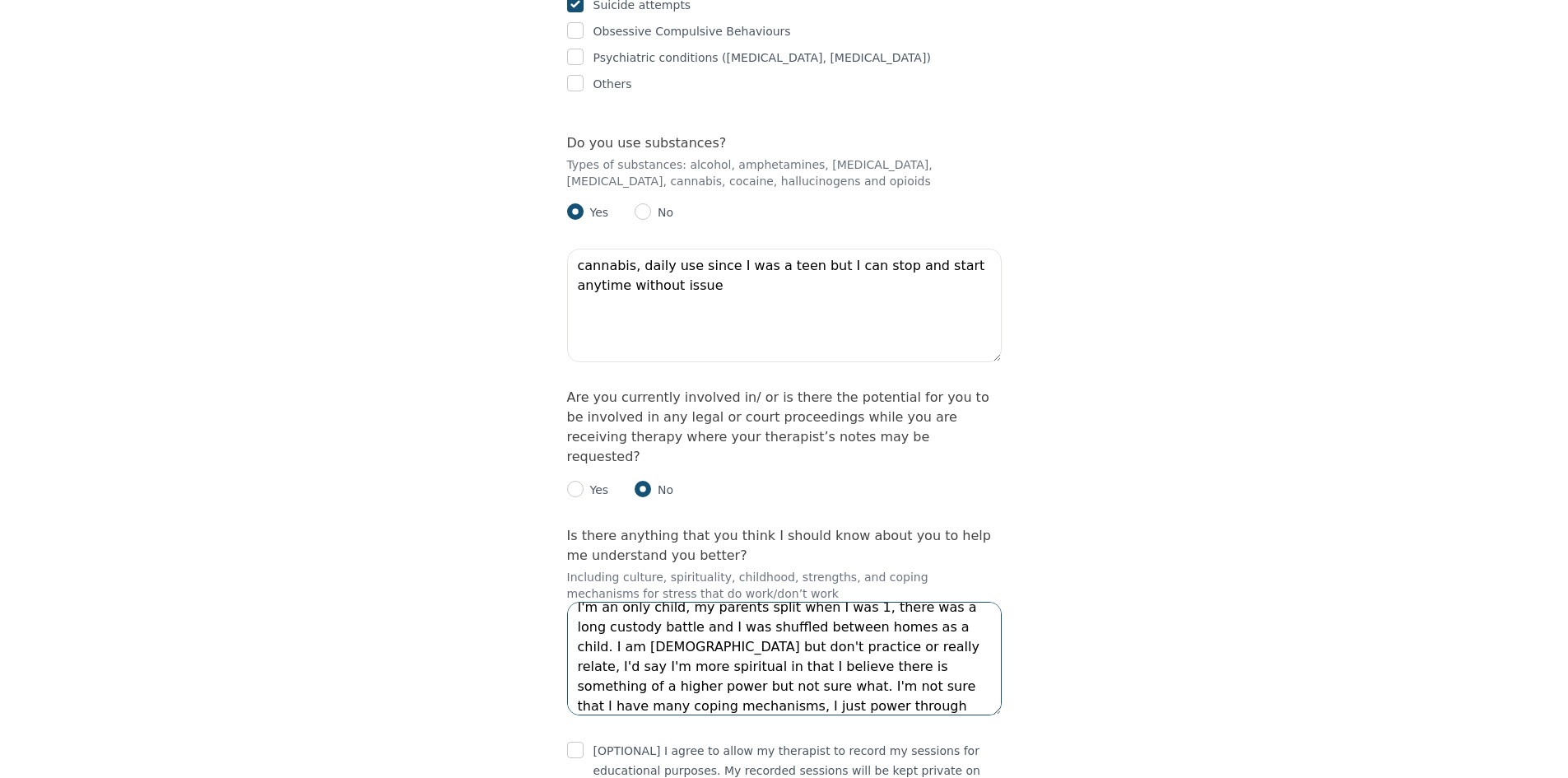
click at [719, 601] on textarea "I'm an only child, my parents split when I was 1, there was a long custody batt…" at bounding box center [784, 658] width 435 height 114
type textarea "I'm an only child, my parents split when I was 1, there was a long custody batt…"
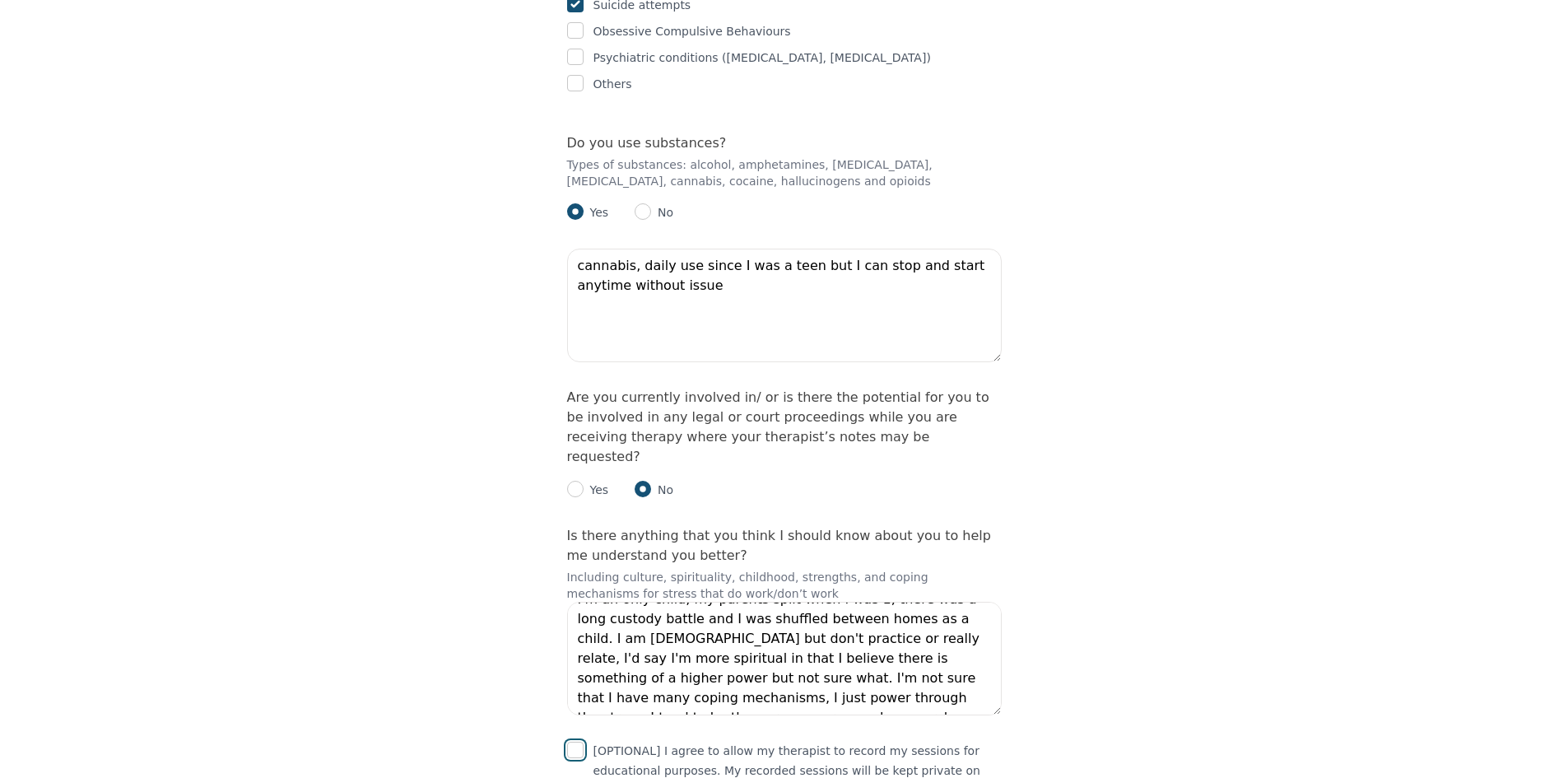
click at [575, 742] on input "checkbox" at bounding box center [575, 750] width 17 height 17
checkbox input "true"
click at [670, 601] on textarea "I'm an only child, my parents split when I was 1, there was a long custody batt…" at bounding box center [784, 658] width 435 height 114
drag, startPoint x: 862, startPoint y: 438, endPoint x: 882, endPoint y: 436, distance: 20.1
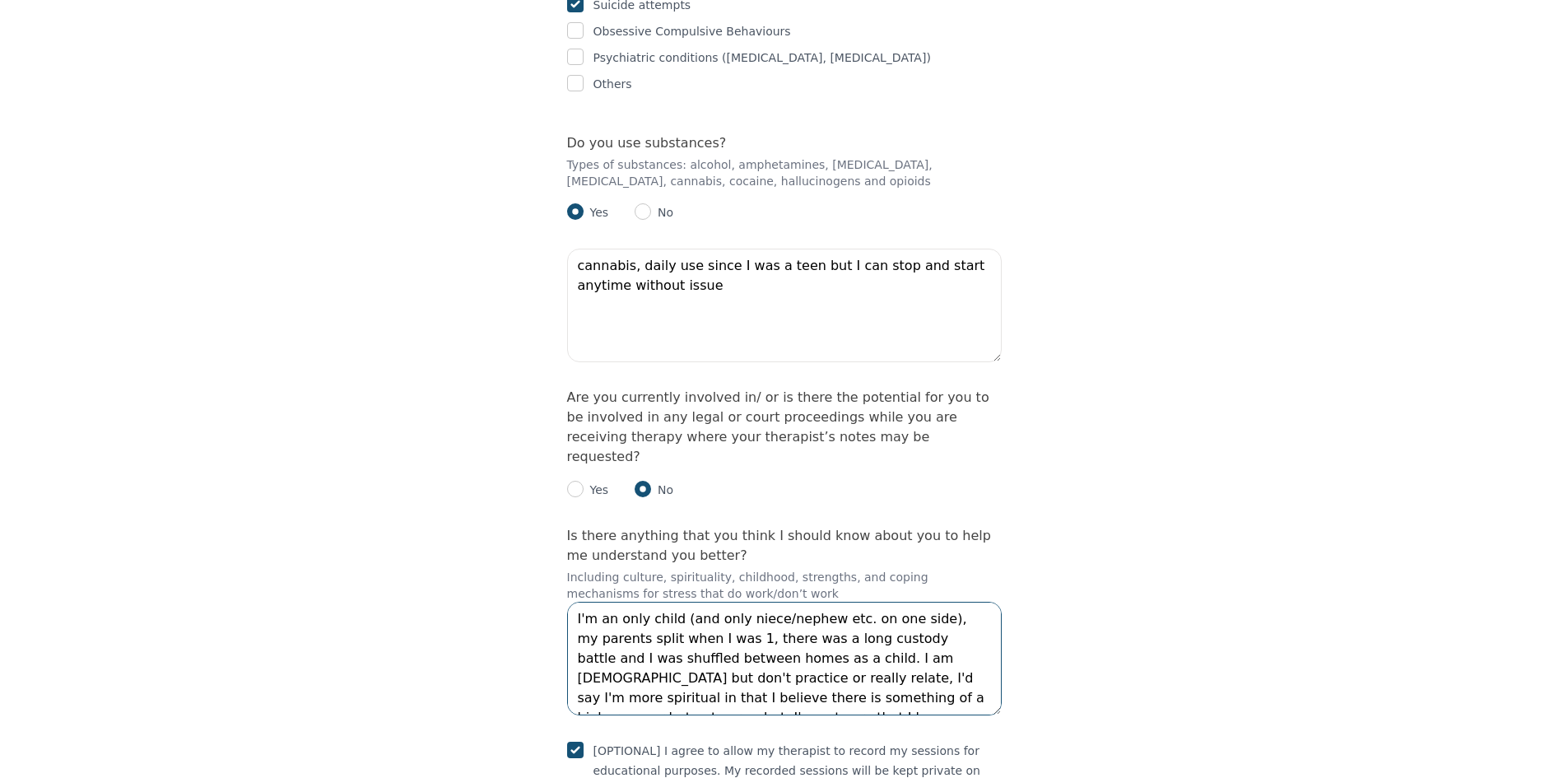
click at [882, 601] on textarea "I'm an only child (and only niece/nephew etc. on one side), my parents split wh…" at bounding box center [784, 658] width 435 height 114
click at [942, 601] on textarea "I'm an only child (and only niece/nephew etc. on mother's side), my parents spl…" at bounding box center [784, 658] width 435 height 114
click at [967, 601] on textarea "I'm an only child (and only niece/nephew etc. on mother's side), my parents spl…" at bounding box center [784, 658] width 435 height 114
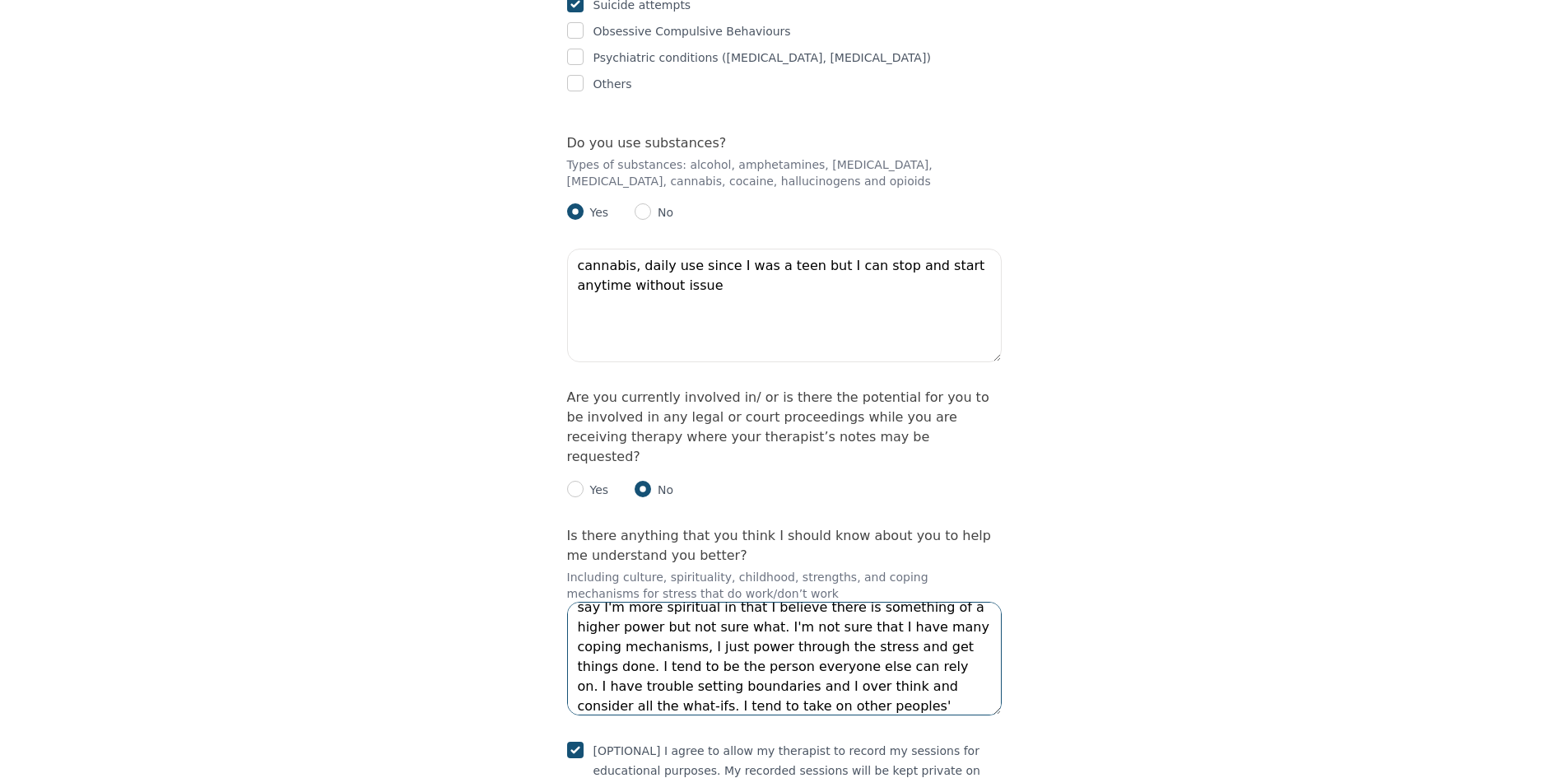
scroll to position [79, 0]
type textarea "I'm an only child (and only niece/nephew etc. on mother's side), my parents spl…"
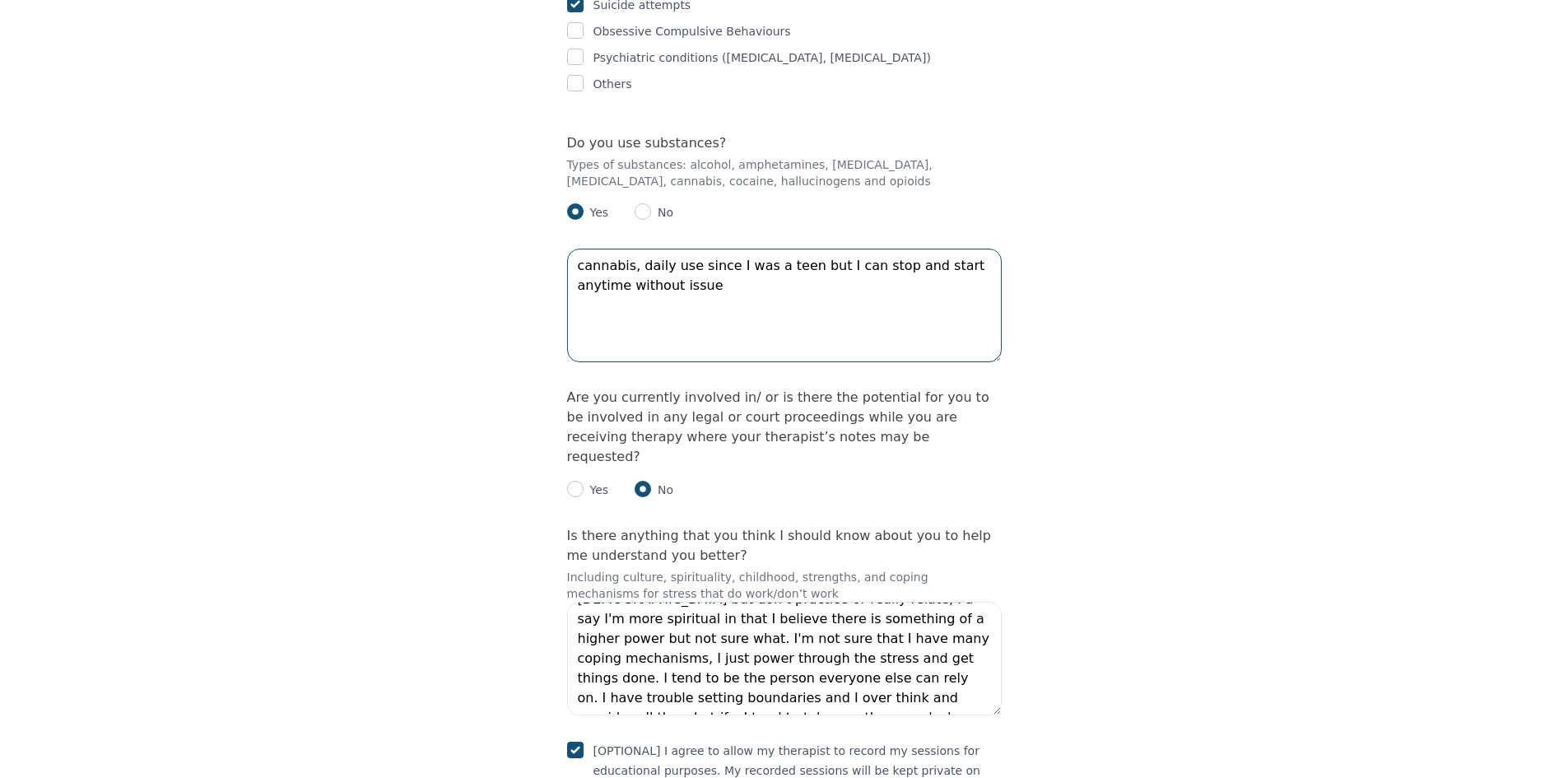
click at [668, 248] on textarea "cannabis, daily use since I was a teen but I can stop and start anytime without…" at bounding box center [784, 305] width 435 height 114
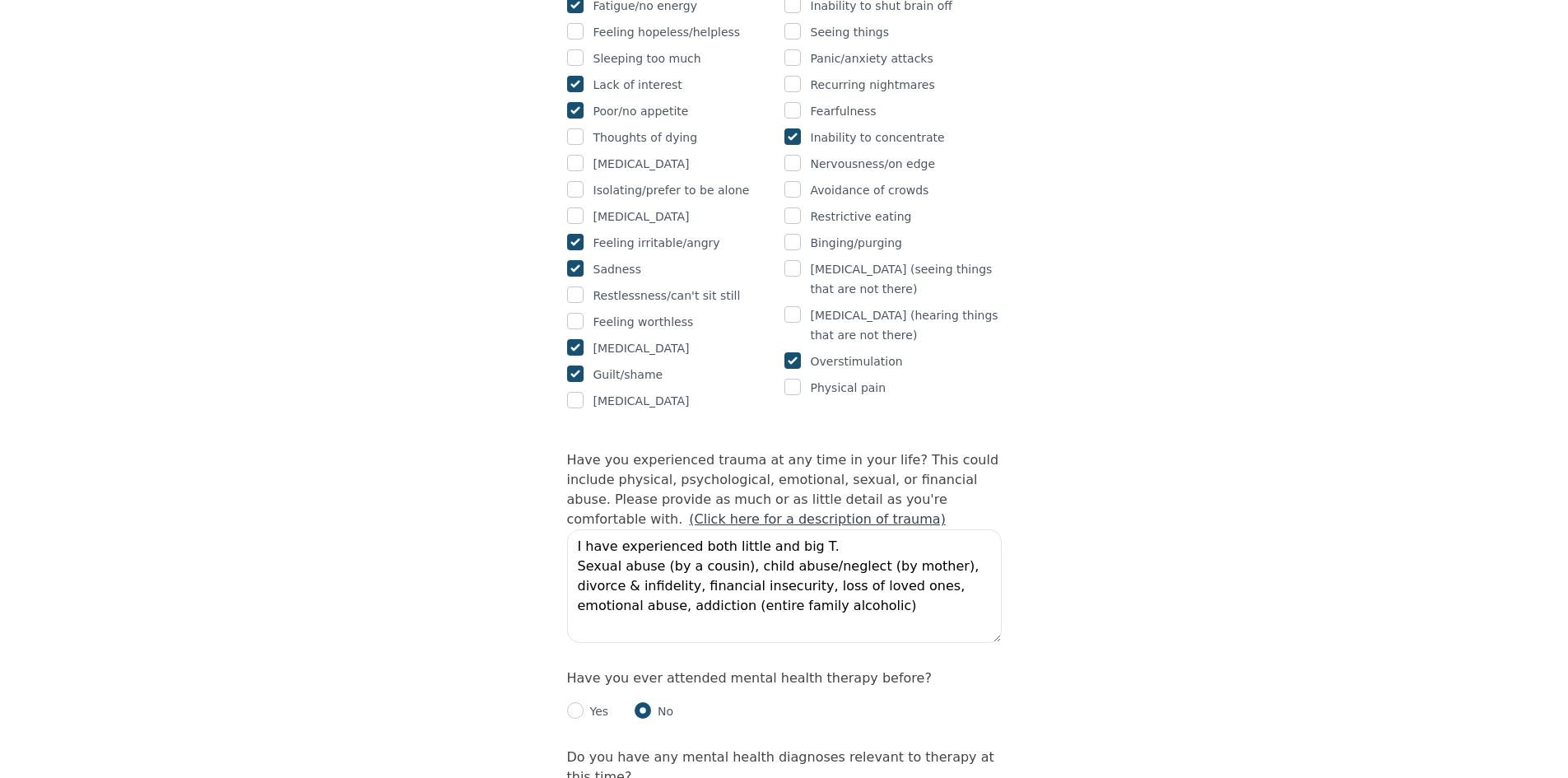
scroll to position [1238, 0]
type textarea "cannabis, daily use since I was a teen but I can stop and start anytime without…"
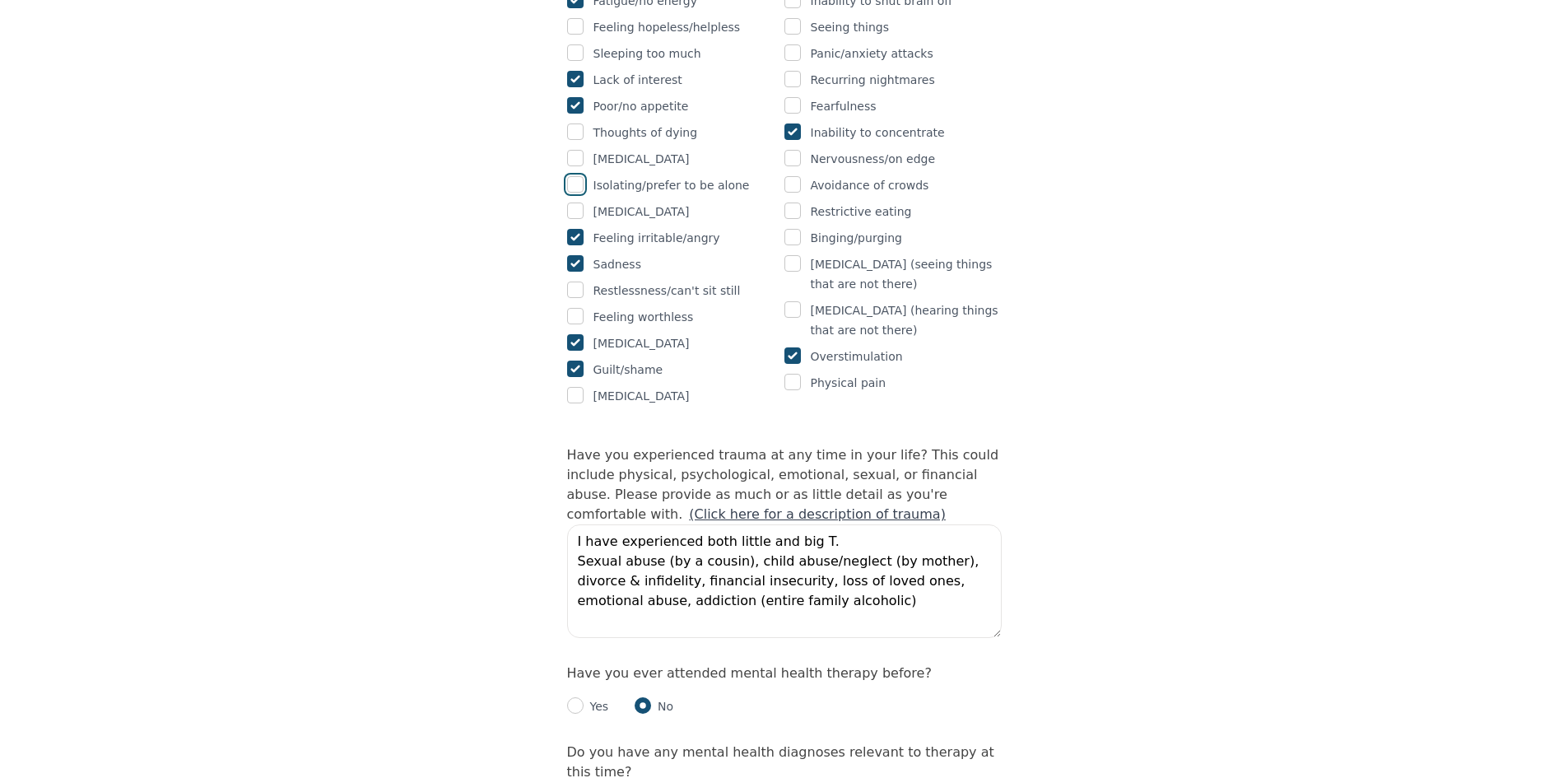
click at [577, 177] on input "checkbox" at bounding box center [575, 185] width 17 height 17
checkbox input "true"
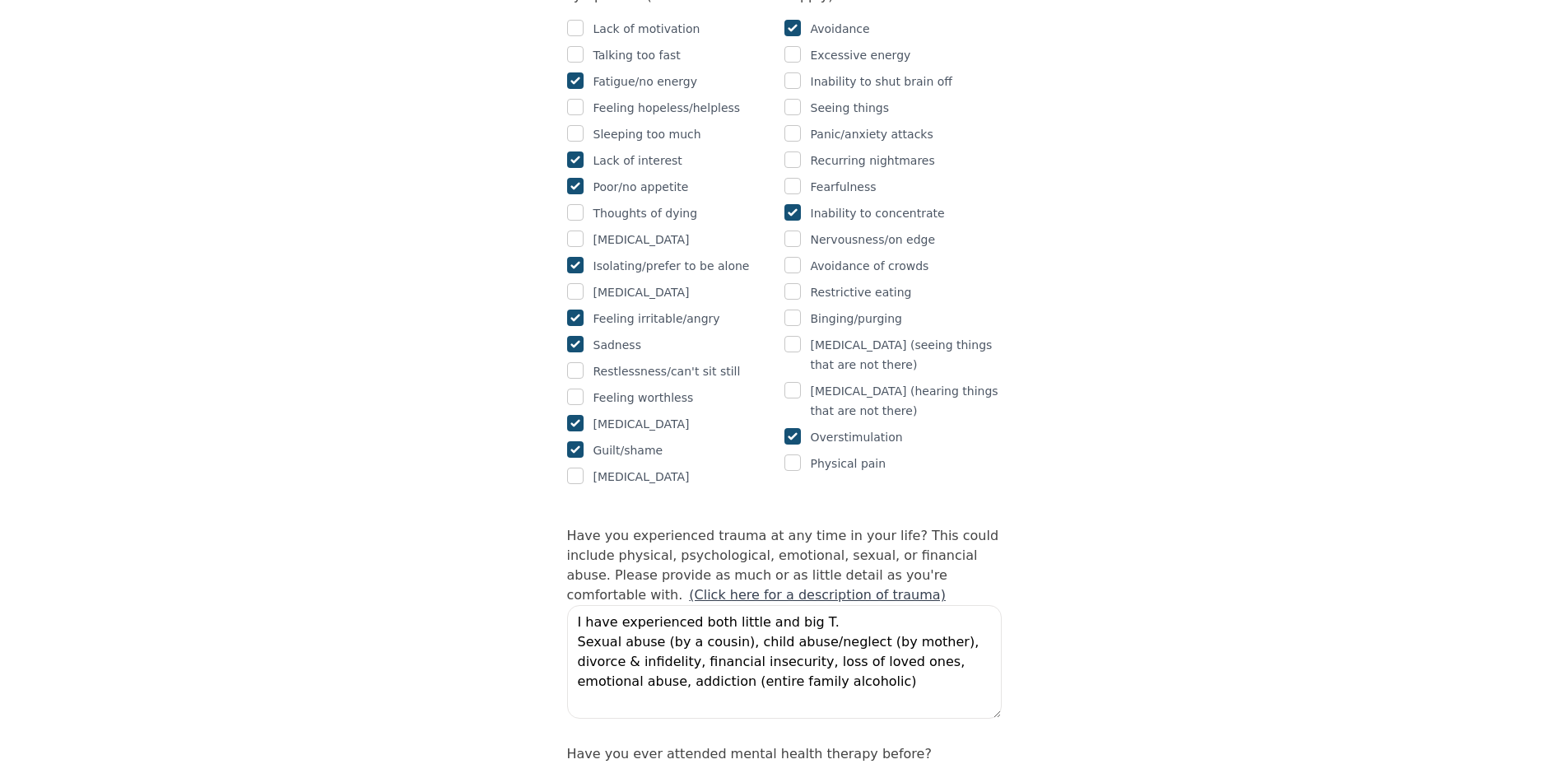
scroll to position [1155, 0]
click at [793, 232] on input "checkbox" at bounding box center [792, 240] width 17 height 17
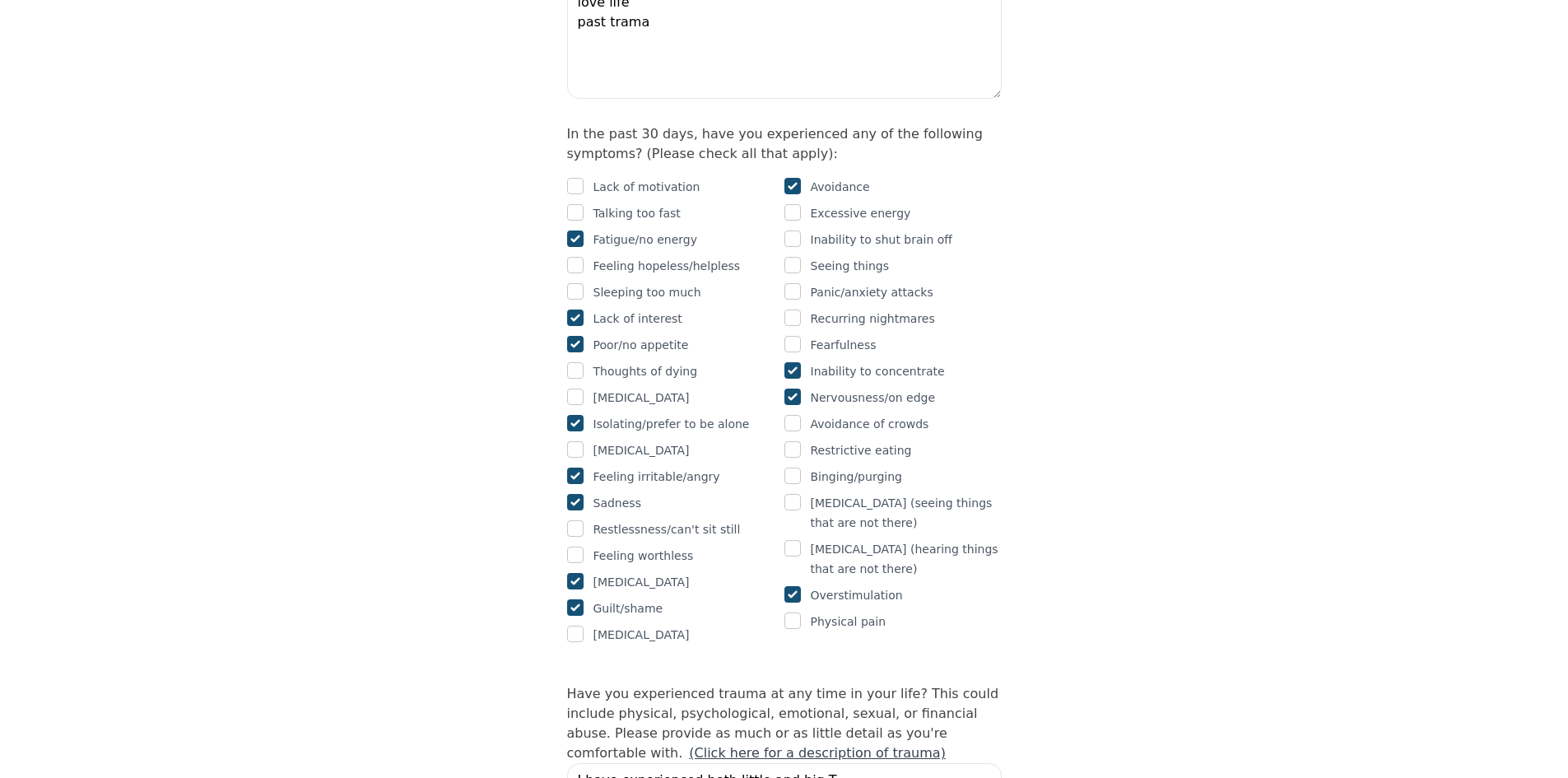
scroll to position [990, 0]
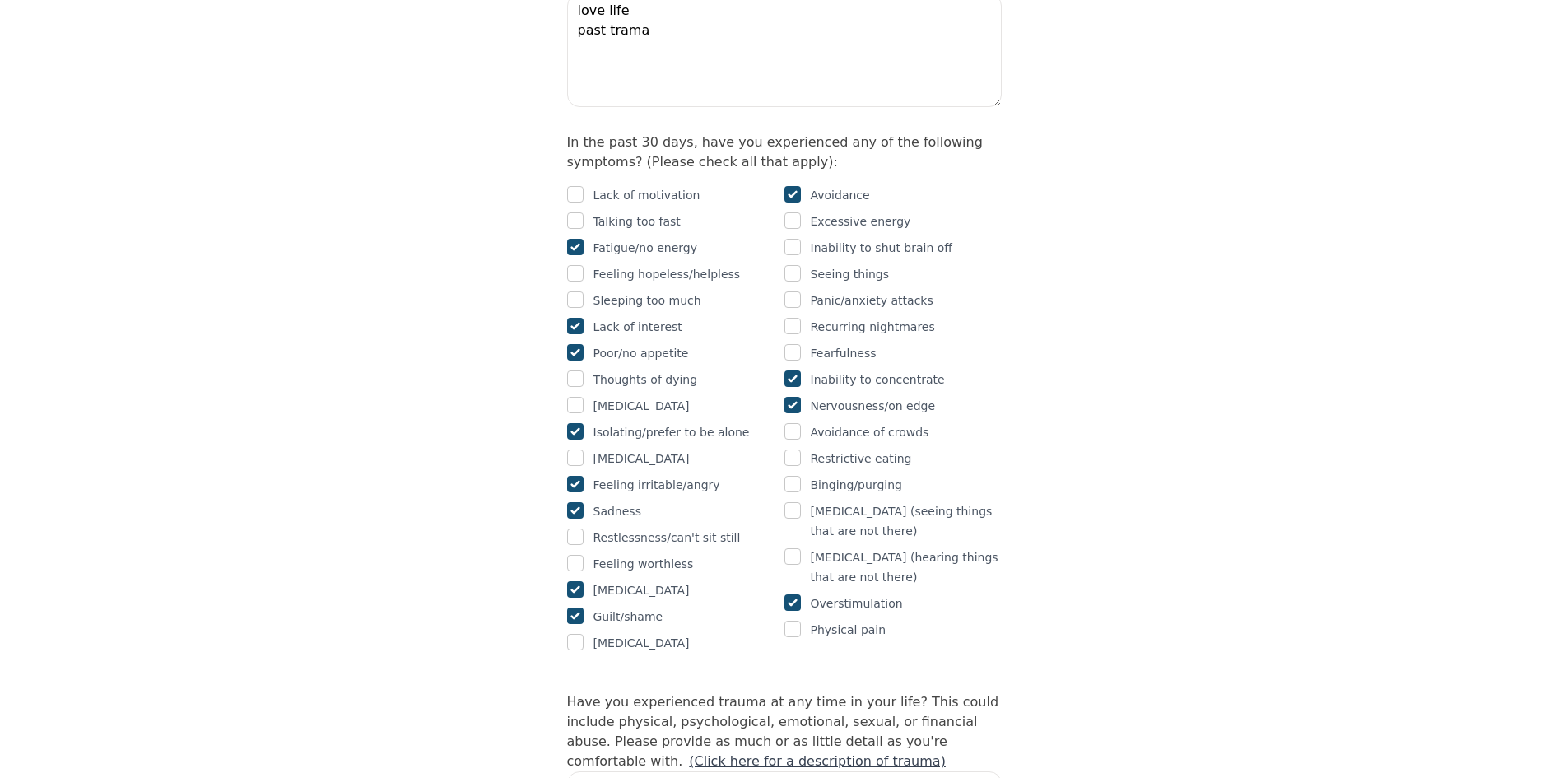
click at [788, 397] on input "checkbox" at bounding box center [792, 405] width 17 height 17
checkbox input "true"
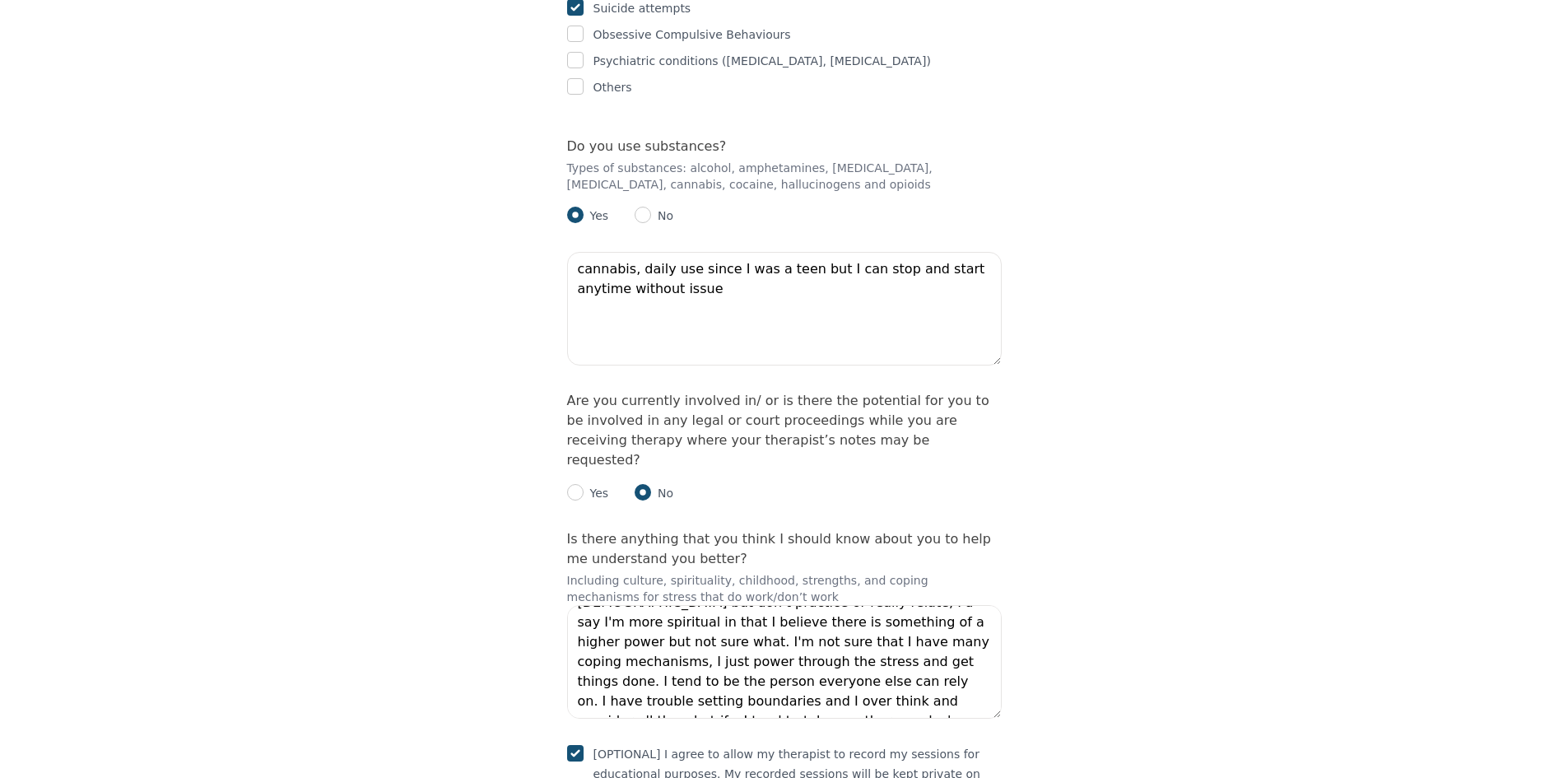
scroll to position [2637, 0]
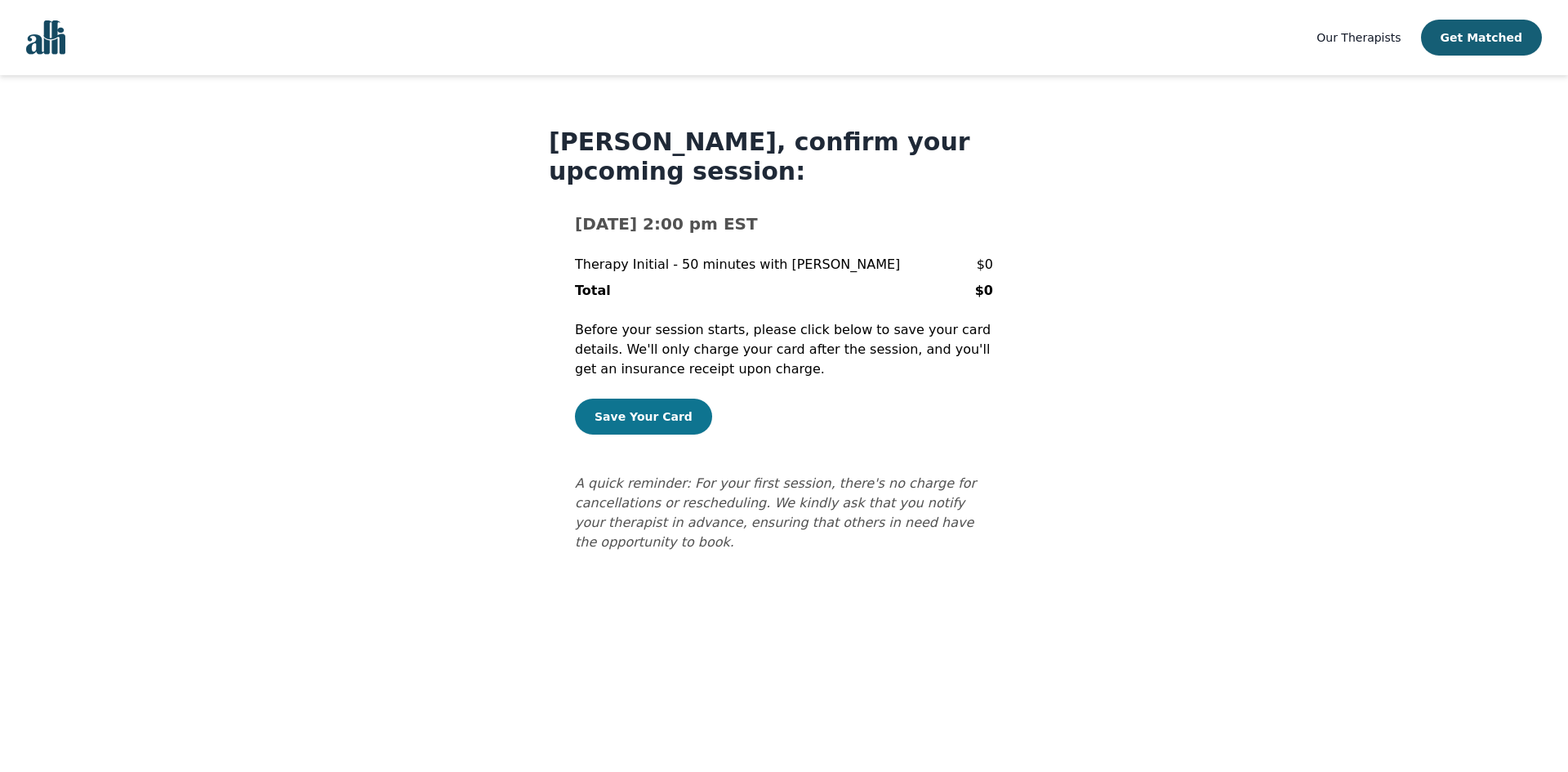
click at [657, 423] on button "Save Your Card" at bounding box center [643, 416] width 137 height 36
